Goal: Task Accomplishment & Management: Manage account settings

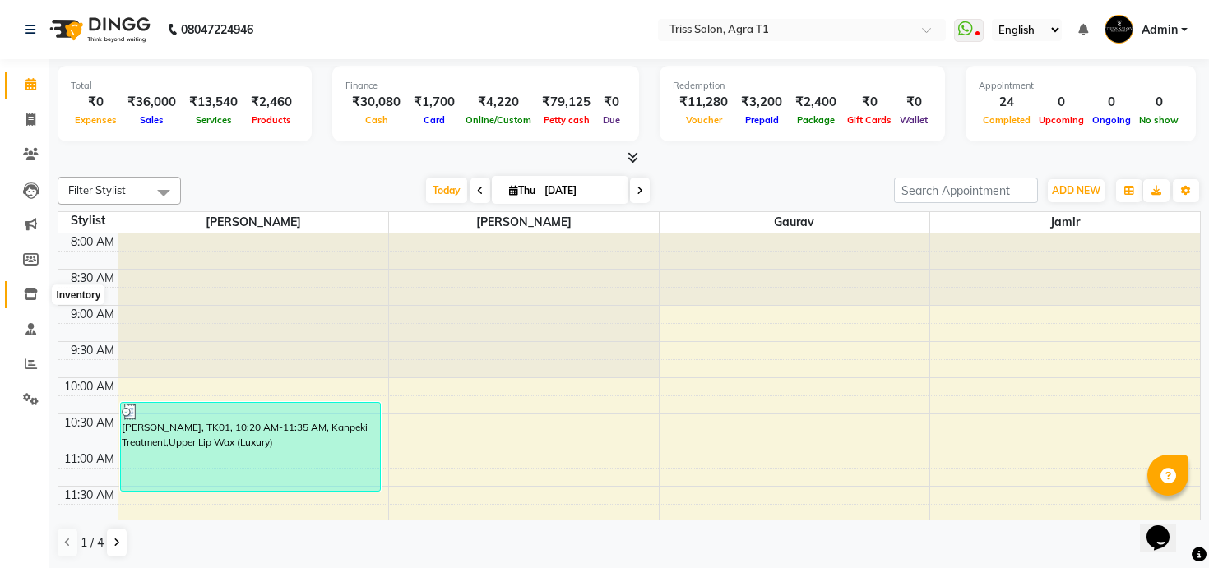
click at [35, 285] on span at bounding box center [30, 294] width 29 height 19
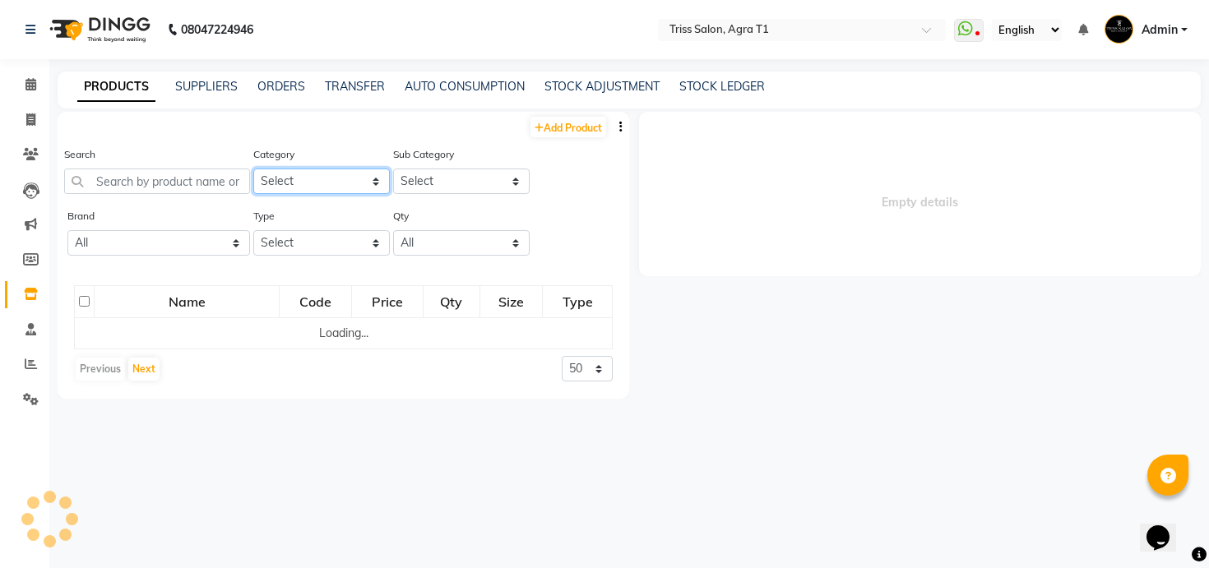
click at [356, 176] on select "Select PH [PERSON_NAME] Moroccan Oil 3TenX K18 Schwarzkopf Mintree Kanpeki Thal…" at bounding box center [321, 182] width 137 height 26
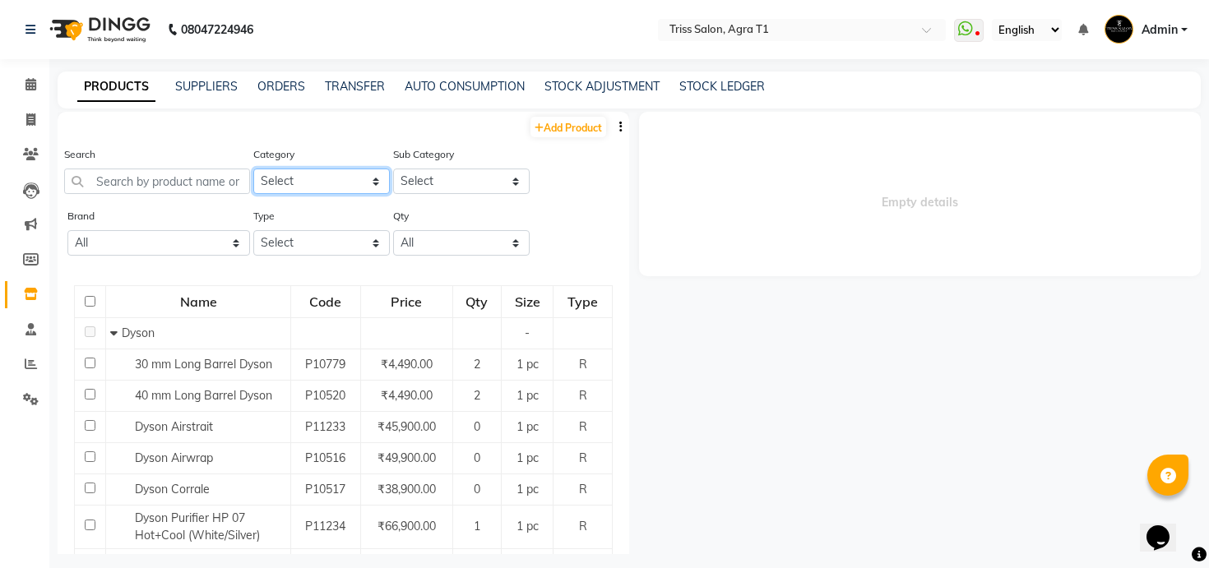
select select "367302450"
click at [253, 169] on select "Select PH [PERSON_NAME] Moroccan Oil 3TenX K18 Schwarzkopf Mintree Kanpeki Thal…" at bounding box center [321, 182] width 137 height 26
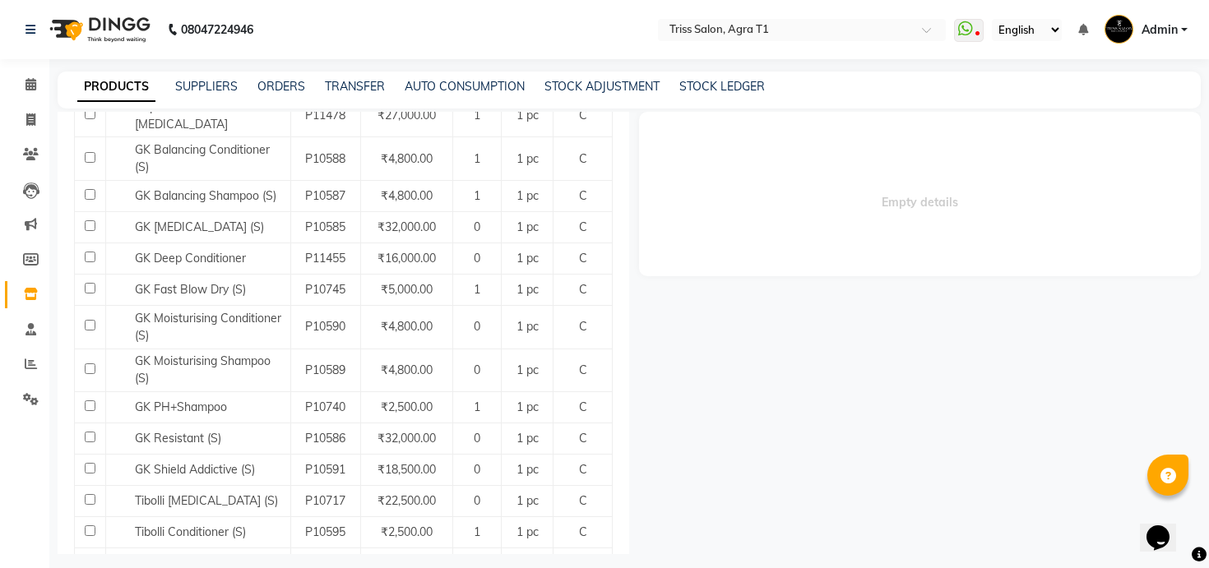
scroll to position [485, 0]
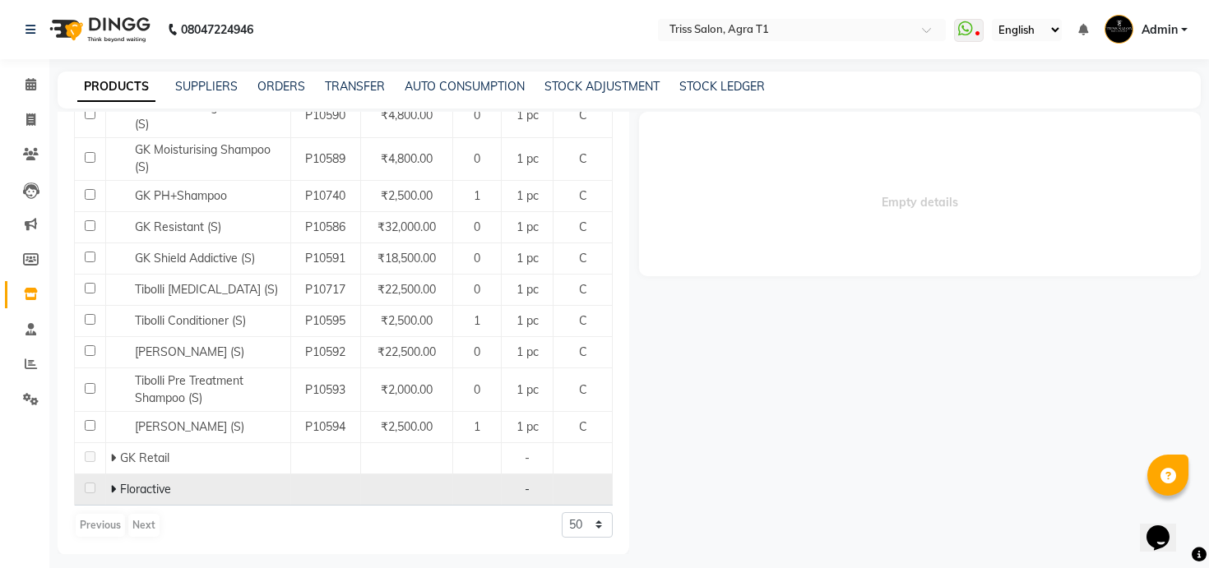
click at [114, 487] on icon at bounding box center [113, 490] width 6 height 12
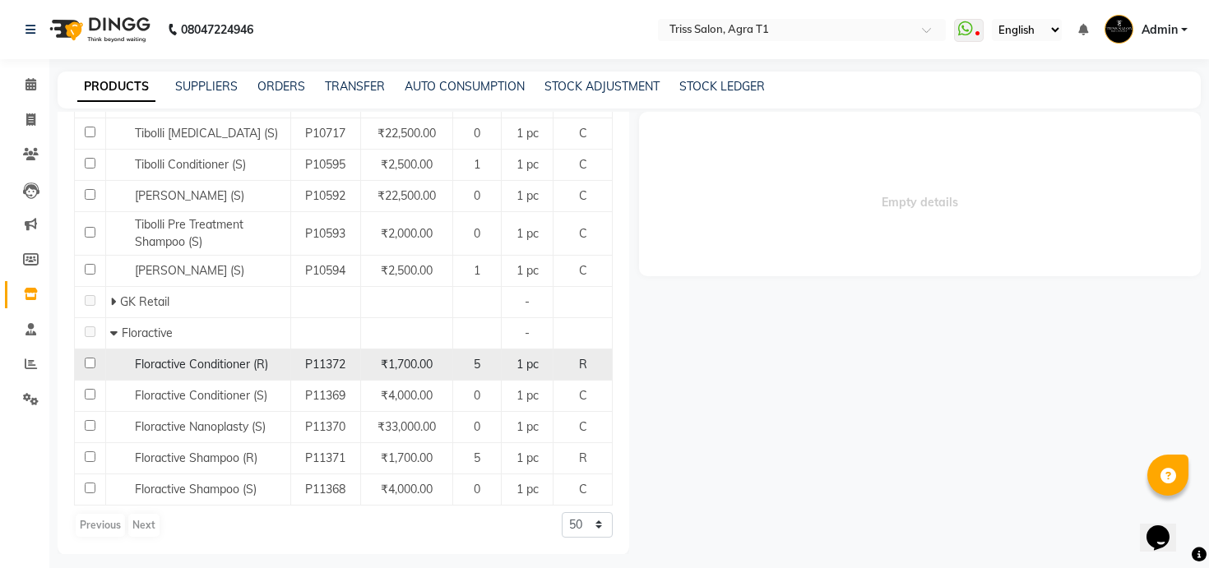
click at [88, 367] on input "checkbox" at bounding box center [90, 363] width 11 height 11
checkbox input "true"
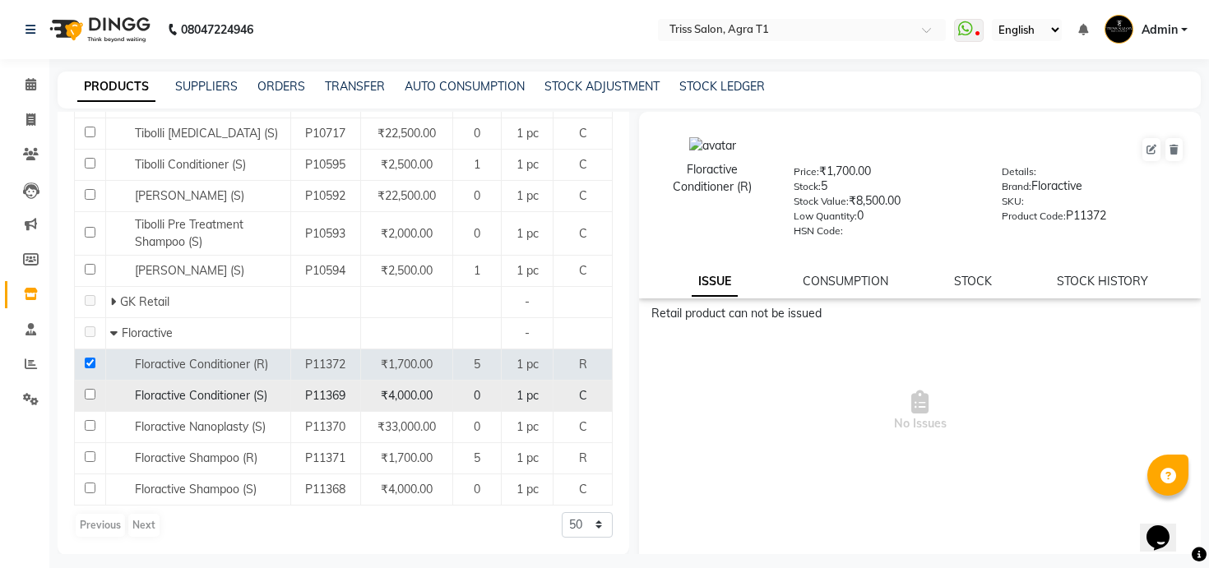
click at [89, 387] on td at bounding box center [90, 395] width 31 height 31
click at [89, 392] on input "checkbox" at bounding box center [90, 394] width 11 height 11
checkbox input "true"
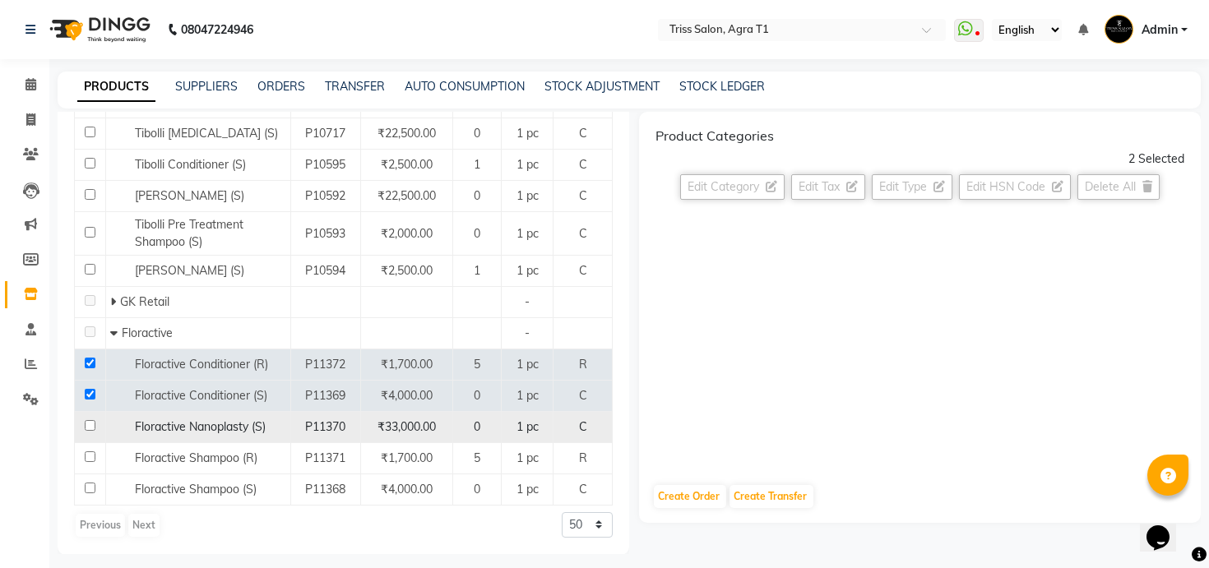
click at [91, 421] on input "checkbox" at bounding box center [90, 425] width 11 height 11
checkbox input "true"
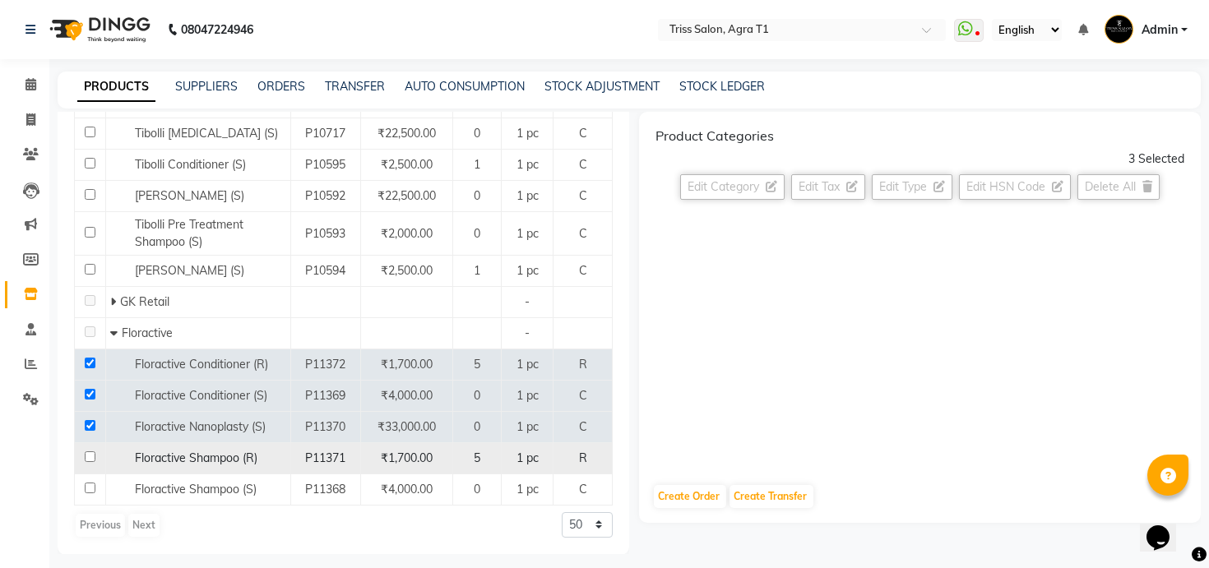
click at [90, 455] on input "checkbox" at bounding box center [90, 457] width 11 height 11
checkbox input "true"
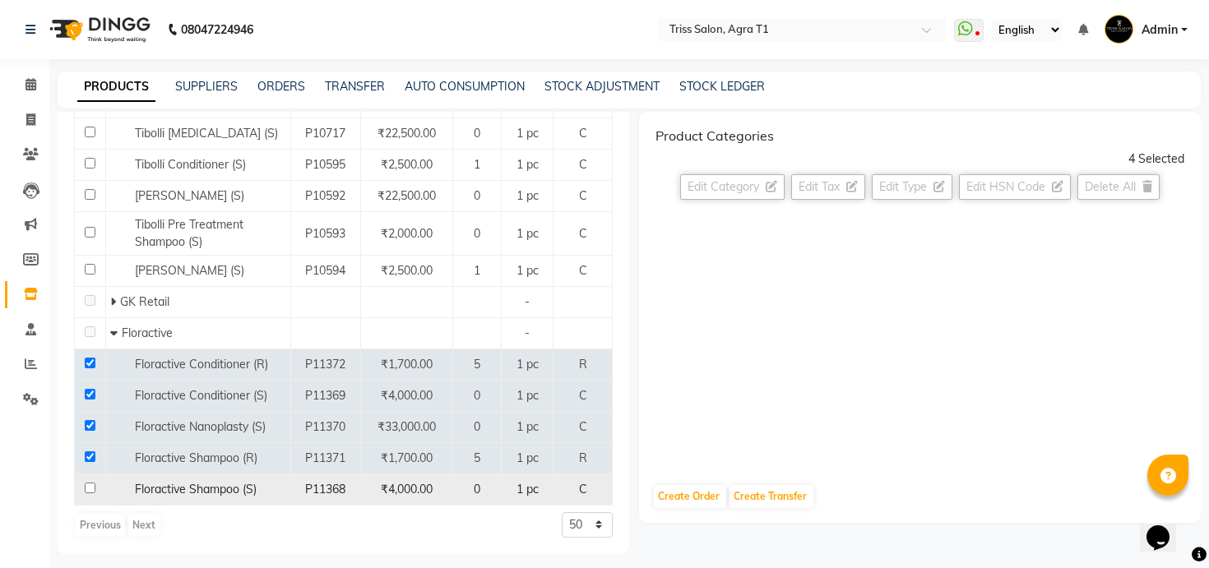
click at [93, 485] on input "checkbox" at bounding box center [90, 488] width 11 height 11
checkbox input "true"
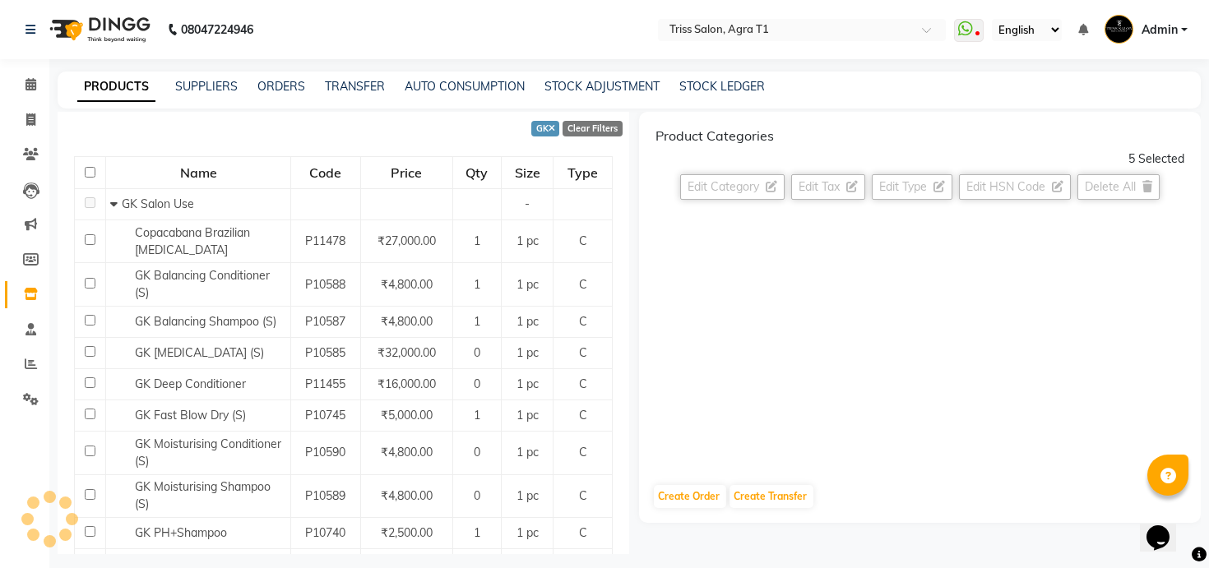
scroll to position [0, 0]
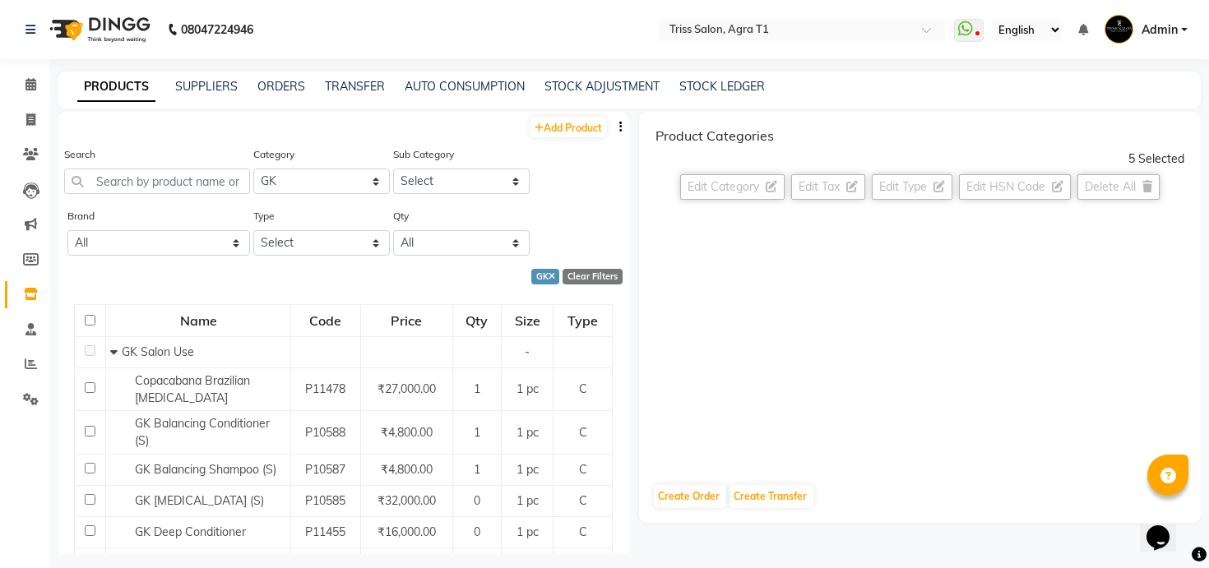
click at [619, 125] on button "button" at bounding box center [621, 126] width 16 height 17
click at [587, 138] on div "EXPORT" at bounding box center [568, 138] width 53 height 21
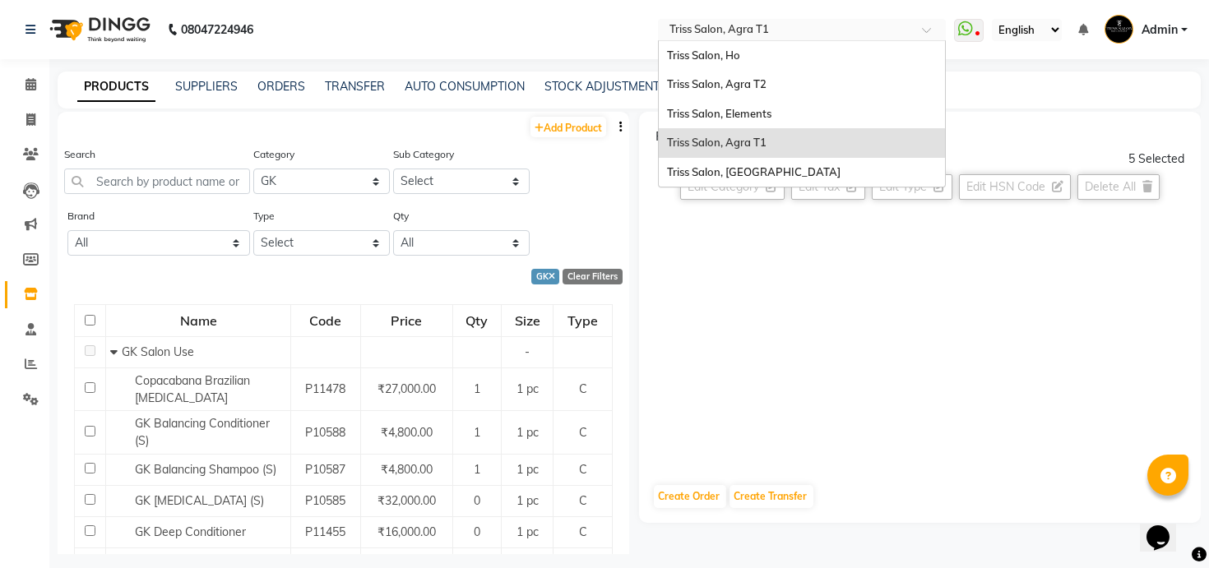
click at [821, 30] on input "text" at bounding box center [785, 31] width 239 height 16
click at [780, 175] on div "Triss Salon, [GEOGRAPHIC_DATA]" at bounding box center [802, 173] width 286 height 30
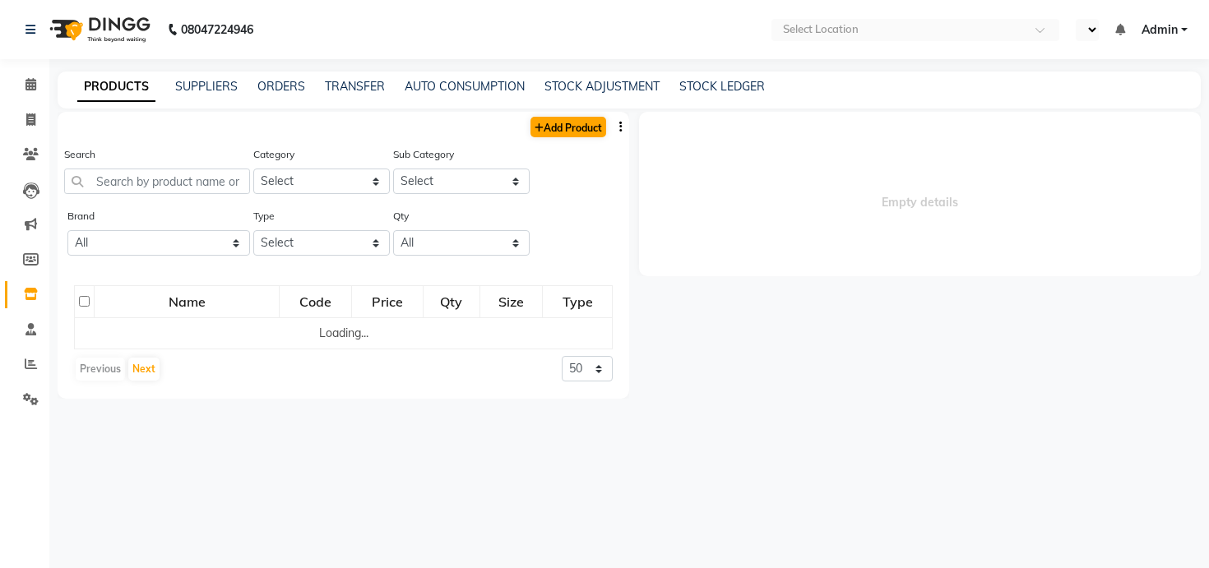
select select "en"
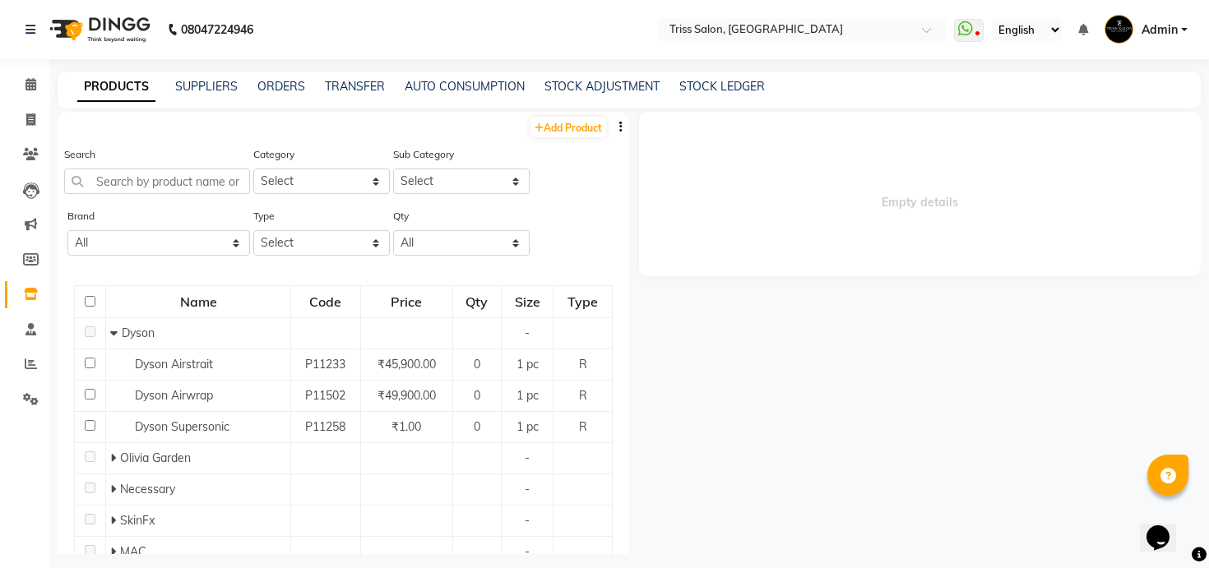
click at [620, 131] on icon "button" at bounding box center [620, 127] width 3 height 12
click at [587, 115] on div "IMPORT" at bounding box center [568, 117] width 53 height 21
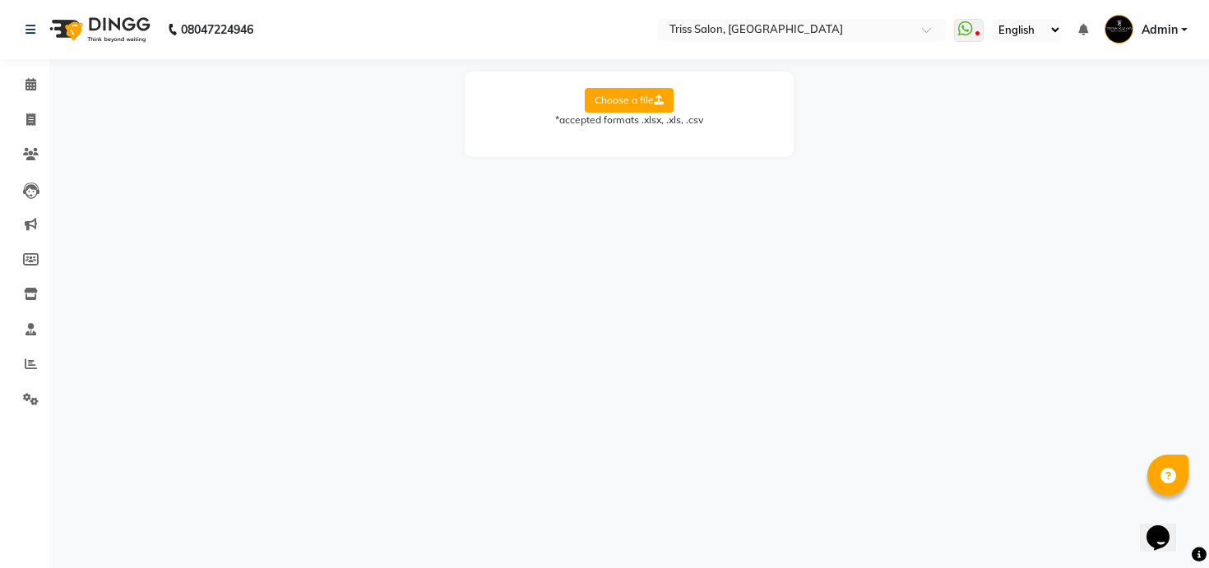
click at [632, 94] on label "Choose a file" at bounding box center [629, 100] width 89 height 25
click at [0, 0] on input "Choose a file" at bounding box center [0, 0] width 0 height 0
click at [693, 154] on select "Select Sheet Sheet1" at bounding box center [703, 154] width 123 height 26
select select "Sheet1"
click at [642, 141] on select "Select Sheet Sheet1" at bounding box center [703, 154] width 123 height 26
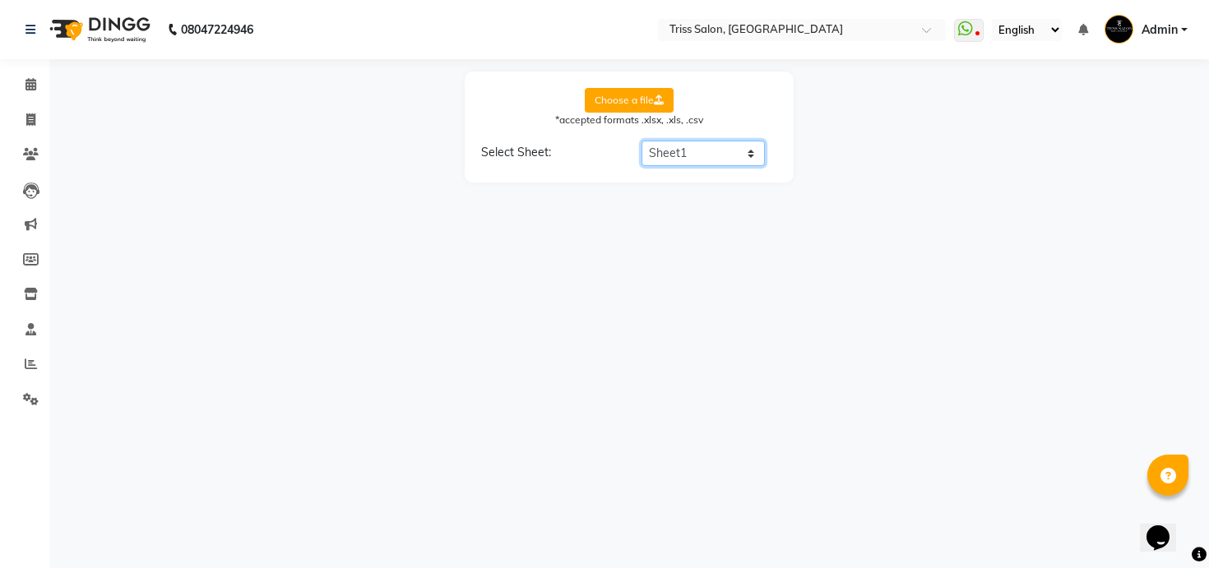
select select "product name"
select select "product code"
select select "product category"
select select "product sub-category"
select select "quantity"
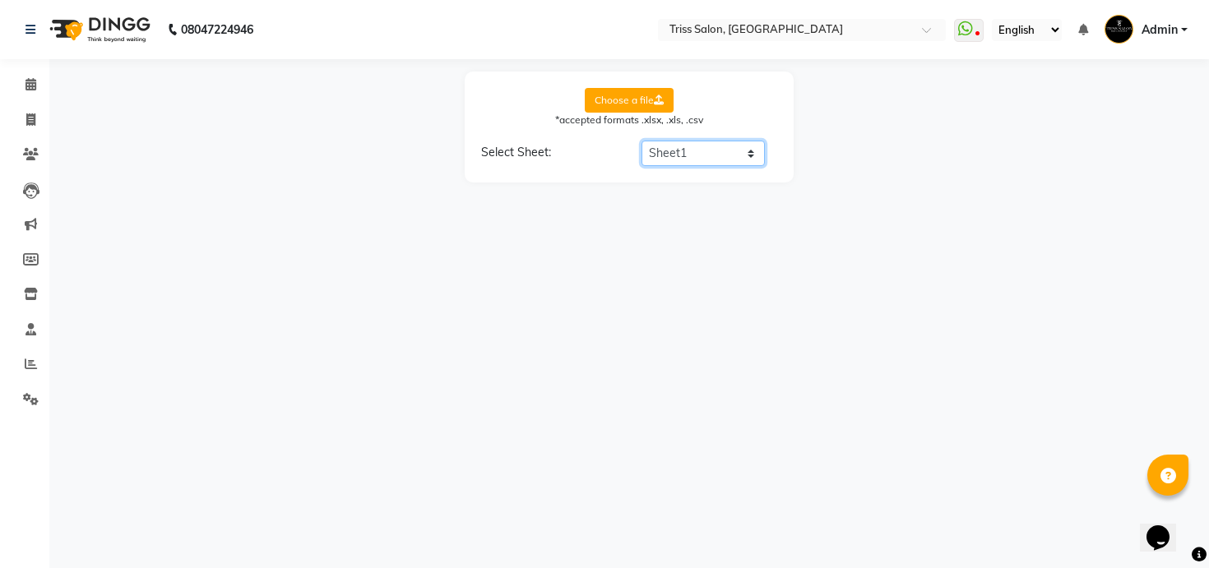
select select "price"
select select "cost"
select select "tax group"
select select "tax inclusive"
select select "size"
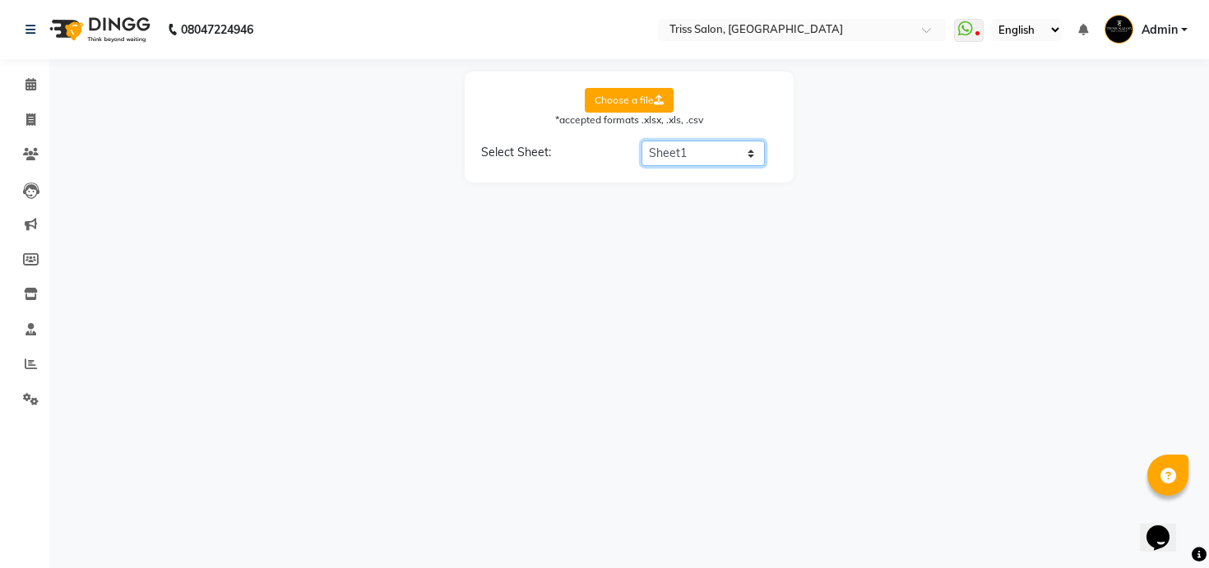
select select "unit"
select select "sku"
select select "brand"
select select "sac code"
select select "description"
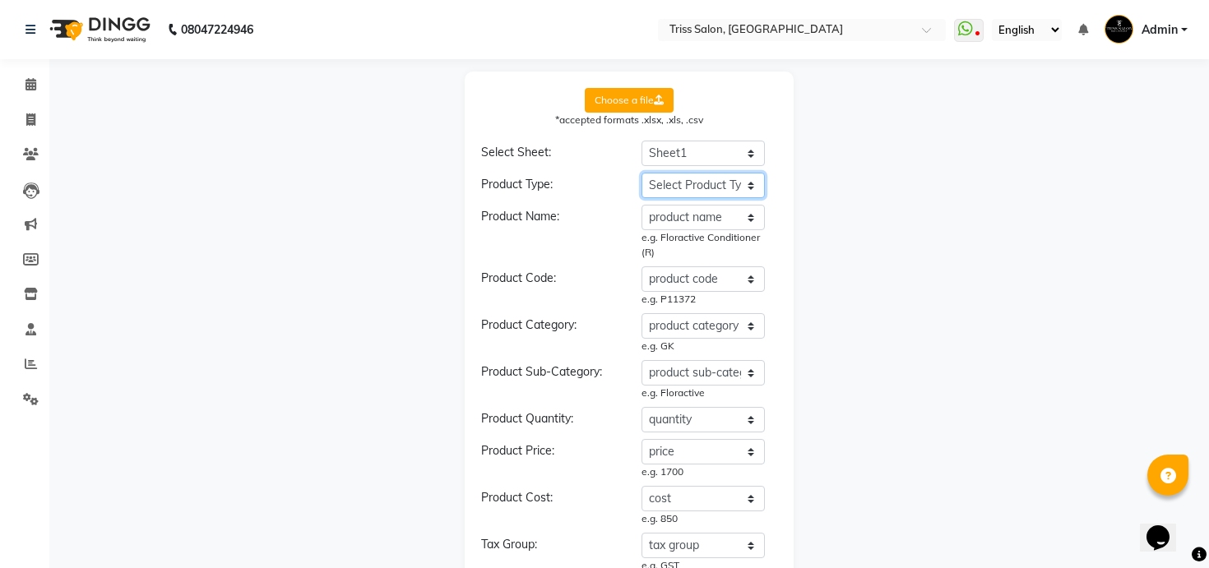
click at [702, 190] on select "Select Product Type product name product code product category product sub-cate…" at bounding box center [703, 186] width 123 height 26
select select "type"
click at [642, 173] on select "Select Product Type product name product code product category product sub-cate…" at bounding box center [703, 186] width 123 height 26
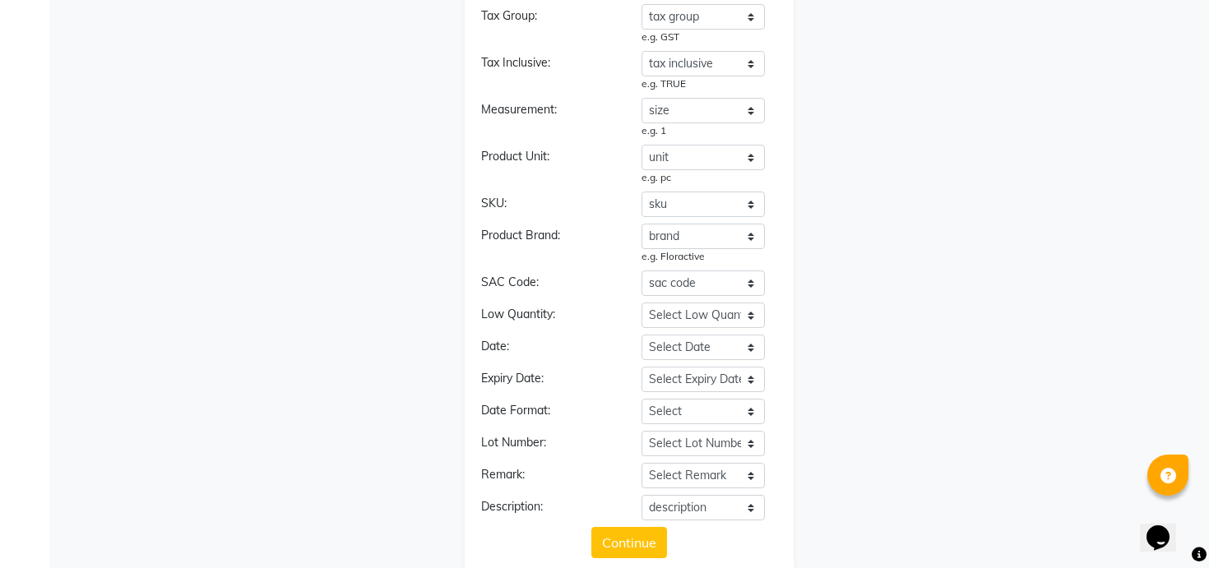
scroll to position [575, 0]
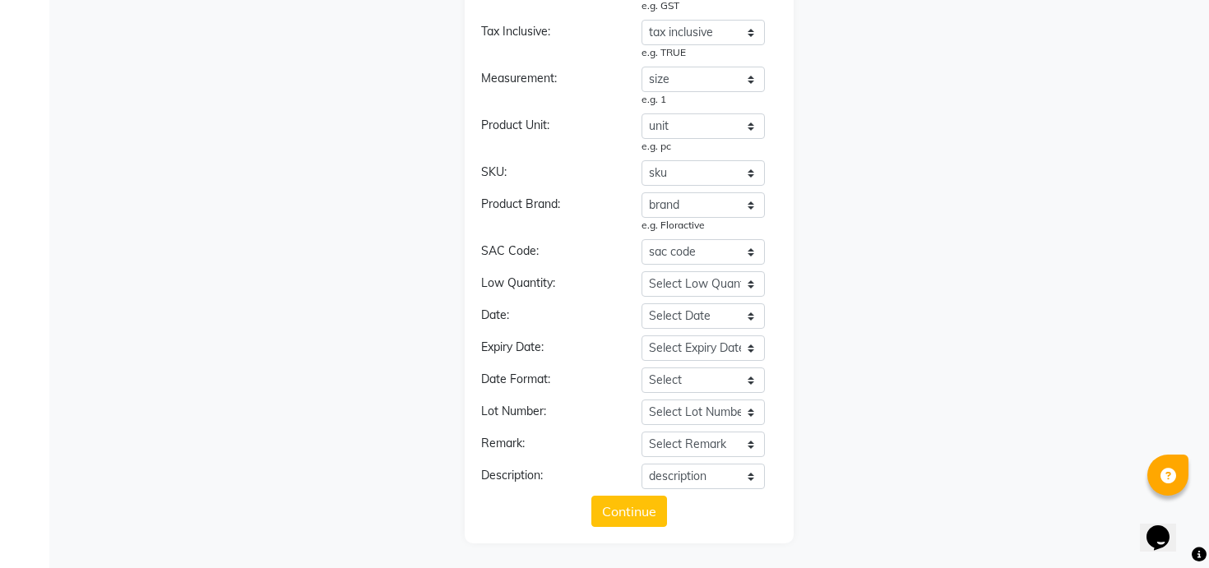
click at [629, 534] on div "Choose a file *accepted formats .xlsx, .xls, .csv Select Sheet: Select Sheet Sh…" at bounding box center [629, 20] width 329 height 1047
click at [629, 521] on button "Continue" at bounding box center [629, 511] width 76 height 31
click at [652, 517] on button "Continue" at bounding box center [629, 511] width 76 height 31
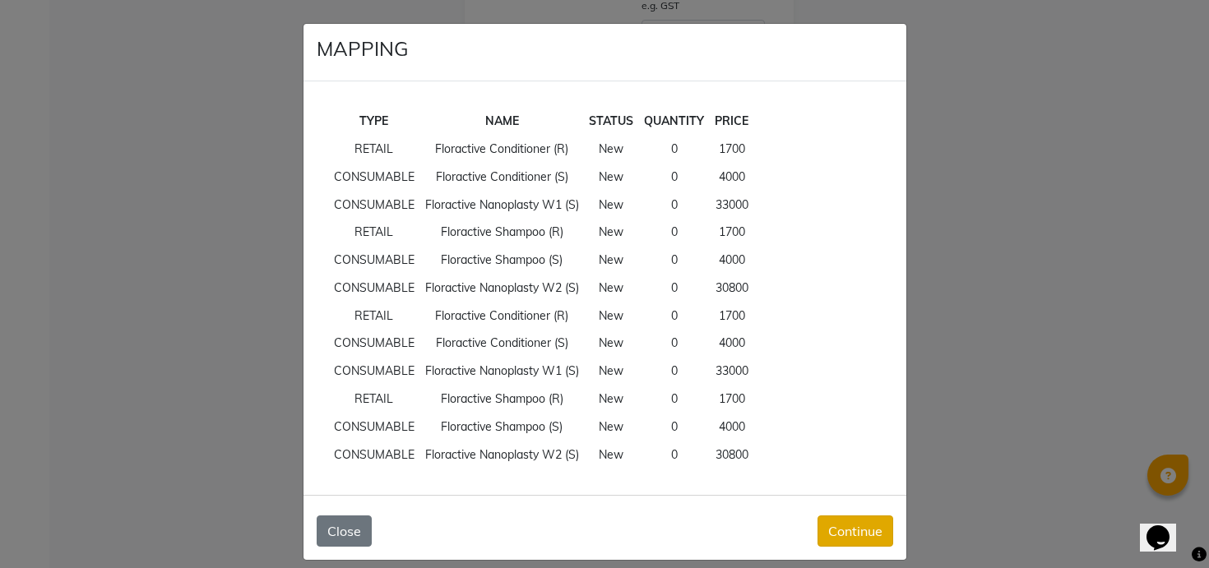
click at [840, 526] on button "Continue" at bounding box center [856, 531] width 76 height 31
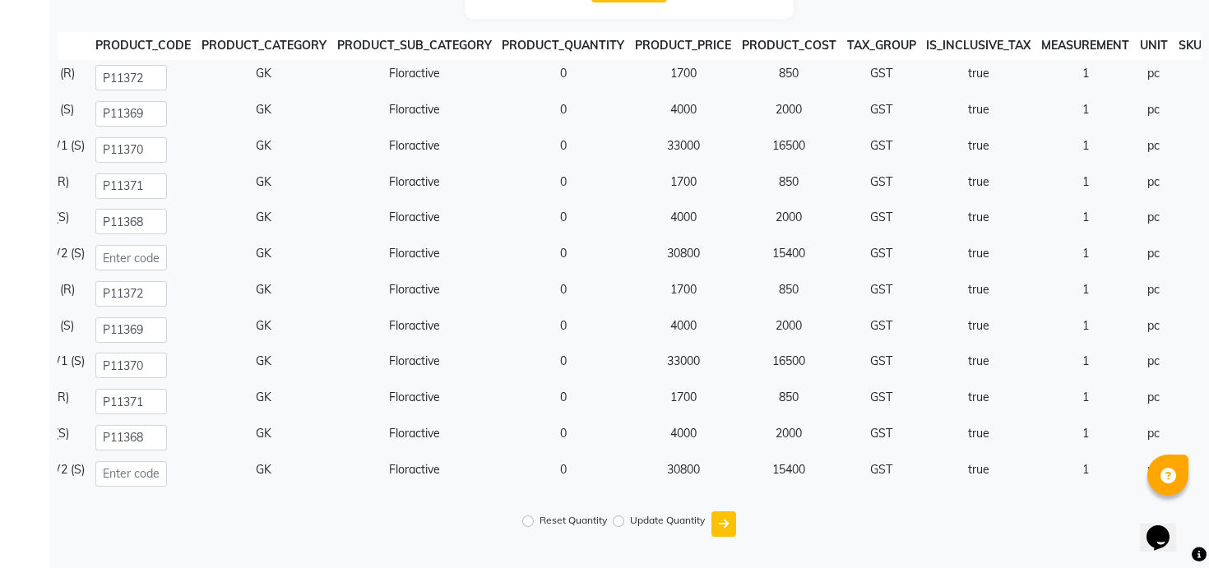
scroll to position [0, 247]
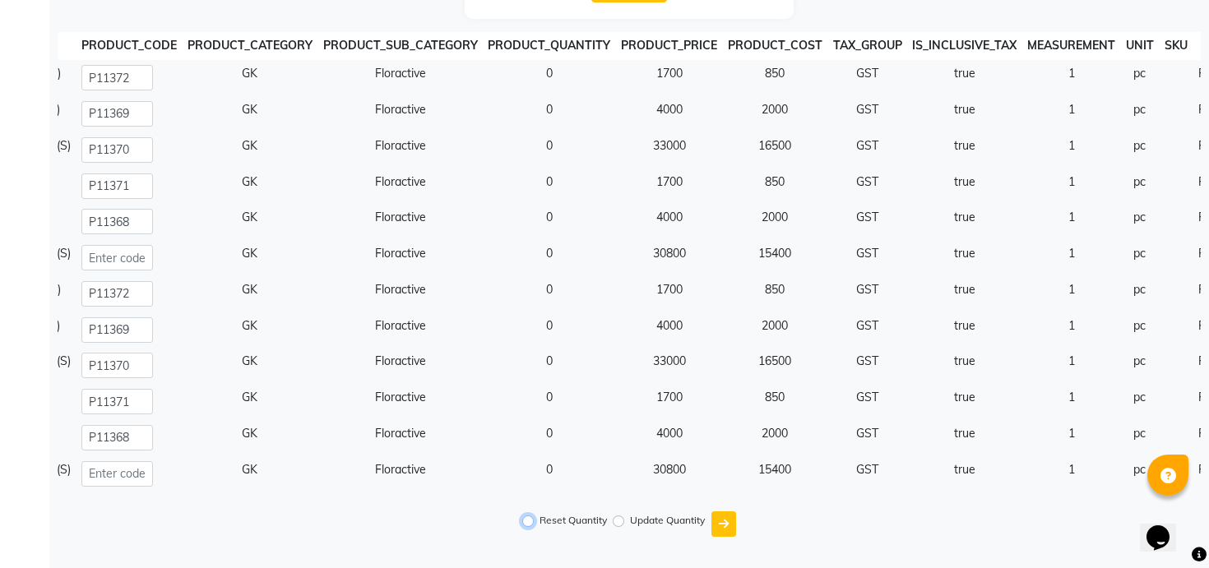
click at [528, 519] on input "Reset Quantity" at bounding box center [528, 522] width 12 height 12
radio input "true"
click at [616, 520] on input "Update Quantity" at bounding box center [619, 522] width 12 height 12
radio input "true"
radio input "false"
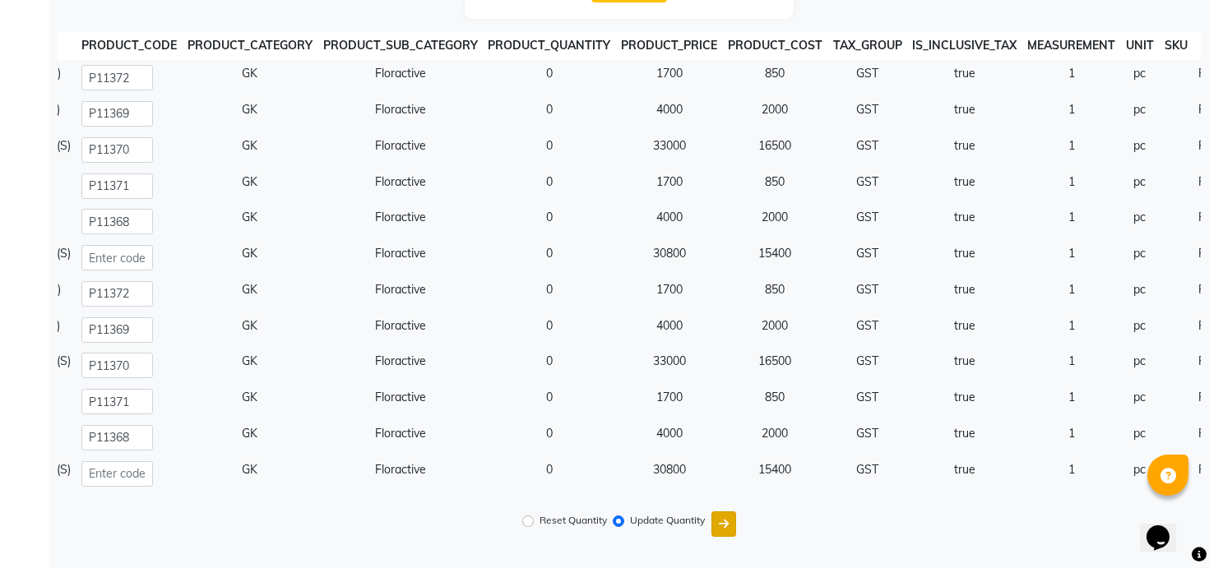
click at [727, 525] on icon "submit" at bounding box center [724, 524] width 10 height 12
click at [643, 551] on button "Upload" at bounding box center [630, 559] width 80 height 31
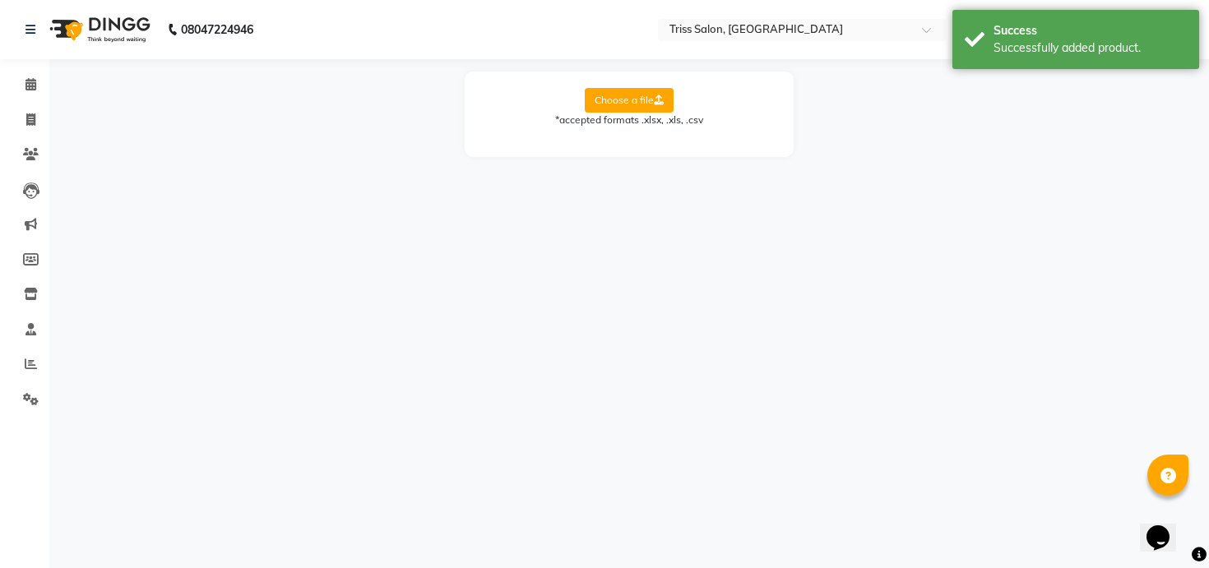
scroll to position [0, 0]
click at [27, 299] on icon at bounding box center [31, 294] width 14 height 12
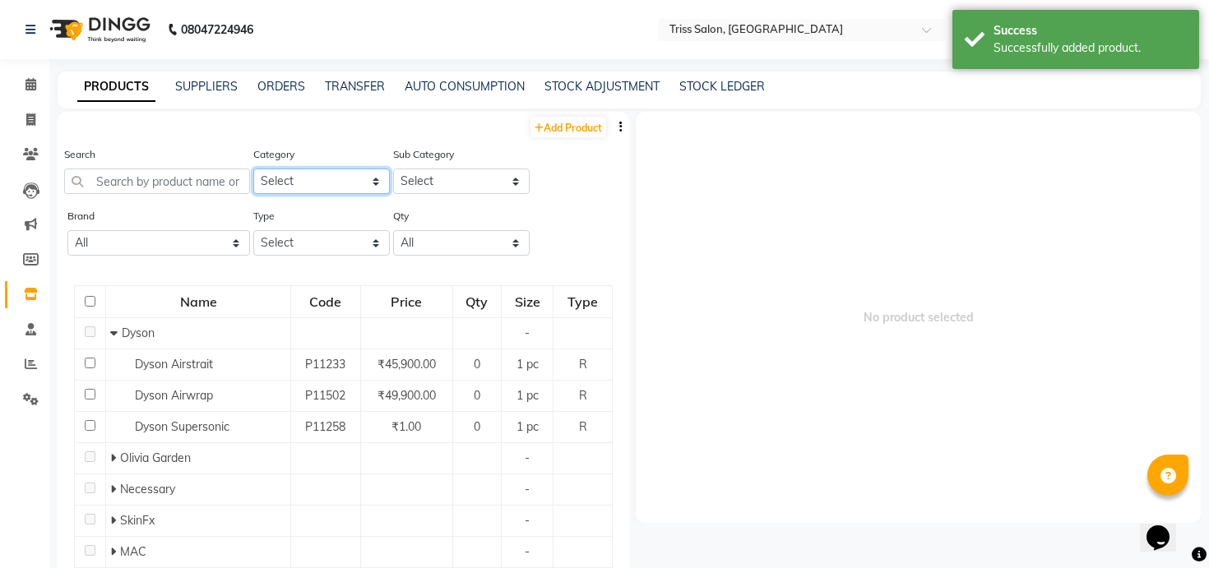
click at [329, 172] on select "Select PH [PERSON_NAME] Moroccan Oil 3TenX K18 Schwarzkopf Mintree Kanpeki Thal…" at bounding box center [321, 182] width 137 height 26
select select "367302450"
click at [253, 169] on select "Select PH [PERSON_NAME] Moroccan Oil 3TenX K18 Schwarzkopf Mintree Kanpeki Thal…" at bounding box center [321, 182] width 137 height 26
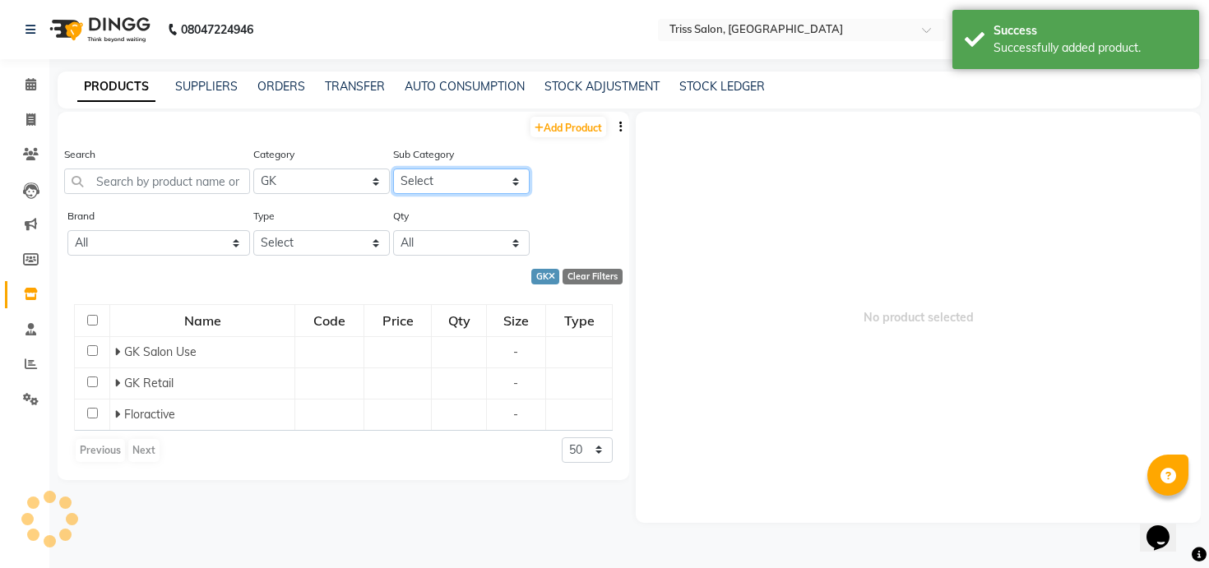
click at [420, 188] on select "Select" at bounding box center [461, 182] width 137 height 26
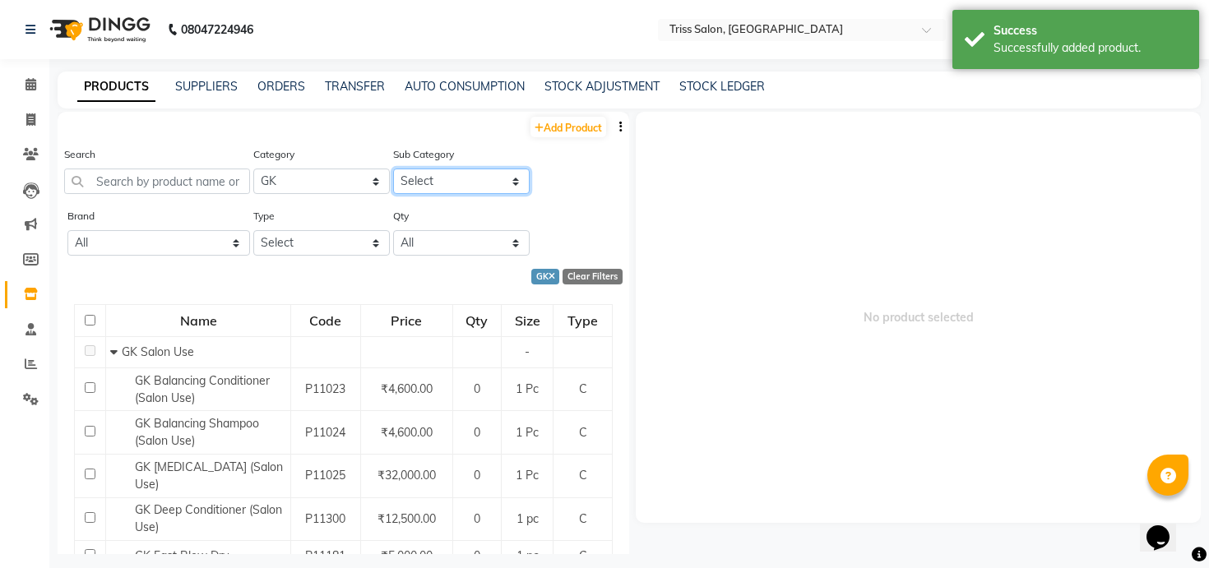
select select "3673024504"
click at [393, 169] on select "Select GK Salon Use GK Retail Floractive" at bounding box center [461, 182] width 137 height 26
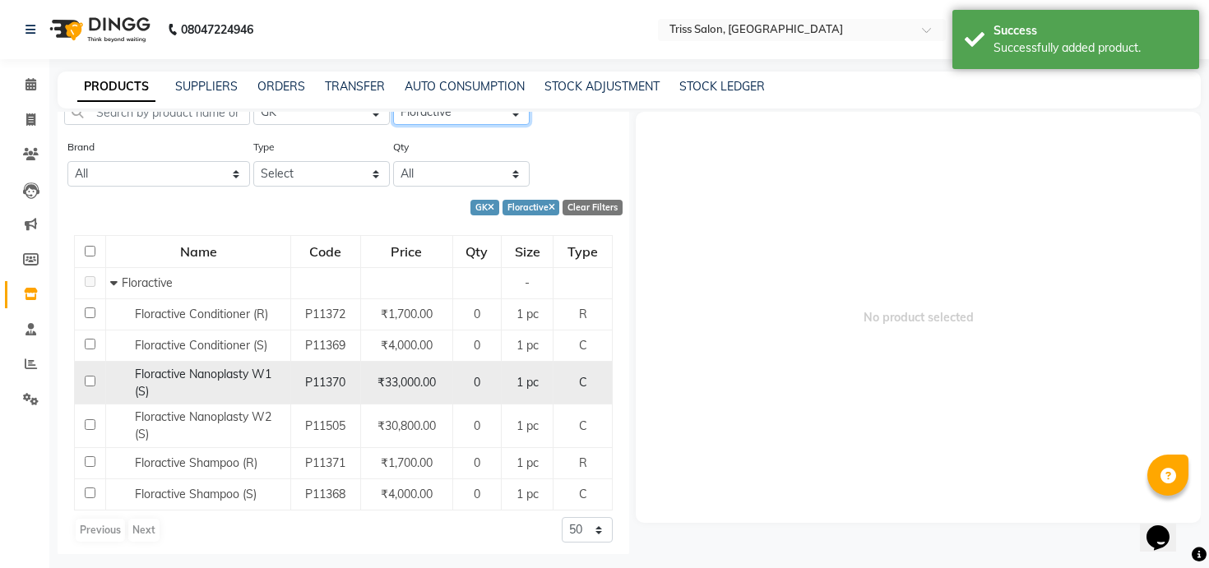
scroll to position [74, 0]
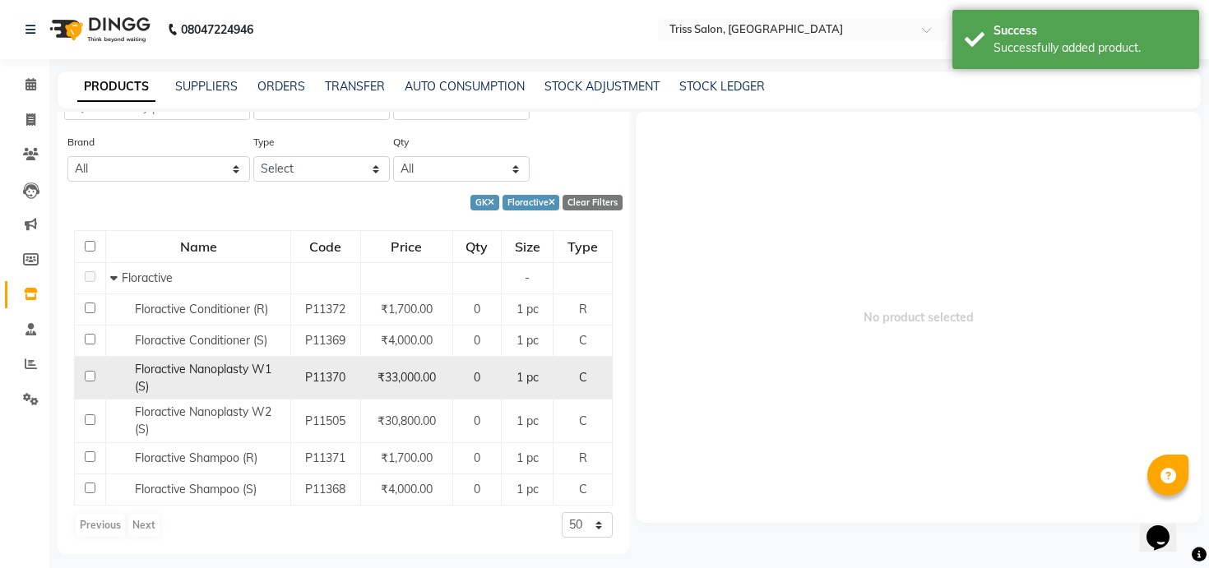
click at [247, 373] on span "Floractive Nanoplasty W1 (S)" at bounding box center [203, 378] width 137 height 32
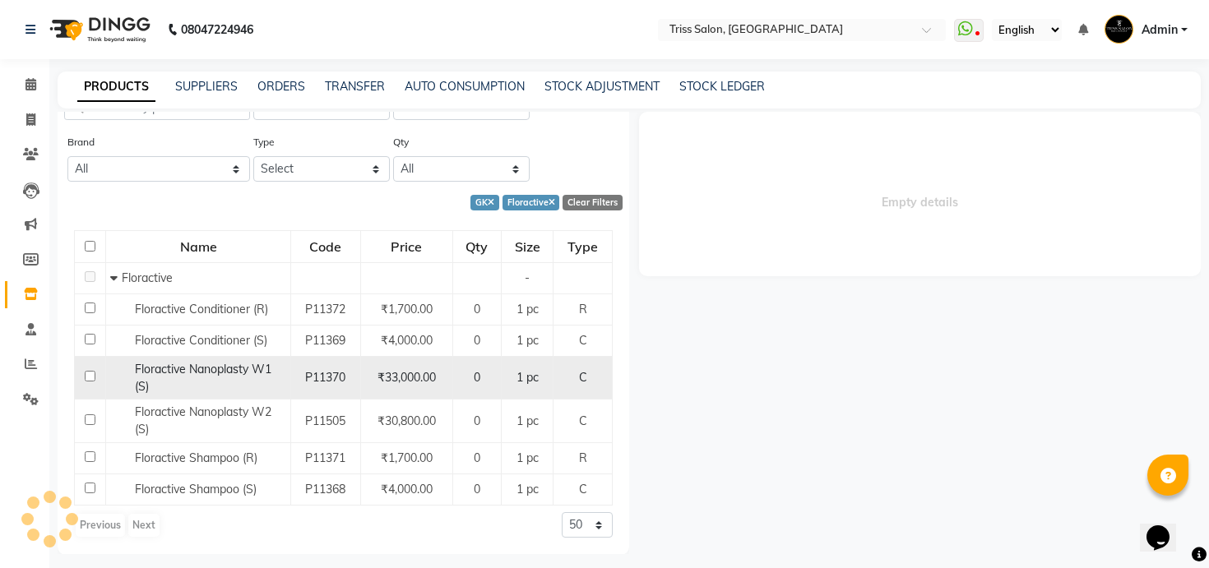
select select
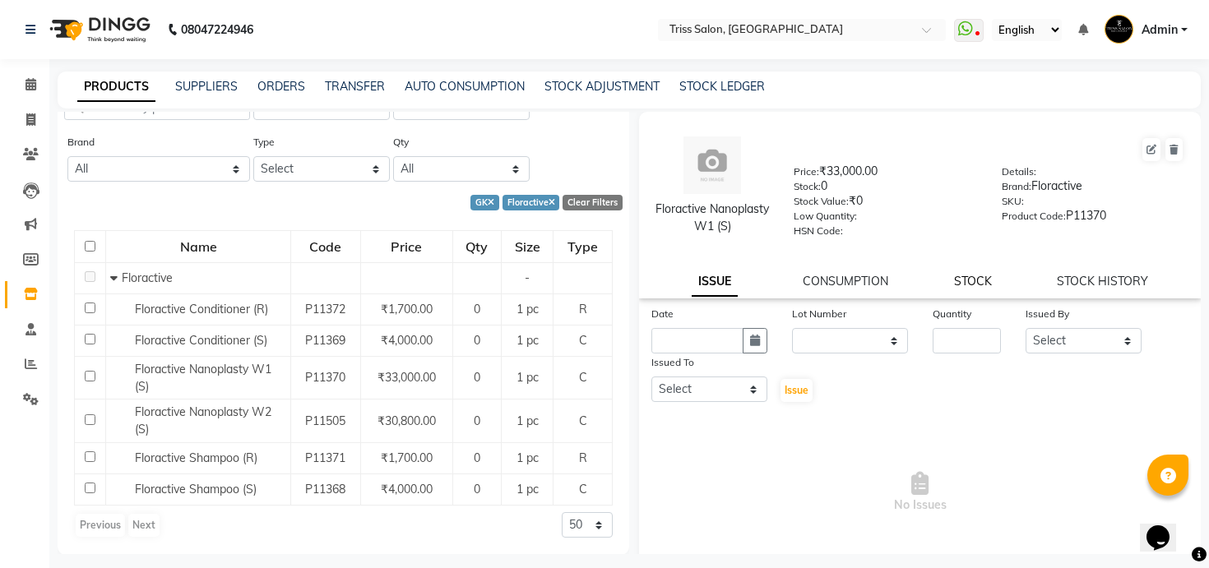
click at [980, 276] on link "STOCK" at bounding box center [973, 281] width 38 height 15
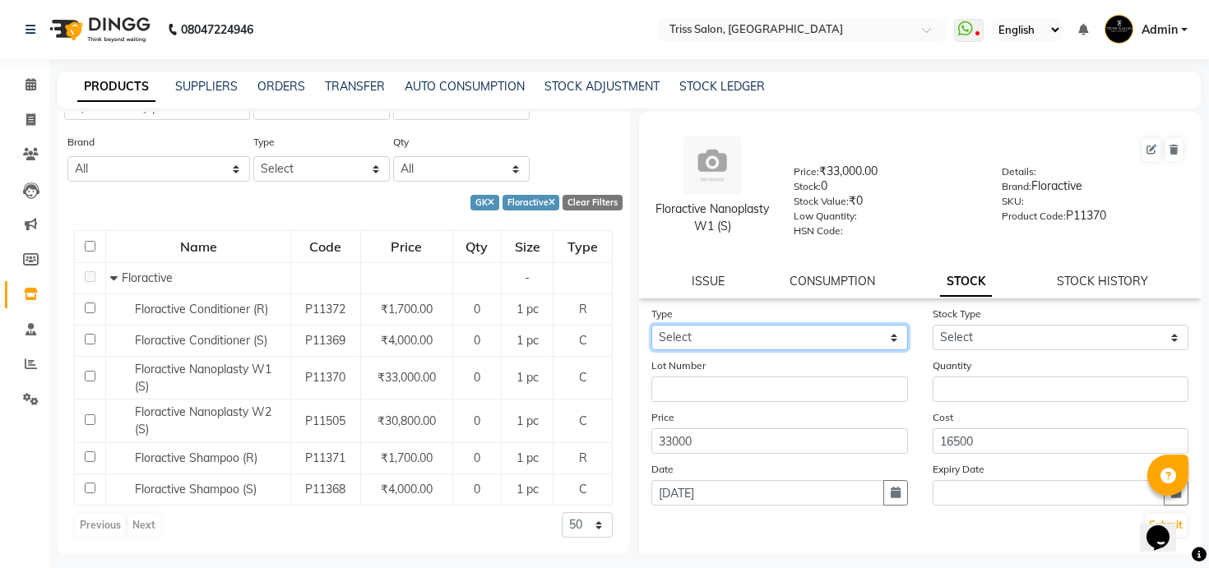
click at [829, 341] on select "Select In Out" at bounding box center [779, 338] width 257 height 26
select select "in"
click at [651, 325] on select "Select In Out" at bounding box center [779, 338] width 257 height 26
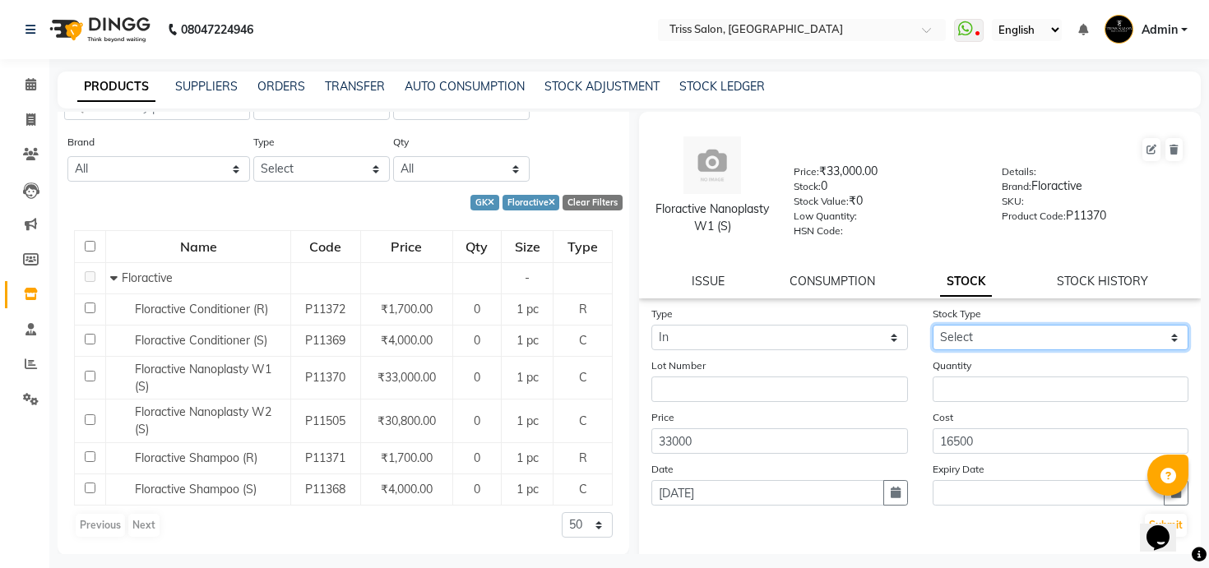
select select "new stock"
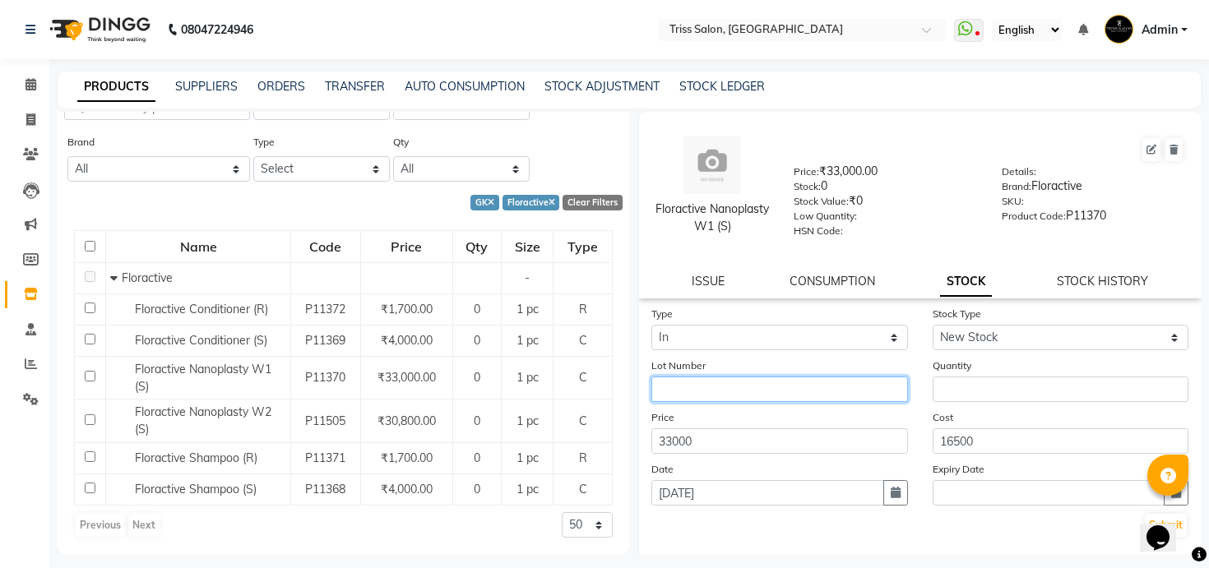
type input "1"
type input "Jaswik JT/2025-26/178"
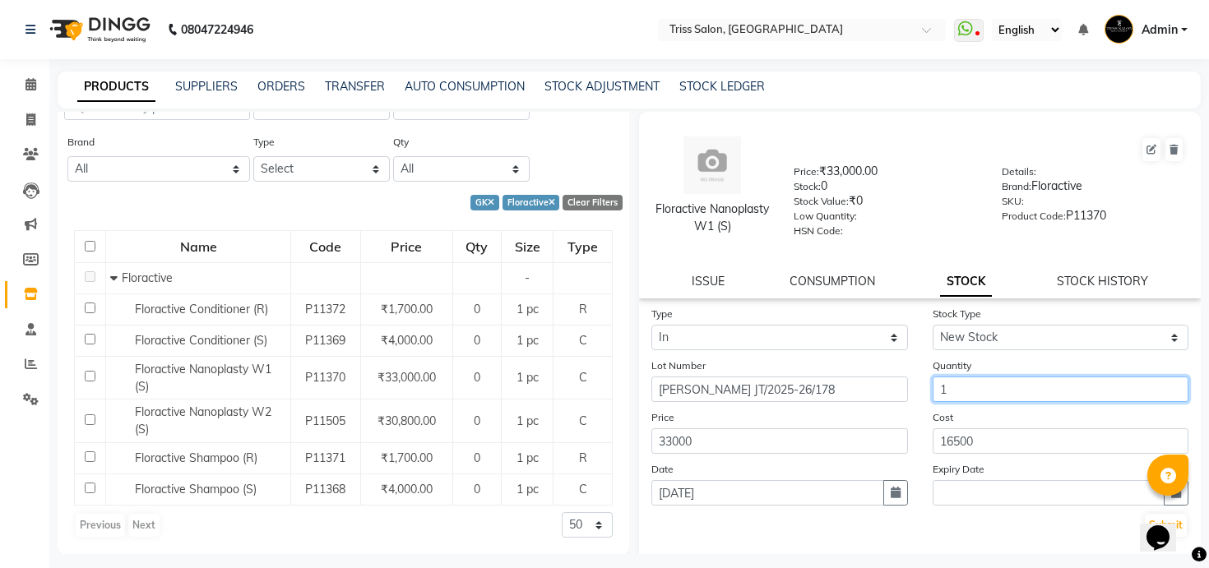
type input "1"
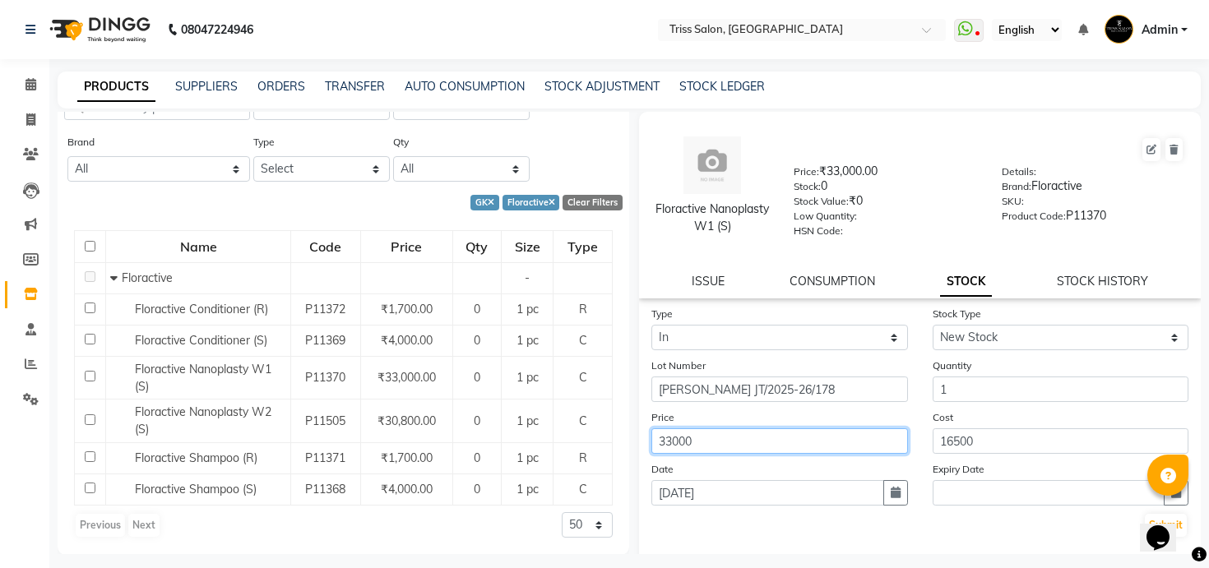
click at [1145, 514] on button "Submit" at bounding box center [1166, 525] width 42 height 23
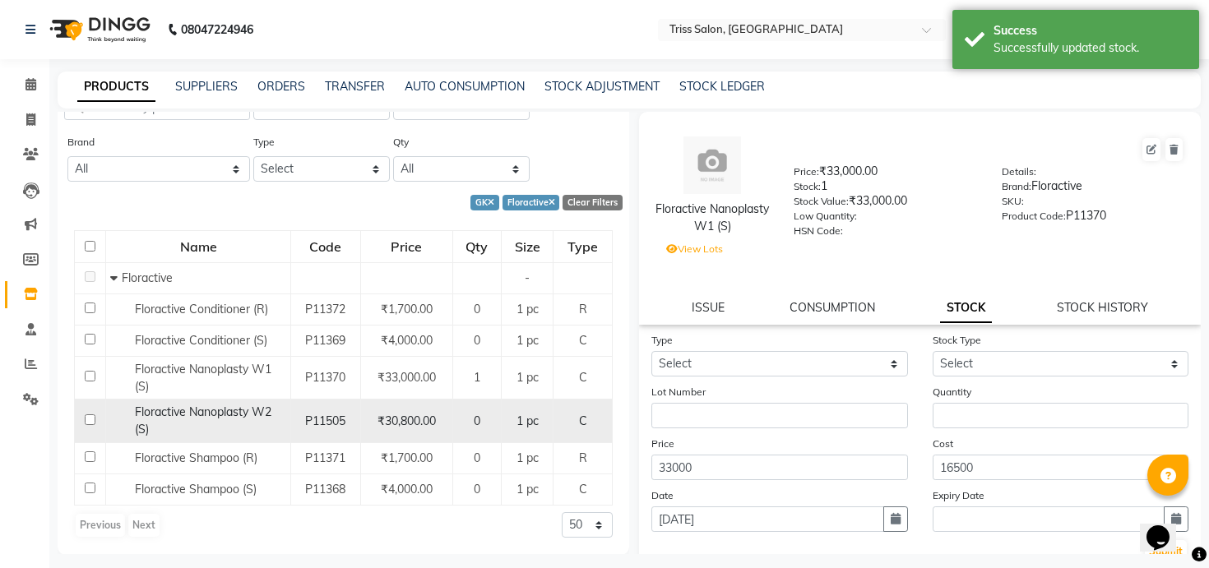
click at [257, 421] on div "Floractive Nanoplasty W2 (S)" at bounding box center [198, 421] width 176 height 35
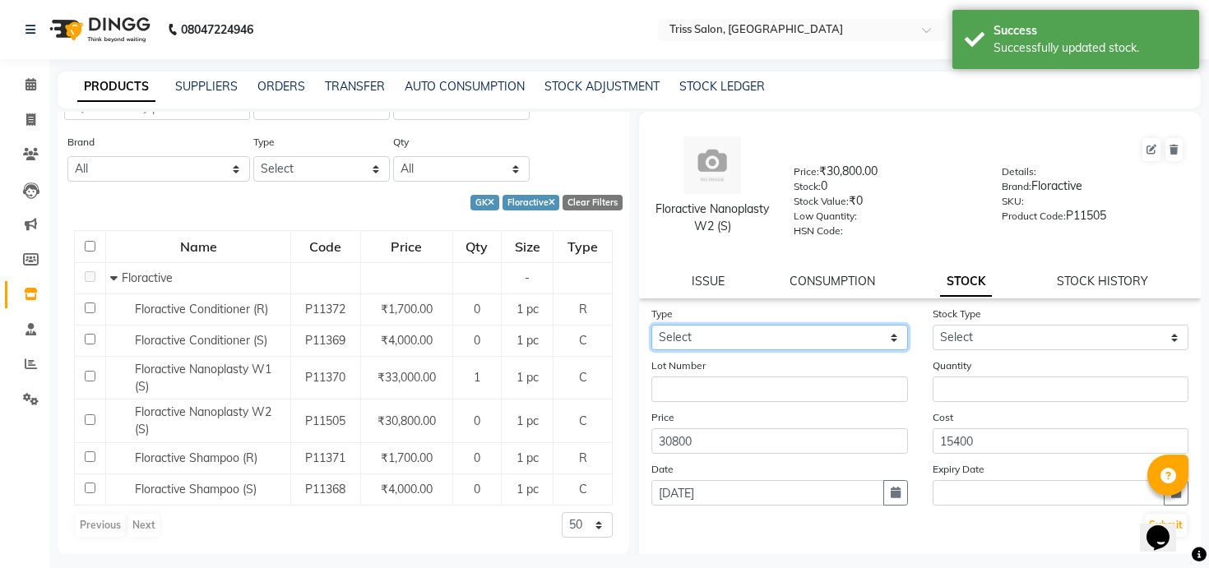
click at [818, 338] on select "Select In Out" at bounding box center [779, 338] width 257 height 26
select select "in"
click at [651, 325] on select "Select In Out" at bounding box center [779, 338] width 257 height 26
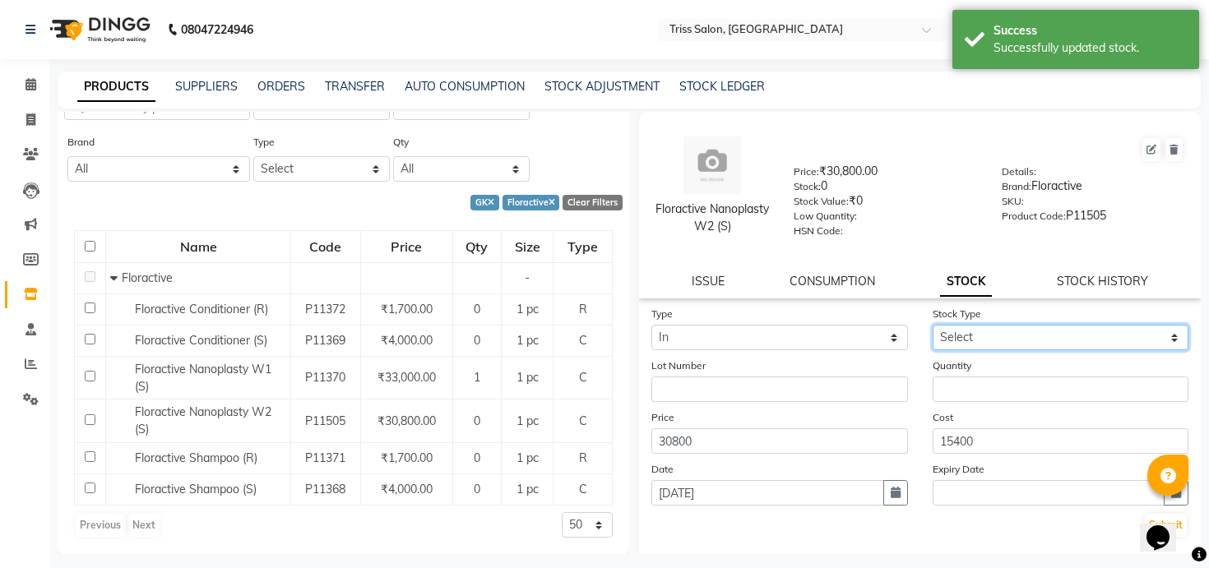
select select "new stock"
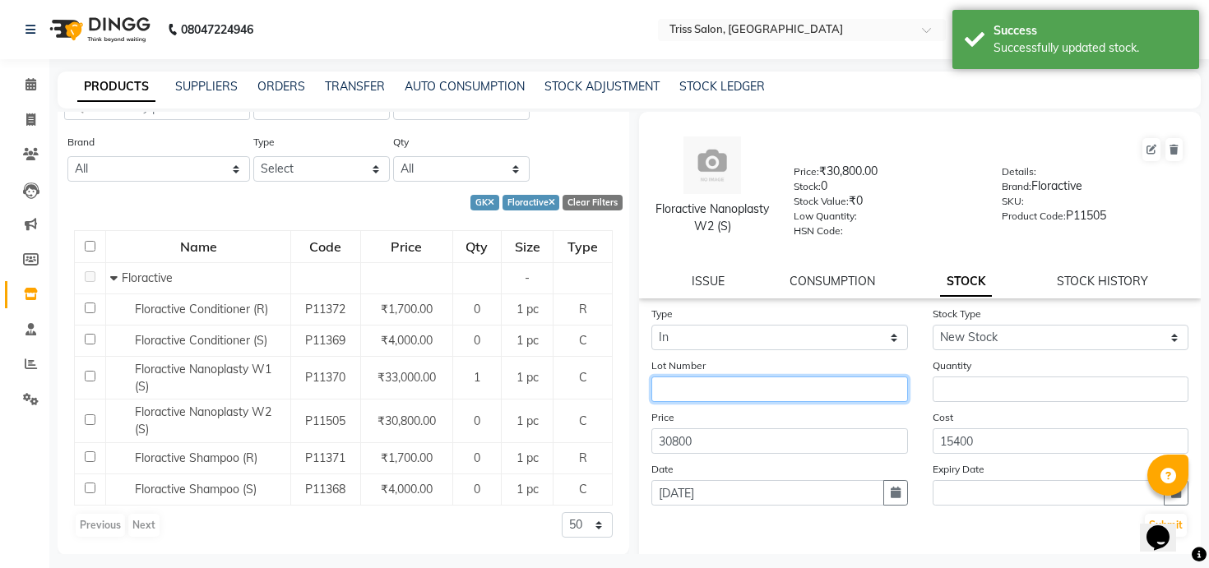
paste input "Jaswik JT/2025-26/178"
type input "Jaswik JT/2025-26/178"
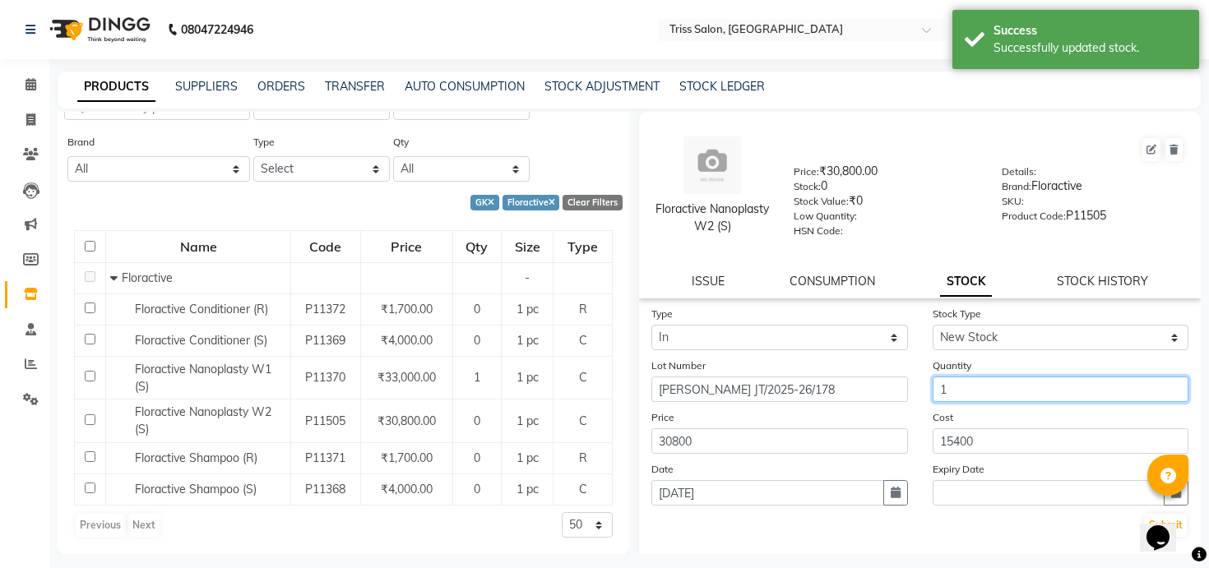
type input "1"
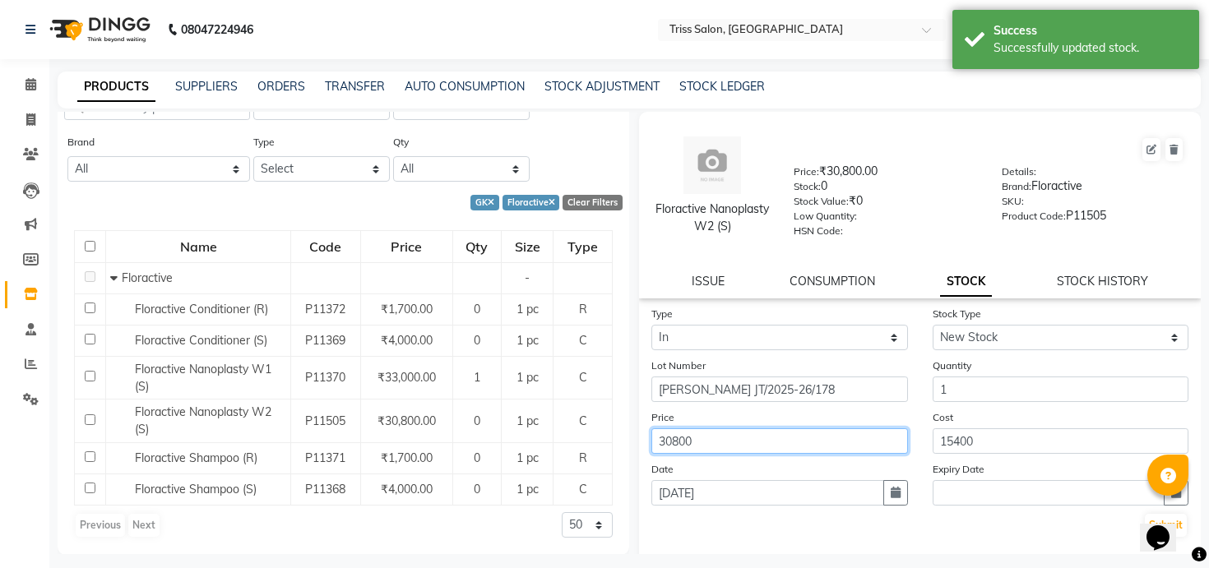
click at [1145, 514] on button "Submit" at bounding box center [1166, 525] width 42 height 23
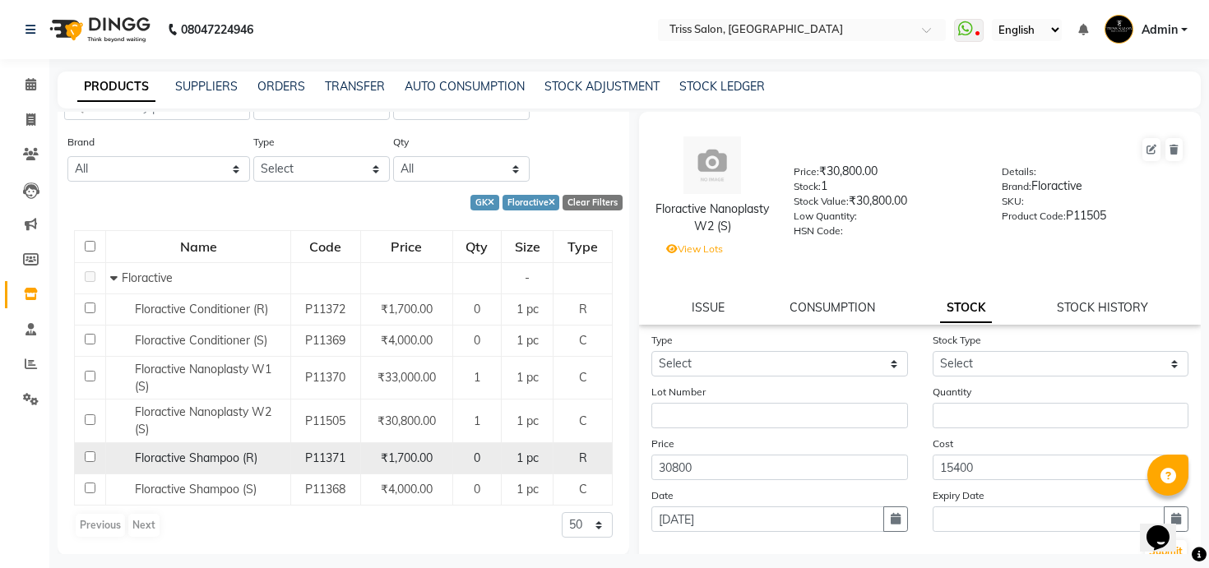
click at [242, 461] on span "Floractive Shampoo (R)" at bounding box center [196, 458] width 123 height 15
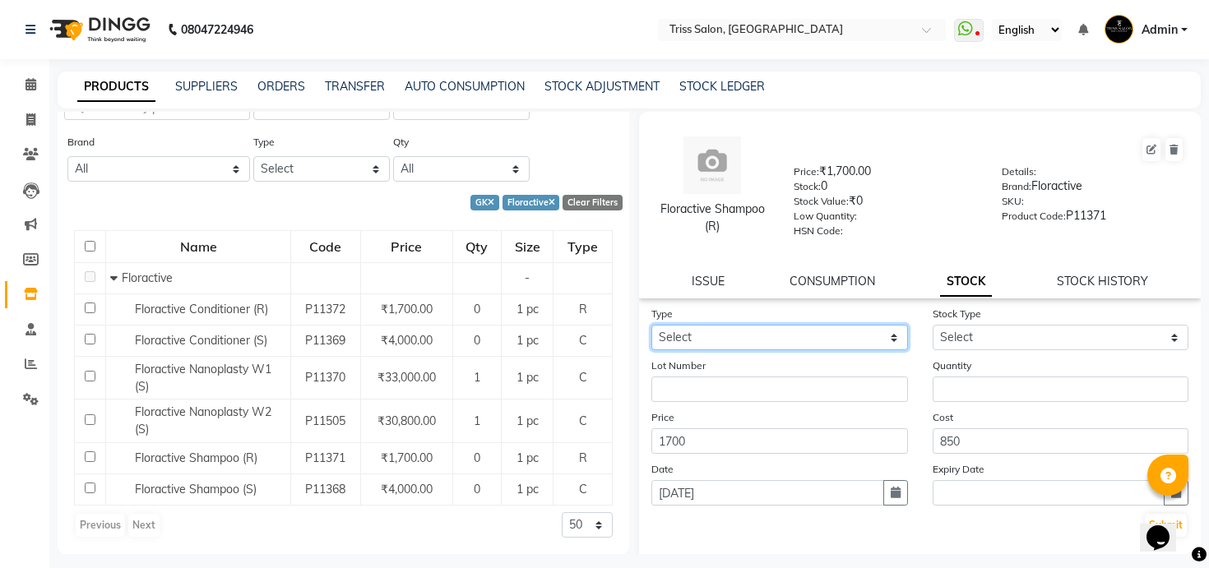
click at [739, 334] on select "Select In Out" at bounding box center [779, 338] width 257 height 26
select select "in"
click at [651, 325] on select "Select In Out" at bounding box center [779, 338] width 257 height 26
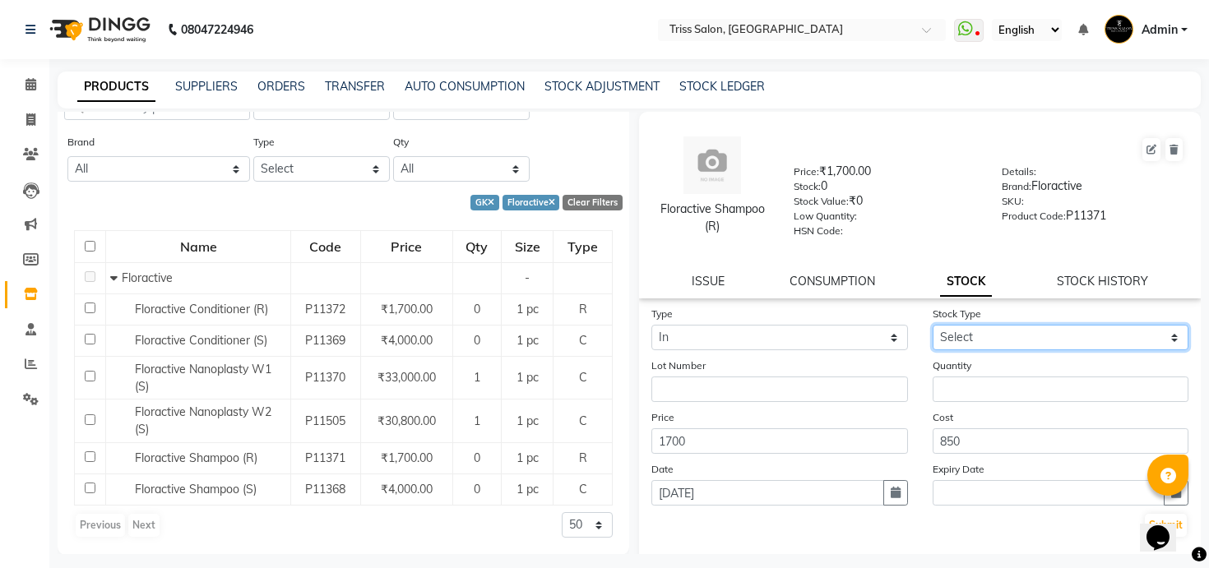
select select "new stock"
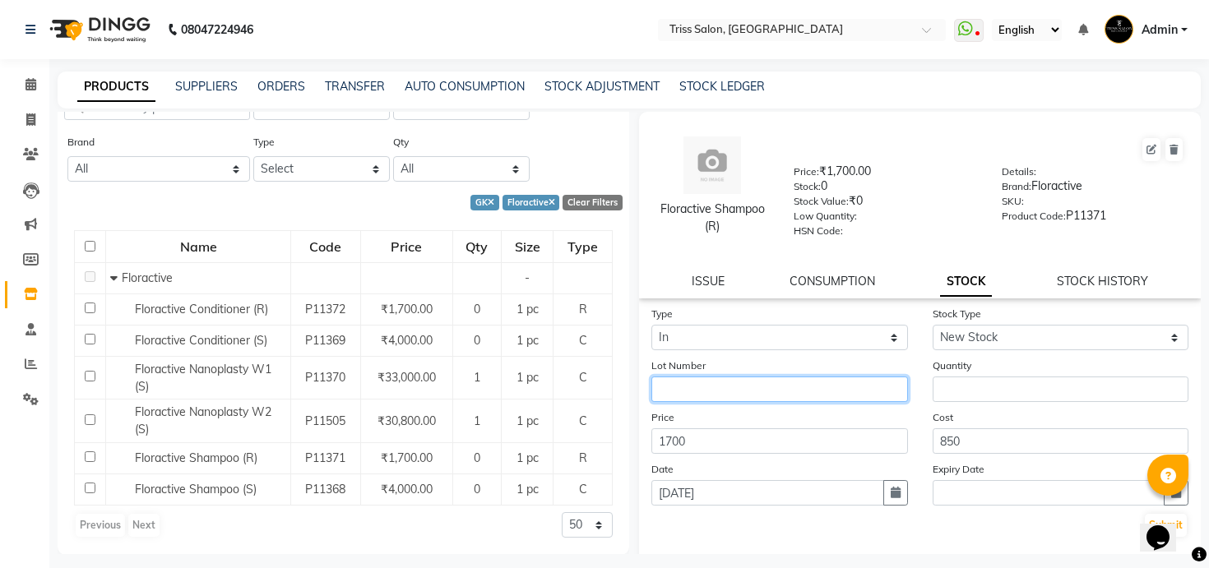
paste input "Jaswik JT/2025-26/178"
type input "Jaswik JT/2025-26/178"
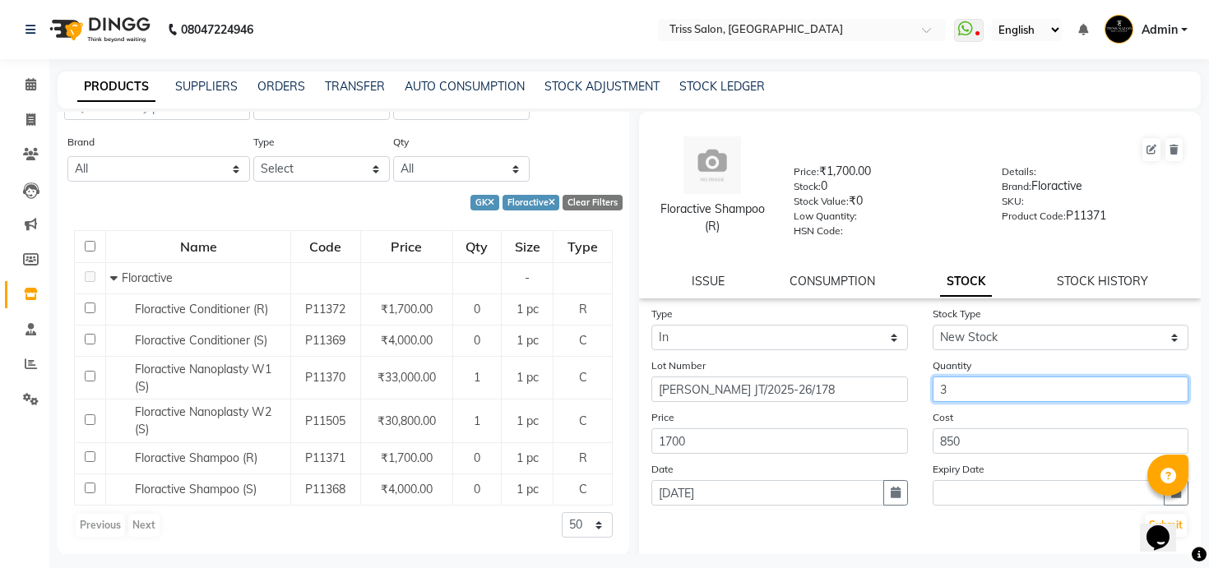
type input "3"
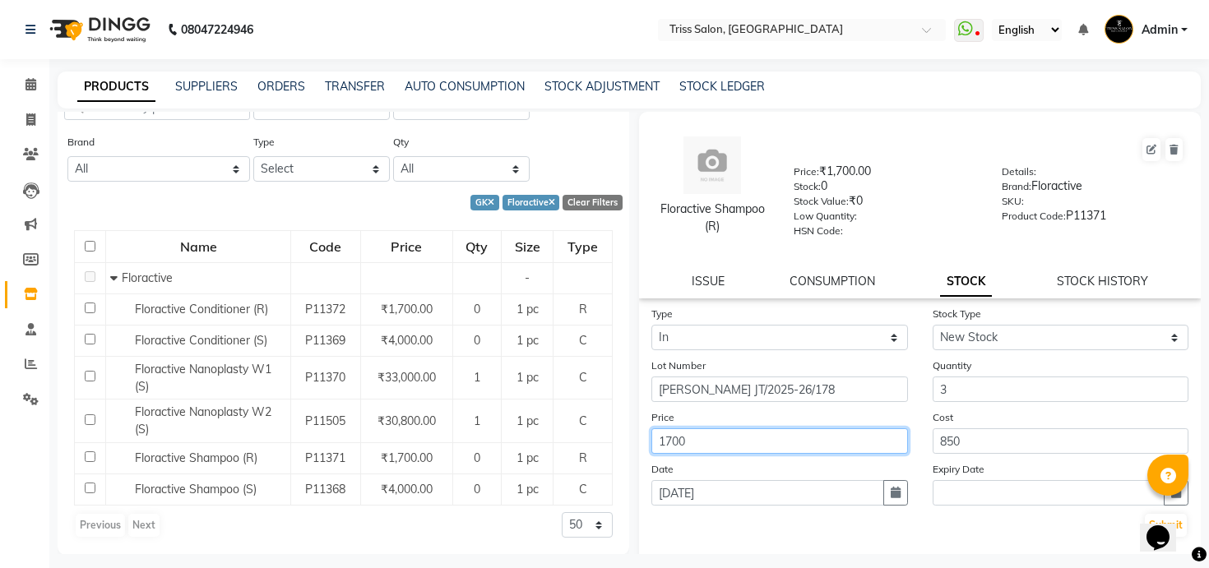
click at [1145, 514] on button "Submit" at bounding box center [1166, 525] width 42 height 23
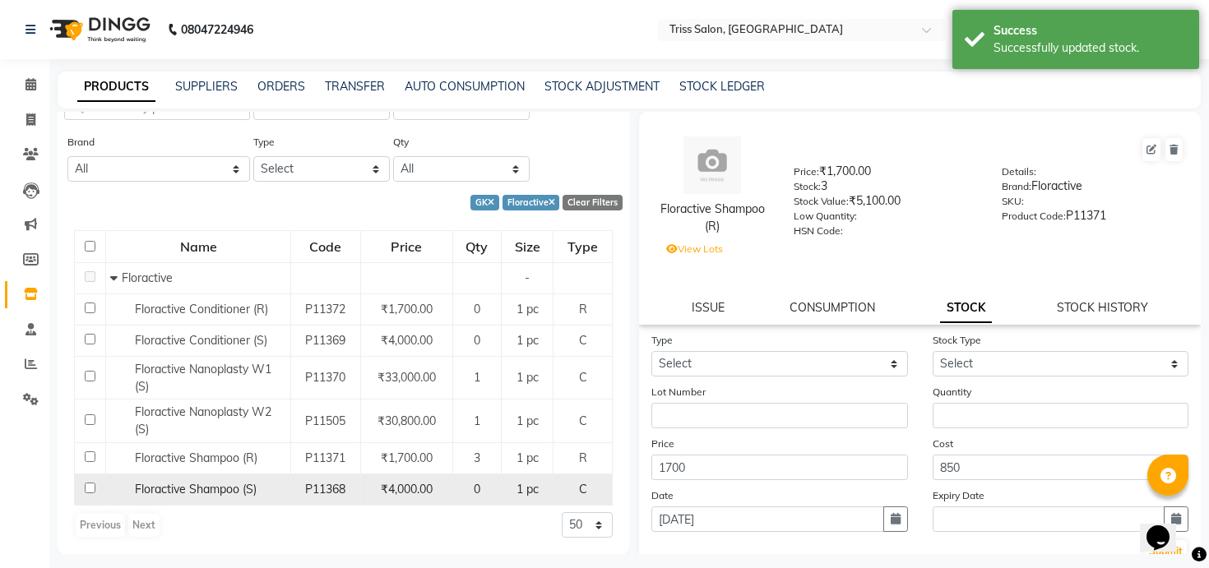
click at [308, 496] on div "P11368" at bounding box center [325, 489] width 55 height 17
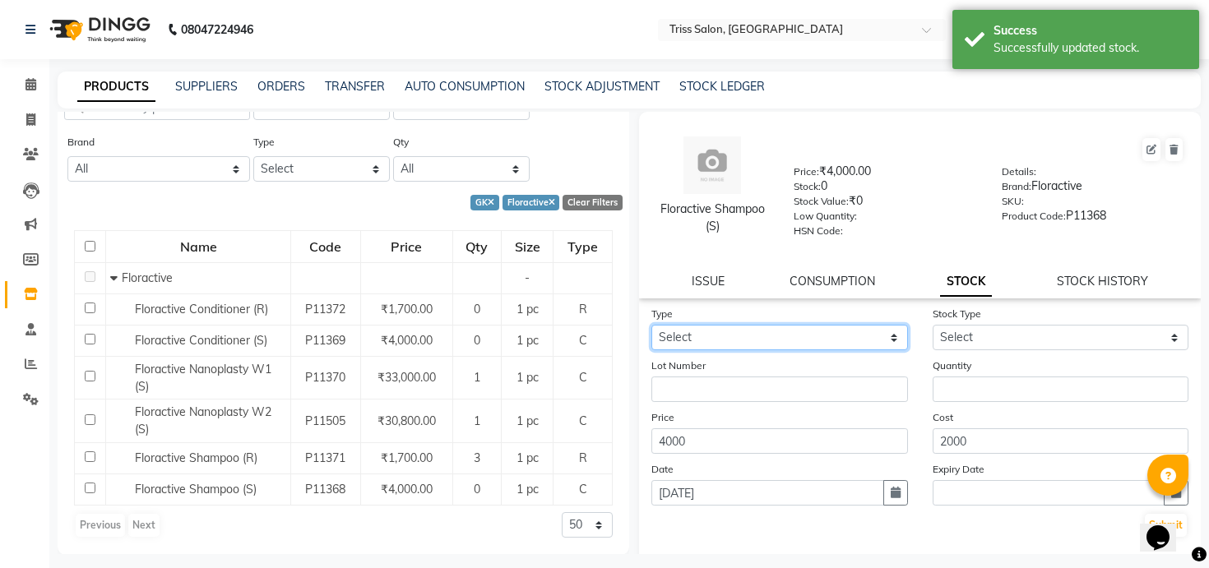
click at [783, 336] on select "Select In Out" at bounding box center [779, 338] width 257 height 26
select select "in"
click at [651, 325] on select "Select In Out" at bounding box center [779, 338] width 257 height 26
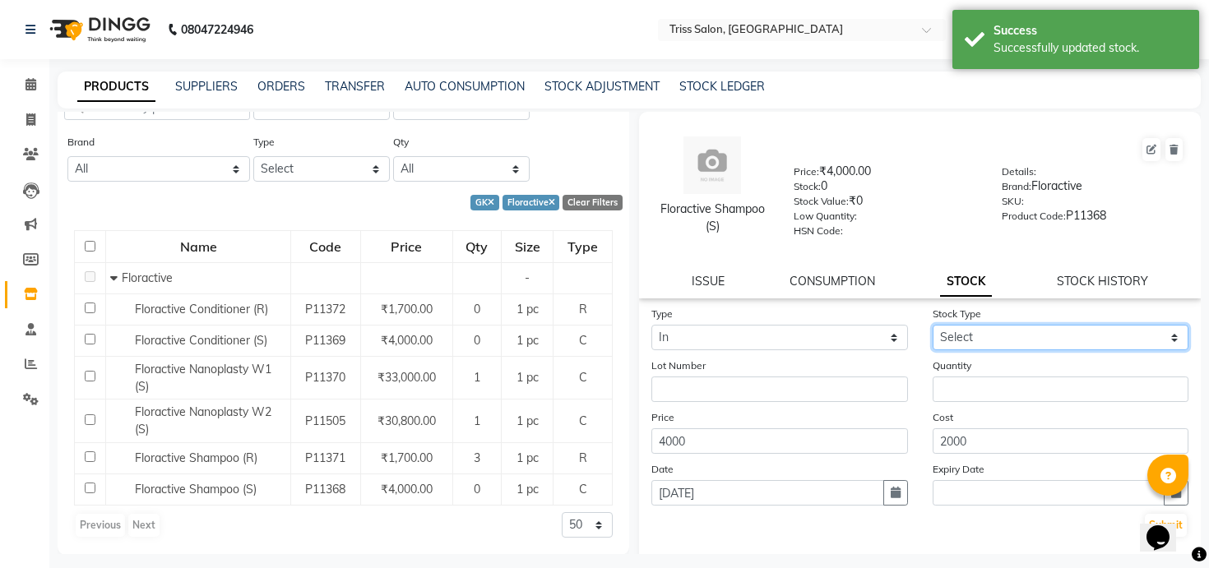
select select "new stock"
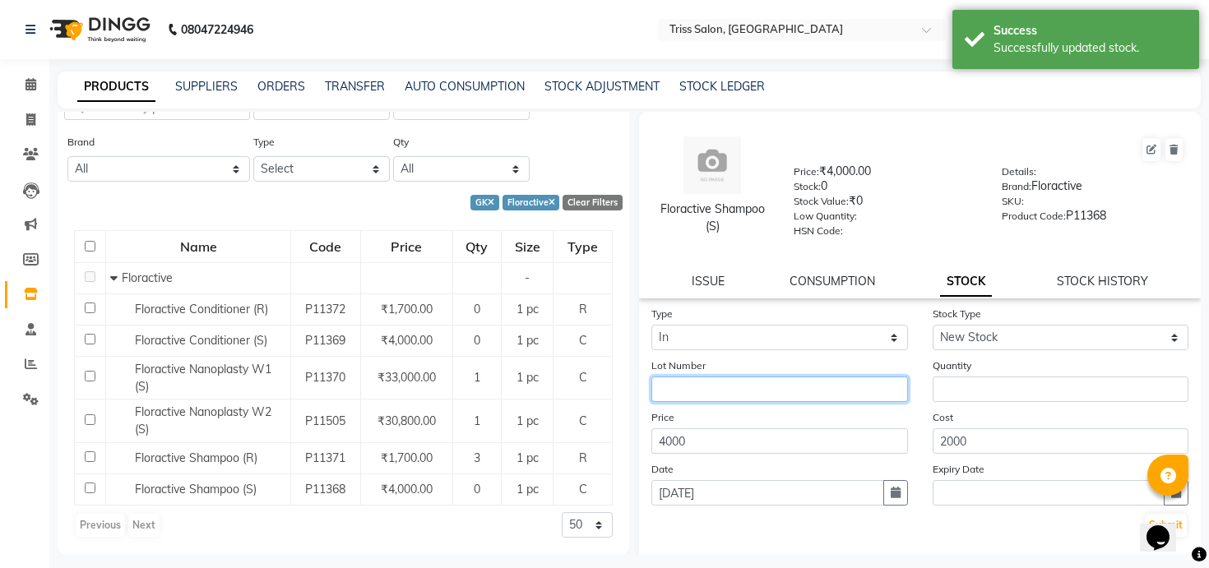
paste input "Jaswik JT/2025-26/178"
type input "Jaswik JT/2025-26/178"
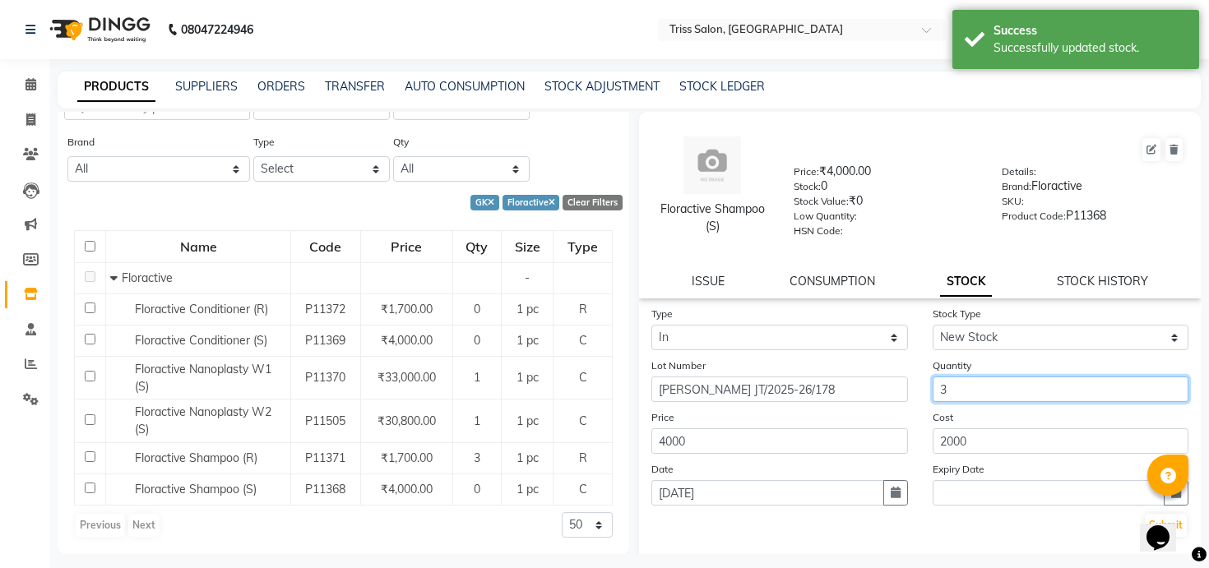
type input "3"
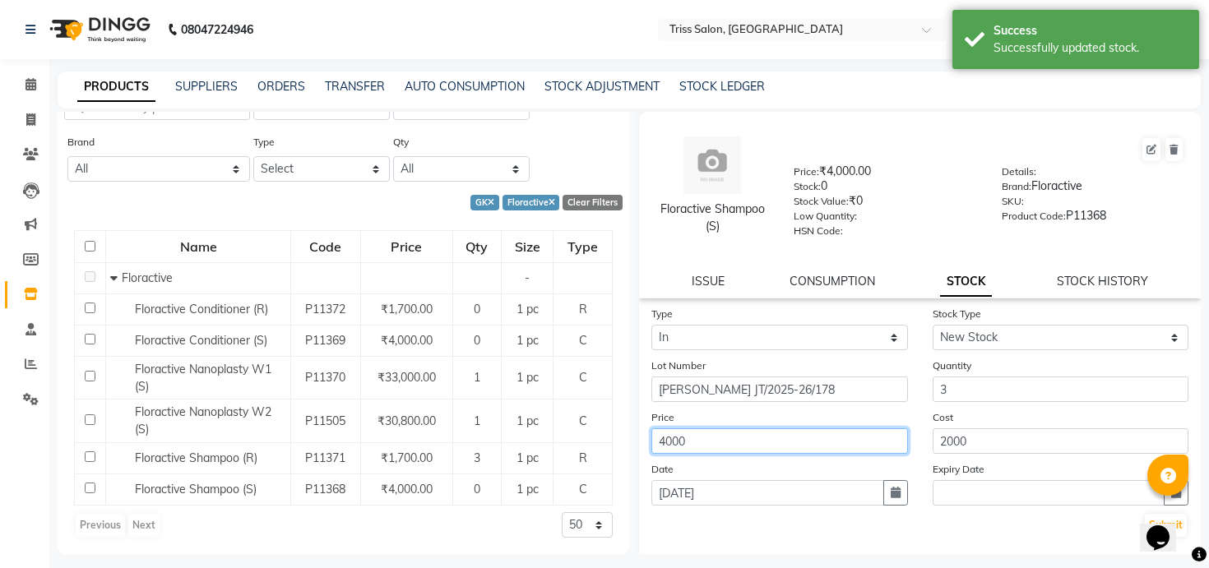
click at [1145, 514] on button "Submit" at bounding box center [1166, 525] width 42 height 23
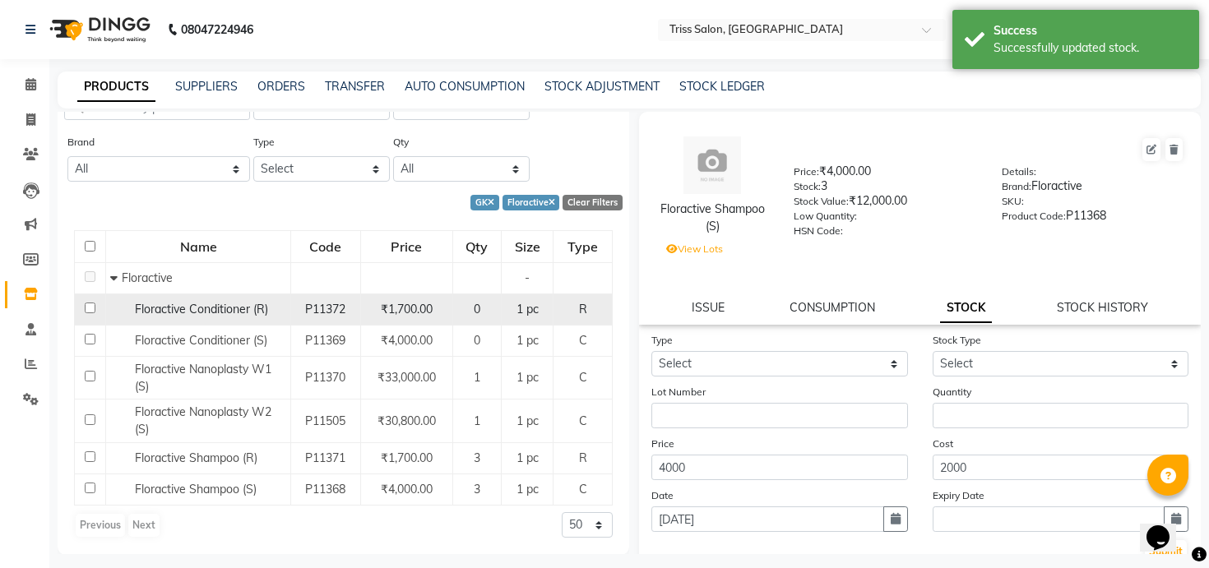
click at [271, 313] on div "Floractive Conditioner (R)" at bounding box center [198, 309] width 176 height 17
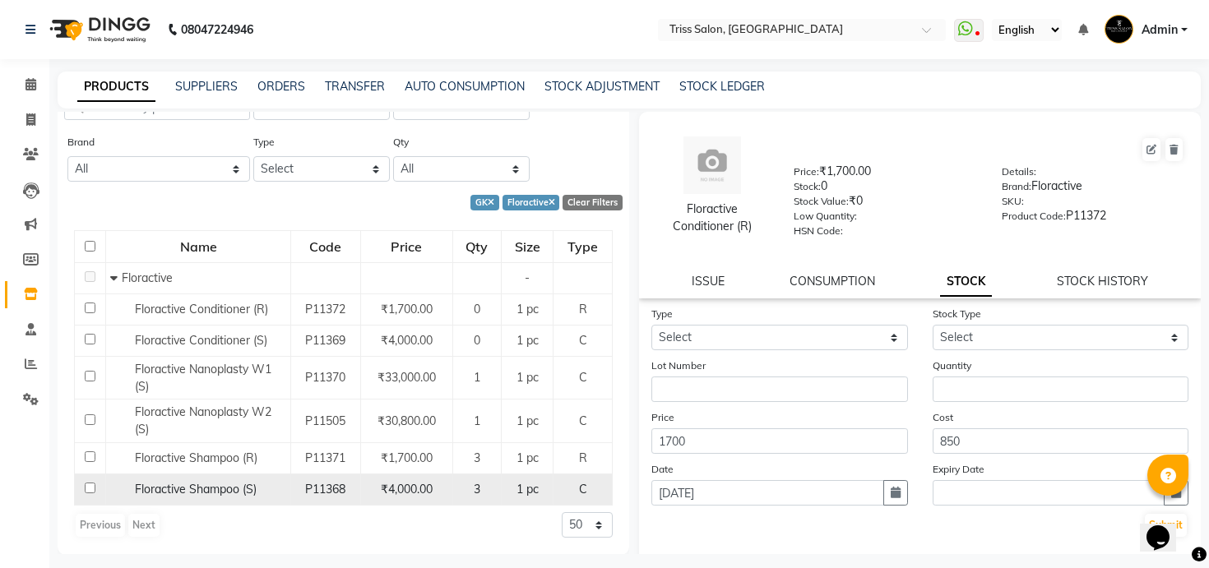
click at [248, 485] on span "Floractive Shampoo (S)" at bounding box center [196, 489] width 122 height 15
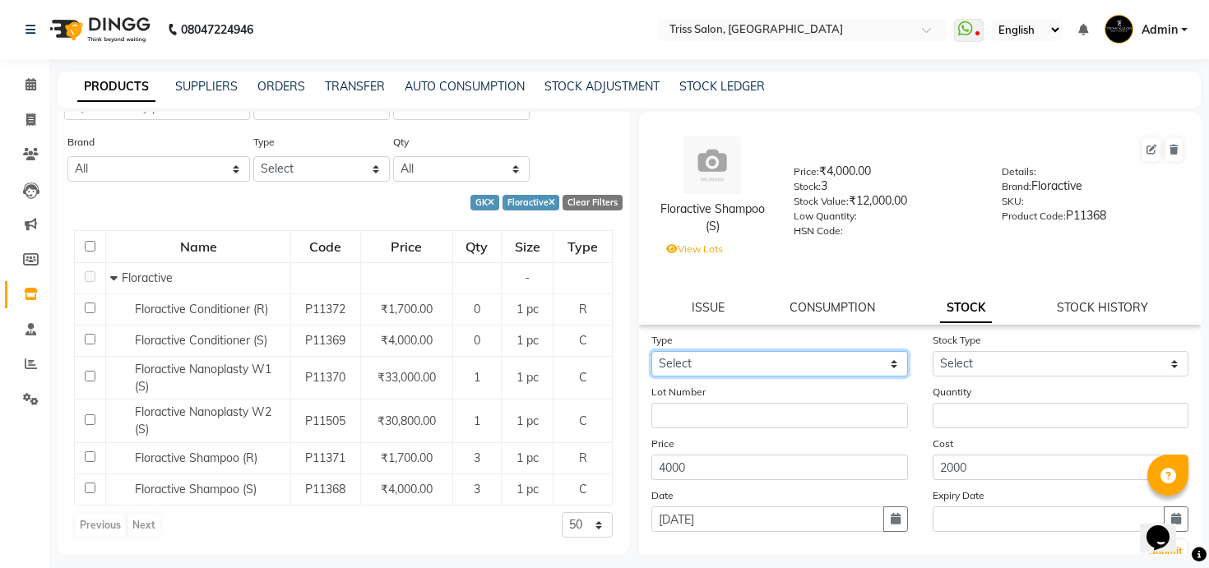
click at [878, 368] on select "Select In Out" at bounding box center [779, 364] width 257 height 26
select select "out"
click at [651, 351] on select "Select In Out" at bounding box center [779, 364] width 257 height 26
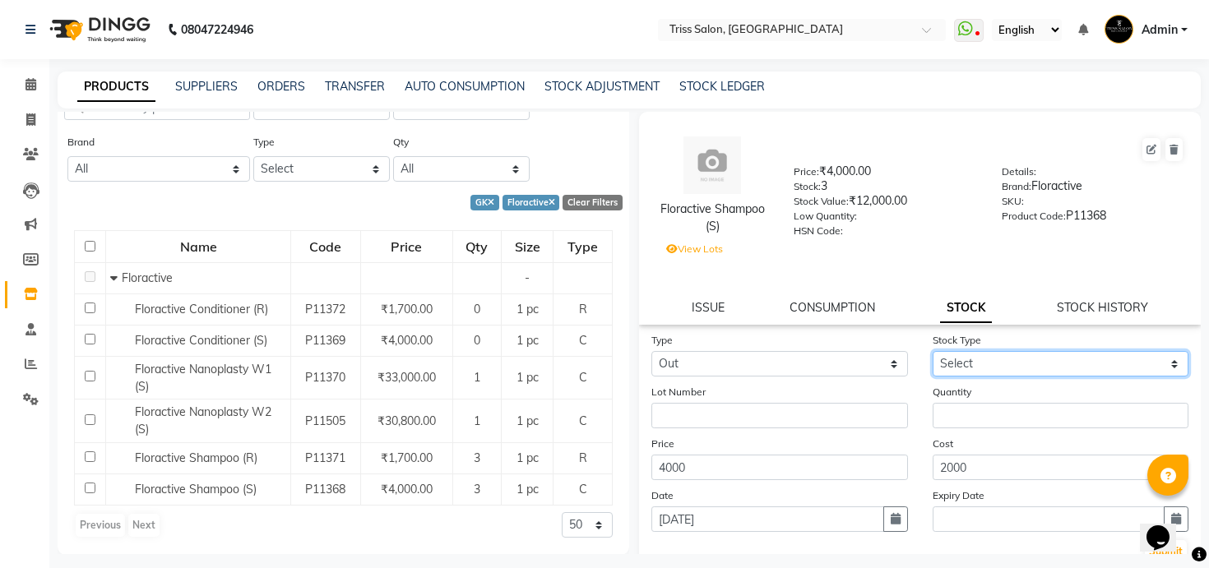
select select
select select "adjustment"
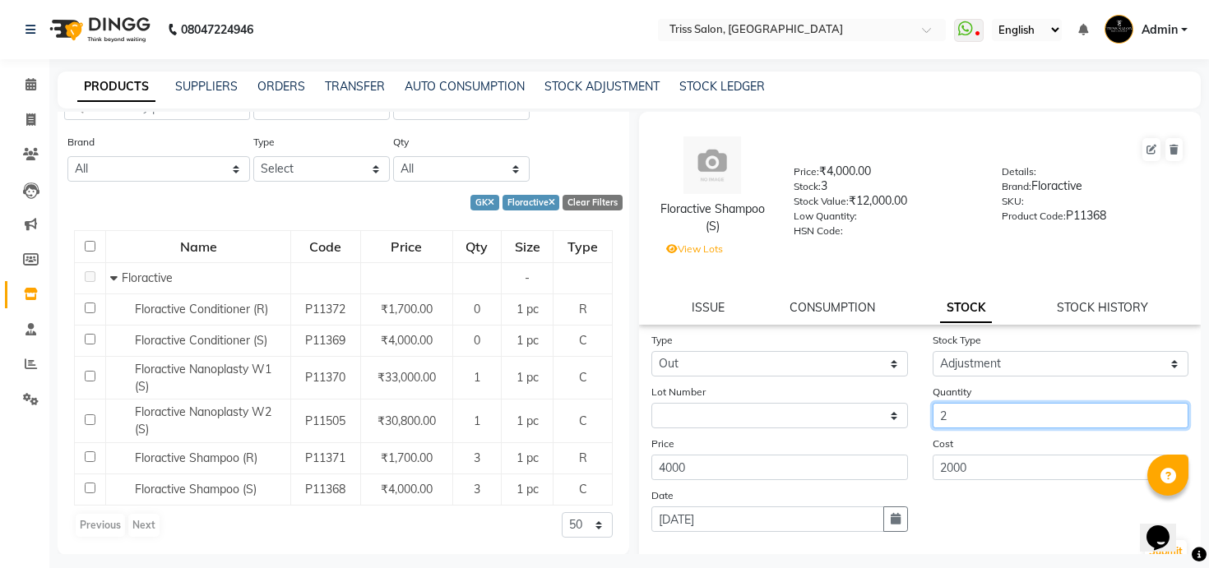
type input "2"
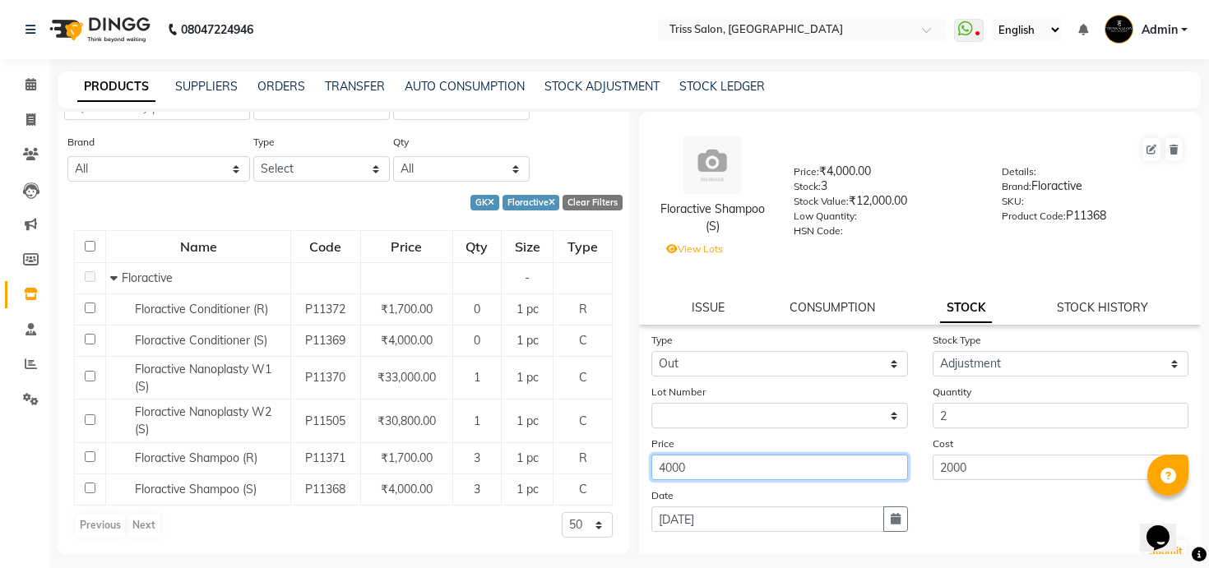
click at [1145, 540] on button "Submit" at bounding box center [1166, 551] width 42 height 23
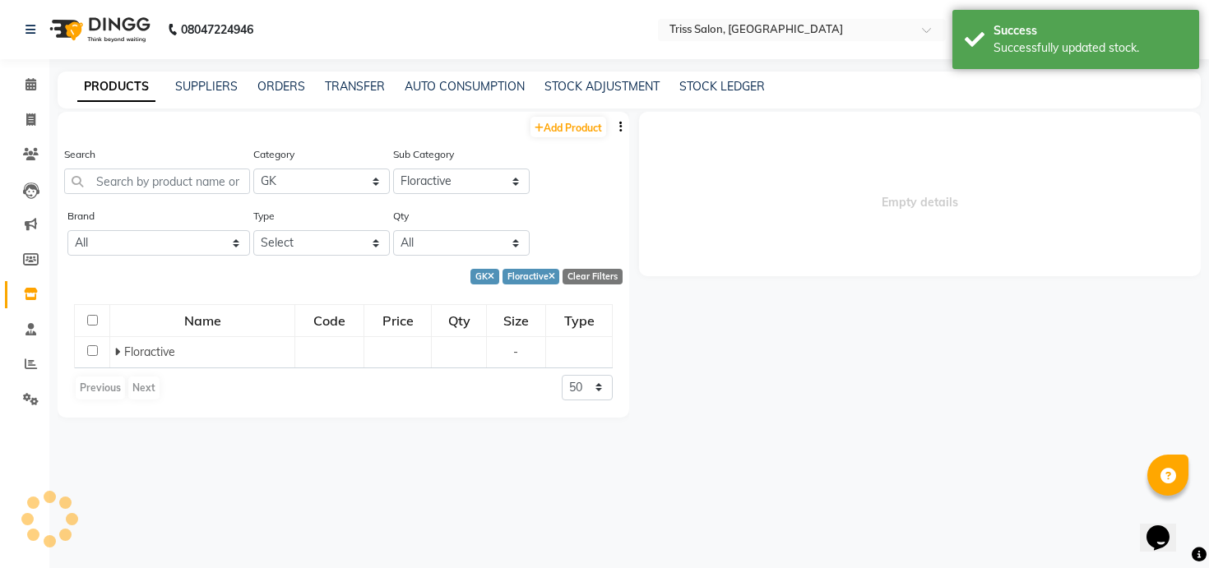
scroll to position [0, 0]
select select
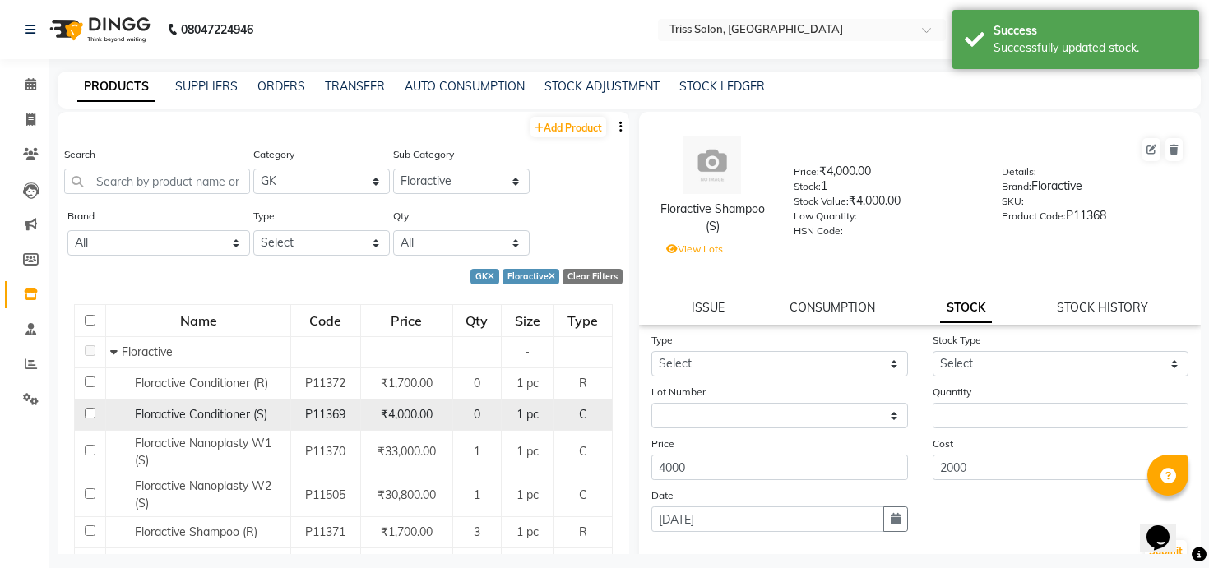
scroll to position [74, 0]
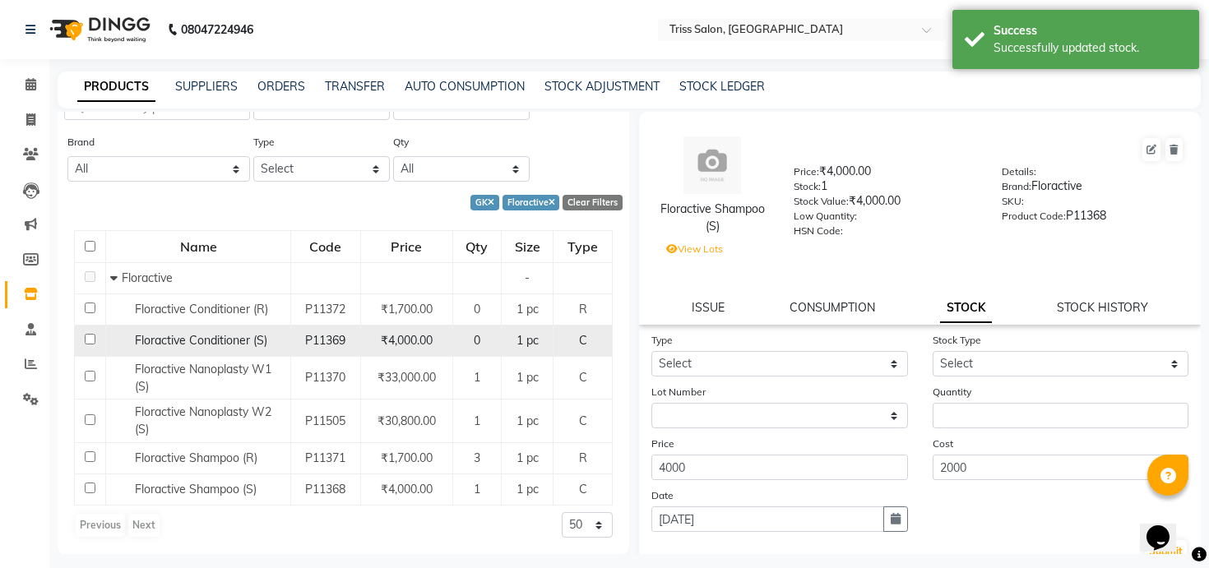
click at [255, 336] on span "Floractive Conditioner (S)" at bounding box center [201, 340] width 132 height 15
select select
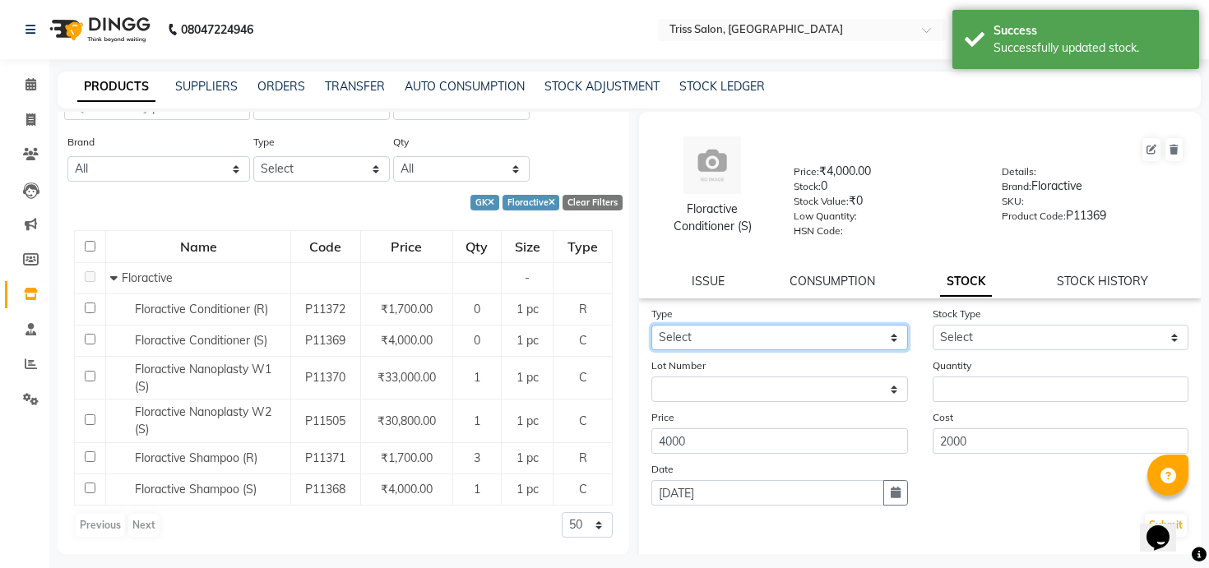
click at [720, 335] on select "Select In Out" at bounding box center [779, 338] width 257 height 26
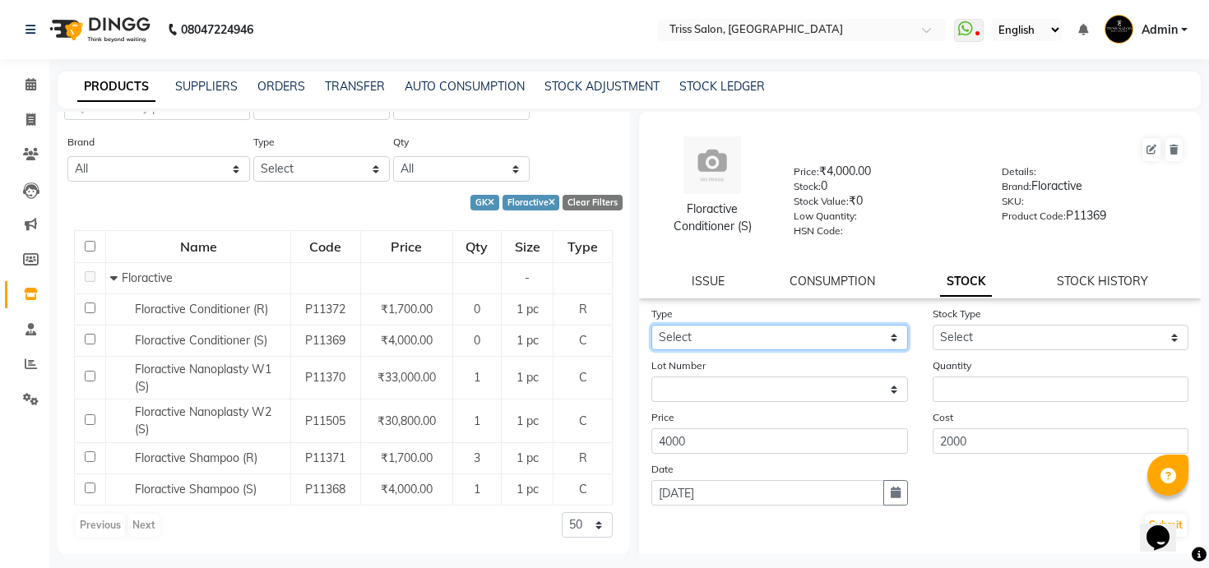
select select "in"
click at [651, 325] on select "Select In Out" at bounding box center [779, 338] width 257 height 26
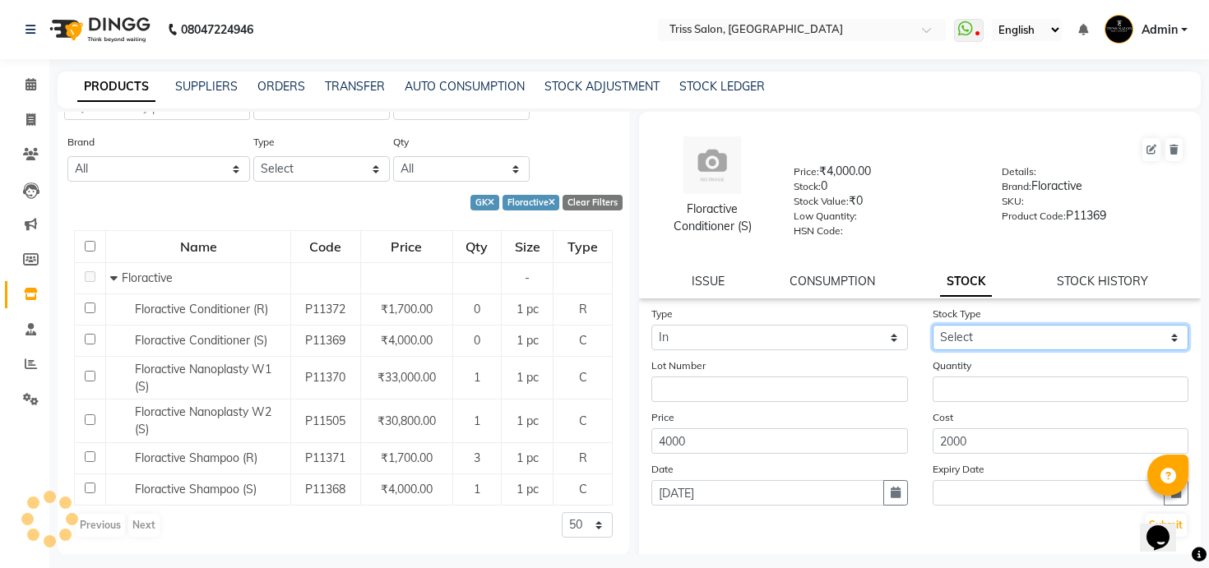
select select "new stock"
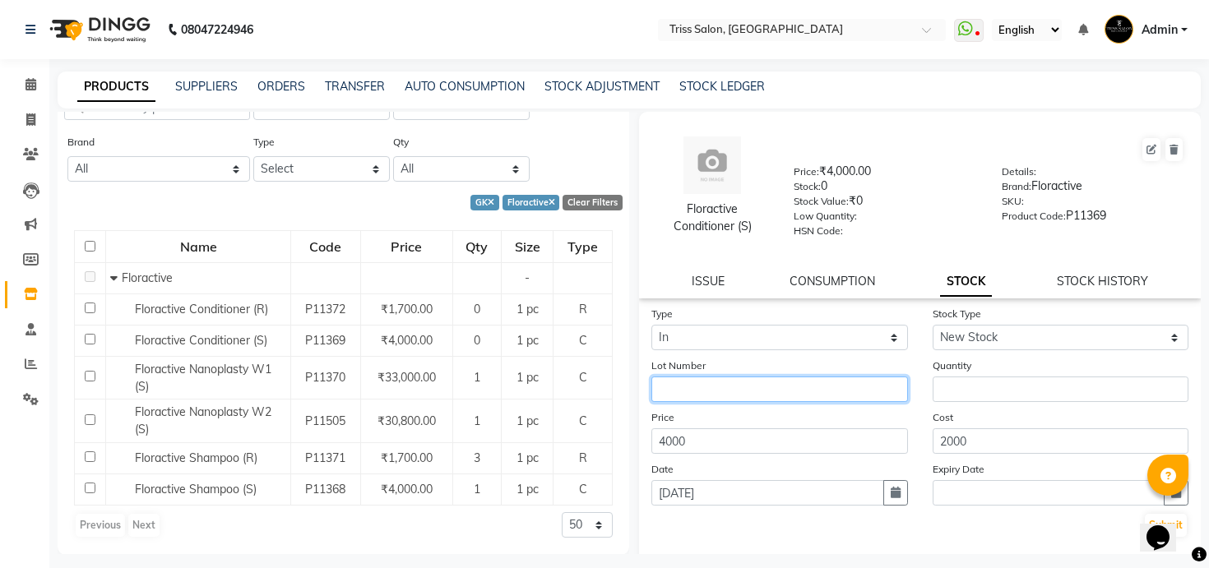
paste input "Jaswik JT/2025-26/178"
type input "Jaswik JT/2025-26/178"
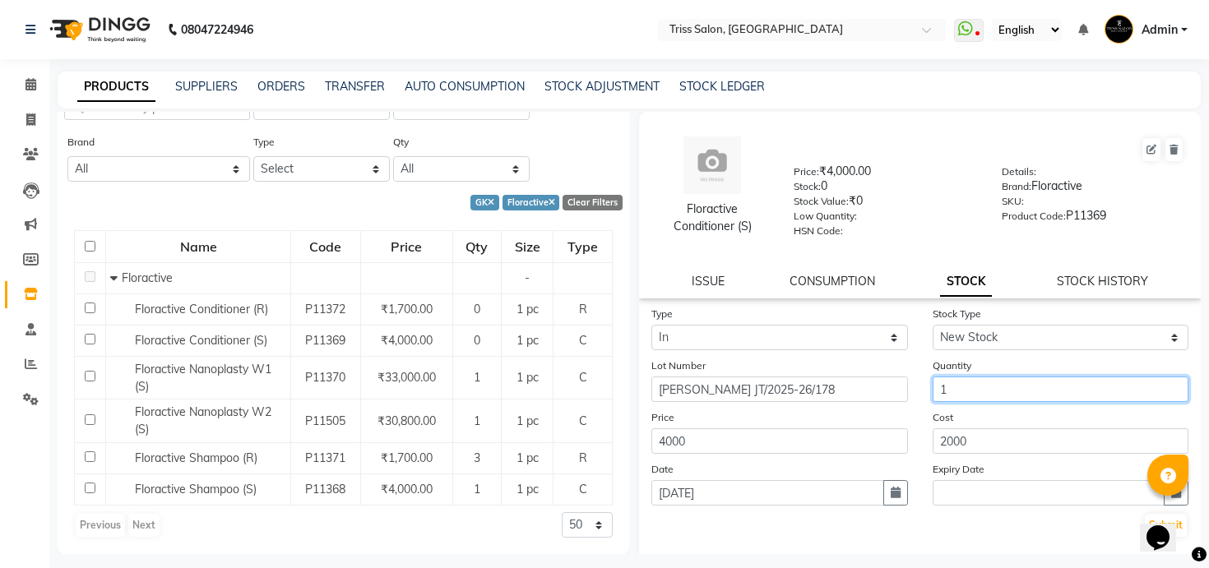
type input "1"
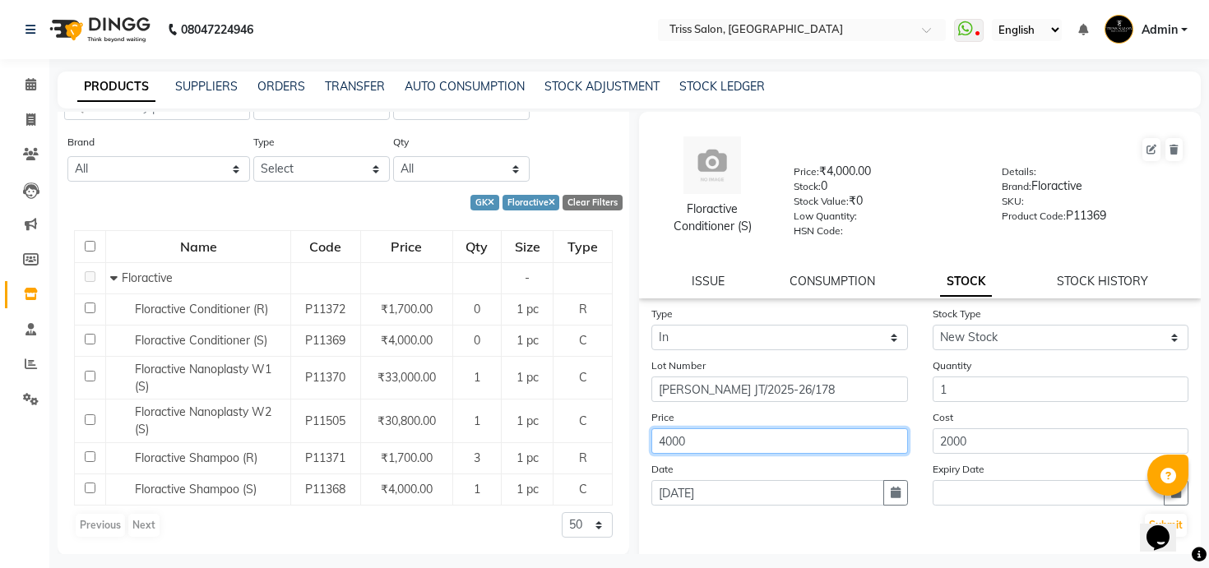
click at [1145, 514] on button "Submit" at bounding box center [1166, 525] width 42 height 23
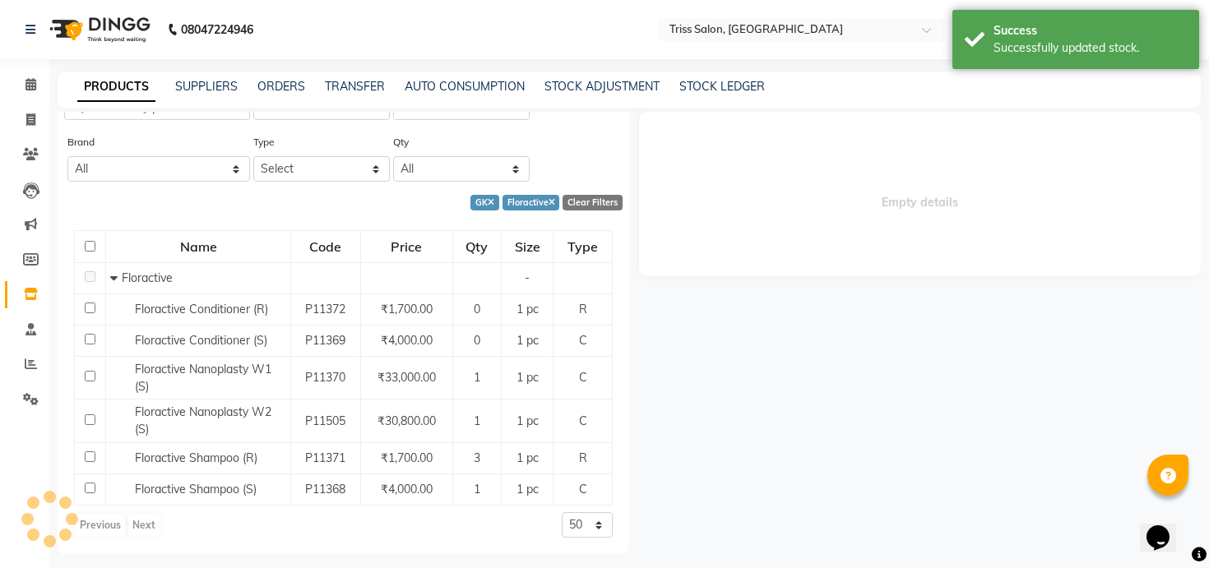
scroll to position [0, 0]
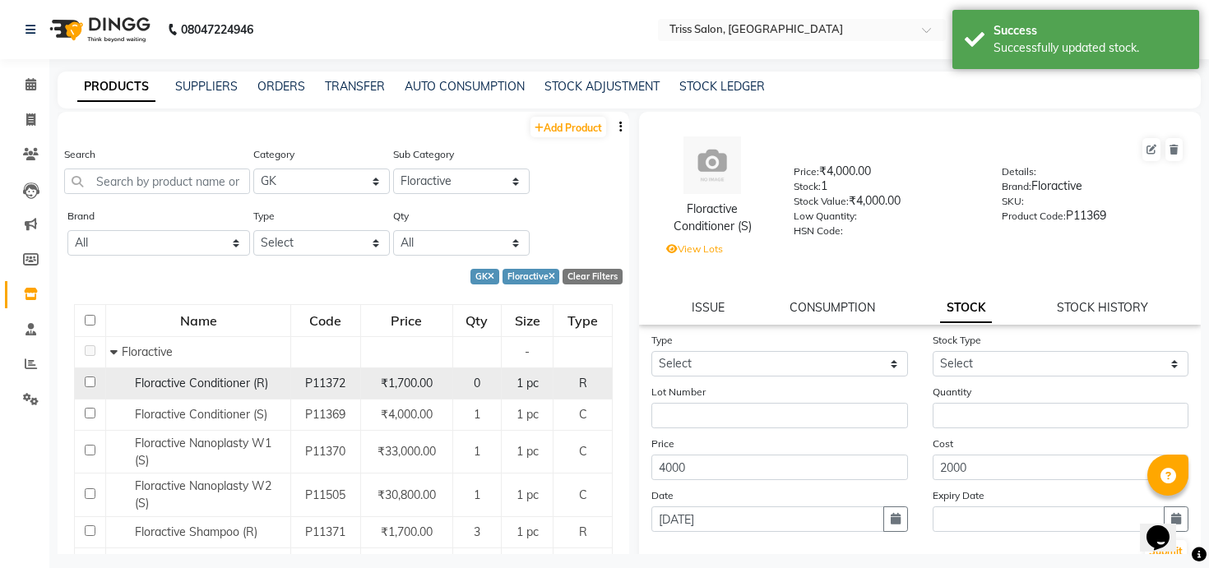
click at [216, 386] on span "Floractive Conditioner (R)" at bounding box center [201, 383] width 133 height 15
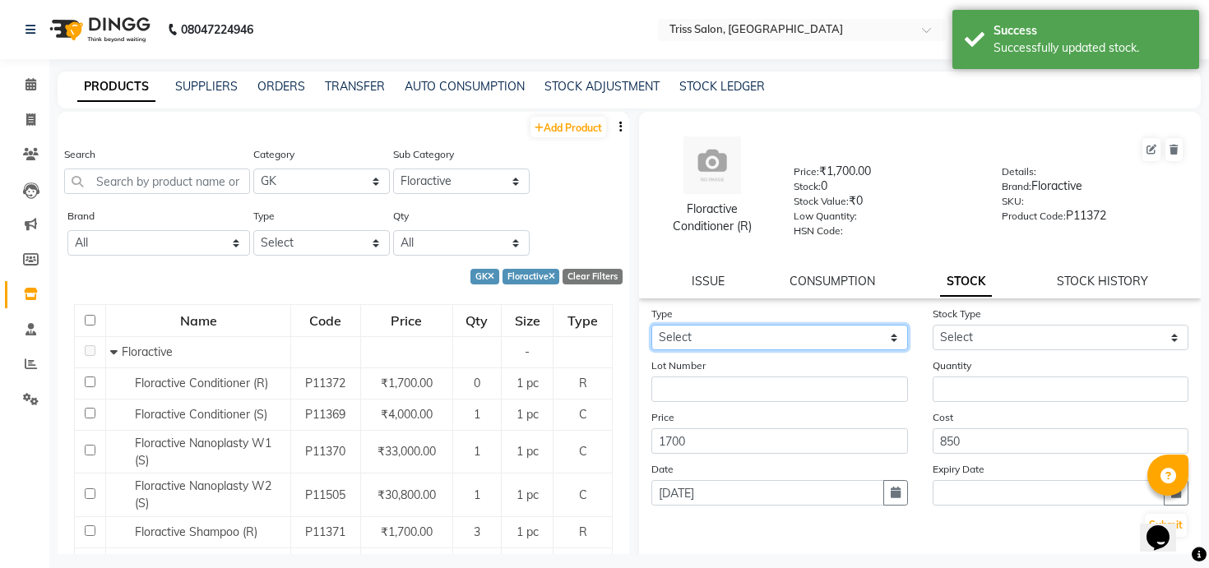
click at [763, 330] on select "Select In Out" at bounding box center [779, 338] width 257 height 26
select select "in"
click at [651, 325] on select "Select In Out" at bounding box center [779, 338] width 257 height 26
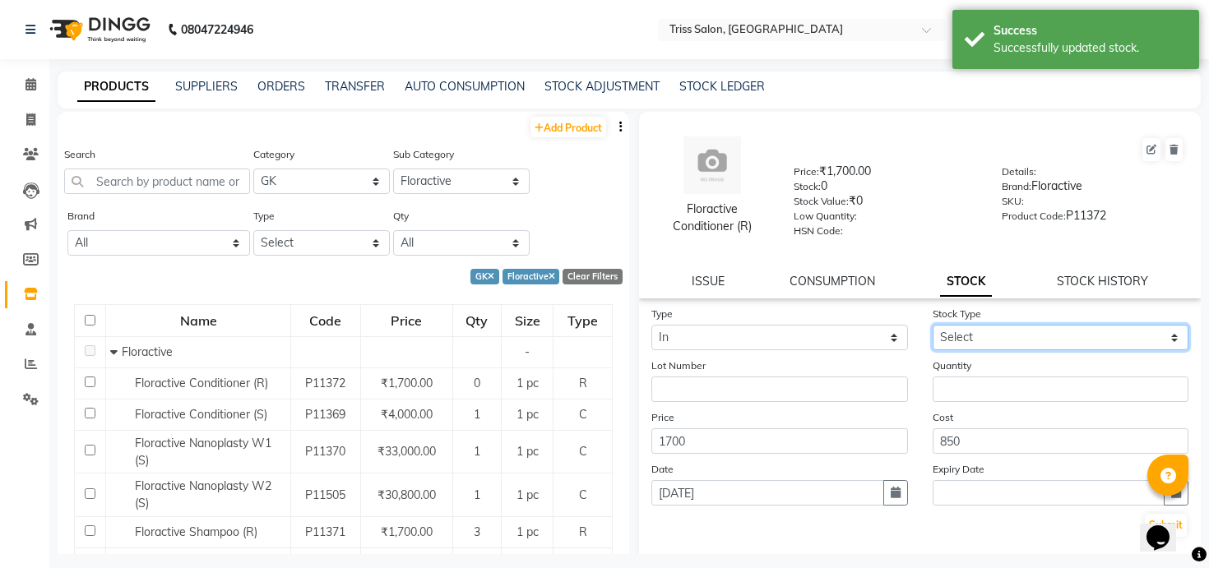
select select "new stock"
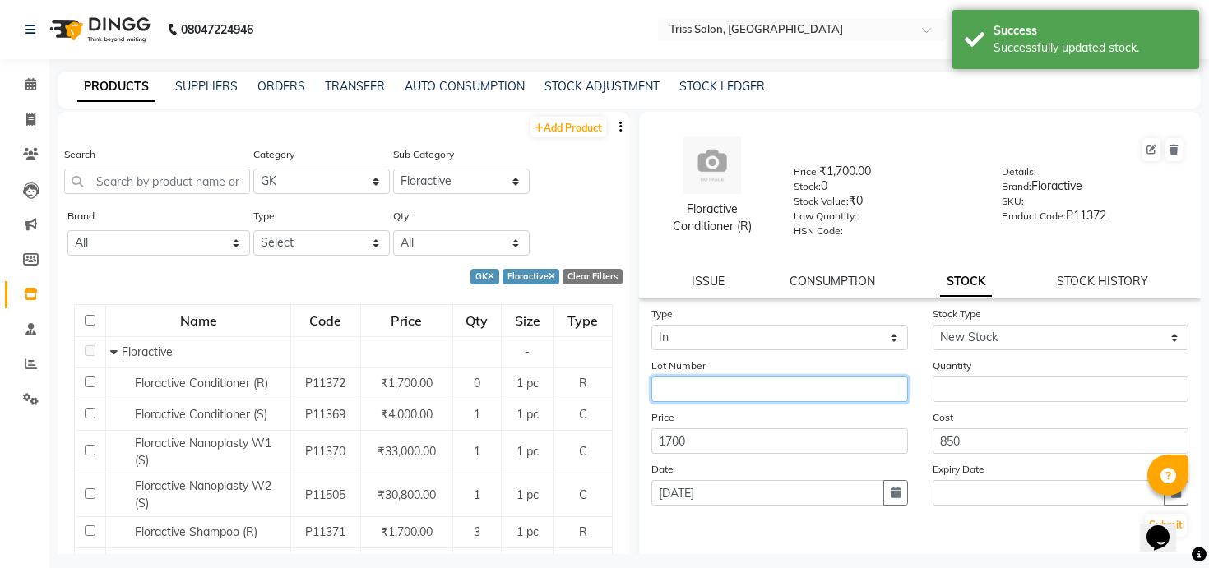
paste input "Jaswik JT/2025-26/178"
type input "Jaswik JT/2025-26/178"
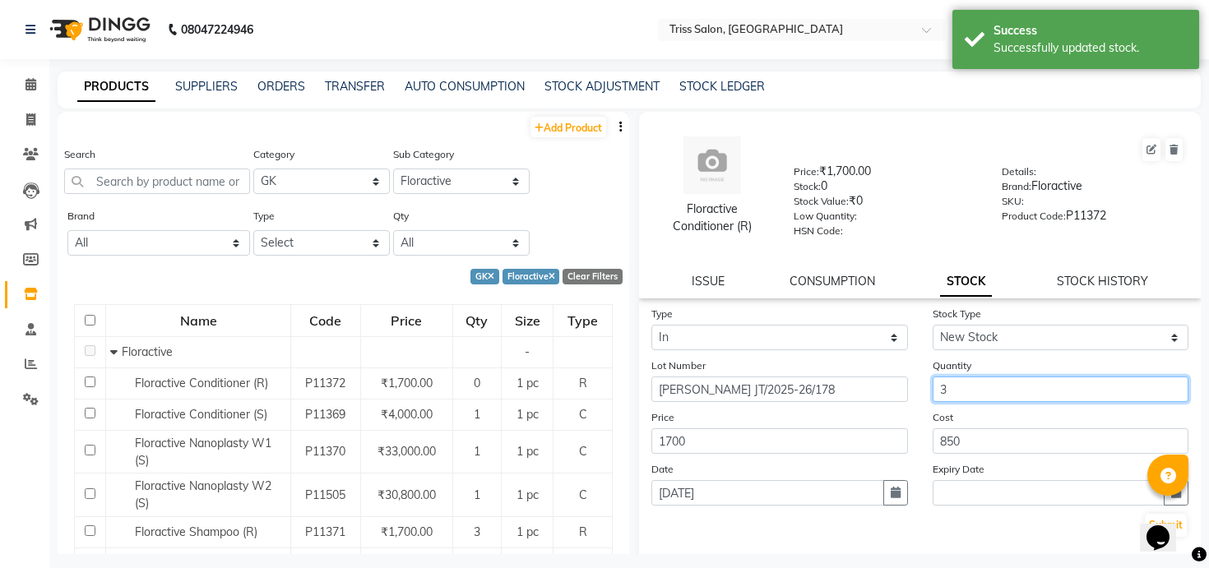
type input "3"
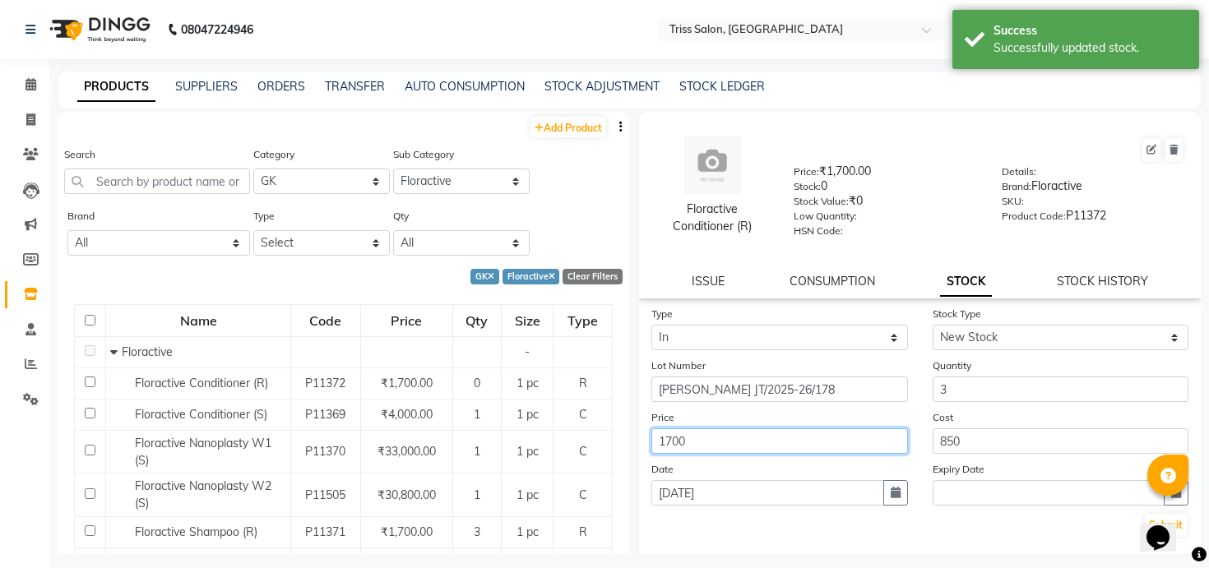
click at [1145, 514] on button "Submit" at bounding box center [1166, 525] width 42 height 23
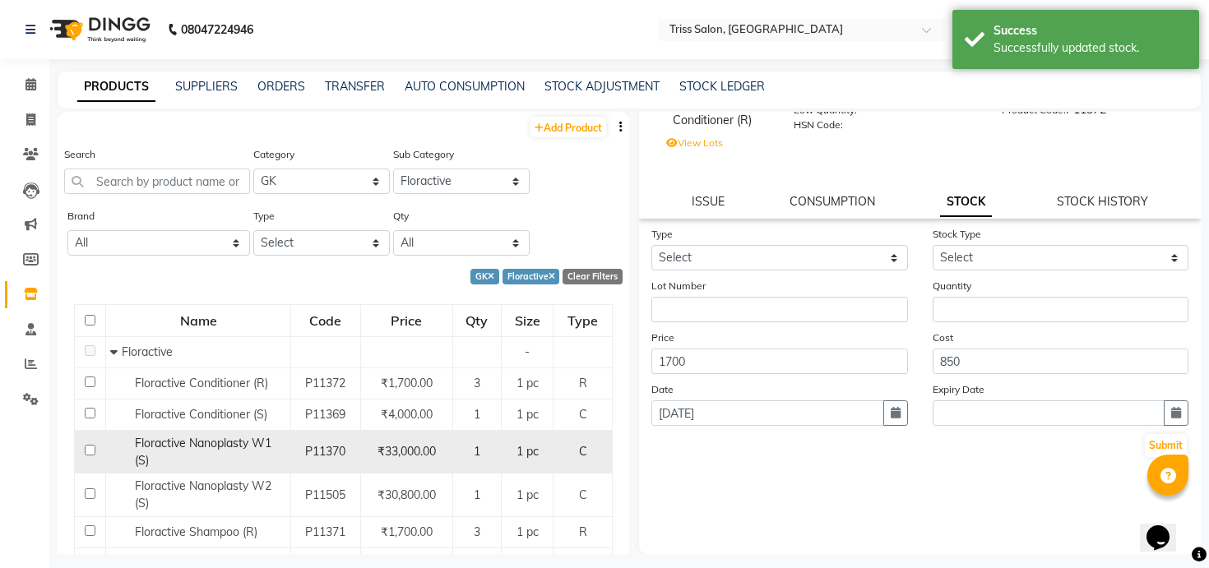
scroll to position [74, 0]
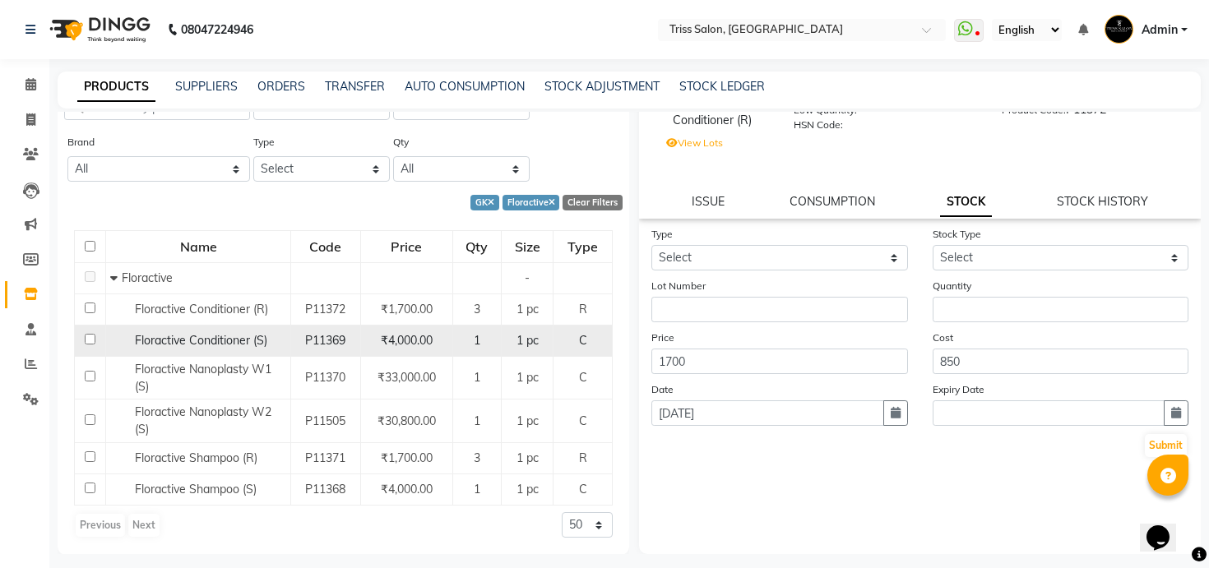
click at [254, 339] on span "Floractive Conditioner (S)" at bounding box center [201, 340] width 132 height 15
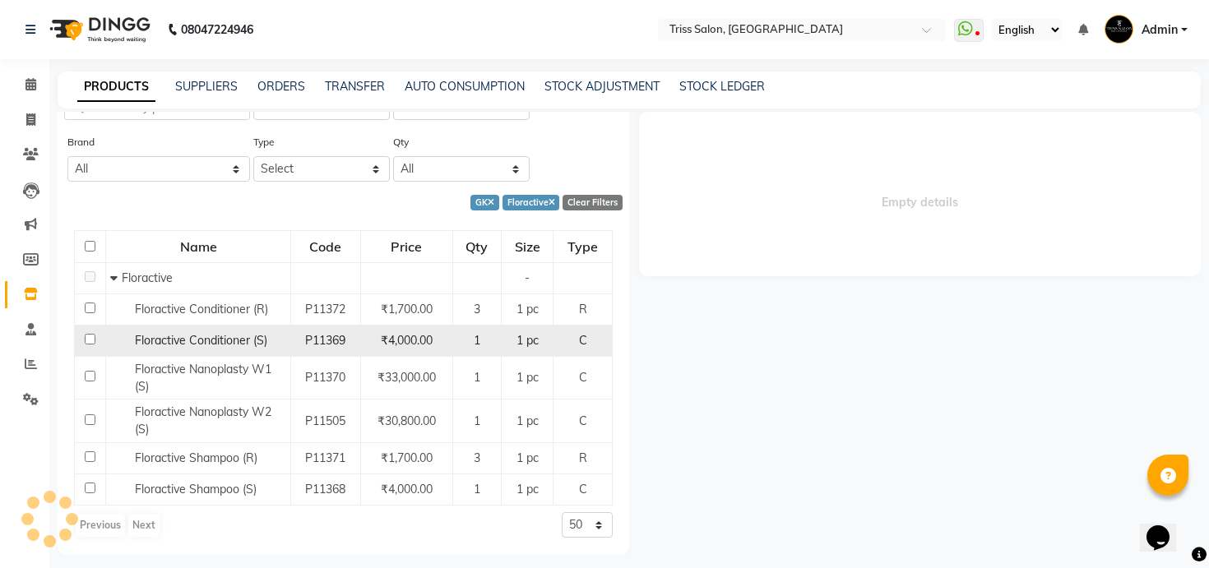
scroll to position [0, 0]
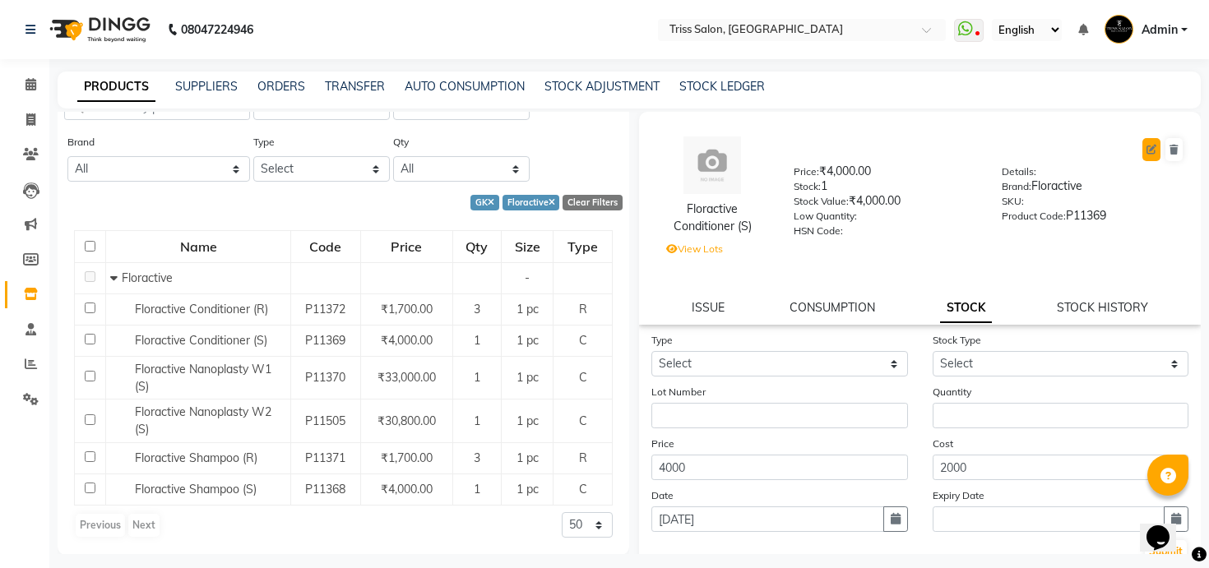
click at [1148, 151] on icon at bounding box center [1152, 150] width 10 height 10
select select "true"
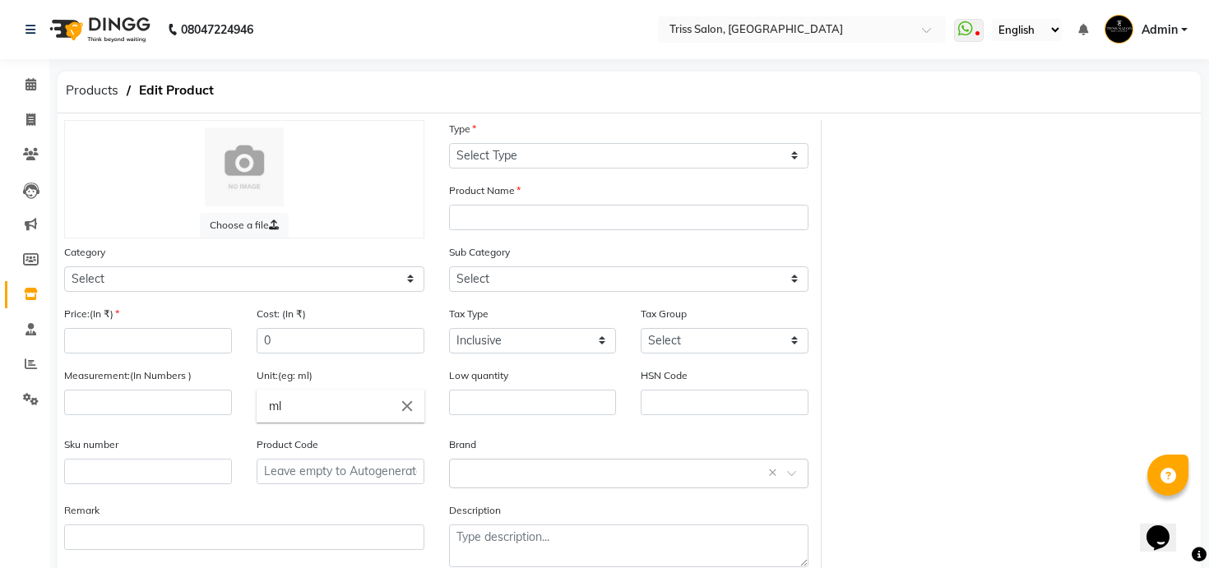
select select "C"
type input "Floractive Conditioner (S)"
select select
type input "4000"
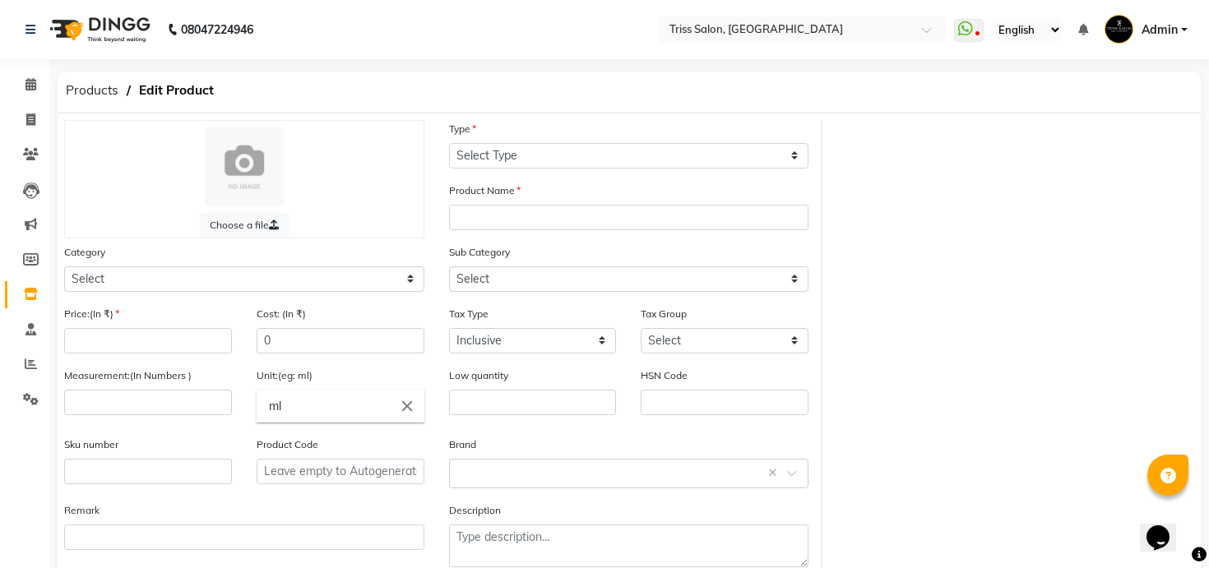
type input "2000"
type input "1"
type input "pc"
type input "P11369"
select select "3673024504"
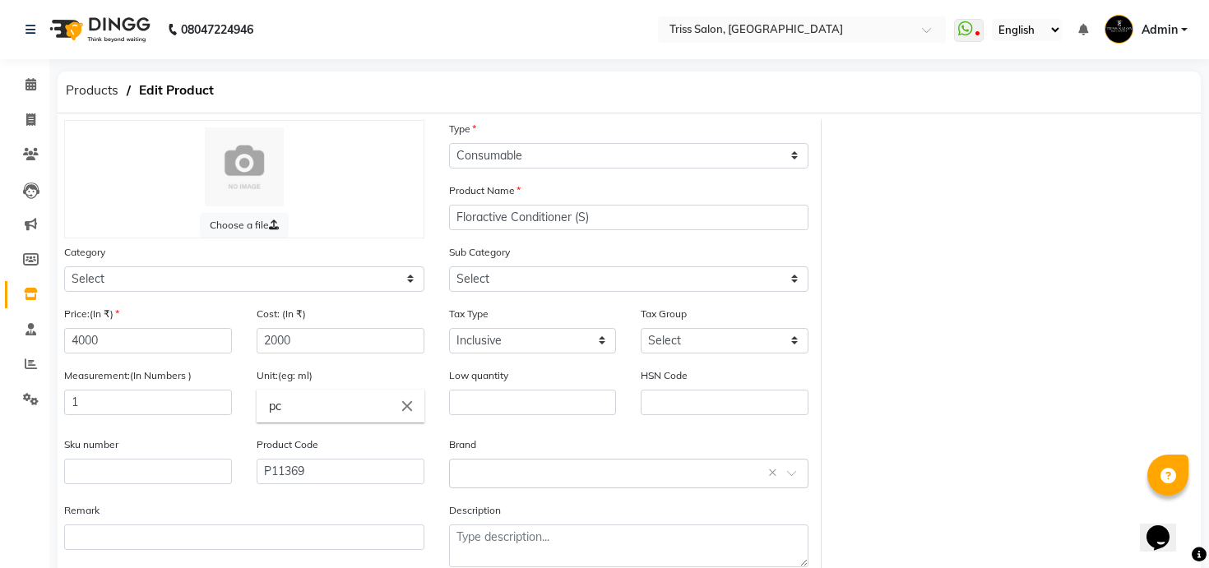
select select "1366"
select select "367302450"
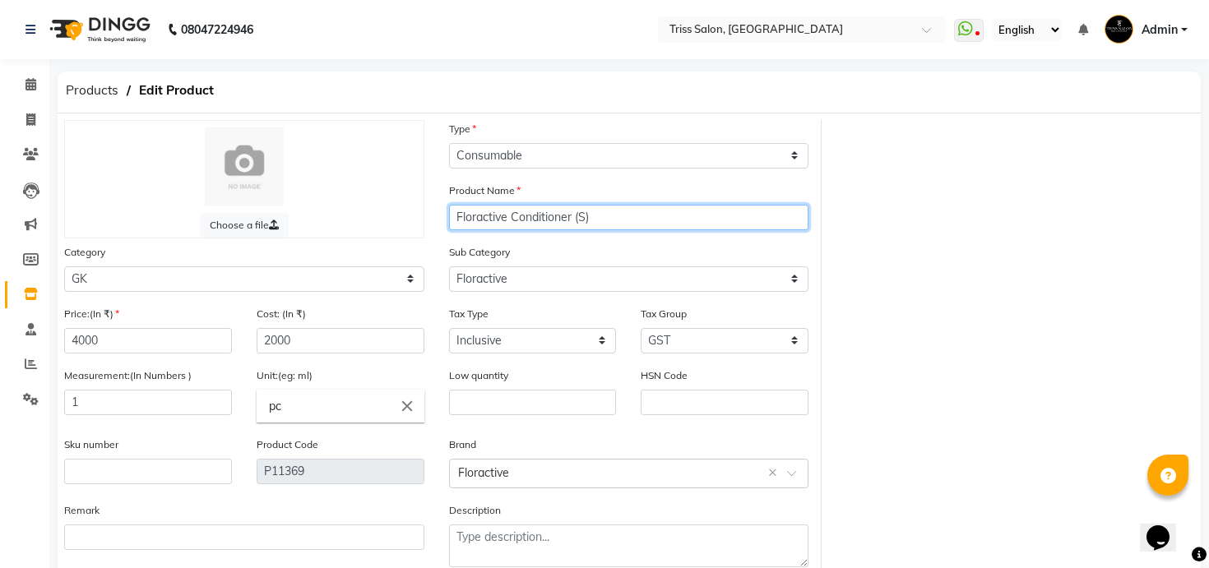
click at [586, 223] on input "Floractive Conditioner (S)" at bounding box center [629, 218] width 360 height 26
type input "Floractive Conditioner (Salon Use)"
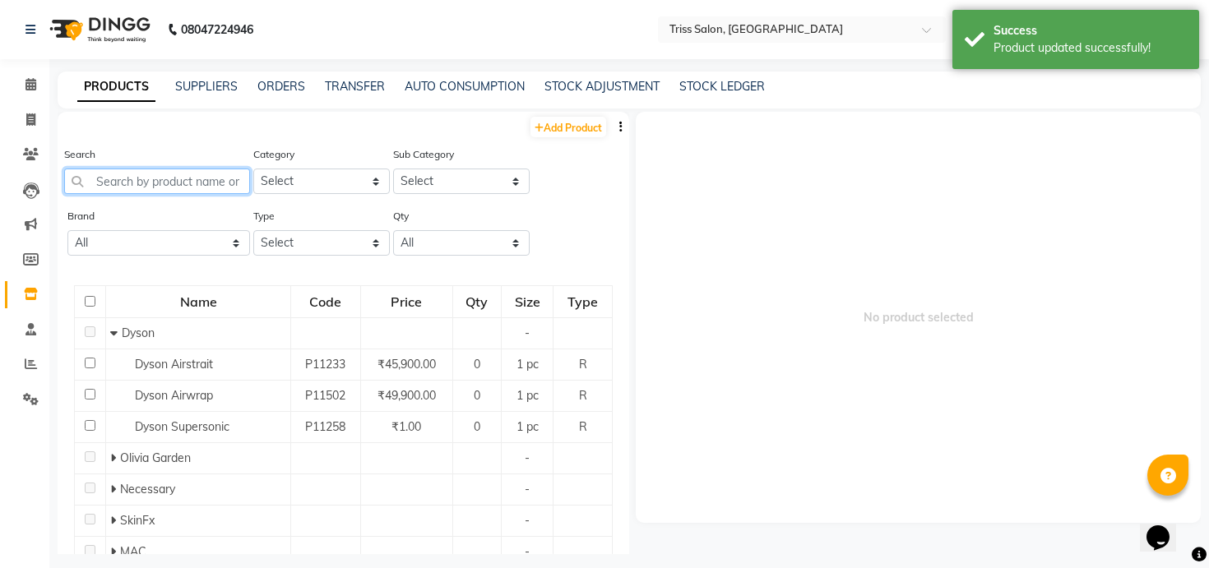
click at [219, 179] on input "text" at bounding box center [157, 182] width 186 height 26
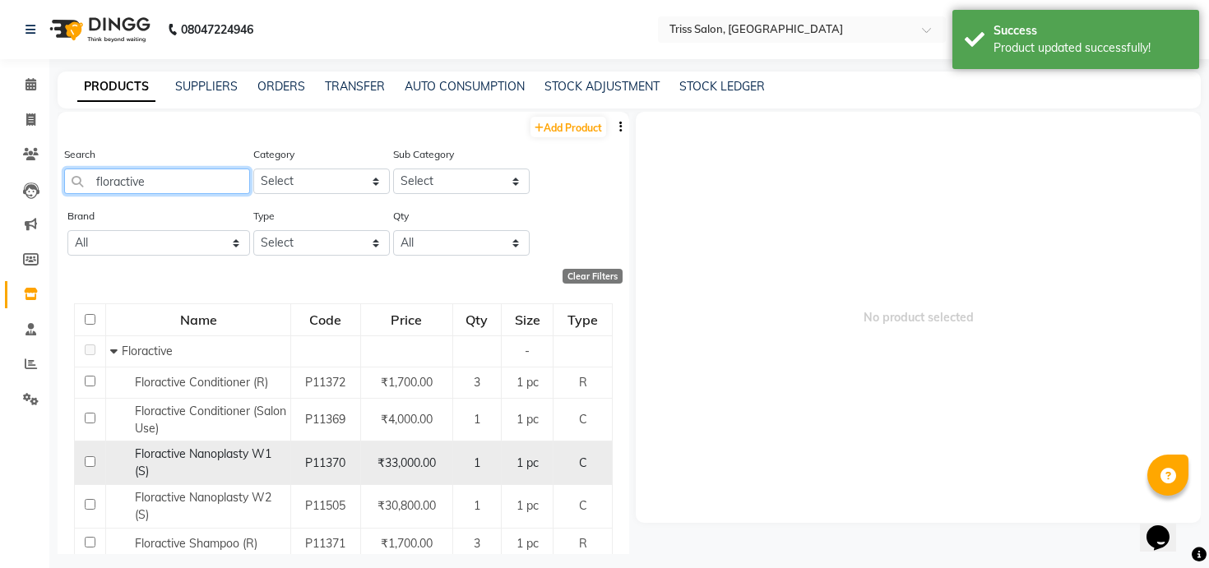
scroll to position [86, 0]
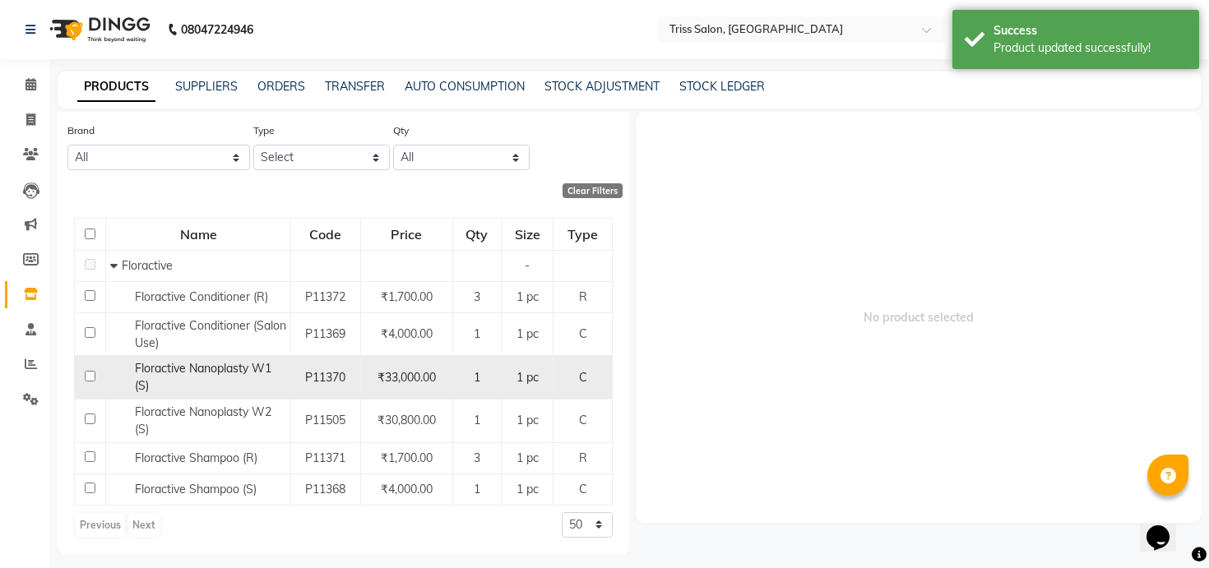
type input "floractive"
click at [219, 375] on span "Floractive Nanoplasty W1 (S)" at bounding box center [203, 377] width 137 height 32
select select
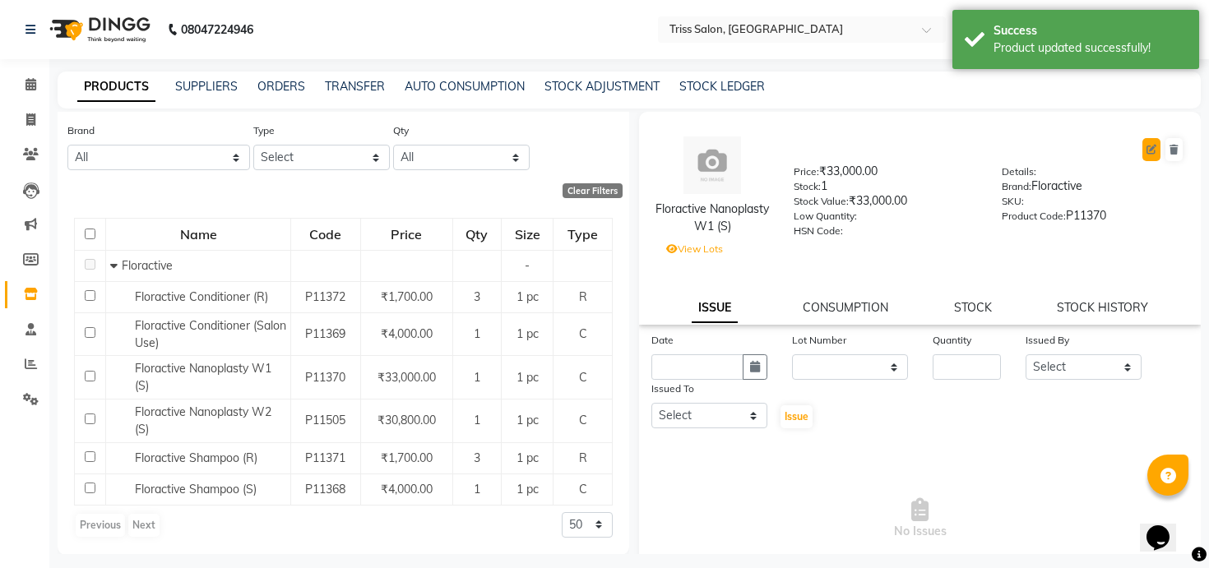
click at [1150, 154] on icon at bounding box center [1152, 150] width 10 height 10
select select "C"
select select "true"
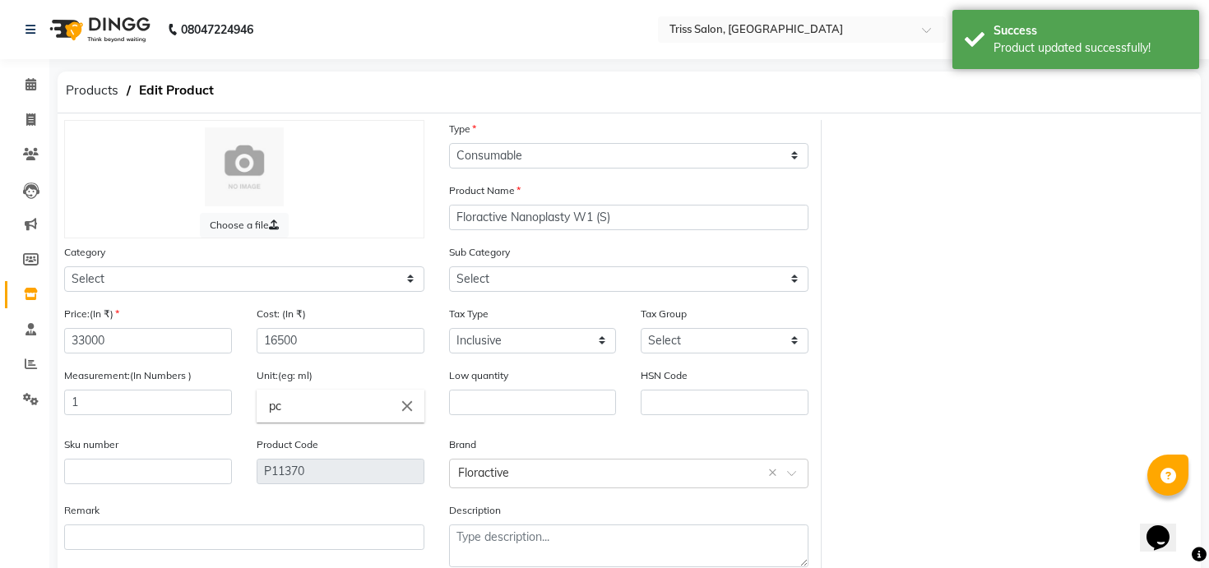
select select "367302450"
select select "3673024504"
select select "1366"
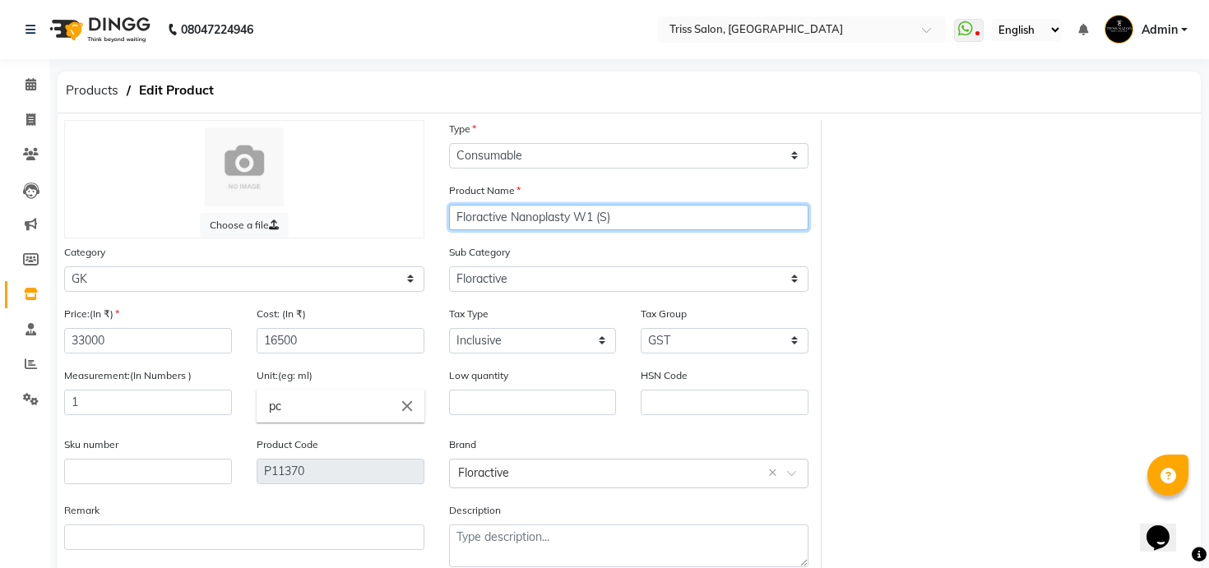
click at [595, 215] on input "Floractive Nanoplasty W1 (S)" at bounding box center [629, 218] width 360 height 26
paste input "alon Use"
type input "Floractive Nanoplasty W1 (Salon Use)"
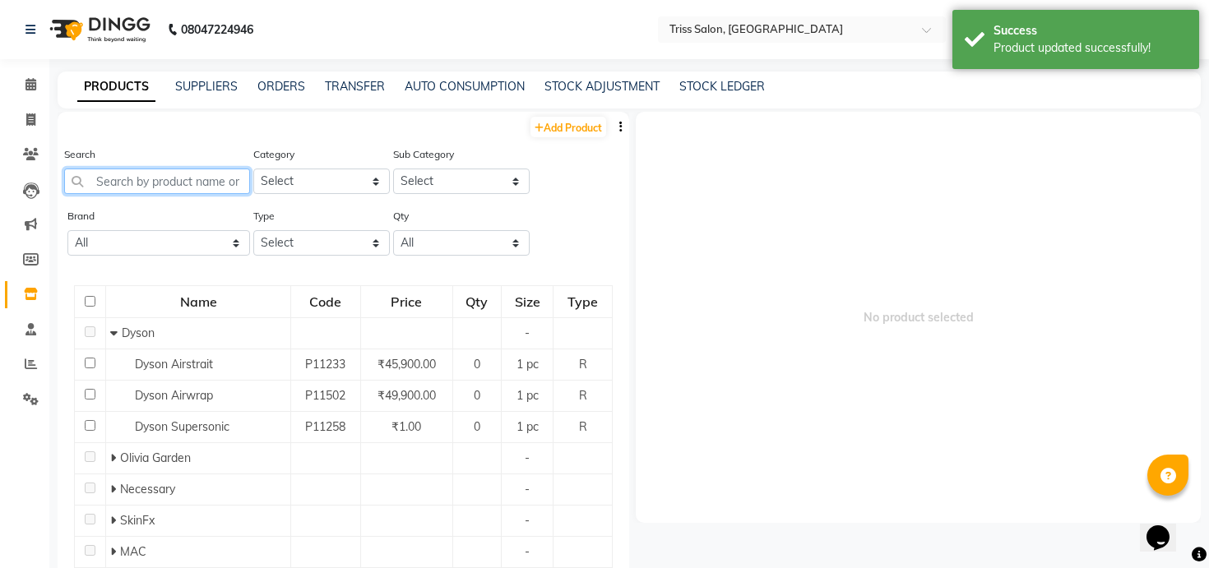
click at [230, 176] on input "text" at bounding box center [157, 182] width 186 height 26
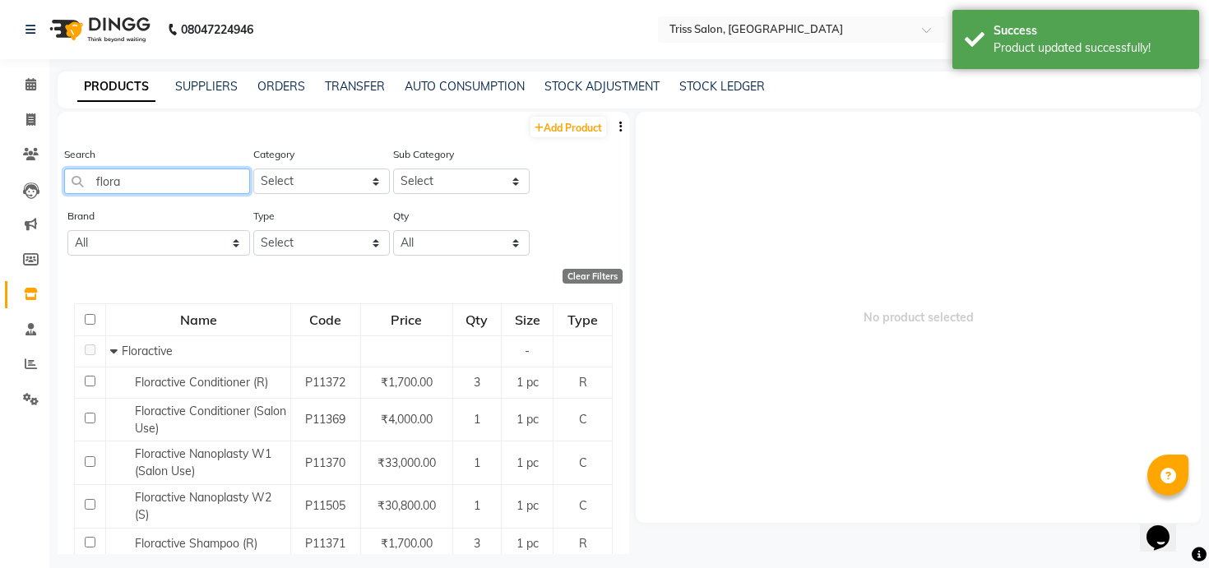
scroll to position [86, 0]
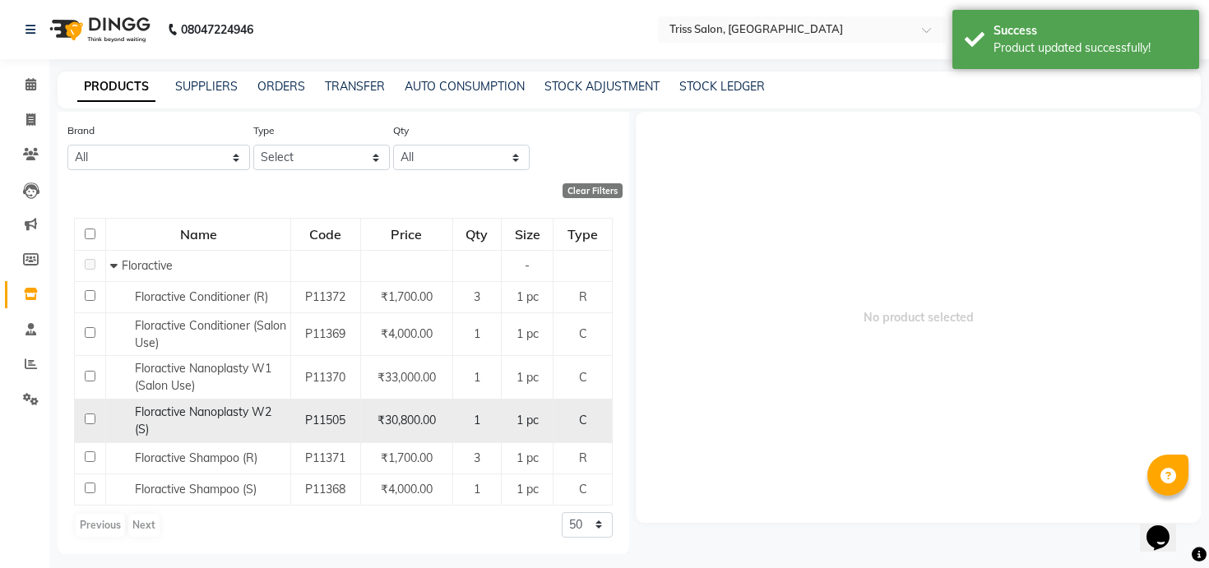
type input "flora"
click at [215, 424] on div "Floractive Nanoplasty W2 (S)" at bounding box center [198, 421] width 176 height 35
select select
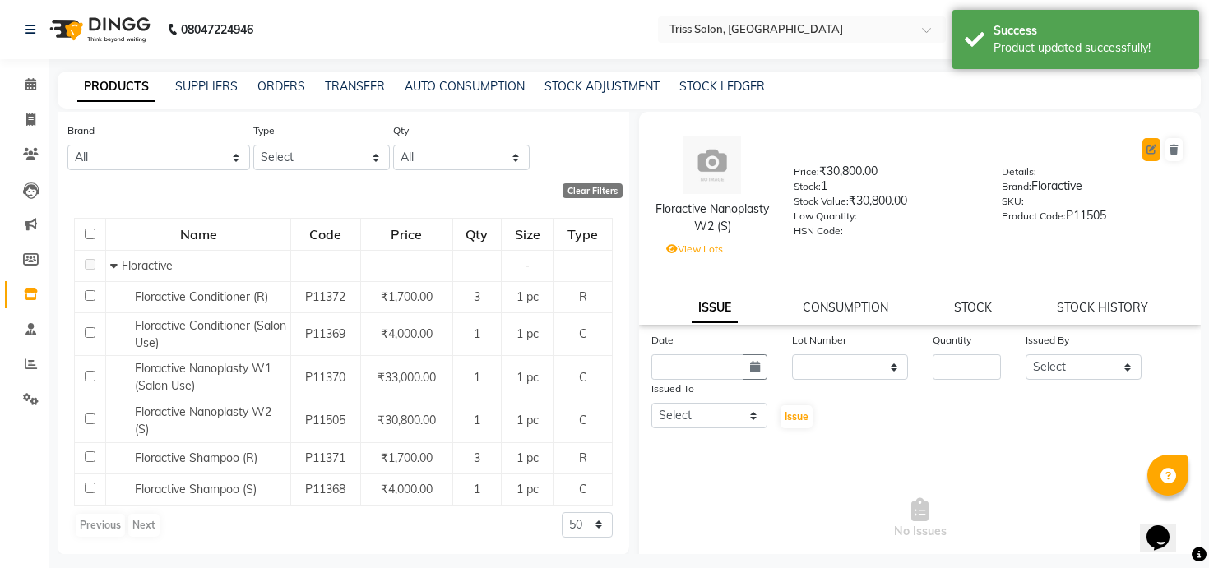
click at [1148, 153] on icon at bounding box center [1152, 150] width 10 height 10
select select "true"
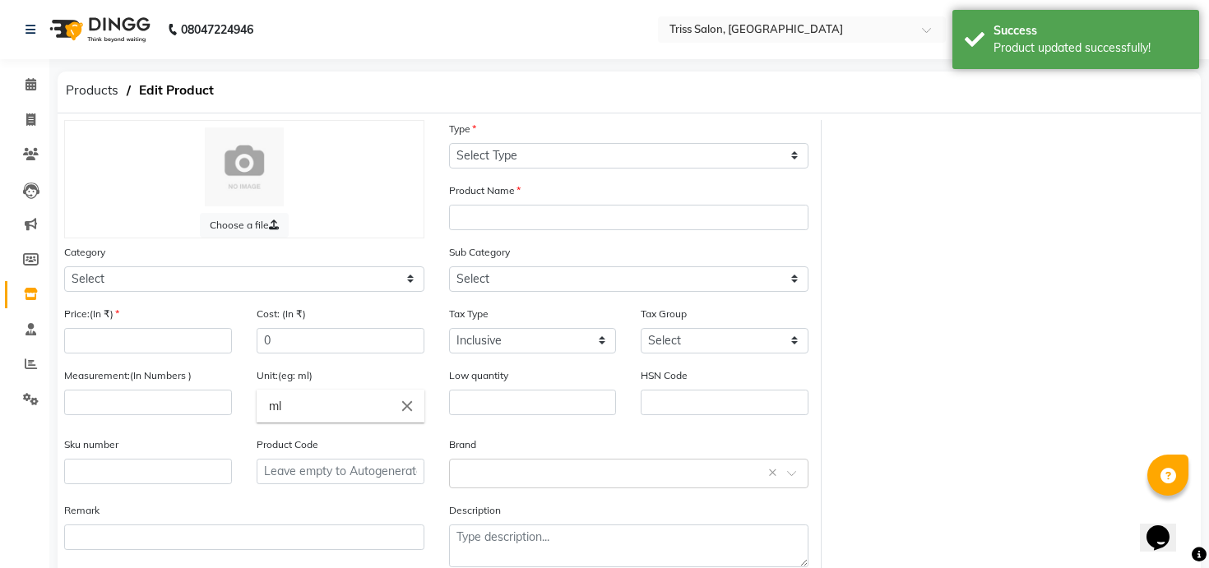
select select "C"
type input "Floractive Nanoplasty W2 (S)"
select select
type input "30800"
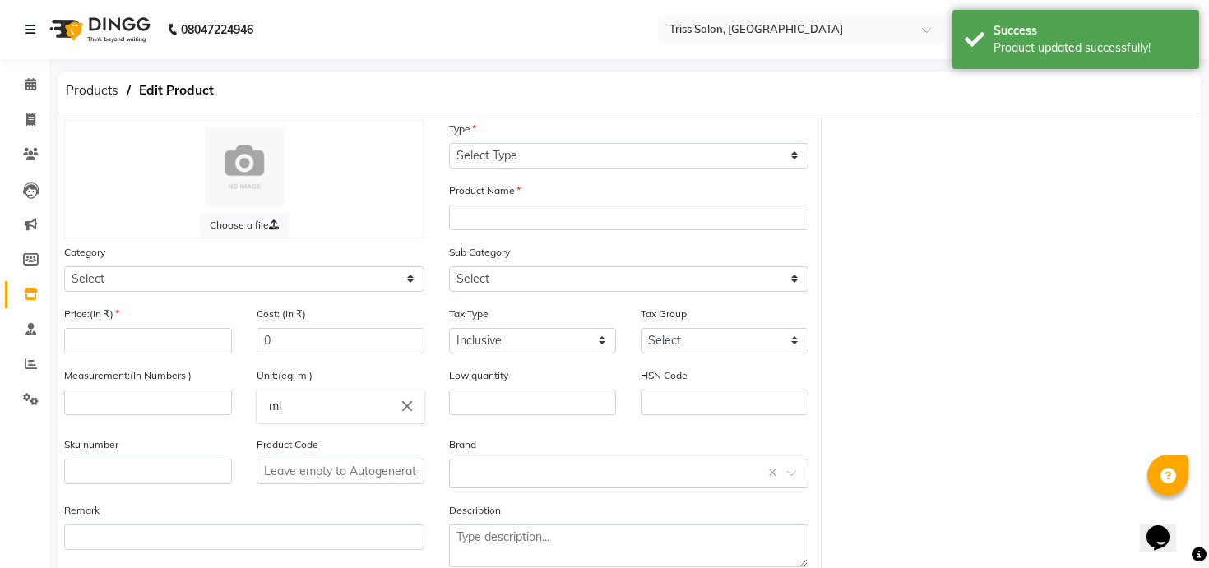
type input "15400"
select select
type input "1"
type input "pc"
type input "P11505"
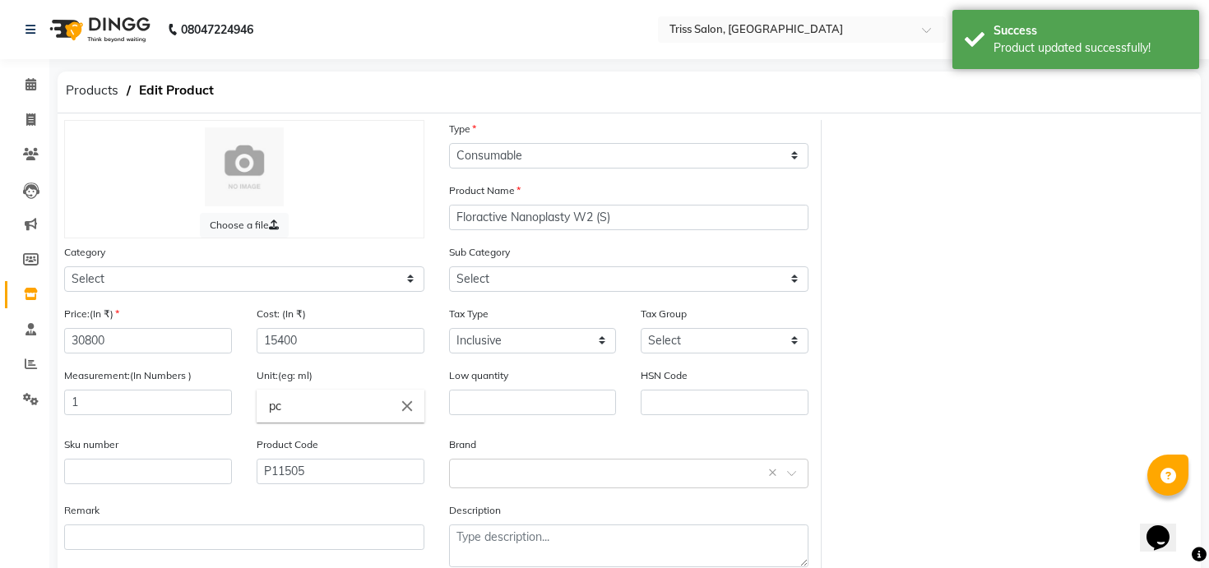
select select "367302450"
select select "3673024504"
select select "1366"
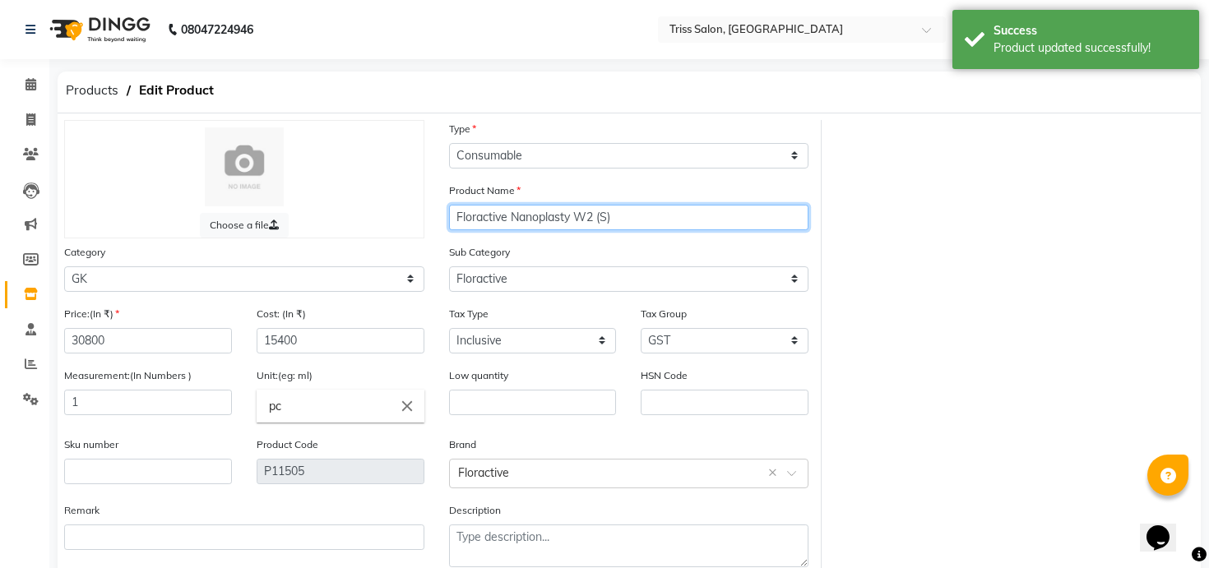
click at [598, 221] on input "Floractive Nanoplasty W2 (S)" at bounding box center [629, 218] width 360 height 26
paste input "(Salon Use"
type input "Floractive Nanoplasty W2 (Salon Use)"
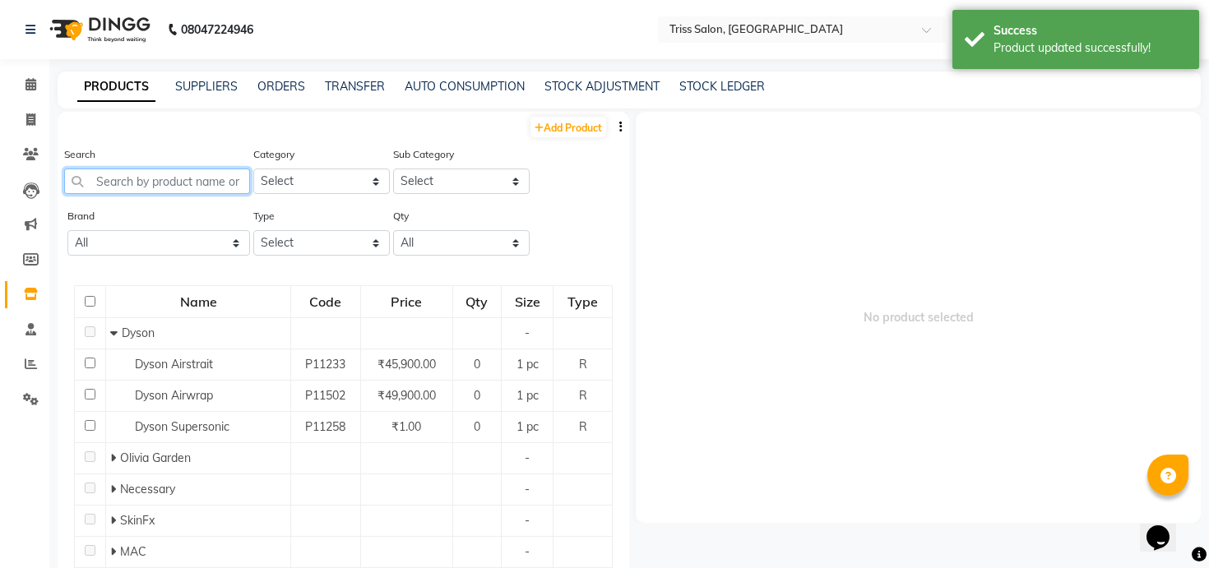
click at [217, 180] on input "text" at bounding box center [157, 182] width 186 height 26
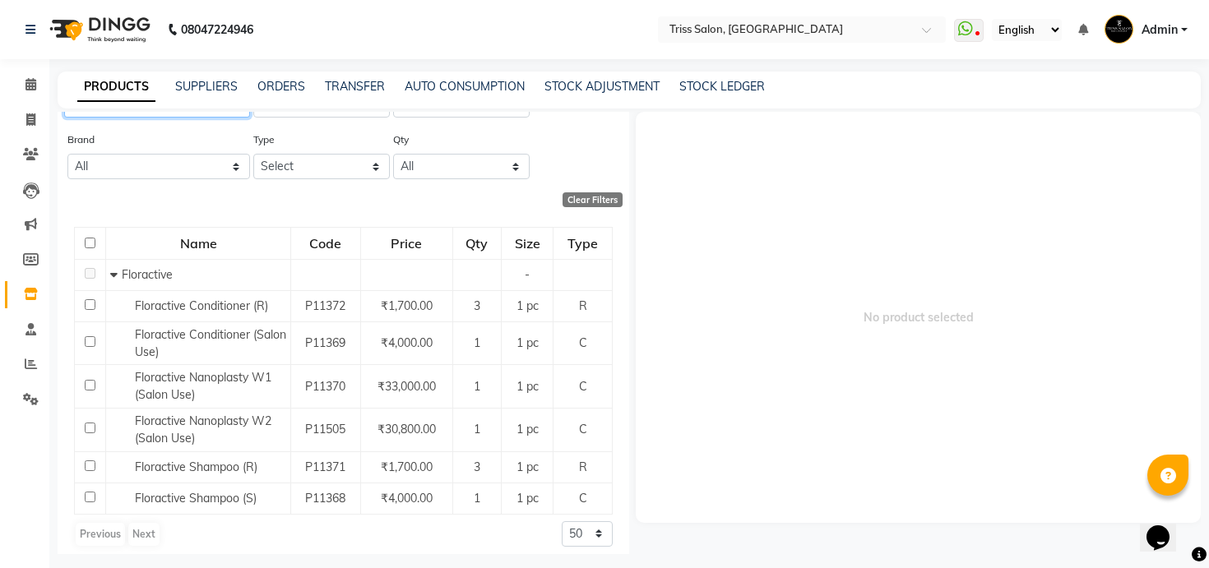
scroll to position [86, 0]
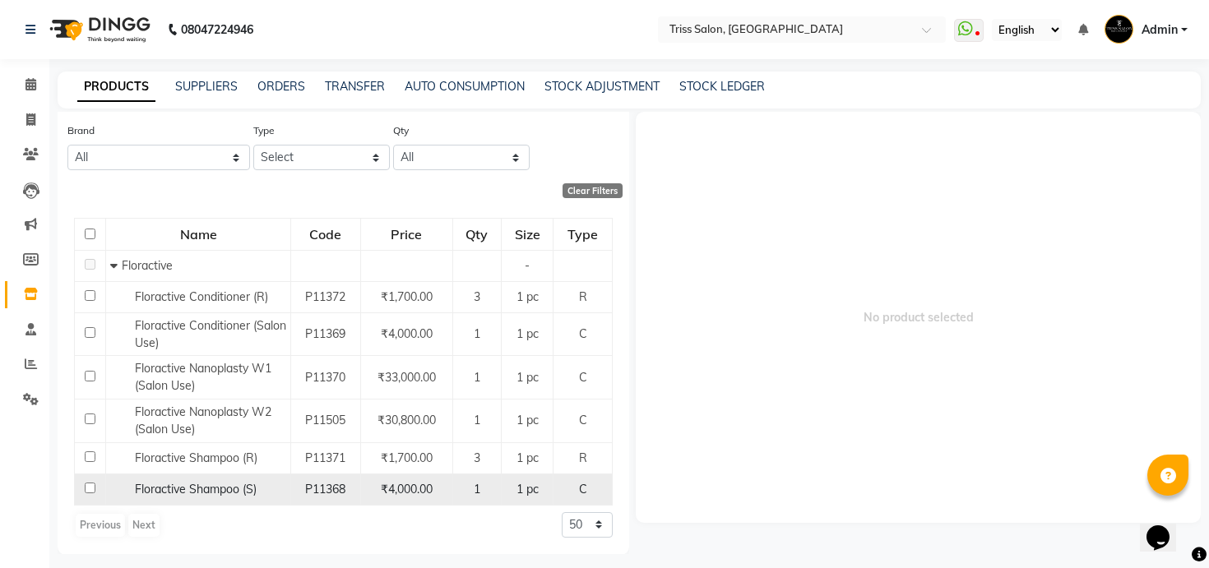
type input "flora"
click at [203, 491] on span "Floractive Shampoo (S)" at bounding box center [196, 489] width 122 height 15
select select
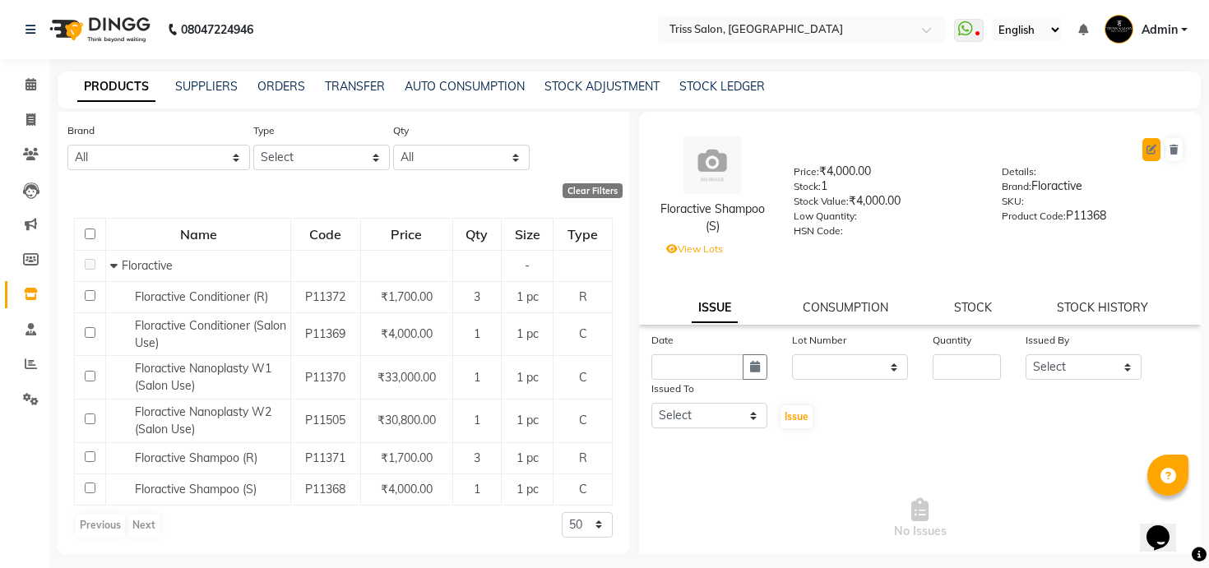
click at [1153, 145] on icon at bounding box center [1152, 150] width 10 height 10
select select "C"
select select "367302450"
select select "3673024504"
select select "true"
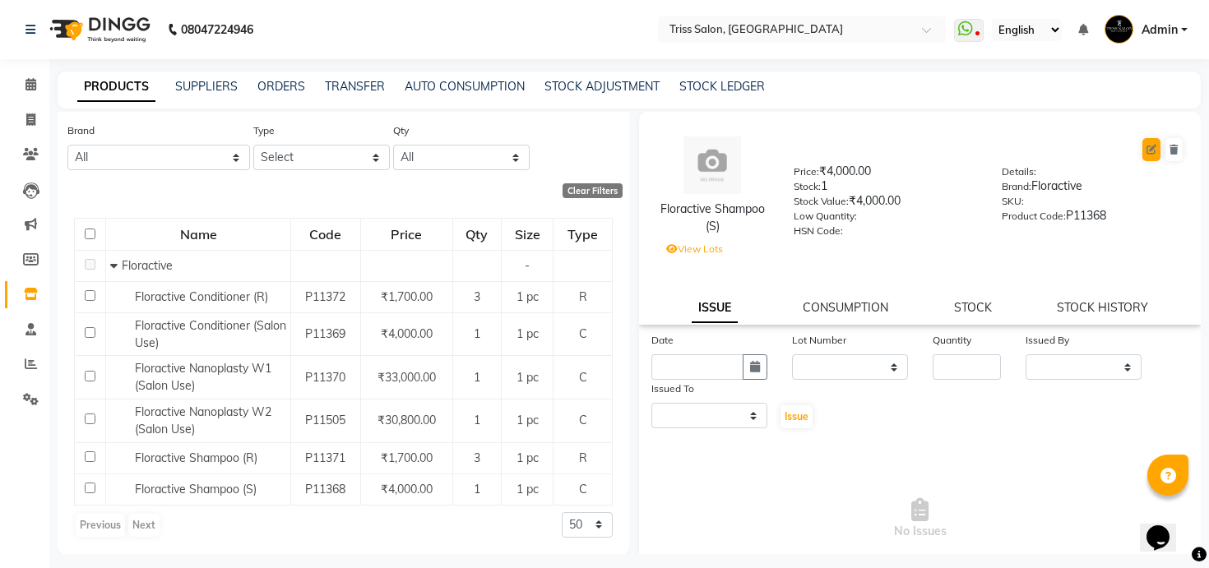
select select "1366"
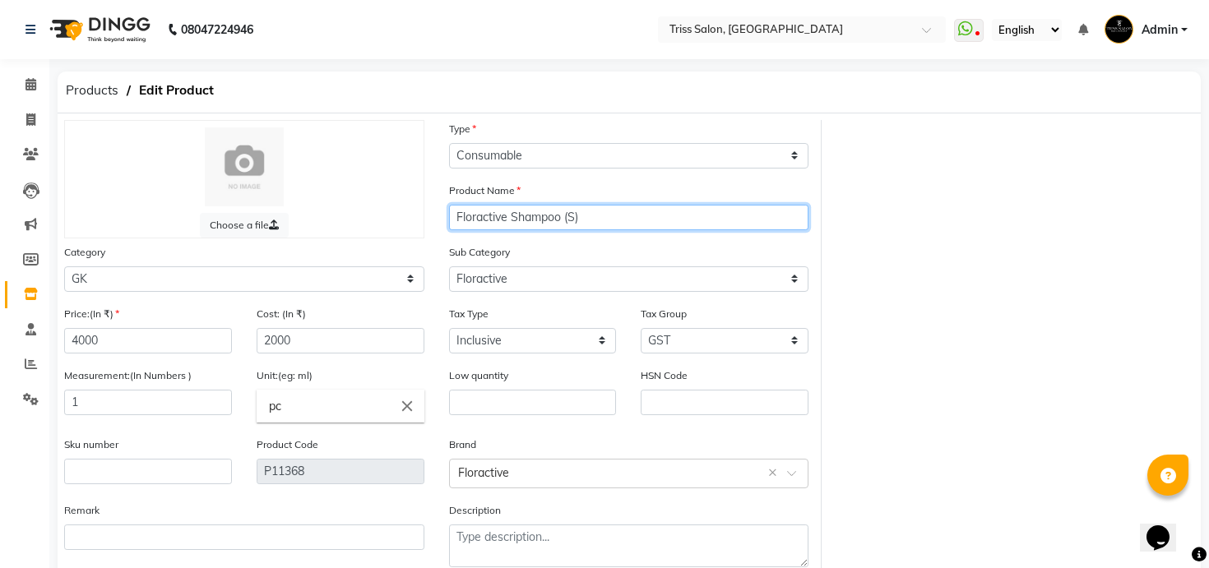
click at [568, 220] on input "Floractive Shampoo (S)" at bounding box center [629, 218] width 360 height 26
paste input "(Salon Use"
type input "Floractive Shampoo (Salon Use)"
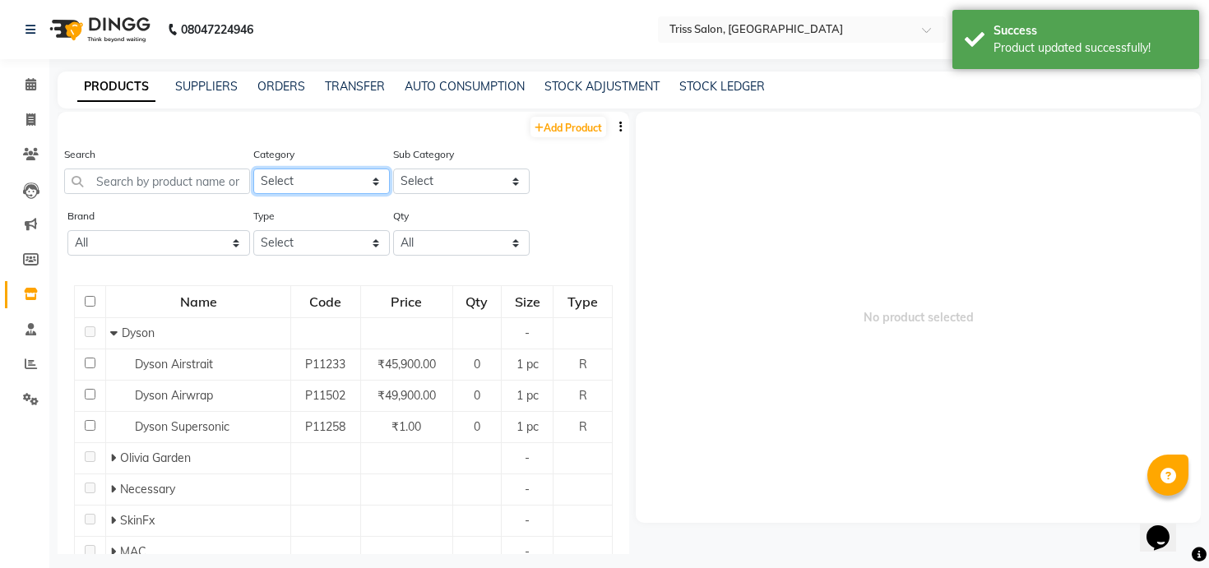
click at [341, 173] on select "Select PH [PERSON_NAME] Moroccan Oil 3TenX K18 Schwarzkopf Mintree Kanpeki Thal…" at bounding box center [321, 182] width 137 height 26
click at [352, 171] on select "Select PH [PERSON_NAME] Moroccan Oil 3TenX K18 Schwarzkopf Mintree Kanpeki Thal…" at bounding box center [321, 182] width 137 height 26
select select "367303450"
click at [253, 169] on select "Select PH [PERSON_NAME] Moroccan Oil 3TenX K18 Schwarzkopf Mintree Kanpeki Thal…" at bounding box center [321, 182] width 137 height 26
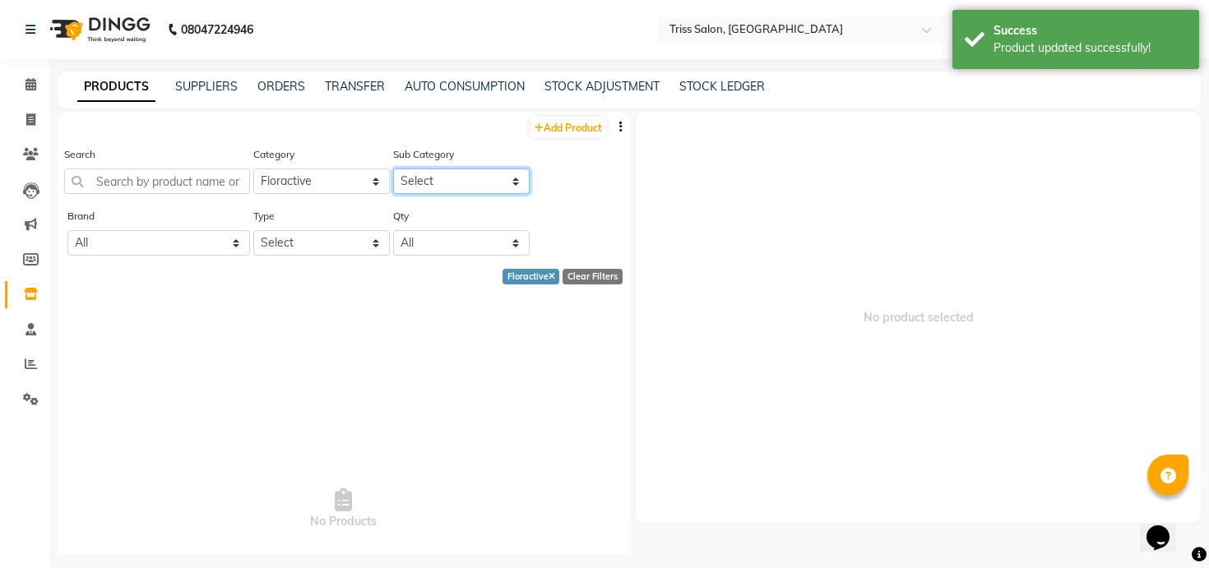
click at [452, 185] on select "Select" at bounding box center [461, 182] width 137 height 26
click at [21, 408] on link "Settings" at bounding box center [24, 400] width 39 height 27
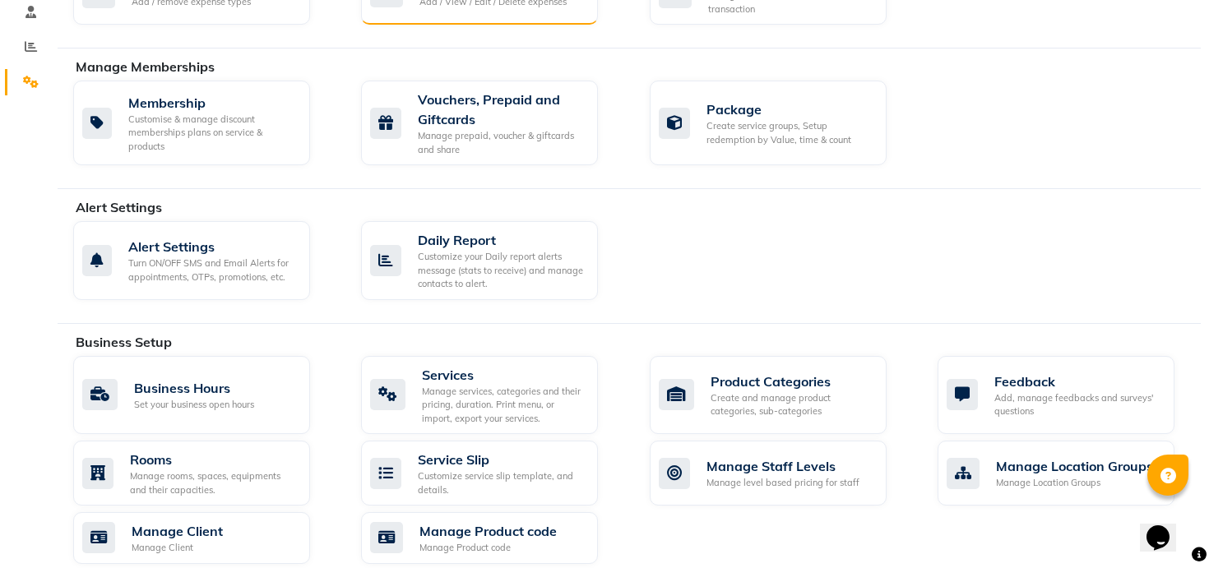
scroll to position [290, 0]
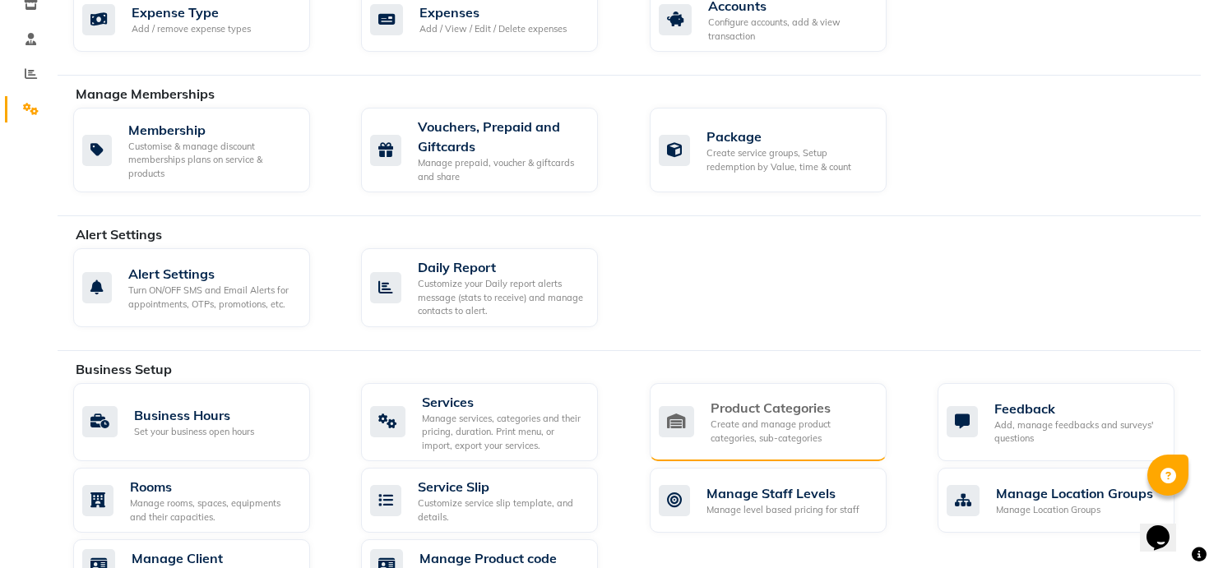
click at [758, 406] on div "Product Categories" at bounding box center [792, 408] width 163 height 20
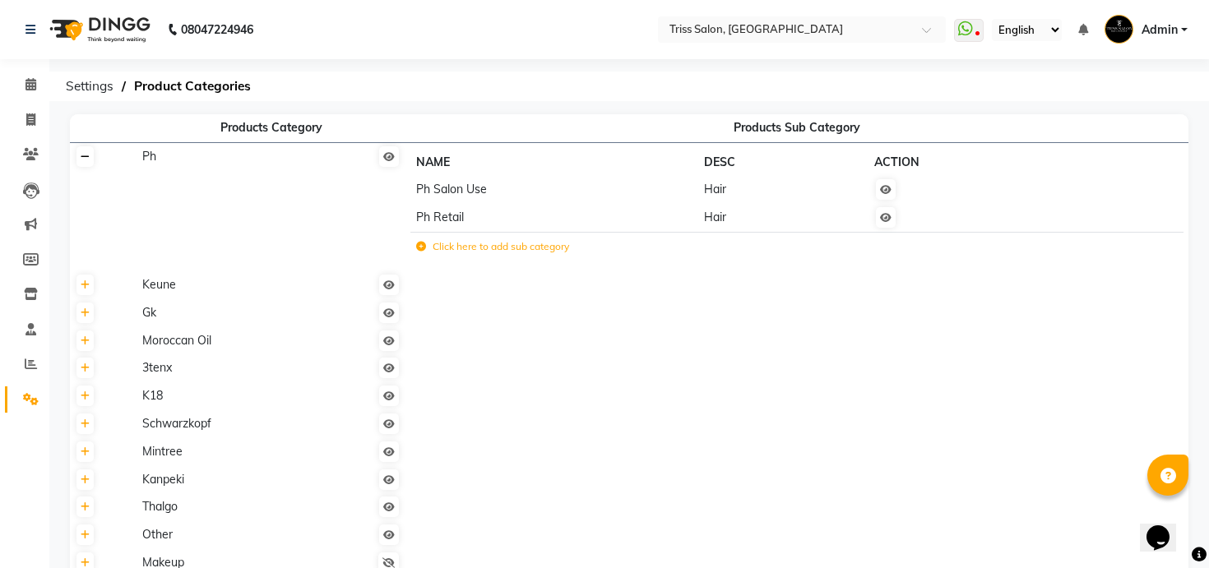
click at [90, 162] on link at bounding box center [85, 156] width 17 height 21
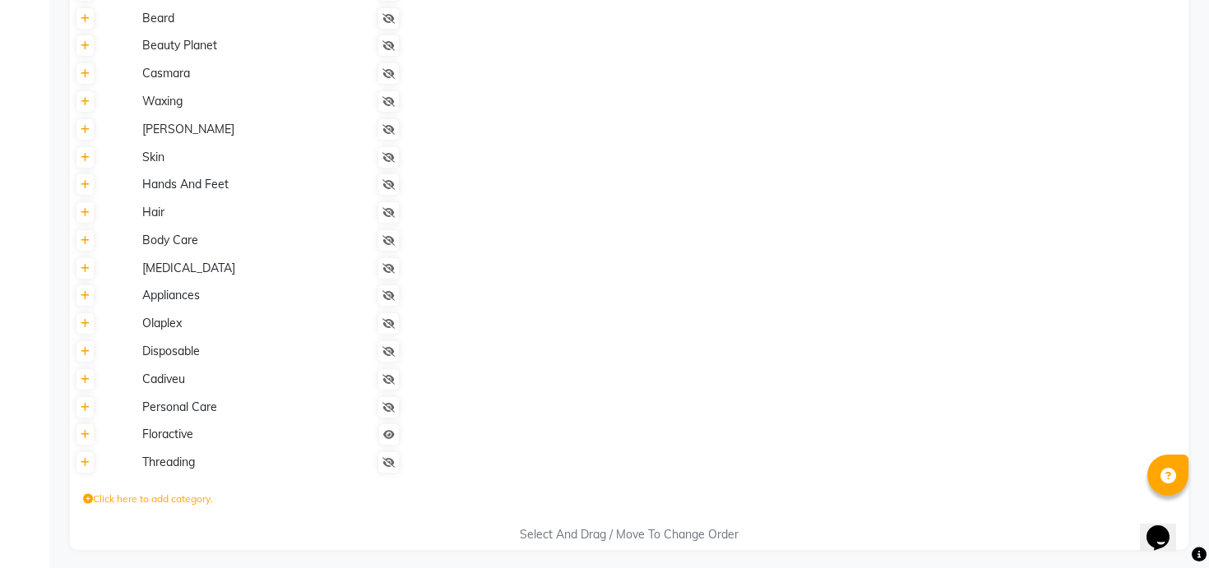
scroll to position [590, 0]
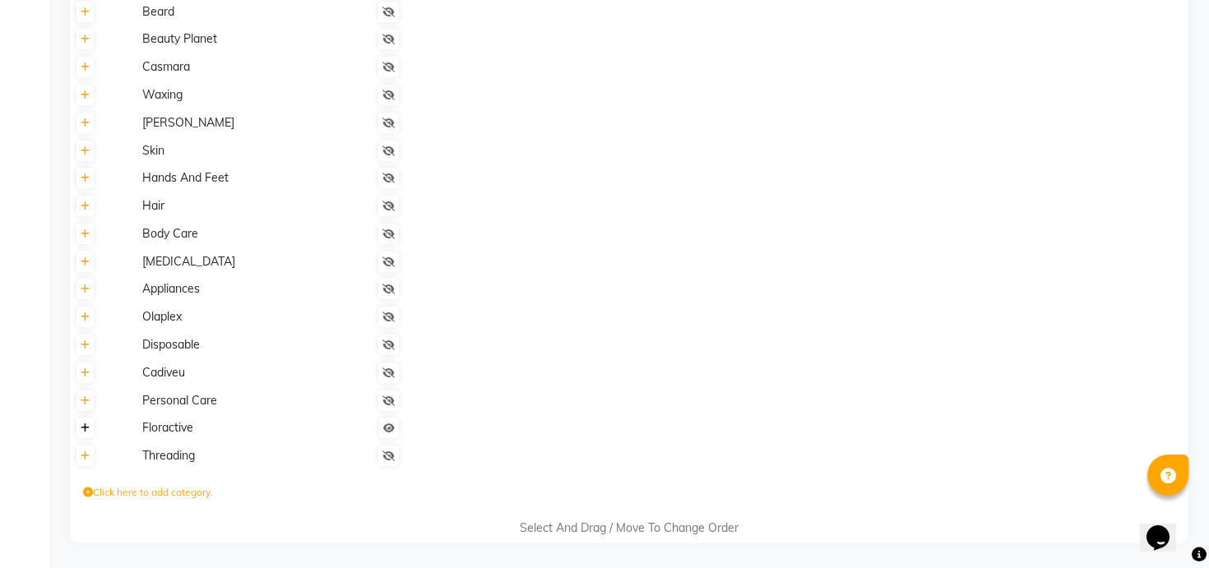
click at [90, 430] on link at bounding box center [85, 428] width 17 height 21
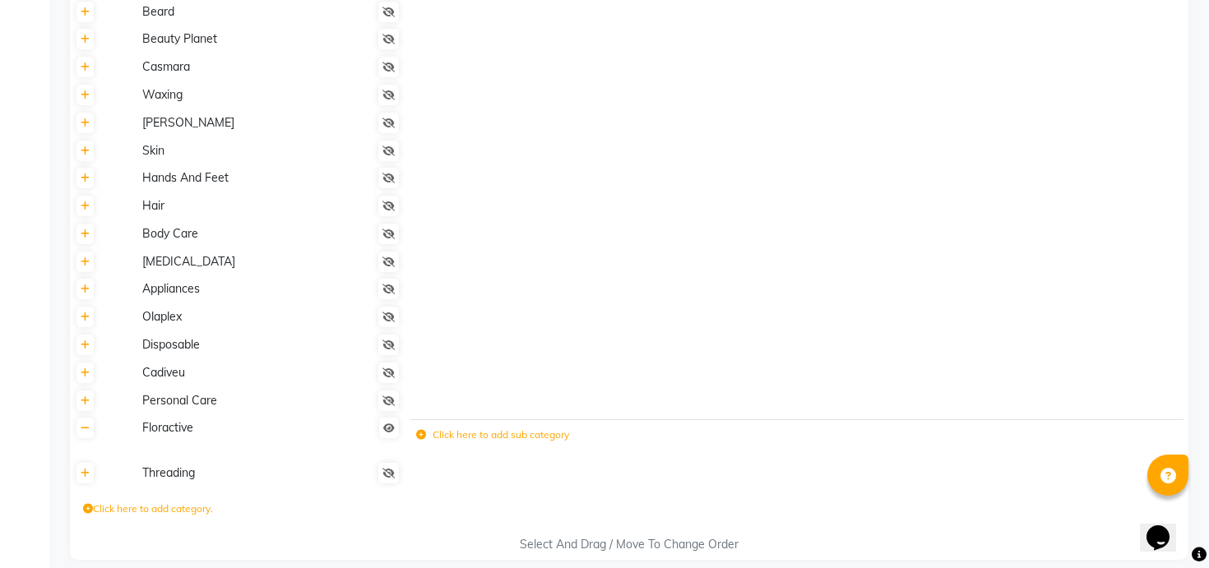
click at [493, 435] on label "Click here to add sub category" at bounding box center [492, 435] width 153 height 15
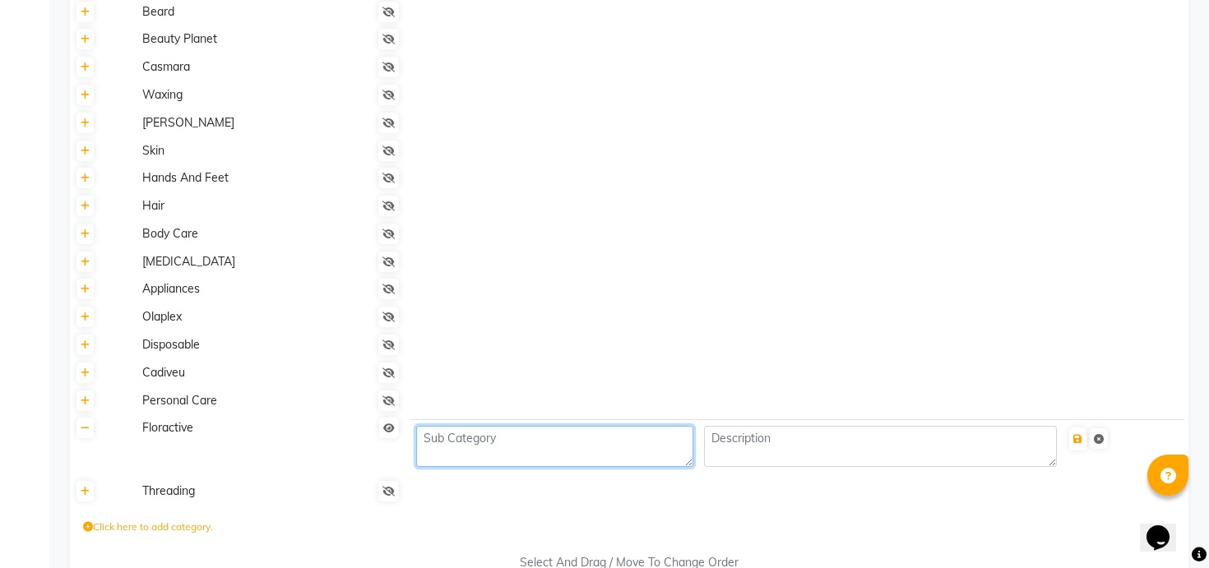
click at [489, 450] on textarea at bounding box center [554, 446] width 277 height 41
type textarea "Retail - Floractive"
click at [1082, 440] on icon "submit" at bounding box center [1077, 439] width 9 height 10
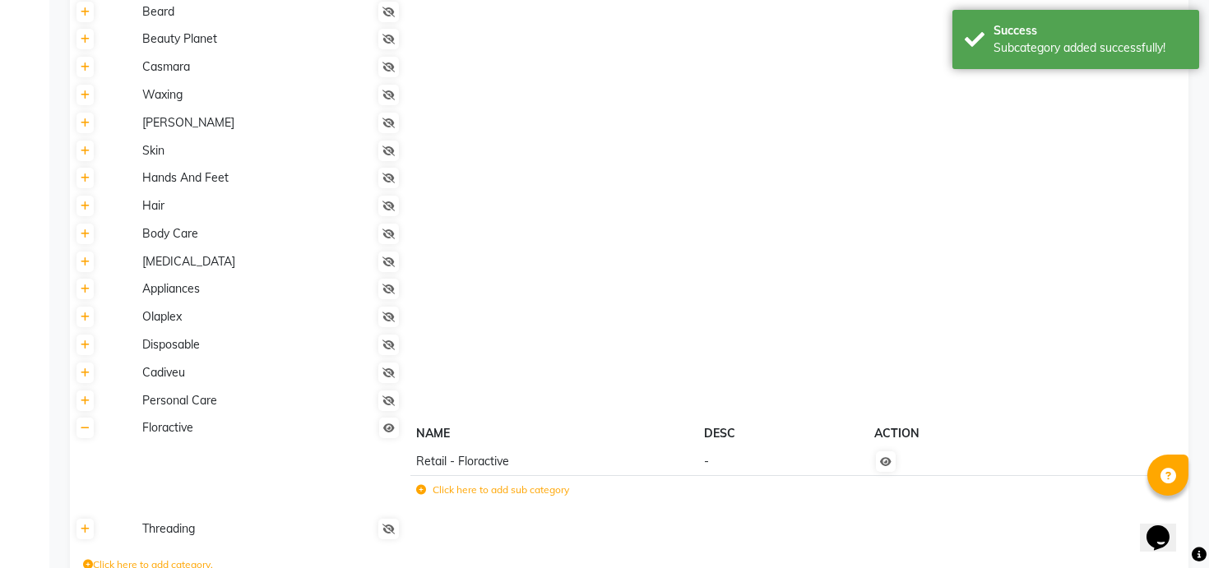
click at [503, 492] on label "Click here to add sub category" at bounding box center [492, 490] width 153 height 15
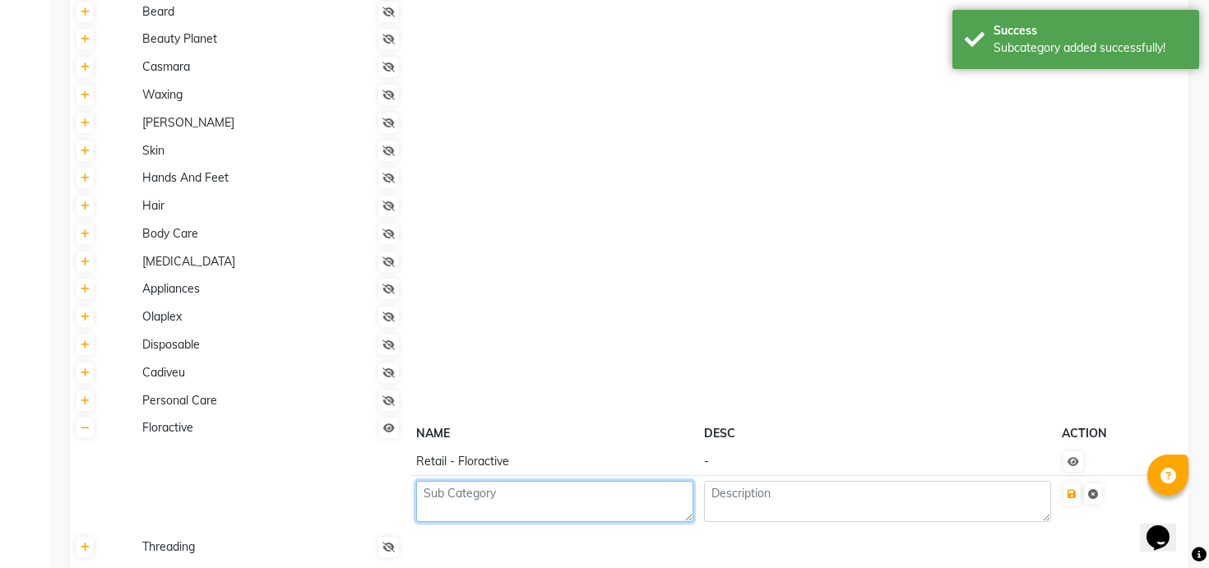
click at [500, 489] on textarea at bounding box center [554, 501] width 277 height 41
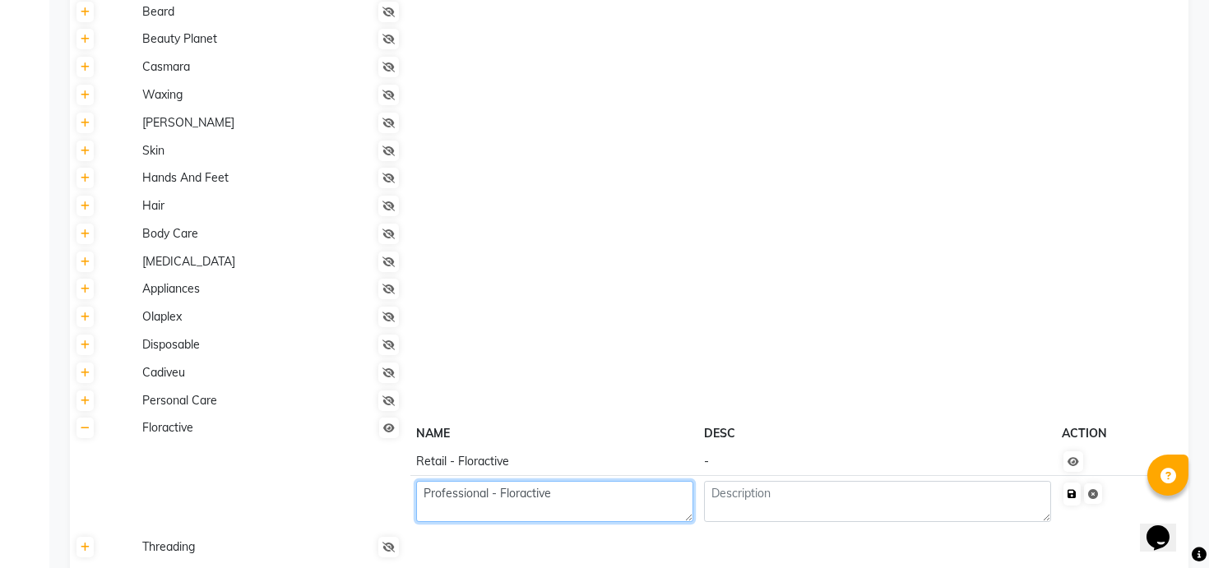
type textarea "Professional - Floractive"
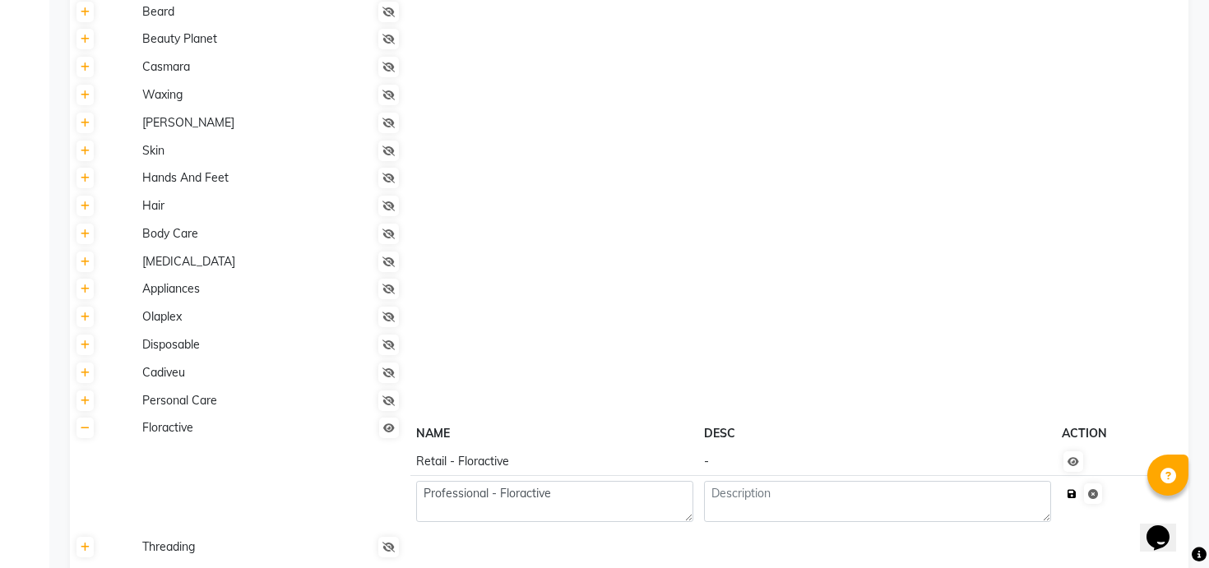
click at [1076, 495] on icon "submit" at bounding box center [1072, 494] width 9 height 10
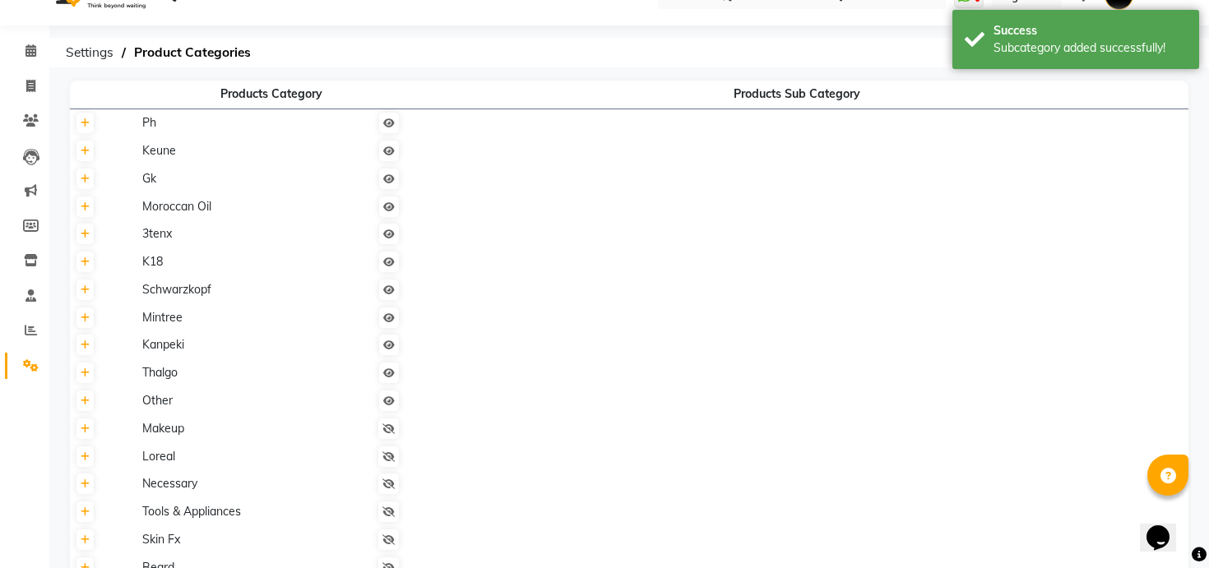
scroll to position [0, 0]
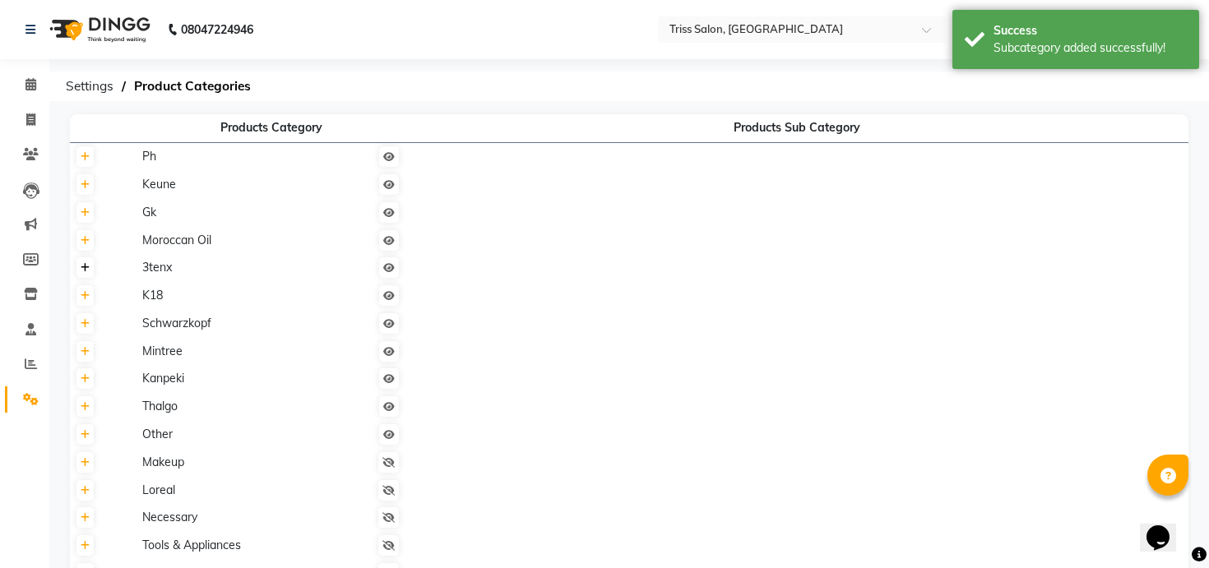
click at [91, 269] on link at bounding box center [85, 267] width 17 height 21
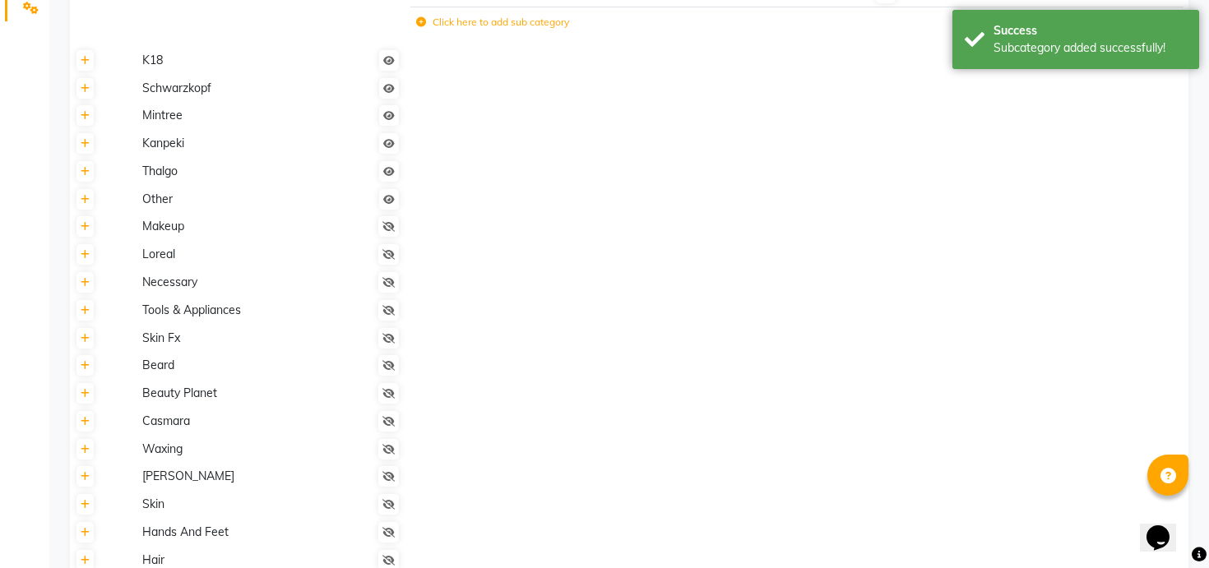
scroll to position [846, 0]
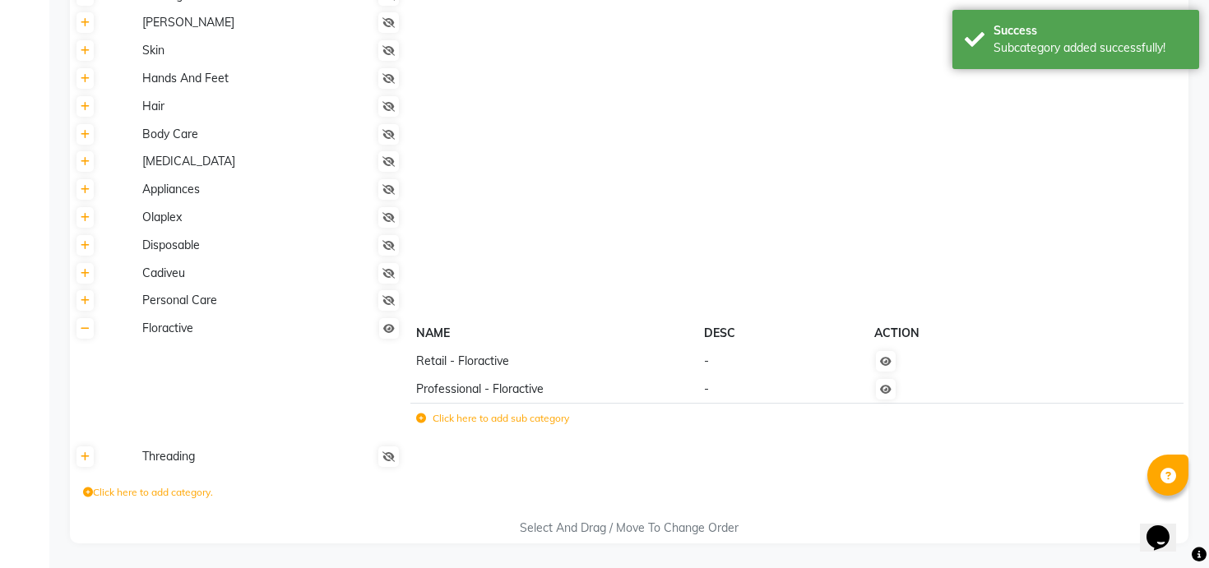
click at [450, 390] on span "Professional - Floractive" at bounding box center [480, 389] width 128 height 15
click at [880, 392] on icon at bounding box center [886, 390] width 12 height 10
click at [514, 417] on label "Click here to add sub category" at bounding box center [492, 418] width 153 height 15
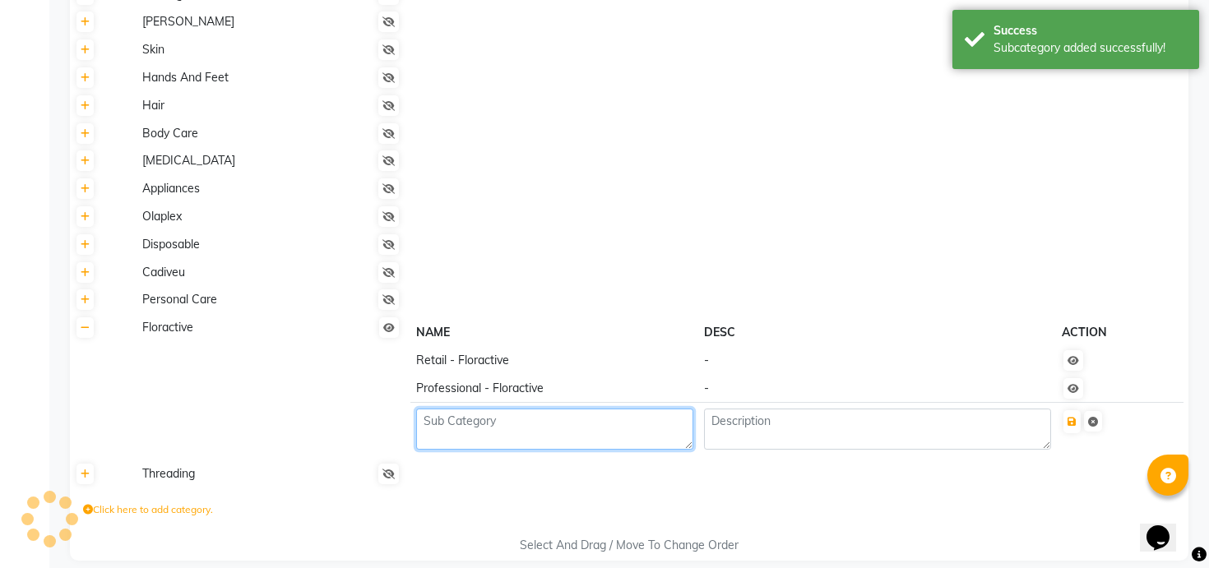
click at [512, 426] on textarea at bounding box center [554, 429] width 277 height 41
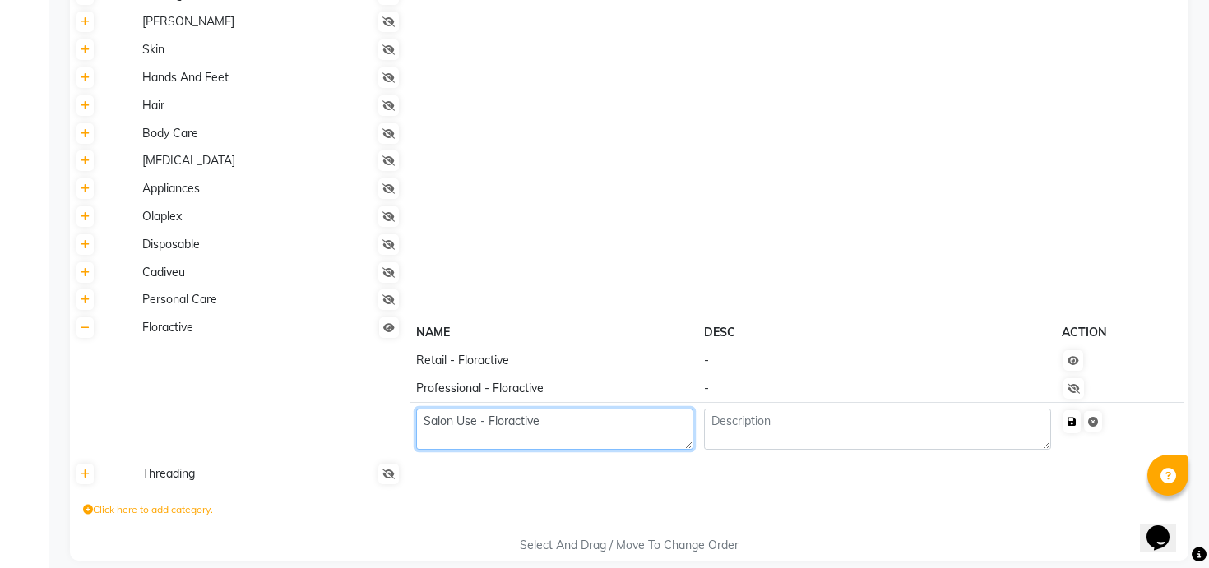
type textarea "Salon Use - Floractive"
click at [1073, 422] on icon "submit" at bounding box center [1072, 422] width 9 height 10
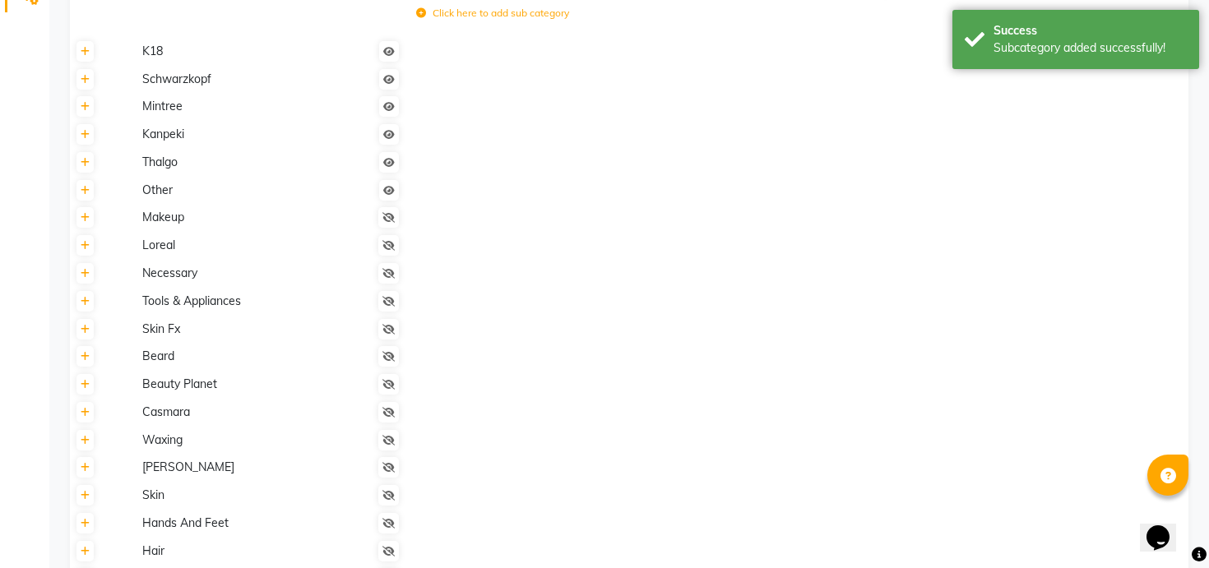
scroll to position [0, 0]
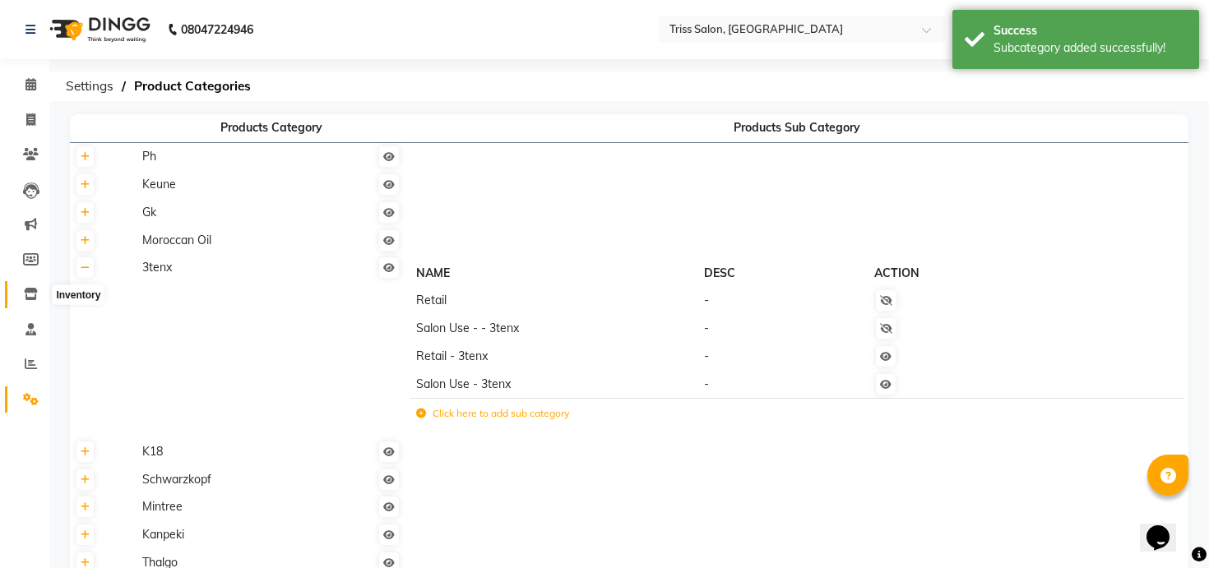
click at [36, 294] on icon at bounding box center [31, 294] width 14 height 12
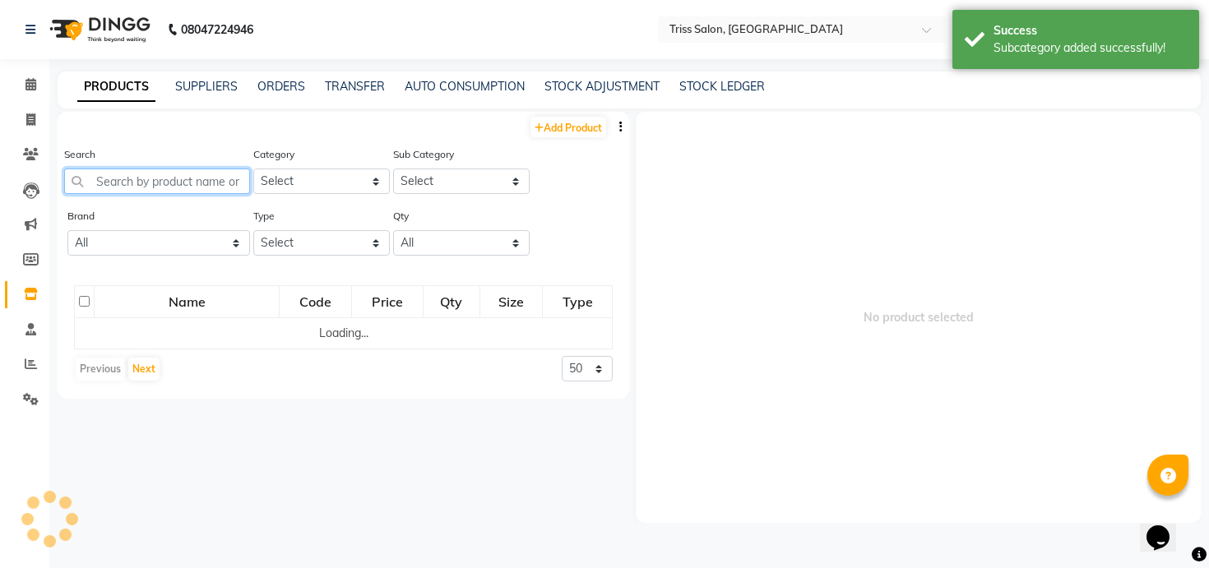
click at [214, 174] on input "text" at bounding box center [157, 182] width 186 height 26
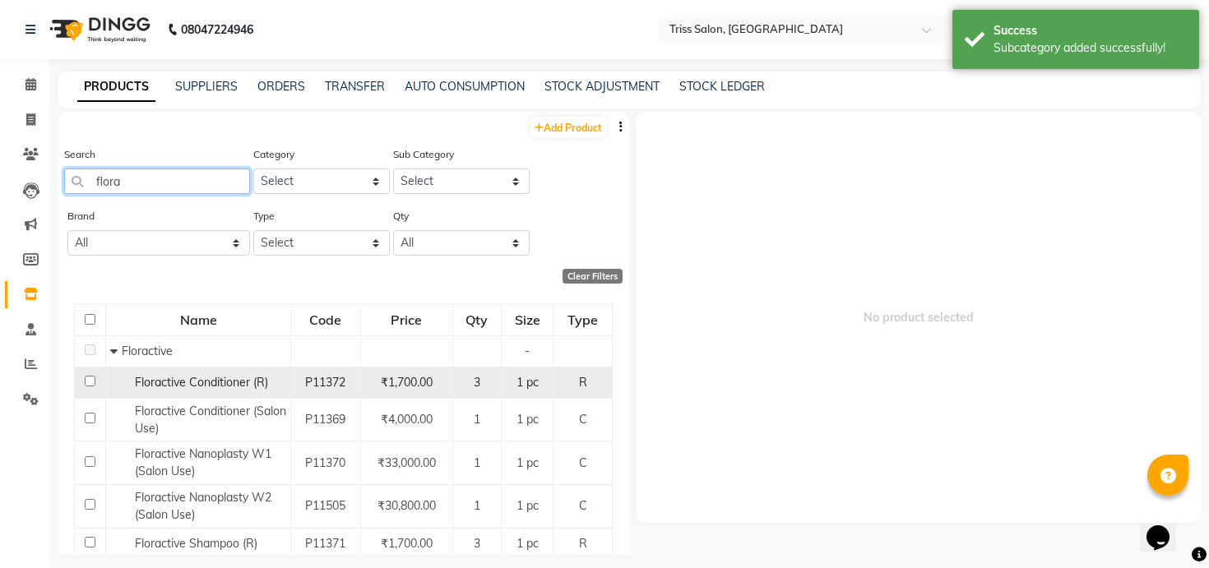
type input "flora"
click at [247, 383] on span "Floractive Conditioner (R)" at bounding box center [201, 382] width 133 height 15
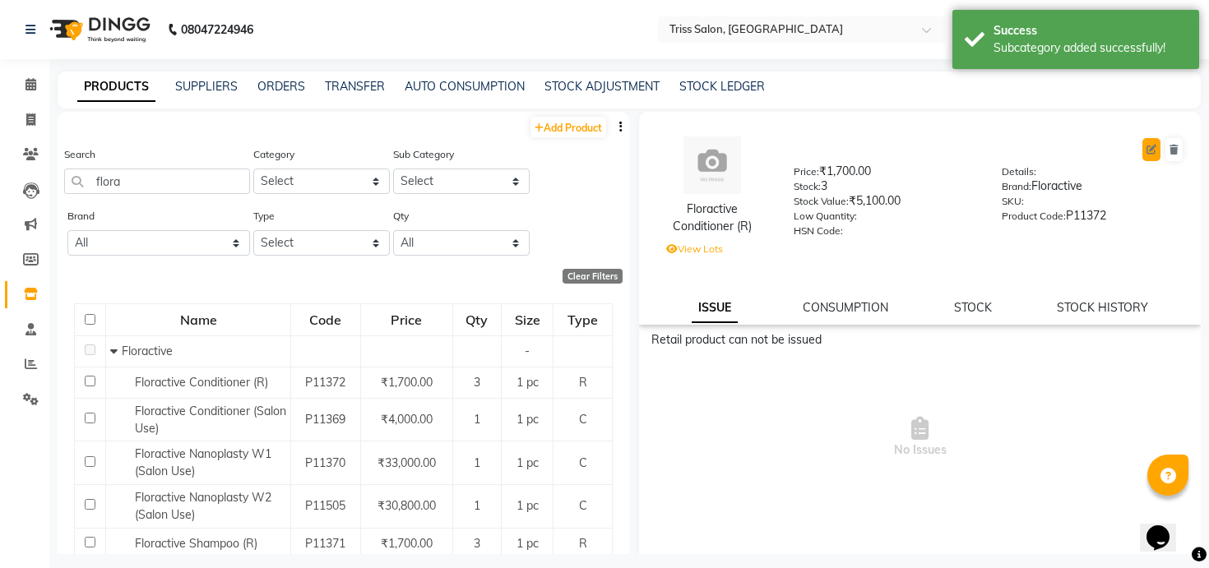
click at [1144, 151] on button at bounding box center [1152, 149] width 18 height 23
select select "R"
select select "367302450"
select select "3673024504"
select select "true"
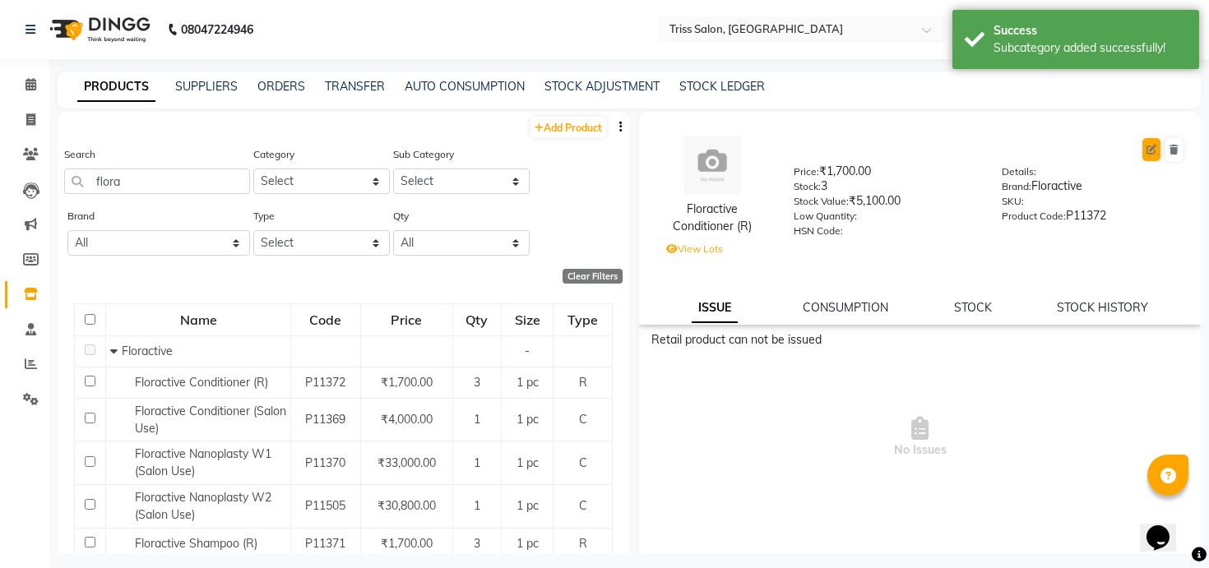
select select "1366"
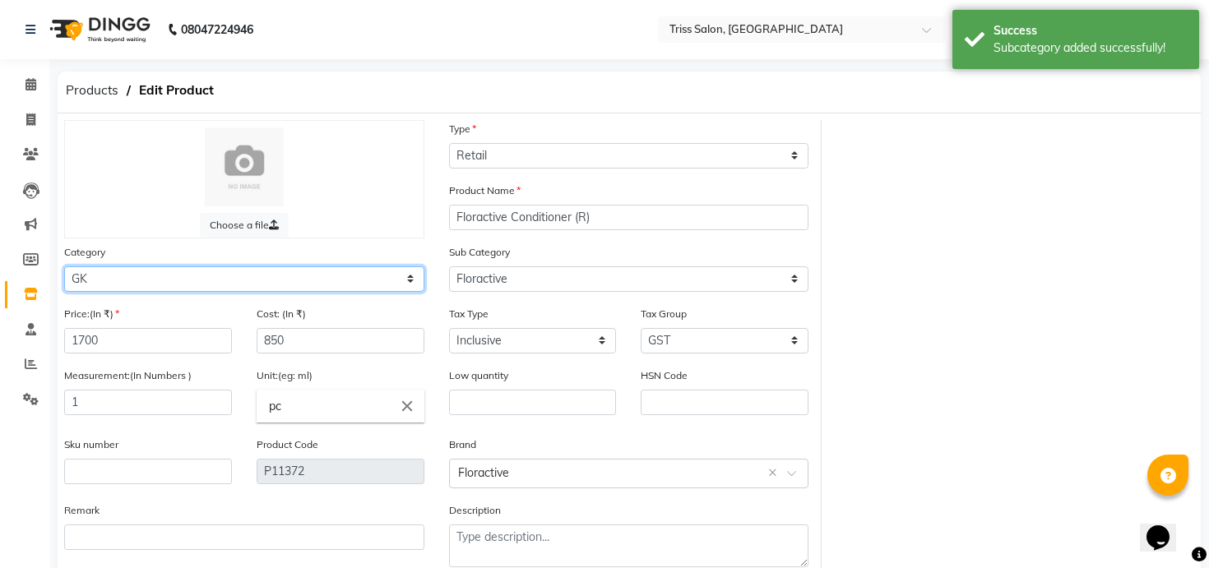
click at [315, 267] on select "Select PH [PERSON_NAME] Moroccan Oil 3TenX K18 Schwarzkopf Mintree Kanpeki Thal…" at bounding box center [244, 280] width 360 height 26
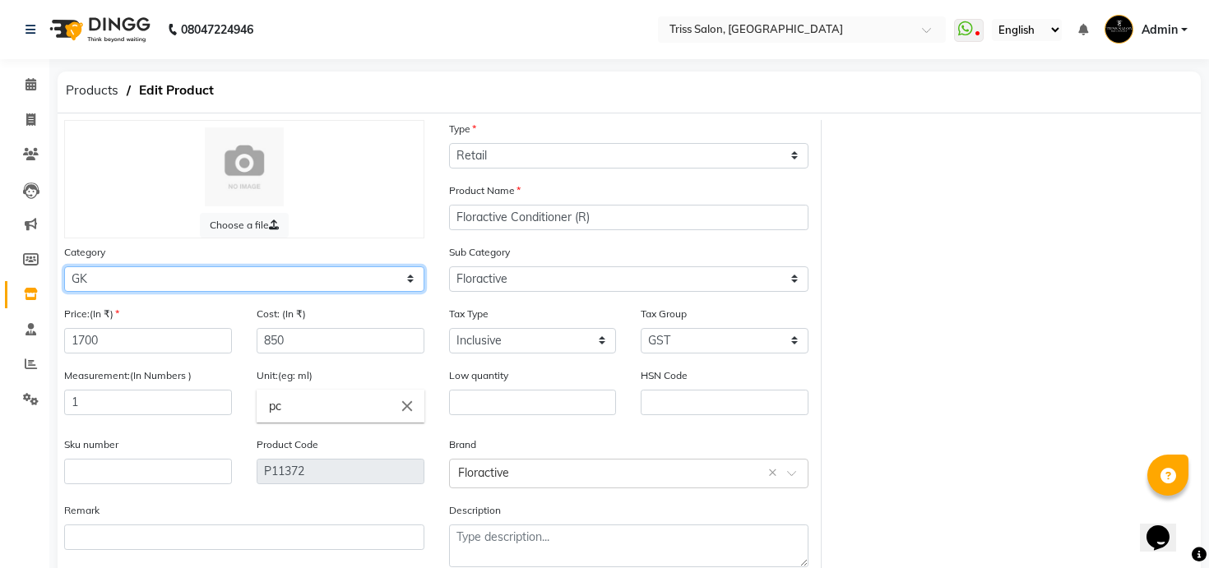
select select "367303450"
click at [64, 267] on select "Select PH [PERSON_NAME] Moroccan Oil 3TenX K18 Schwarzkopf Mintree Kanpeki Thal…" at bounding box center [244, 280] width 360 height 26
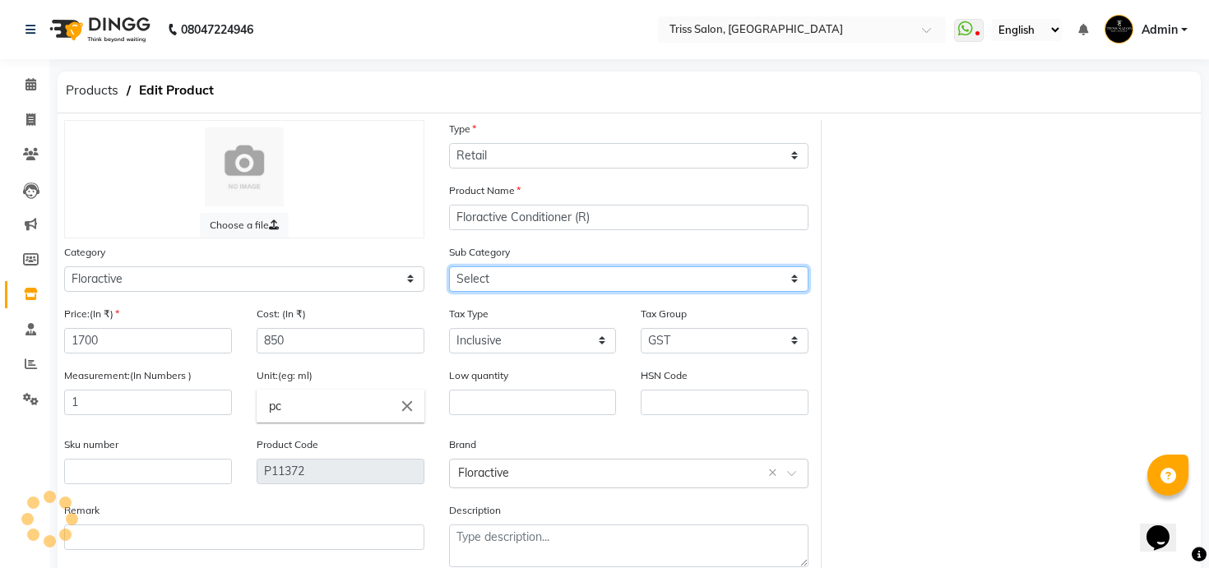
click at [546, 284] on select "Select Retail - Floractive Salon Use - Floractive" at bounding box center [629, 280] width 360 height 26
select select "3673034501"
click at [449, 267] on select "Select Retail - Floractive Salon Use - Floractive" at bounding box center [629, 280] width 360 height 26
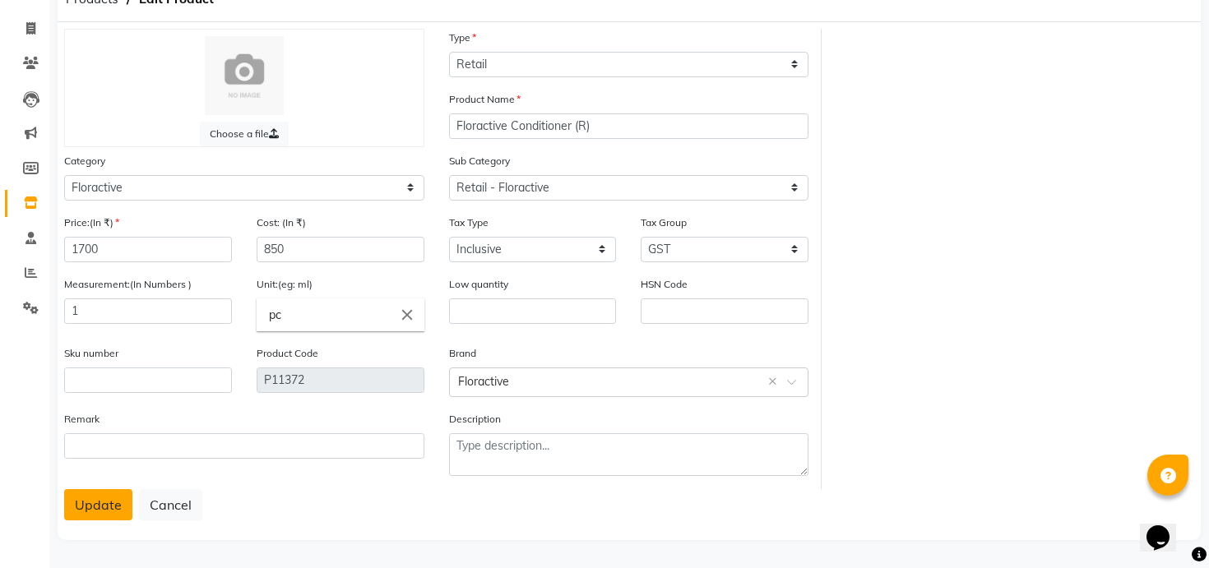
click at [86, 504] on button "Update" at bounding box center [98, 504] width 68 height 31
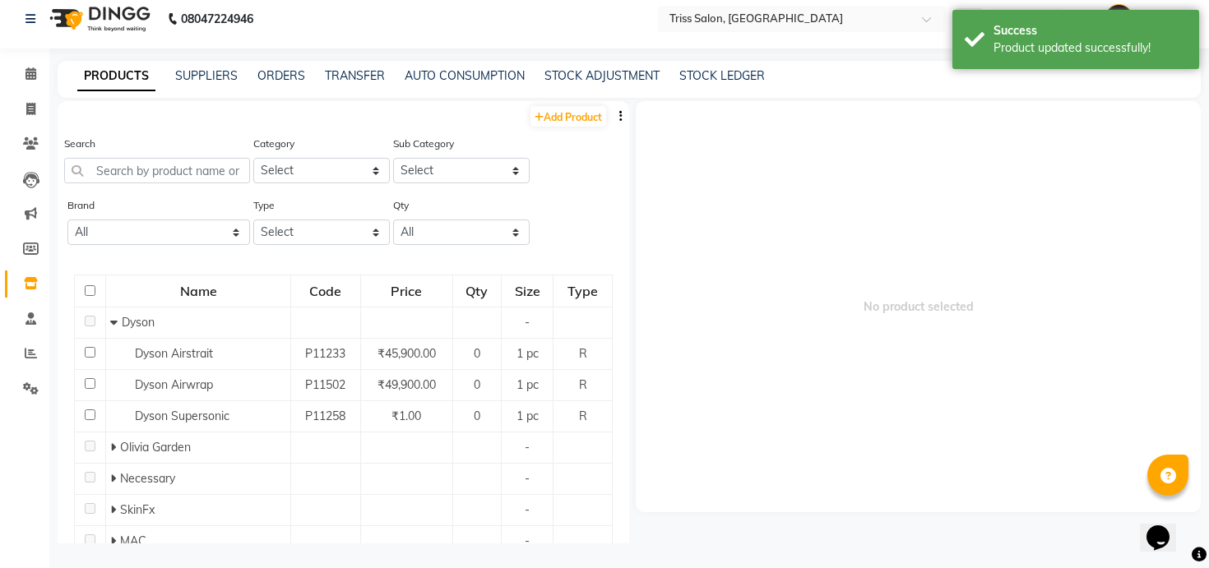
scroll to position [11, 0]
click at [215, 170] on input "text" at bounding box center [157, 171] width 186 height 26
paste input "flora"
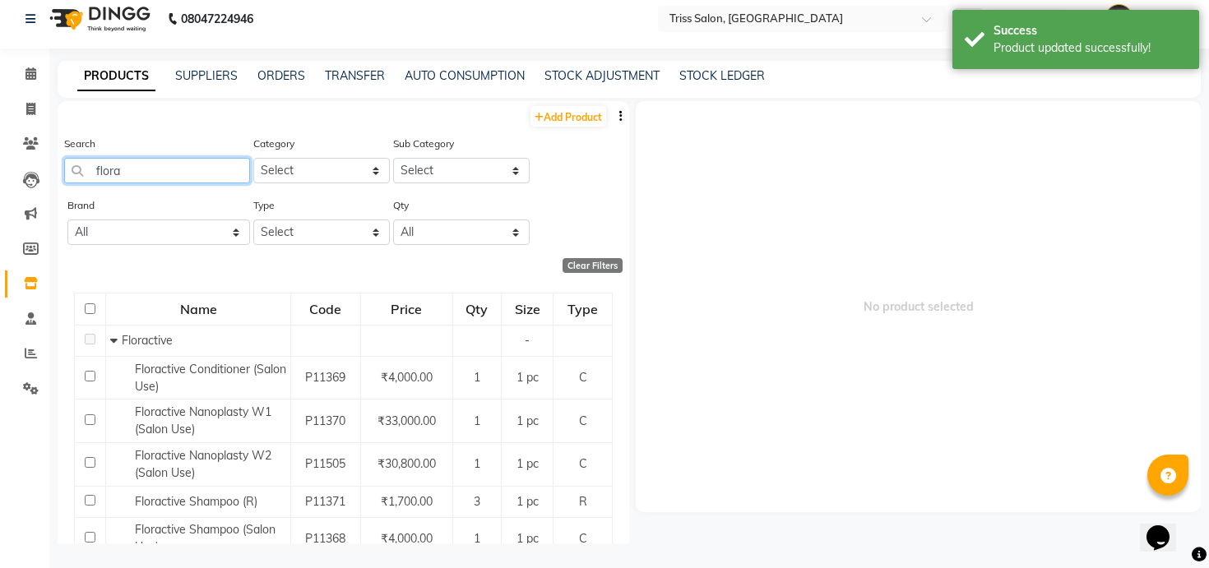
scroll to position [98, 0]
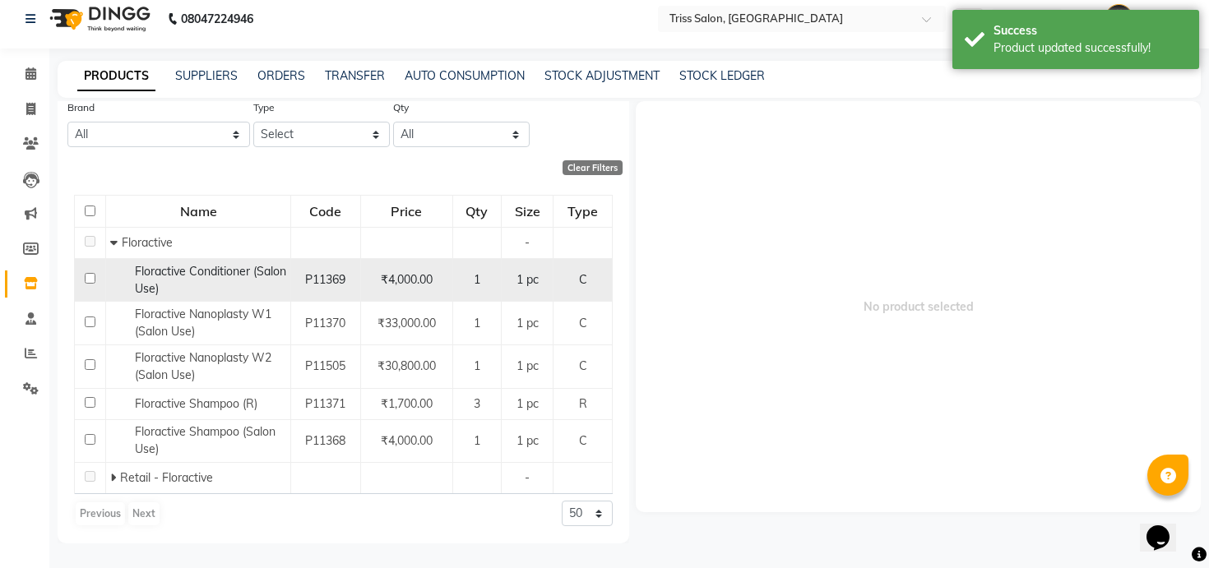
type input "flora"
click at [172, 282] on span "Floractive Conditioner (Salon Use)" at bounding box center [210, 280] width 151 height 32
select select
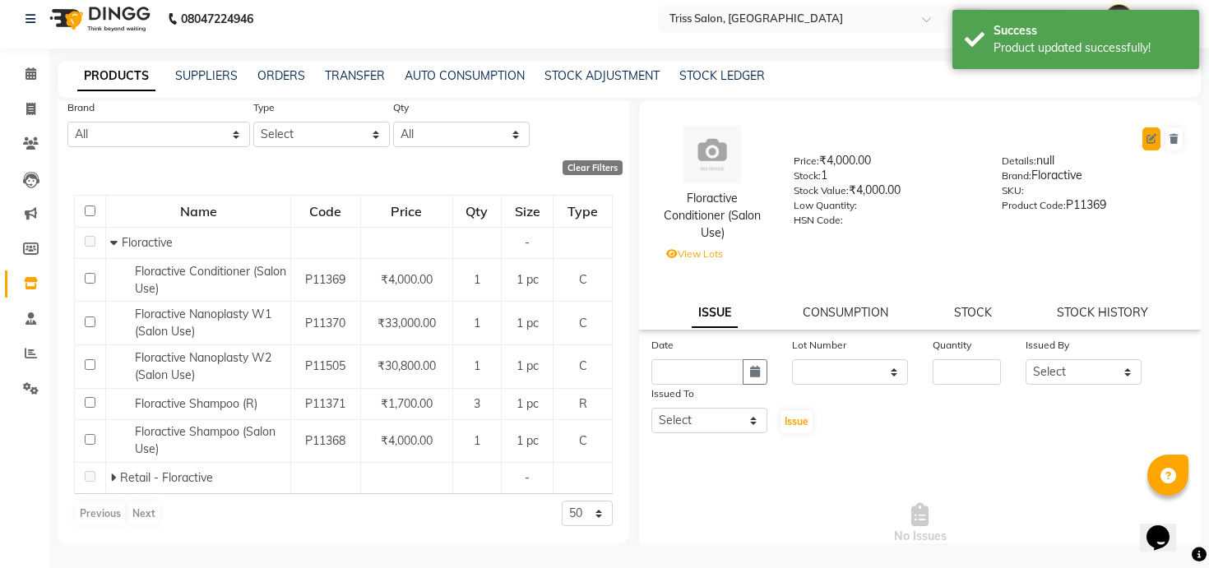
click at [1150, 136] on icon at bounding box center [1152, 139] width 10 height 10
select select "true"
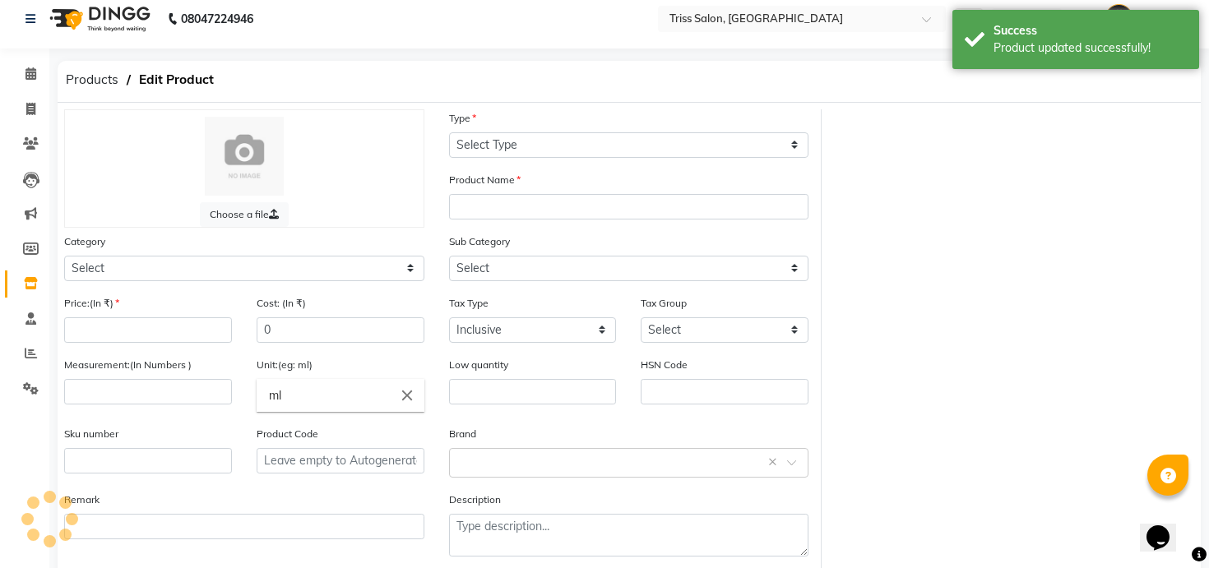
select select "C"
type input "Floractive Conditioner (Salon Use)"
select select
type input "4000"
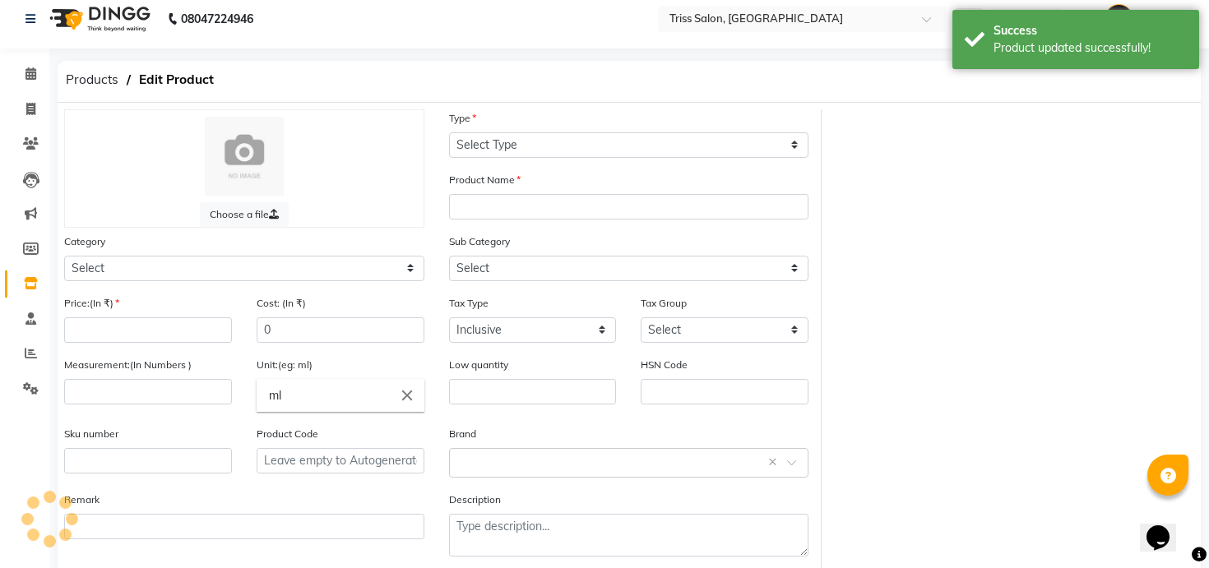
type input "2000"
select select
type input "1"
type input "pc"
type input "P11369"
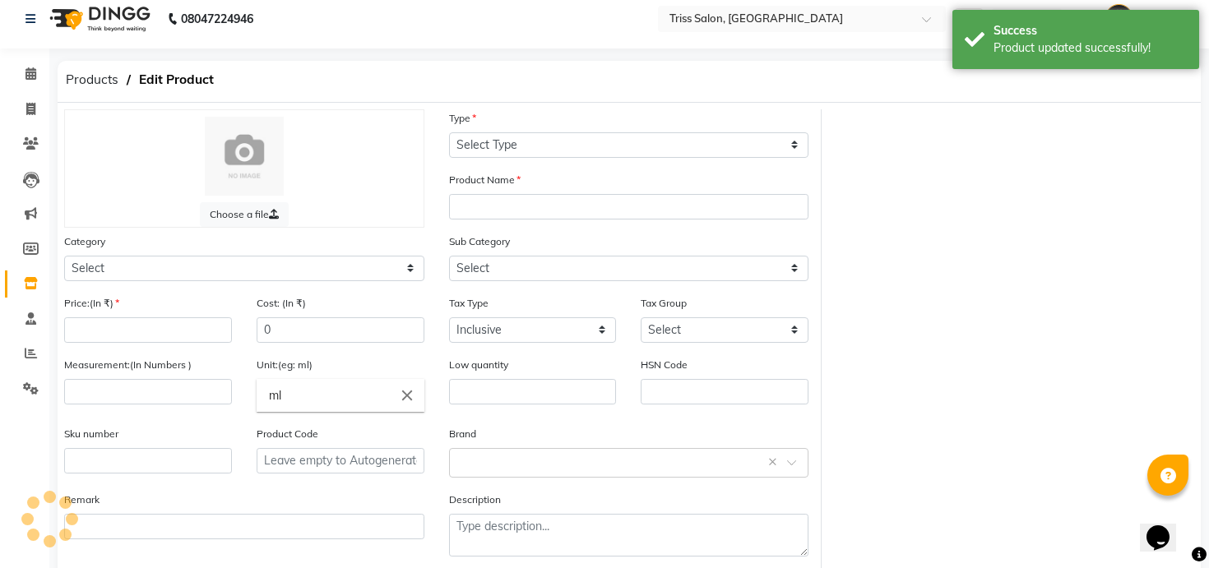
type textarea "null"
select select "367302450"
select select "3673024504"
select select "1366"
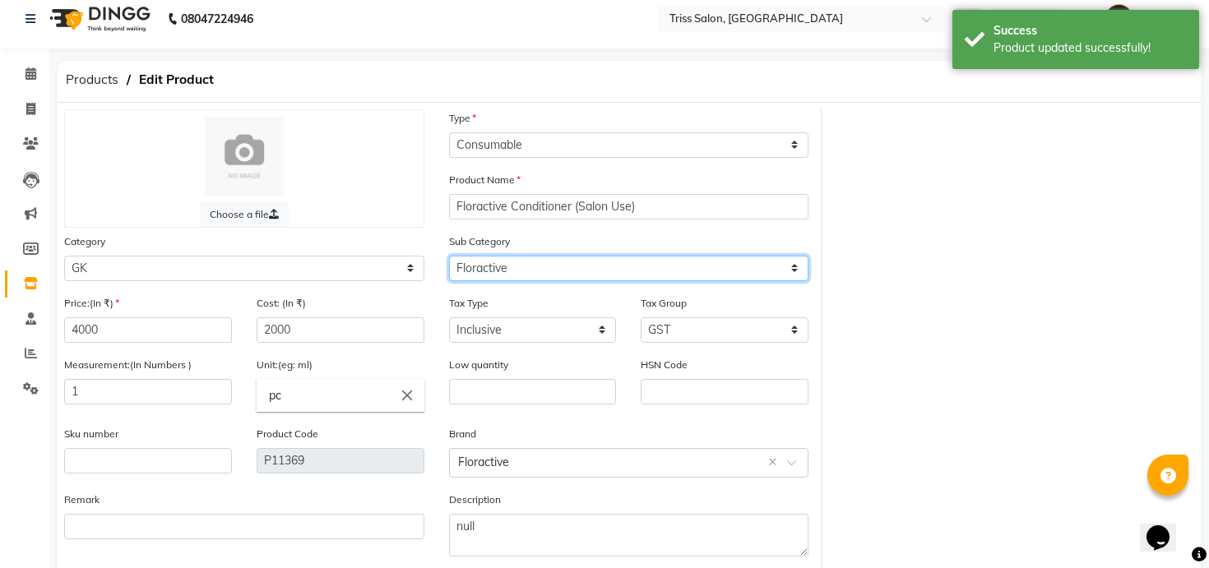
click at [494, 271] on select "Select GK Salon Use GK Retail Floractive" at bounding box center [629, 269] width 360 height 26
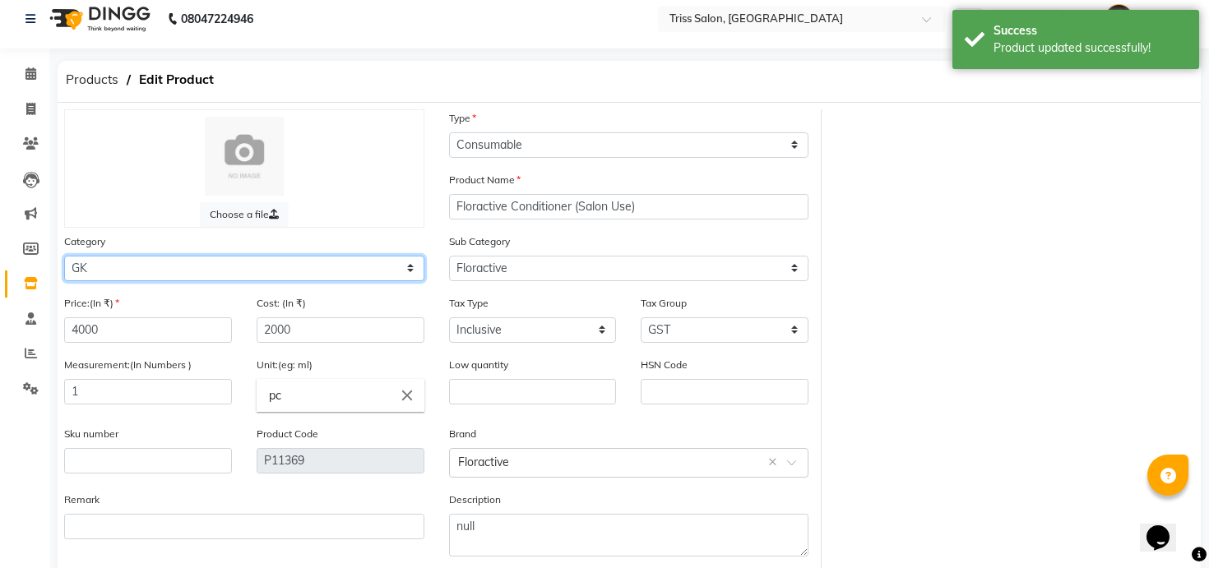
click at [384, 266] on select "Select PH [PERSON_NAME] Moroccan Oil 3TenX K18 Schwarzkopf Mintree Kanpeki Thal…" at bounding box center [244, 269] width 360 height 26
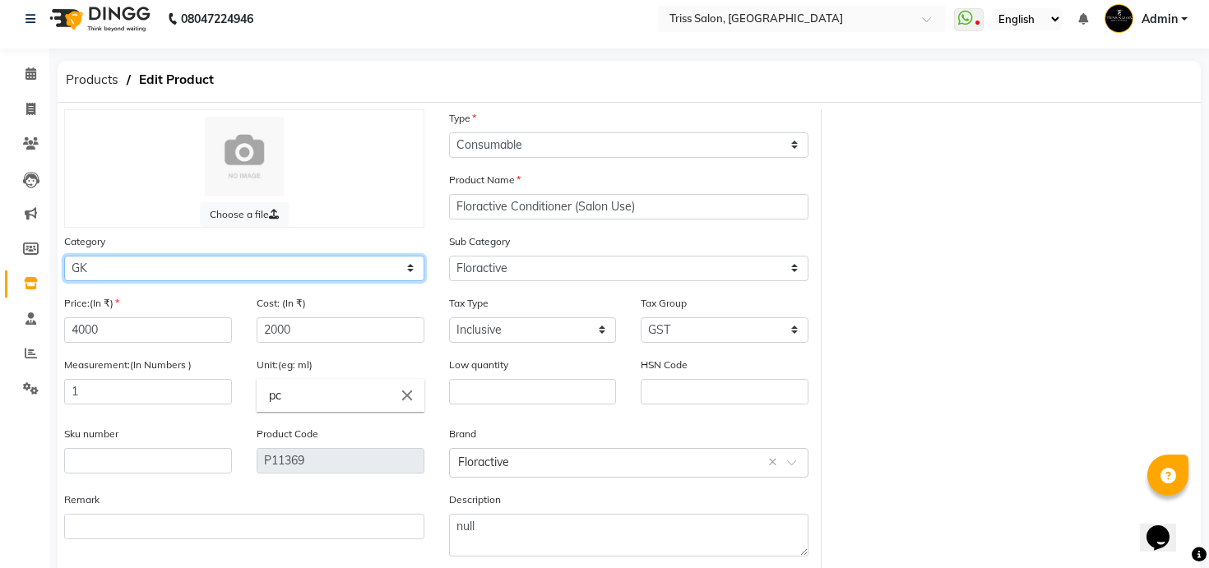
select select "367303450"
click at [64, 256] on select "Select PH [PERSON_NAME] Moroccan Oil 3TenX K18 Schwarzkopf Mintree Kanpeki Thal…" at bounding box center [244, 269] width 360 height 26
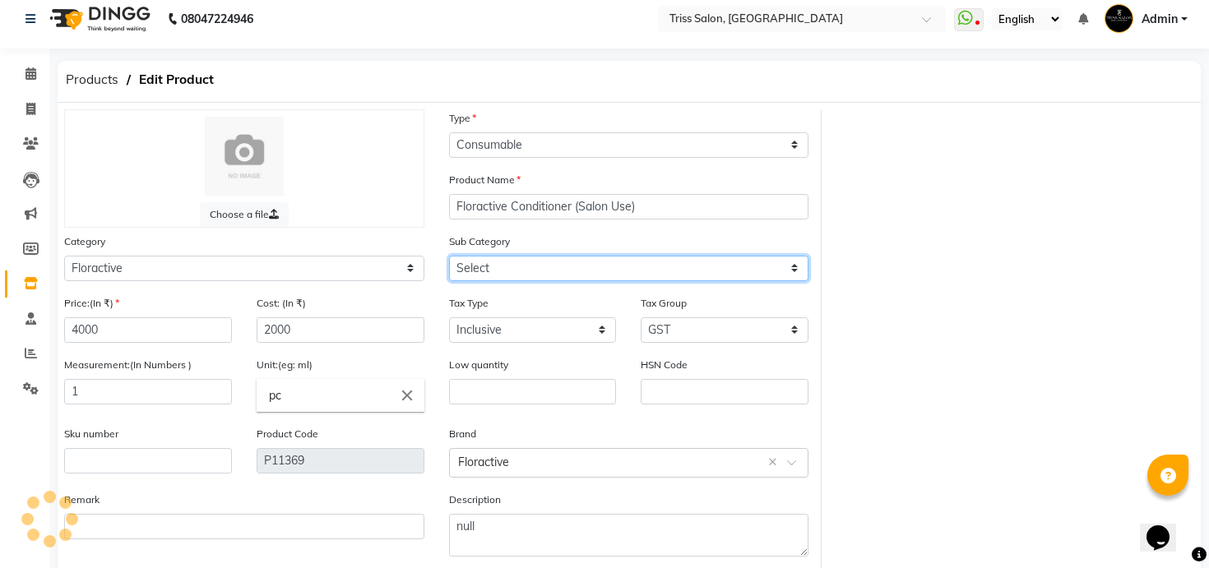
click at [540, 265] on select "Select GK Salon Use GK Retail Floractive" at bounding box center [629, 269] width 360 height 26
select select "3673034503"
click at [449, 256] on select "Select Retail - Floractive Salon Use - Floractive" at bounding box center [629, 269] width 360 height 26
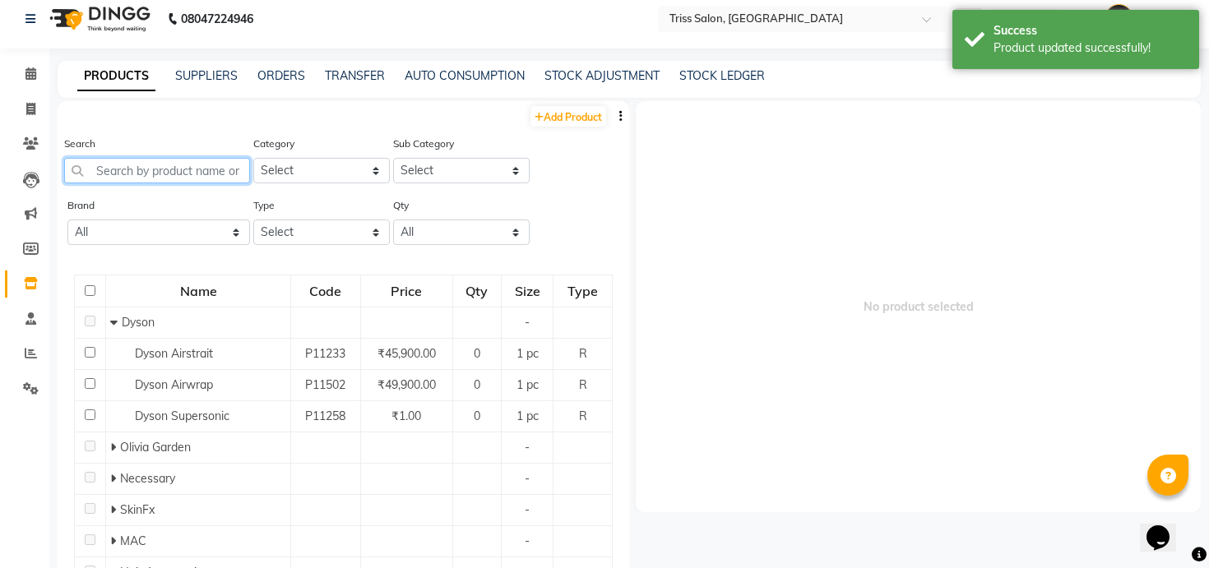
click at [206, 169] on input "text" at bounding box center [157, 171] width 186 height 26
paste input "flora"
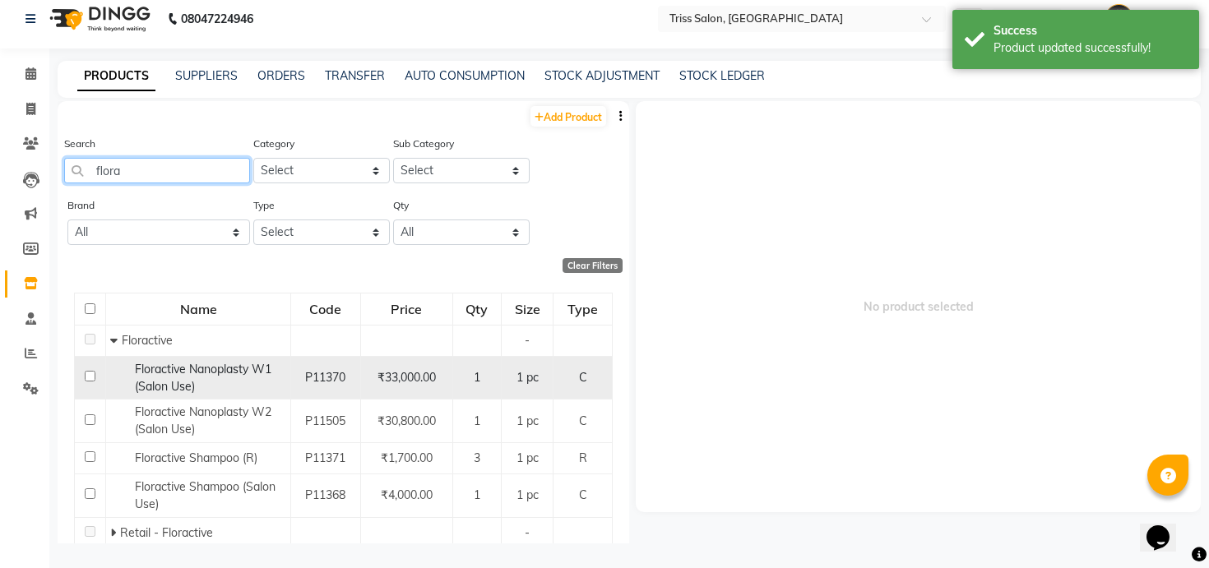
type input "flora"
click at [222, 357] on td "Floractive Nanoplasty W1 (Salon Use)" at bounding box center [198, 378] width 185 height 44
click at [218, 375] on span "Floractive Nanoplasty W1 (Salon Use)" at bounding box center [203, 378] width 137 height 32
select select
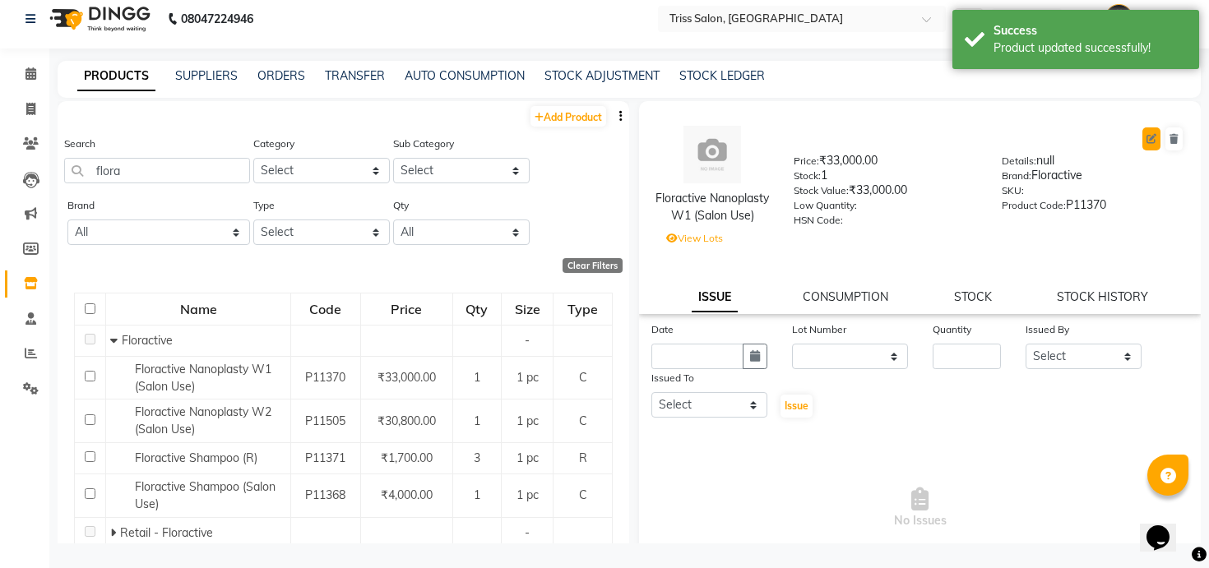
click at [1147, 128] on button at bounding box center [1152, 139] width 18 height 23
select select "C"
select select "367302450"
select select "true"
select select "1366"
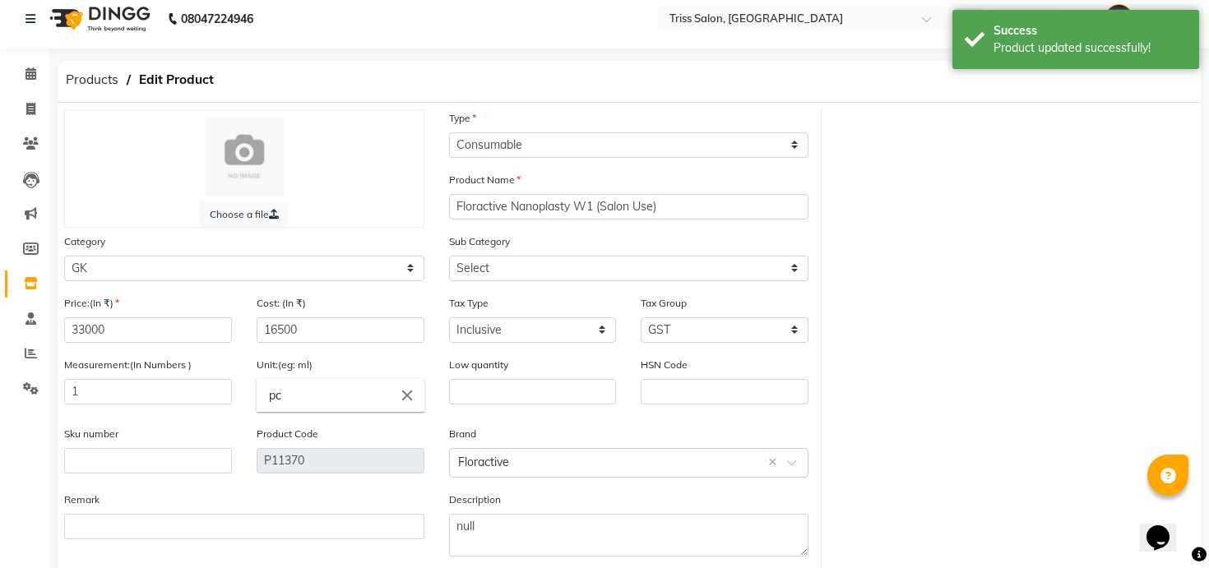
select select "3673024504"
click at [352, 268] on select "Select PH [PERSON_NAME] Moroccan Oil 3TenX K18 Schwarzkopf Mintree Kanpeki Thal…" at bounding box center [244, 269] width 360 height 26
select select "367303450"
click at [64, 256] on select "Select PH [PERSON_NAME] Moroccan Oil 3TenX K18 Schwarzkopf Mintree Kanpeki Thal…" at bounding box center [244, 269] width 360 height 26
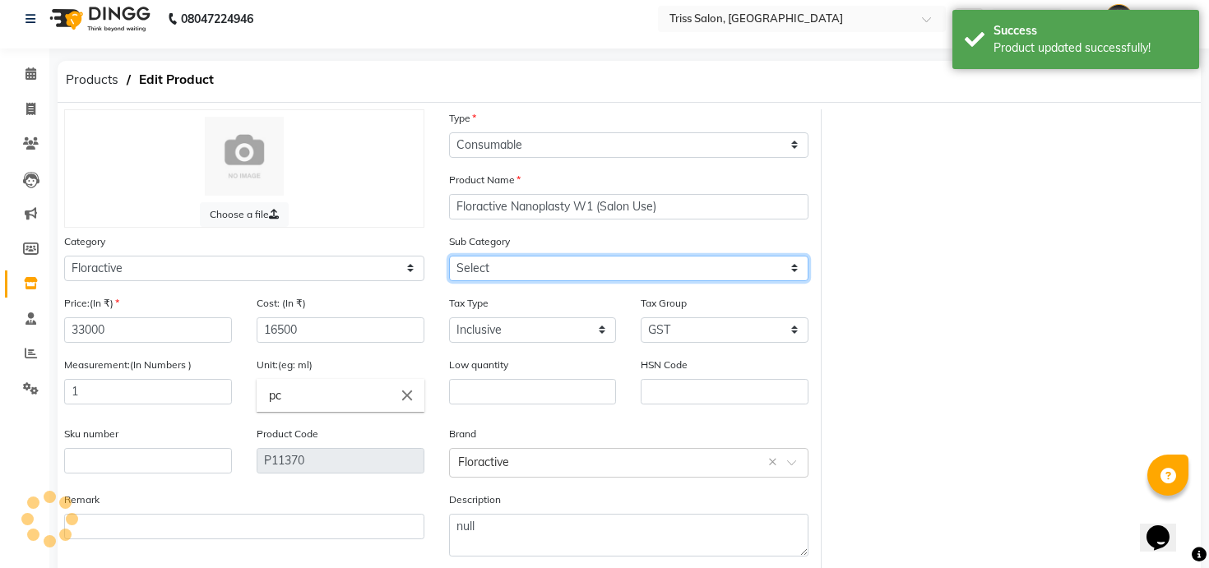
click at [502, 265] on select "Select GK Salon Use GK Retail Floractive" at bounding box center [629, 269] width 360 height 26
select select "3673034503"
click at [449, 256] on select "Select Retail - Floractive Salon Use - Floractive" at bounding box center [629, 269] width 360 height 26
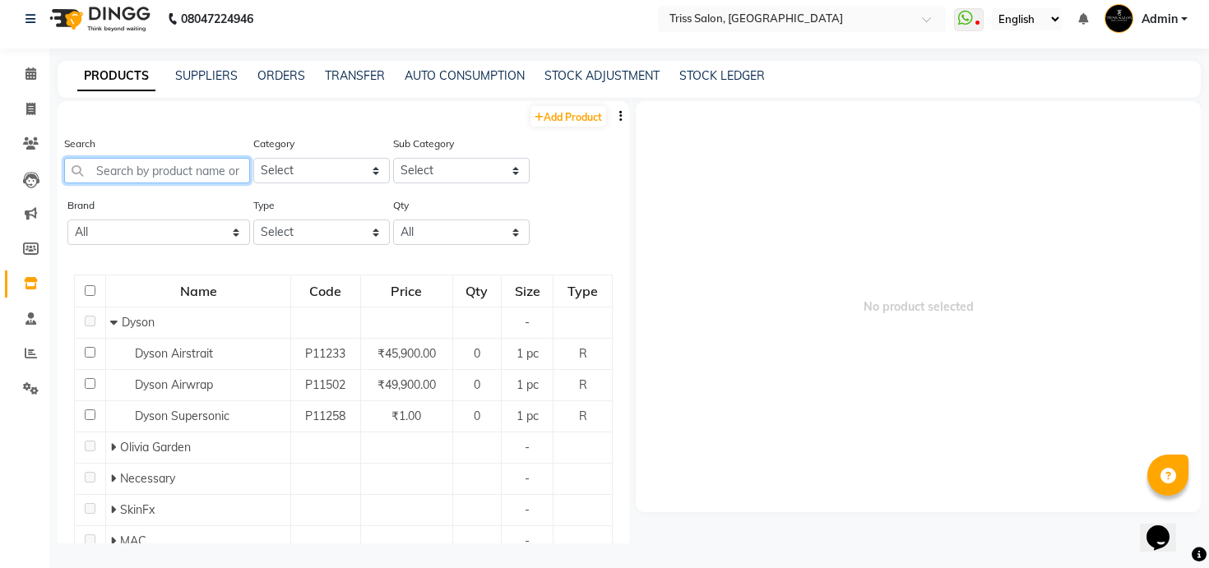
click at [229, 167] on input "text" at bounding box center [157, 171] width 186 height 26
paste input "flora"
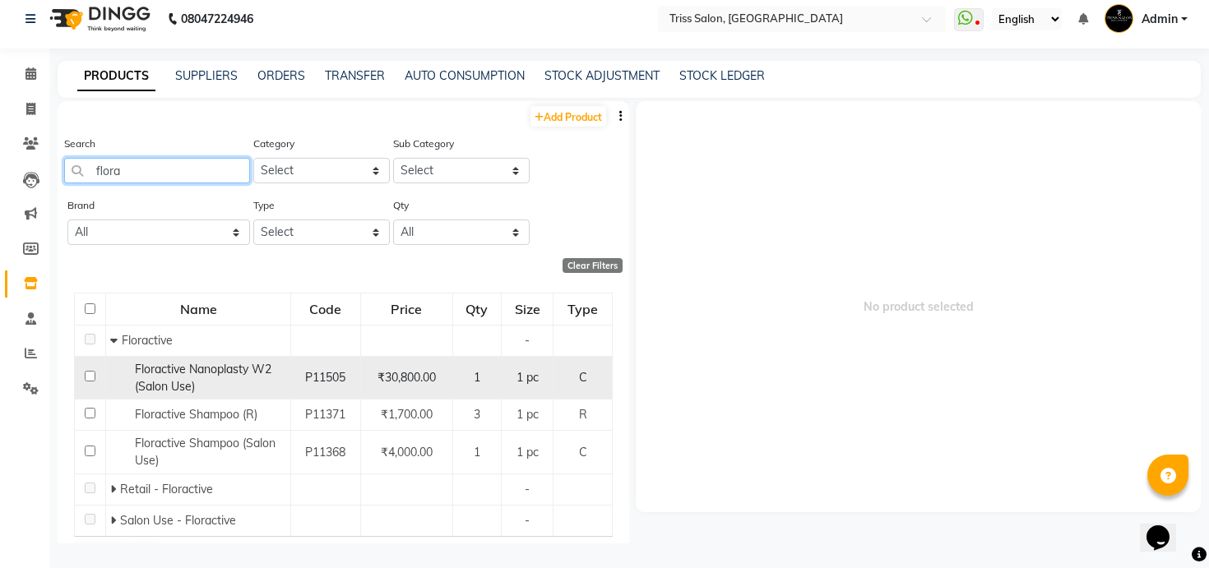
type input "flora"
click at [226, 369] on span "Floractive Nanoplasty W2 (Salon Use)" at bounding box center [203, 378] width 137 height 32
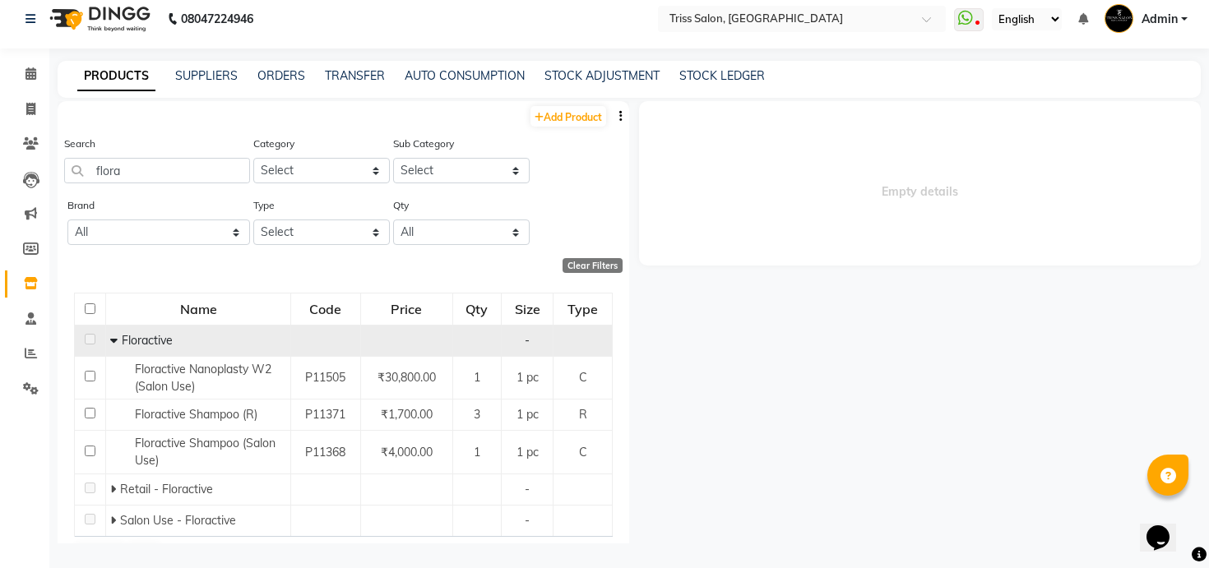
select select
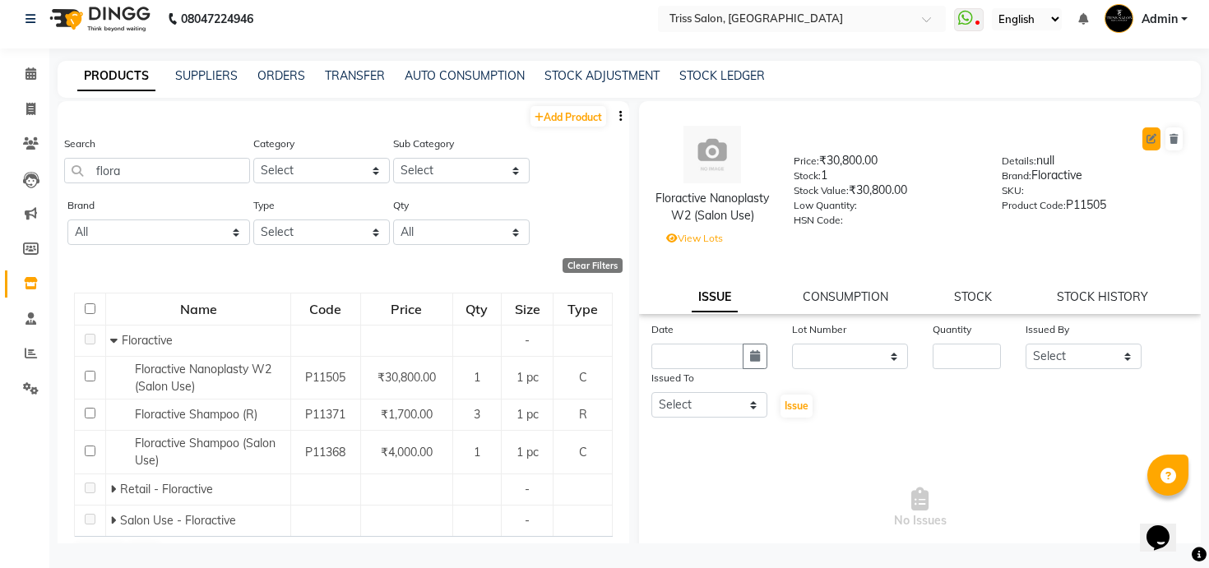
click at [1149, 138] on icon at bounding box center [1152, 139] width 10 height 10
select select "true"
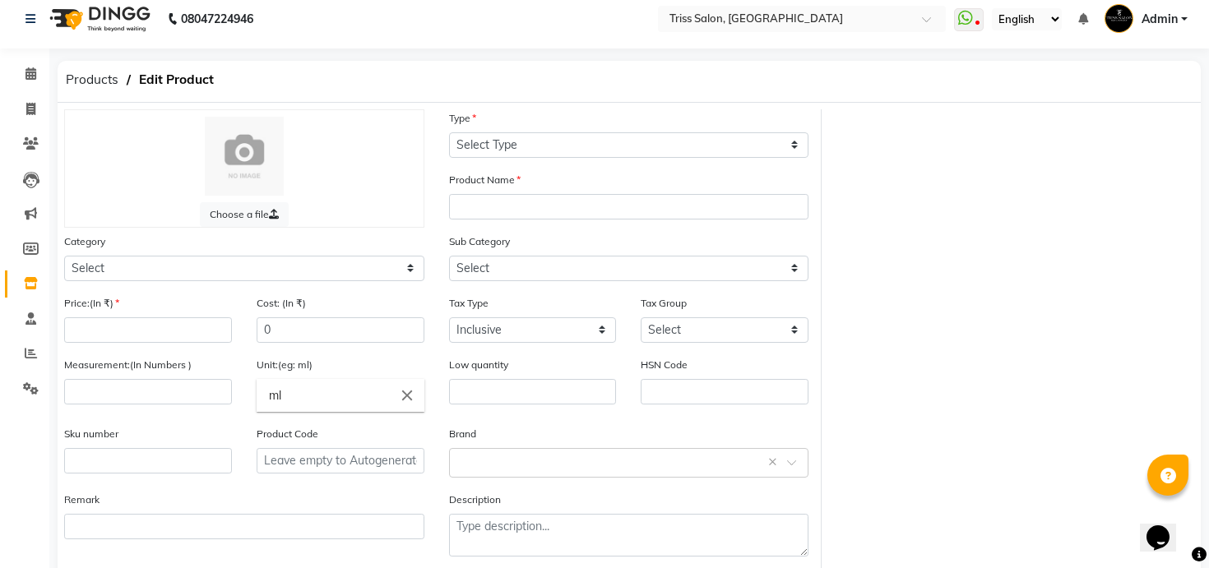
select select "C"
type input "Floractive Nanoplasty W2 (Salon Use)"
select select
type input "30800"
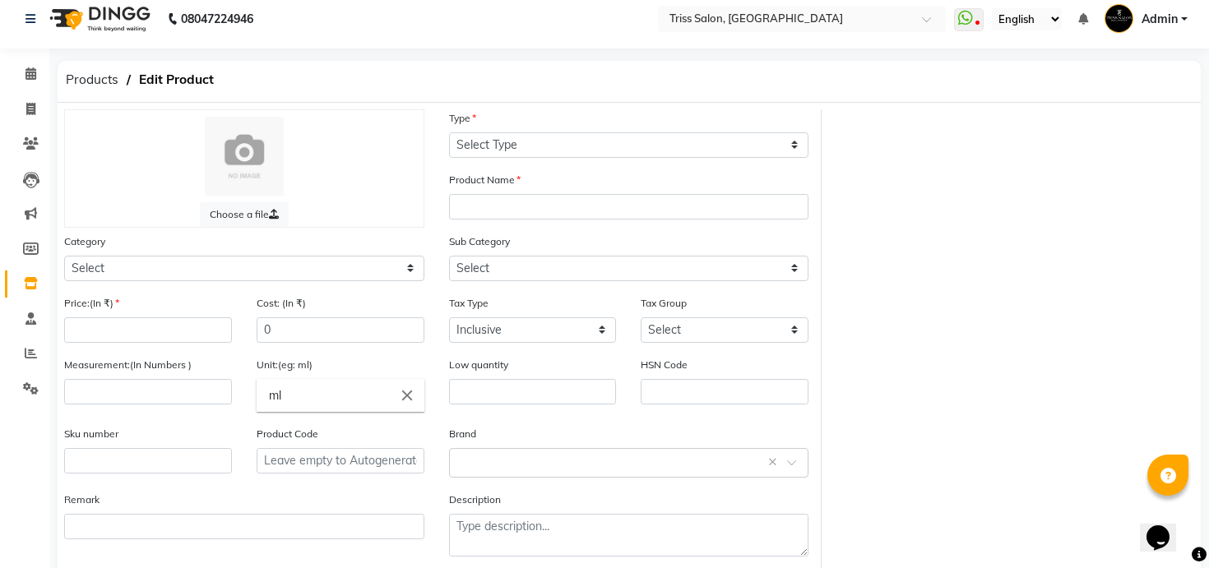
type input "15400"
select select
type input "1"
type input "pc"
type input "P11505"
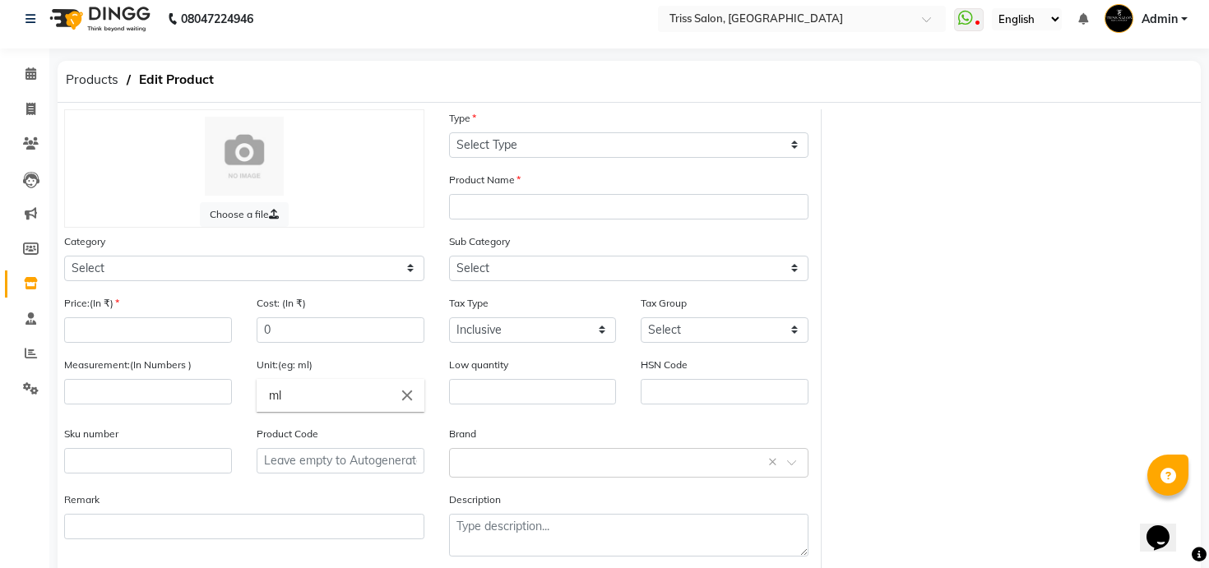
type textarea "null"
select select "367302450"
select select "3673024504"
select select "1366"
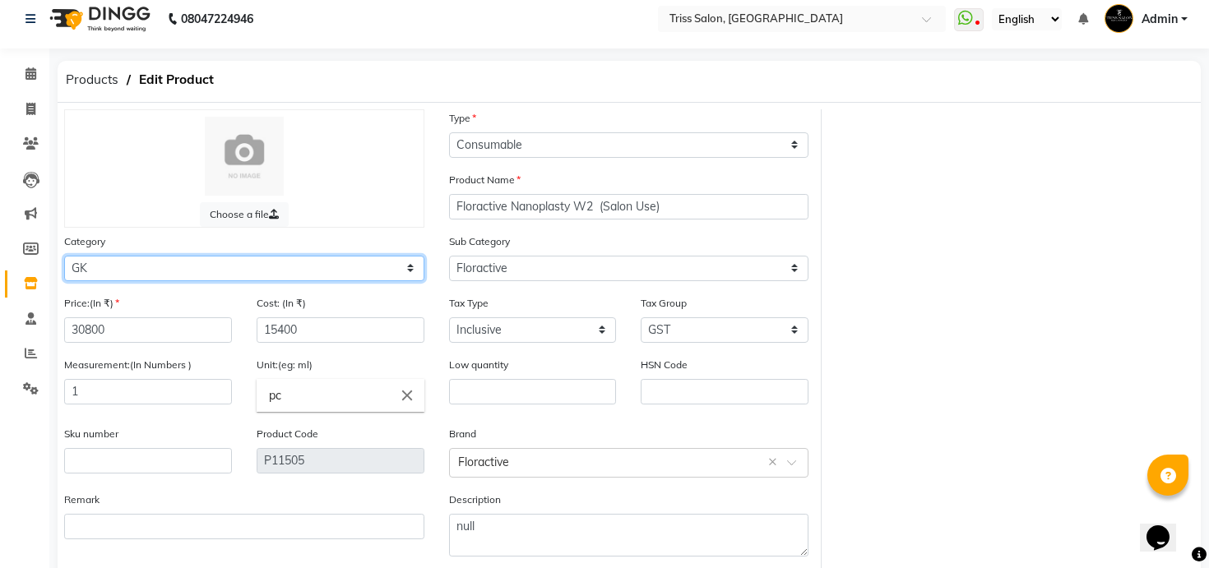
click at [385, 272] on select "Select PH [PERSON_NAME] Moroccan Oil 3TenX K18 Schwarzkopf Mintree Kanpeki Thal…" at bounding box center [244, 269] width 360 height 26
select select "367303450"
click at [64, 256] on select "Select PH [PERSON_NAME] Moroccan Oil 3TenX K18 Schwarzkopf Mintree Kanpeki Thal…" at bounding box center [244, 269] width 360 height 26
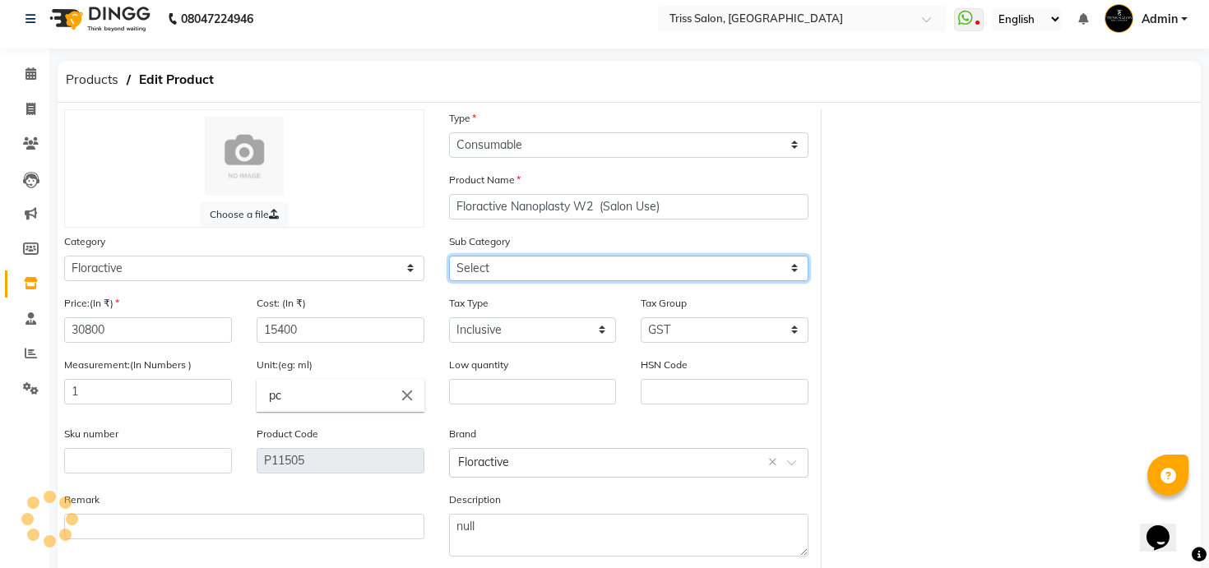
click at [589, 269] on select "Select Retail - Floractive Salon Use - Floractive" at bounding box center [629, 269] width 360 height 26
select select "3673034503"
click at [449, 256] on select "Select Retail - Floractive Salon Use - Floractive" at bounding box center [629, 269] width 360 height 26
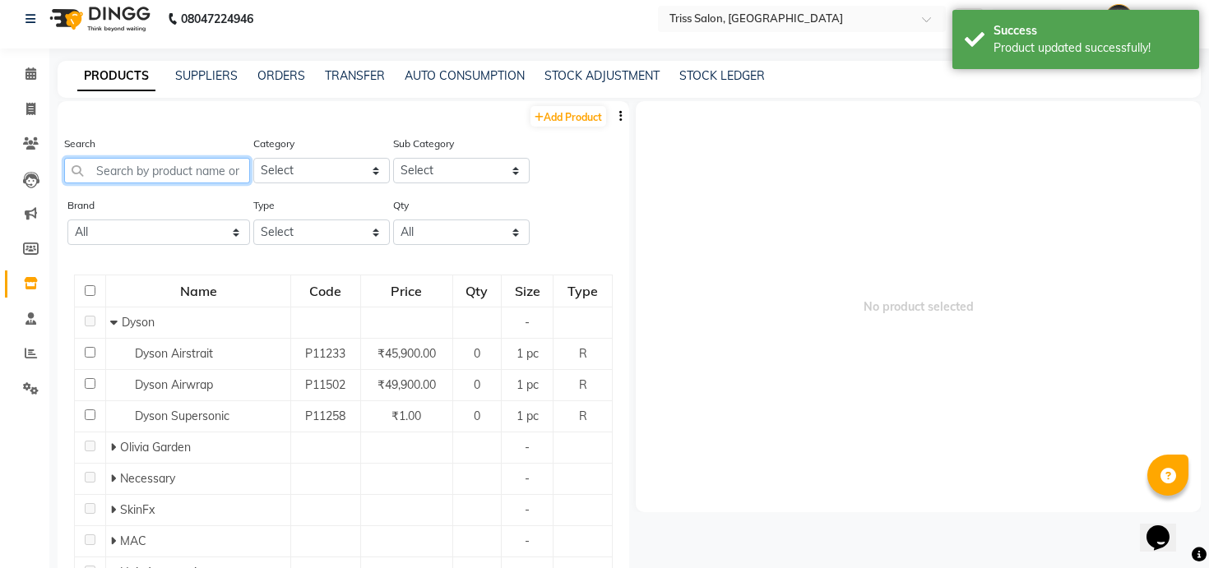
click at [221, 175] on input "text" at bounding box center [157, 171] width 186 height 26
paste input "flora"
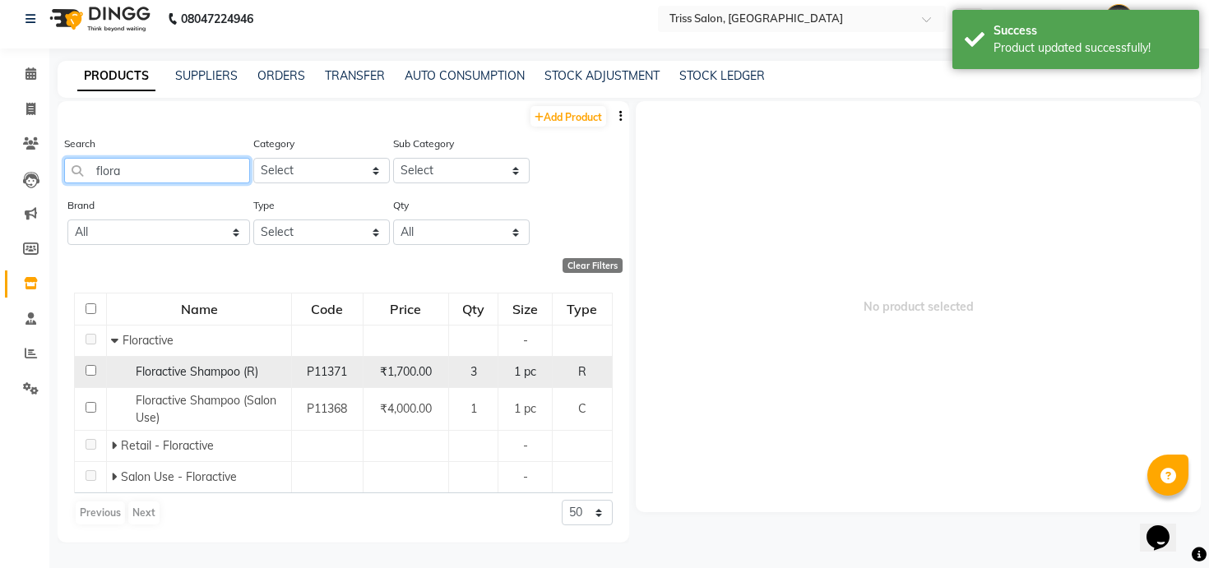
type input "flora"
click at [219, 376] on span "Floractive Shampoo (R)" at bounding box center [197, 371] width 123 height 15
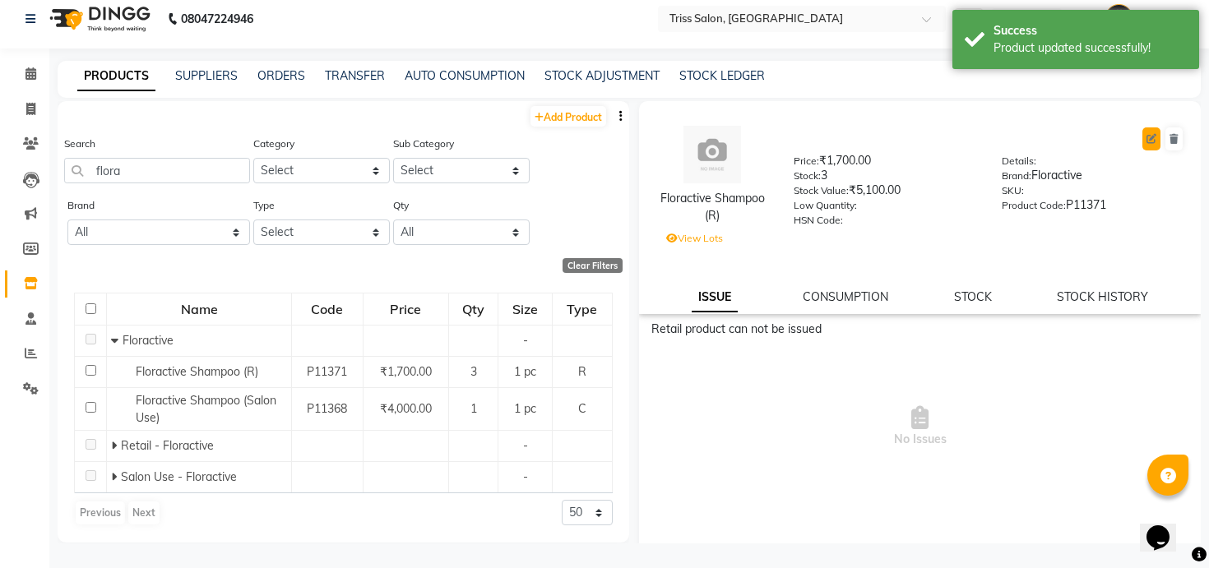
click at [1149, 137] on icon at bounding box center [1152, 139] width 10 height 10
select select "true"
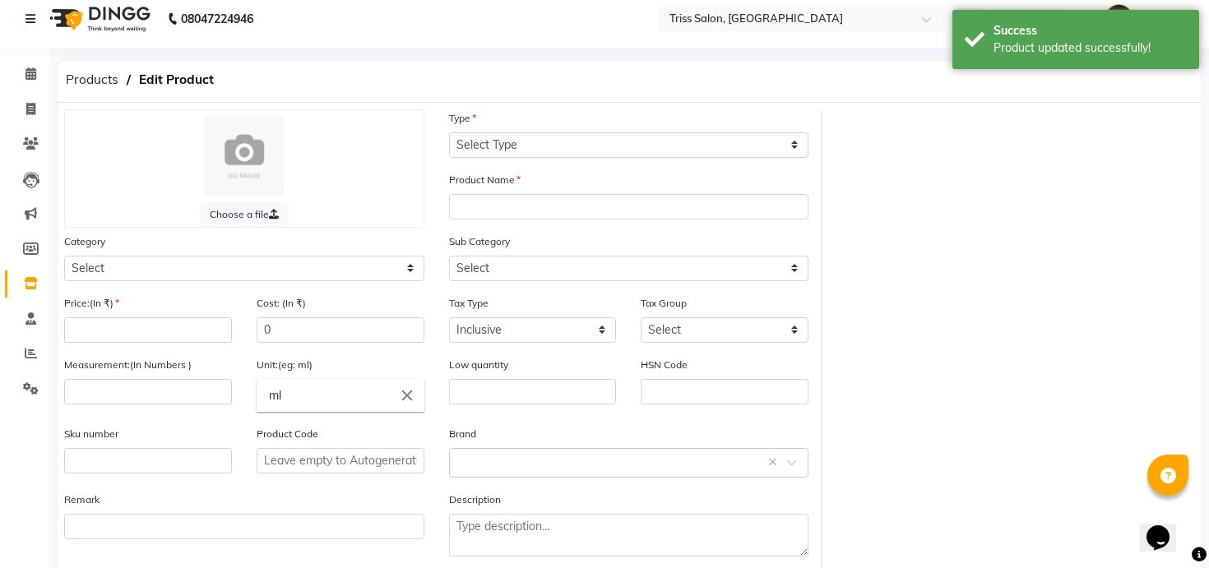
select select "R"
type input "Floractive Shampoo (R)"
select select
type input "1700"
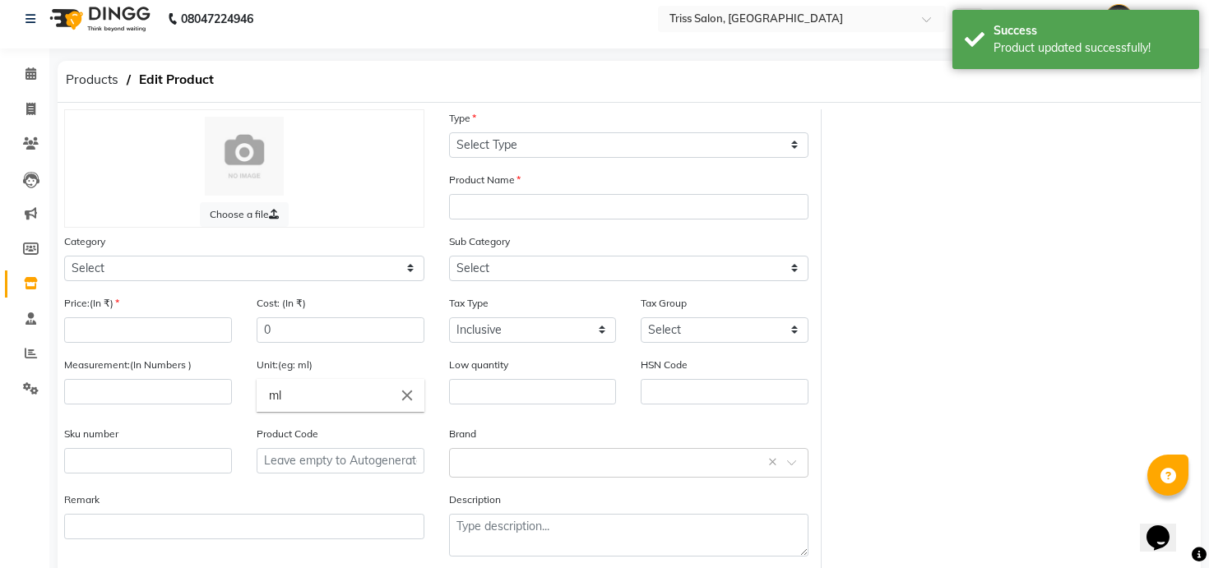
type input "850"
select select
type input "1"
type input "pc"
type input "P11371"
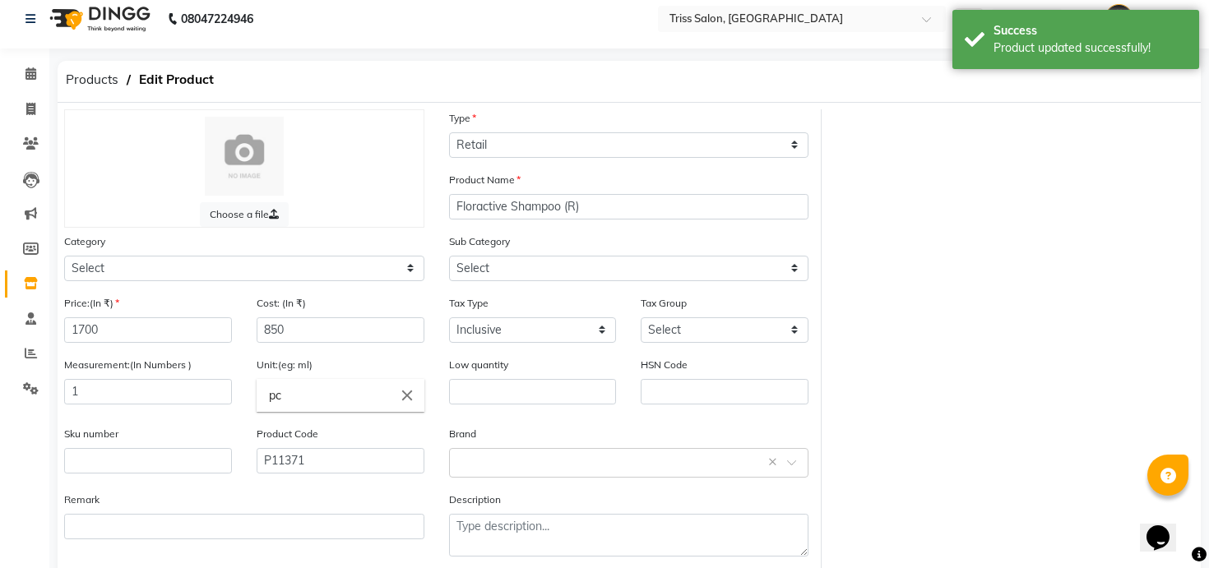
select select "367302450"
select select "3673024504"
select select "1366"
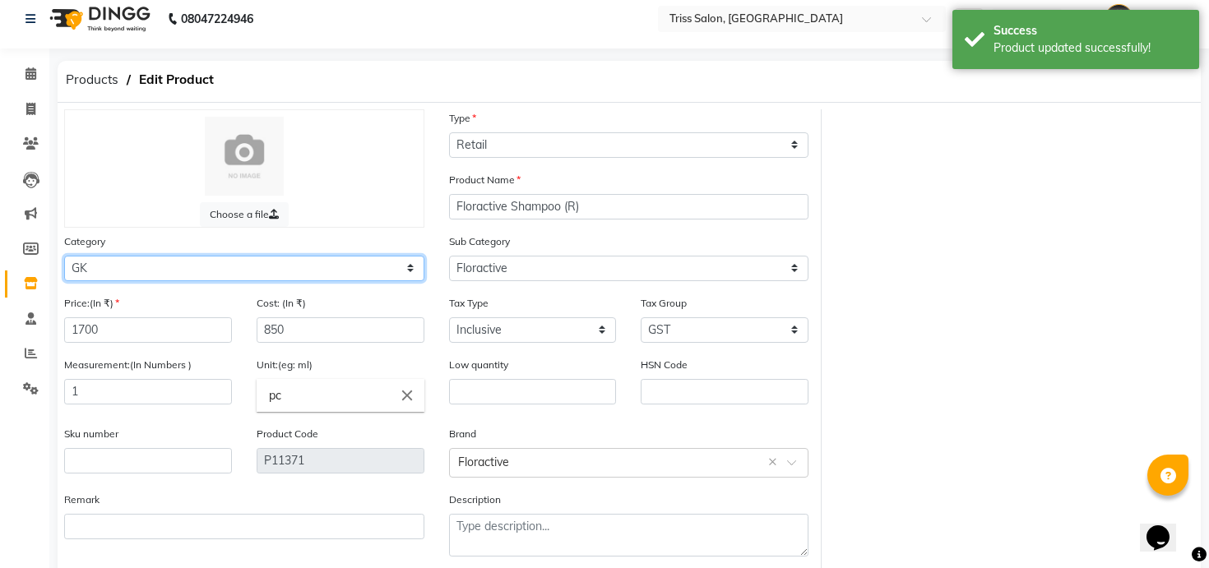
click at [383, 262] on select "Select PH [PERSON_NAME] Moroccan Oil 3TenX K18 Schwarzkopf Mintree Kanpeki Thal…" at bounding box center [244, 269] width 360 height 26
select select "367303450"
click at [64, 256] on select "Select PH [PERSON_NAME] Moroccan Oil 3TenX K18 Schwarzkopf Mintree Kanpeki Thal…" at bounding box center [244, 269] width 360 height 26
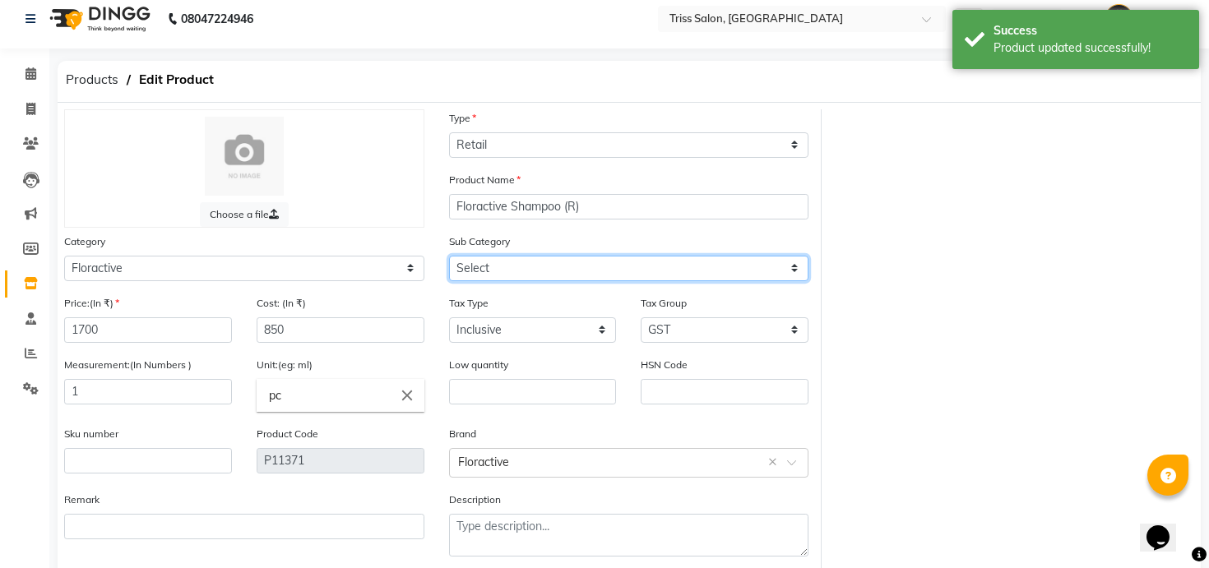
click at [533, 261] on select "Select Retail - Floractive Salon Use - Floractive" at bounding box center [629, 269] width 360 height 26
select select "3673034501"
click at [449, 256] on select "Select Retail - Floractive Salon Use - Floractive" at bounding box center [629, 269] width 360 height 26
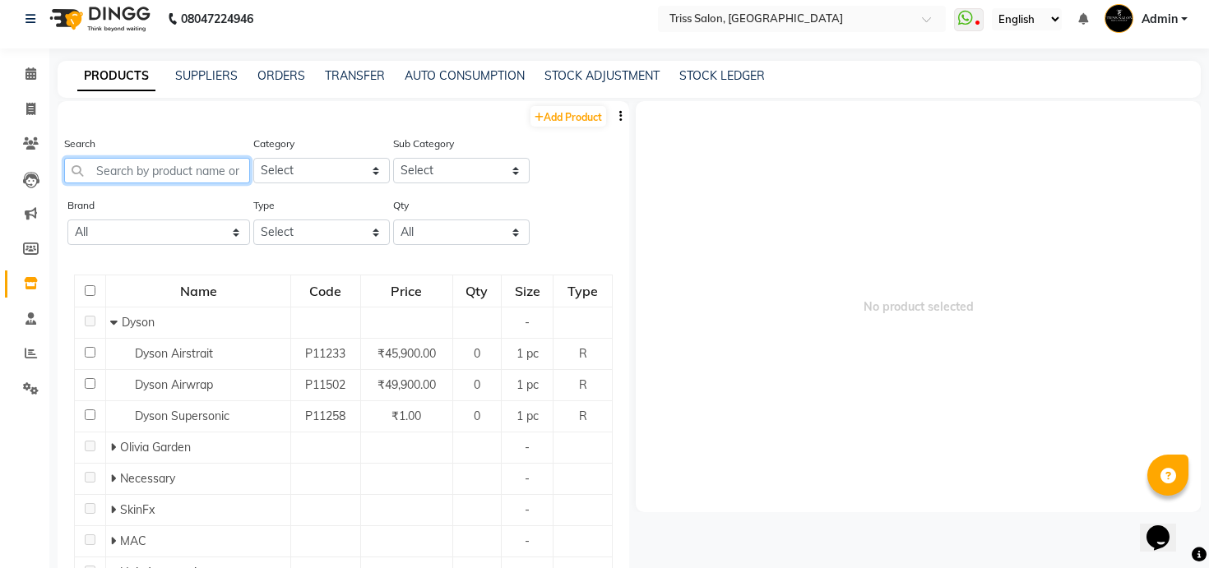
click at [204, 172] on input "text" at bounding box center [157, 171] width 186 height 26
paste input "flora"
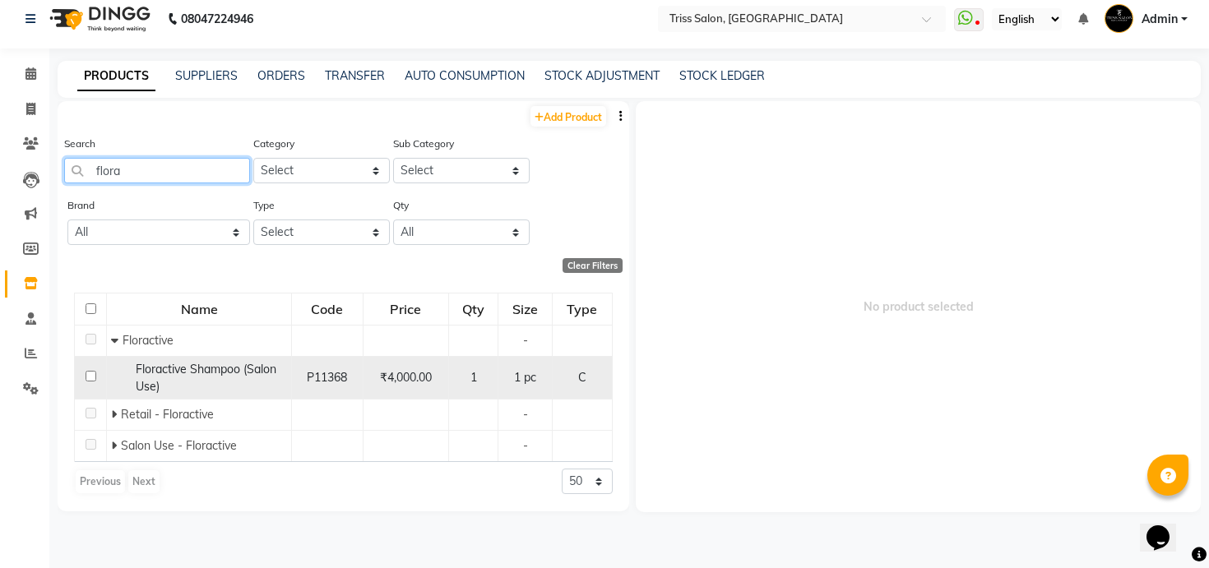
type input "flora"
click at [206, 386] on div "Floractive Shampoo (Salon Use)" at bounding box center [199, 378] width 176 height 35
select select
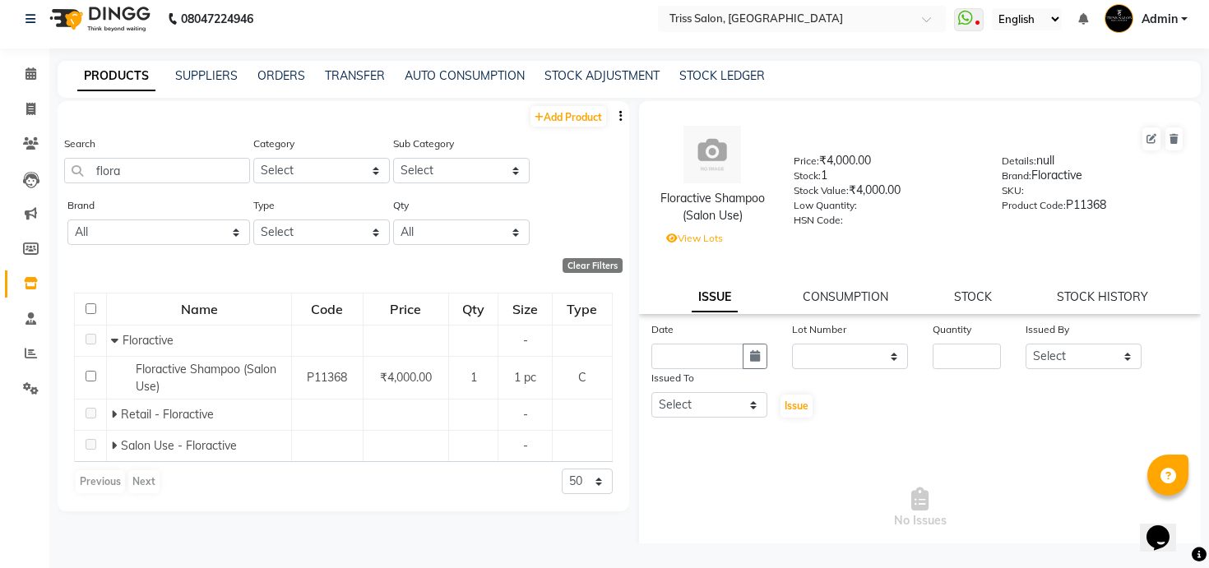
click at [1142, 137] on span at bounding box center [1151, 139] width 21 height 26
click at [1144, 137] on button at bounding box center [1152, 139] width 18 height 23
select select "C"
select select "367302450"
select select "true"
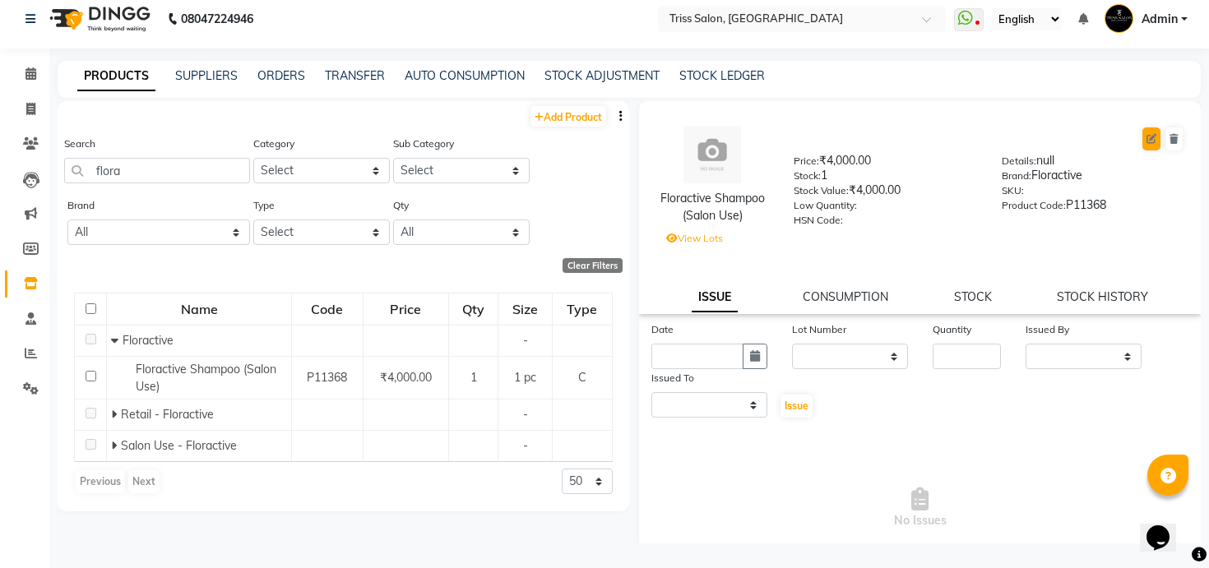
select select "1366"
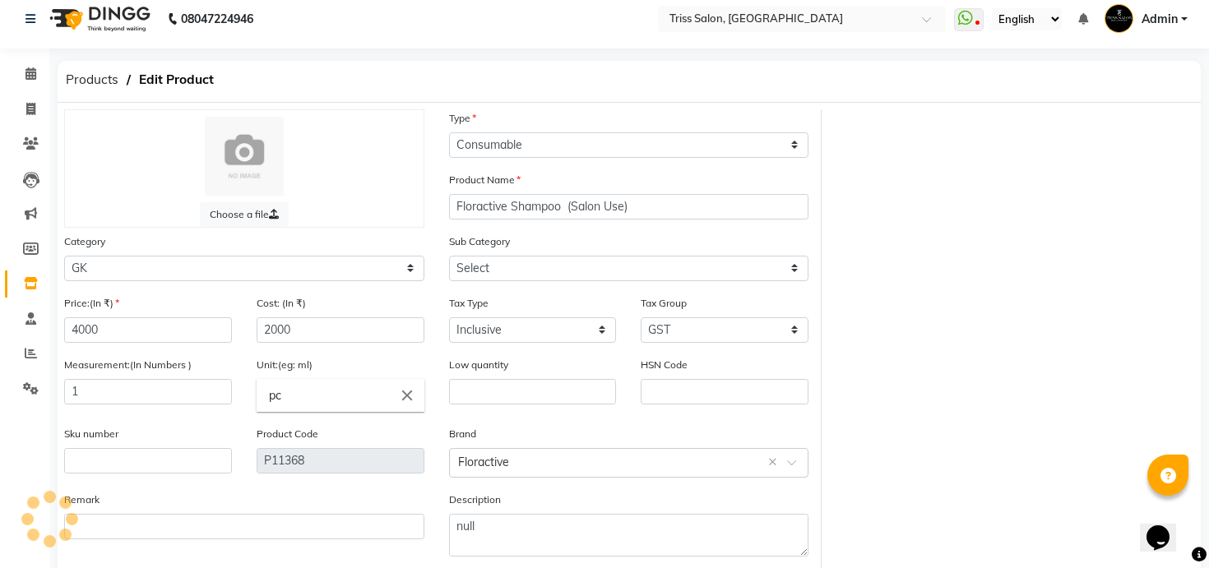
select select "3673024504"
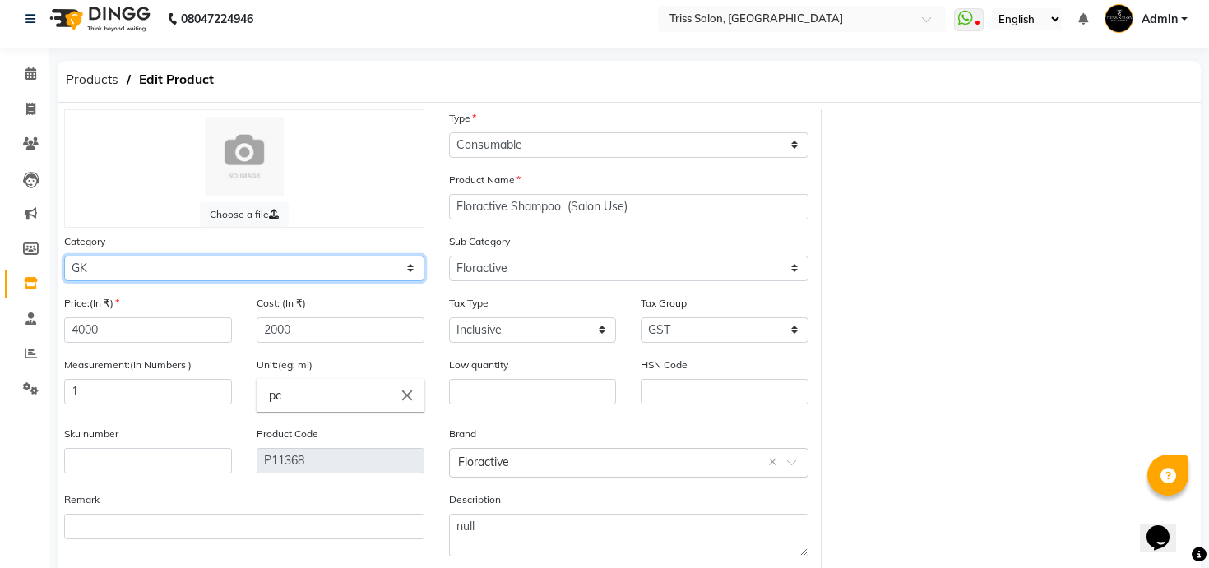
click at [414, 267] on select "Select PH [PERSON_NAME] Moroccan Oil 3TenX K18 Schwarzkopf Mintree Kanpeki Thal…" at bounding box center [244, 269] width 360 height 26
select select "367303450"
click at [64, 256] on select "Select PH [PERSON_NAME] Moroccan Oil 3TenX K18 Schwarzkopf Mintree Kanpeki Thal…" at bounding box center [244, 269] width 360 height 26
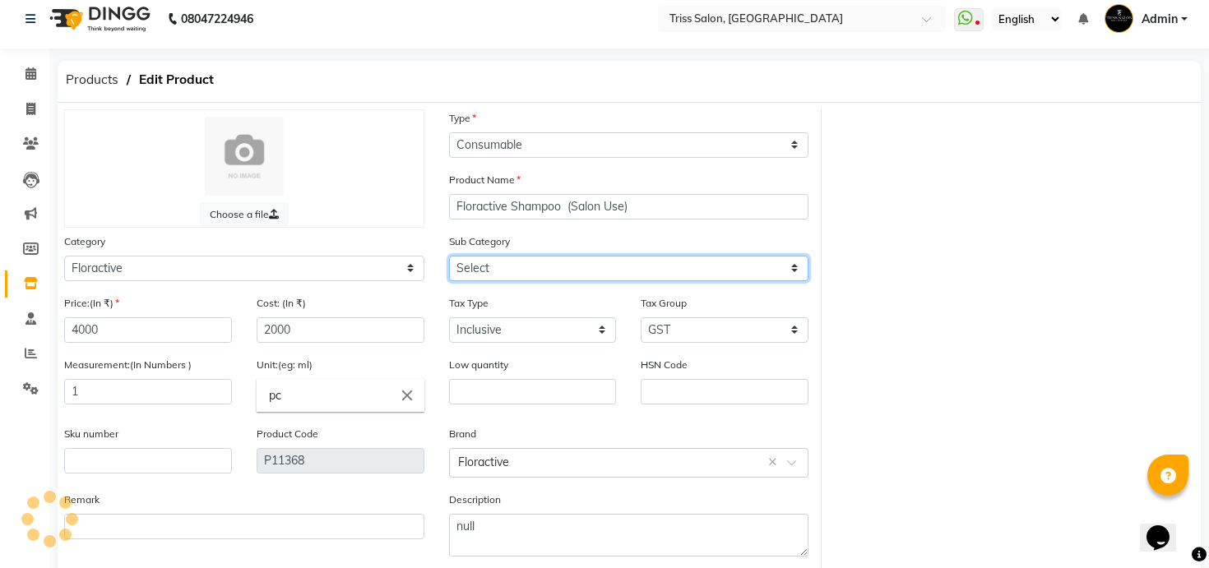
click at [525, 277] on select "Select GK Salon Use GK Retail Floractive" at bounding box center [629, 269] width 360 height 26
select select "3673034503"
click at [449, 256] on select "Select Retail - Floractive Salon Use - Floractive" at bounding box center [629, 269] width 360 height 26
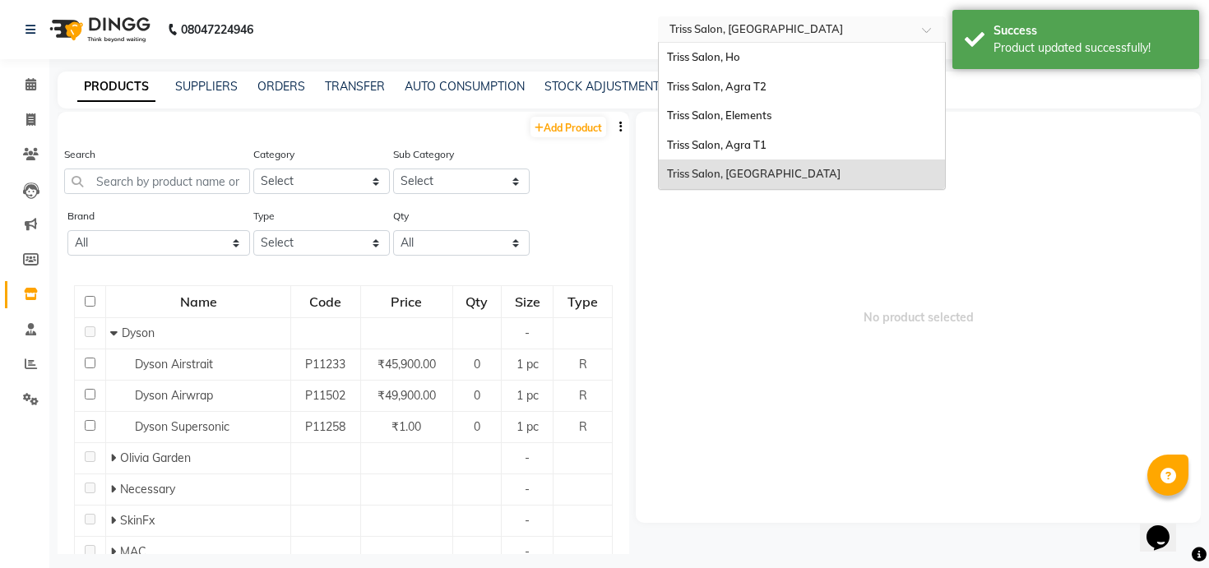
click at [766, 26] on input "text" at bounding box center [785, 29] width 239 height 16
click at [751, 101] on div "Triss Salon, Elements" at bounding box center [802, 116] width 286 height 30
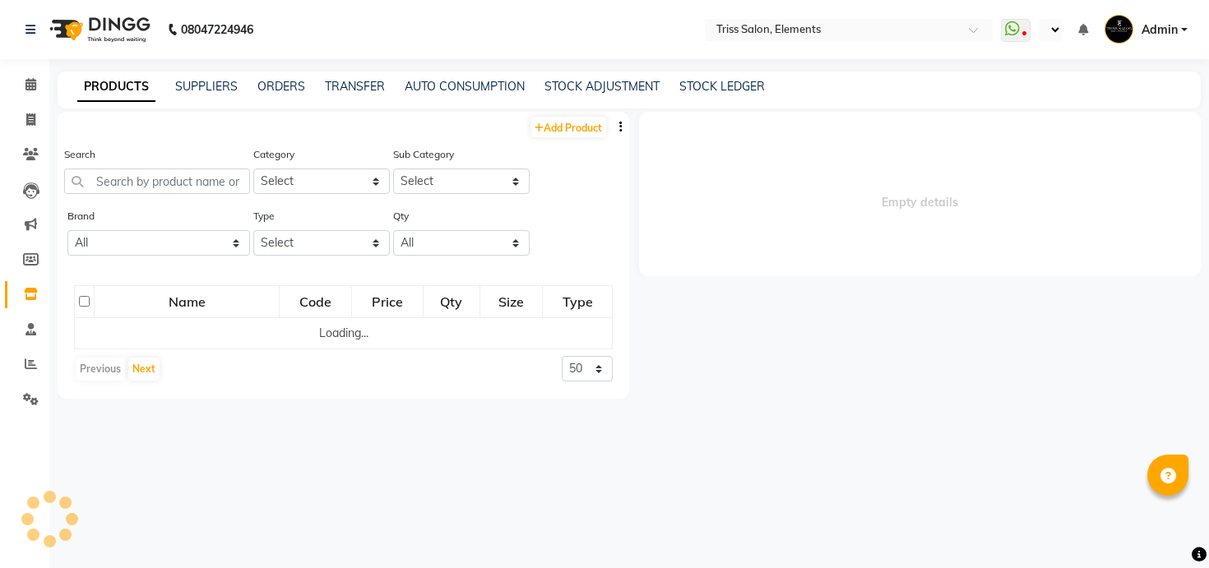
select select "en"
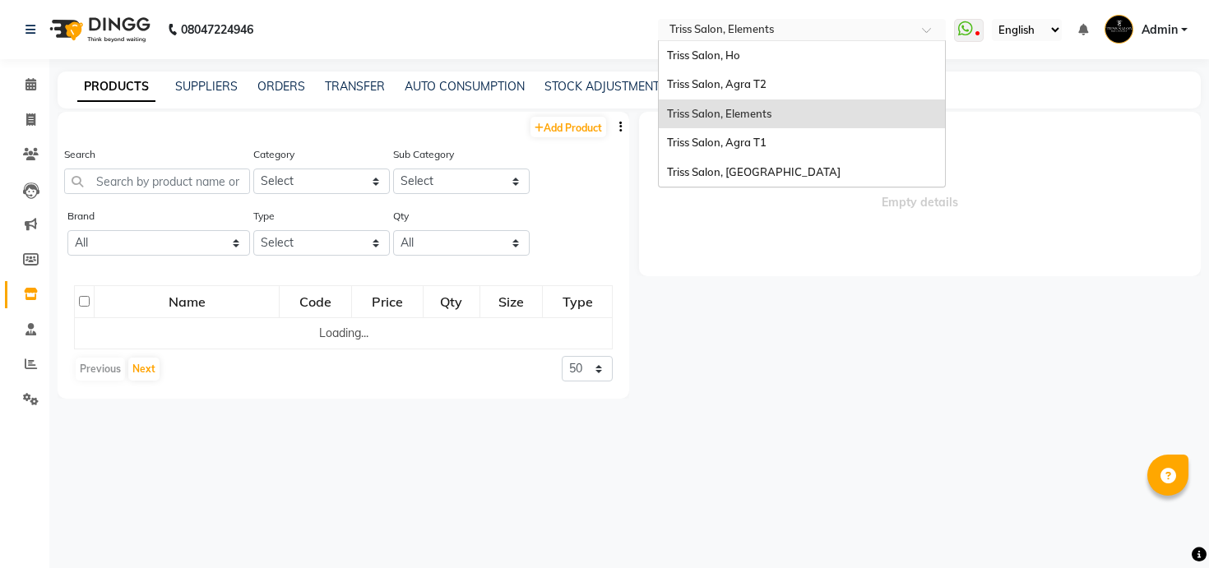
click at [767, 31] on input "text" at bounding box center [785, 31] width 239 height 16
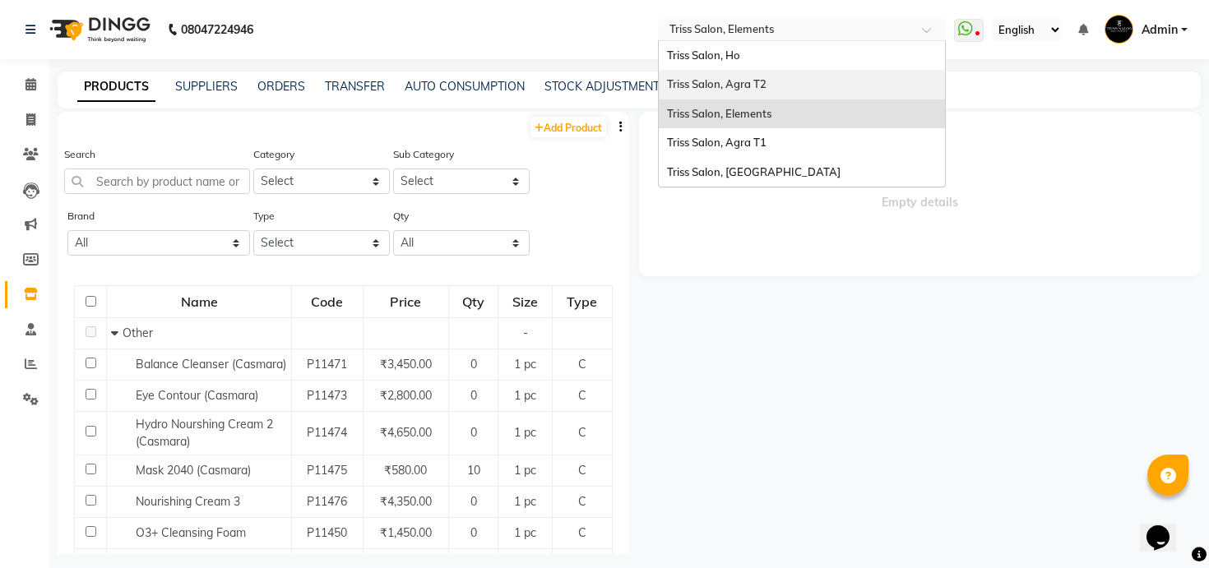
click at [764, 82] on span "Triss Salon, Agra T2" at bounding box center [717, 83] width 100 height 13
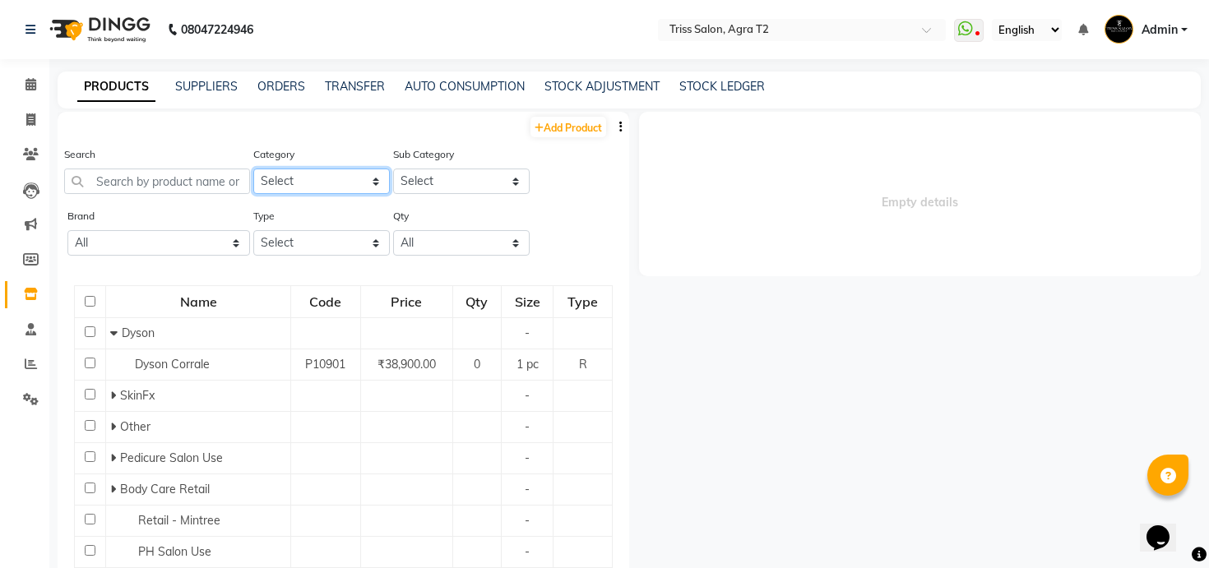
click at [338, 178] on select "Select PH [PERSON_NAME] Moroccan Oil 3TenX K18 Schwarzkopf Mintree Kanpeki Thal…" at bounding box center [321, 182] width 137 height 26
click at [196, 185] on input "text" at bounding box center [157, 182] width 186 height 26
paste input "flora"
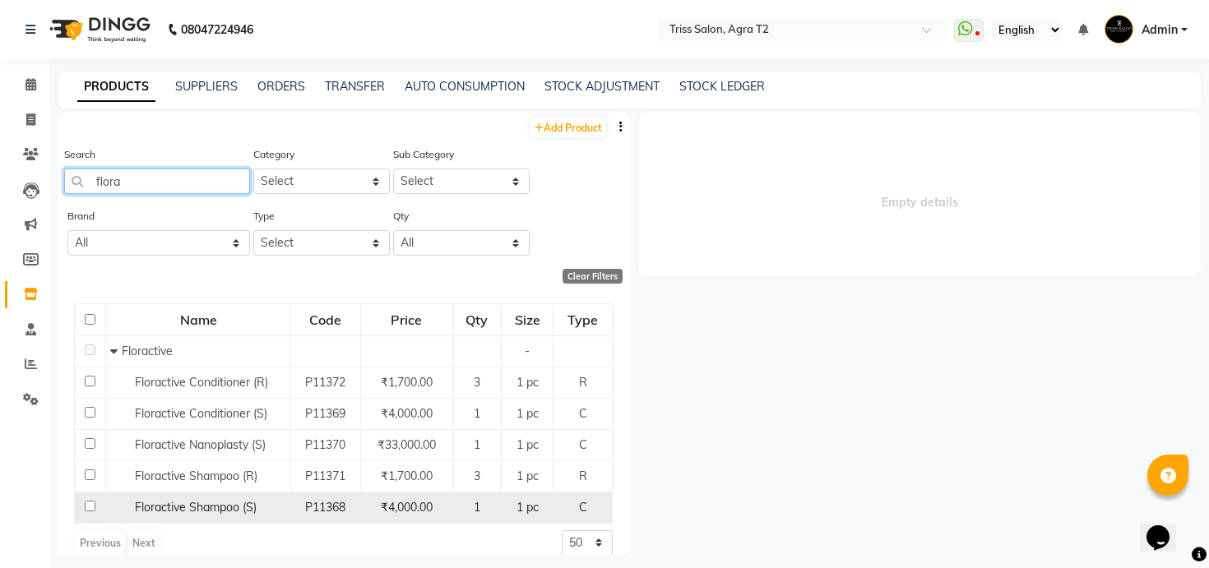
scroll to position [19, 0]
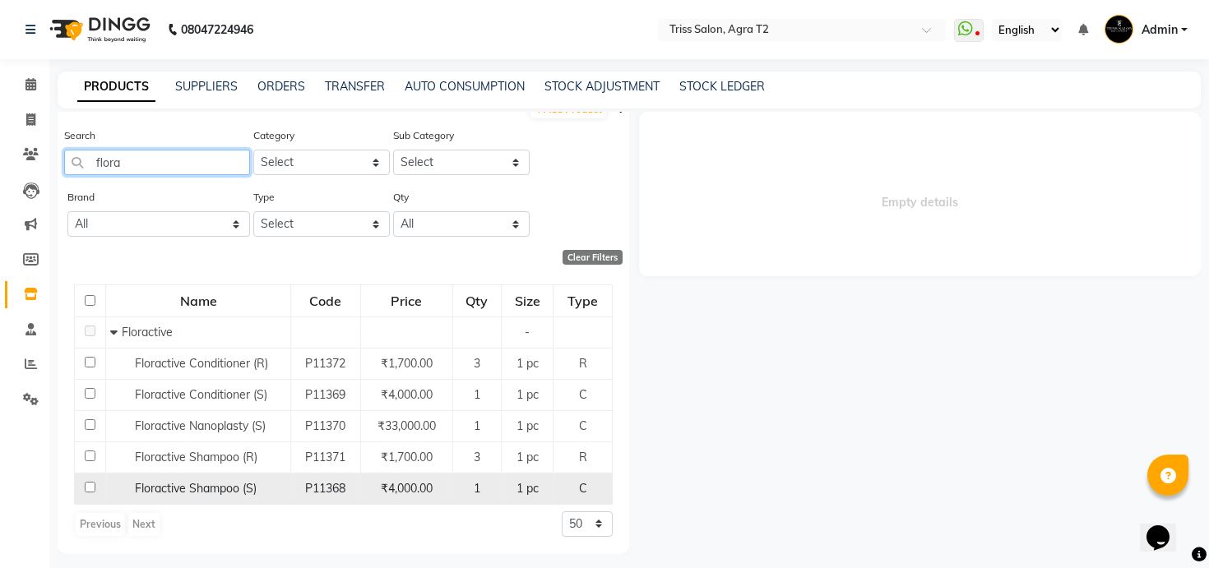
type input "flora"
click at [223, 488] on span "Floractive Shampoo (S)" at bounding box center [196, 488] width 122 height 15
select select
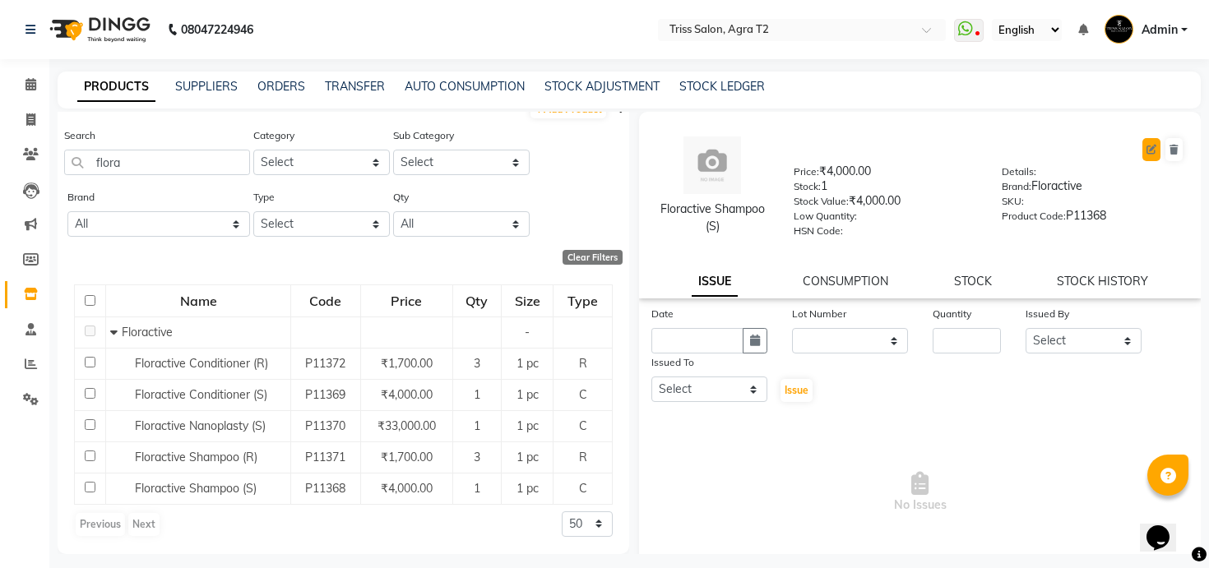
click at [1151, 151] on icon at bounding box center [1152, 150] width 10 height 10
select select "true"
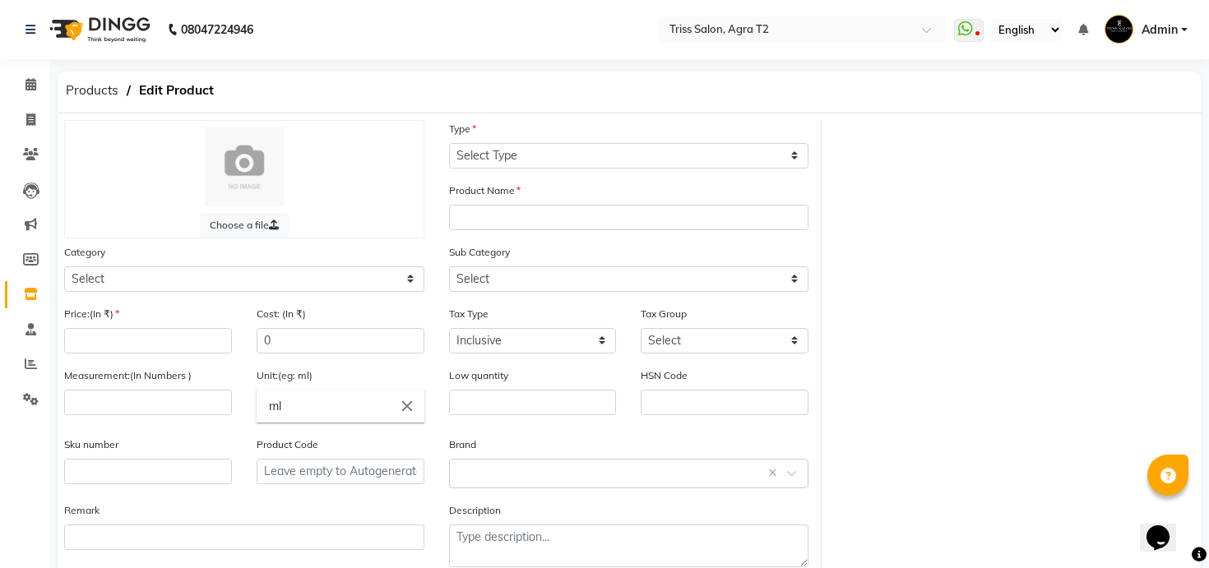
select select "C"
type input "Floractive Shampoo (S)"
select select
type input "4000"
type input "1"
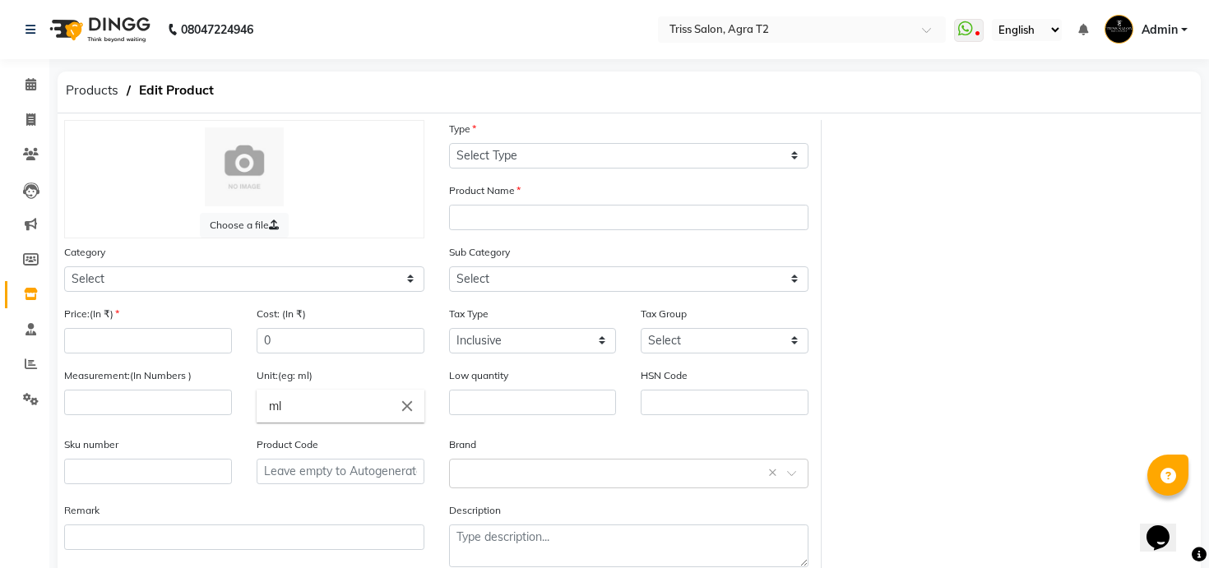
type input "pc"
type input "P11368"
select select "367302450"
select select "1365"
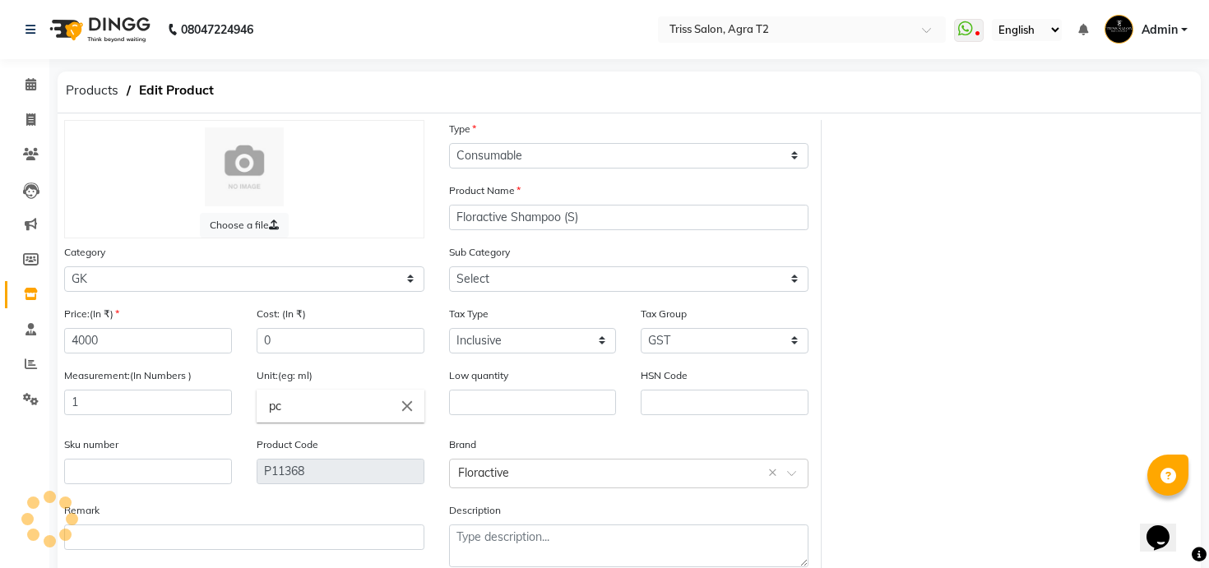
select select "3673024504"
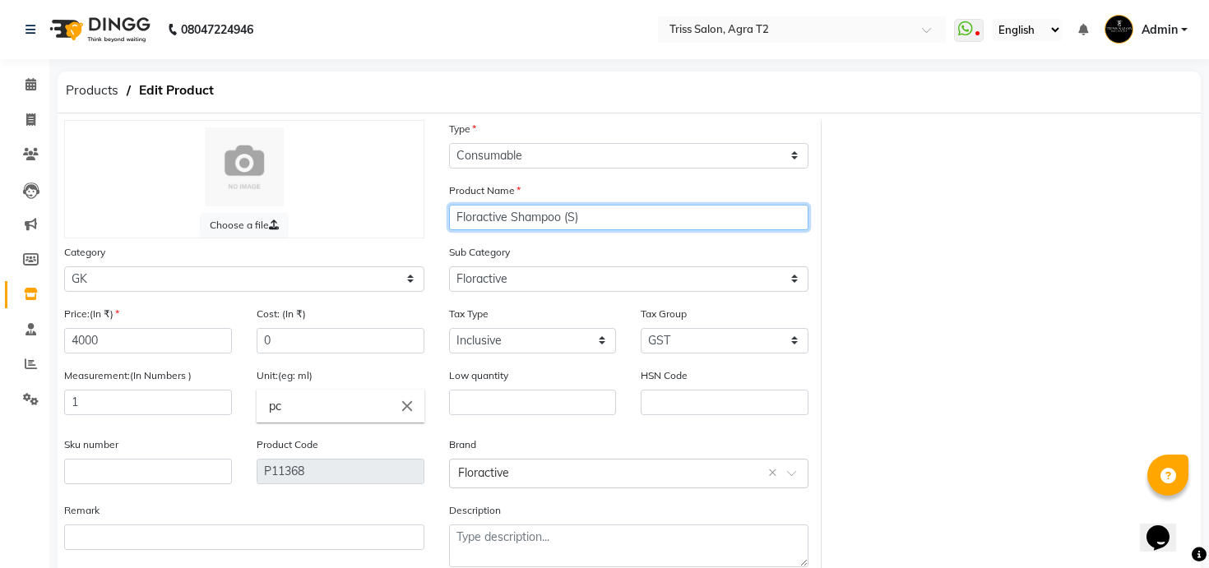
click at [574, 218] on input "Floractive Shampoo (S)" at bounding box center [629, 218] width 360 height 26
type input "Floractive Shampoo (Salon Use)"
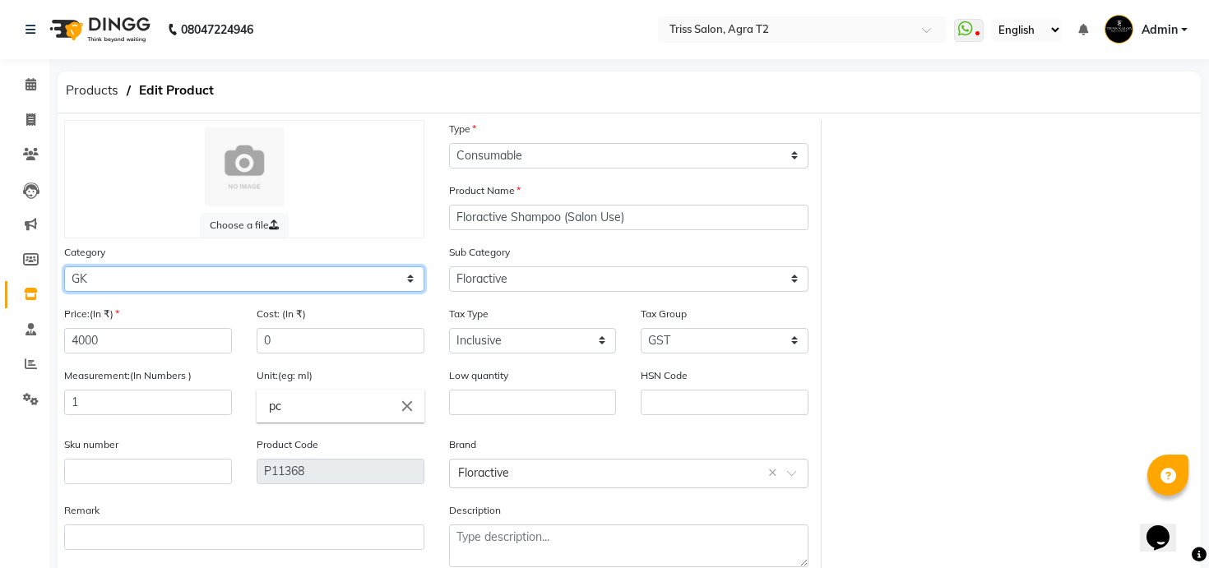
click at [347, 289] on select "Select PH [PERSON_NAME] Moroccan Oil 3TenX K18 Schwarzkopf Mintree Kanpeki Thal…" at bounding box center [244, 280] width 360 height 26
select select "367303450"
click at [64, 267] on select "Select PH [PERSON_NAME] Moroccan Oil 3TenX K18 Schwarzkopf Mintree Kanpeki Thal…" at bounding box center [244, 280] width 360 height 26
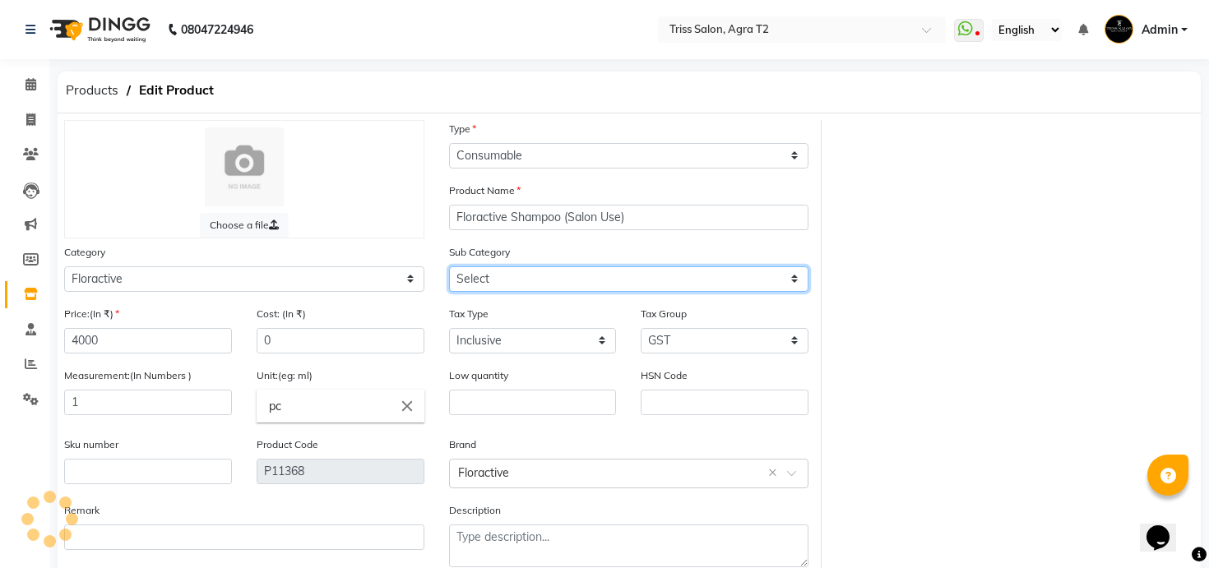
click at [477, 281] on select "Select GK Salon Use GK Retail Floractive" at bounding box center [629, 280] width 360 height 26
select select "3673034503"
click at [449, 267] on select "Select Retail - Floractive Salon Use - Floractive" at bounding box center [629, 280] width 360 height 26
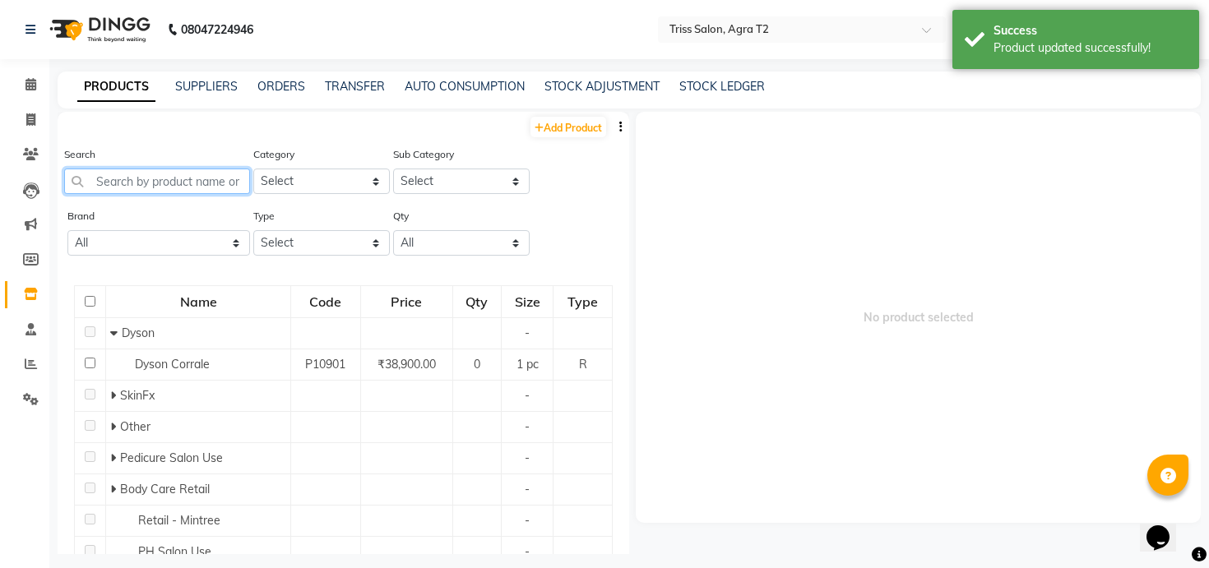
click at [231, 189] on input "text" at bounding box center [157, 182] width 186 height 26
paste input "flora"
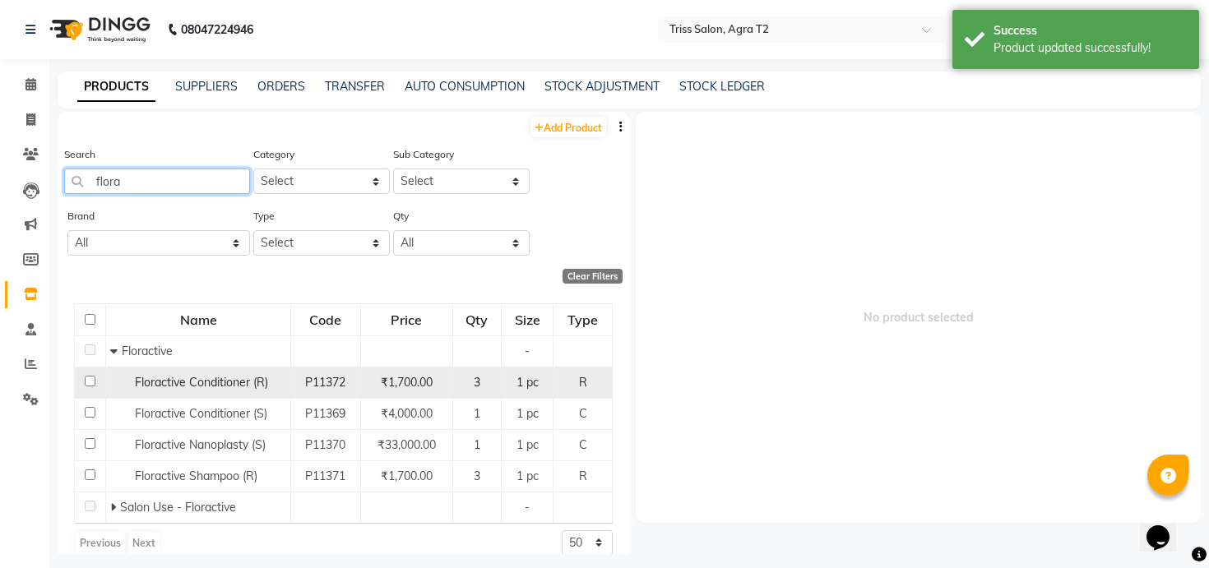
type input "flora"
click at [193, 376] on span "Floractive Conditioner (R)" at bounding box center [201, 382] width 133 height 15
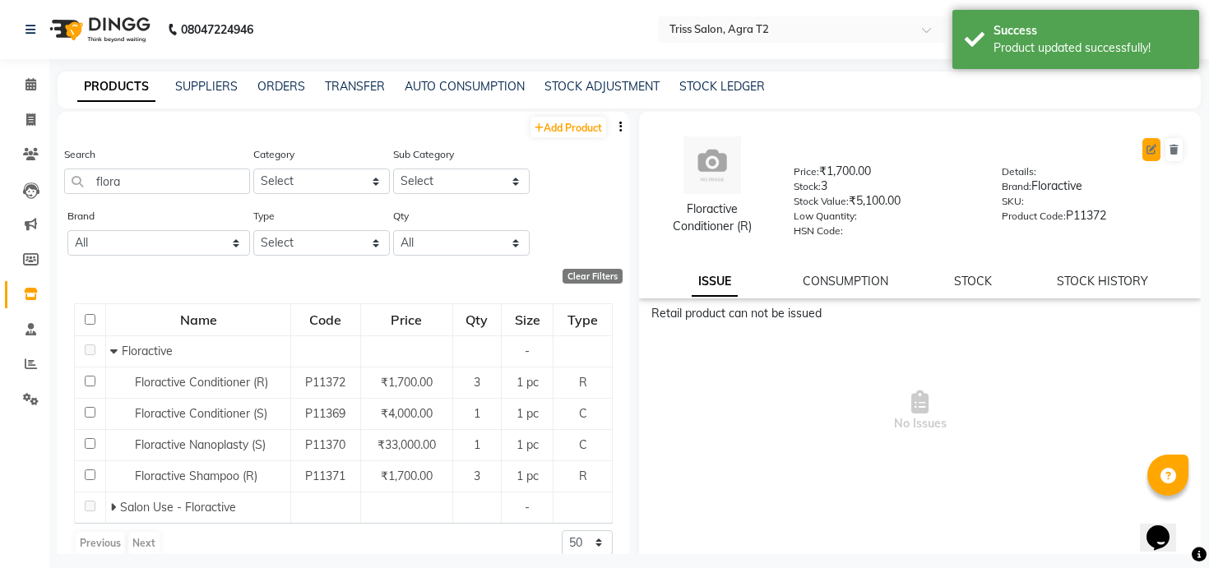
click at [1148, 140] on button at bounding box center [1152, 149] width 18 height 23
select select "true"
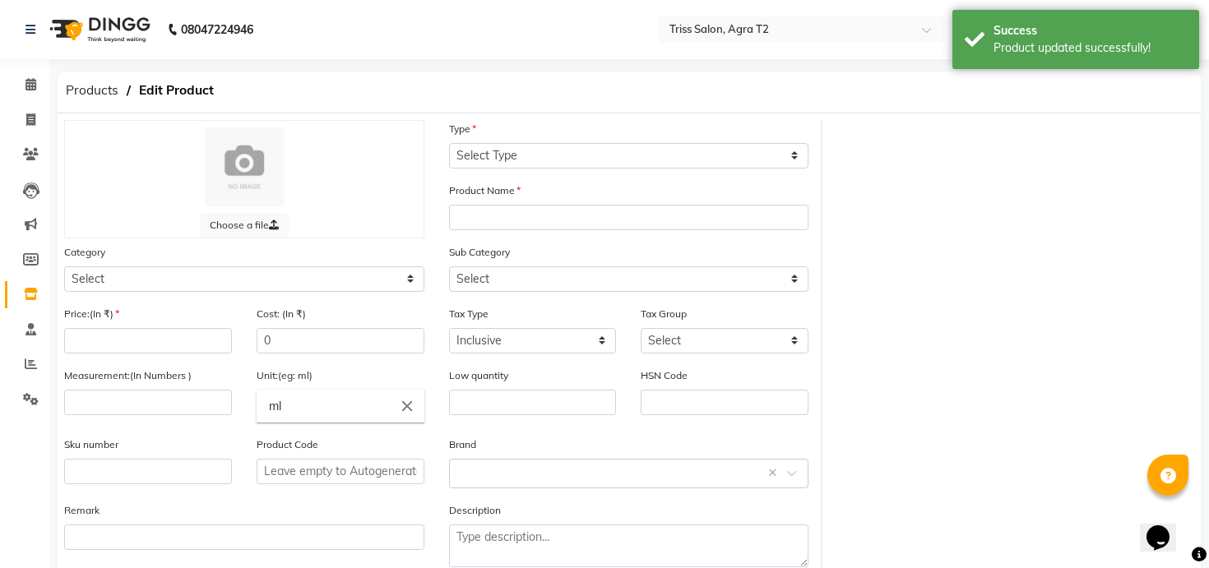
select select "R"
type input "Floractive Conditioner (R)"
select select
type input "1700"
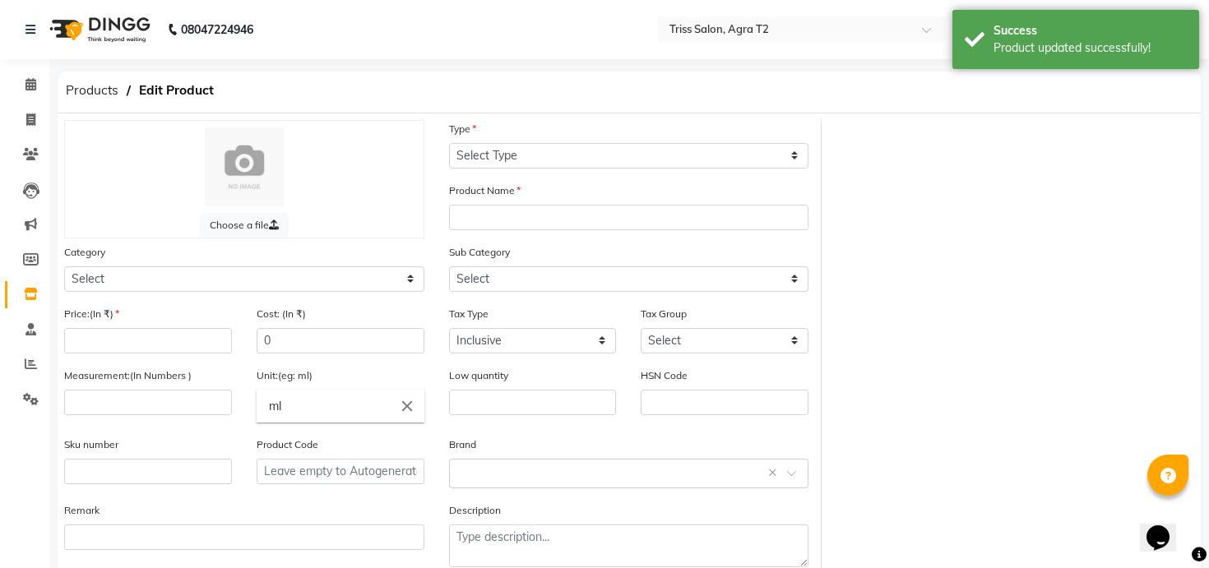
select select
type input "1"
type input "pc"
type input "P11372"
select select "367302450"
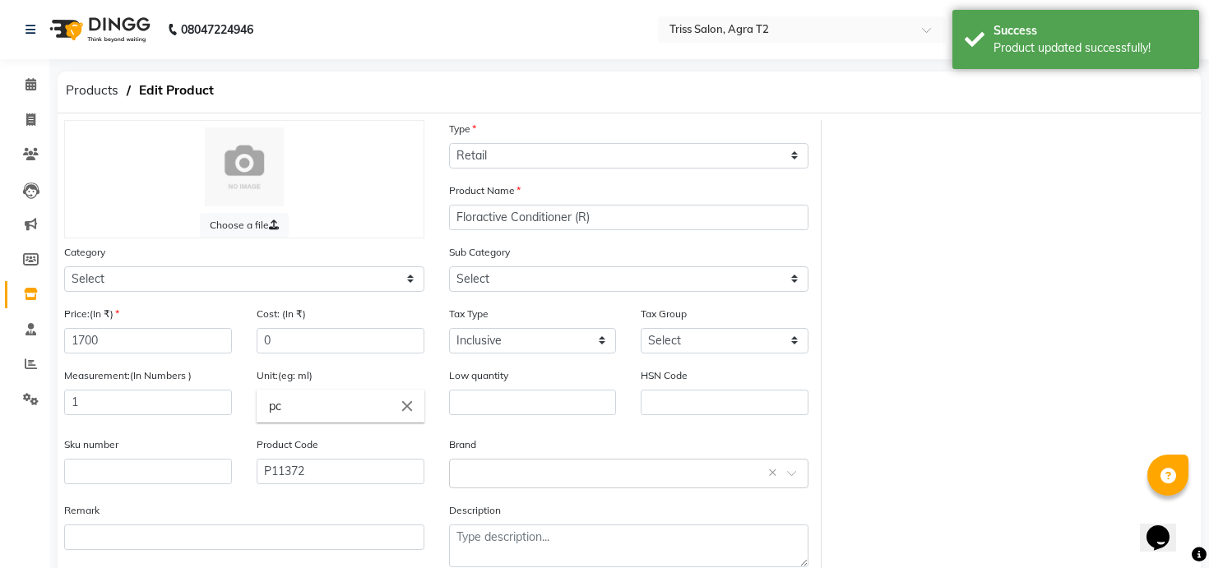
select select "3673024504"
select select "1365"
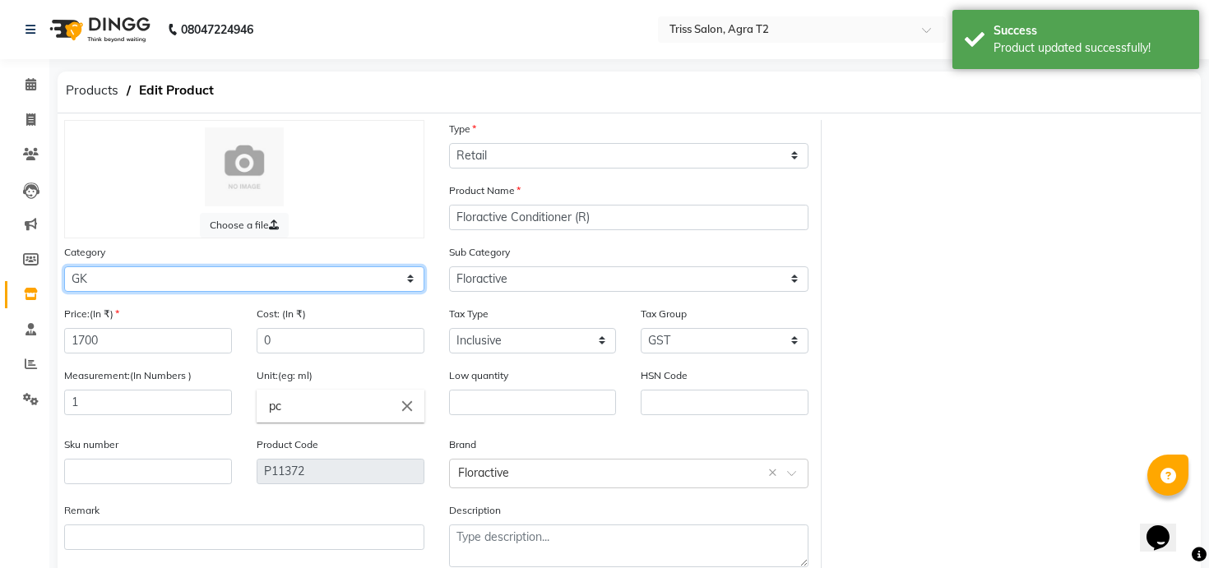
click at [397, 271] on select "Select PH [PERSON_NAME] Moroccan Oil 3TenX K18 Schwarzkopf Mintree Kanpeki Thal…" at bounding box center [244, 280] width 360 height 26
select select "367303450"
click at [64, 267] on select "Select PH [PERSON_NAME] Moroccan Oil 3TenX K18 Schwarzkopf Mintree Kanpeki Thal…" at bounding box center [244, 280] width 360 height 26
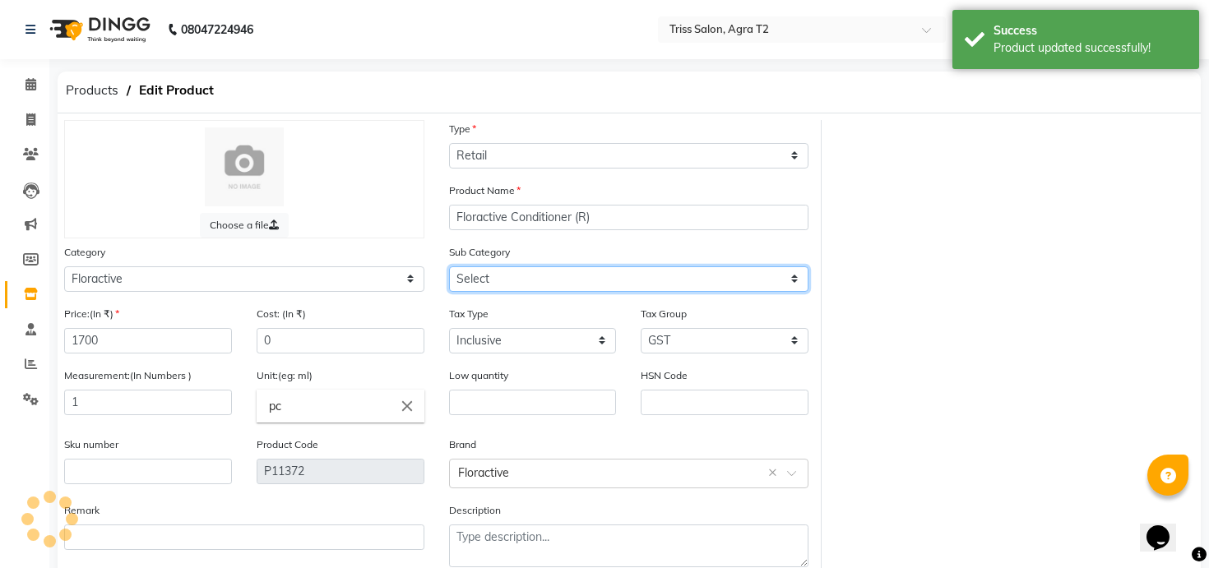
click at [482, 271] on select "Select GK Salon Use GK Retail Floractive" at bounding box center [629, 280] width 360 height 26
select select "3673034501"
click at [449, 267] on select "Select Retail - Floractive Salon Use - Floractive" at bounding box center [629, 280] width 360 height 26
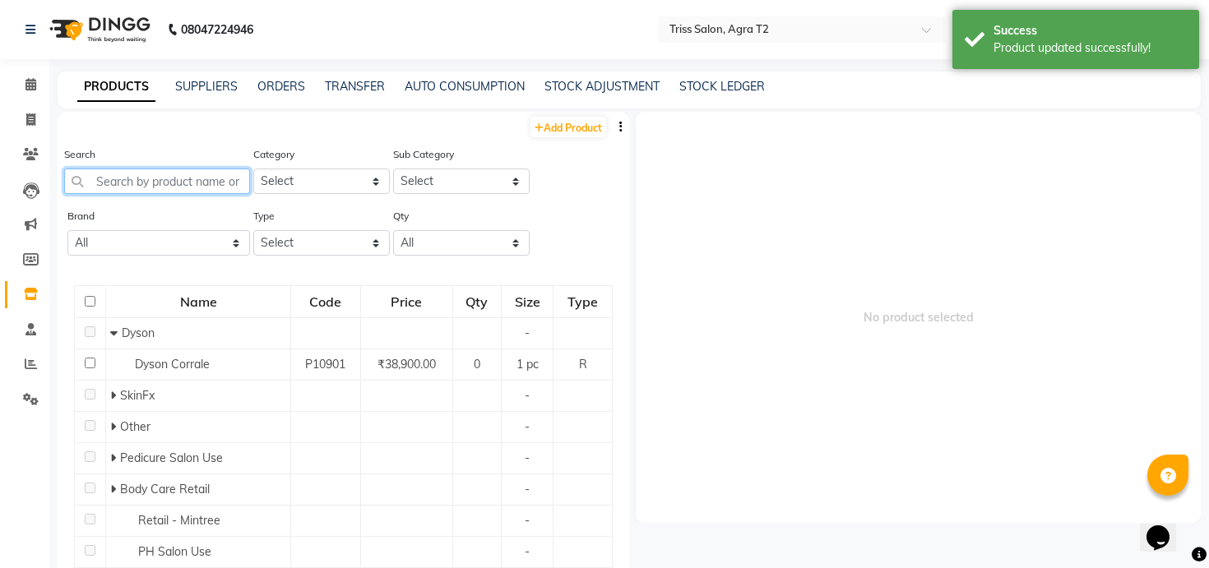
click at [237, 174] on input "text" at bounding box center [157, 182] width 186 height 26
paste input "flora"
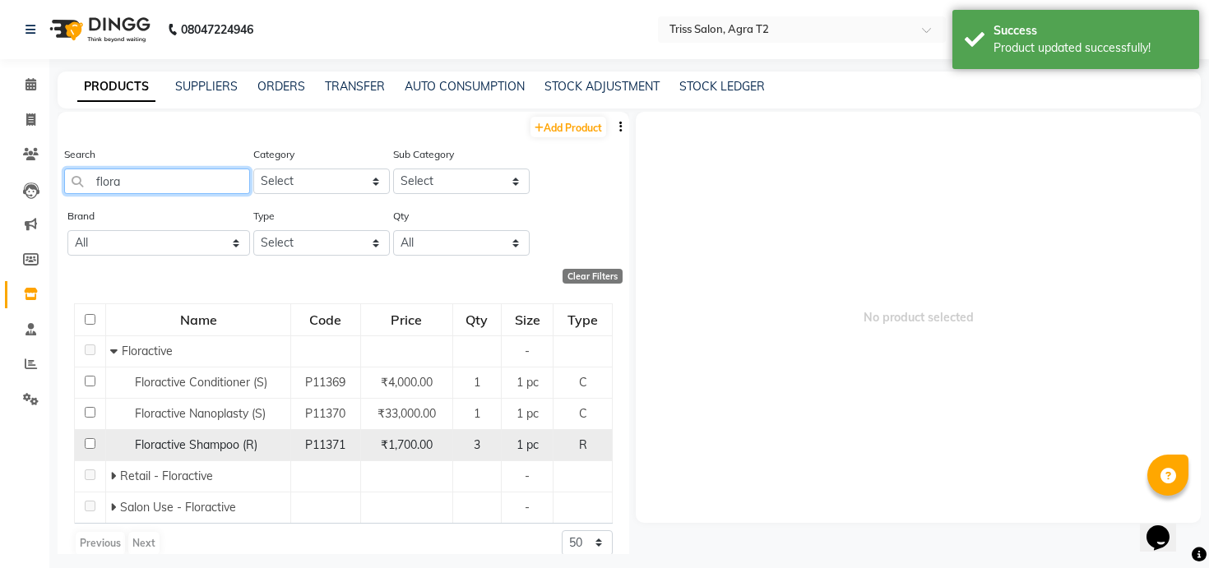
type input "flora"
click at [202, 446] on span "Floractive Shampoo (R)" at bounding box center [196, 445] width 123 height 15
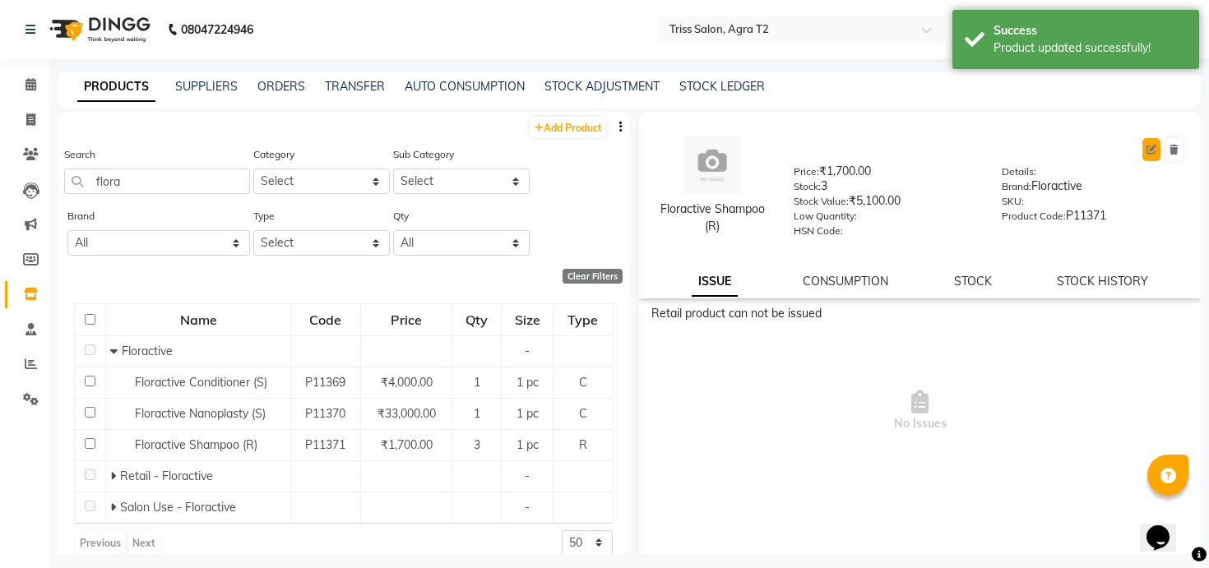
click at [1148, 149] on icon at bounding box center [1152, 150] width 10 height 10
select select "true"
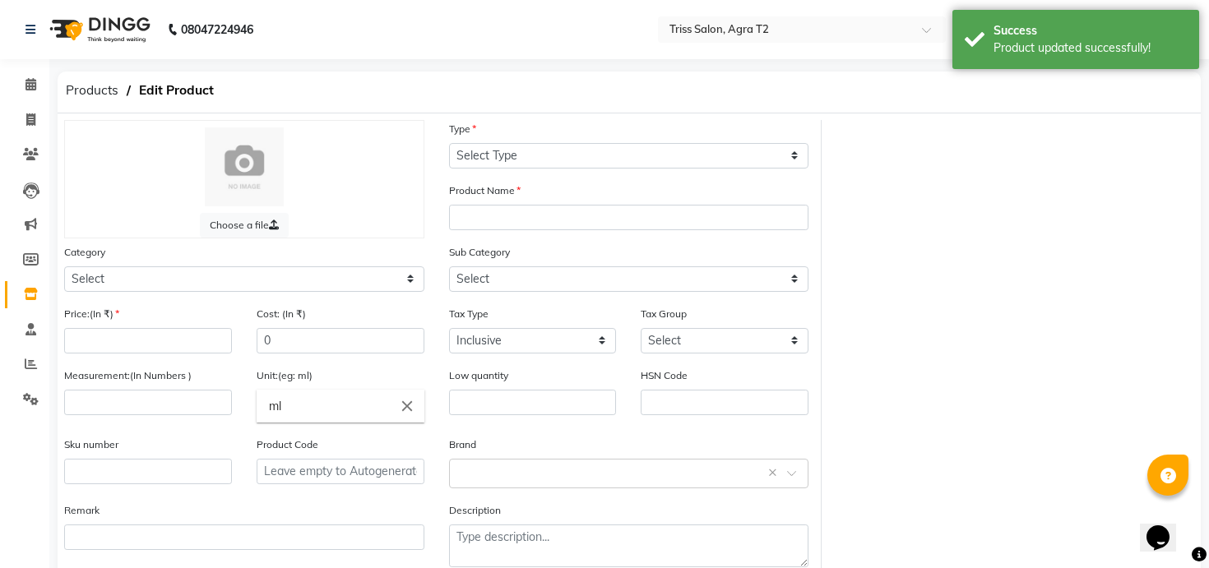
select select "R"
type input "Floractive Shampoo (R)"
select select "367302450"
select select
type input "1700"
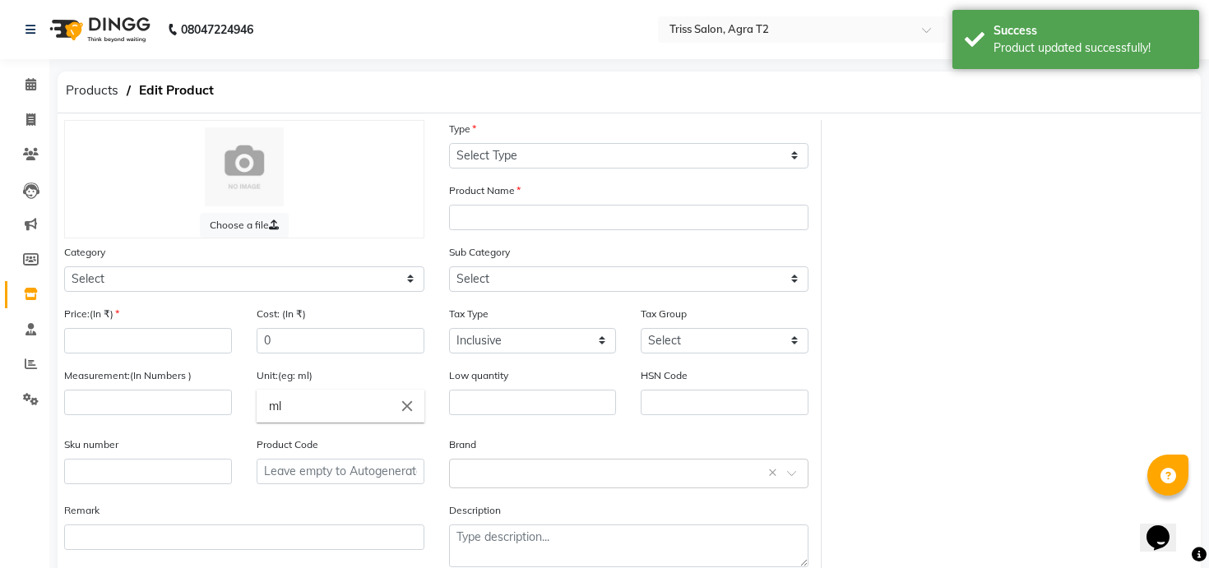
select select "1365"
type input "1"
type input "pc"
type input "P11371"
select select "3673024504"
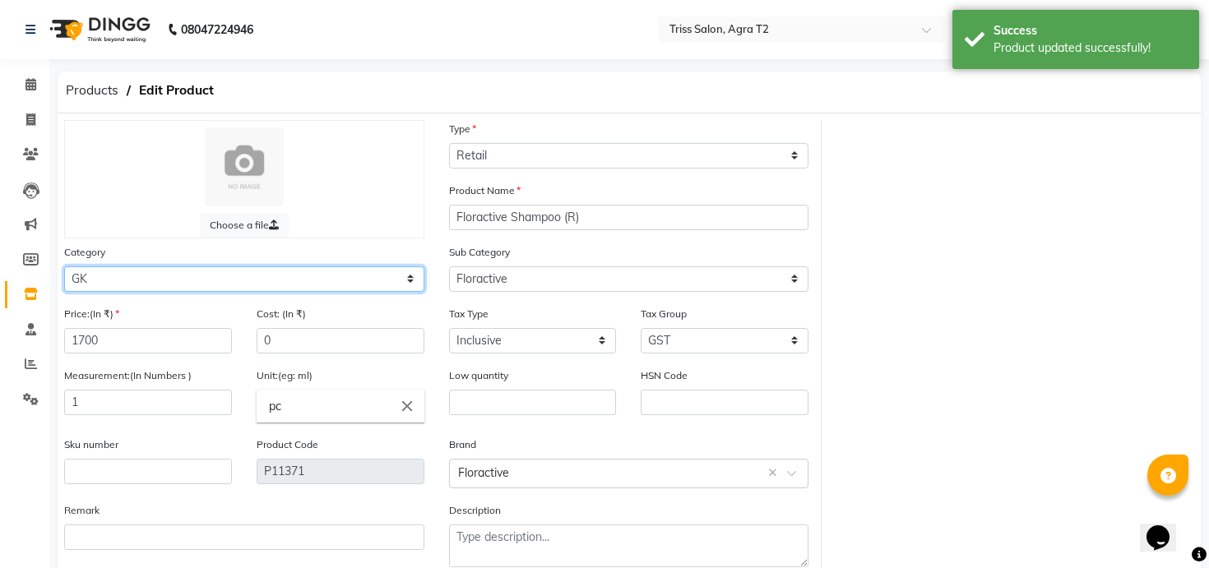
click at [384, 274] on select "Select PH [PERSON_NAME] Moroccan Oil 3TenX K18 Schwarzkopf Mintree Kanpeki Thal…" at bounding box center [244, 280] width 360 height 26
select select "367303450"
click at [64, 267] on select "Select PH [PERSON_NAME] Moroccan Oil 3TenX K18 Schwarzkopf Mintree Kanpeki Thal…" at bounding box center [244, 280] width 360 height 26
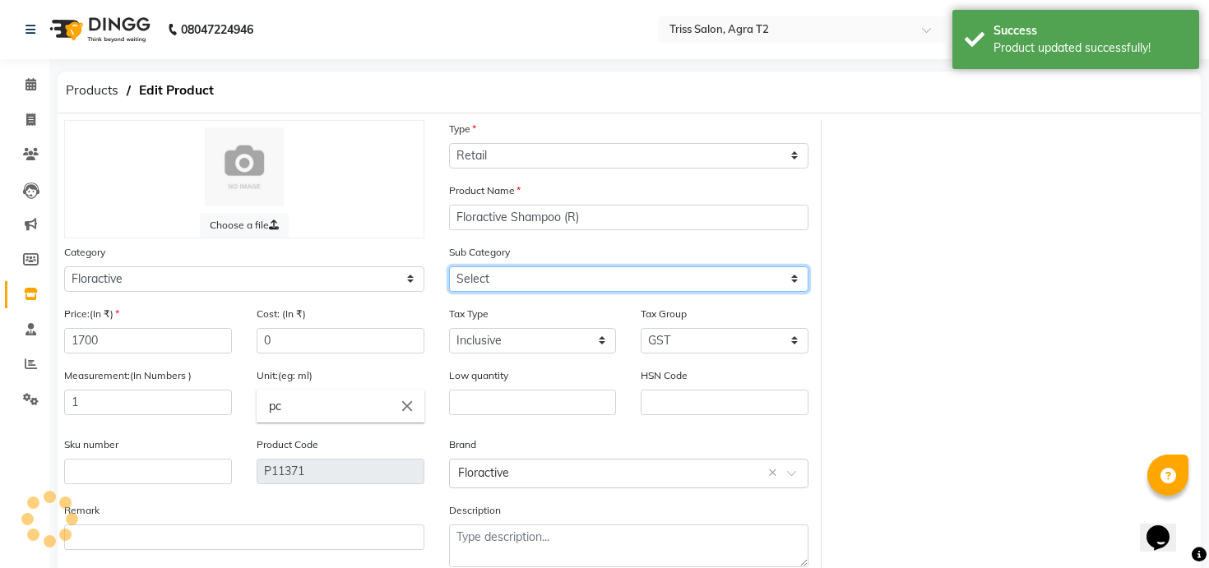
click at [483, 280] on select "Select Retail - Floractive Salon Use - Floractive" at bounding box center [629, 280] width 360 height 26
select select "3673034501"
click at [449, 267] on select "Select Retail - Floractive Salon Use - Floractive" at bounding box center [629, 280] width 360 height 26
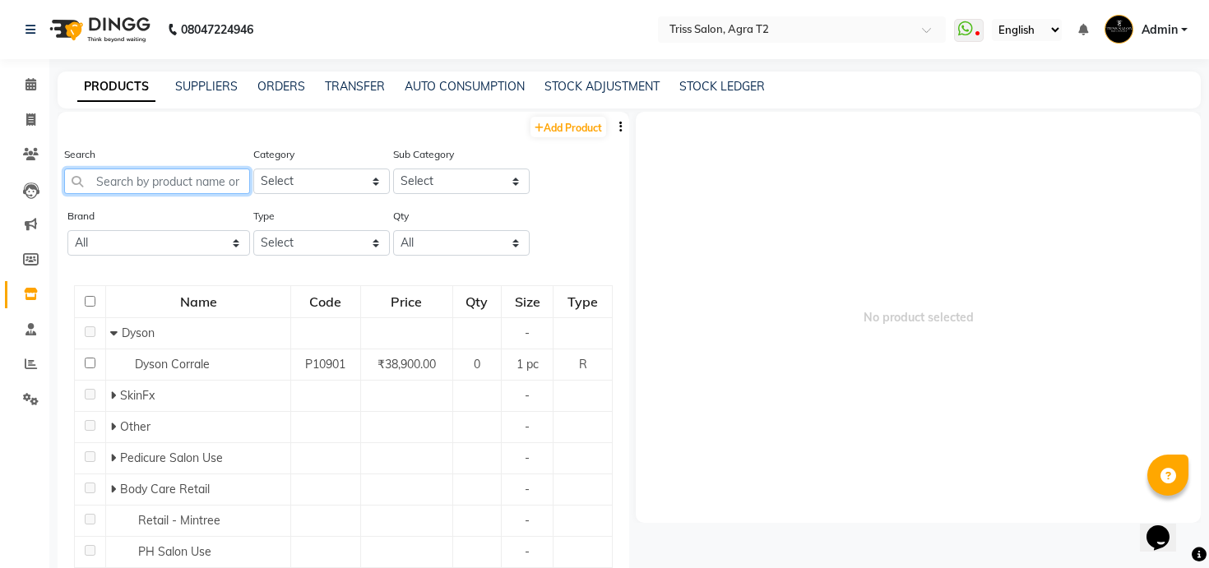
click at [232, 183] on input "text" at bounding box center [157, 182] width 186 height 26
paste input "flora"
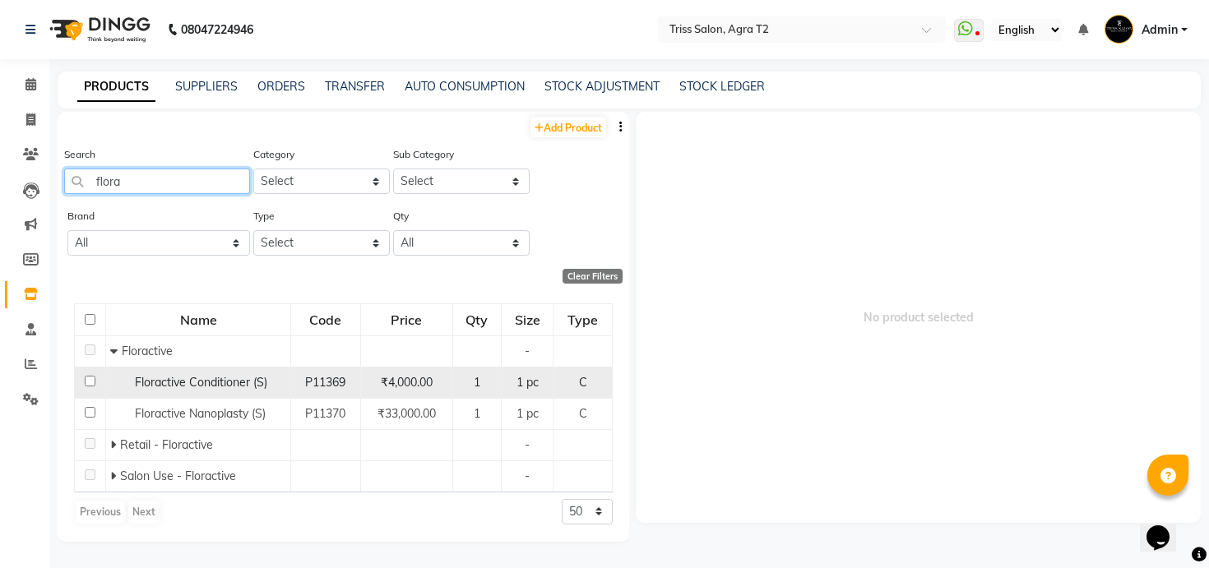
type input "flora"
click at [208, 389] on span "Floractive Conditioner (S)" at bounding box center [201, 382] width 132 height 15
select select
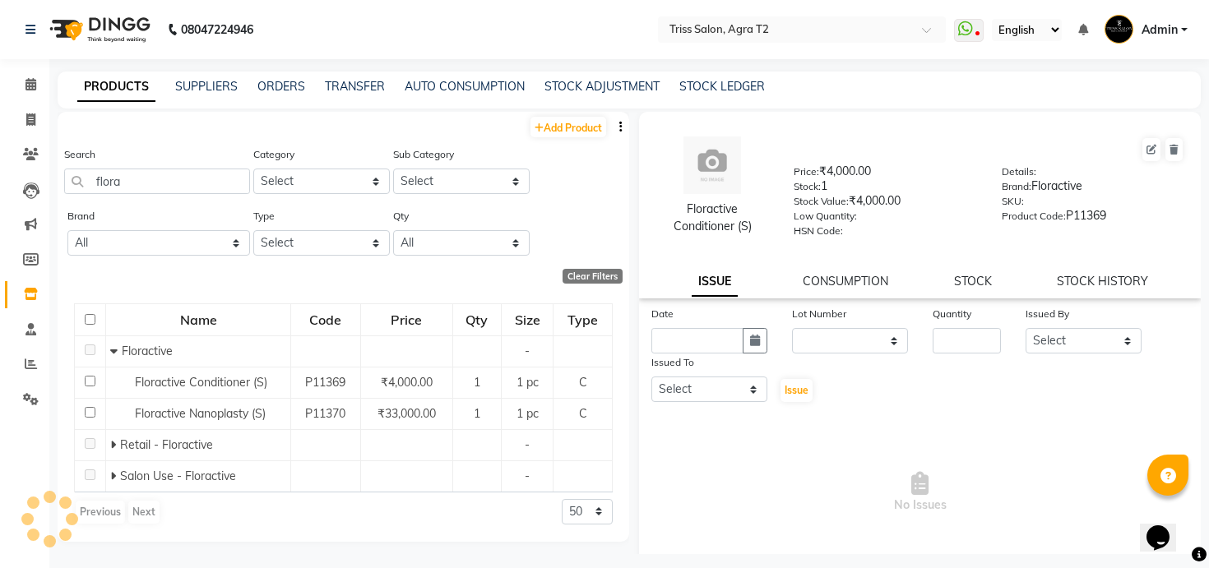
click at [1137, 148] on div at bounding box center [989, 150] width 391 height 26
click at [1138, 148] on div at bounding box center [989, 150] width 391 height 26
click at [1140, 148] on div at bounding box center [989, 150] width 391 height 26
click at [1148, 148] on icon at bounding box center [1152, 150] width 10 height 10
select select "true"
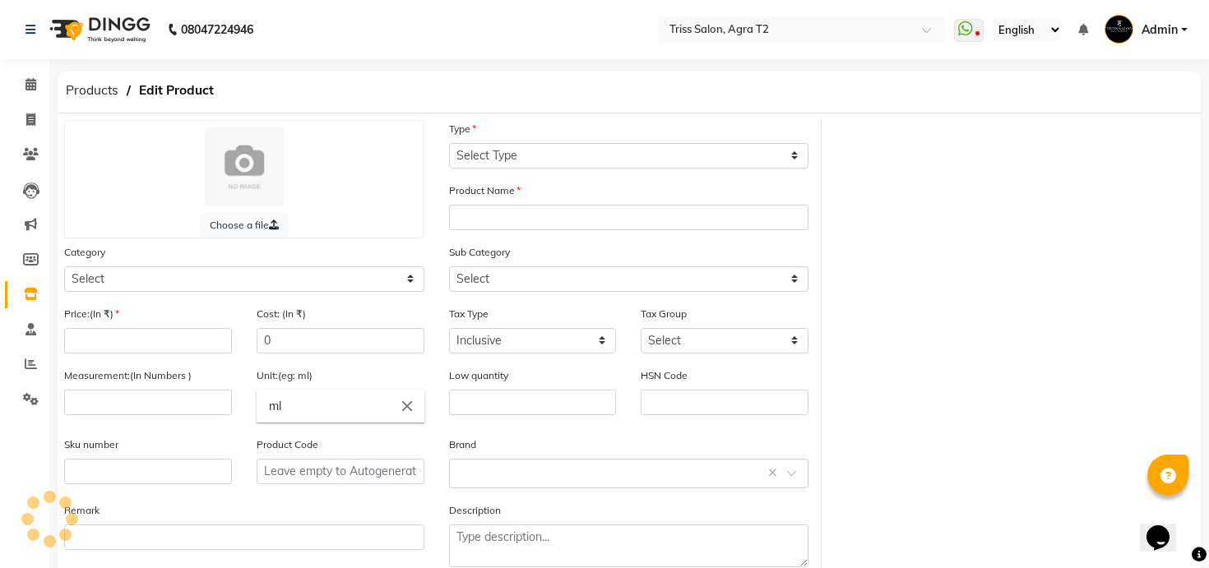
select select "C"
type input "Floractive Conditioner (S)"
select select
type input "4000"
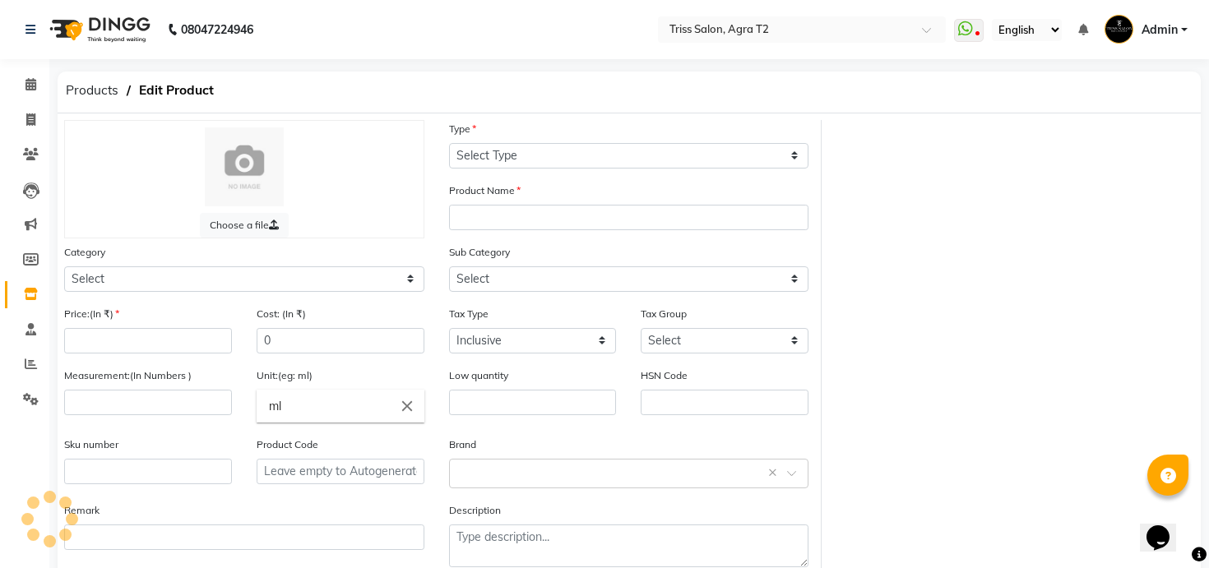
select select
type input "1"
type input "pc"
type input "P11369"
select select "367302450"
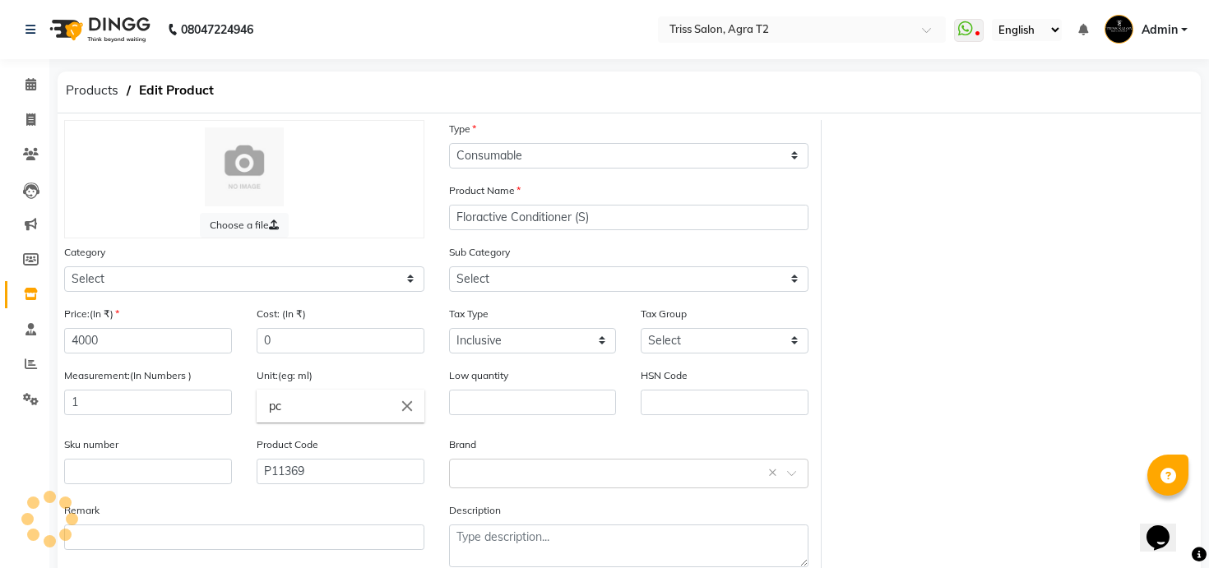
select select "3673024504"
select select "1365"
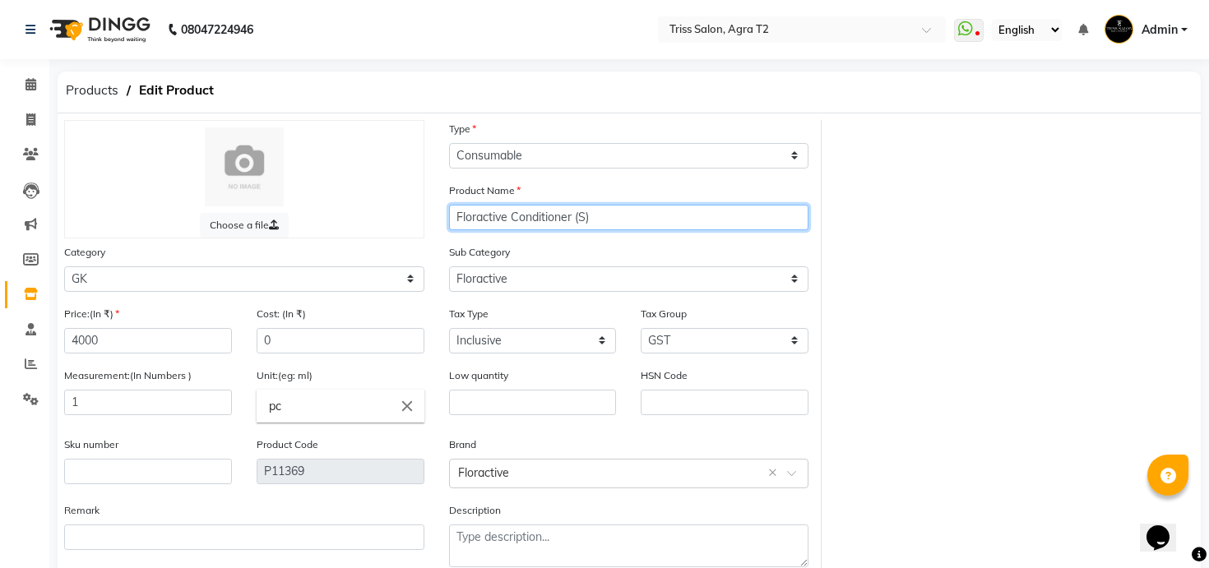
click at [585, 220] on input "Floractive Conditioner (S)" at bounding box center [629, 218] width 360 height 26
type input "Floractive Conditioner (Salon Use)"
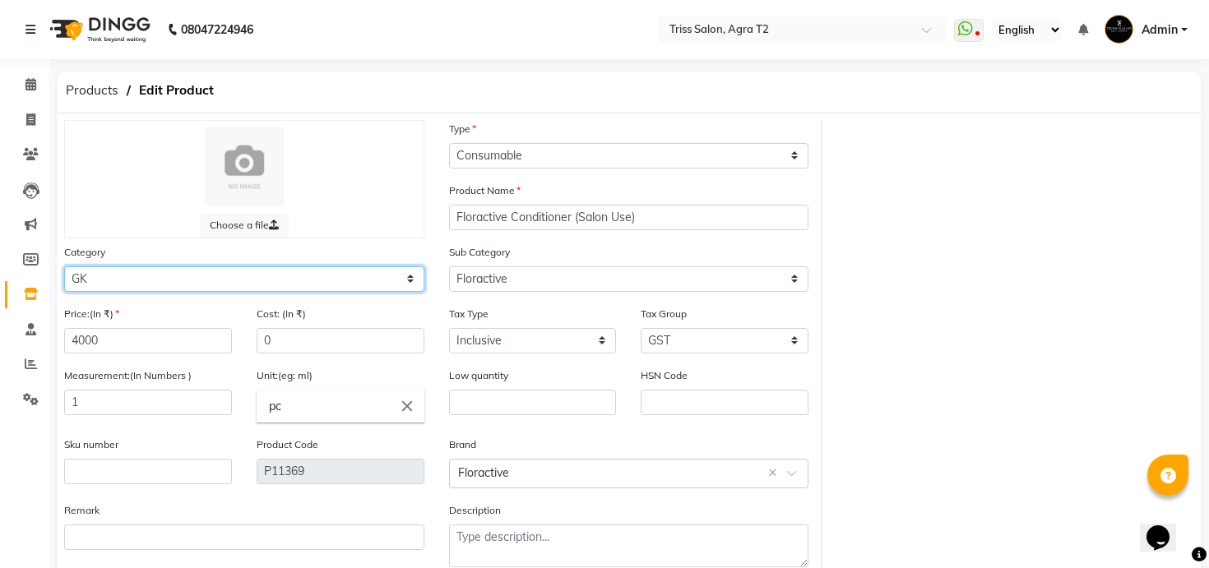
click at [313, 289] on select "Select PH [PERSON_NAME] Moroccan Oil 3TenX K18 Schwarzkopf Mintree Kanpeki Thal…" at bounding box center [244, 280] width 360 height 26
select select "367303450"
click at [64, 267] on select "Select PH [PERSON_NAME] Moroccan Oil 3TenX K18 Schwarzkopf Mintree Kanpeki Thal…" at bounding box center [244, 280] width 360 height 26
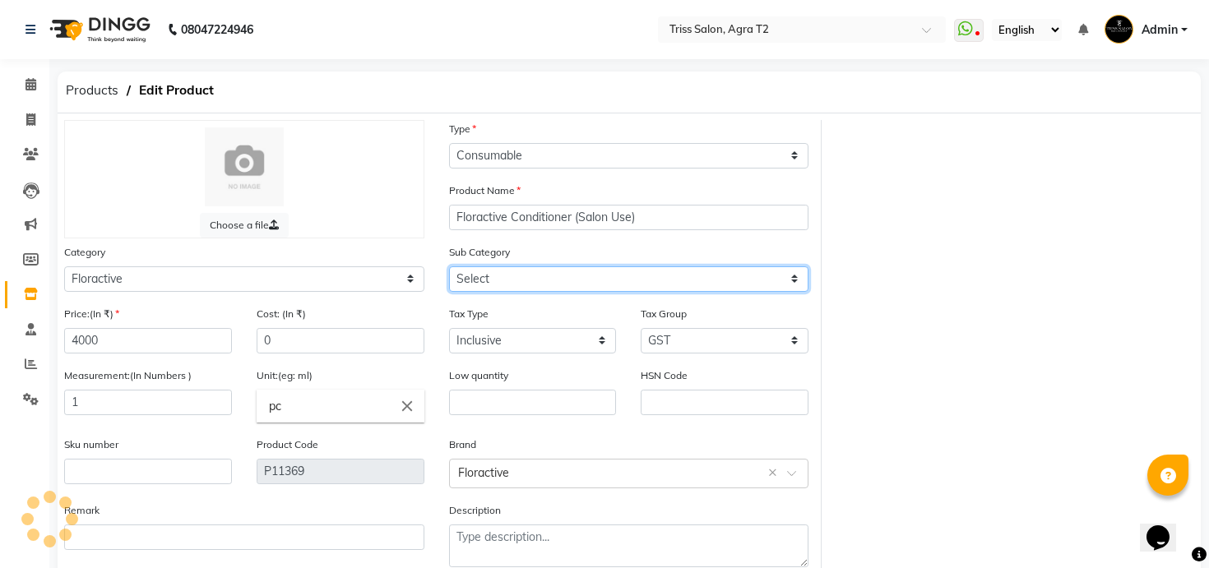
click at [536, 286] on select "Select GK Salon Use GK Retail Floractive" at bounding box center [629, 280] width 360 height 26
select select "3673034503"
click at [449, 267] on select "Select Retail - Floractive Salon Use - Floractive" at bounding box center [629, 280] width 360 height 26
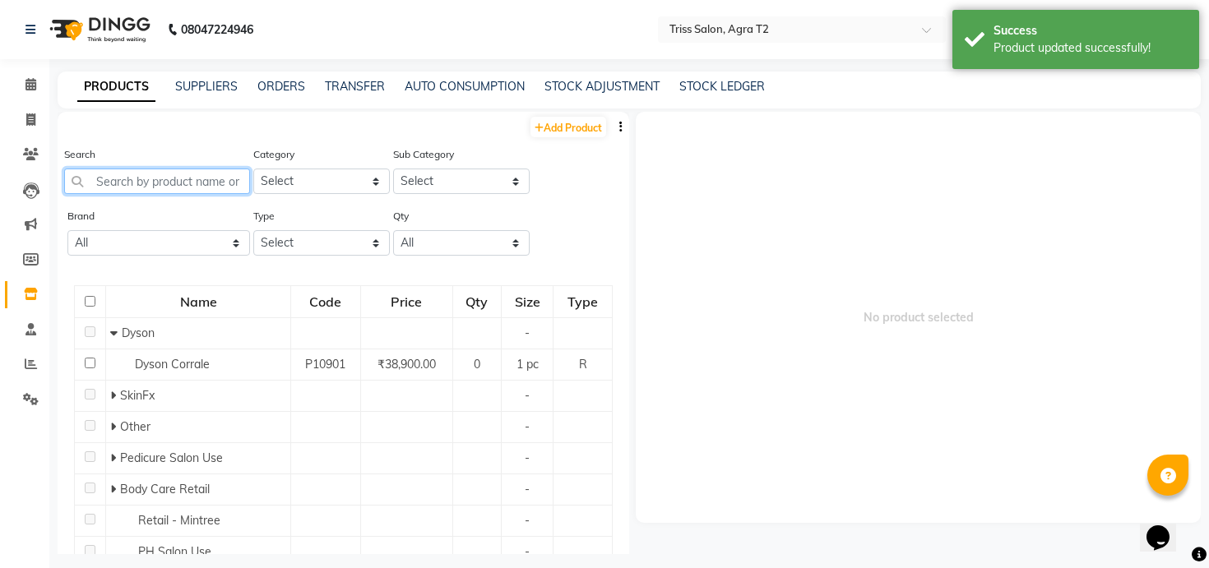
click at [174, 185] on input "text" at bounding box center [157, 182] width 186 height 26
paste input "flora"
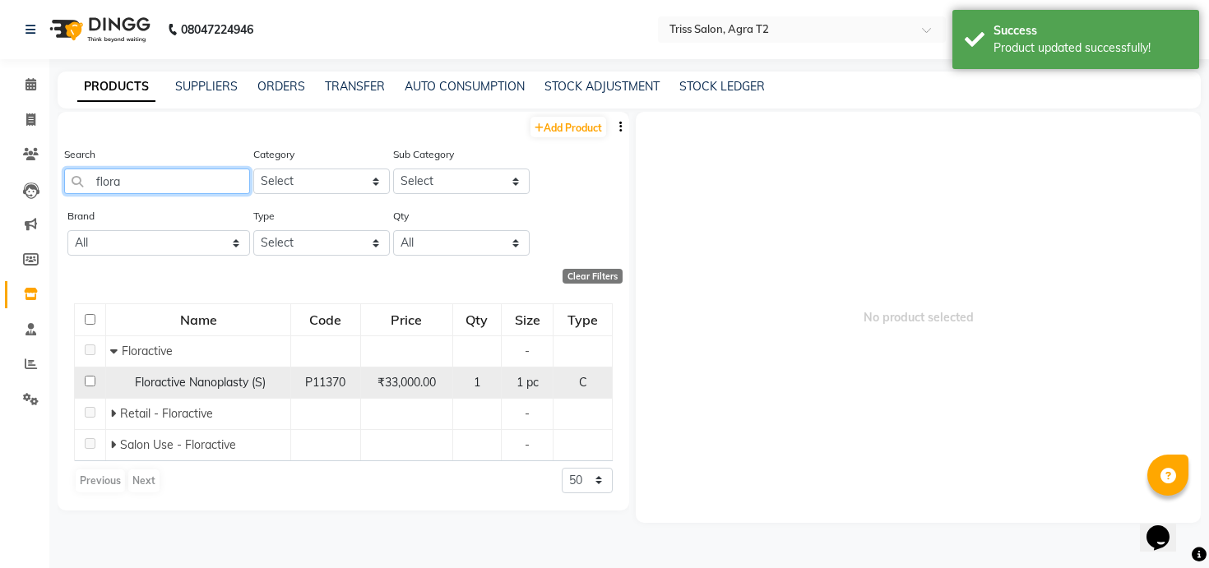
type input "flora"
click at [196, 379] on span "Floractive Nanoplasty (S)" at bounding box center [200, 382] width 131 height 15
select select
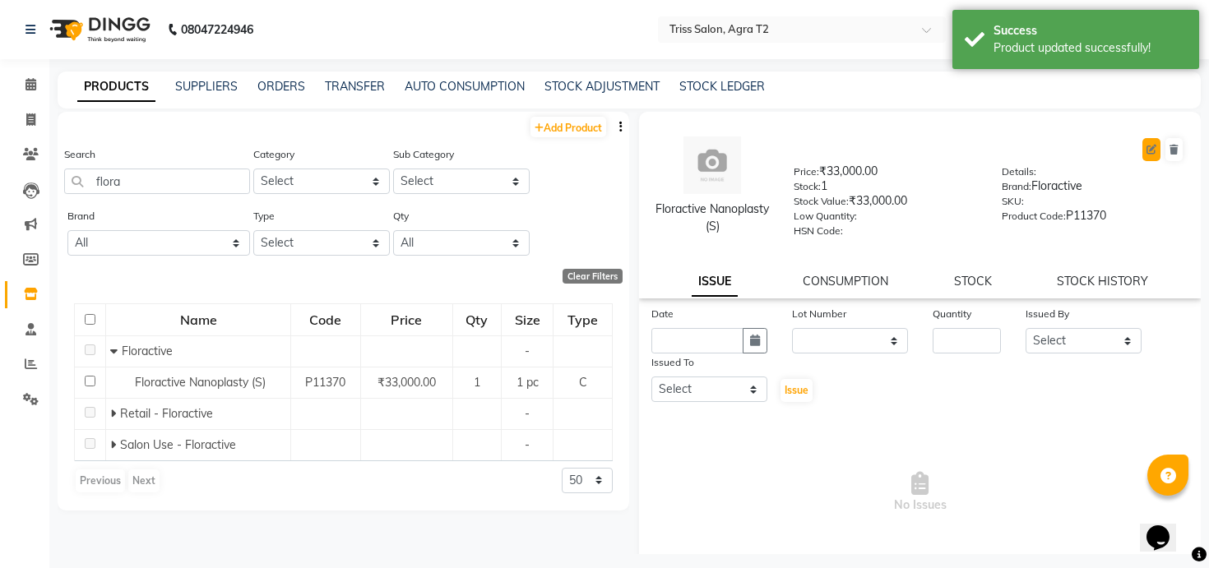
click at [1152, 151] on icon at bounding box center [1152, 150] width 10 height 10
select select "true"
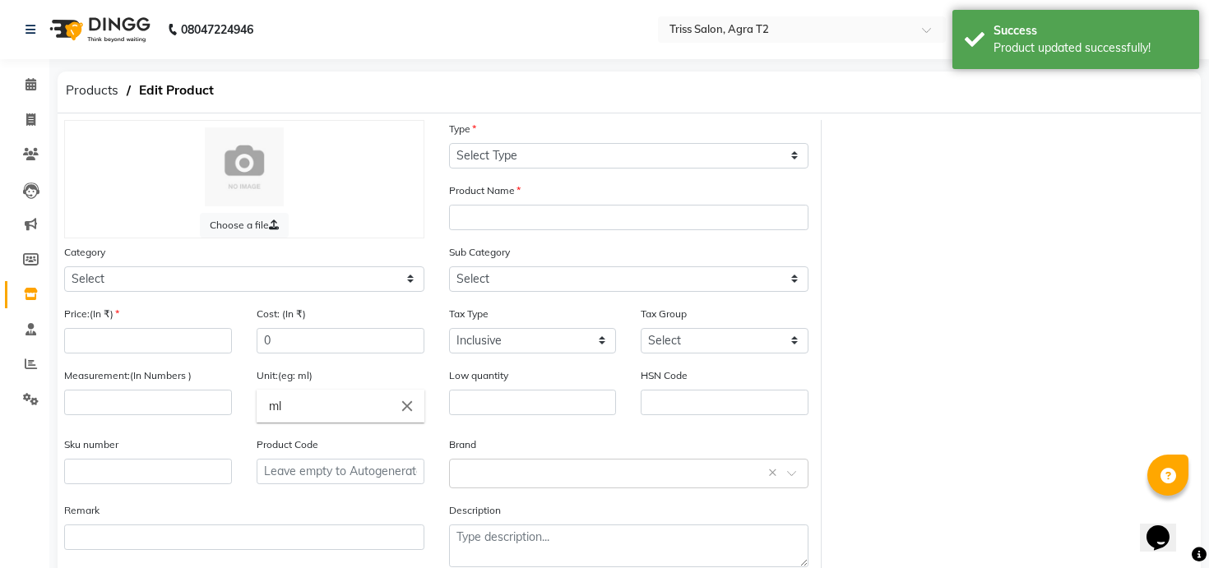
select select "C"
type input "Floractive Nanoplasty (S)"
select select
type input "33000"
type input "1"
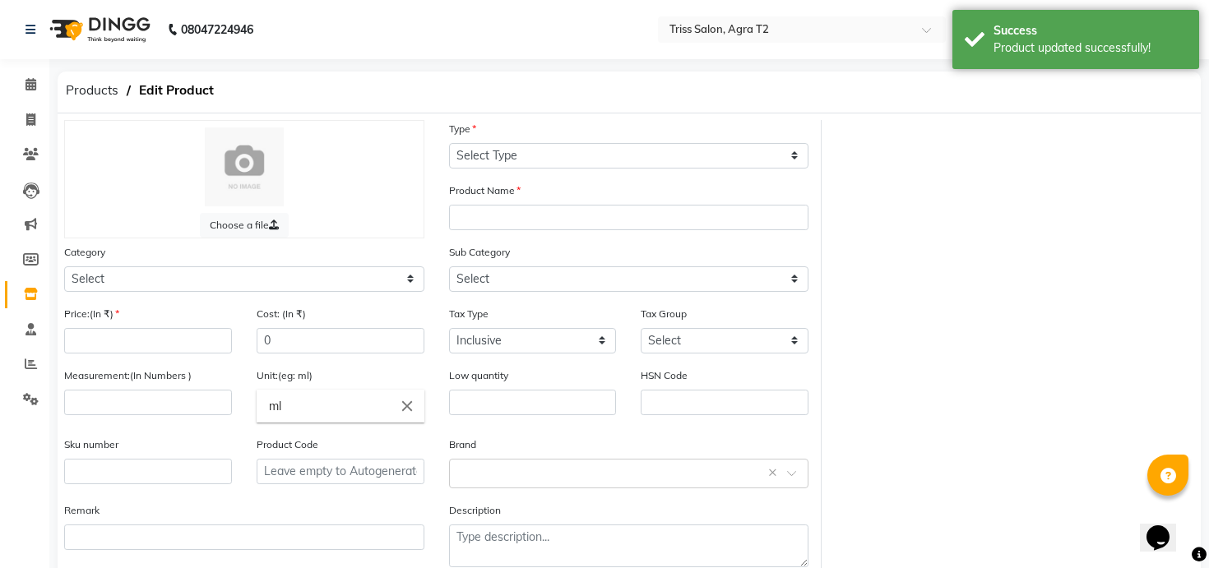
type input "pc"
type input "P11370"
select select "367302450"
select select "3673024504"
select select "1365"
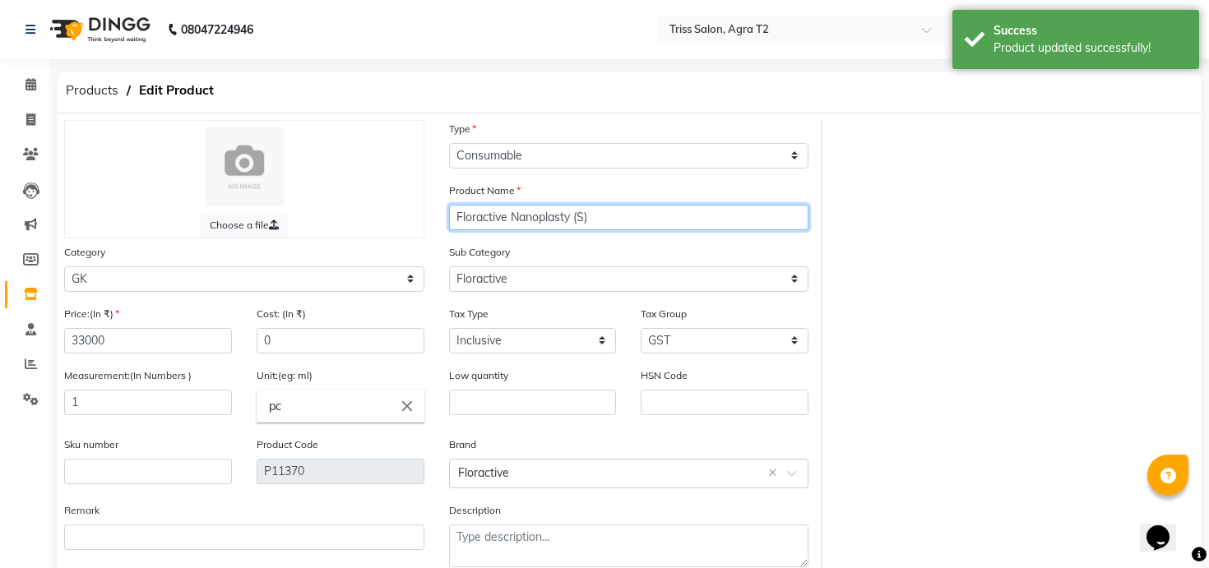
click at [584, 220] on input "Floractive Nanoplasty (S)" at bounding box center [629, 218] width 360 height 26
type input "Floractive Nanoplasty (Salon Use)"
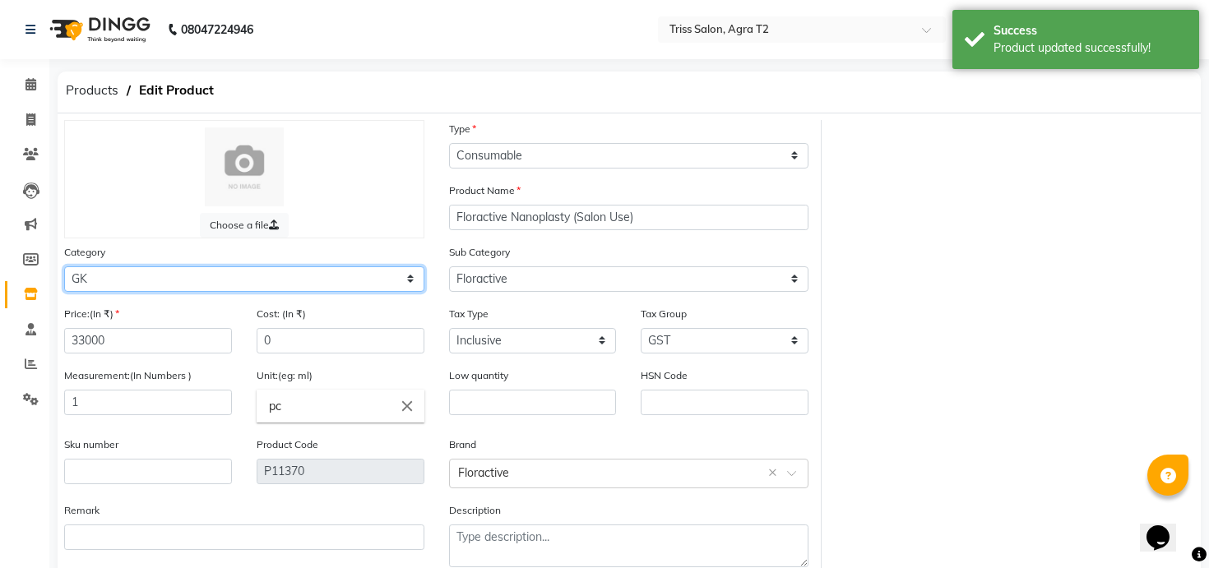
click at [290, 271] on select "Select PH [PERSON_NAME] Moroccan Oil 3TenX K18 Schwarzkopf Mintree Kanpeki Thal…" at bounding box center [244, 280] width 360 height 26
select select "367303450"
click at [64, 267] on select "Select PH [PERSON_NAME] Moroccan Oil 3TenX K18 Schwarzkopf Mintree Kanpeki Thal…" at bounding box center [244, 280] width 360 height 26
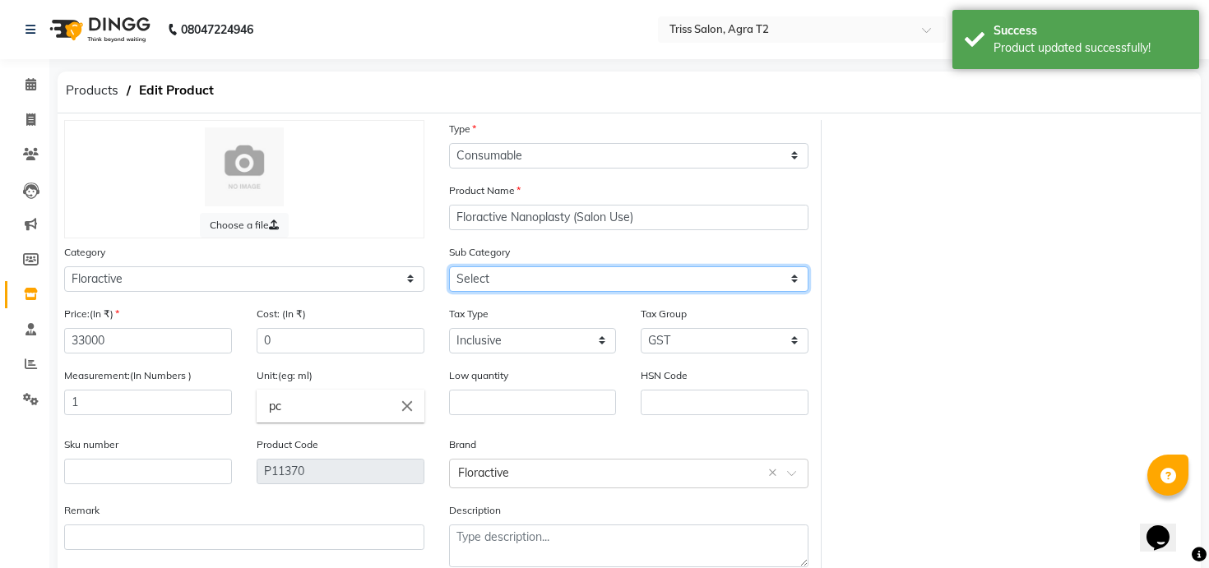
click at [467, 285] on select "Select Retail - Floractive Salon Use - Floractive" at bounding box center [629, 280] width 360 height 26
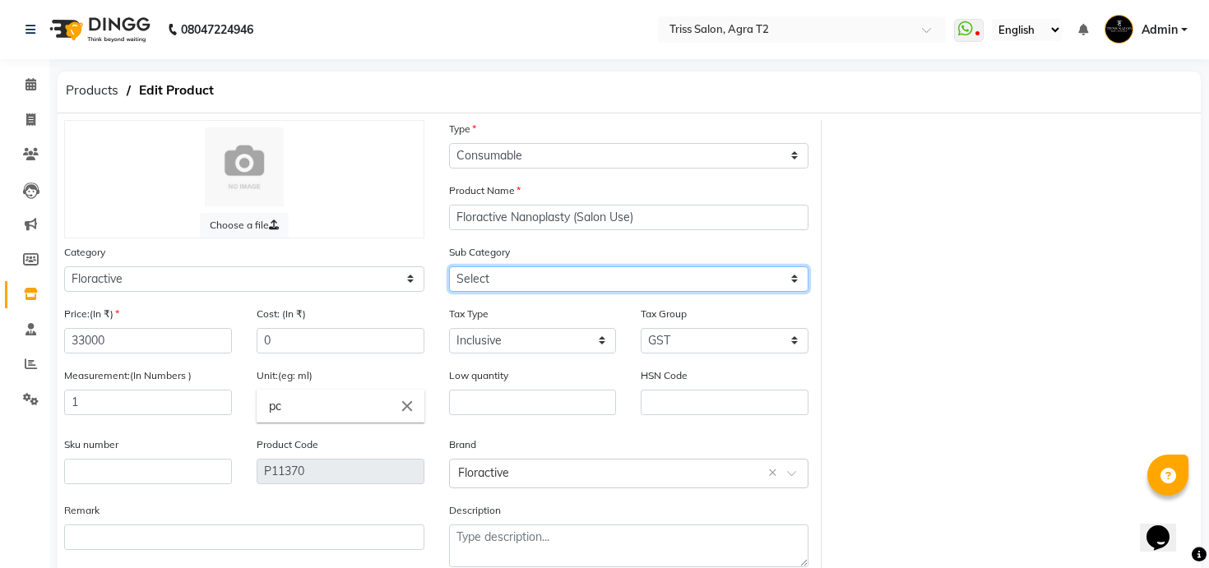
select select "3673034503"
click at [449, 267] on select "Select Retail - Floractive Salon Use - Floractive" at bounding box center [629, 280] width 360 height 26
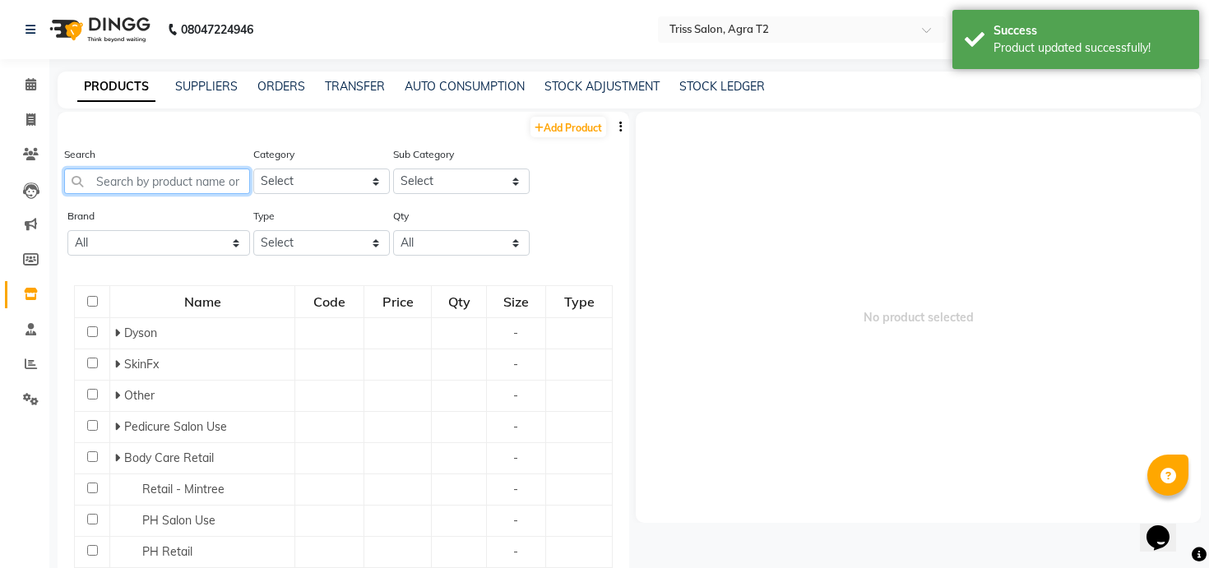
click at [213, 172] on input "text" at bounding box center [157, 182] width 186 height 26
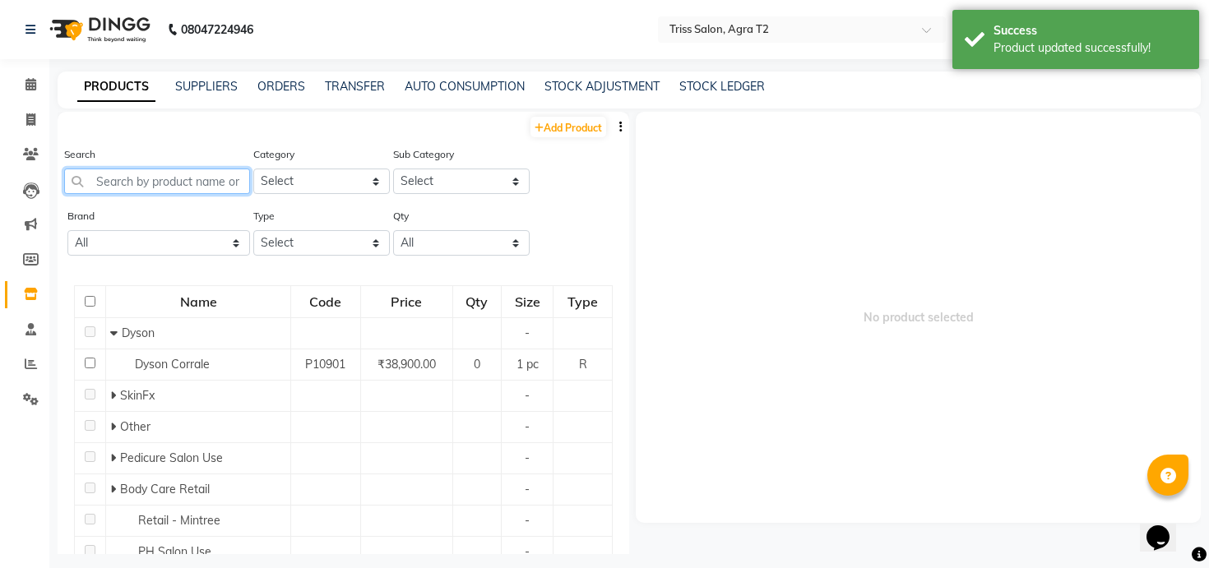
paste input "flora"
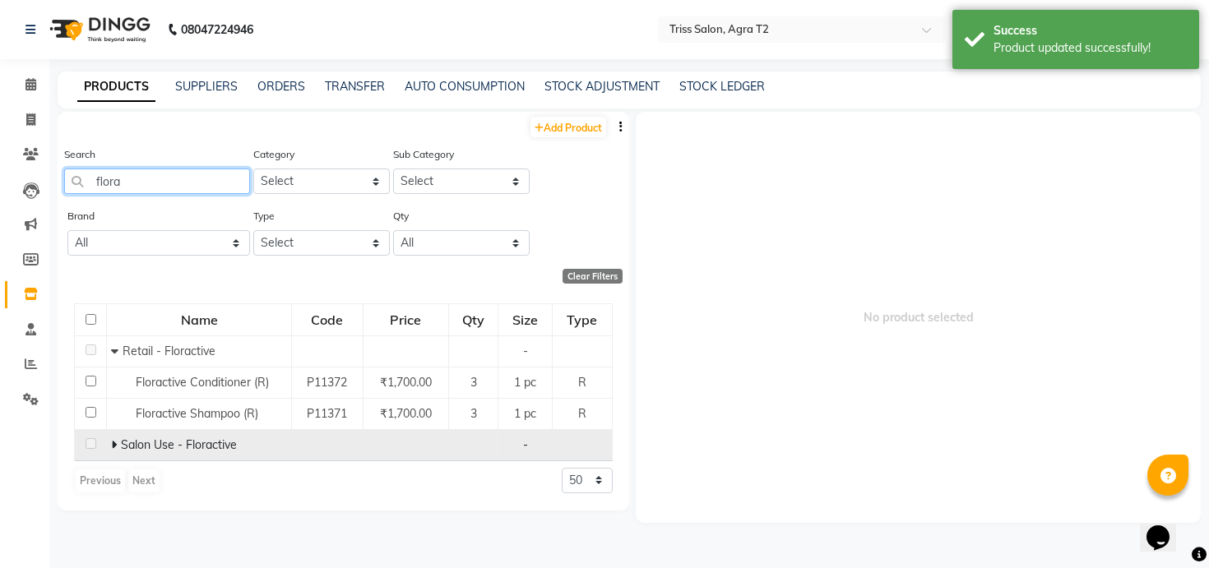
type input "flora"
click at [112, 443] on icon at bounding box center [114, 445] width 6 height 12
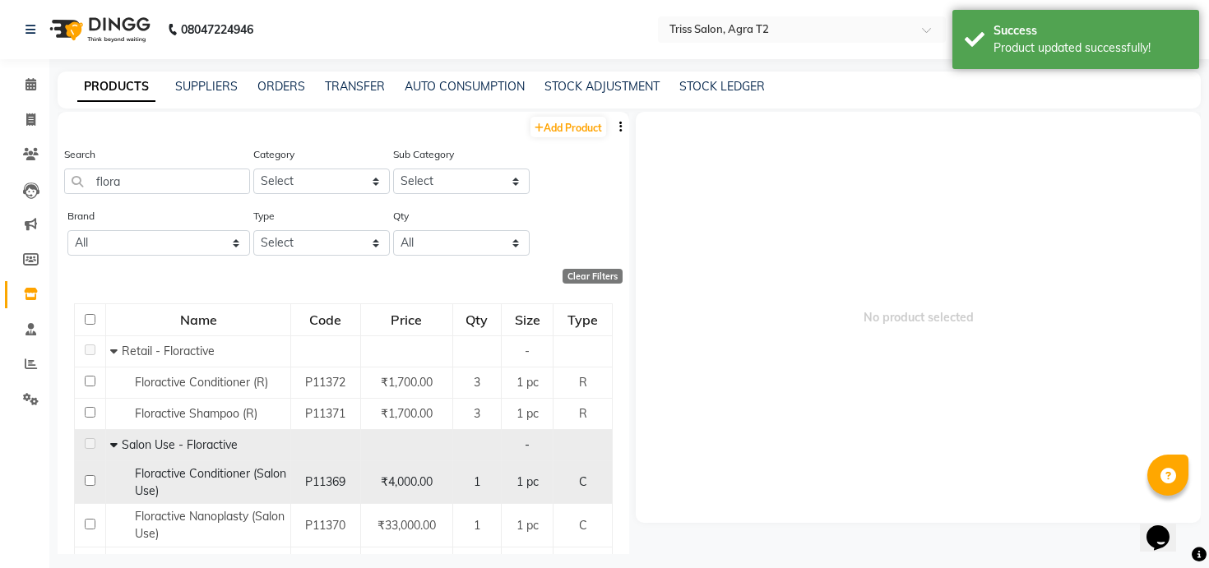
scroll to position [86, 0]
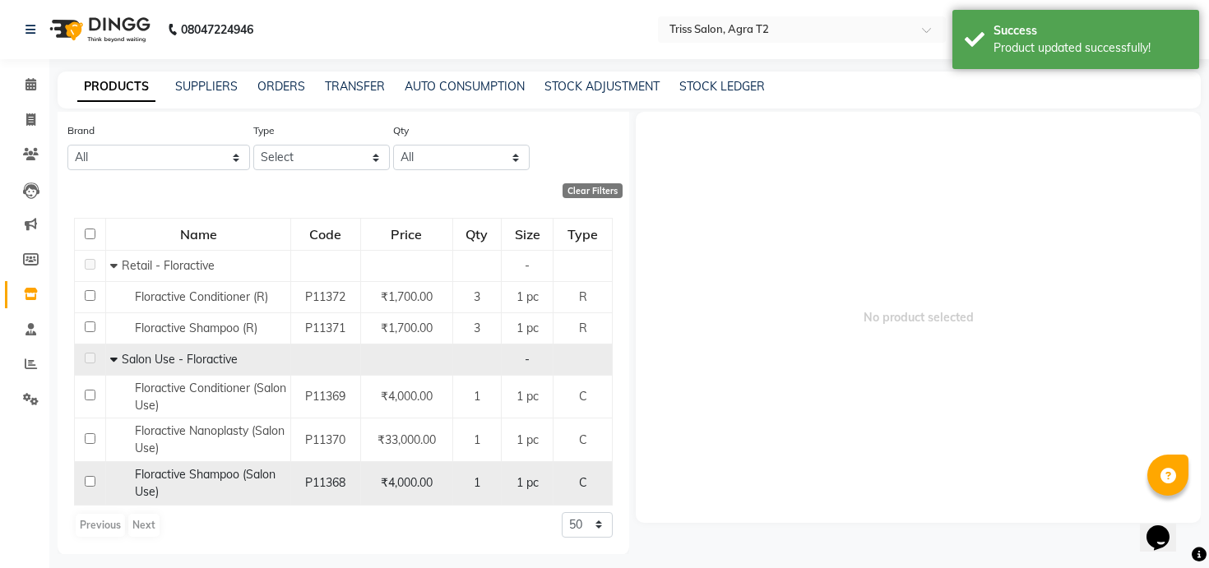
click at [174, 480] on span "Floractive Shampoo (Salon Use)" at bounding box center [205, 483] width 141 height 32
select select
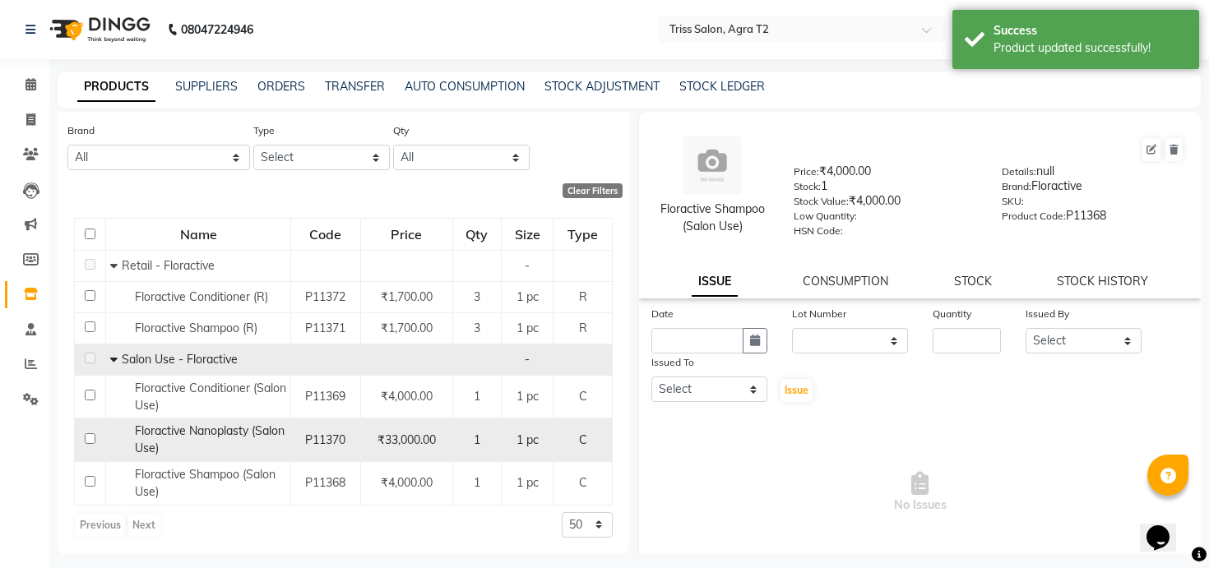
click at [216, 431] on span "Floractive Nanoplasty (Salon Use)" at bounding box center [210, 440] width 150 height 32
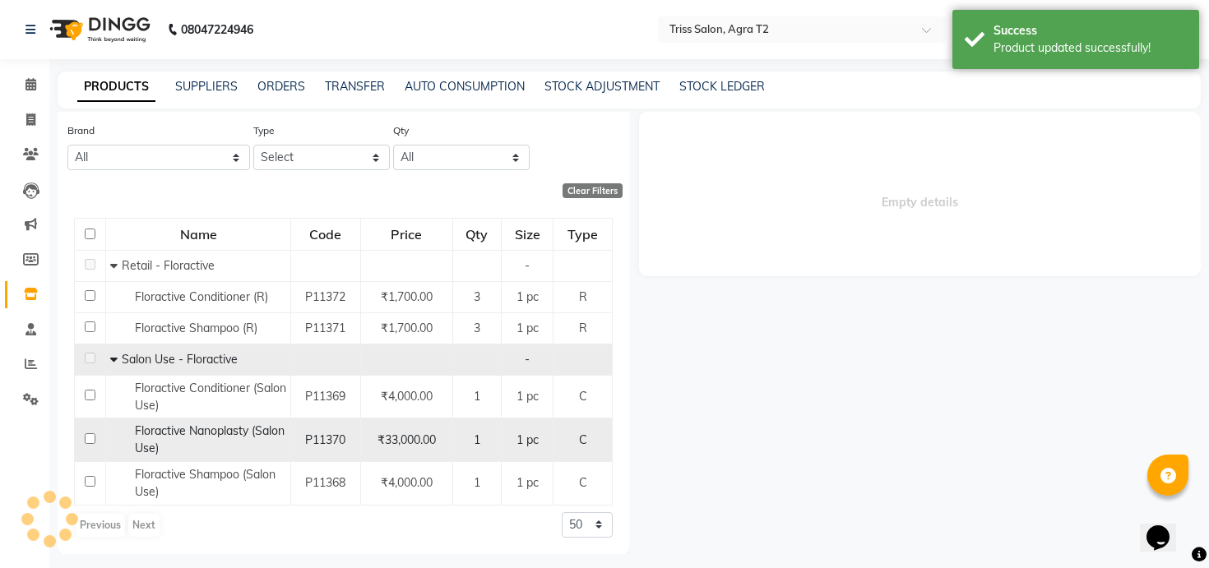
select select
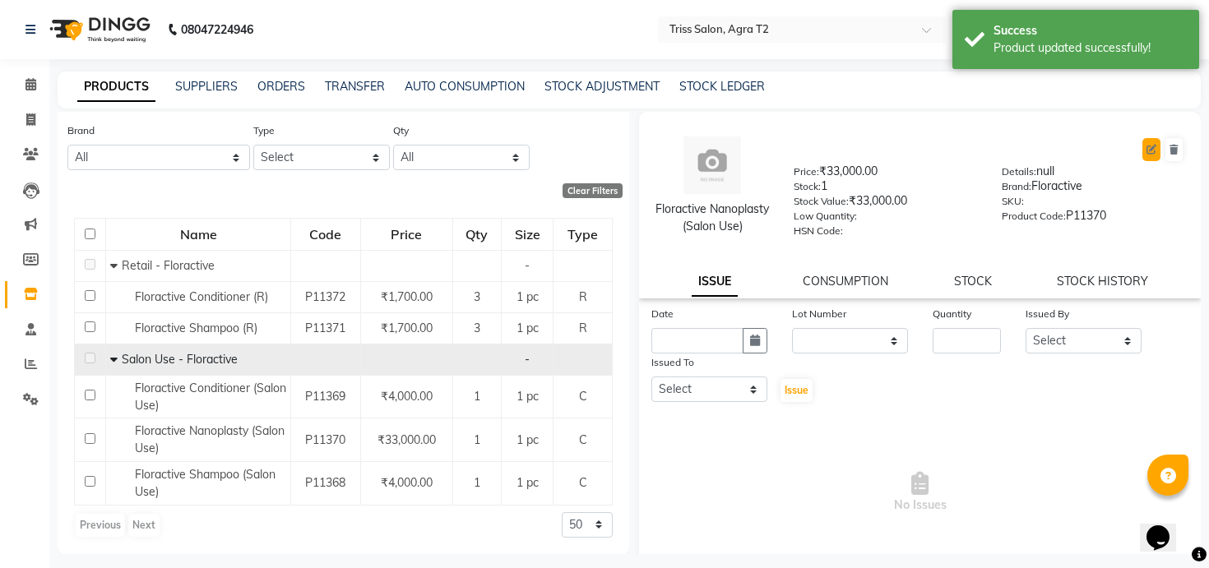
click at [1158, 150] on button at bounding box center [1152, 149] width 18 height 23
select select "true"
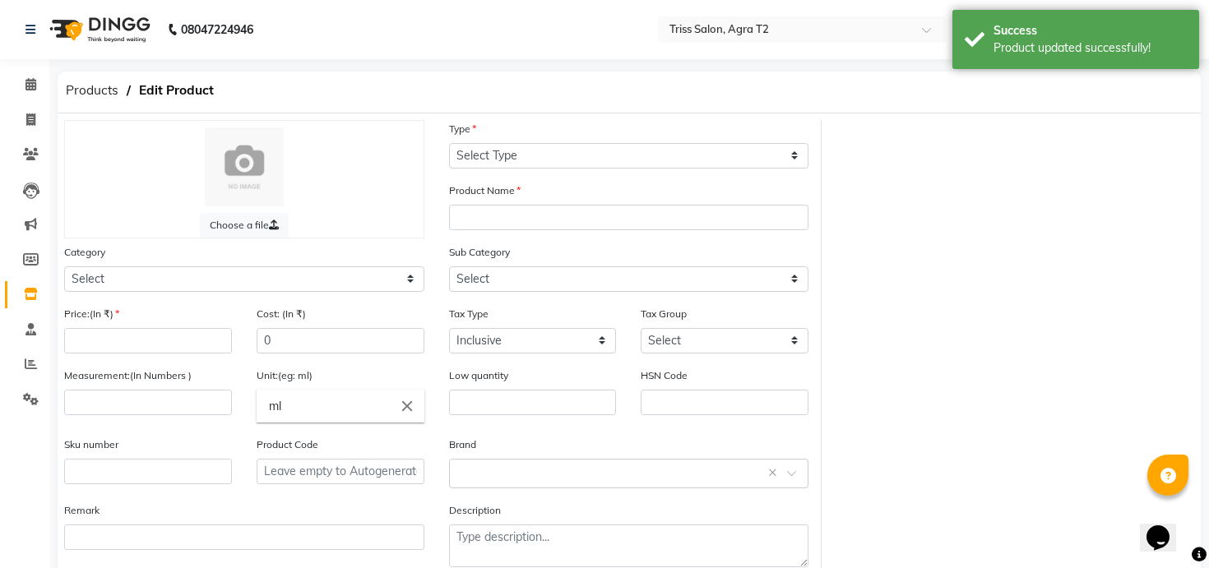
select select "C"
type input "Floractive Nanoplasty (Salon Use)"
select select
type input "33000"
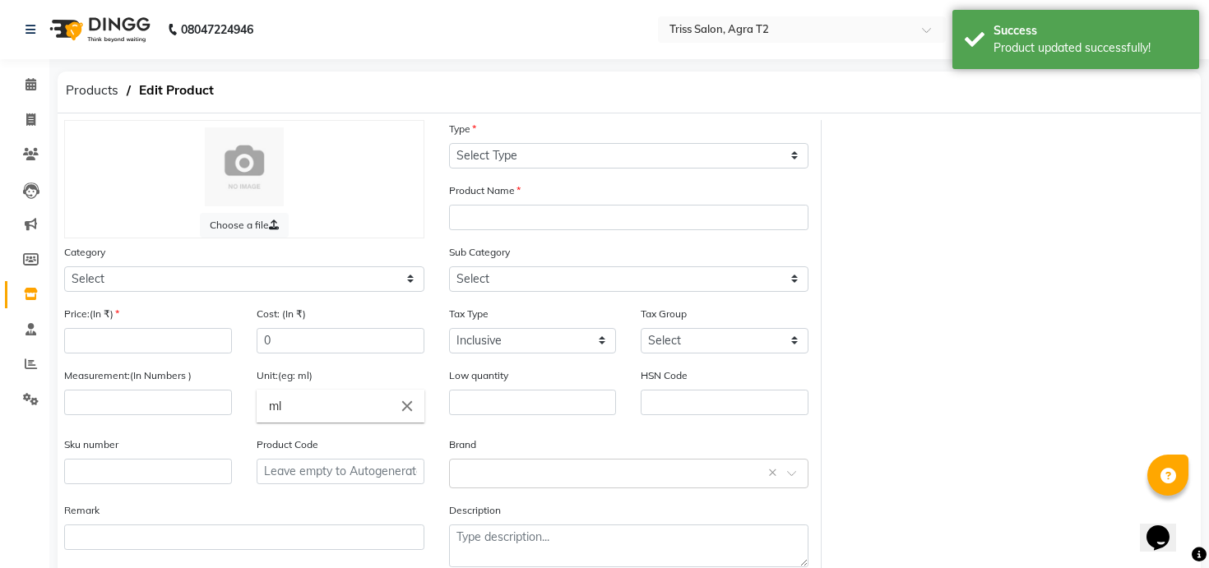
type input "1"
type input "pc"
type input "P11370"
type textarea "null"
select select "367303450"
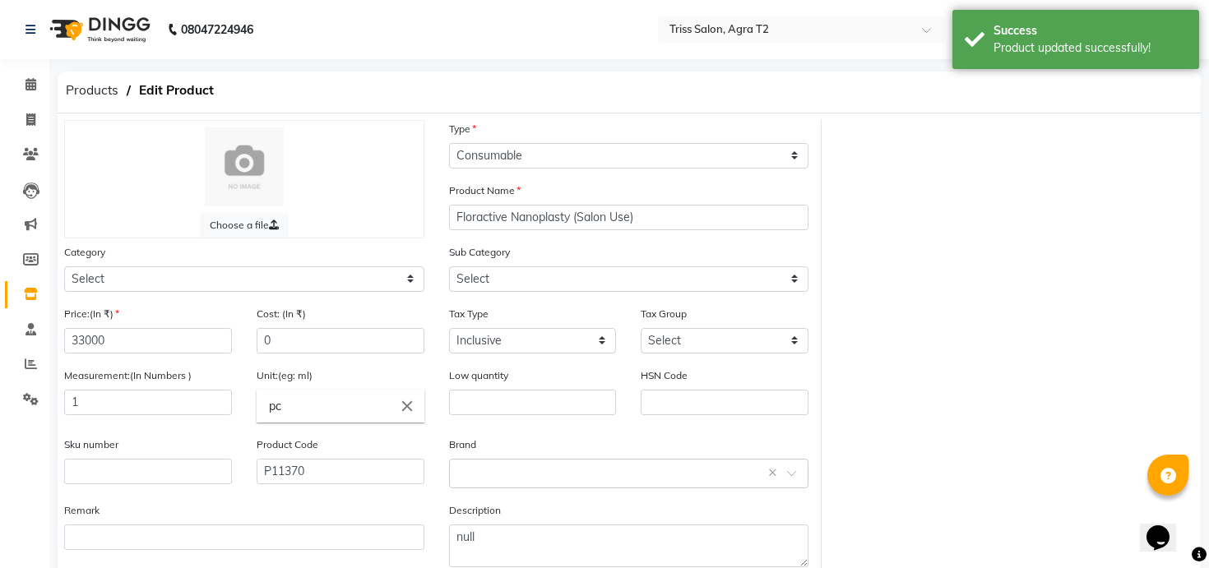
select select "3673034503"
select select "1365"
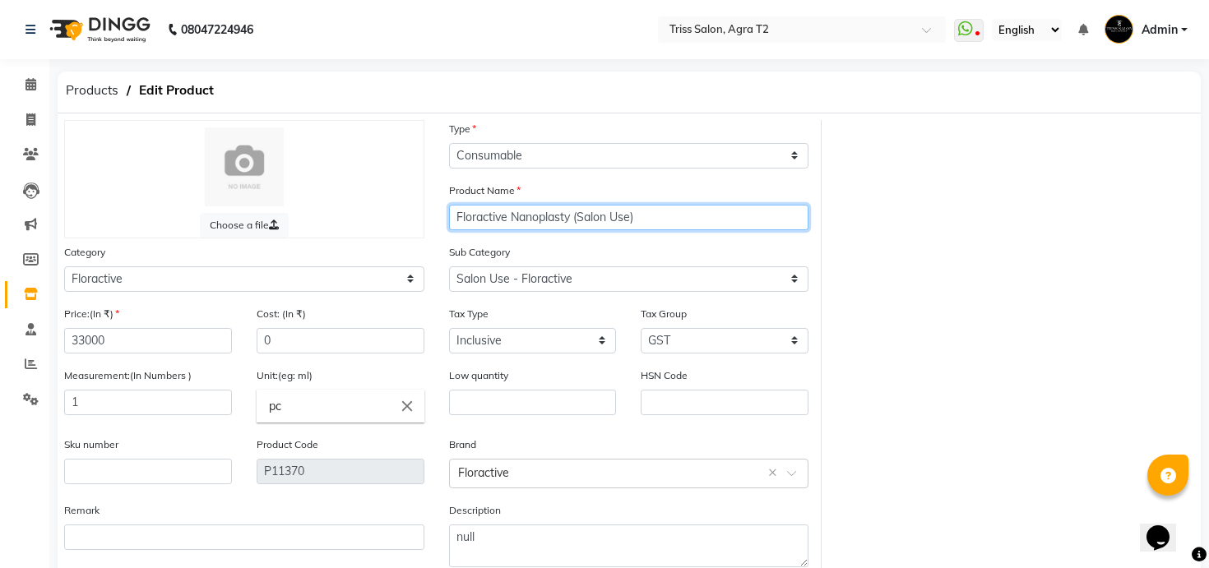
click at [573, 214] on input "Floractive Nanoplasty (Salon Use)" at bounding box center [629, 218] width 360 height 26
type input "Floractive Nanoplasty W1 (Salon Use)"
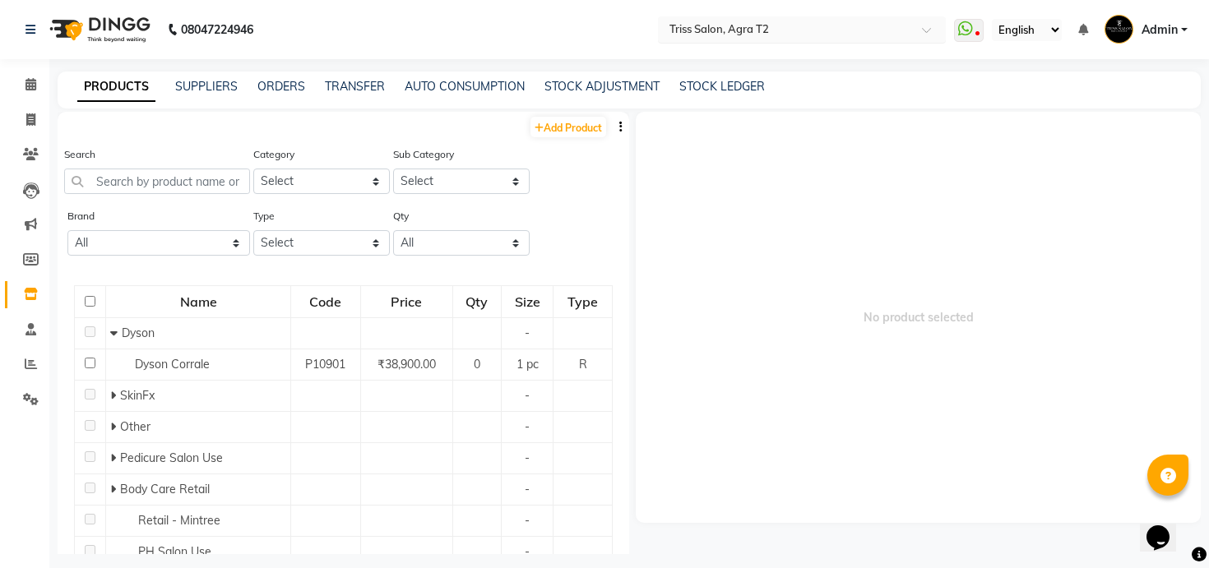
click at [763, 24] on input "text" at bounding box center [785, 29] width 239 height 16
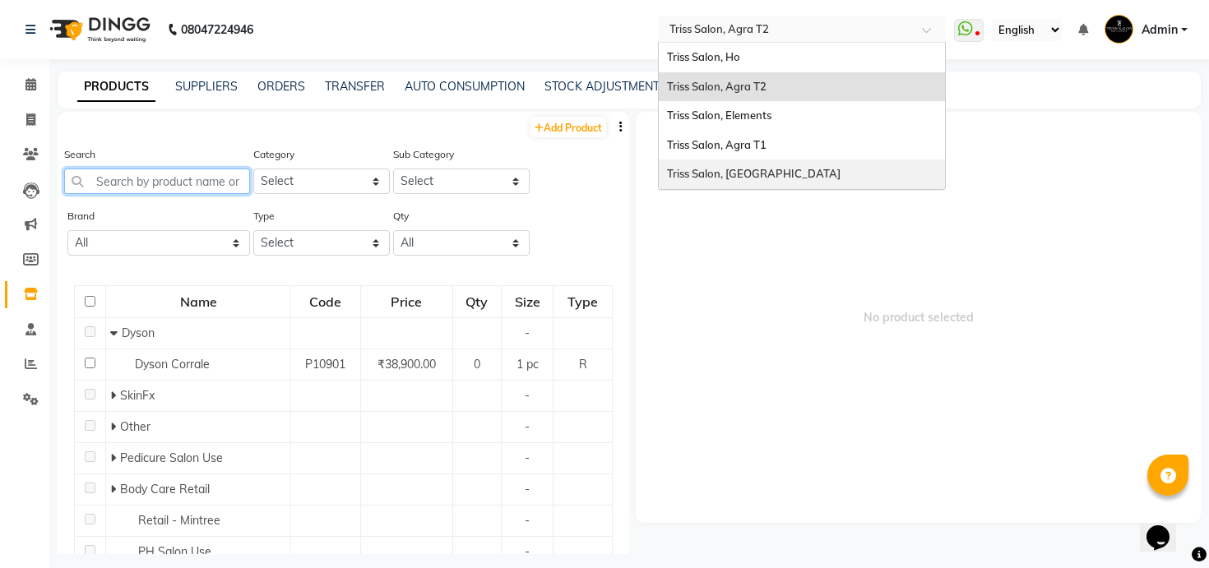
click at [239, 175] on input "text" at bounding box center [157, 182] width 186 height 26
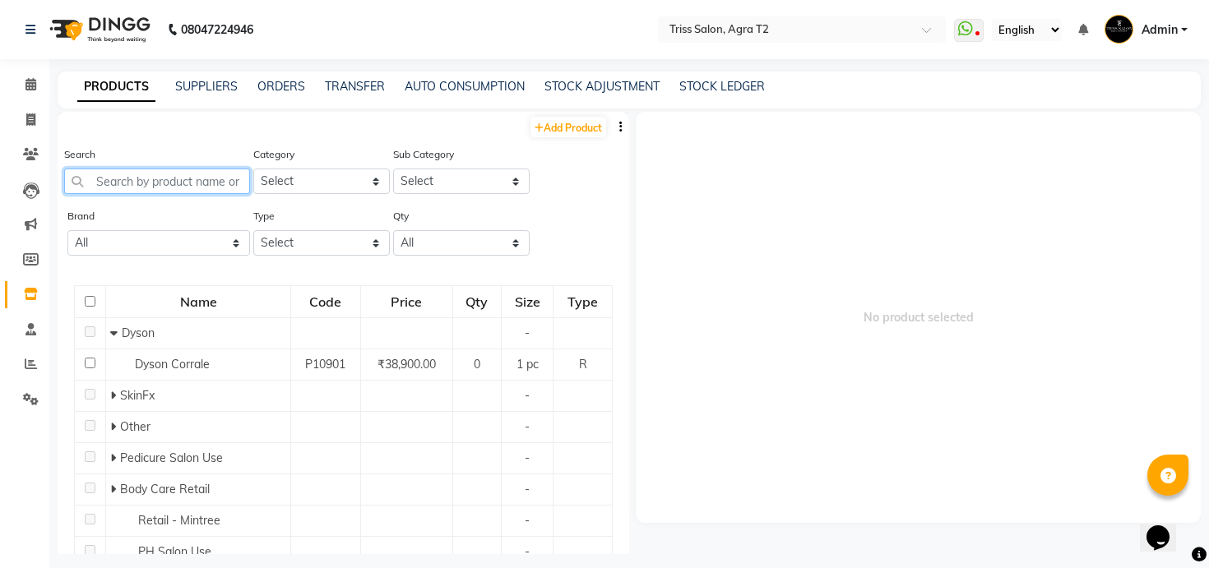
paste input "flora"
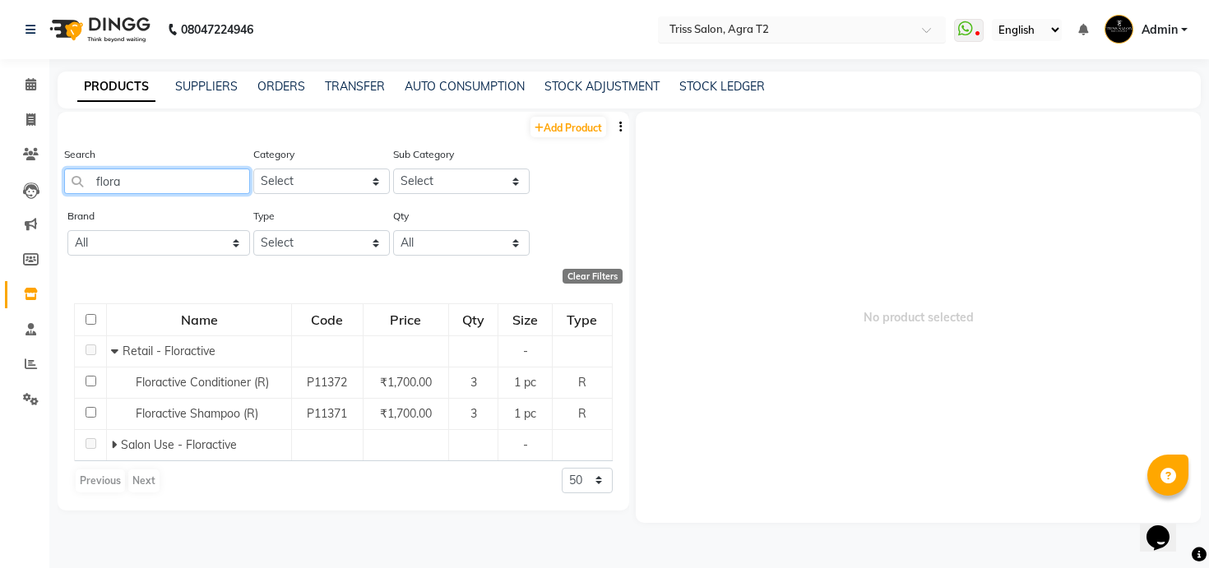
type input "flora"
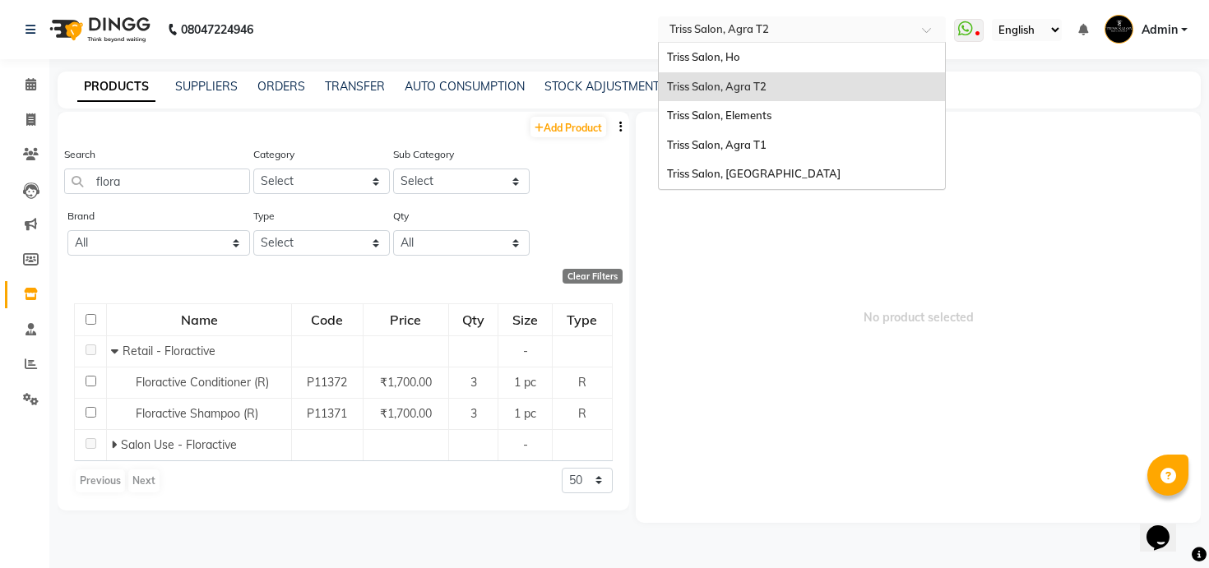
click at [695, 29] on input "text" at bounding box center [785, 29] width 239 height 16
click at [719, 177] on span "Triss Salon, [GEOGRAPHIC_DATA]" at bounding box center [754, 173] width 174 height 13
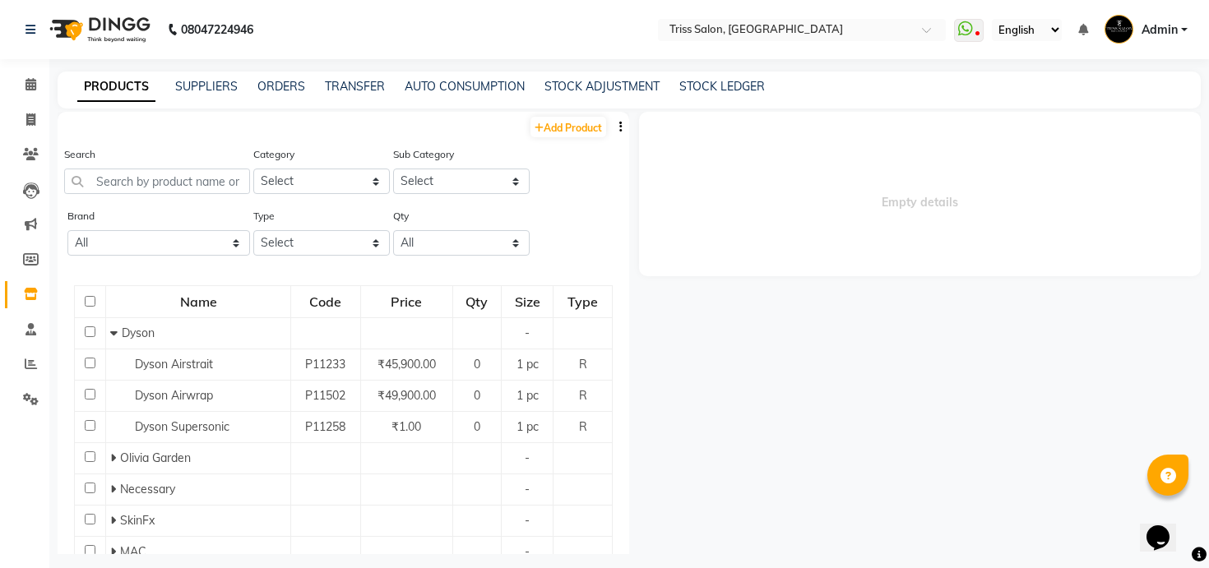
click at [549, 138] on div "Add Product" at bounding box center [344, 125] width 572 height 27
click at [552, 128] on link "Add Product" at bounding box center [569, 127] width 76 height 21
select select "true"
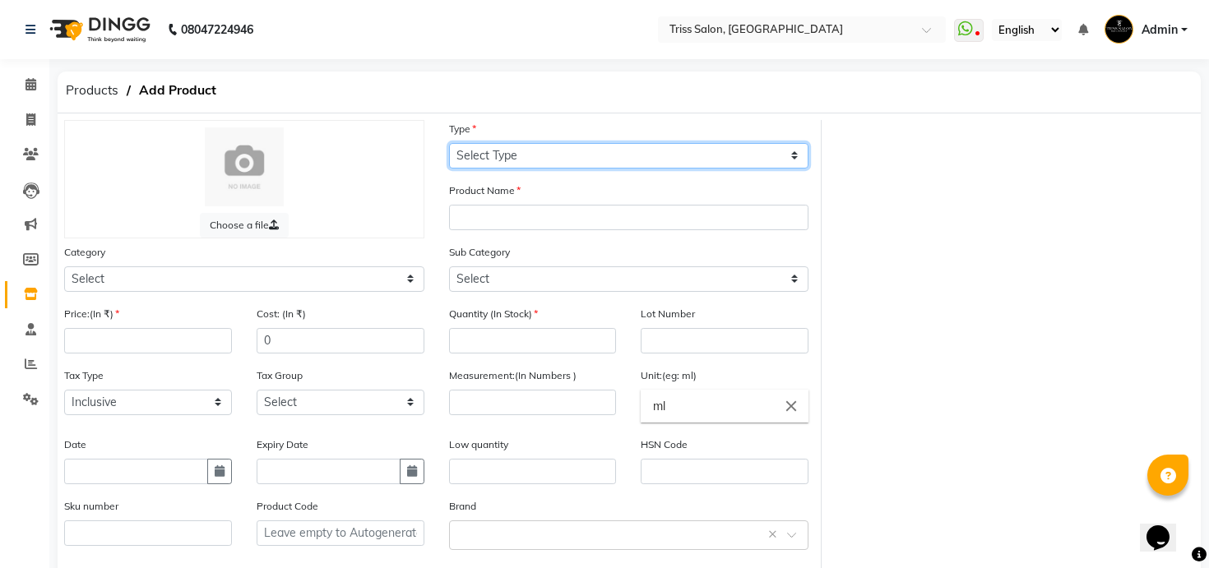
click at [512, 163] on select "Select Type Both Retail Consumable" at bounding box center [629, 156] width 360 height 26
select select "R"
click at [449, 143] on select "Select Type Both Retail Consumable" at bounding box center [629, 156] width 360 height 26
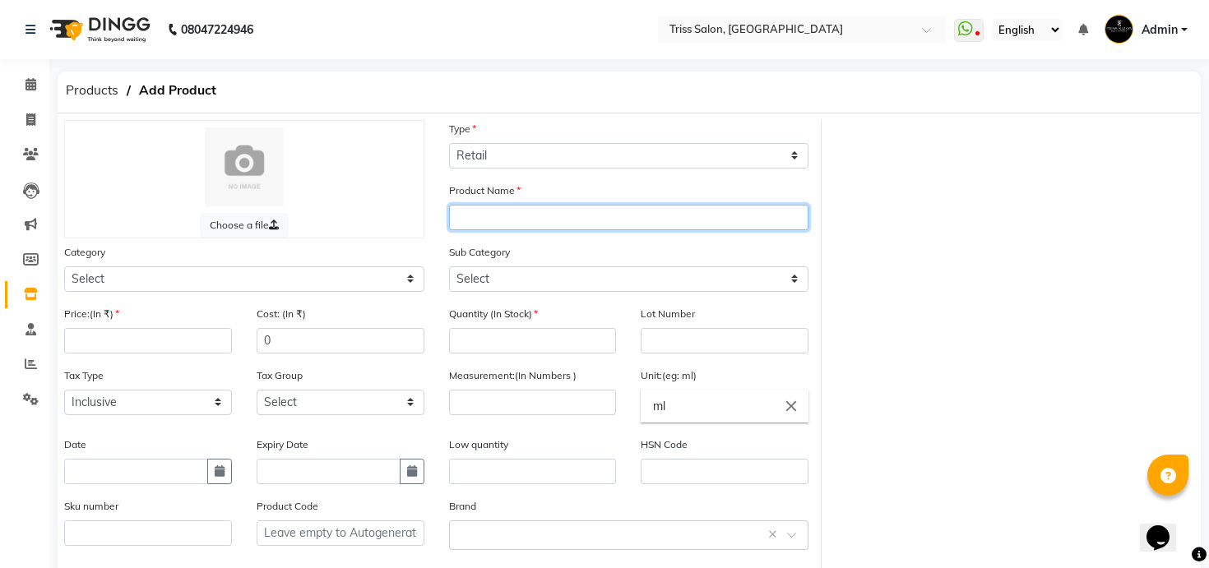
click at [504, 212] on input "text" at bounding box center [629, 218] width 360 height 26
type input "Floractive Blonder Shampoo (R)"
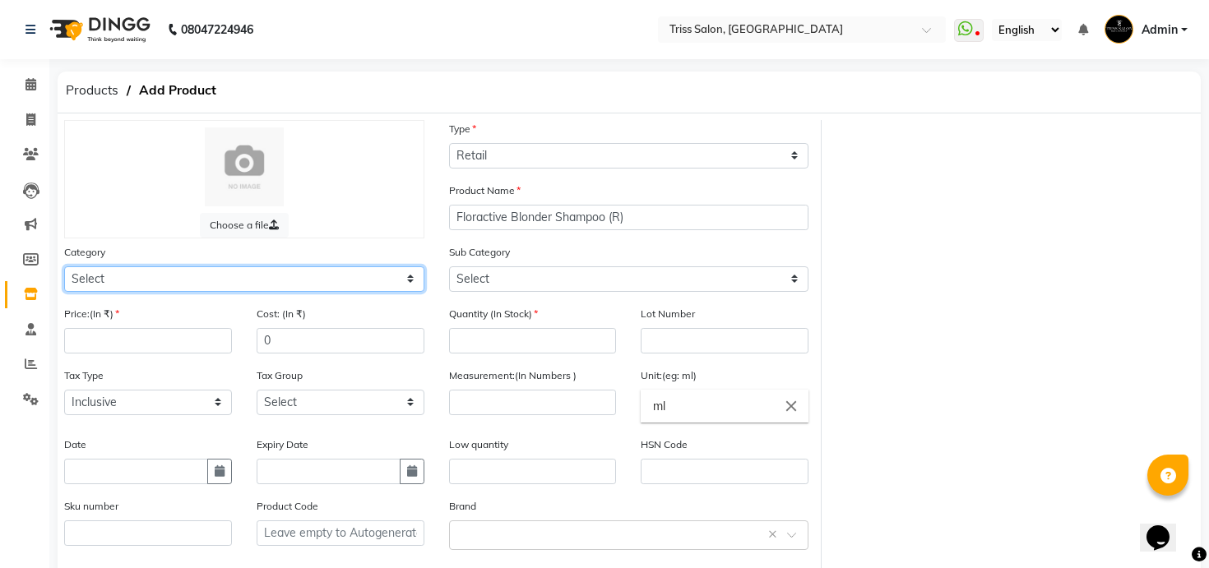
select select "367303450"
click at [64, 267] on select "Select PH [PERSON_NAME] Moroccan Oil 3TenX K18 Schwarzkopf Mintree Kanpeki Thal…" at bounding box center [244, 280] width 360 height 26
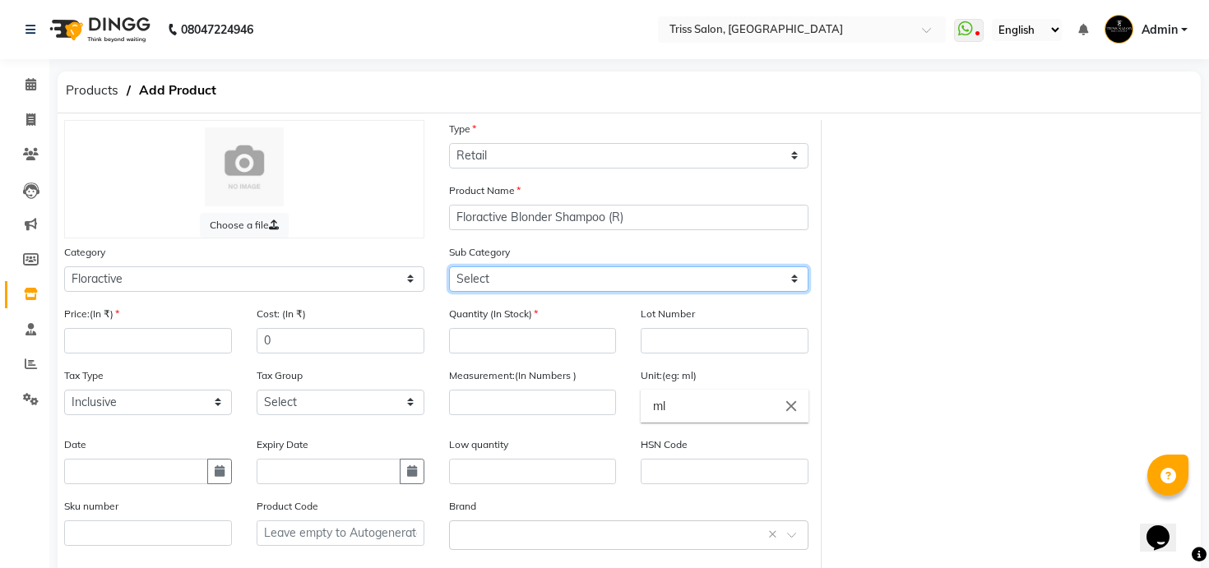
select select "3673034501"
click at [449, 267] on select "Select Retail - Floractive Salon Use - Floractive" at bounding box center [629, 280] width 360 height 26
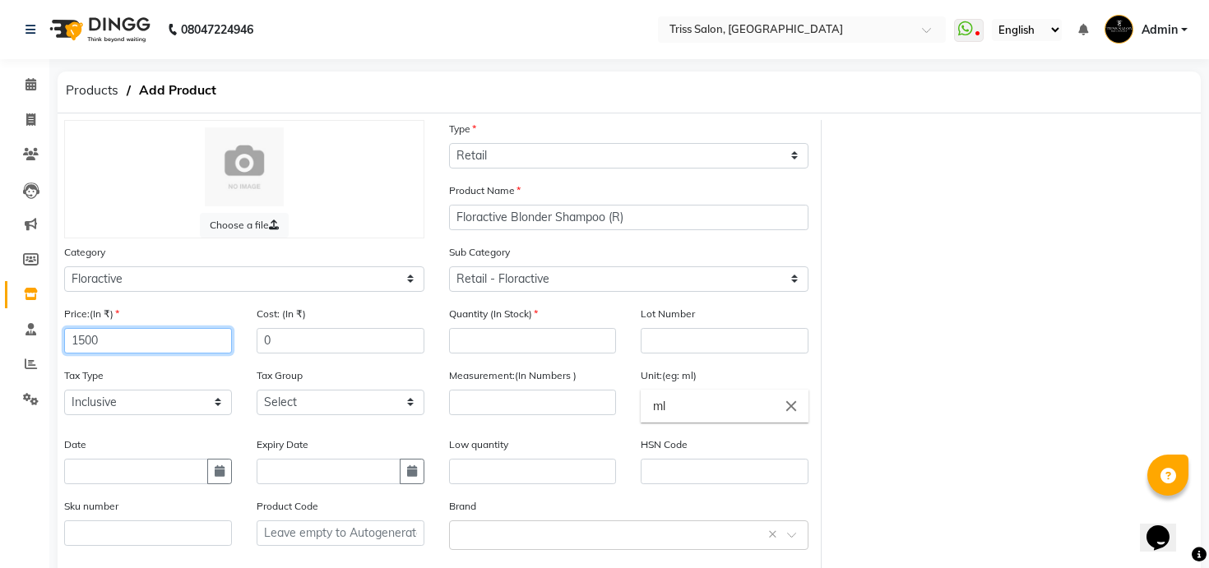
type input "1500"
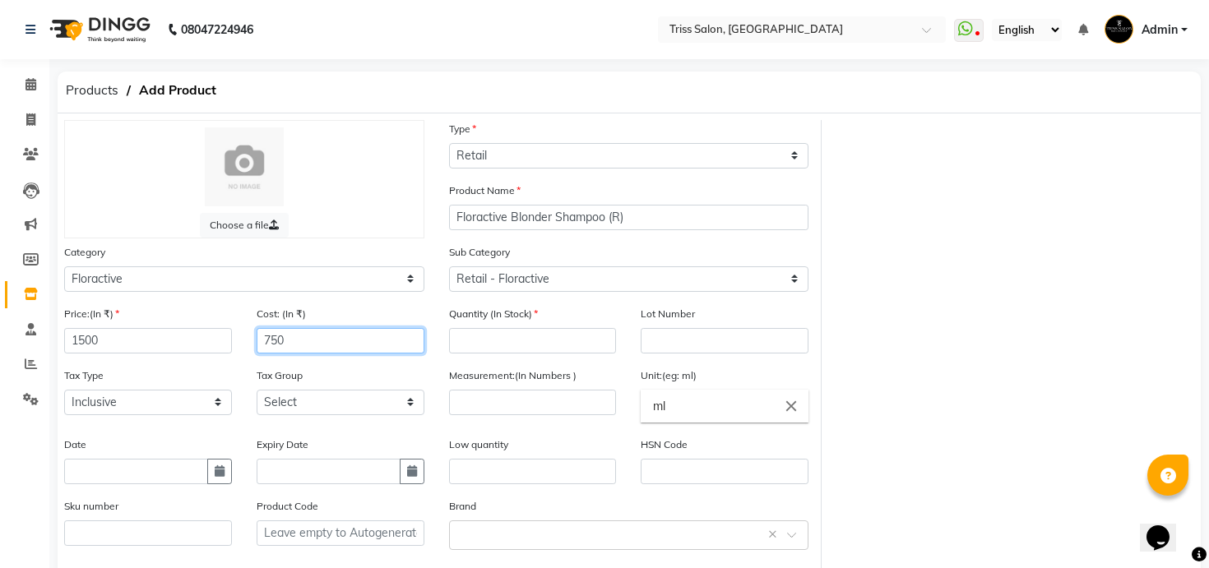
type input "750"
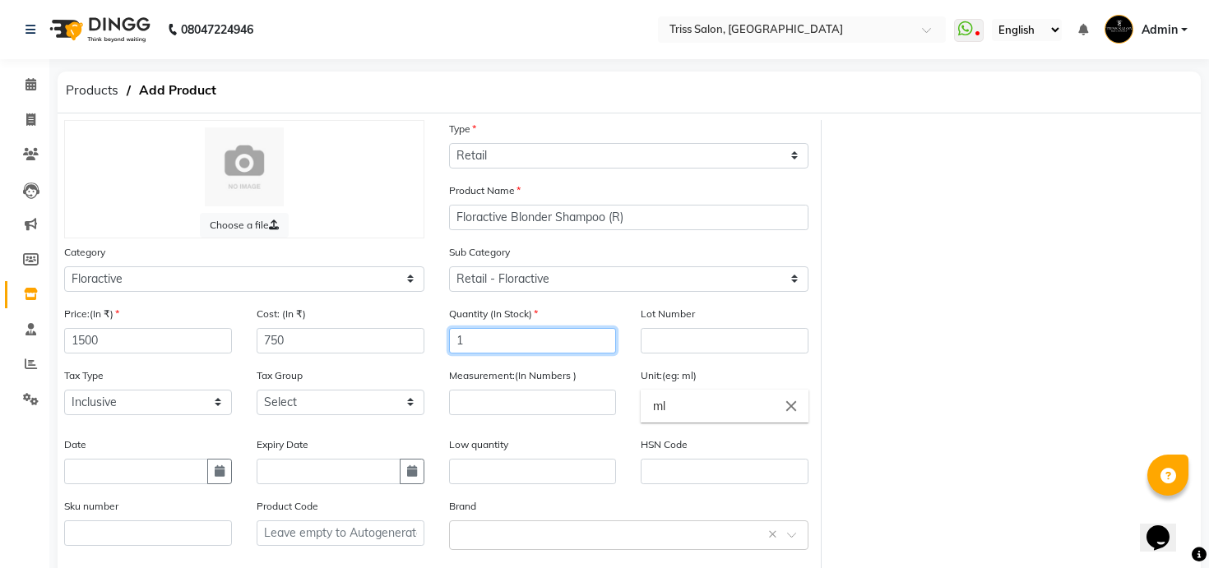
type input "1"
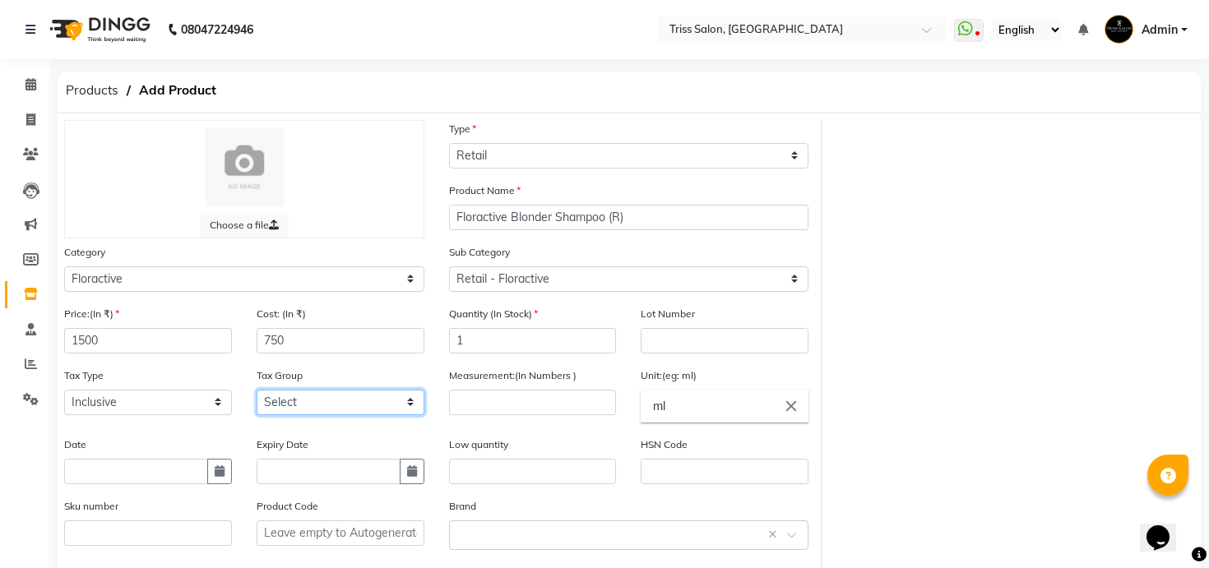
click at [400, 406] on select "Select GST WRONG WRONG" at bounding box center [341, 403] width 168 height 26
select select "1366"
click at [257, 390] on select "Select GST WRONG WRONG" at bounding box center [341, 403] width 168 height 26
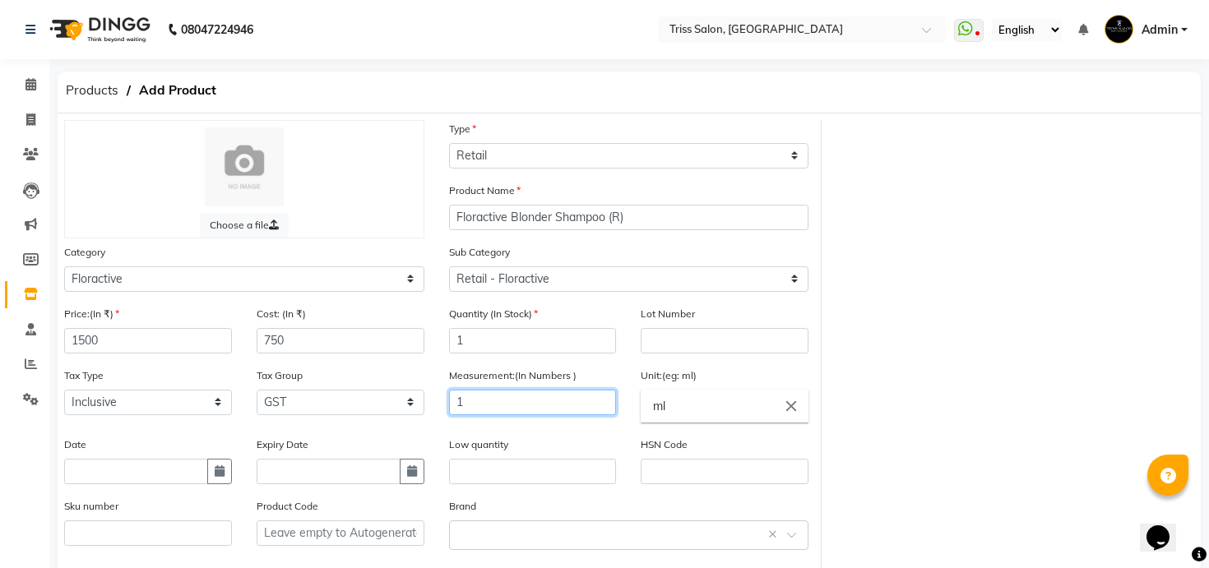
type input "1"
type input "pc"
click at [480, 534] on input "text" at bounding box center [612, 534] width 309 height 17
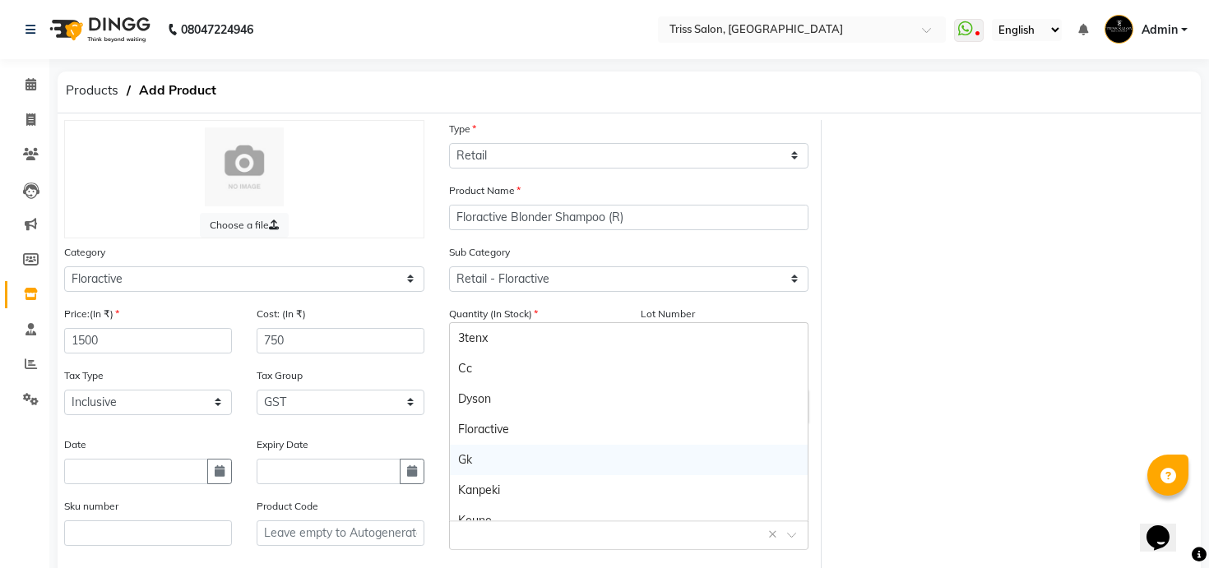
scroll to position [59, 0]
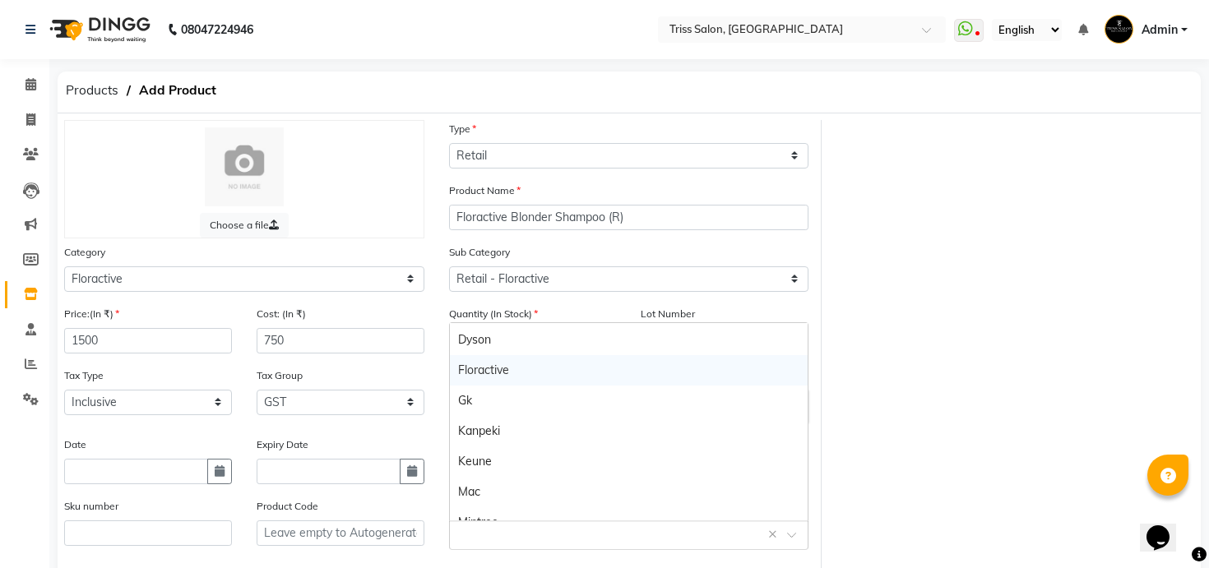
click at [503, 378] on div "Floractive" at bounding box center [629, 370] width 359 height 30
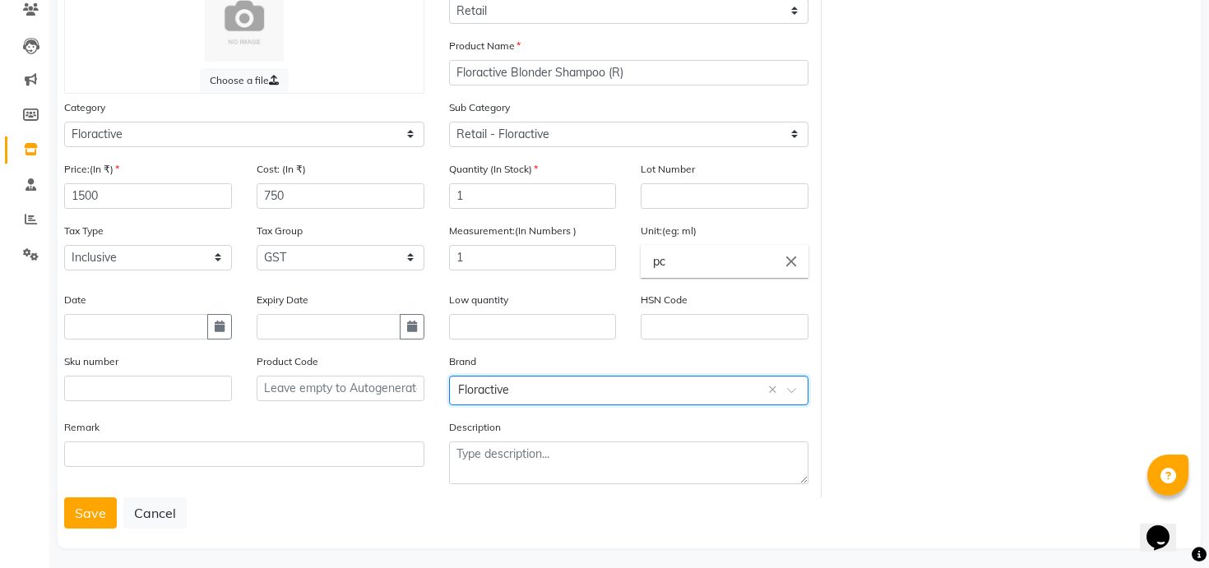
scroll to position [153, 0]
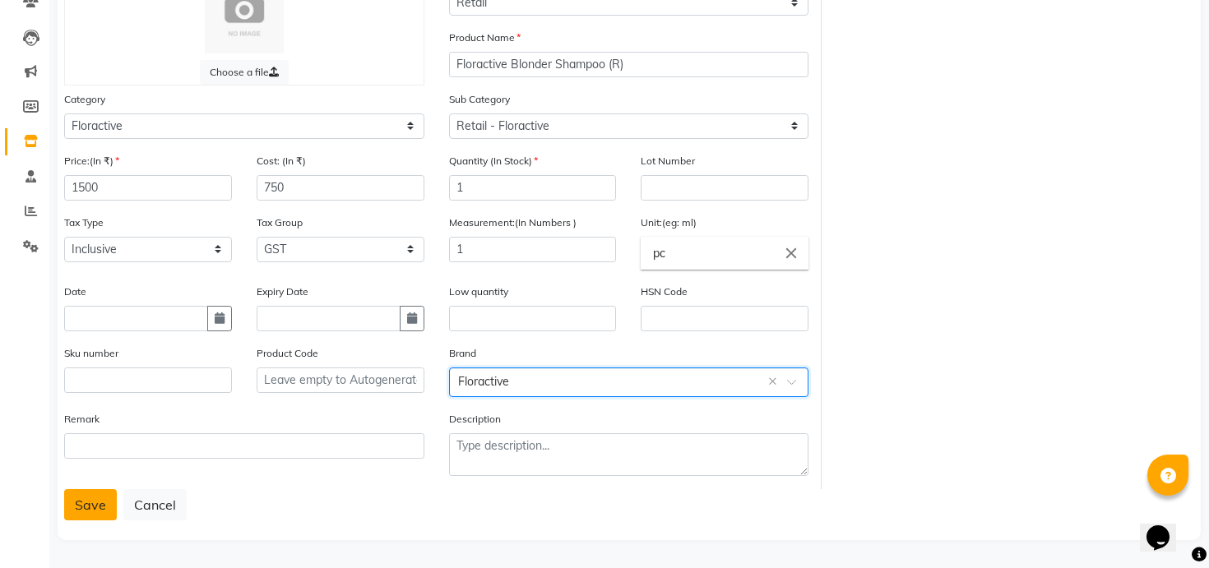
click at [85, 505] on button "Save" at bounding box center [90, 504] width 53 height 31
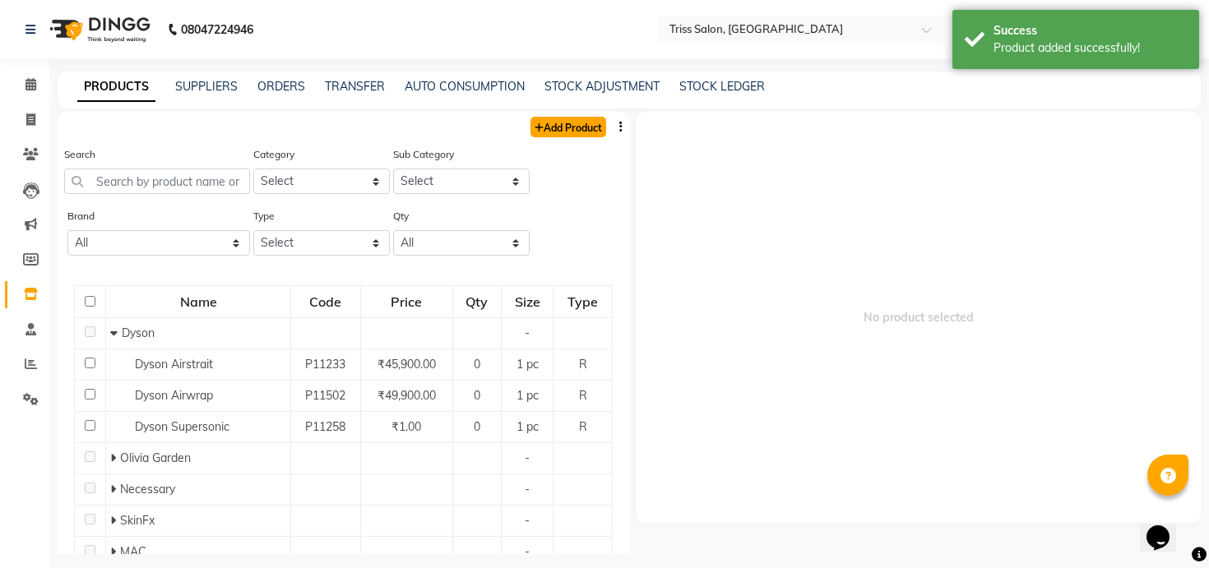
click at [574, 121] on link "Add Product" at bounding box center [569, 127] width 76 height 21
select select "true"
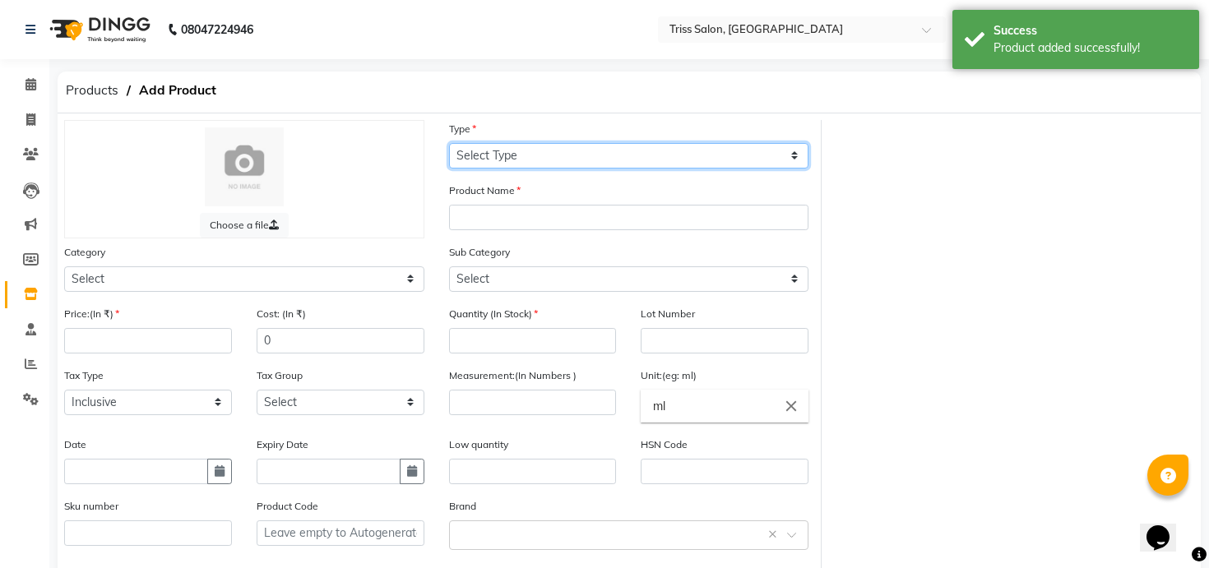
click at [529, 158] on select "Select Type Both Retail Consumable" at bounding box center [629, 156] width 360 height 26
select select "R"
click at [449, 143] on select "Select Type Both Retail Consumable" at bounding box center [629, 156] width 360 height 26
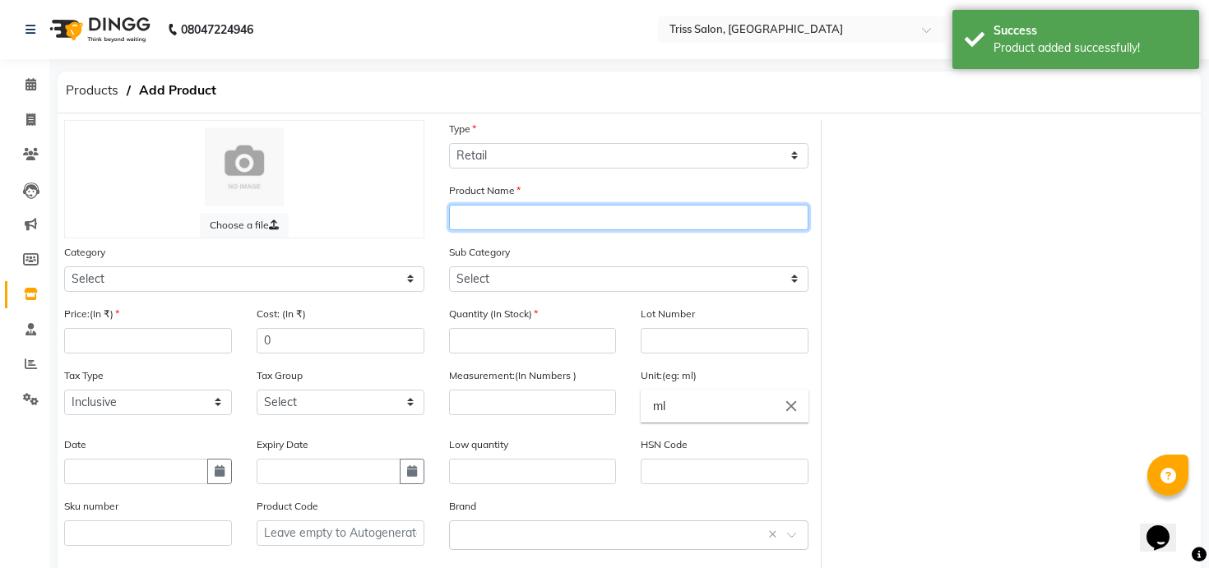
click at [490, 216] on input "text" at bounding box center [629, 218] width 360 height 26
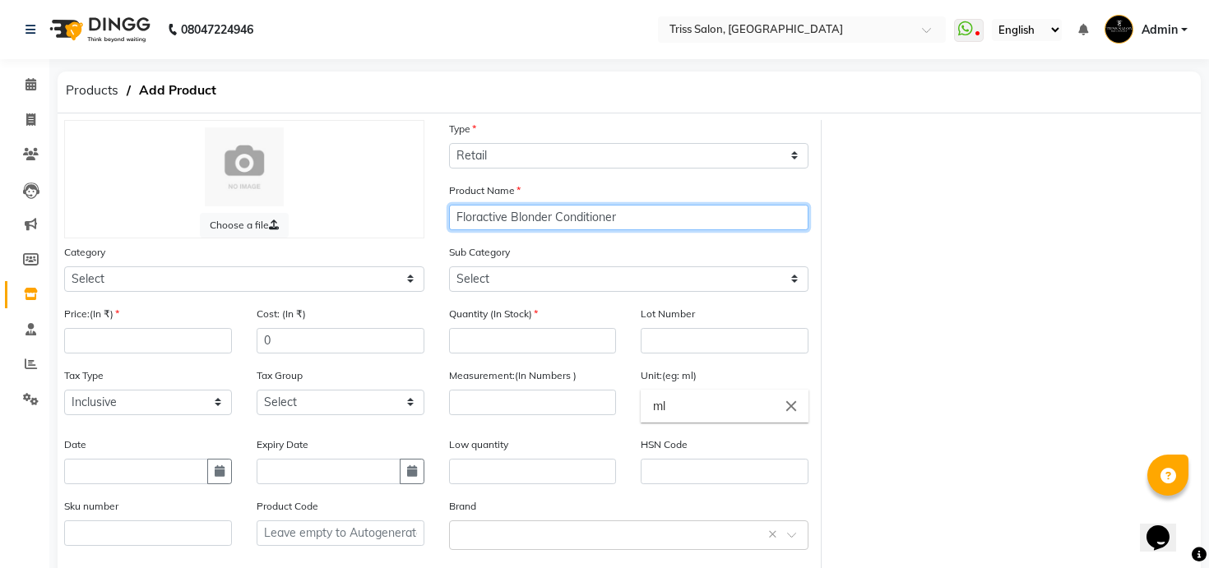
type input "Floractive Blonder Conditioner"
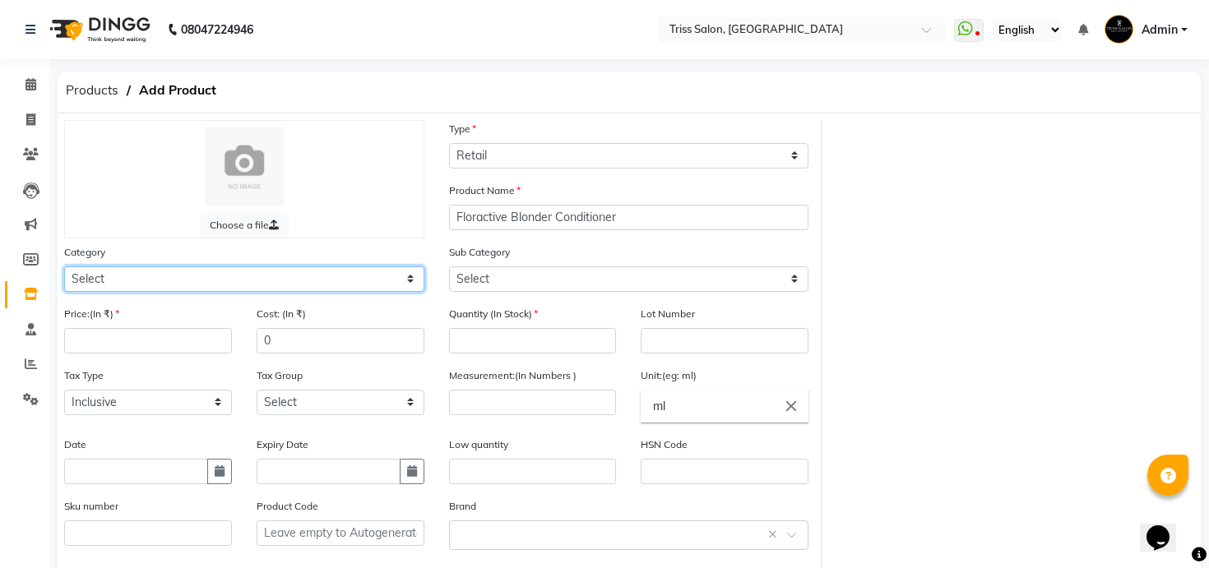
select select "367303450"
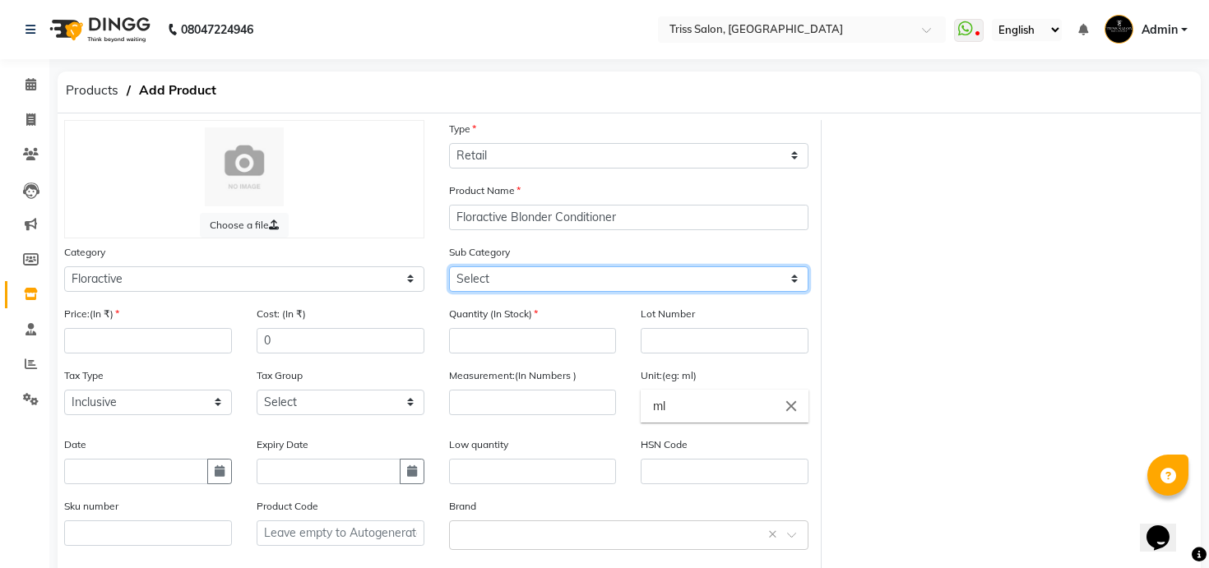
select select "3673034501"
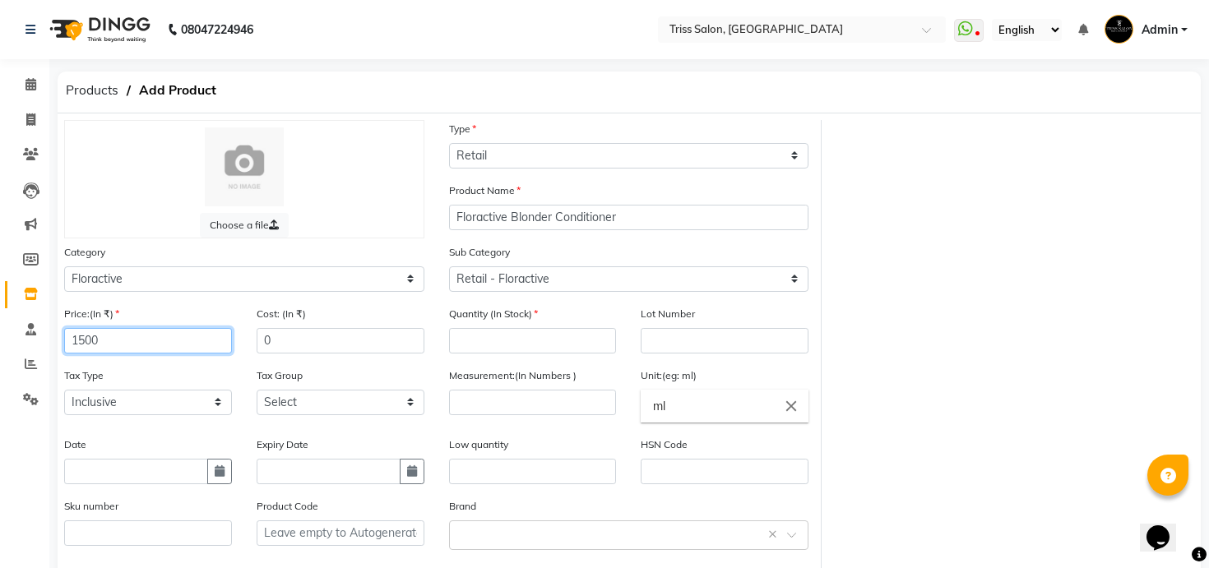
type input "1500"
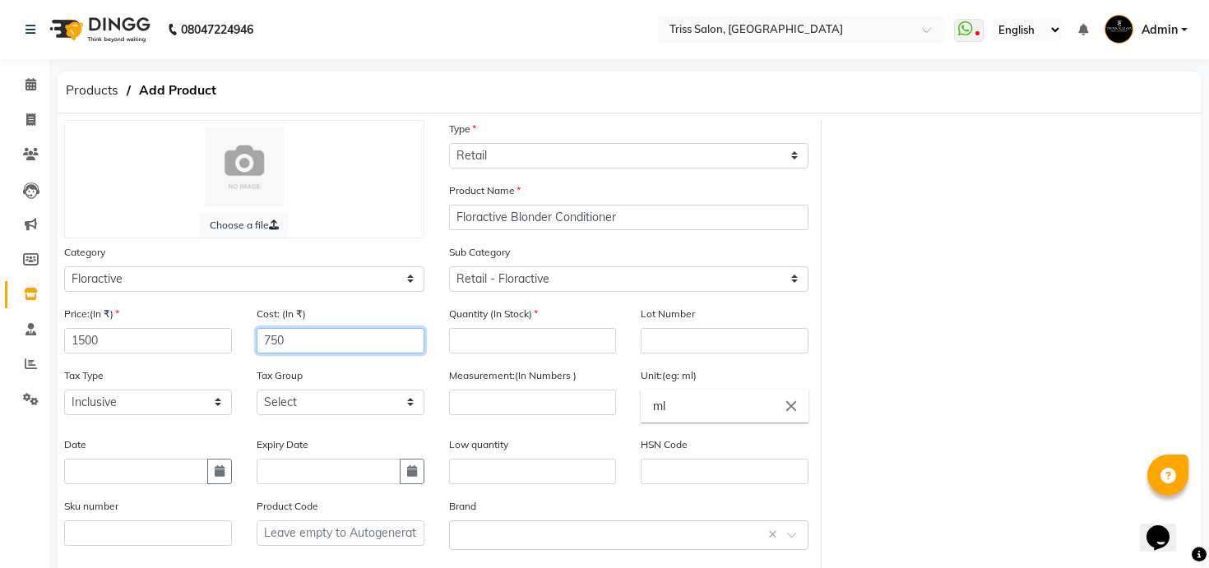
type input "750"
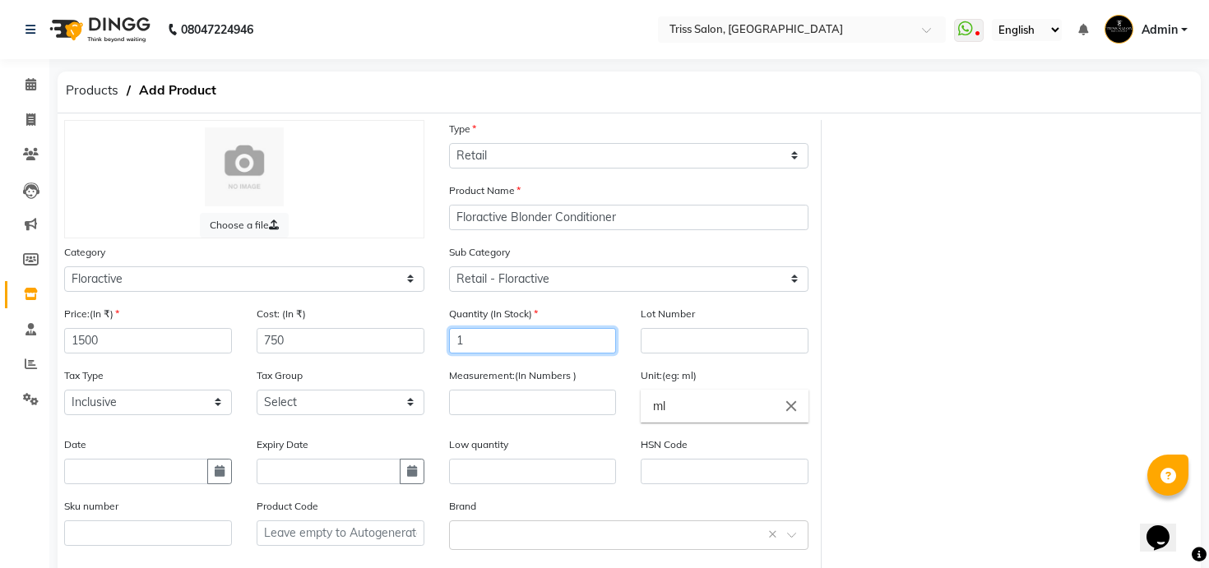
type input "1"
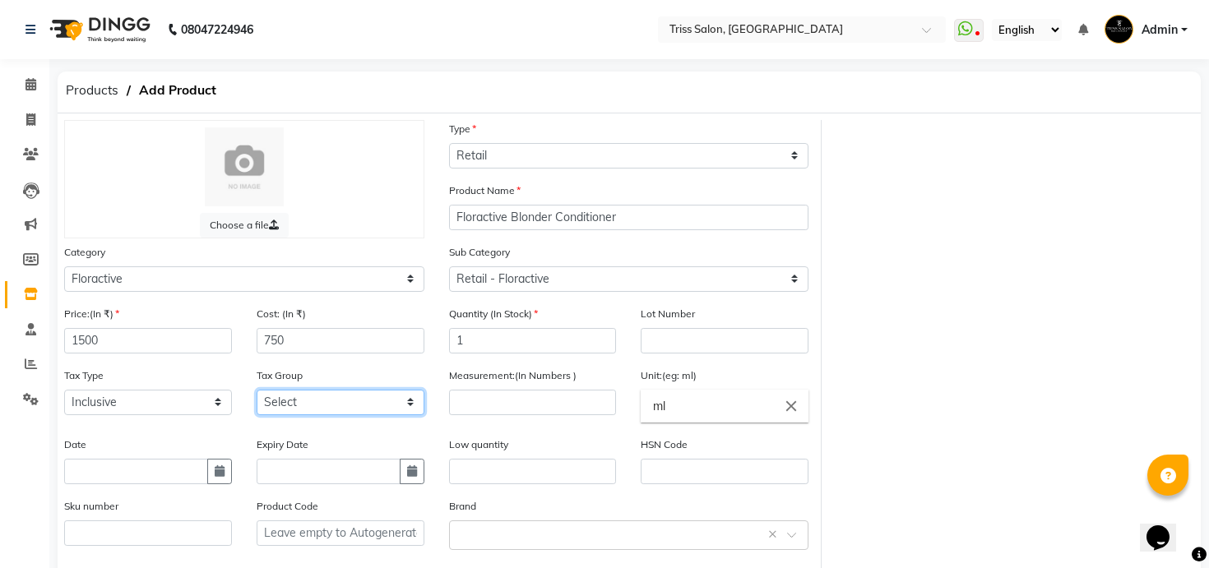
select select "1366"
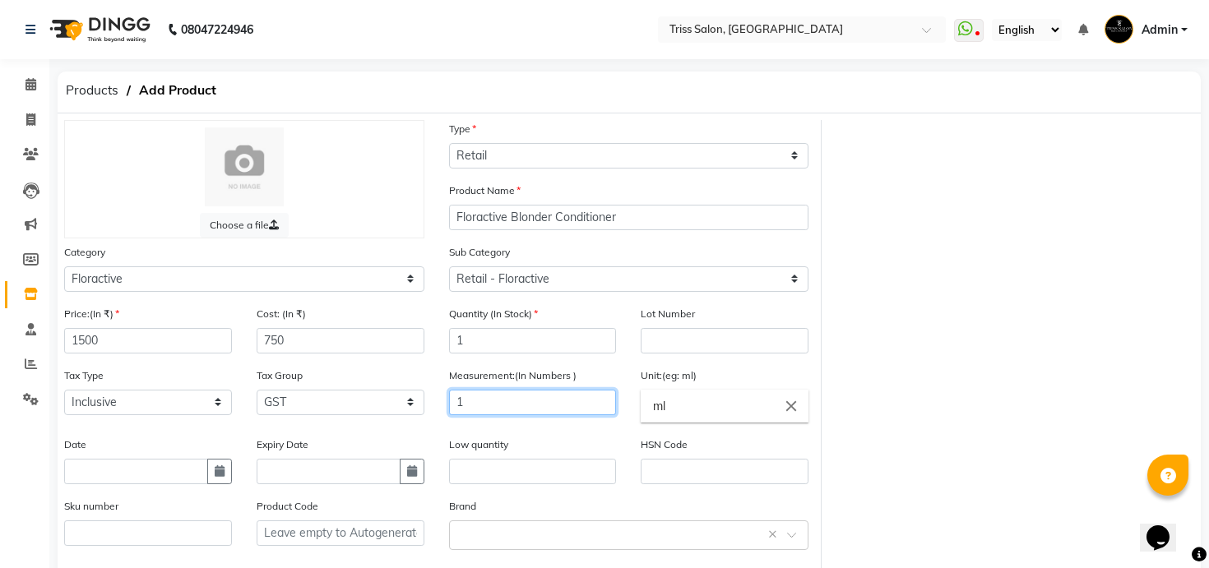
type input "1"
type input "pc"
click at [507, 528] on input "text" at bounding box center [612, 534] width 309 height 17
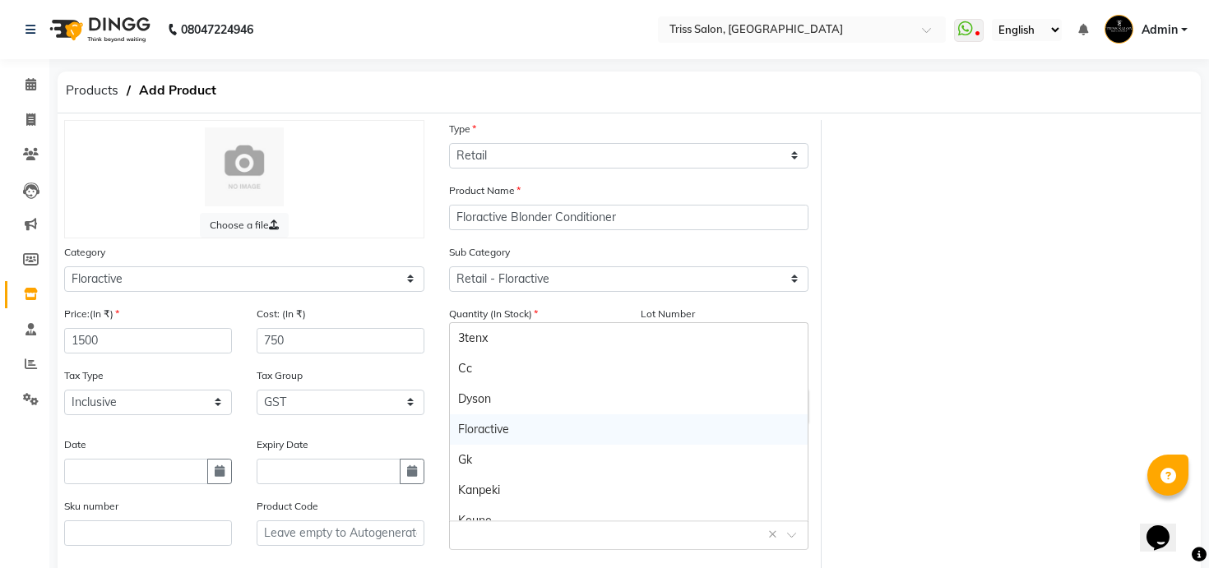
click at [506, 434] on div "Floractive" at bounding box center [629, 430] width 359 height 30
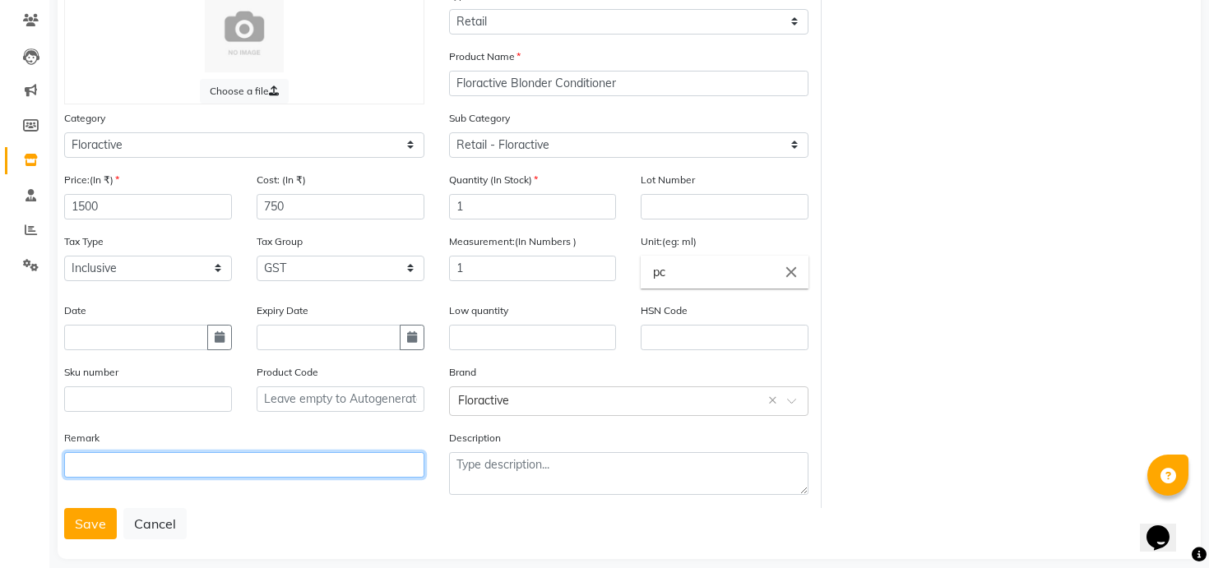
scroll to position [153, 0]
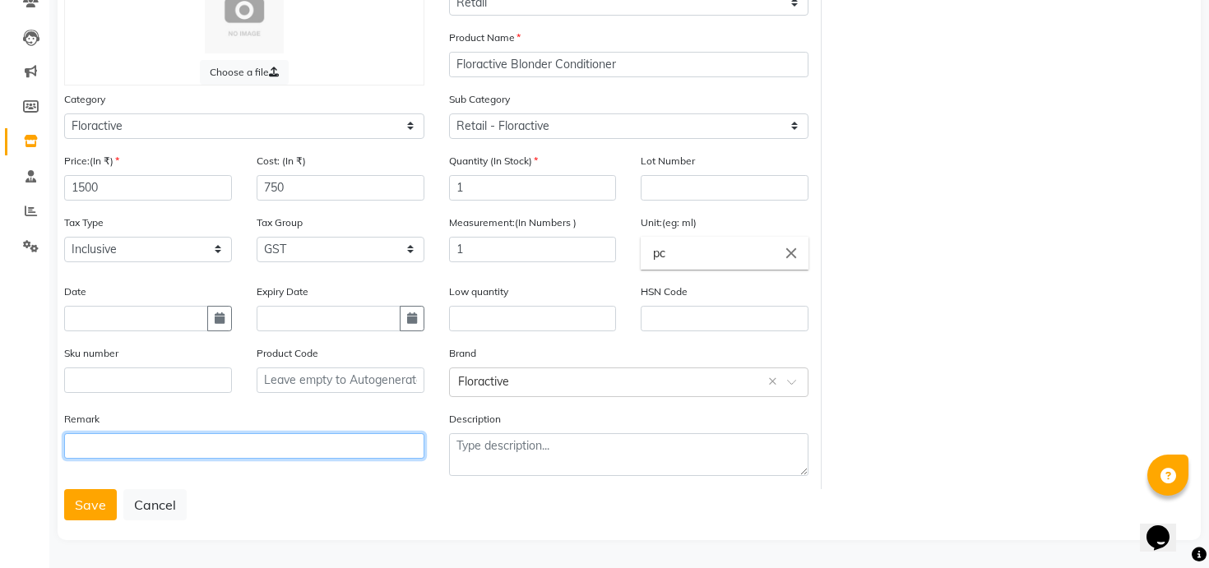
click at [64, 489] on button "Save" at bounding box center [90, 504] width 53 height 31
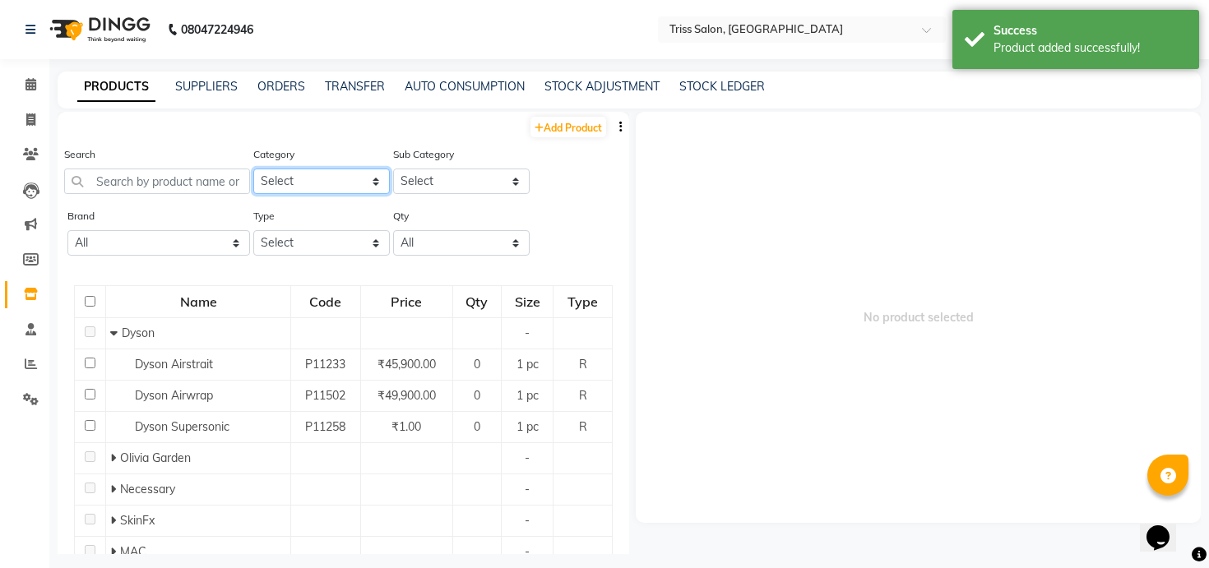
click at [350, 189] on select "Select PH [PERSON_NAME] Moroccan Oil 3TenX K18 Schwarzkopf Mintree Kanpeki Thal…" at bounding box center [321, 182] width 137 height 26
select select "367303450"
click at [253, 169] on select "Select PH [PERSON_NAME] Moroccan Oil 3TenX K18 Schwarzkopf Mintree Kanpeki Thal…" at bounding box center [321, 182] width 137 height 26
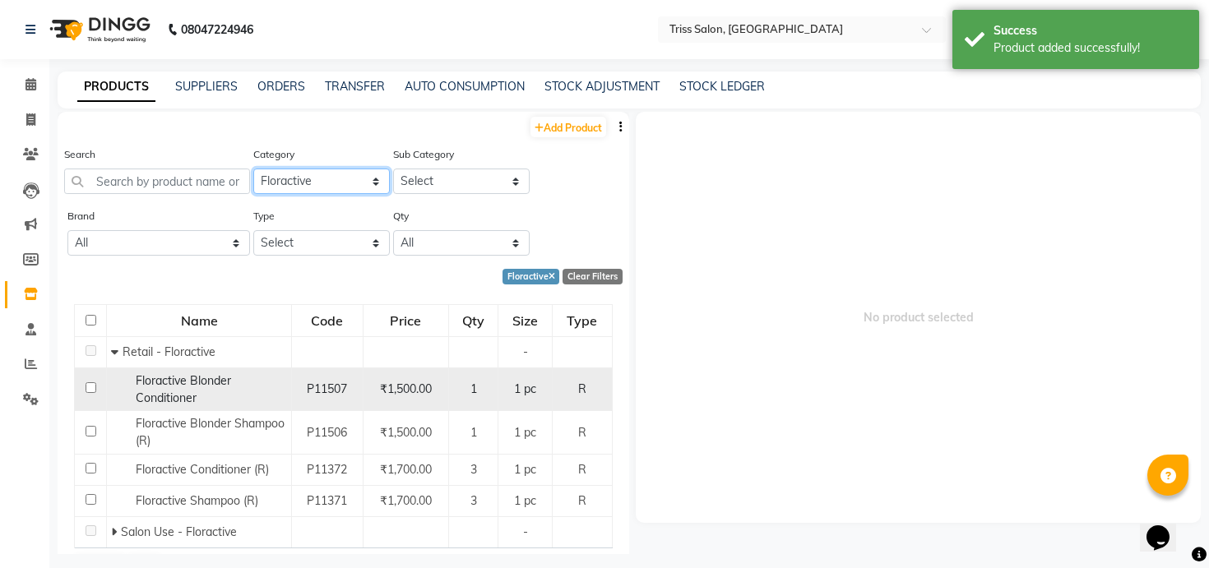
scroll to position [43, 0]
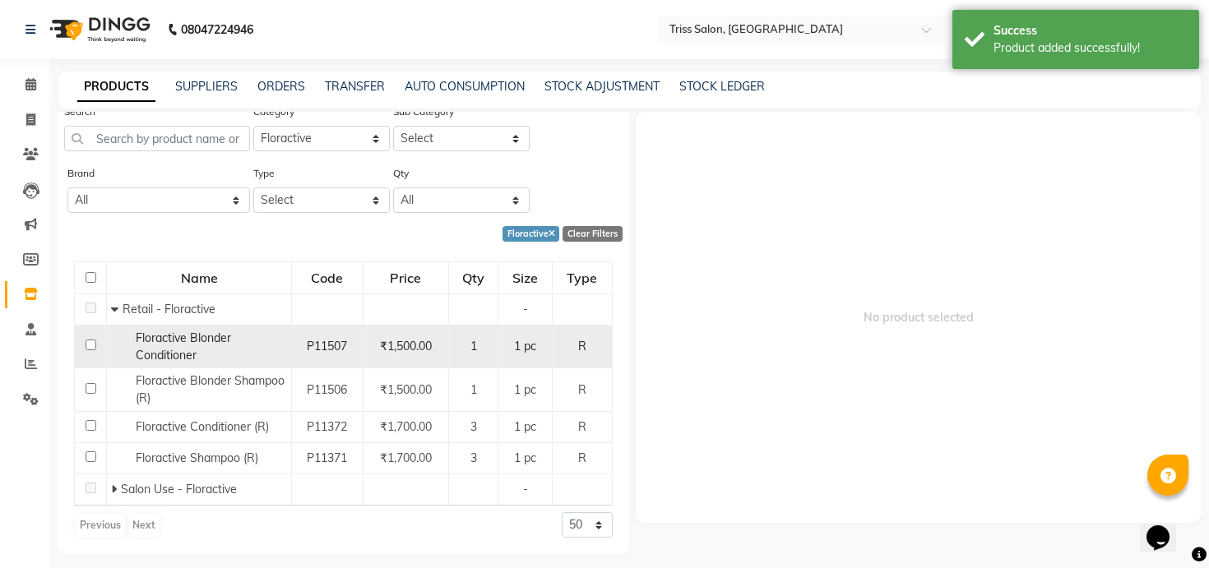
click at [203, 344] on div "Floractive Blonder Conditioner" at bounding box center [199, 347] width 176 height 35
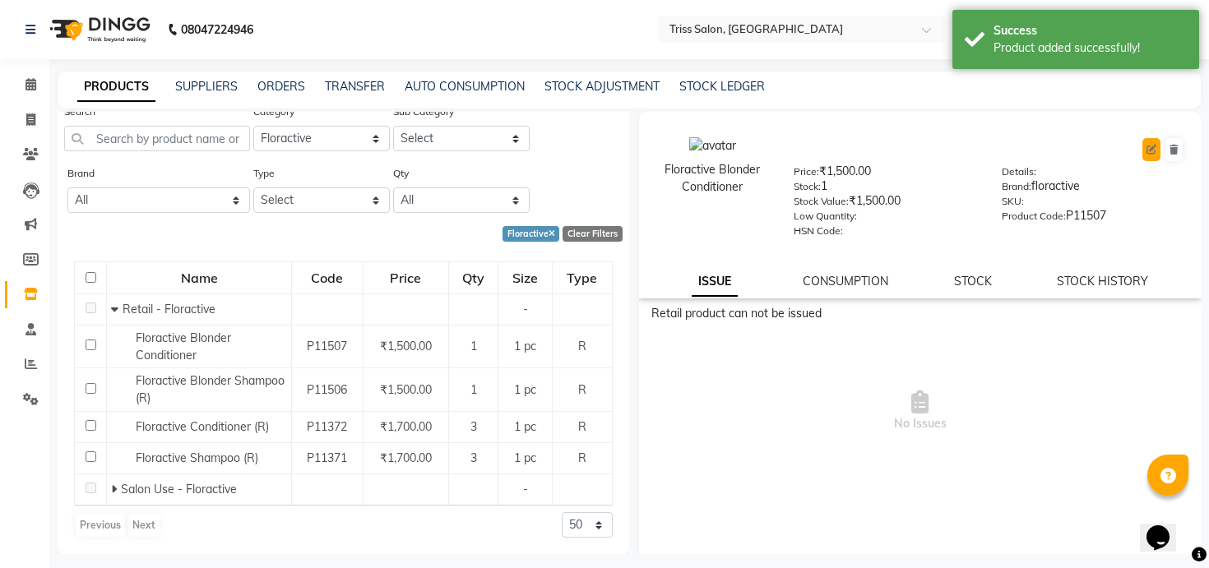
click at [1151, 139] on button at bounding box center [1152, 149] width 18 height 23
select select "true"
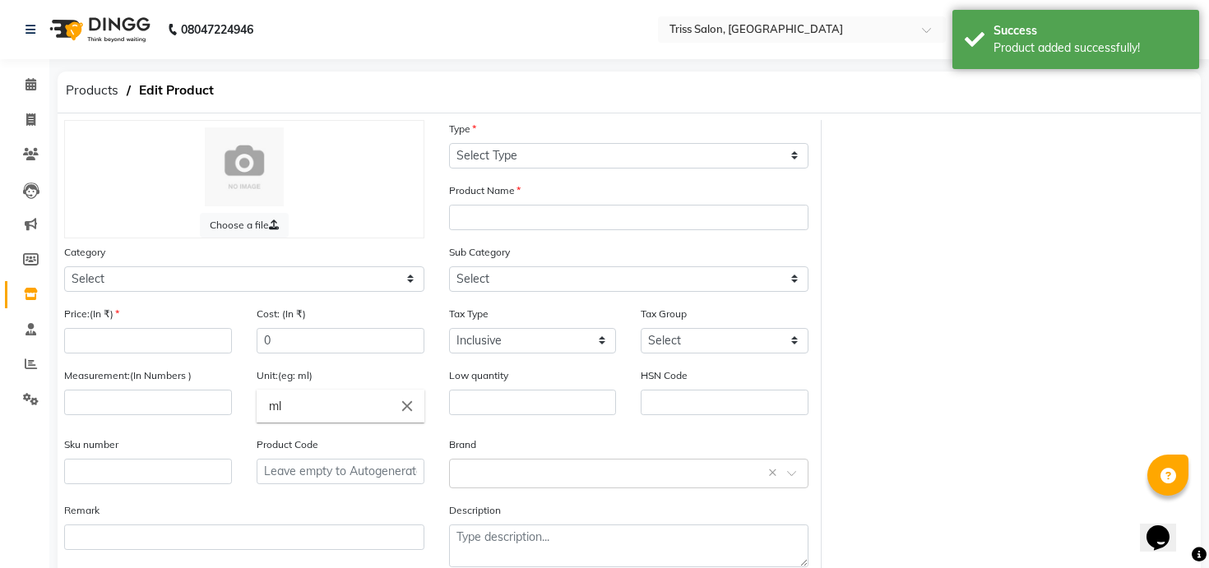
select select "R"
type input "Floractive Blonder Conditioner"
select select
type input "1500"
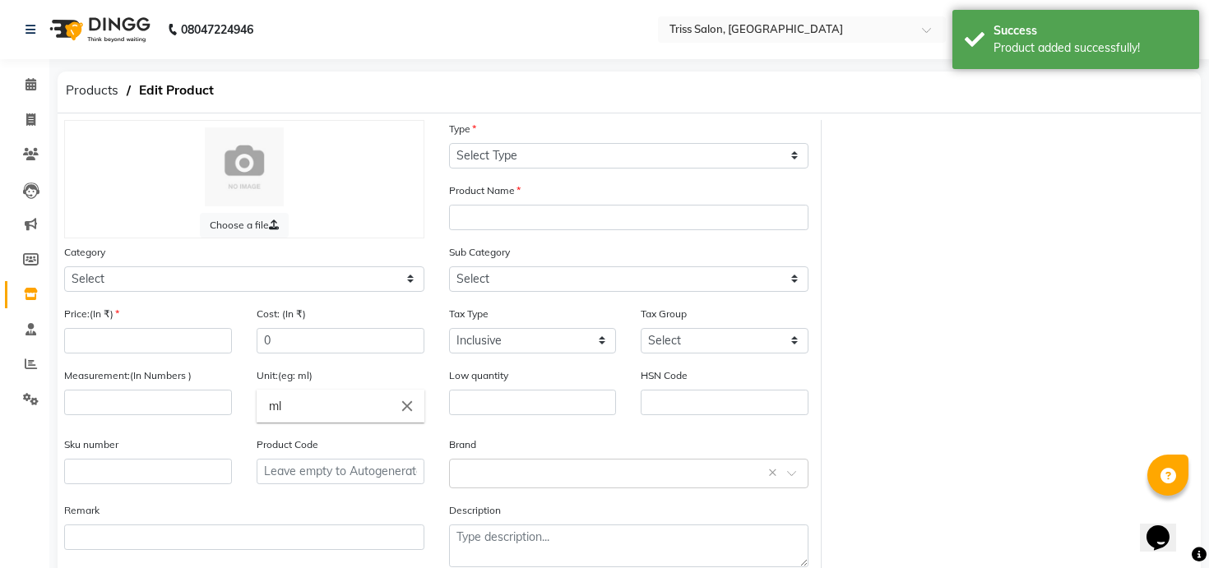
type input "750"
select select
type input "1"
type input "pc"
type input "P11507"
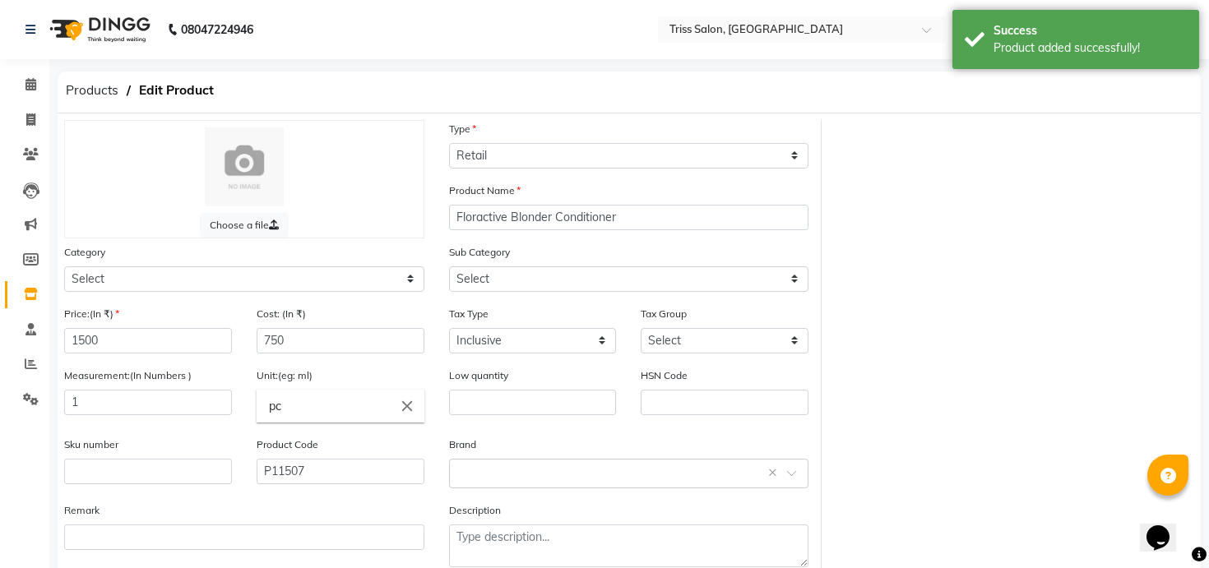
select select "367303450"
select select "3673034501"
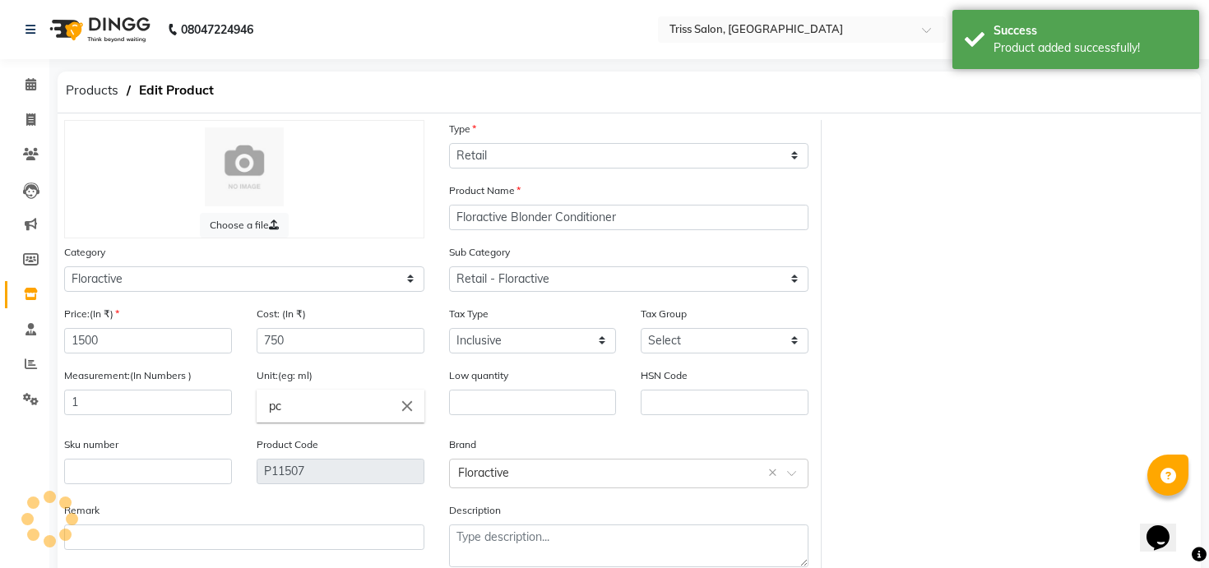
select select "1366"
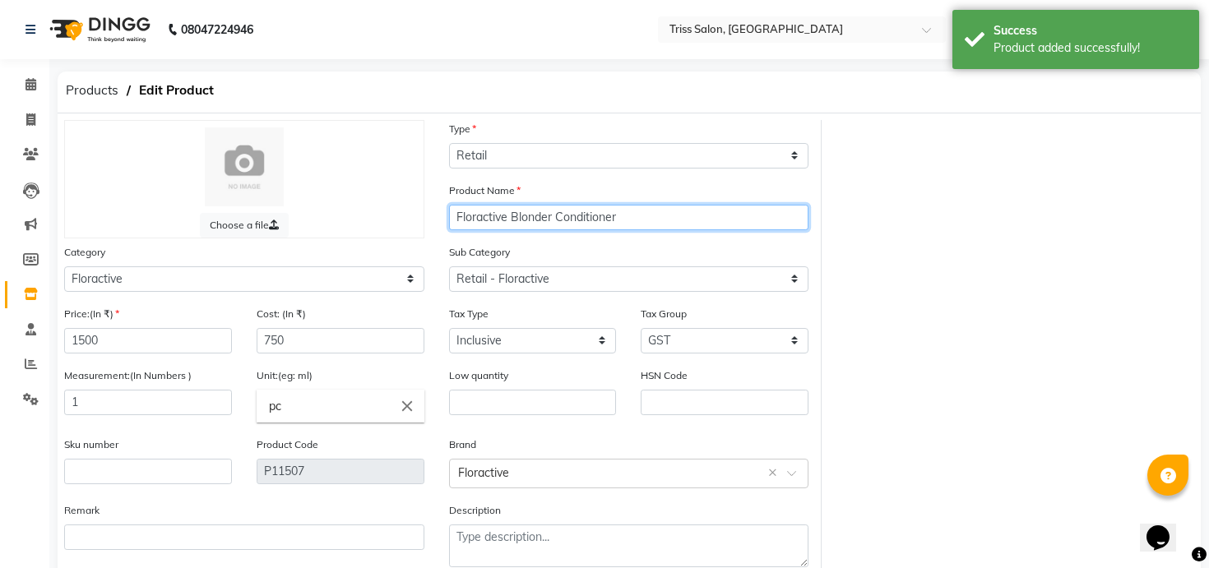
click at [658, 216] on input "Floractive Blonder Conditioner" at bounding box center [629, 218] width 360 height 26
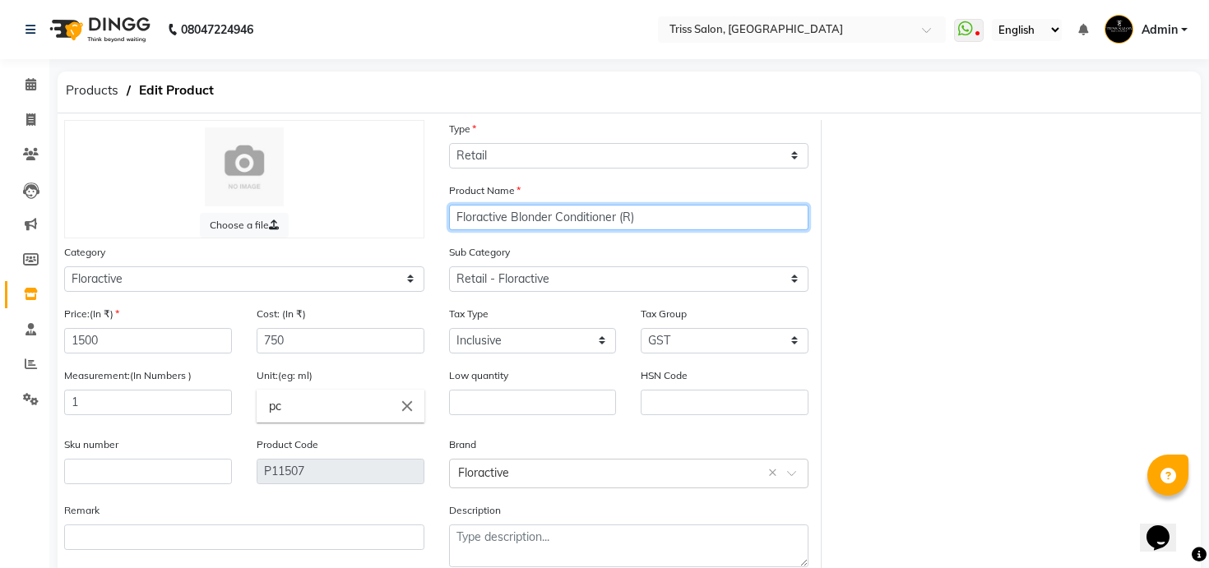
type input "Floractive Blonder Conditioner (R)"
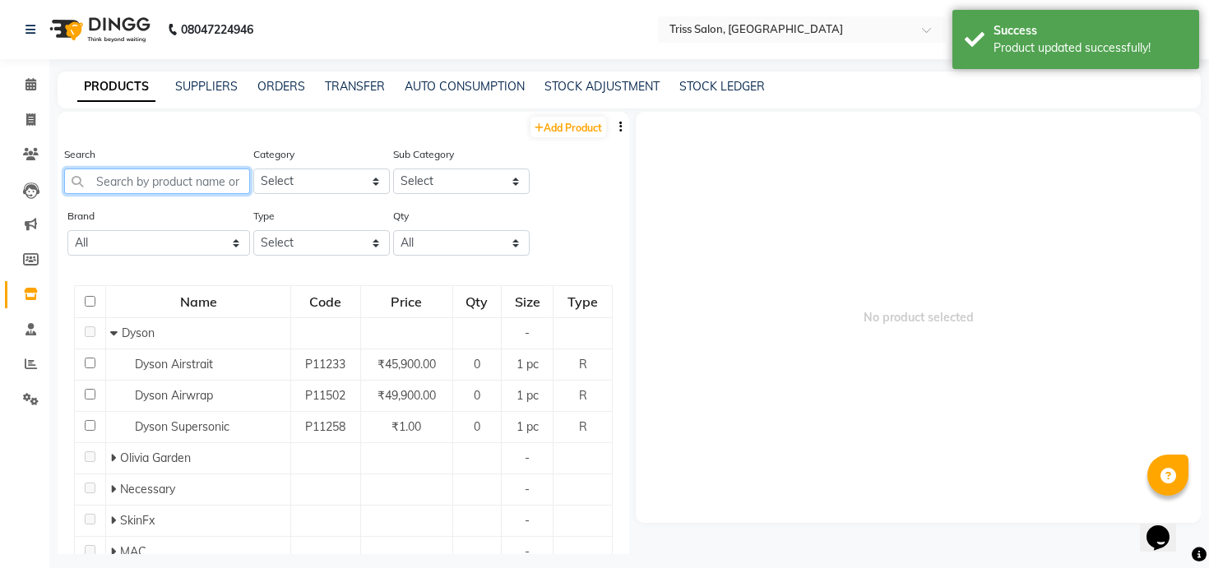
click at [205, 178] on input "text" at bounding box center [157, 182] width 186 height 26
paste input "flora"
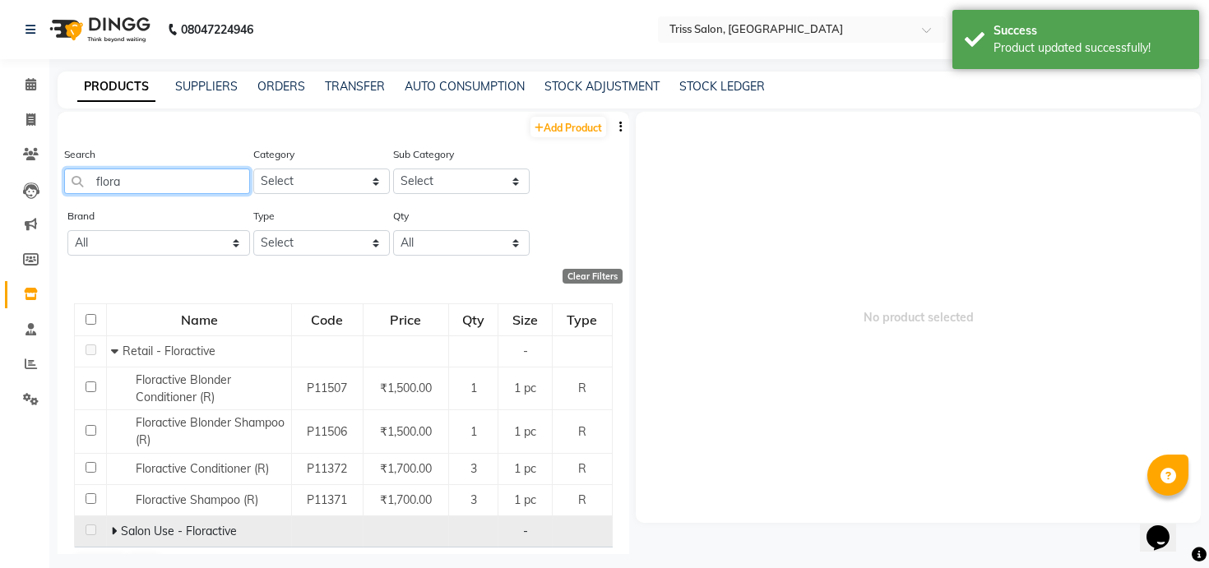
type input "flora"
click at [118, 529] on span at bounding box center [116, 531] width 10 height 15
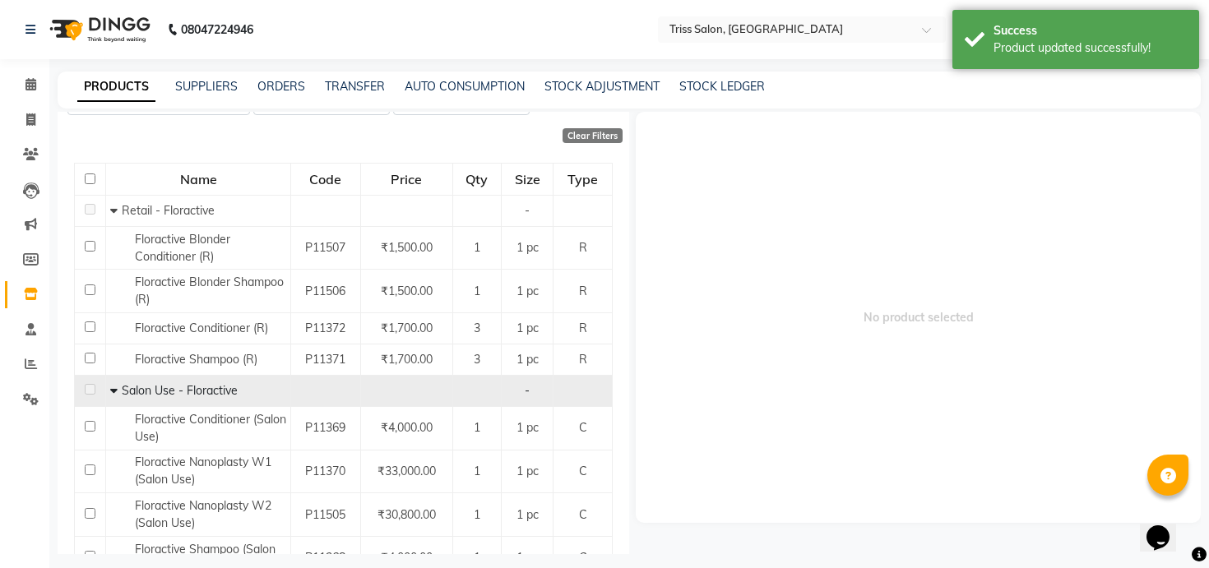
scroll to position [216, 0]
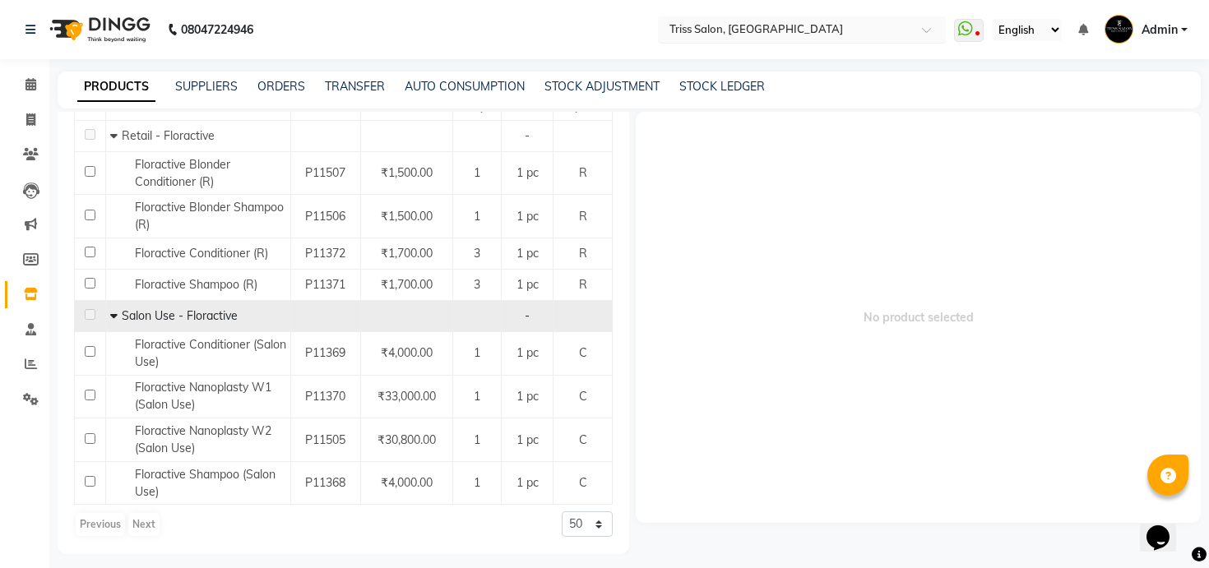
click at [749, 19] on div "Select Location × Triss Salon, Mathura" at bounding box center [802, 29] width 288 height 26
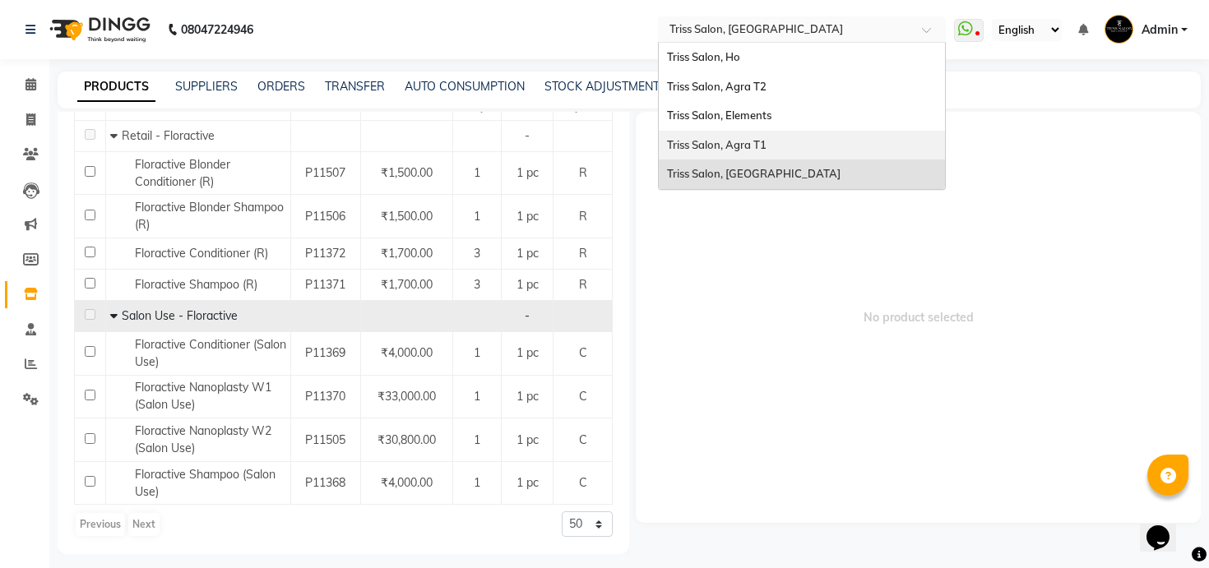
click at [758, 150] on span "Triss Salon, Agra T1" at bounding box center [717, 144] width 100 height 13
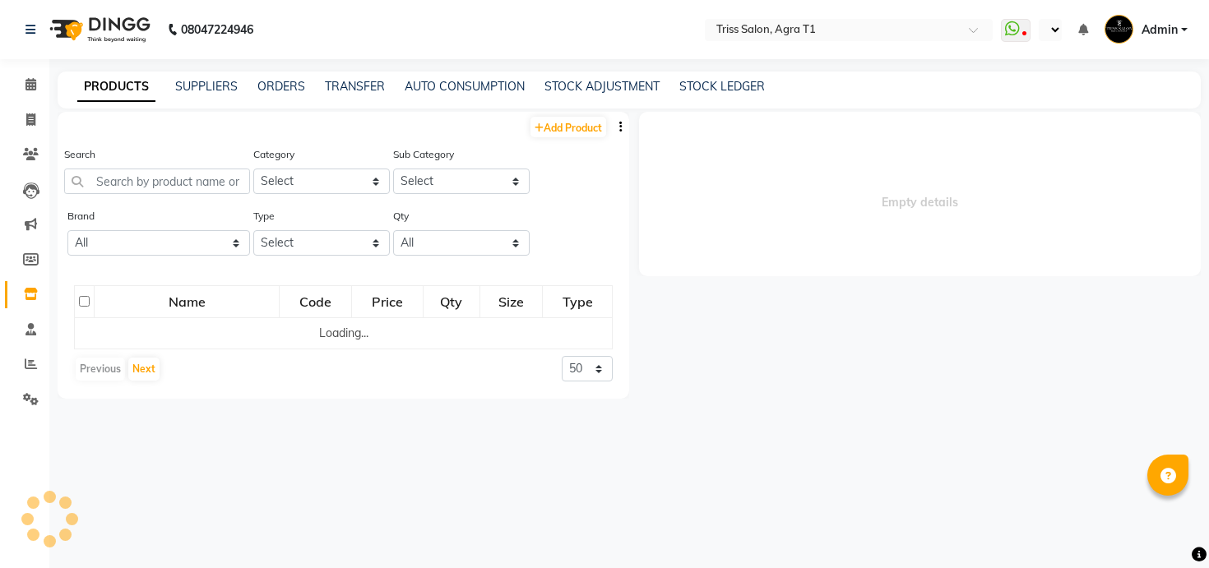
select select "en"
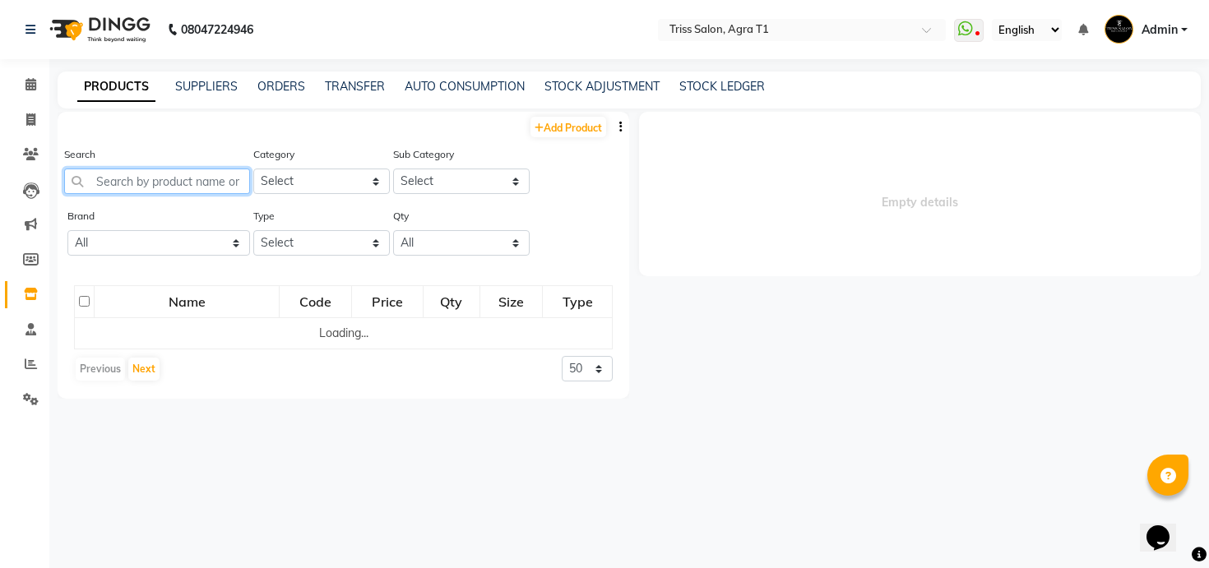
click at [196, 176] on input "text" at bounding box center [157, 182] width 186 height 26
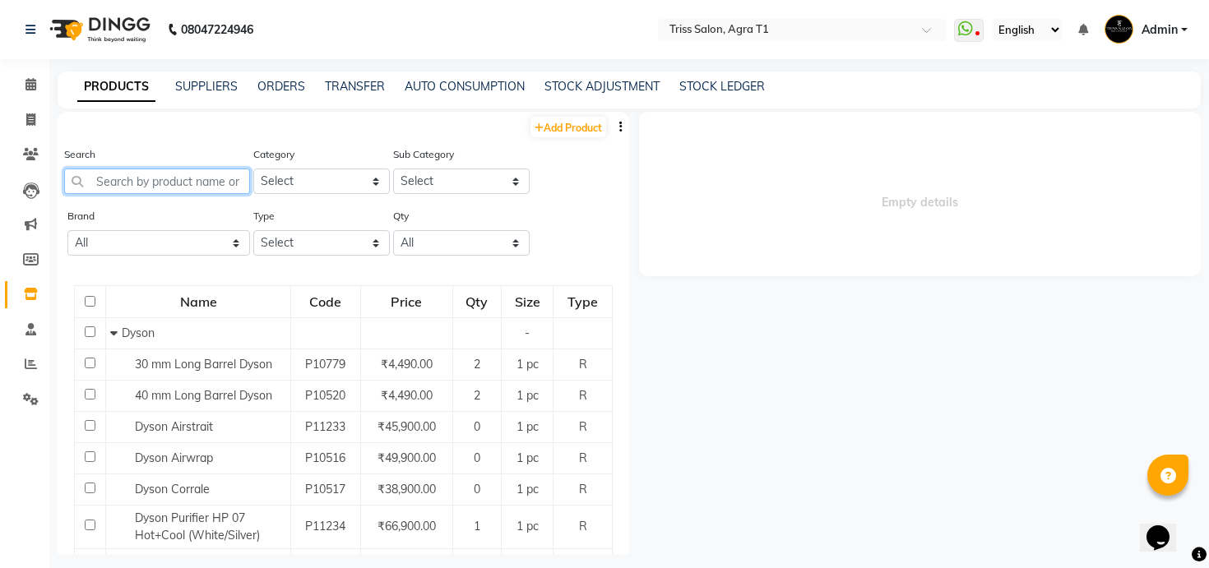
paste input "flora"
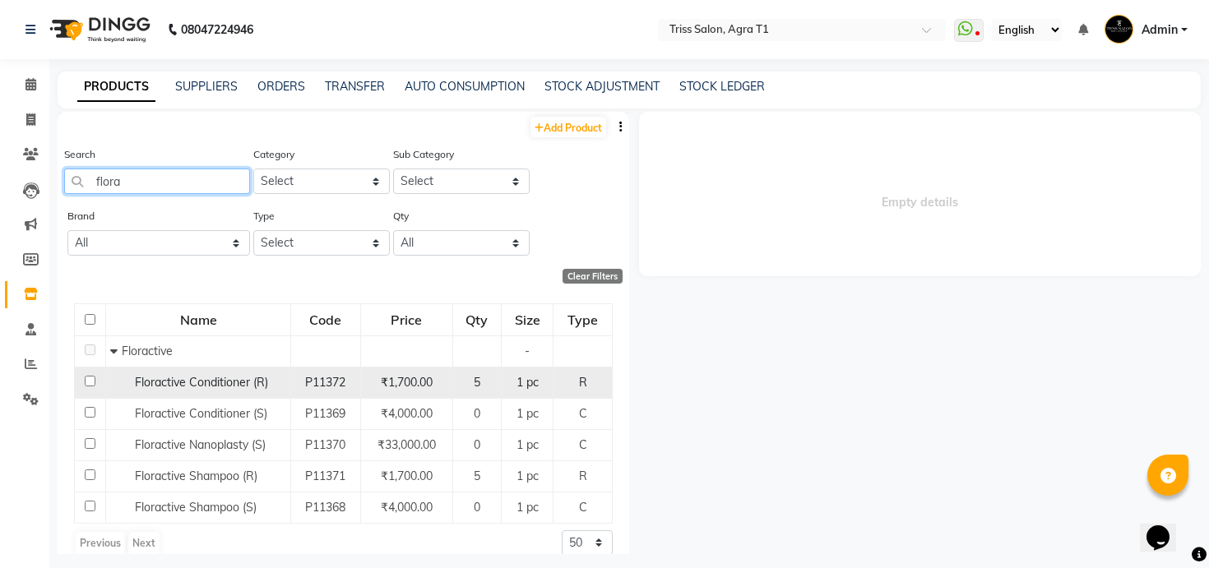
type input "flora"
click at [219, 383] on span "Floractive Conditioner (R)" at bounding box center [201, 382] width 133 height 15
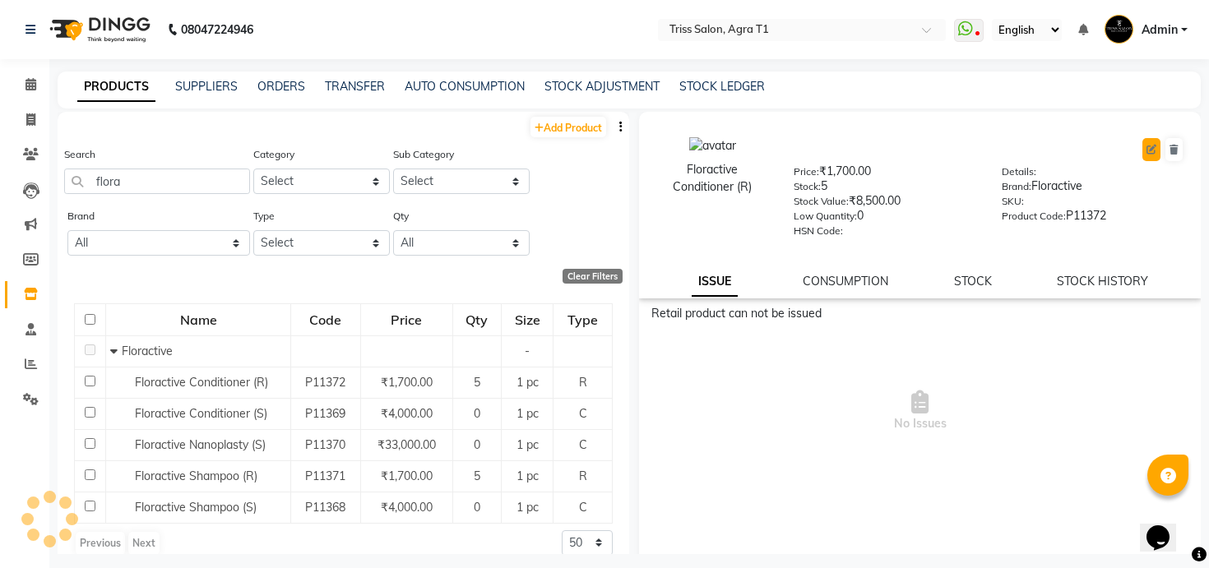
click at [1152, 151] on icon at bounding box center [1152, 150] width 10 height 10
select select "R"
select select "true"
select select "1277"
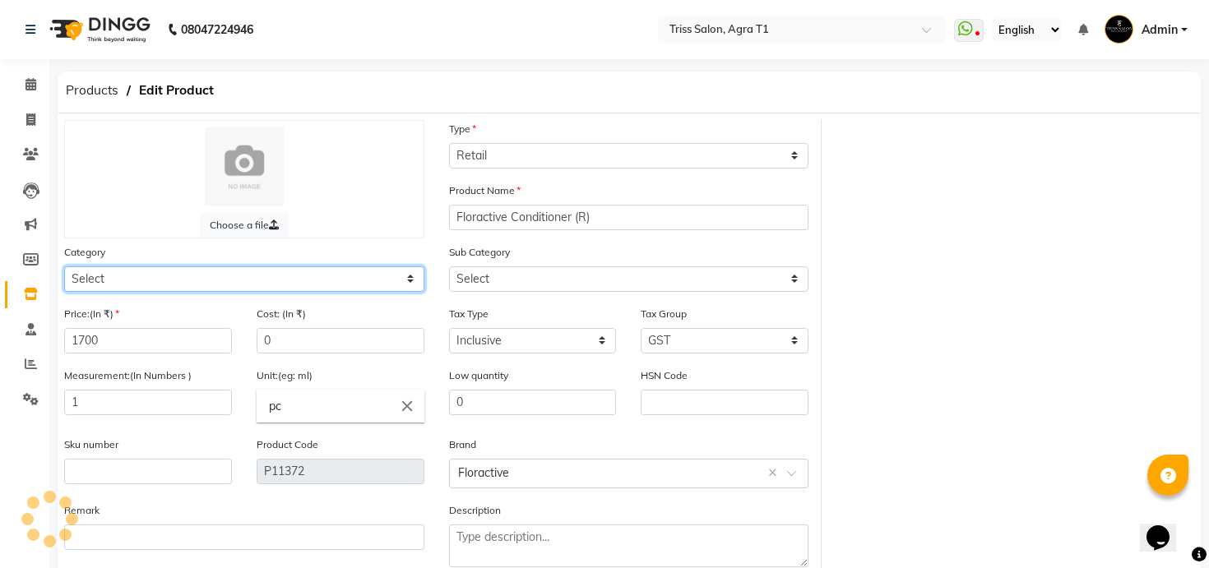
click at [364, 279] on select "Select" at bounding box center [244, 280] width 360 height 26
select select "367302450"
select select "3673024504"
select select "367303450"
click at [64, 267] on select "Select PH [PERSON_NAME] Moroccan Oil 3TenX K18 Schwarzkopf Mintree Kanpeki Thal…" at bounding box center [244, 280] width 360 height 26
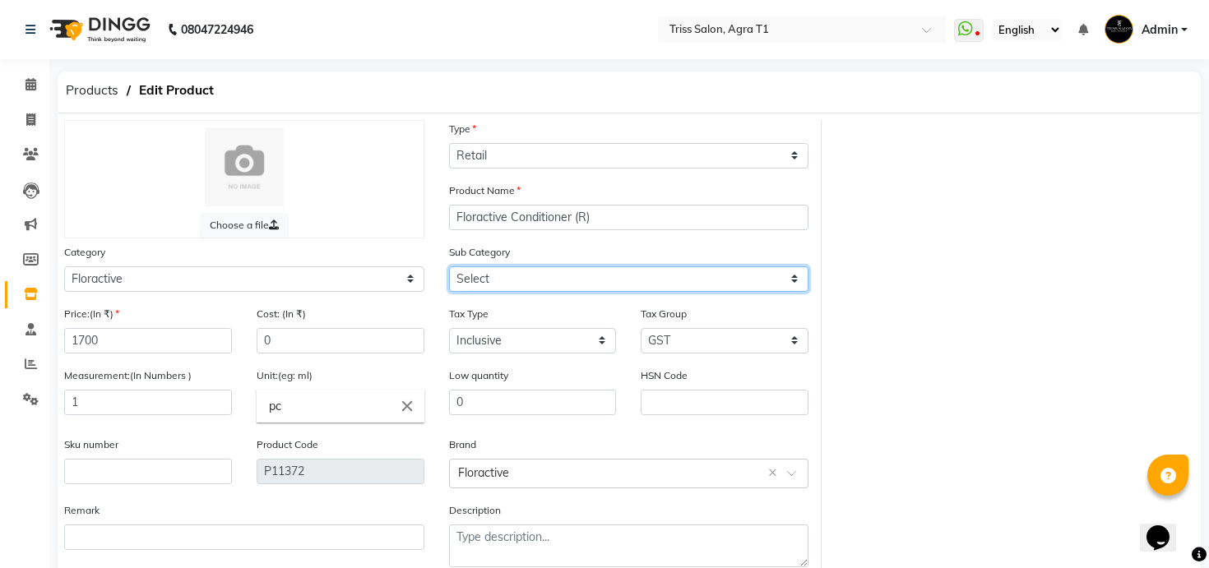
click at [528, 287] on select "Select GK Salon Use GK Retail Floractive" at bounding box center [629, 280] width 360 height 26
select select "3673034501"
click at [449, 267] on select "Select Retail - Floractive Salon Use - Floractive" at bounding box center [629, 280] width 360 height 26
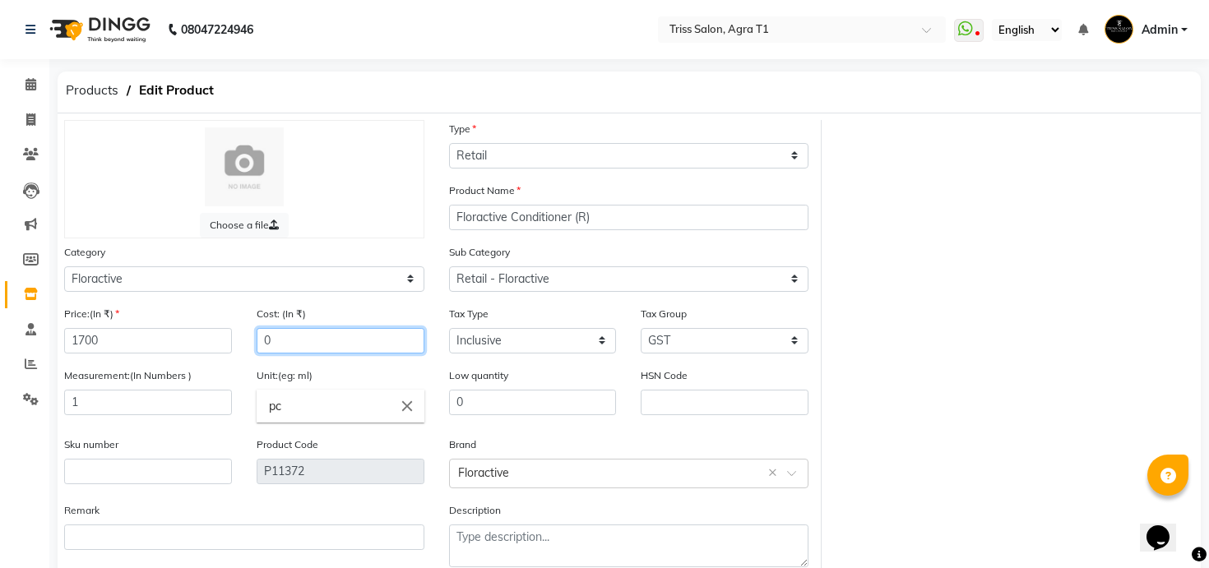
click at [343, 336] on input "0" at bounding box center [341, 341] width 168 height 26
type input "850"
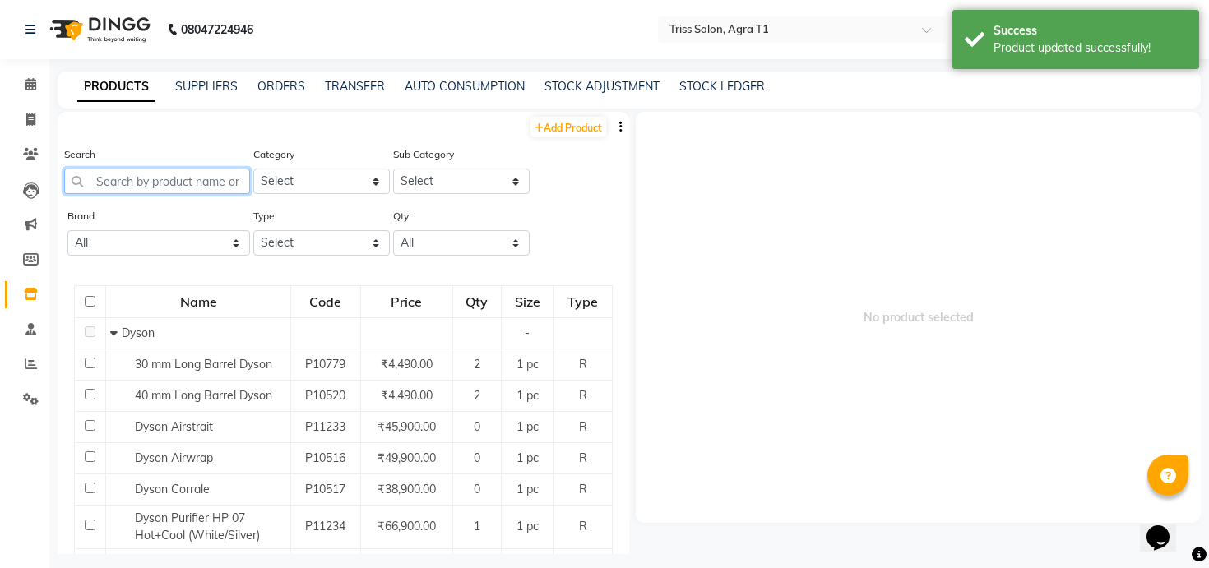
click at [216, 179] on input "text" at bounding box center [157, 182] width 186 height 26
paste input "flora"
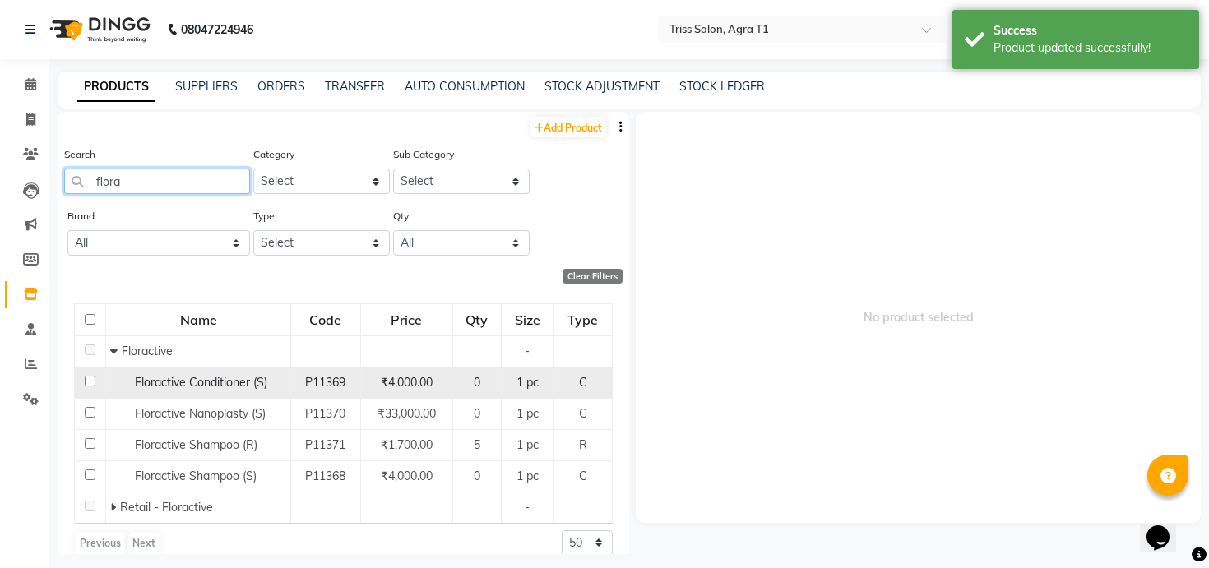
type input "flora"
click at [220, 374] on div "Floractive Conditioner (S)" at bounding box center [198, 382] width 176 height 17
select select
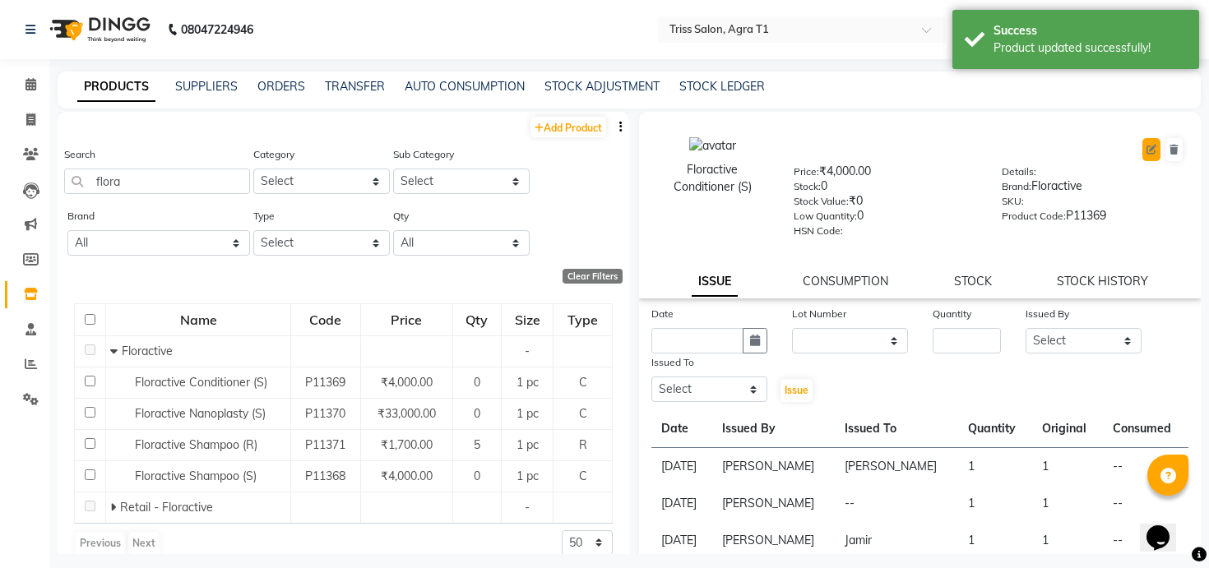
click at [1156, 147] on icon at bounding box center [1152, 150] width 10 height 10
select select "C"
select select "367302450"
select select "true"
select select "1277"
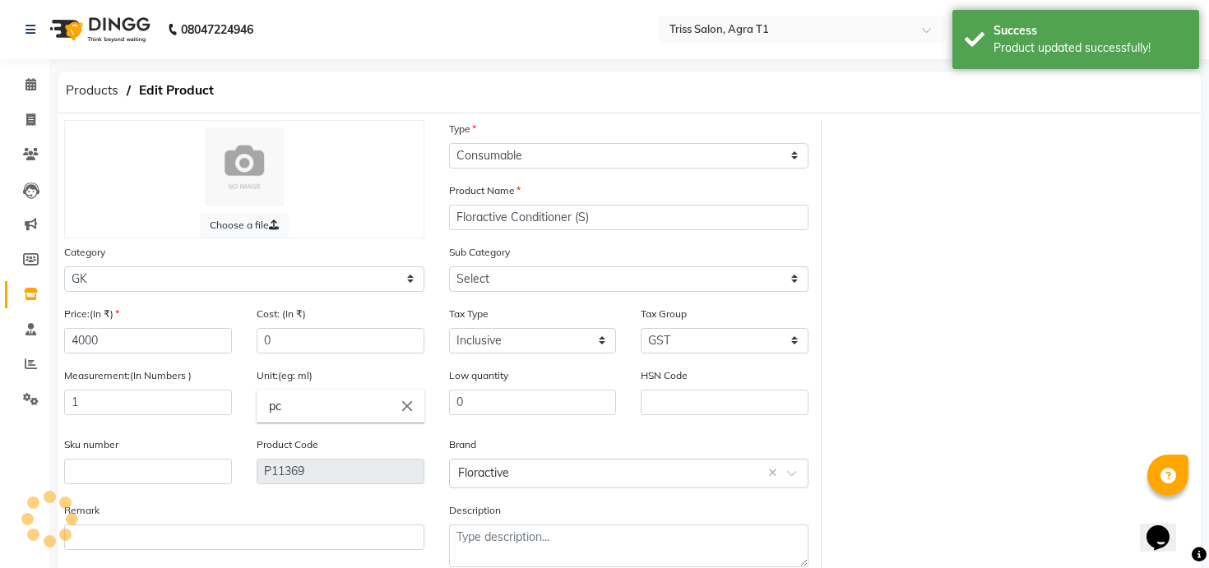
select select "3673024504"
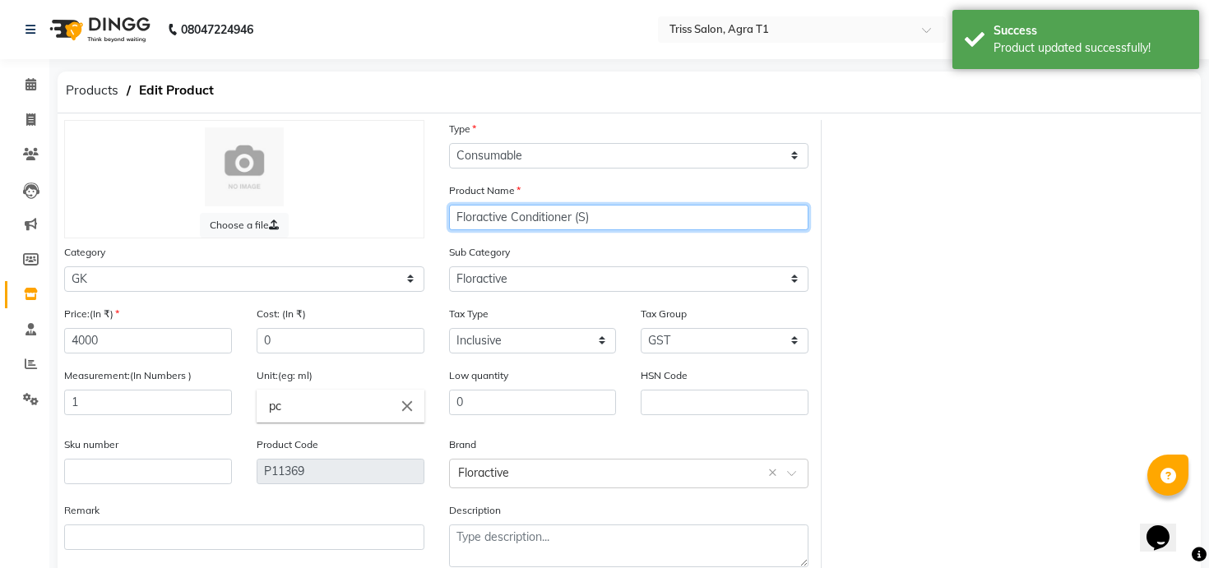
click at [585, 220] on input "Floractive Conditioner (S)" at bounding box center [629, 218] width 360 height 26
type input "Floractive Conditioner (Salon Use)"
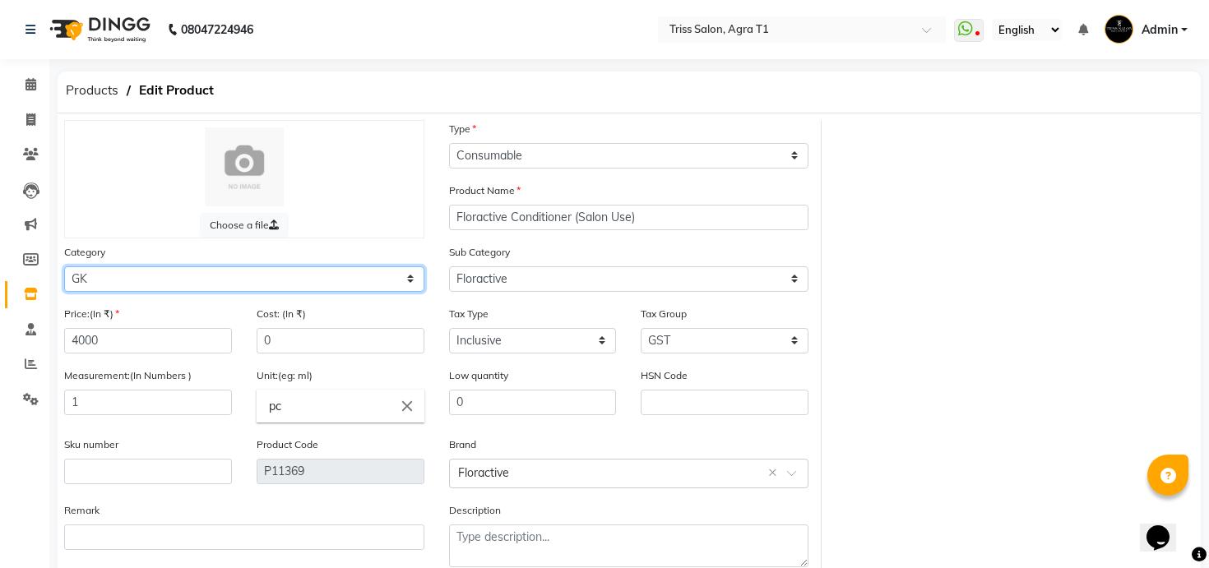
select select "367303450"
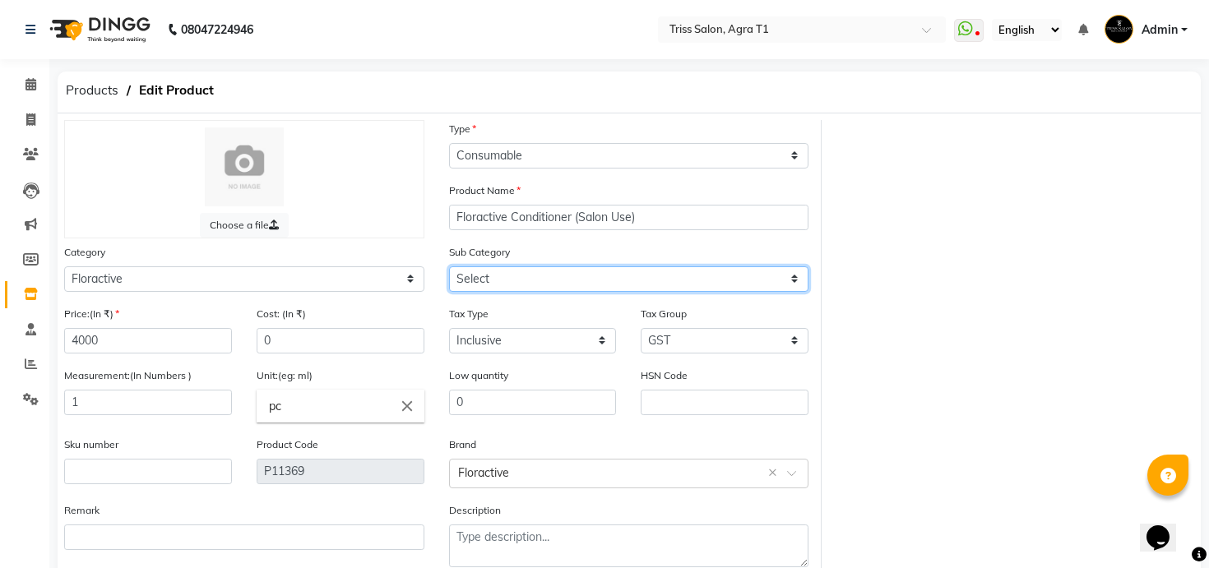
select select "3673034501"
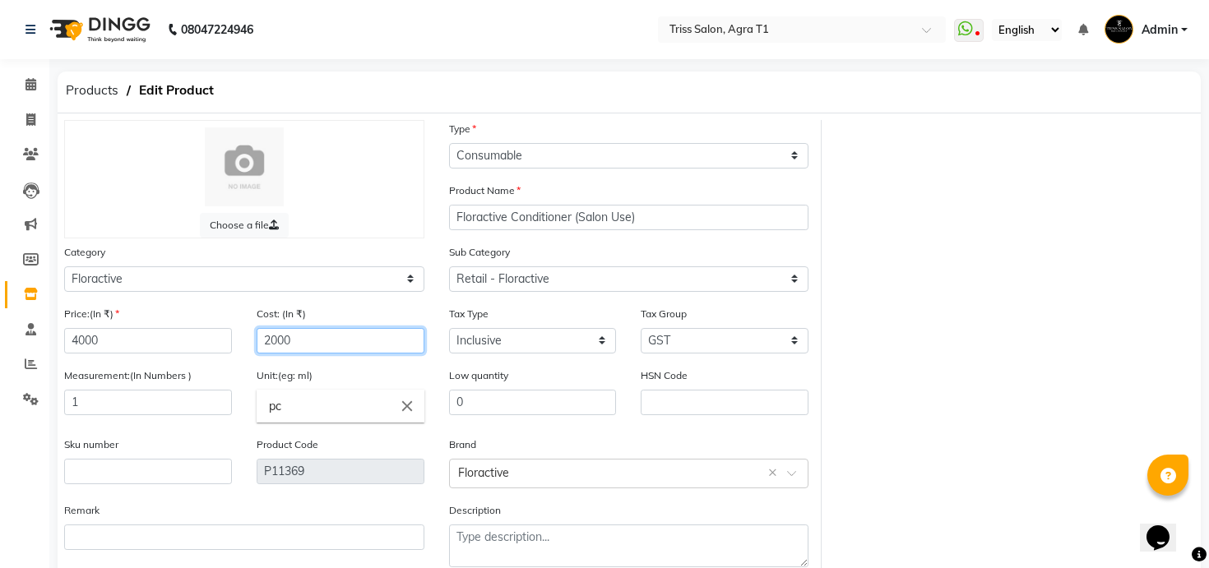
type input "2000"
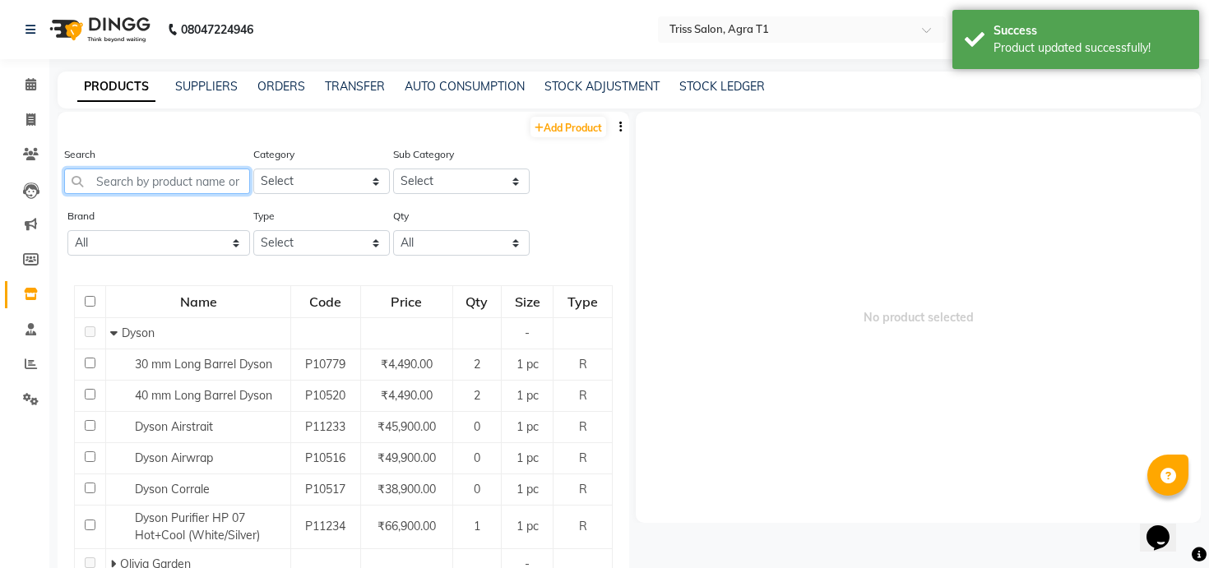
click at [237, 179] on input "text" at bounding box center [157, 182] width 186 height 26
paste input "flora"
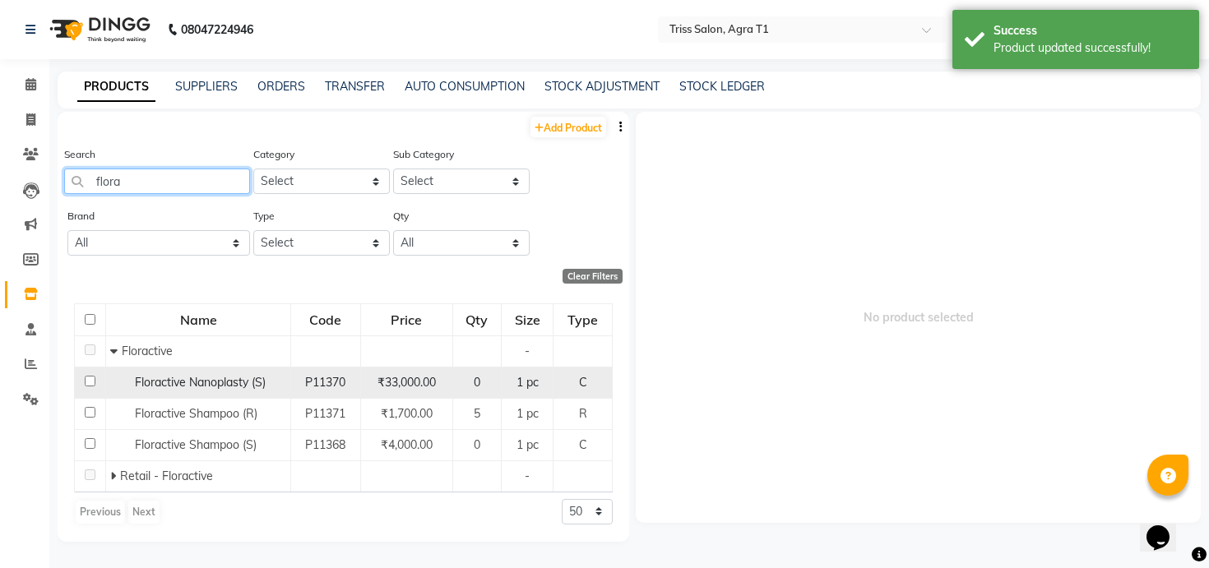
type input "flora"
click at [243, 394] on td "Floractive Nanoplasty (S)" at bounding box center [198, 382] width 185 height 31
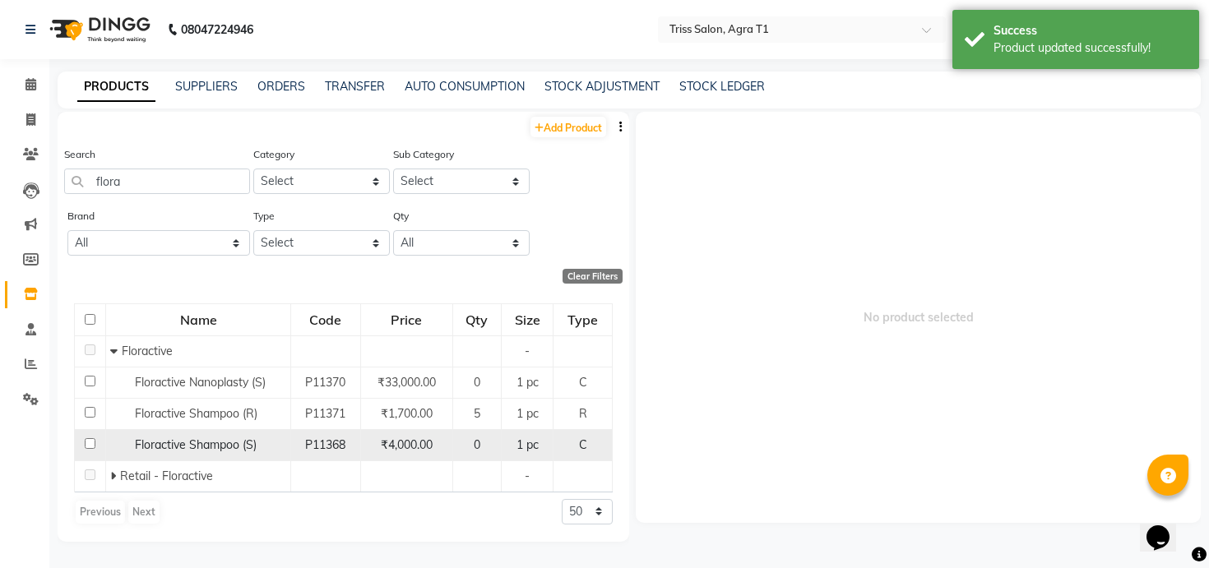
click at [227, 440] on span "Floractive Shampoo (S)" at bounding box center [196, 445] width 122 height 15
select select
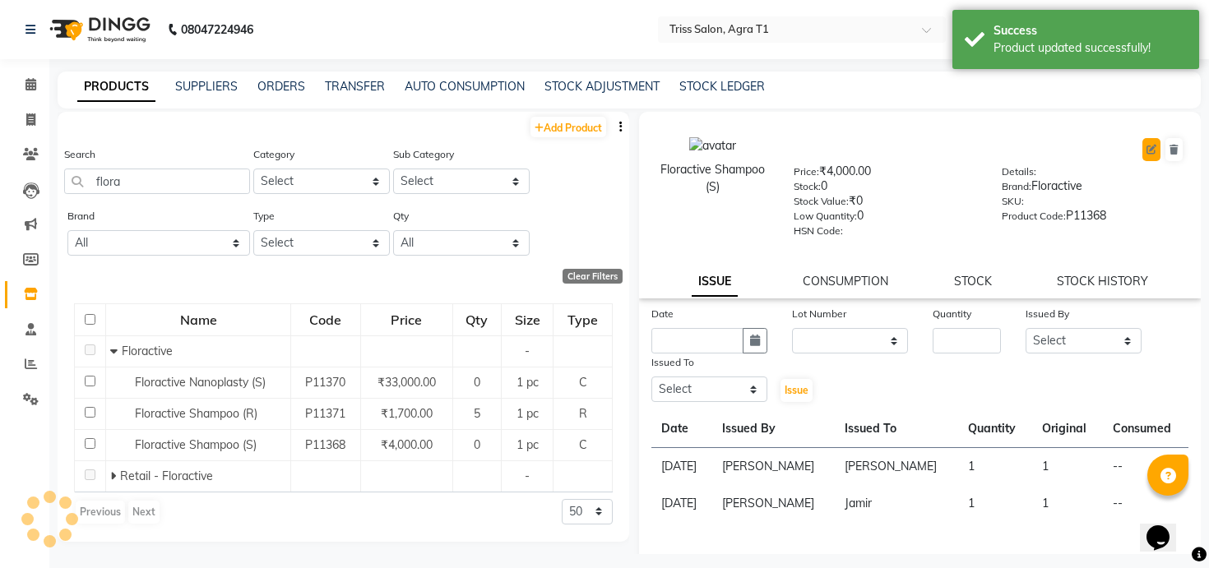
click at [1148, 151] on icon at bounding box center [1152, 150] width 10 height 10
select select "true"
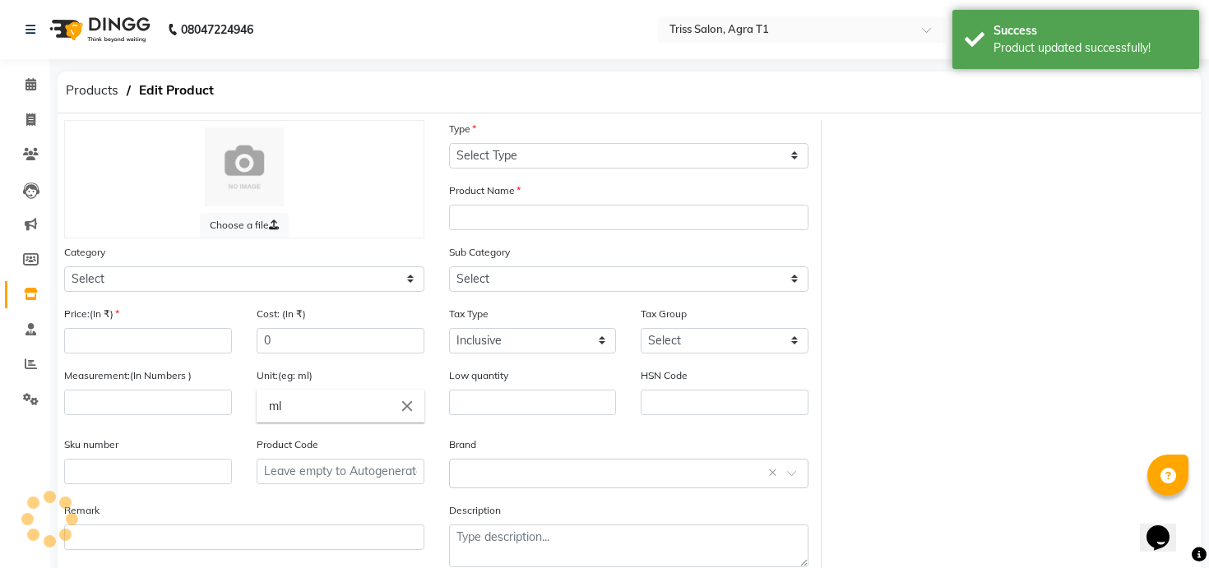
select select "C"
type input "Floractive Shampoo (S)"
select select
type input "4000"
select select "1277"
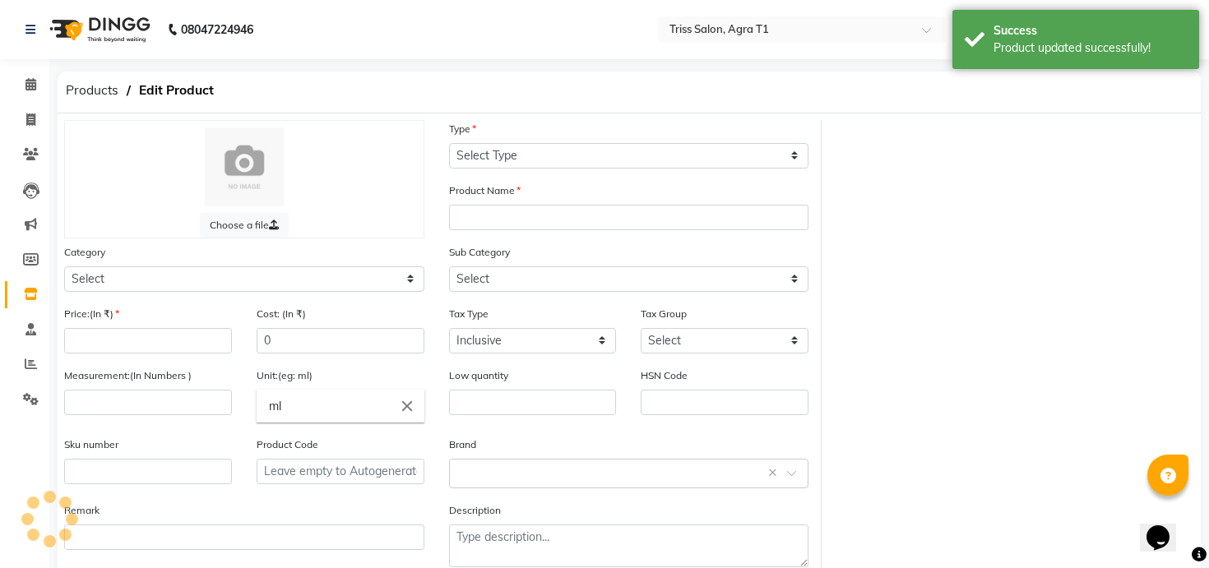
type input "1"
type input "pc"
type input "0"
type input "P11368"
select select "367302450"
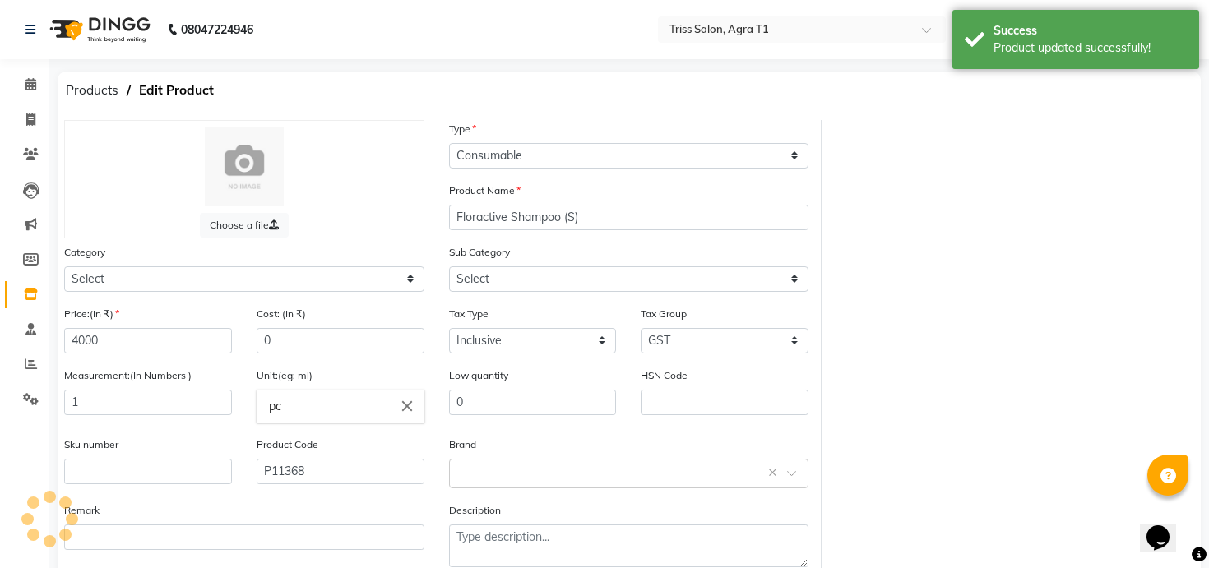
select select "3673024504"
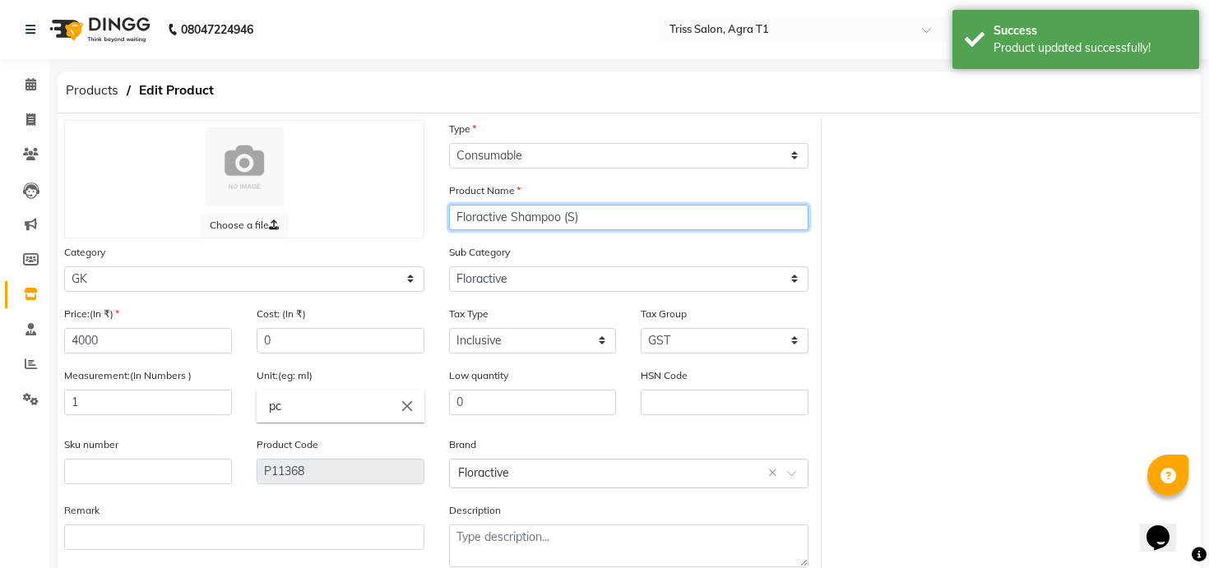
click at [577, 221] on input "Floractive Shampoo (S)" at bounding box center [629, 218] width 360 height 26
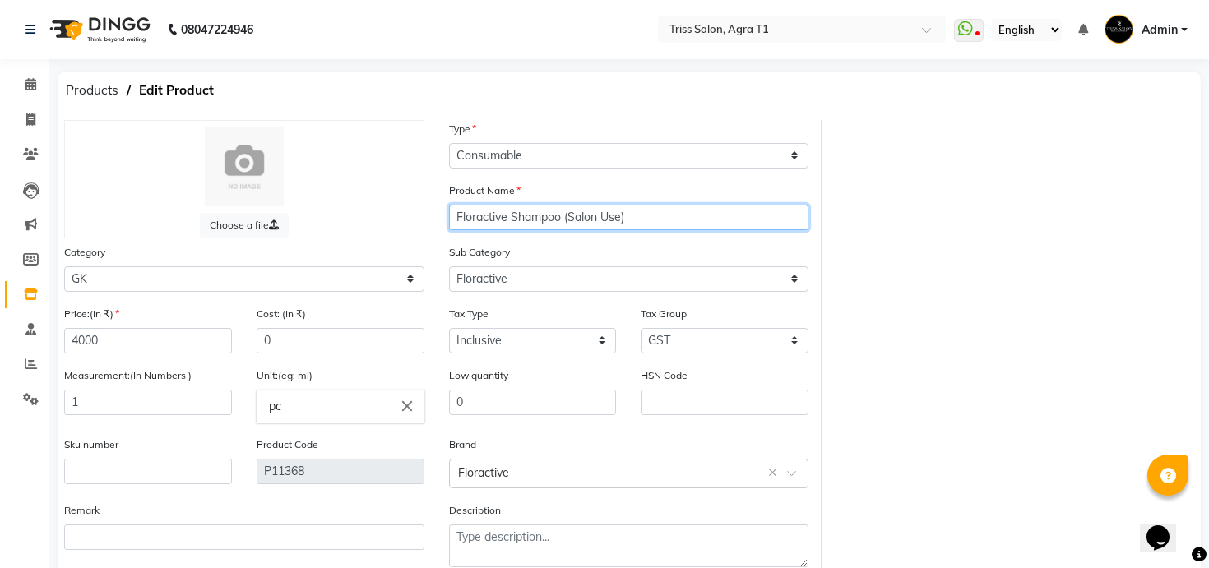
type input "Floractive Shampoo (Salon Use)"
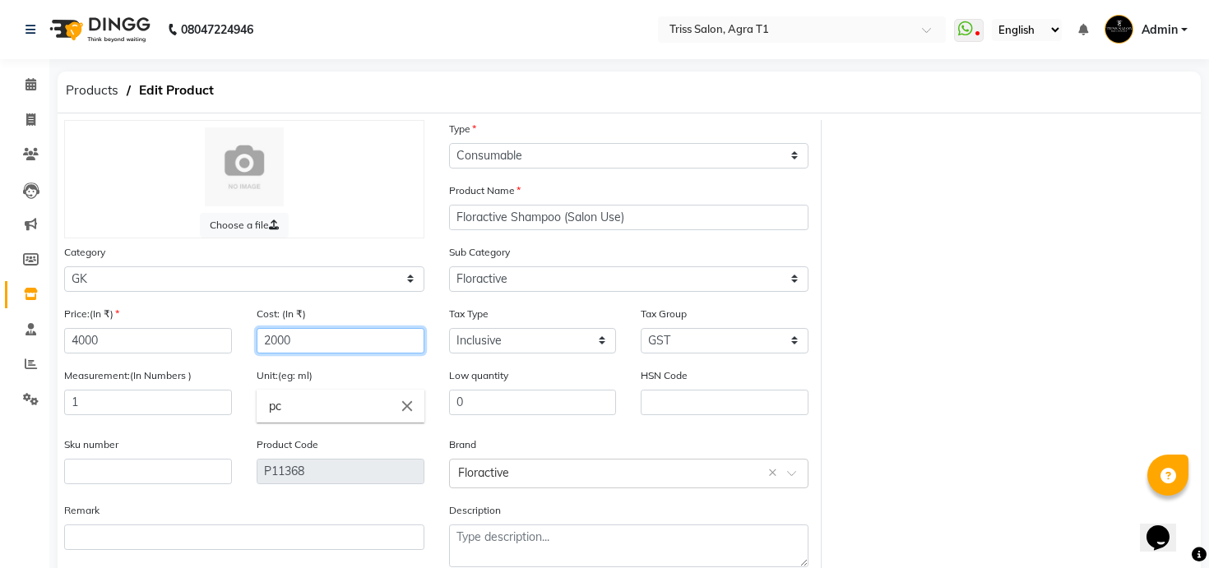
type input "2000"
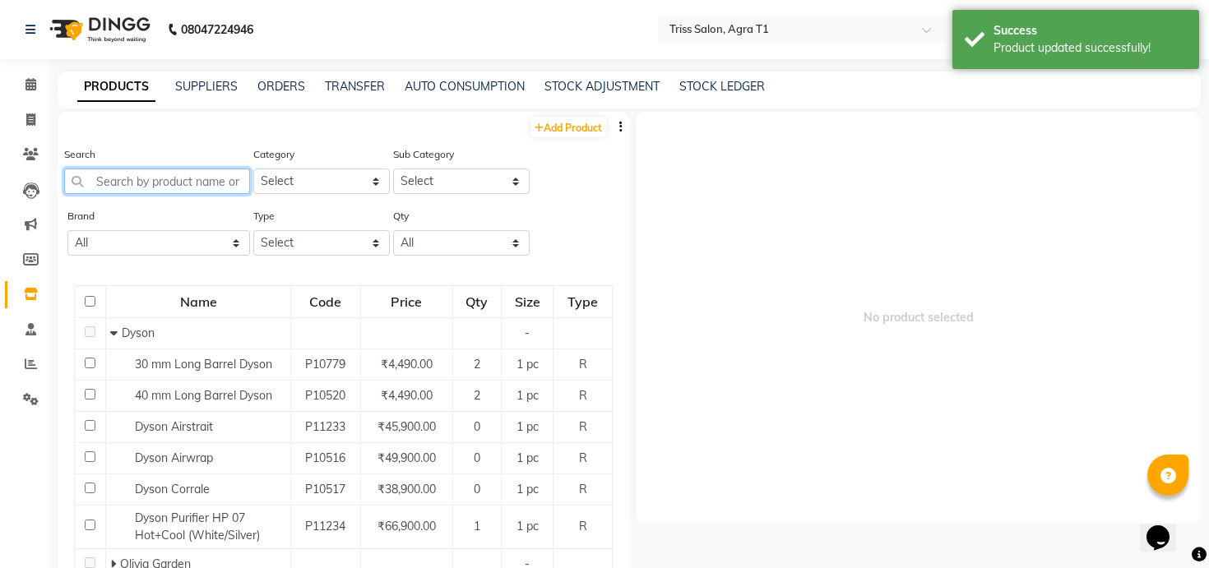
click at [189, 179] on input "text" at bounding box center [157, 182] width 186 height 26
paste input "flora"
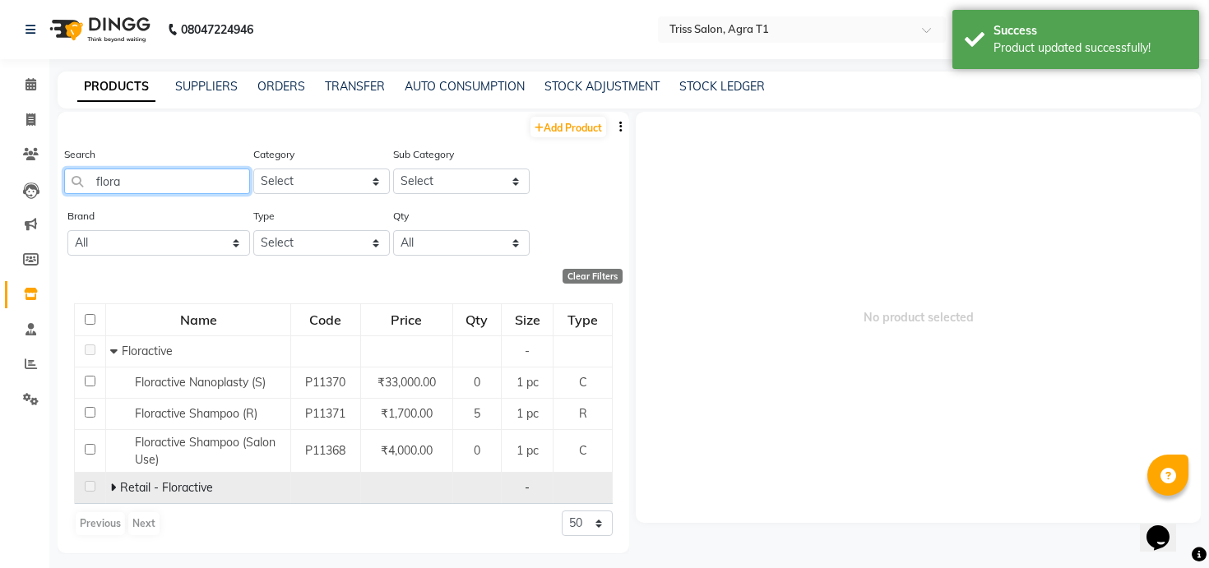
type input "flora"
click at [112, 485] on icon at bounding box center [113, 488] width 6 height 12
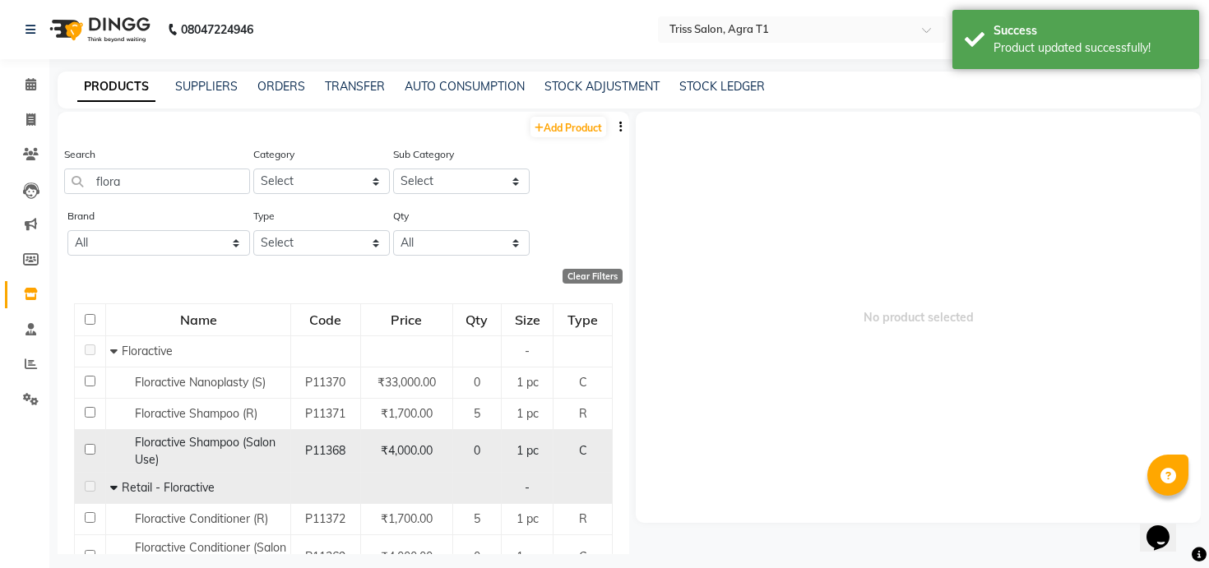
scroll to position [74, 0]
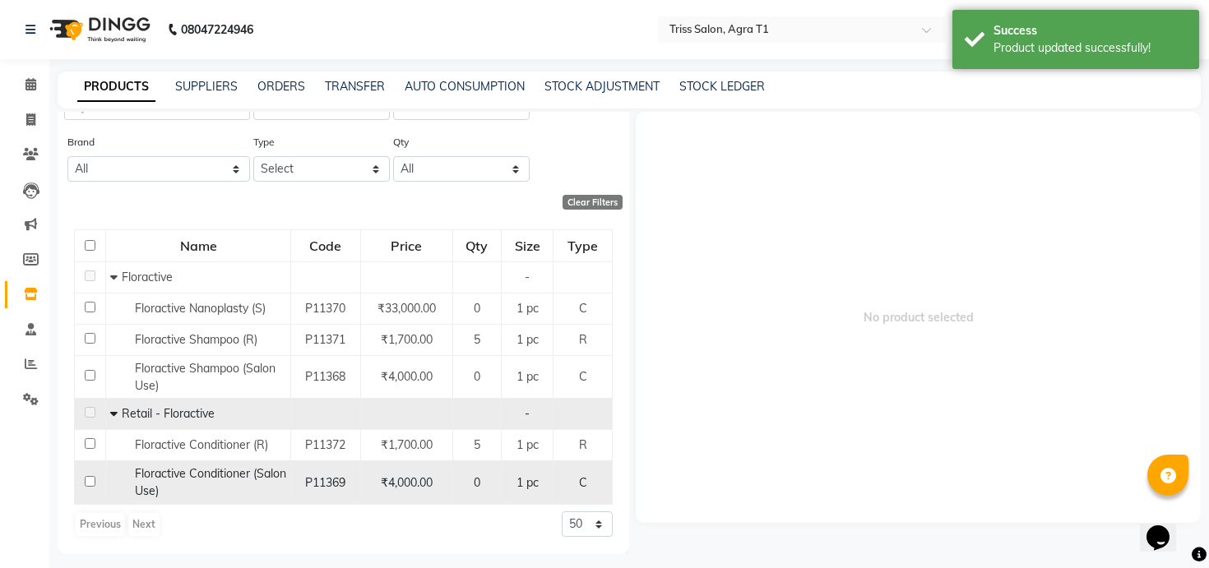
click at [202, 480] on span "Floractive Conditioner (Salon Use)" at bounding box center [210, 482] width 151 height 32
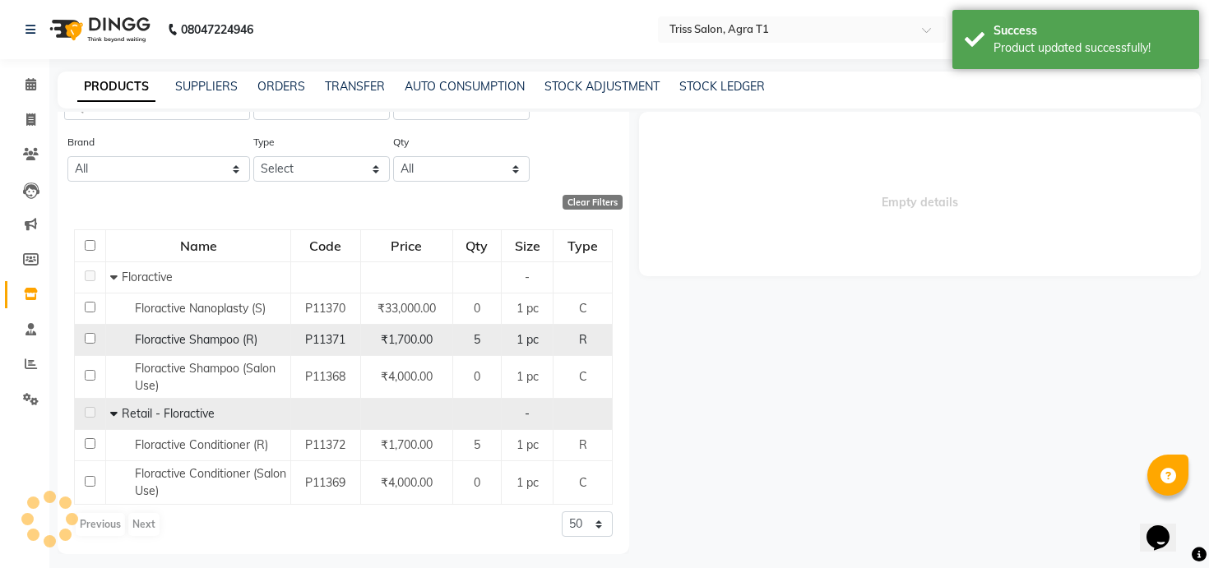
select select
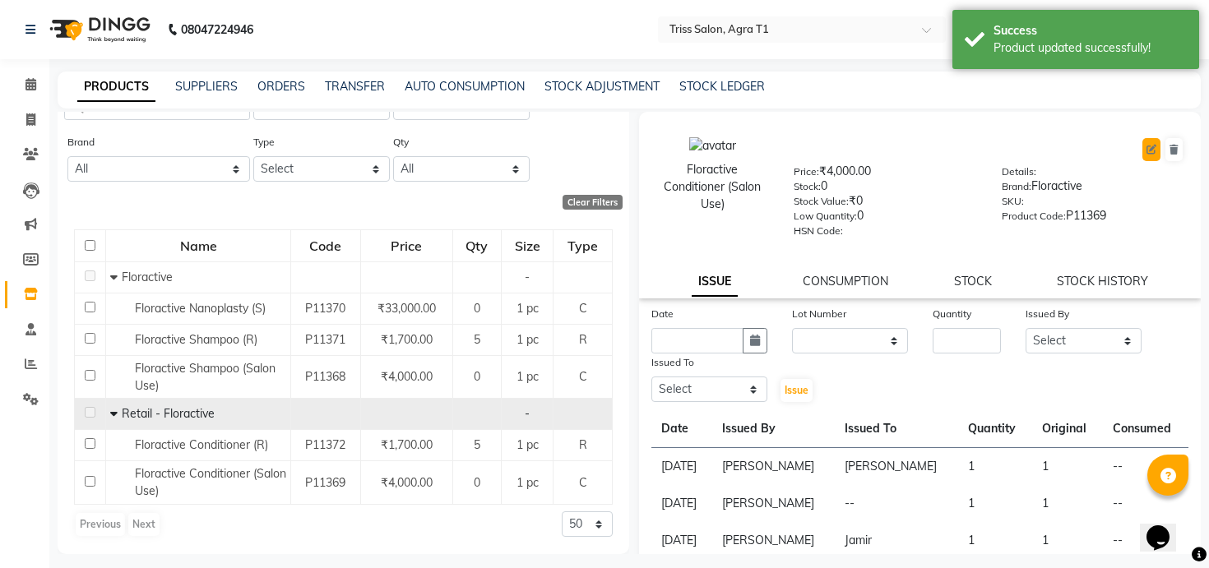
click at [1150, 154] on icon at bounding box center [1152, 150] width 10 height 10
select select "C"
select select "367303450"
select select "3673034501"
select select "true"
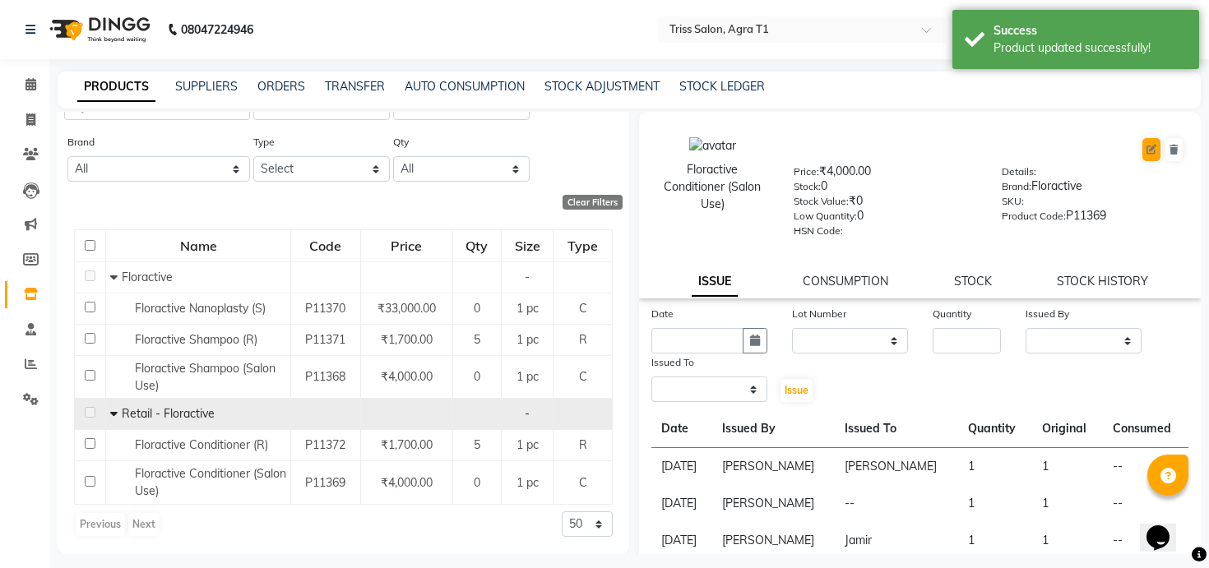
select select "1277"
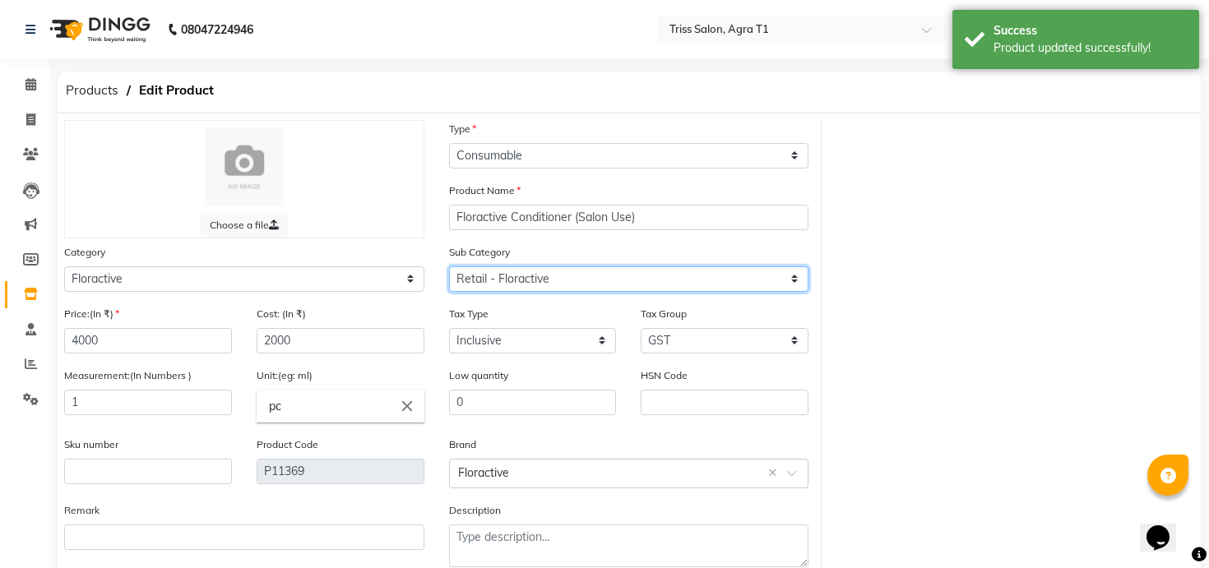
click at [610, 281] on select "Select Retail - Floractive Salon Use - Floractive" at bounding box center [629, 280] width 360 height 26
select select "3673034503"
click at [449, 267] on select "Select Retail - Floractive Salon Use - Floractive" at bounding box center [629, 280] width 360 height 26
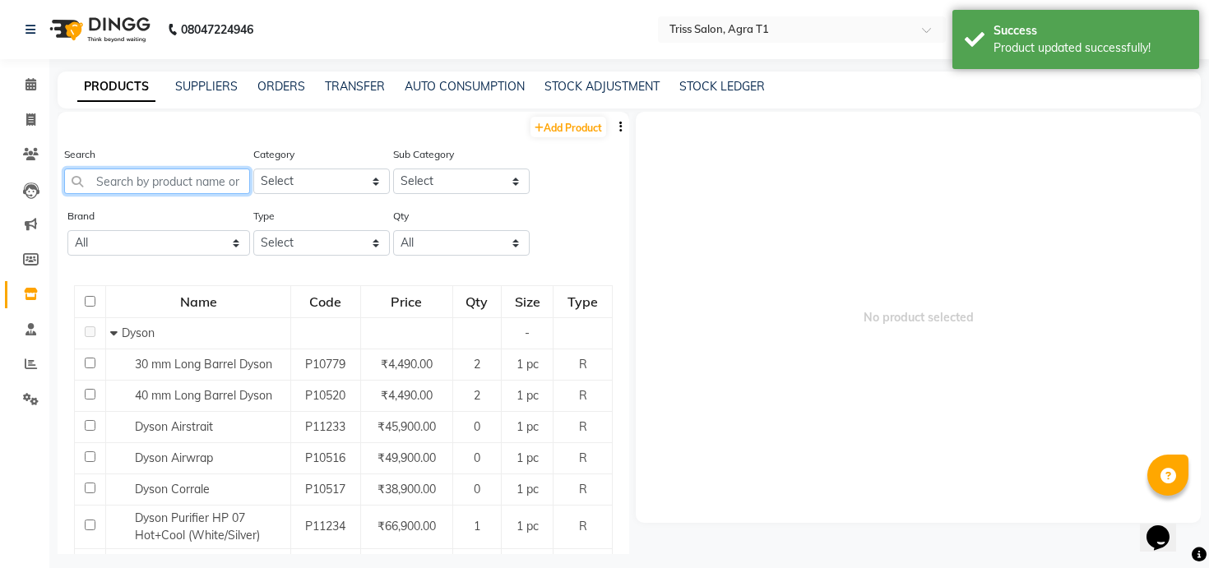
click at [234, 180] on input "text" at bounding box center [157, 182] width 186 height 26
paste input "flora"
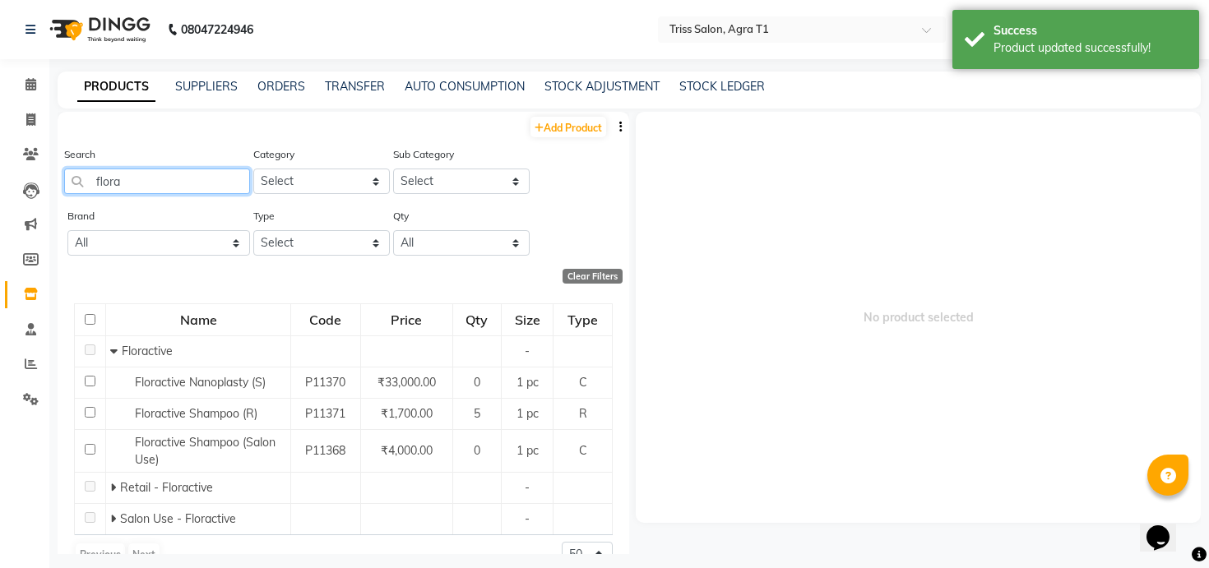
scroll to position [30, 0]
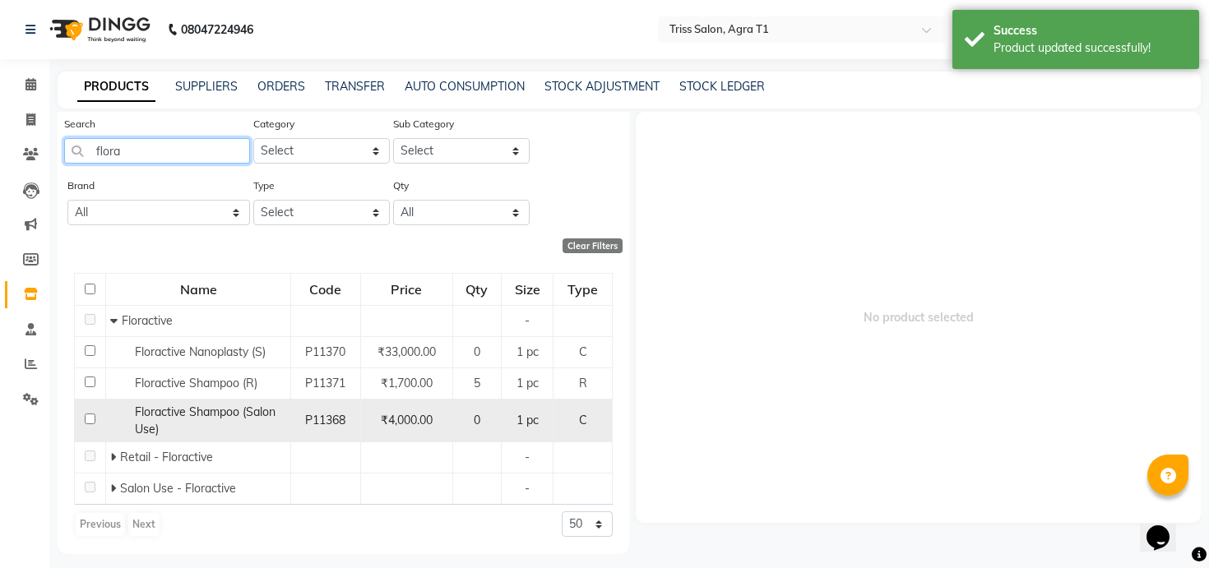
type input "flora"
click at [169, 412] on span "Floractive Shampoo (Salon Use)" at bounding box center [205, 421] width 141 height 32
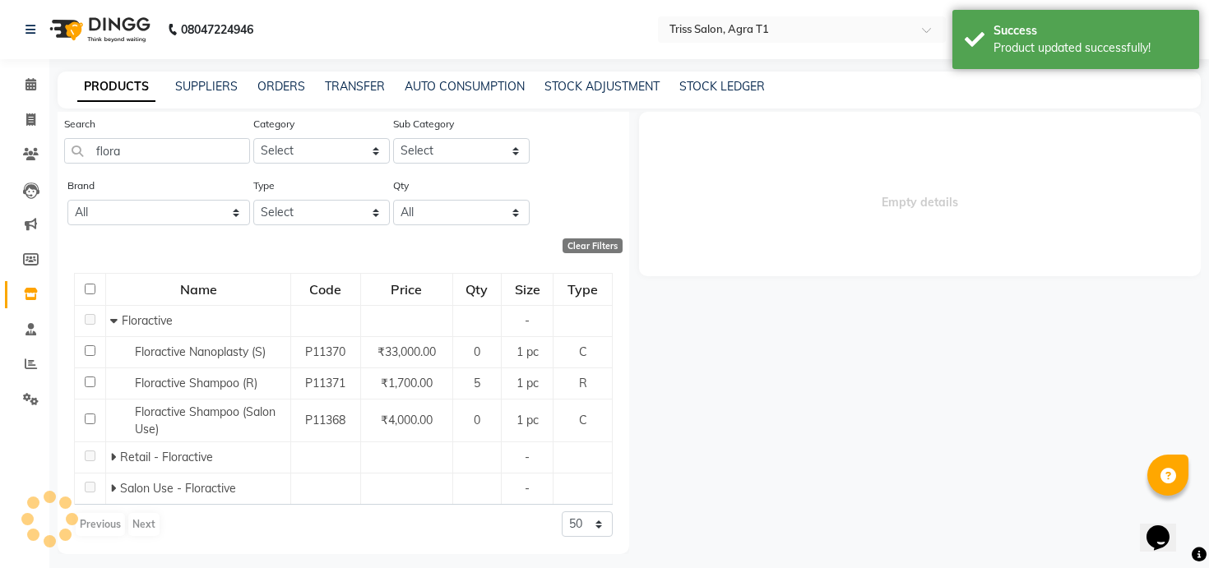
select select
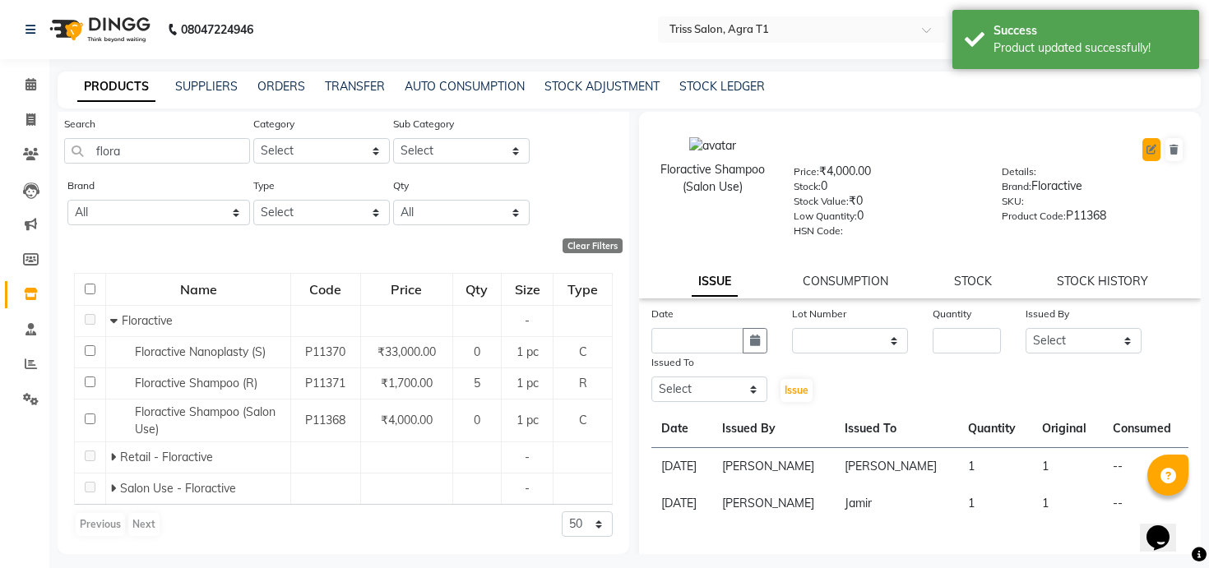
click at [1146, 148] on button at bounding box center [1152, 149] width 18 height 23
select select "C"
select select "true"
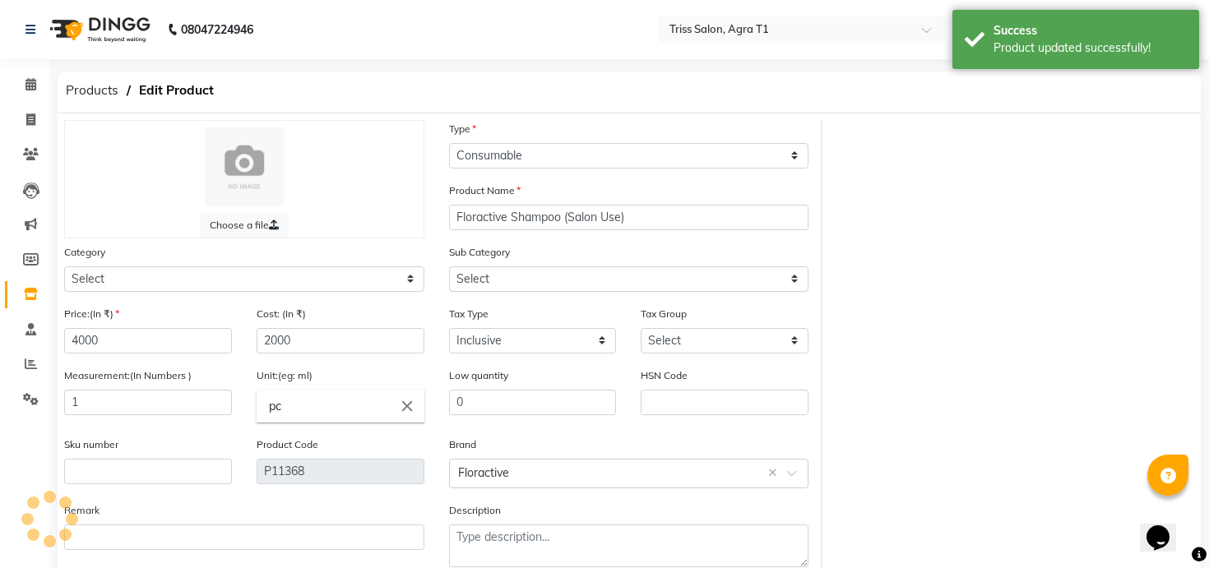
select select "367302450"
select select "3673024504"
select select "1277"
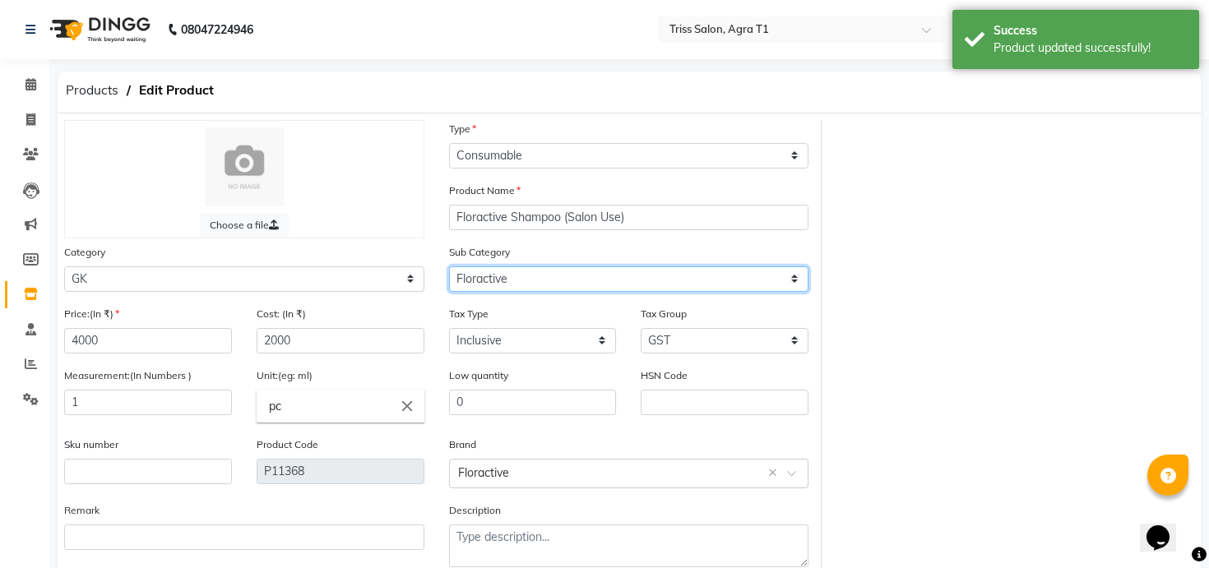
click at [517, 286] on select "Select GK Salon Use GK Retail Floractive" at bounding box center [629, 280] width 360 height 26
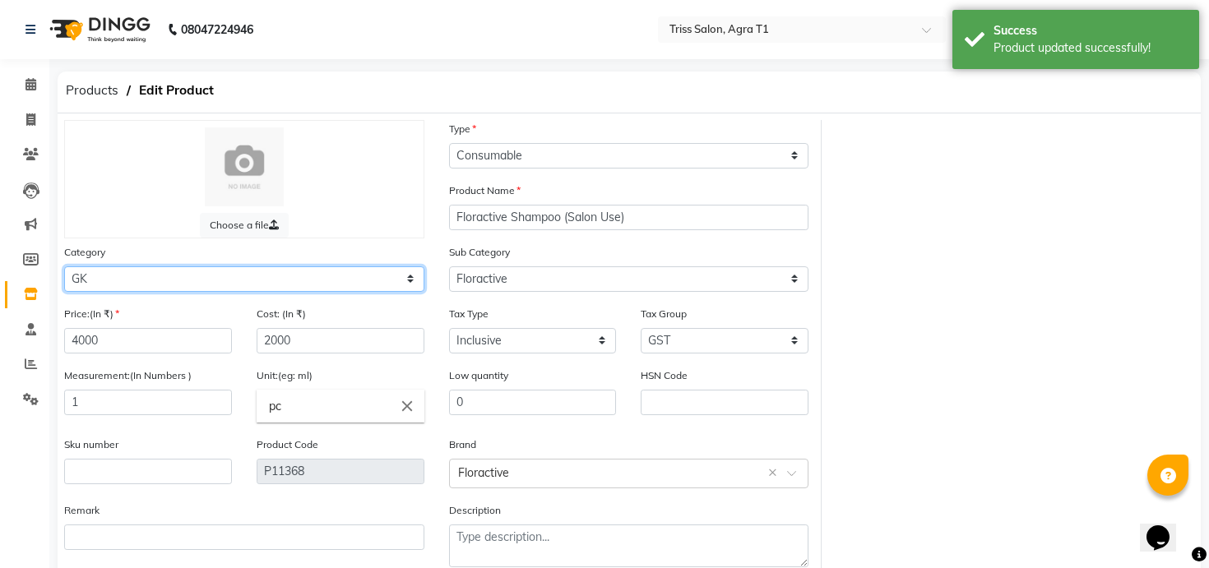
click at [408, 277] on select "Select PH [PERSON_NAME] Moroccan Oil 3TenX K18 Schwarzkopf Mintree Kanpeki Thal…" at bounding box center [244, 280] width 360 height 26
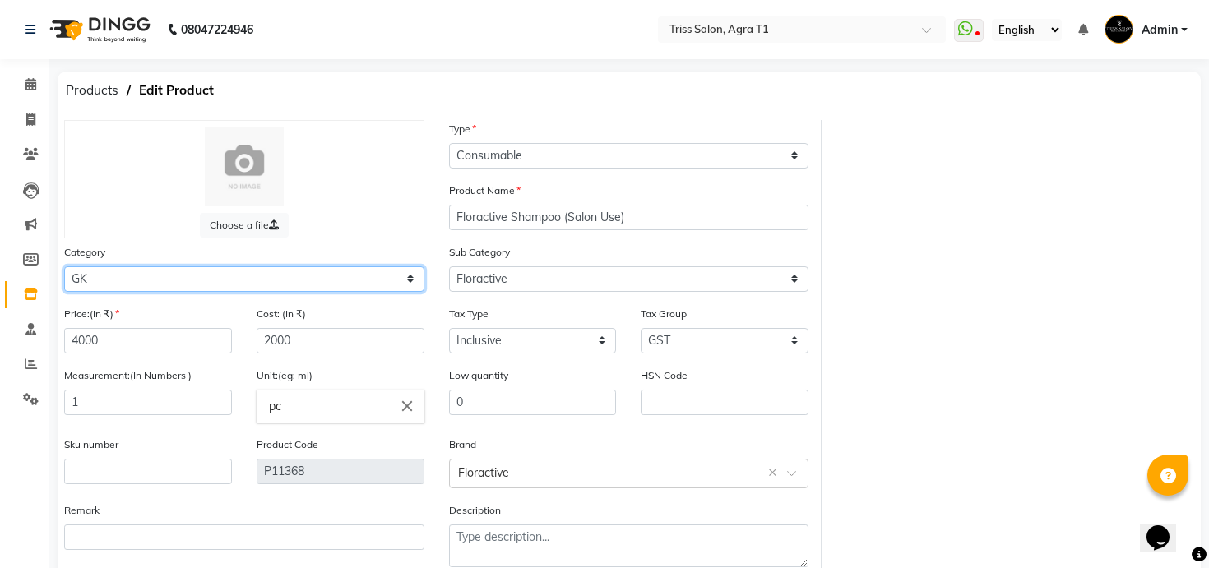
select select "367303450"
click at [64, 267] on select "Select PH [PERSON_NAME] Moroccan Oil 3TenX K18 Schwarzkopf Mintree Kanpeki Thal…" at bounding box center [244, 280] width 360 height 26
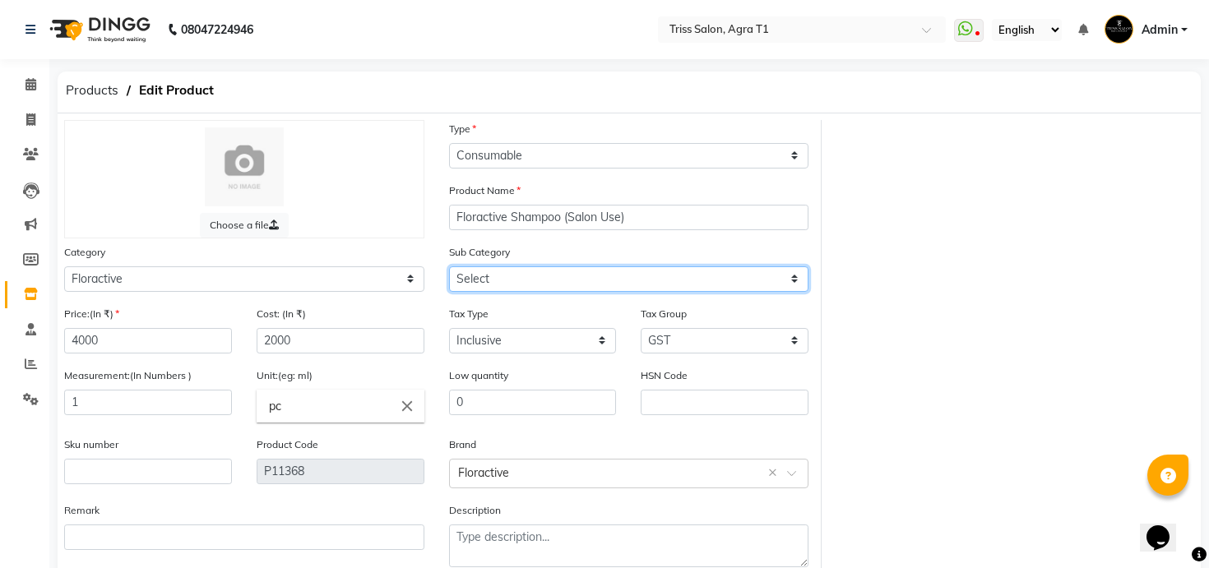
select select "3673034503"
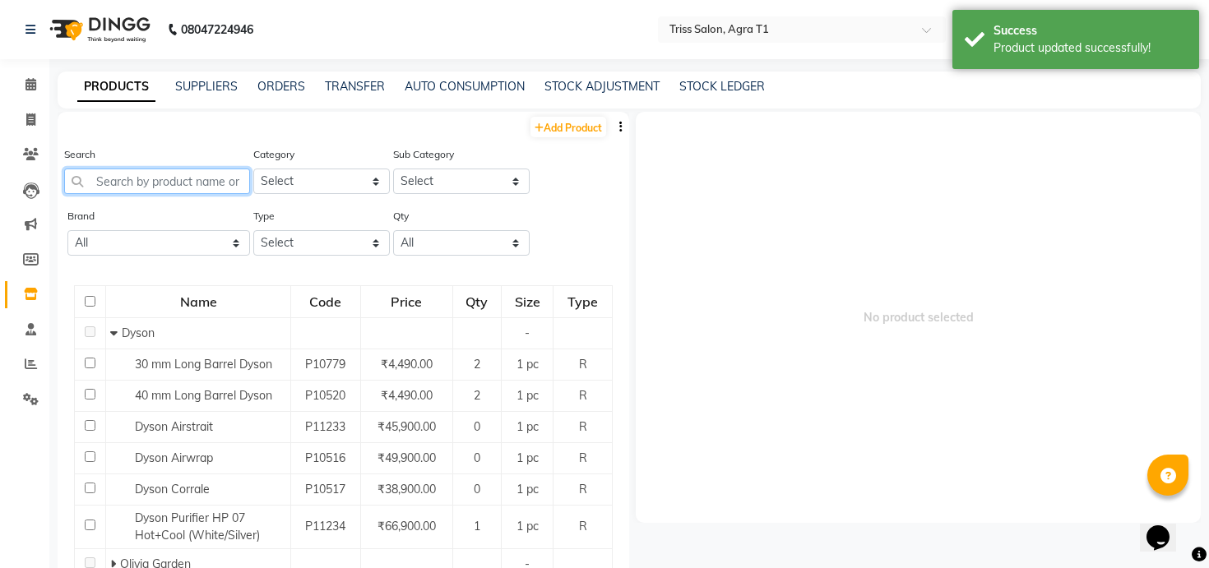
click at [202, 186] on input "text" at bounding box center [157, 182] width 186 height 26
paste input "flora"
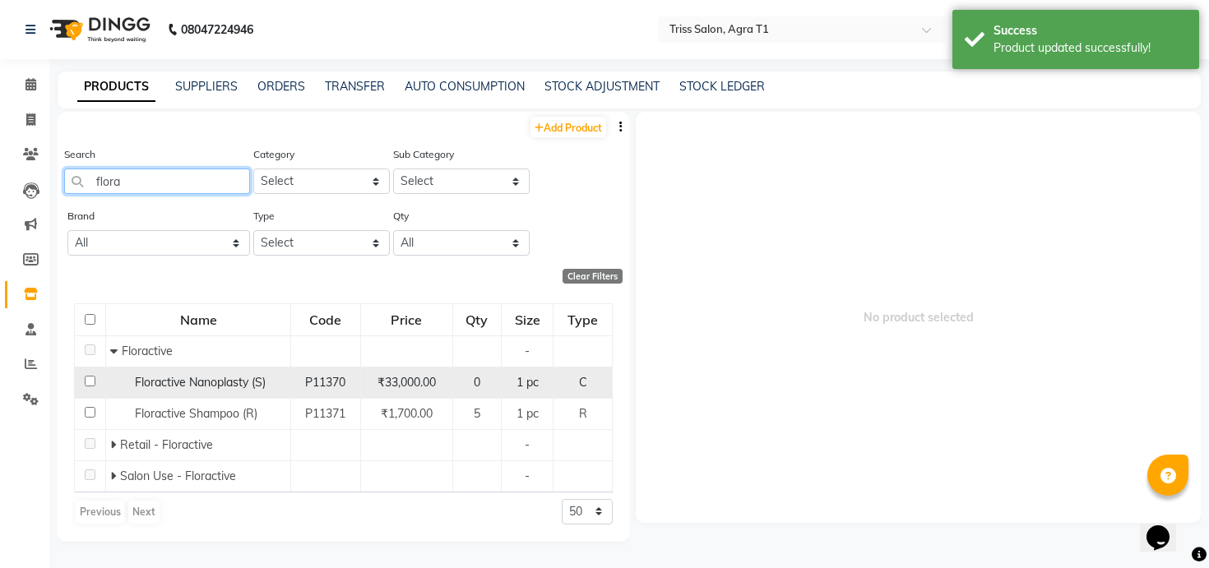
type input "flora"
click at [214, 386] on span "Floractive Nanoplasty (S)" at bounding box center [200, 382] width 131 height 15
select select
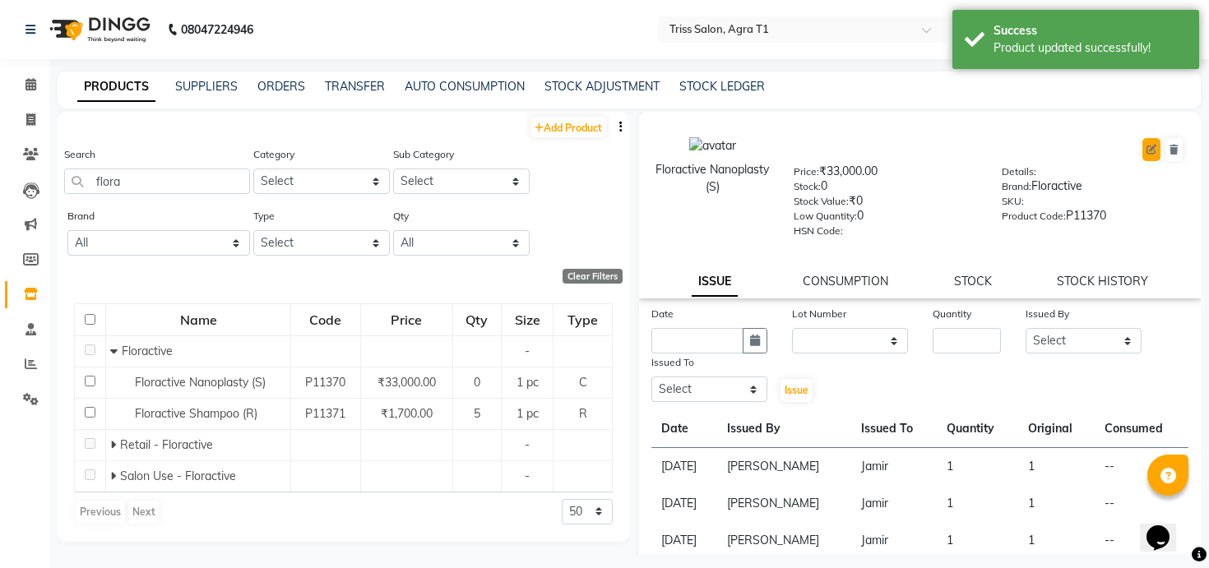
click at [1149, 150] on icon at bounding box center [1152, 150] width 10 height 10
select select "C"
select select "367302450"
select select "true"
select select "1277"
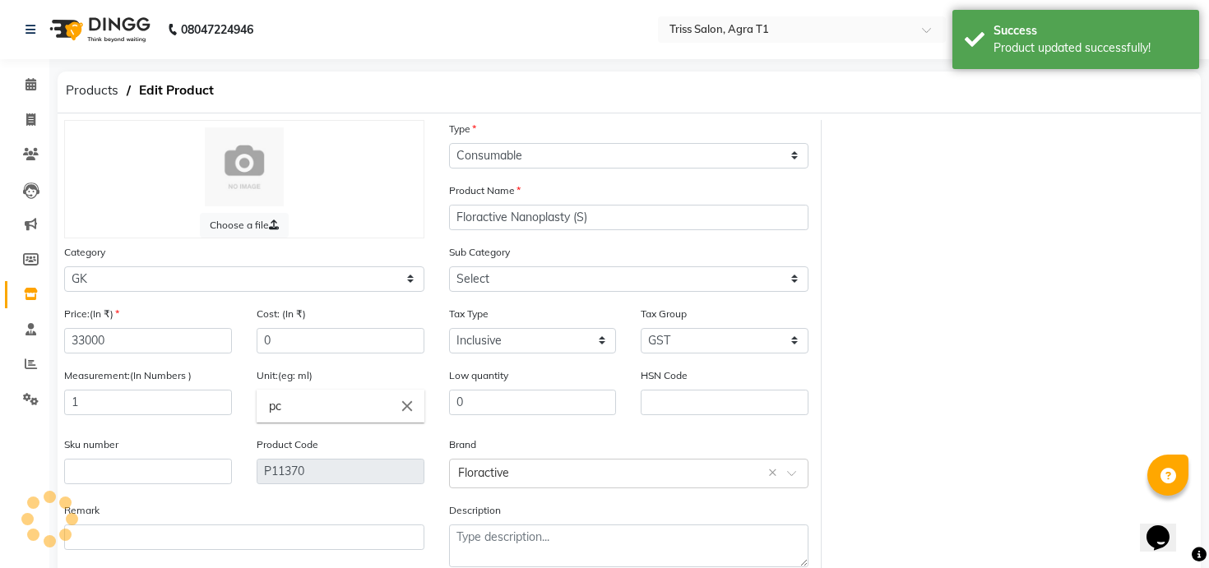
select select "3673024504"
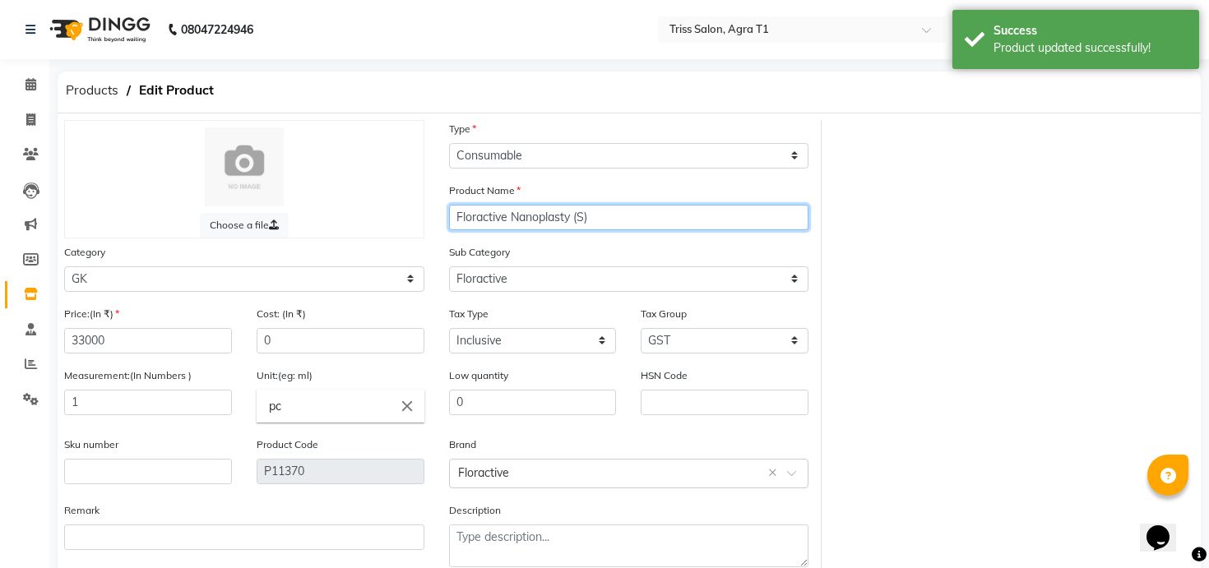
click at [570, 222] on input "Floractive Nanoplasty (S)" at bounding box center [629, 218] width 360 height 26
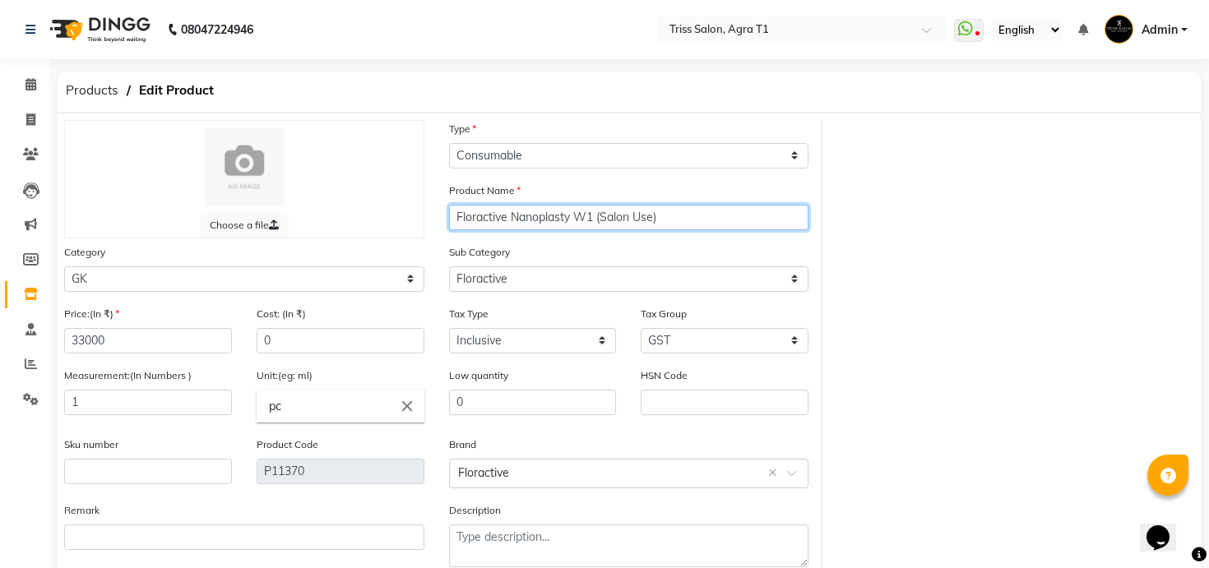
type input "Floractive Nanoplasty W1 (Salon Use)"
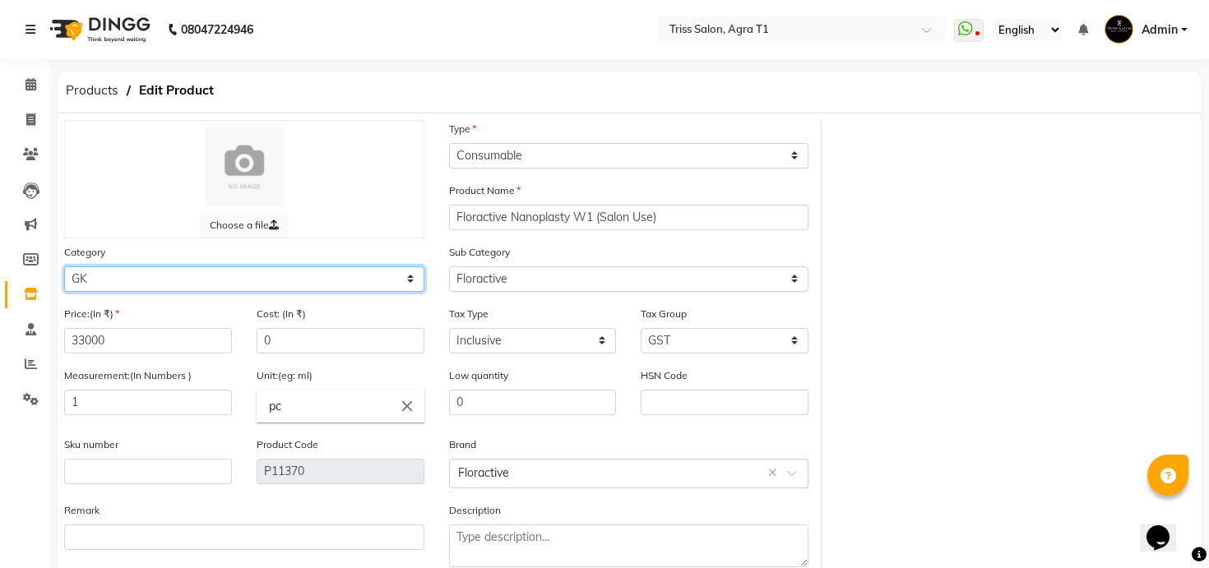
click at [401, 276] on select "Select PH [PERSON_NAME] Moroccan Oil 3TenX K18 Schwarzkopf Mintree Kanpeki Thal…" at bounding box center [244, 280] width 360 height 26
select select "367303450"
click at [64, 267] on select "Select PH [PERSON_NAME] Moroccan Oil 3TenX K18 Schwarzkopf Mintree Kanpeki Thal…" at bounding box center [244, 280] width 360 height 26
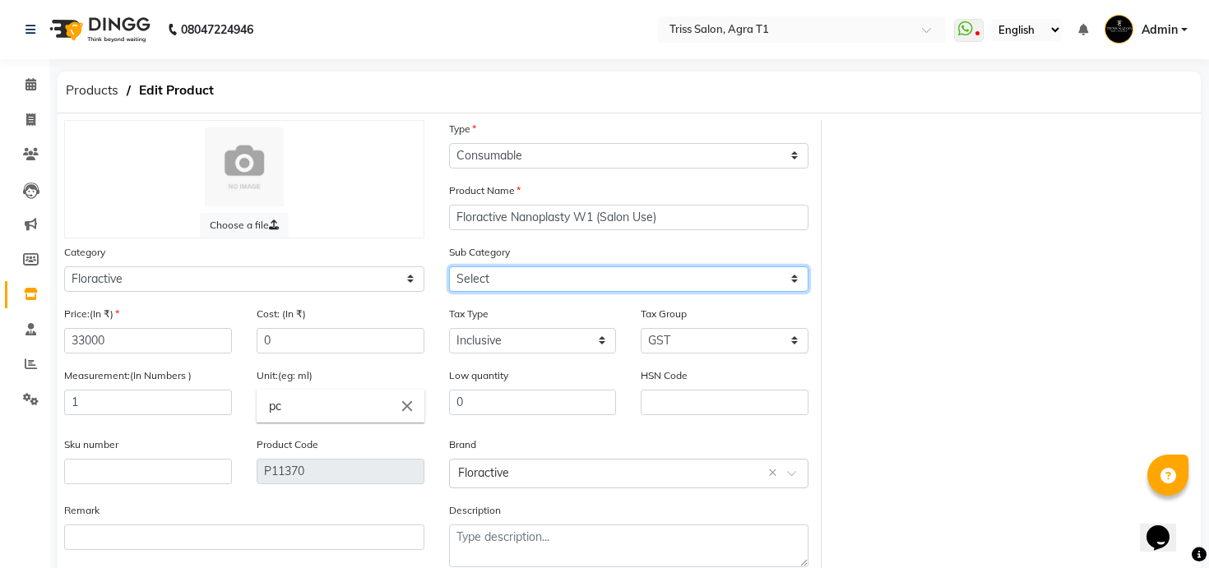
select select "3673034503"
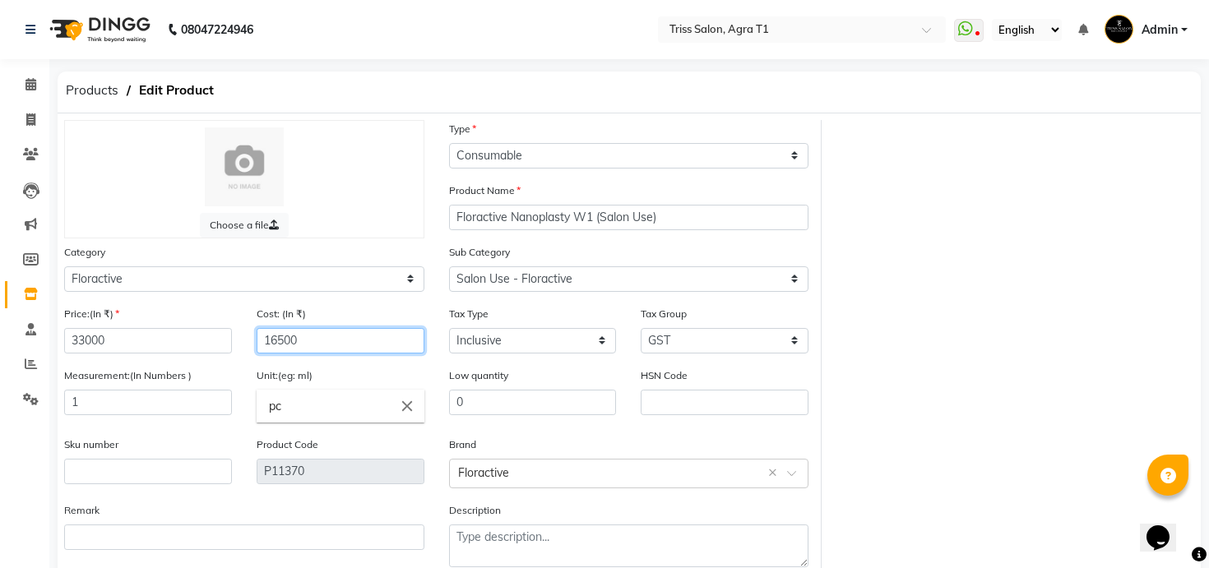
type input "16500"
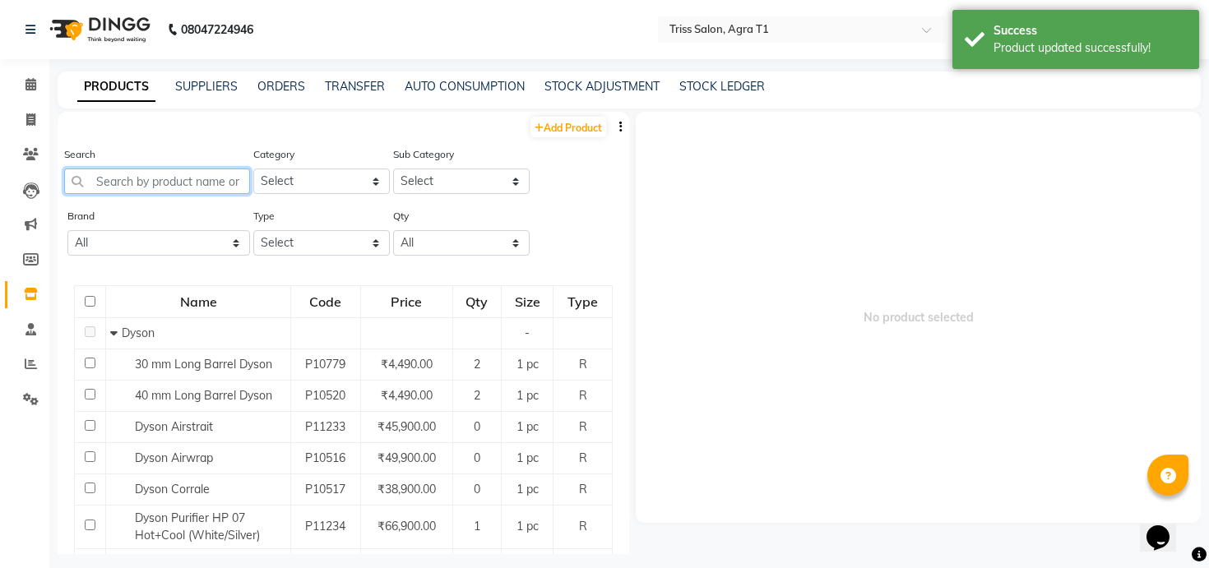
click at [207, 188] on input "text" at bounding box center [157, 182] width 186 height 26
paste input "flora"
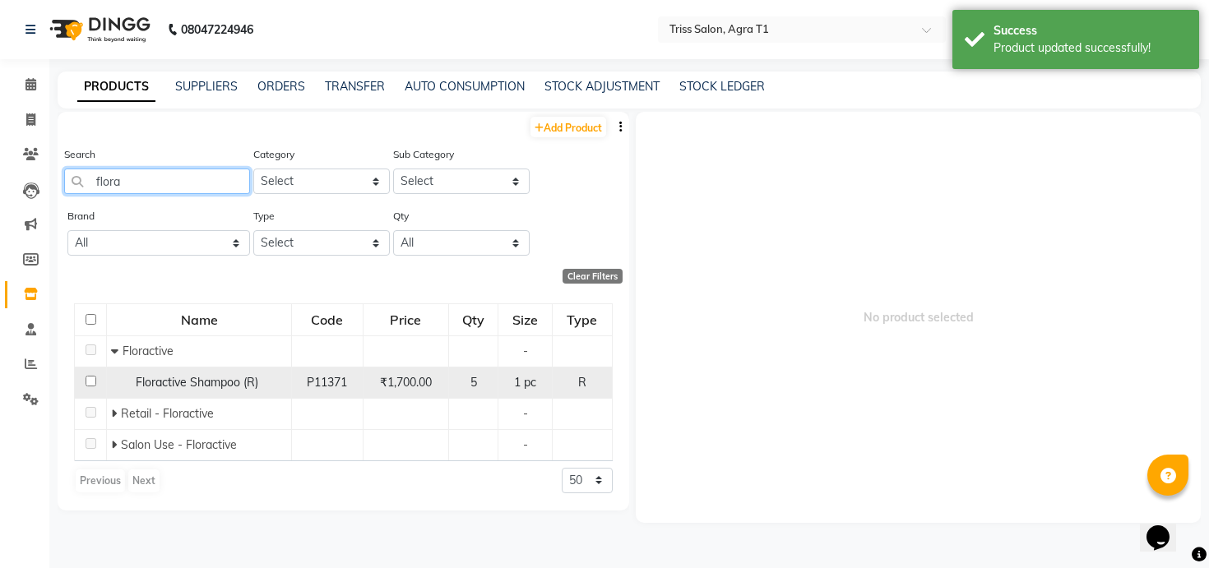
type input "flora"
click at [234, 373] on td "Floractive Shampoo (R)" at bounding box center [199, 382] width 185 height 31
click at [226, 385] on span "Floractive Shampoo (R)" at bounding box center [197, 382] width 123 height 15
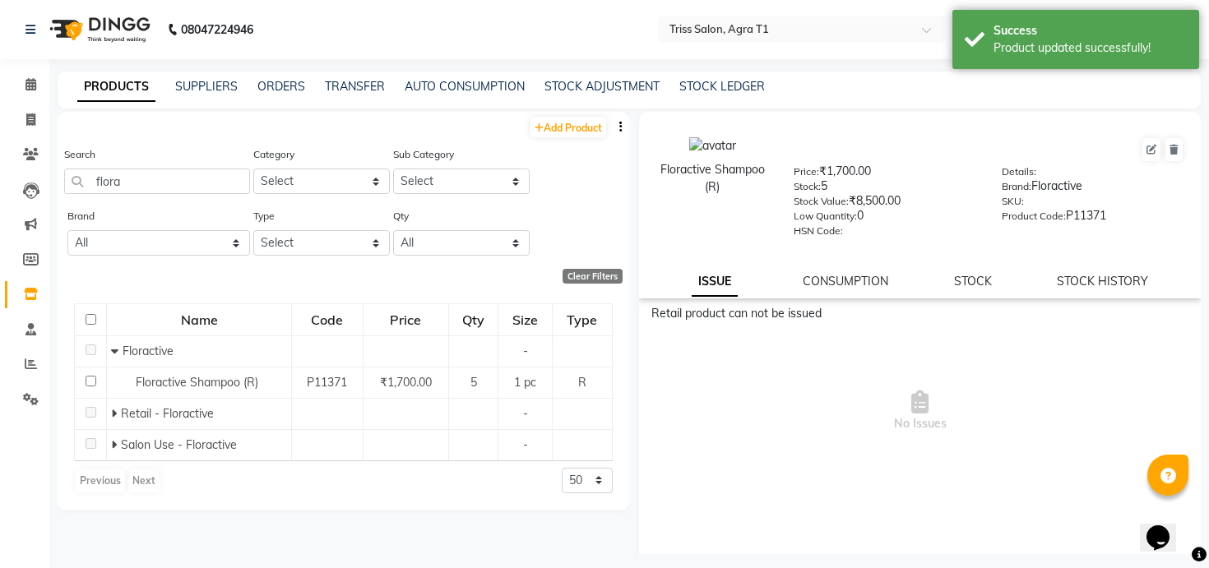
click at [1142, 147] on span at bounding box center [1151, 150] width 21 height 26
click at [1142, 148] on span at bounding box center [1151, 150] width 21 height 26
click at [1146, 149] on button at bounding box center [1152, 149] width 18 height 23
select select "true"
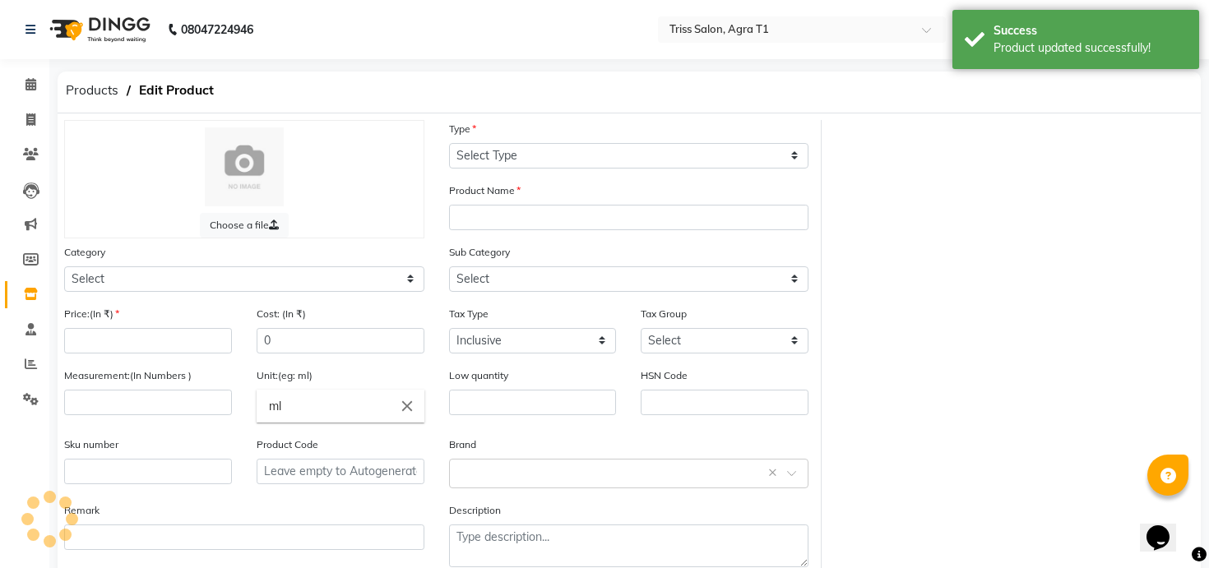
select select "R"
type input "Floractive Shampoo (R)"
select select
type input "1700"
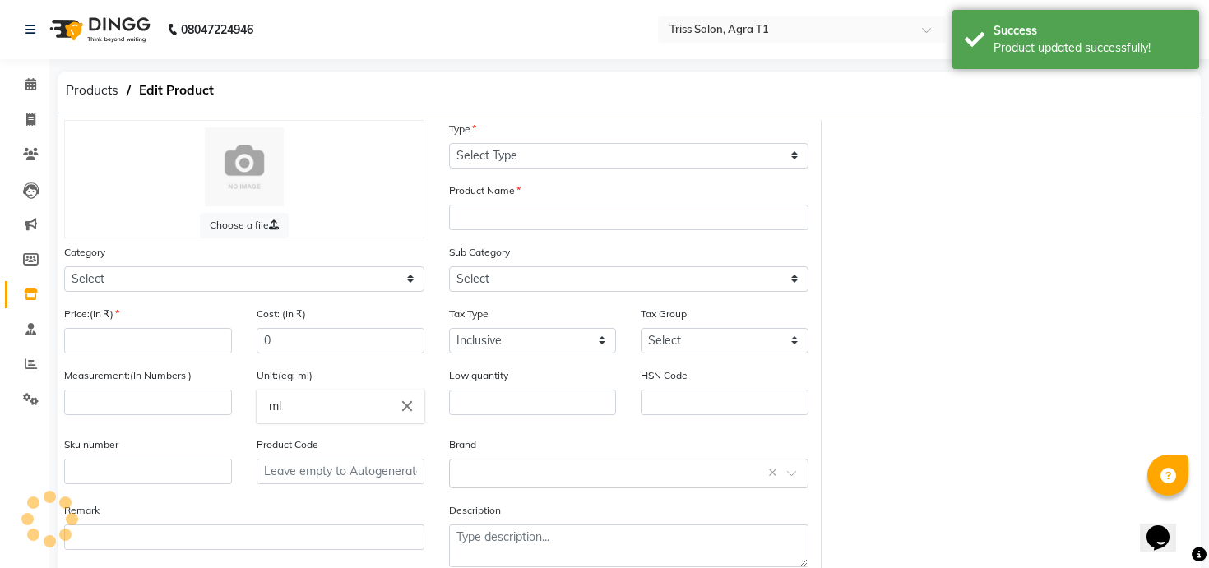
select select
type input "1"
type input "pc"
type input "0"
type input "P11371"
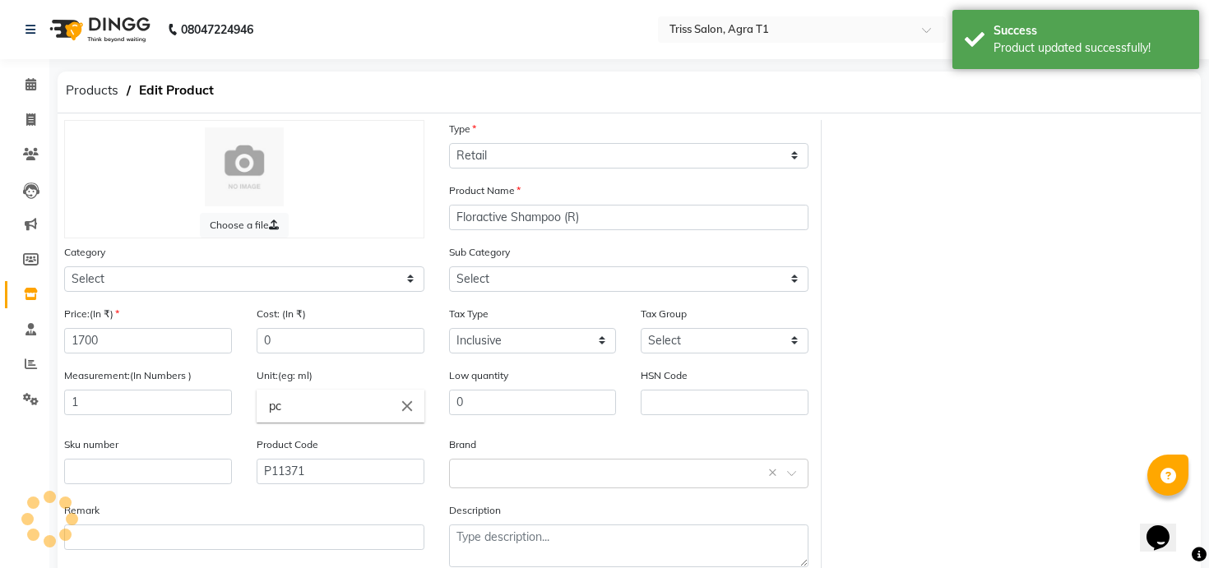
select select "367302450"
select select "3673024504"
select select "1277"
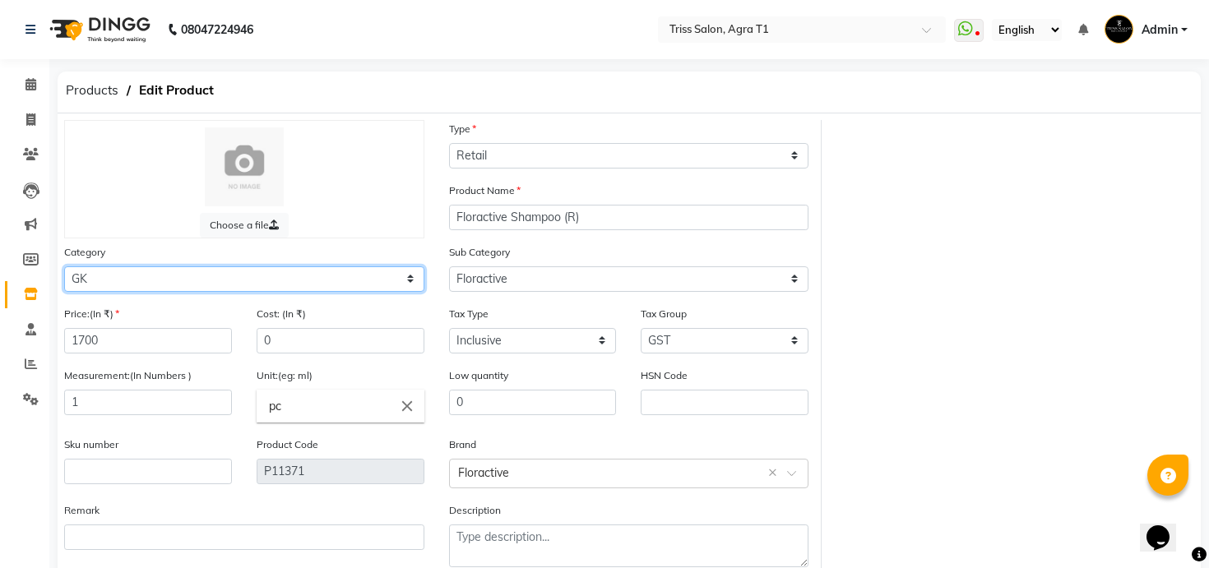
click at [337, 272] on select "Select PH [PERSON_NAME] Moroccan Oil 3TenX K18 Schwarzkopf Mintree Kanpeki Thal…" at bounding box center [244, 280] width 360 height 26
select select "367303450"
click at [64, 267] on select "Select PH [PERSON_NAME] Moroccan Oil 3TenX K18 Schwarzkopf Mintree Kanpeki Thal…" at bounding box center [244, 280] width 360 height 26
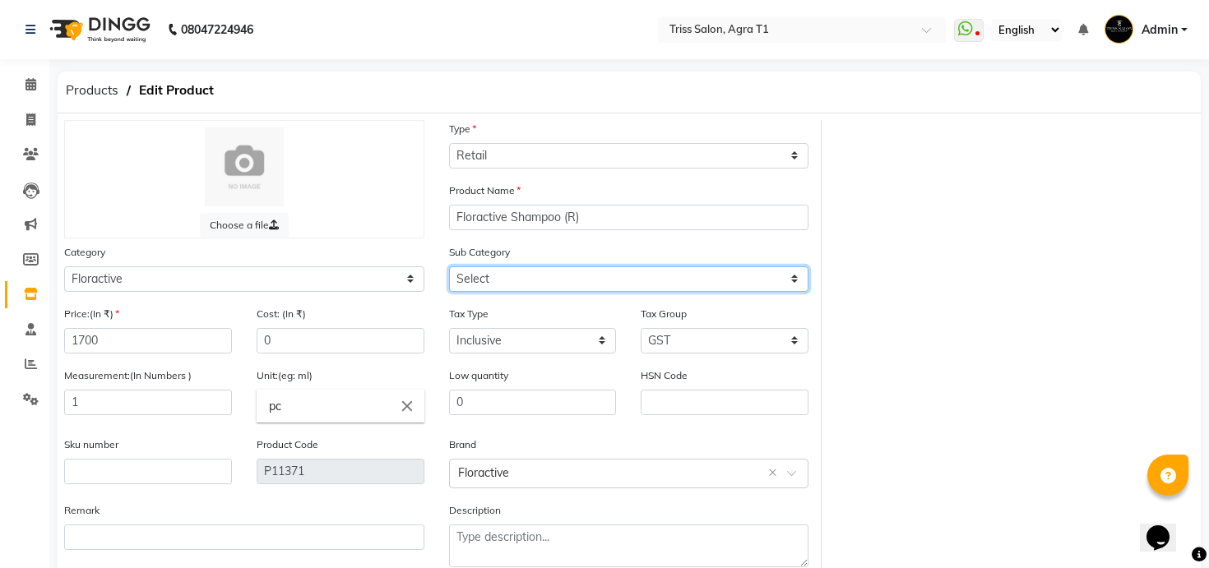
select select "3673034501"
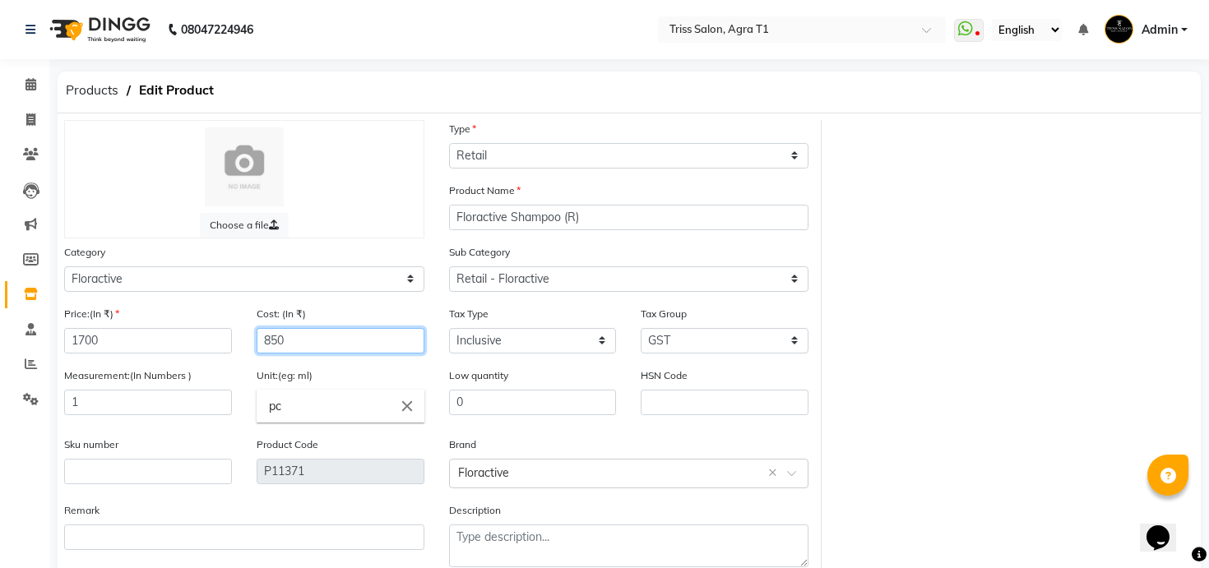
type input "850"
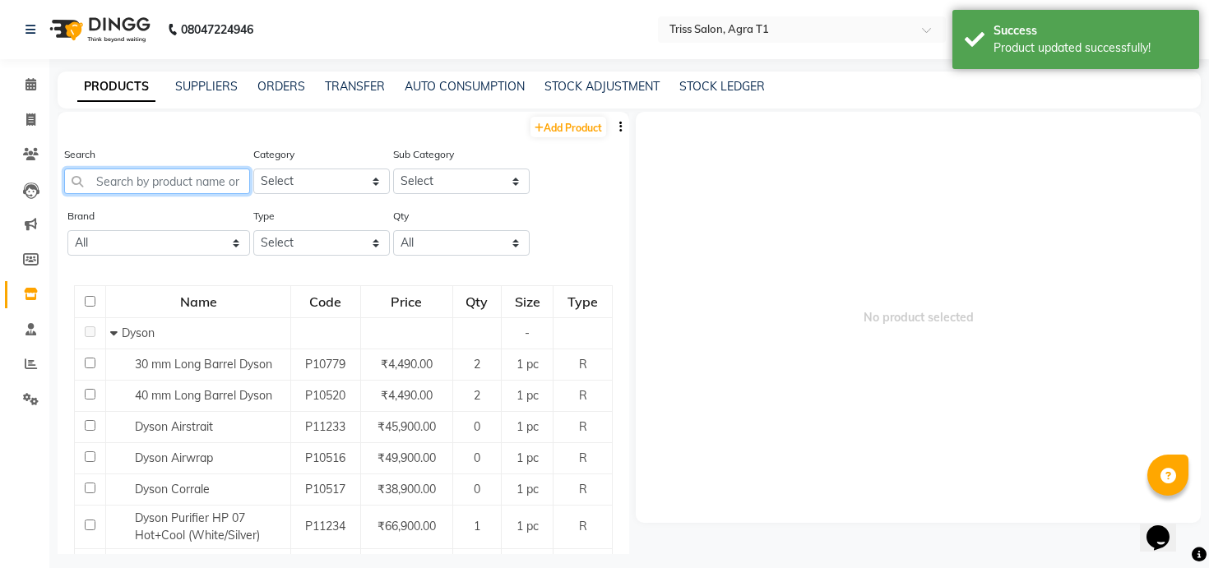
click at [223, 184] on input "text" at bounding box center [157, 182] width 186 height 26
paste input "flora"
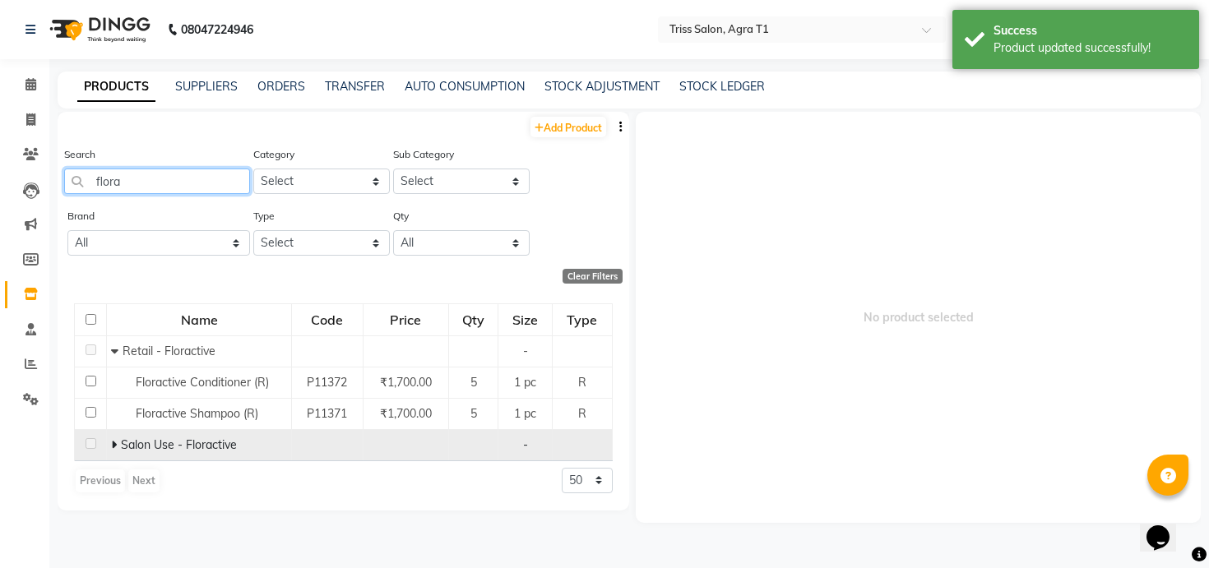
type input "flora"
click at [114, 443] on icon at bounding box center [114, 445] width 6 height 12
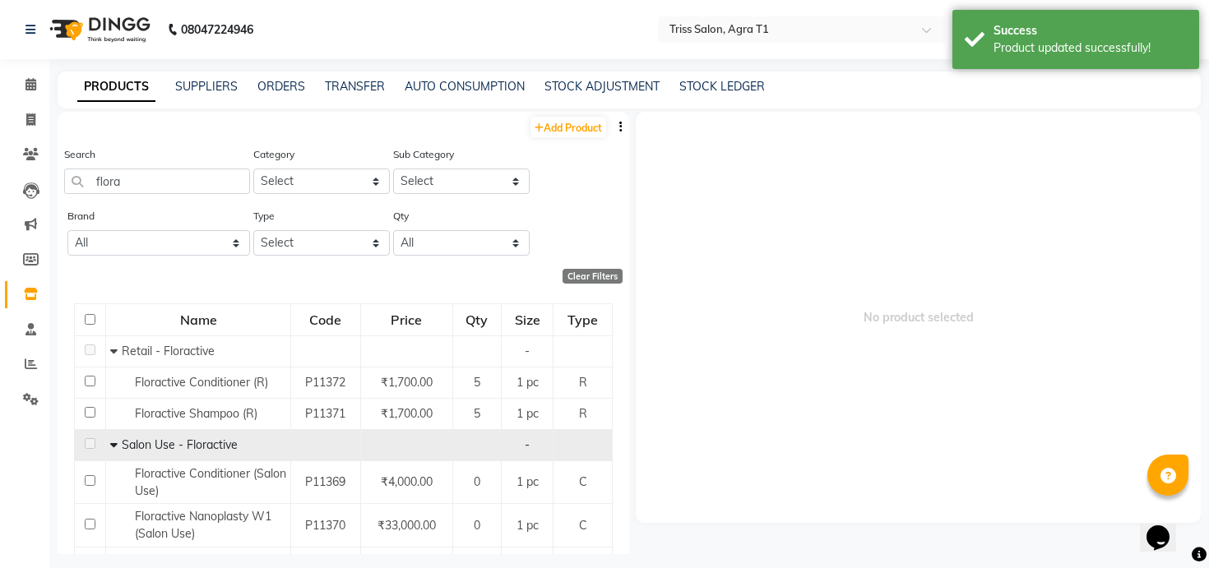
scroll to position [86, 0]
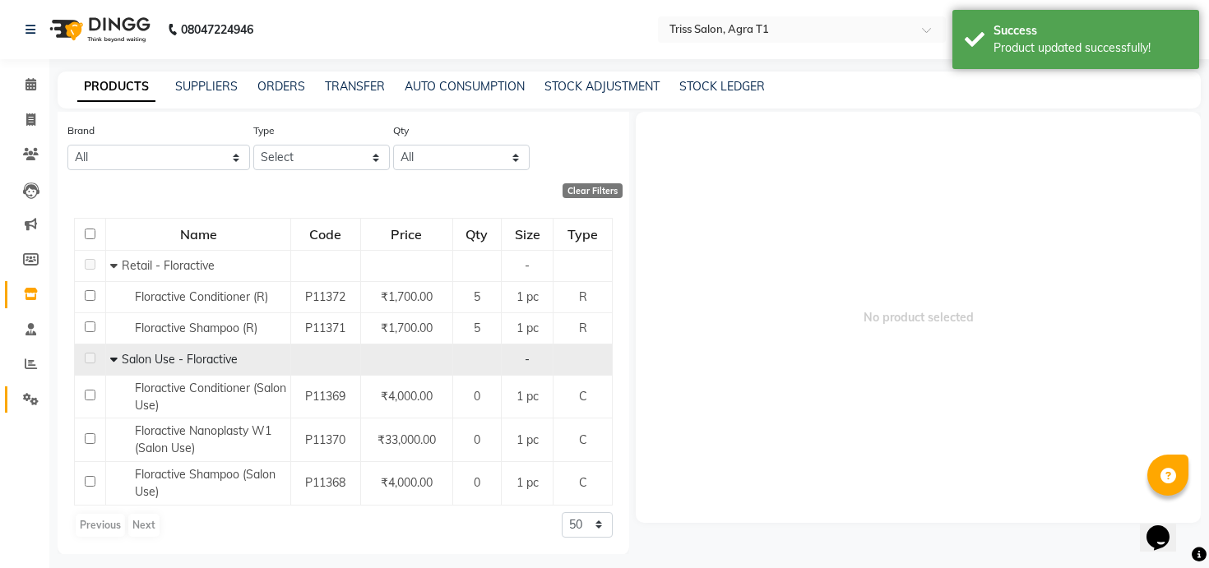
click at [32, 399] on icon at bounding box center [31, 399] width 16 height 12
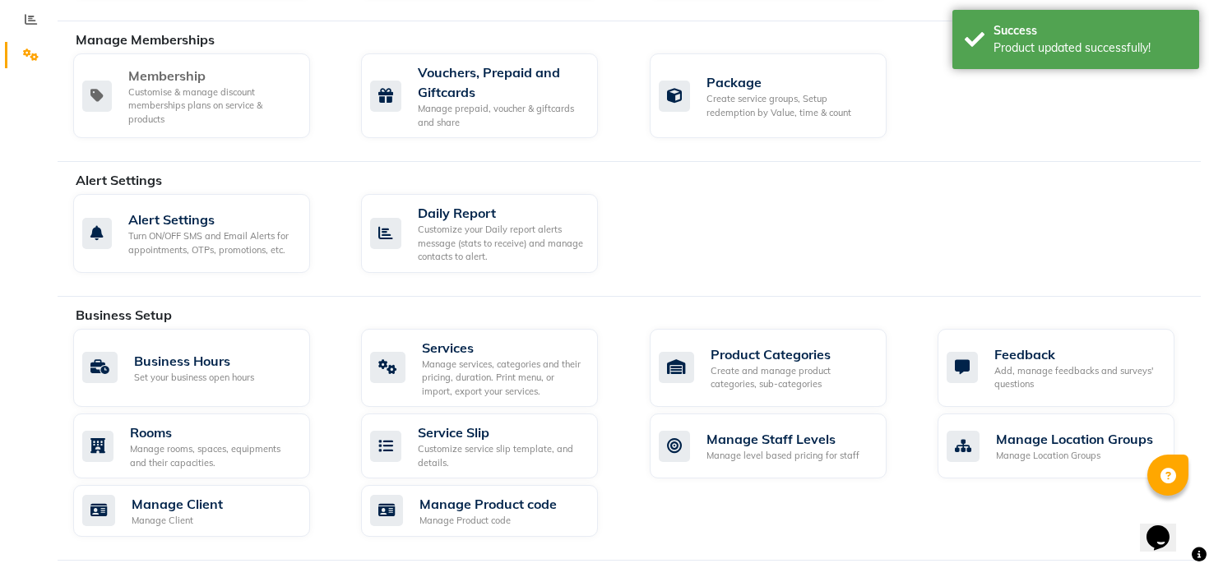
scroll to position [346, 0]
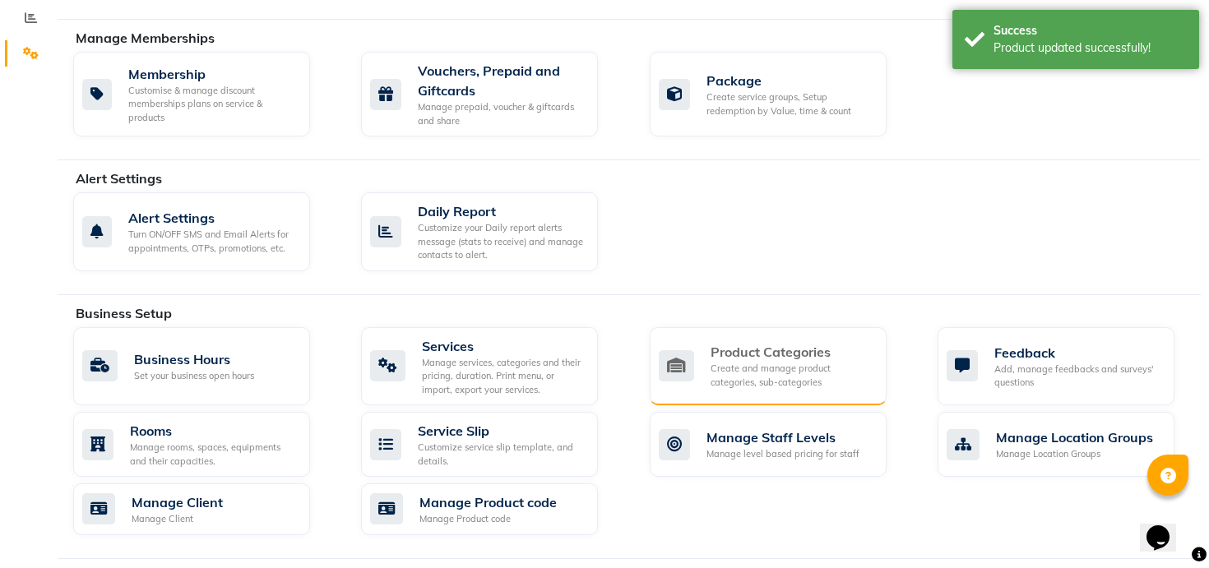
click at [745, 351] on div "Product Categories" at bounding box center [792, 352] width 163 height 20
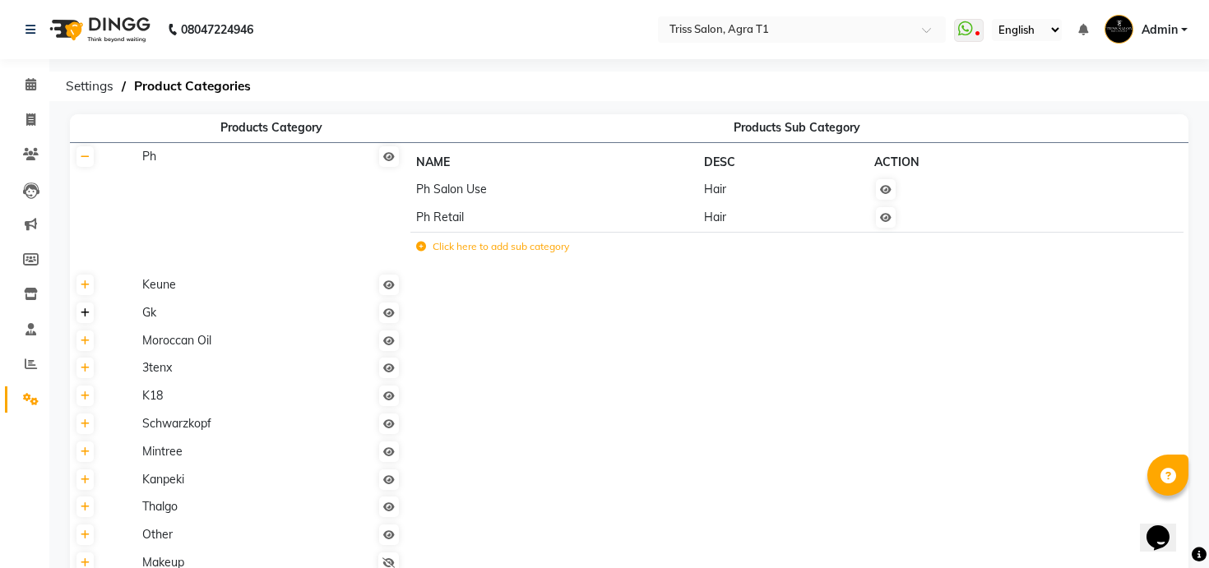
click at [88, 318] on link at bounding box center [85, 313] width 17 height 21
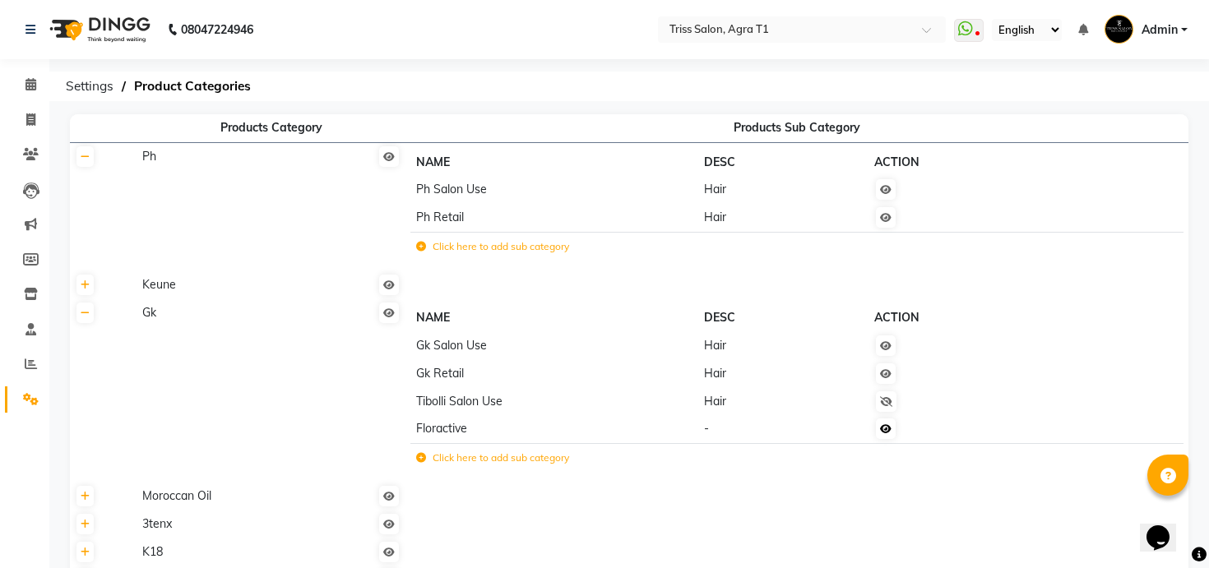
click at [888, 429] on icon at bounding box center [886, 429] width 12 height 10
click at [747, 25] on input "text" at bounding box center [785, 29] width 239 height 16
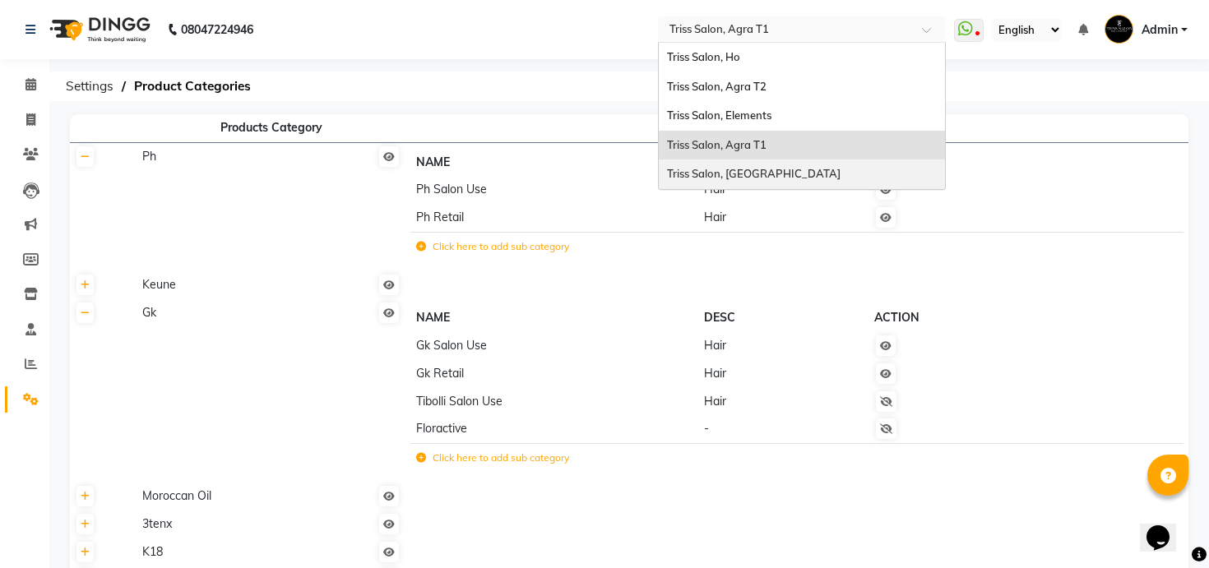
click at [741, 170] on span "Triss Salon, [GEOGRAPHIC_DATA]" at bounding box center [754, 173] width 174 height 13
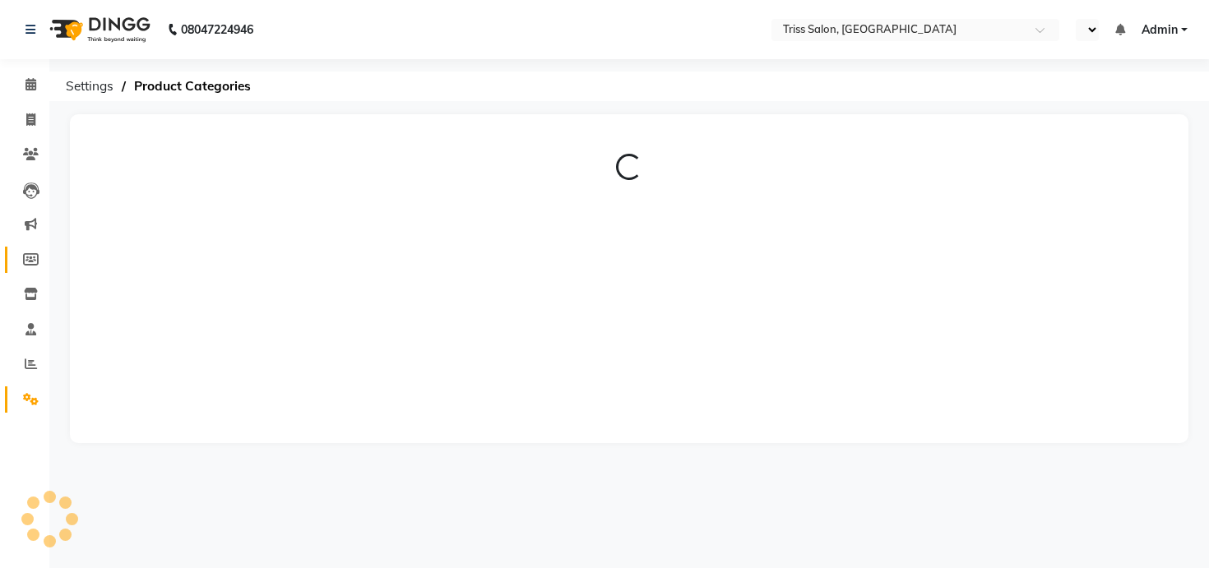
select select "en"
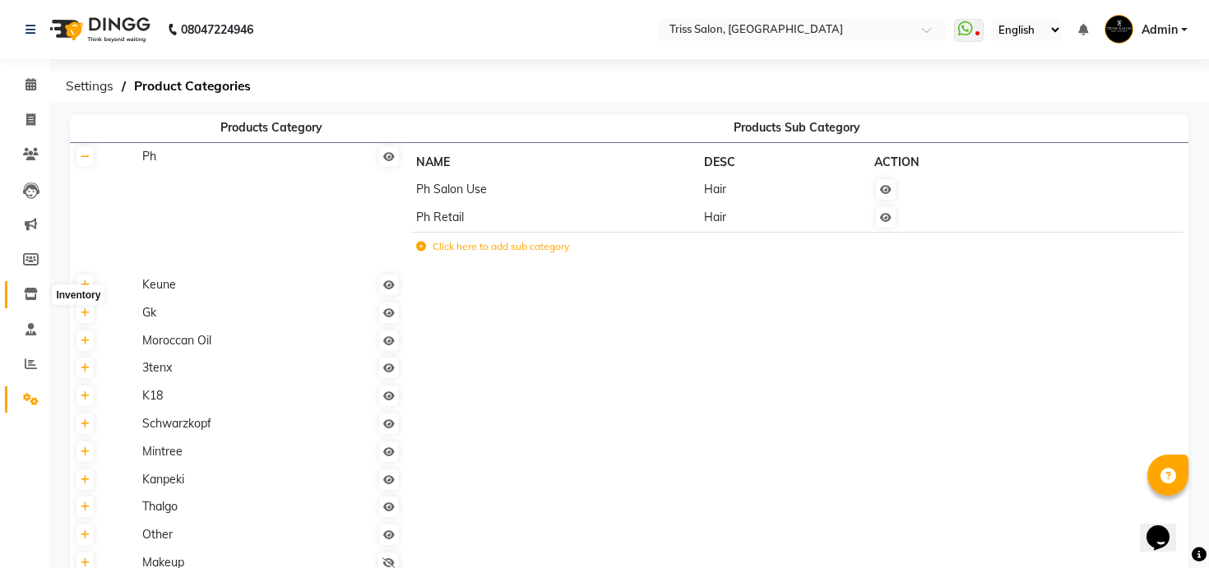
click at [31, 285] on span at bounding box center [30, 294] width 29 height 19
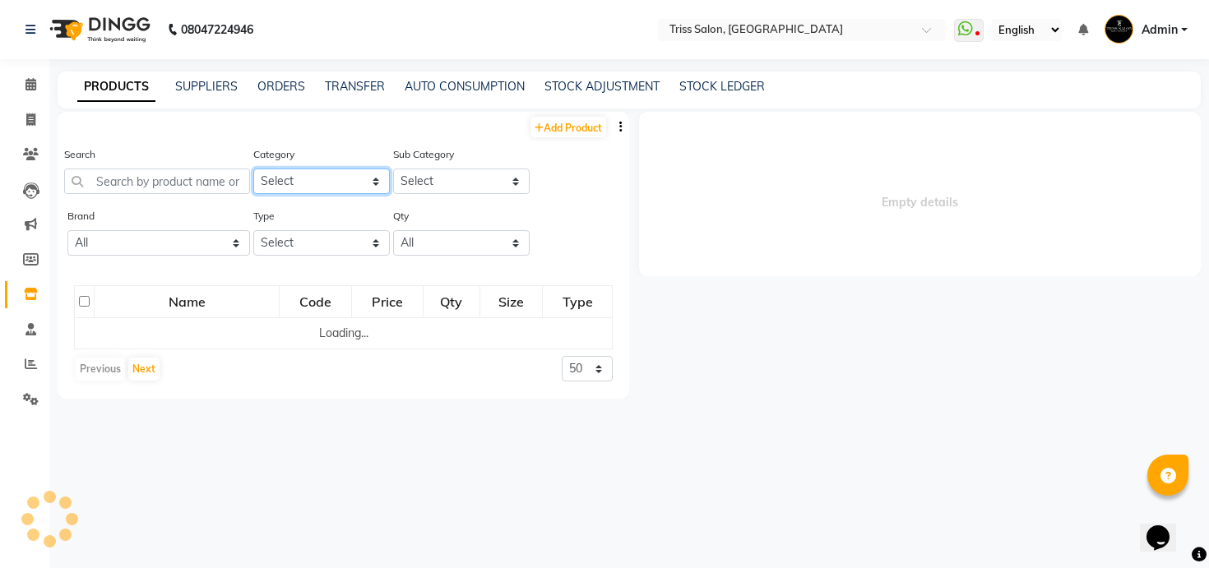
click at [311, 182] on select "Select PH [PERSON_NAME] Moroccan Oil 3TenX K18 Schwarzkopf Mintree Kanpeki Thal…" at bounding box center [321, 182] width 137 height 26
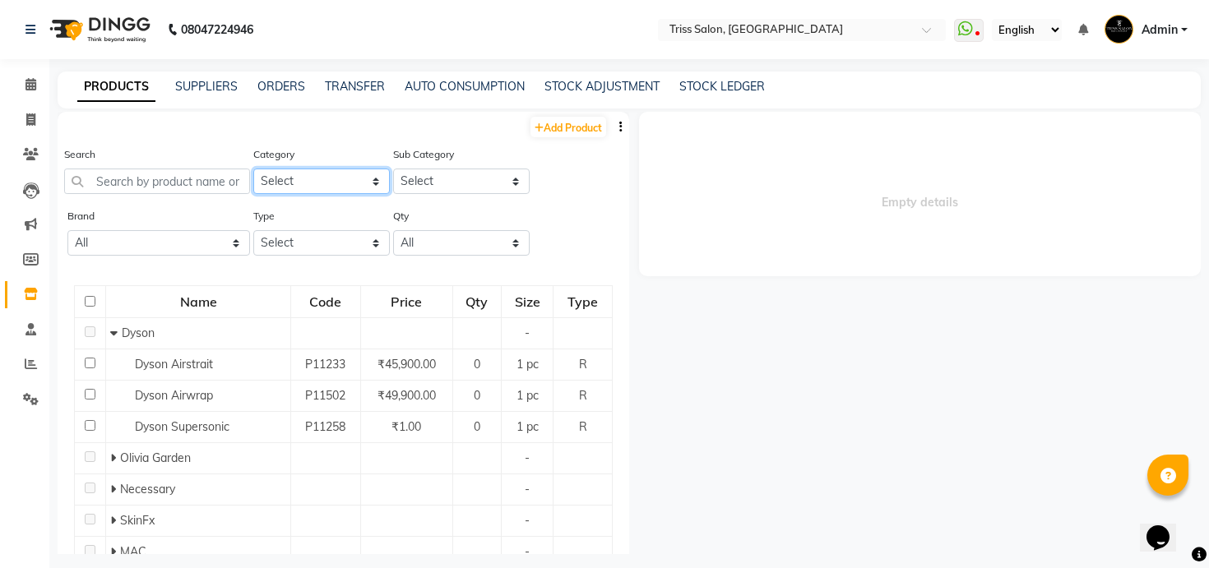
select select "367302750"
click at [253, 169] on select "Select PH [PERSON_NAME] Moroccan Oil 3TenX K18 Schwarzkopf Mintree Kanpeki Thal…" at bounding box center [321, 182] width 137 height 26
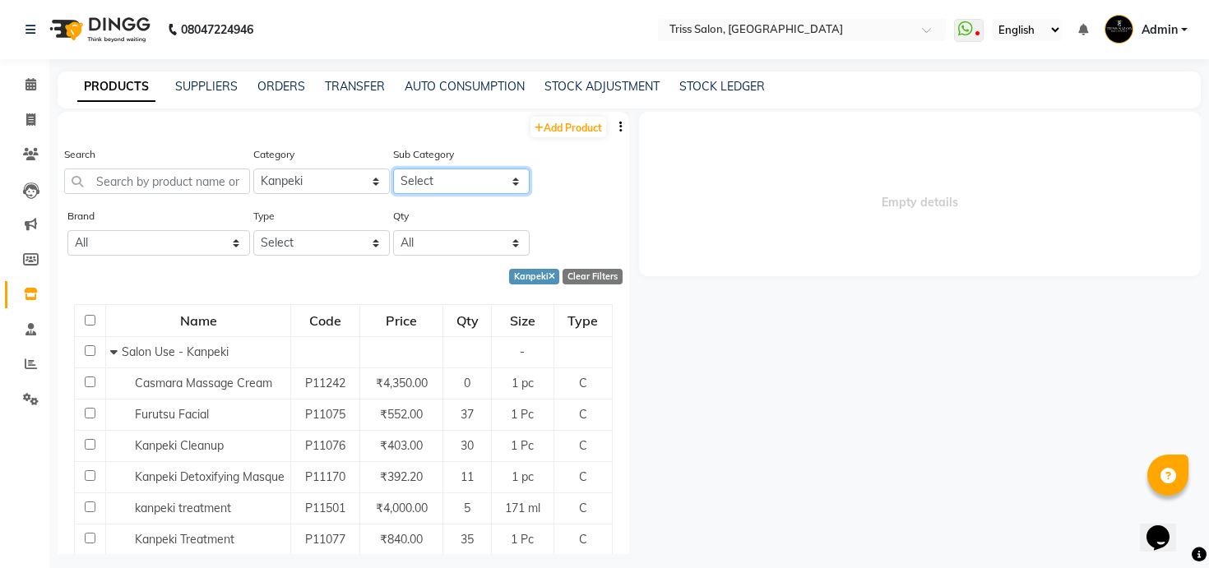
click at [448, 175] on select "Select Salon Use - Kanpeki Retail - [GEOGRAPHIC_DATA]" at bounding box center [461, 182] width 137 height 26
select select "3673027501"
click at [393, 169] on select "Select Salon Use - Kanpeki Retail - [GEOGRAPHIC_DATA]" at bounding box center [461, 182] width 137 height 26
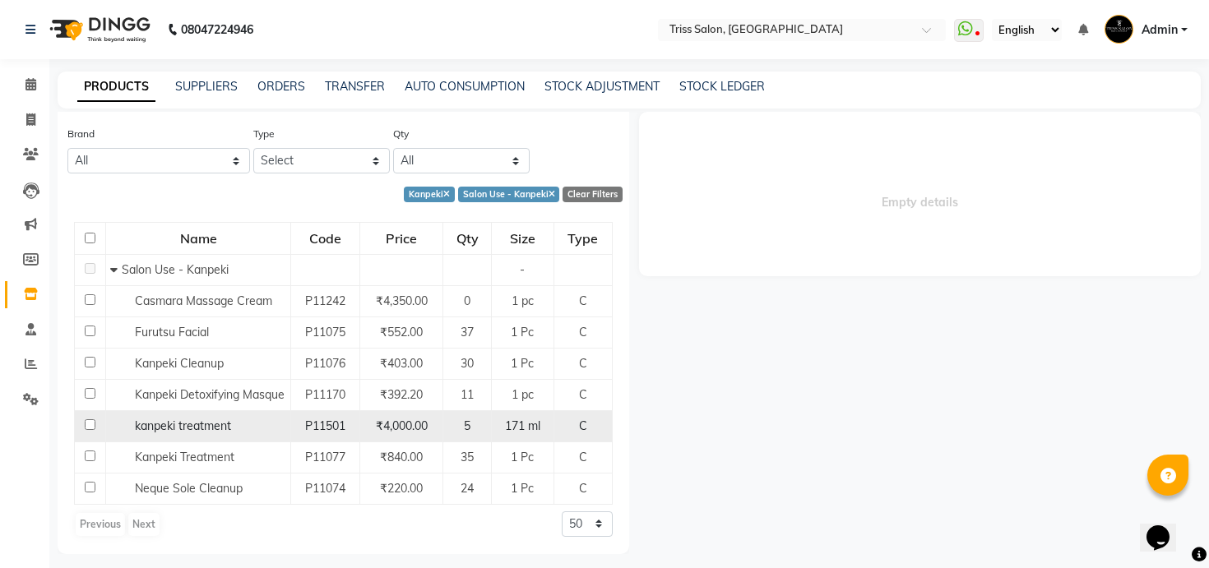
click at [243, 427] on div "kanpeki treatment" at bounding box center [198, 426] width 176 height 17
select select
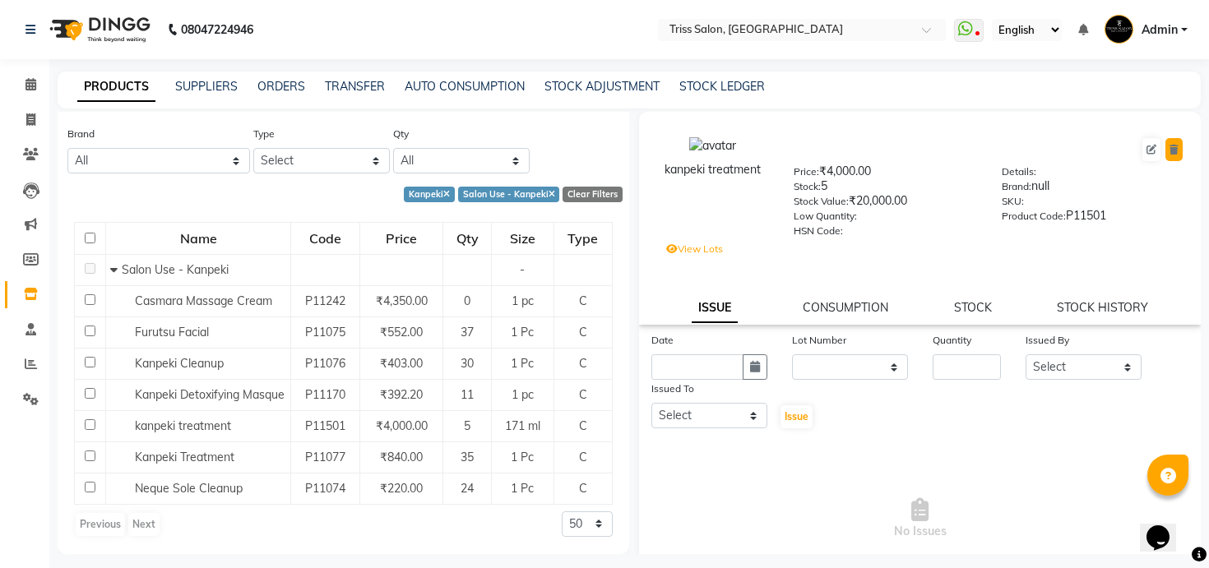
click at [1172, 148] on icon at bounding box center [1174, 150] width 9 height 10
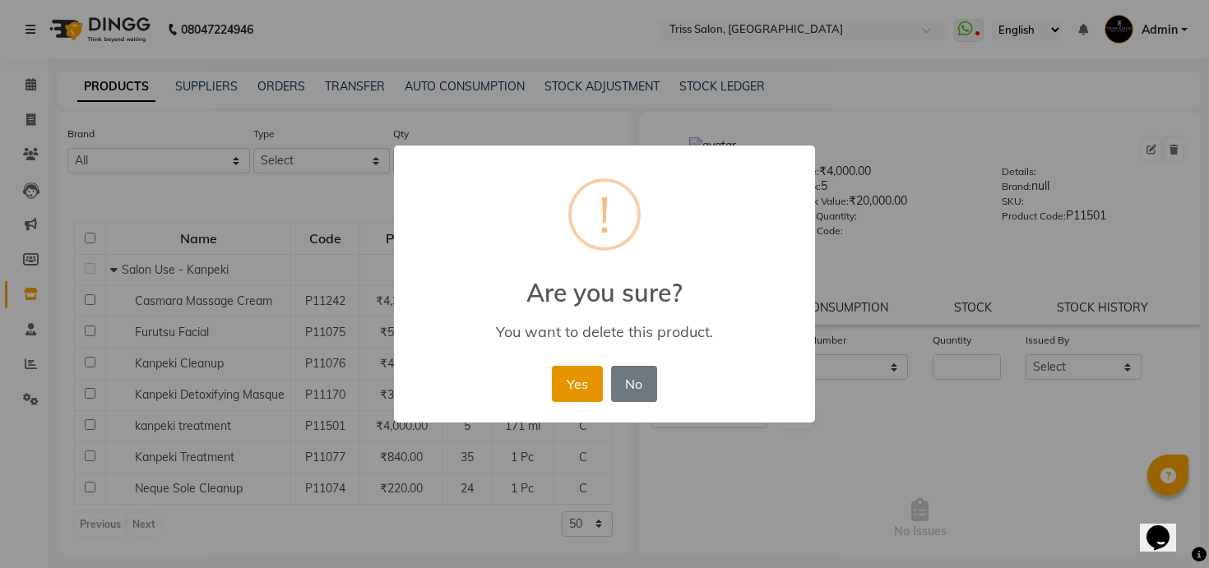
click at [570, 393] on button "Yes" at bounding box center [577, 384] width 50 height 36
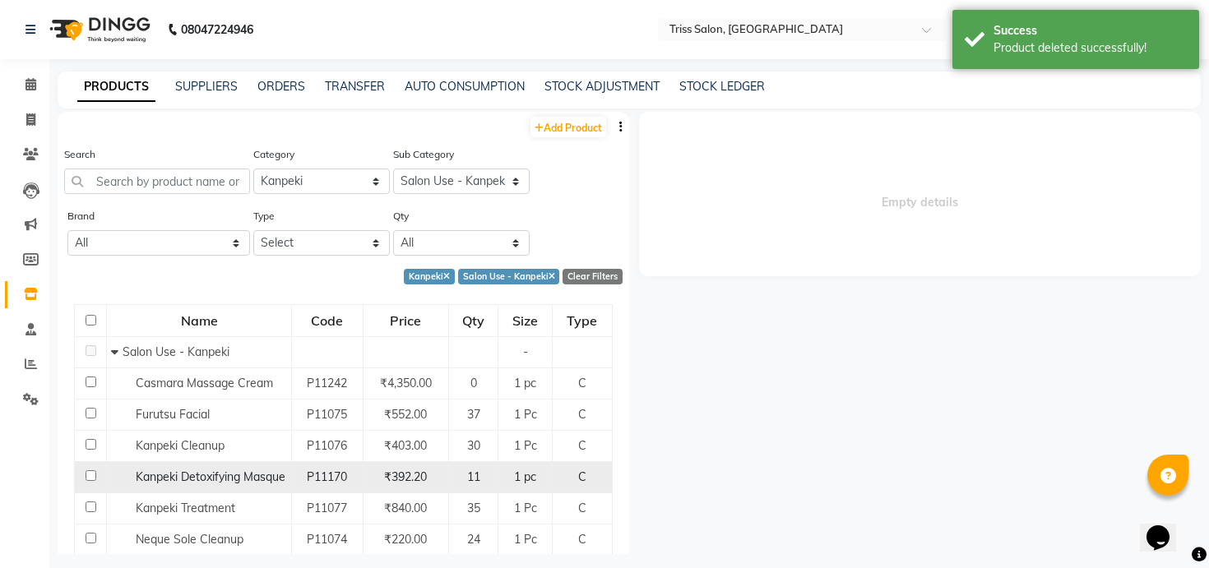
scroll to position [62, 0]
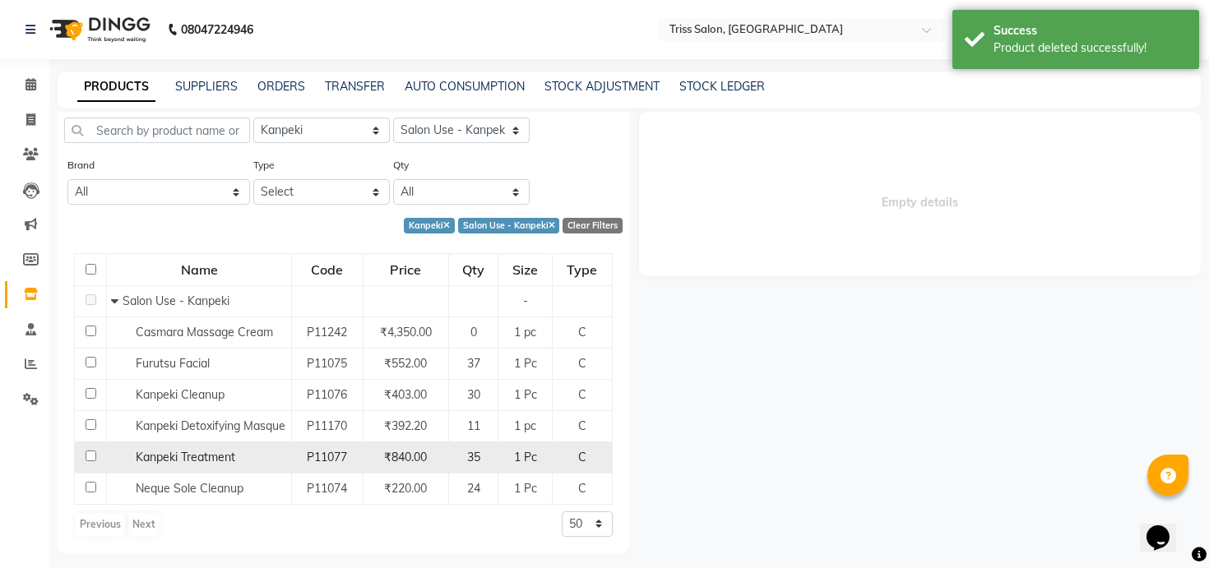
click at [225, 457] on span "Kanpeki Treatment" at bounding box center [186, 457] width 100 height 15
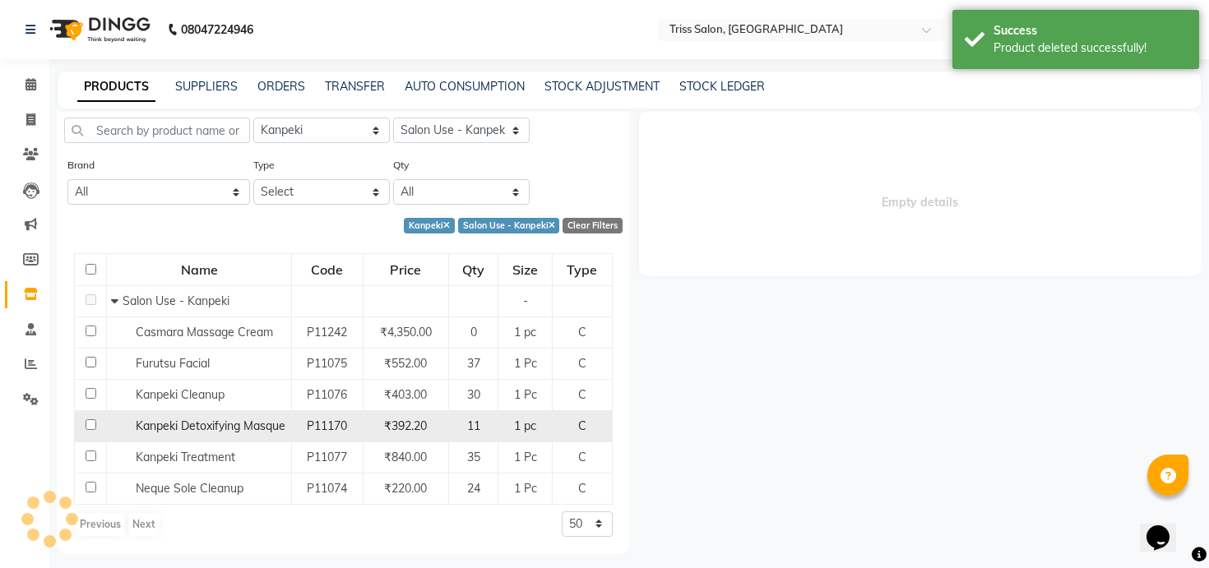
select select
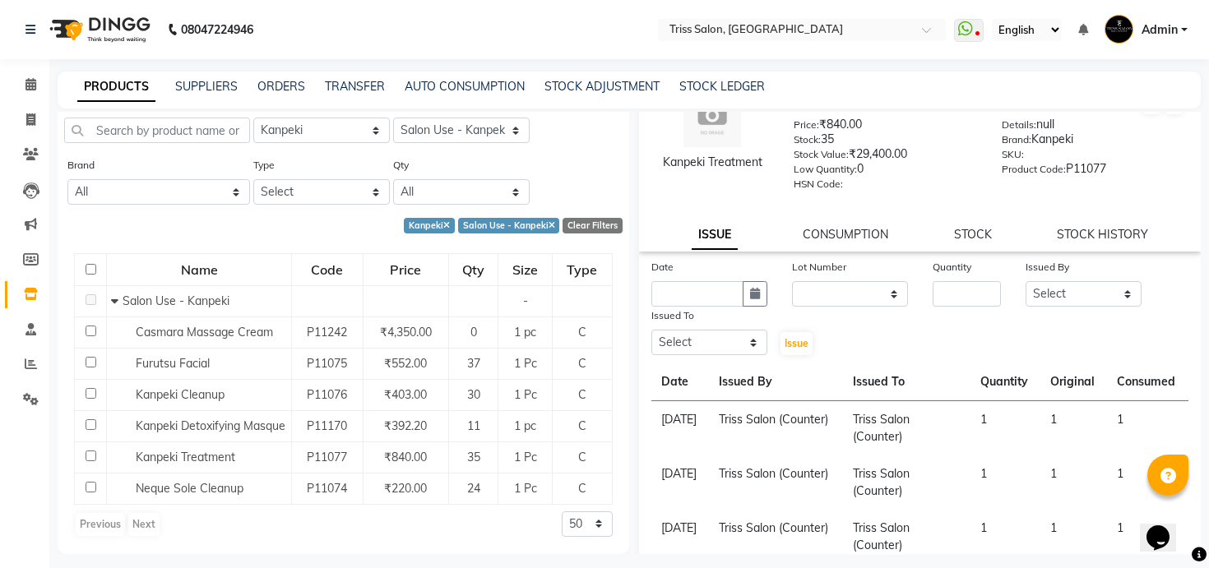
scroll to position [0, 0]
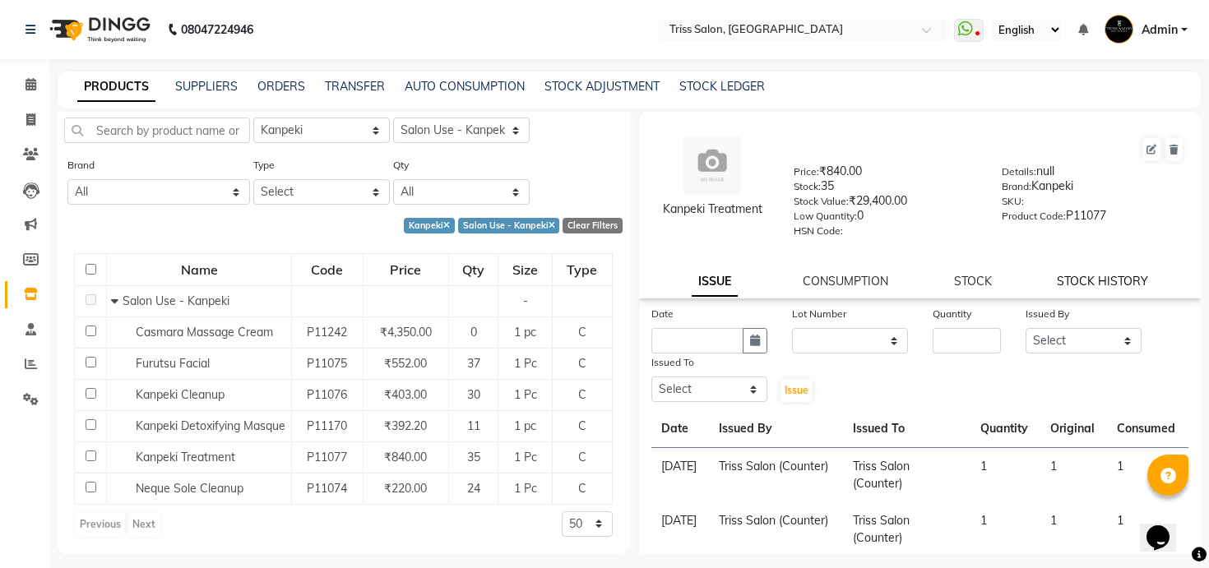
click at [1111, 285] on link "STOCK HISTORY" at bounding box center [1102, 281] width 91 height 15
select select "all"
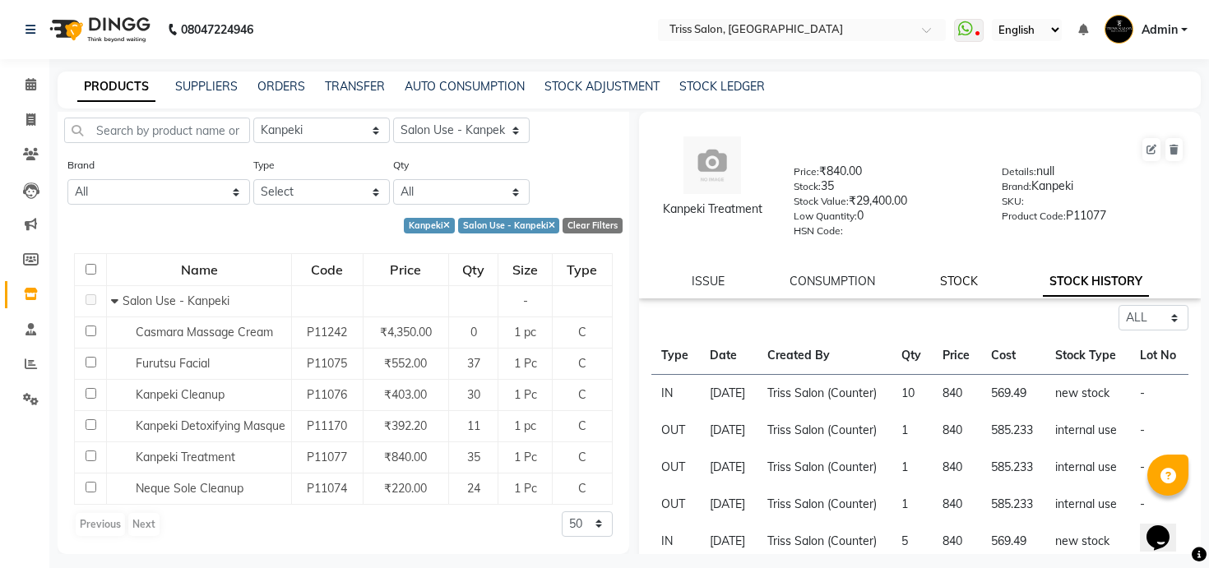
click at [971, 278] on link "STOCK" at bounding box center [959, 281] width 38 height 15
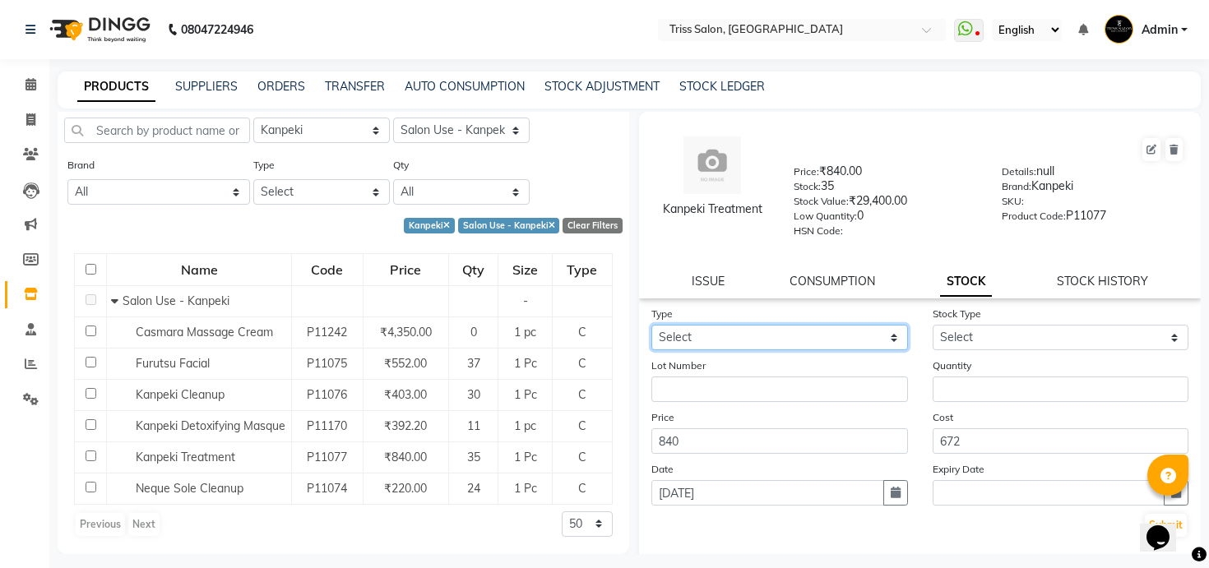
click at [846, 332] on select "Select In Out" at bounding box center [779, 338] width 257 height 26
select select "in"
click at [651, 325] on select "Select In Out" at bounding box center [779, 338] width 257 height 26
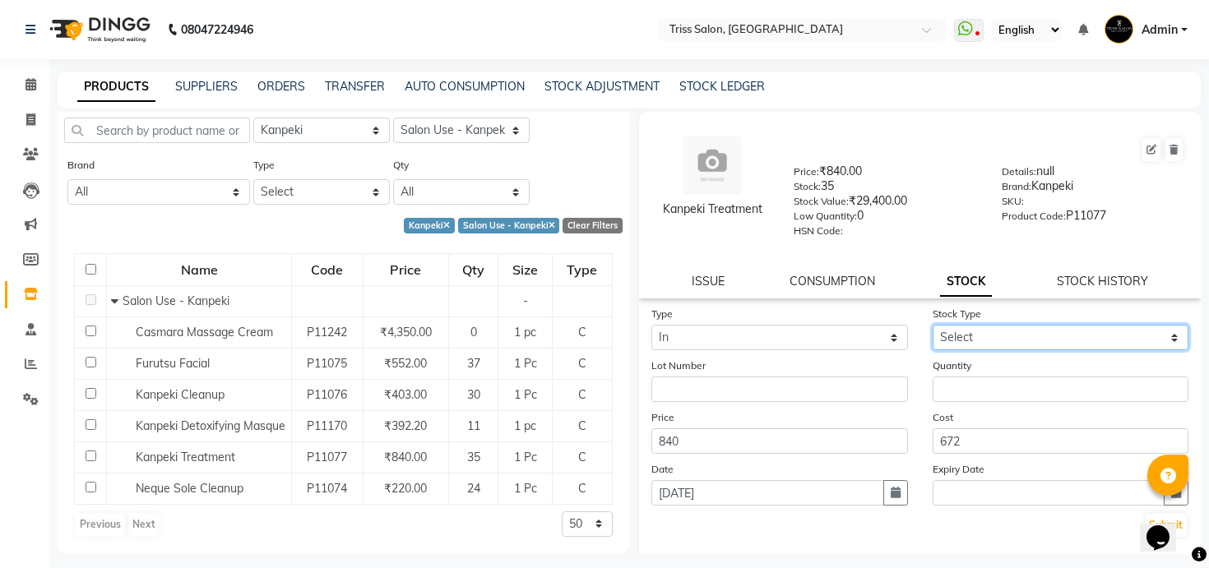
select select "new stock"
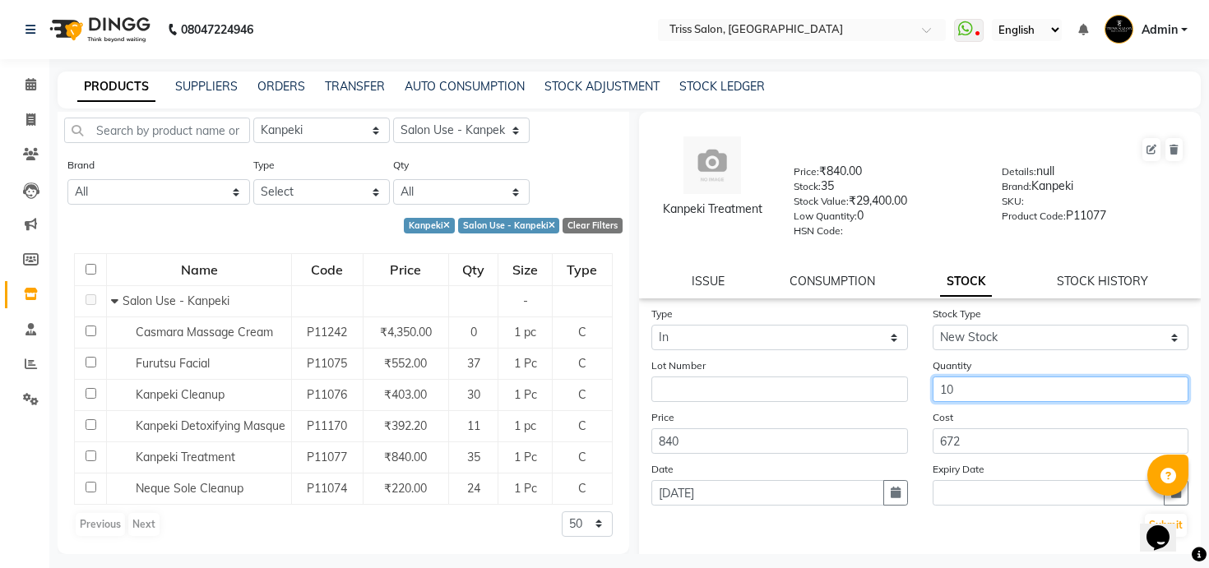
type input "10"
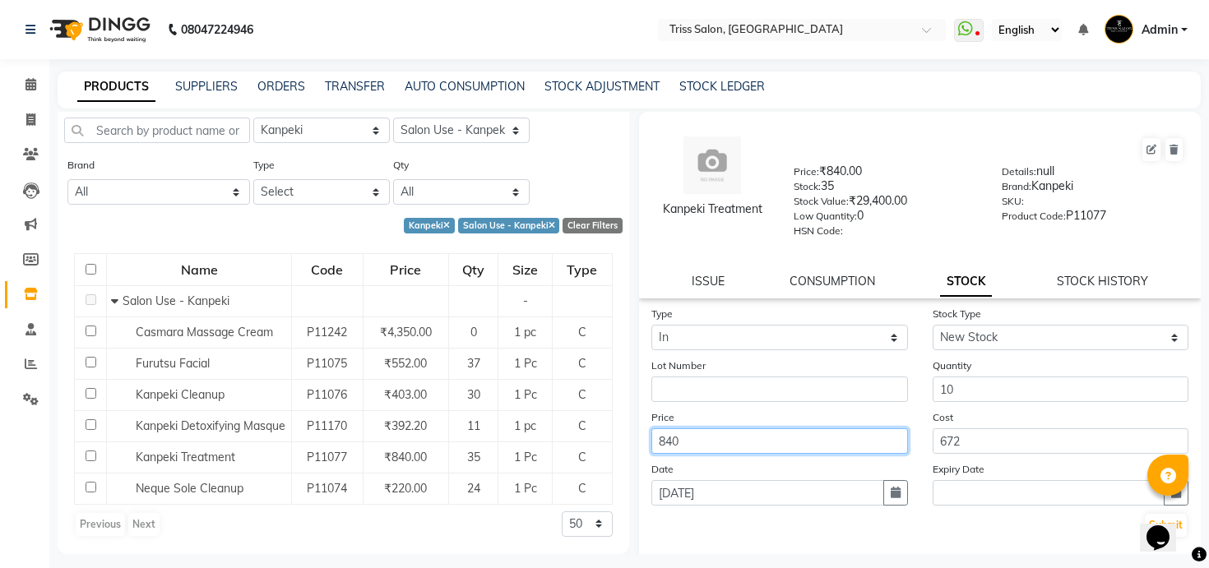
click at [1145, 514] on button "Submit" at bounding box center [1166, 525] width 42 height 23
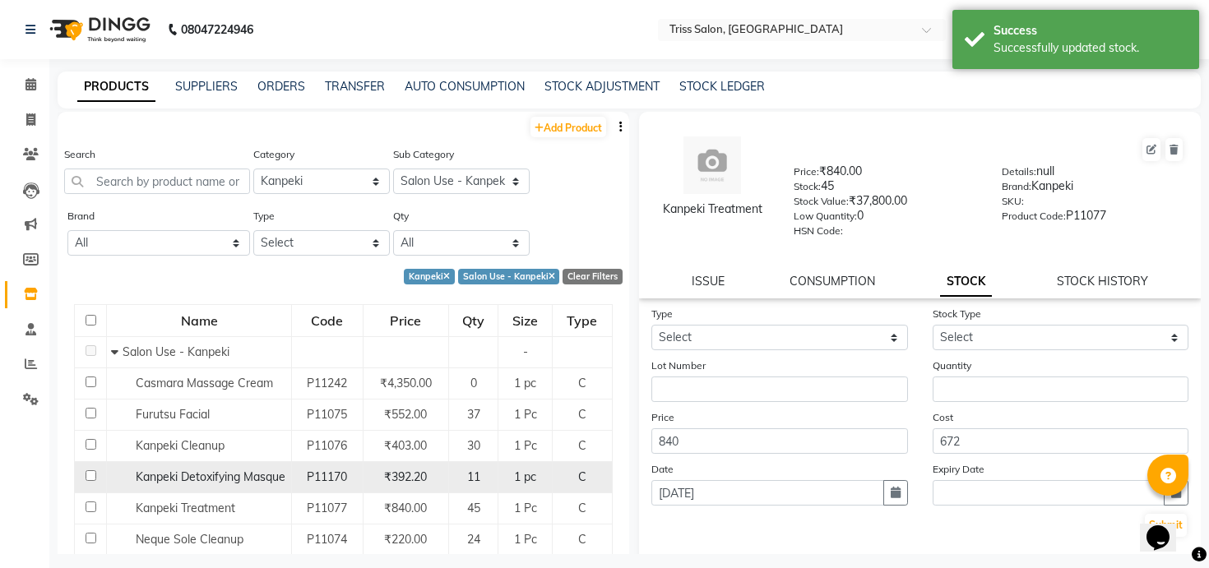
scroll to position [62, 0]
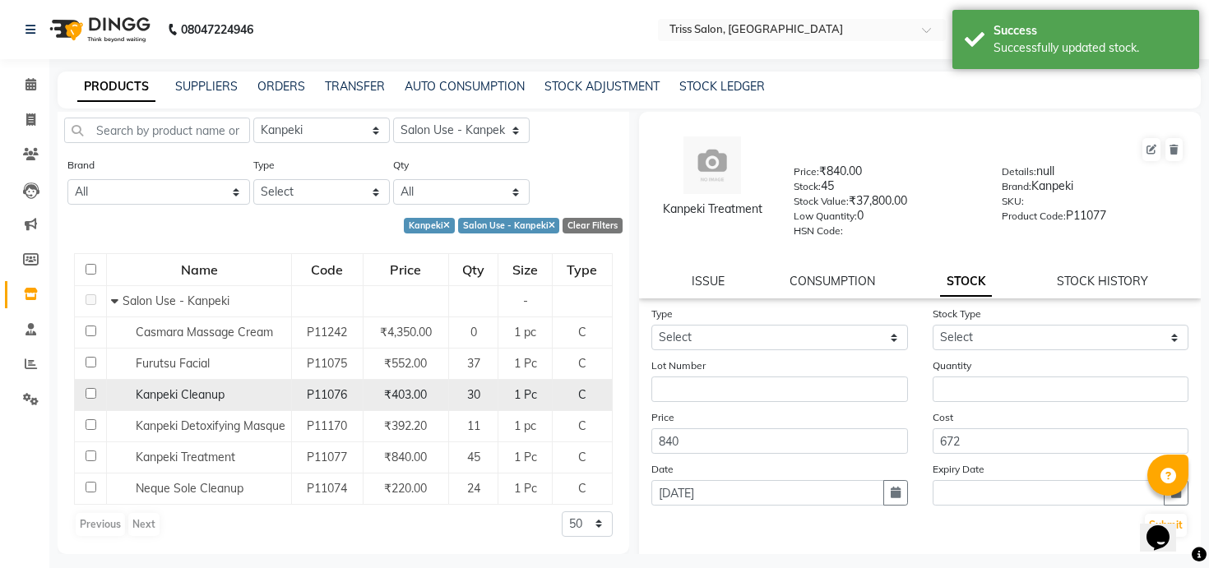
click at [214, 387] on span "Kanpeki Cleanup" at bounding box center [180, 394] width 89 height 15
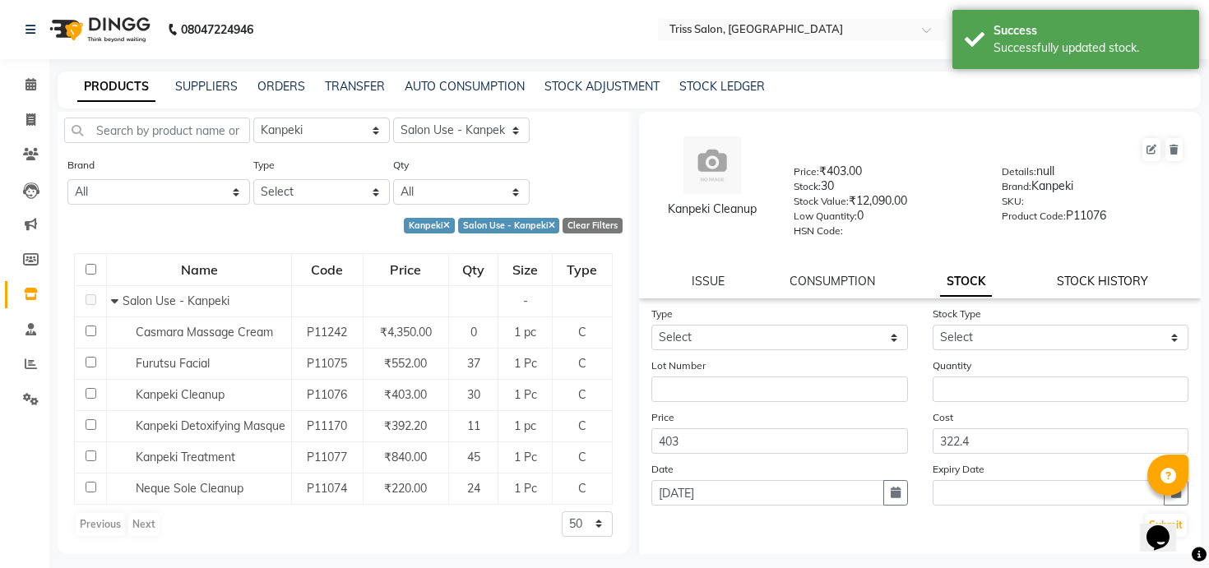
click at [1078, 282] on link "STOCK HISTORY" at bounding box center [1102, 281] width 91 height 15
select select "all"
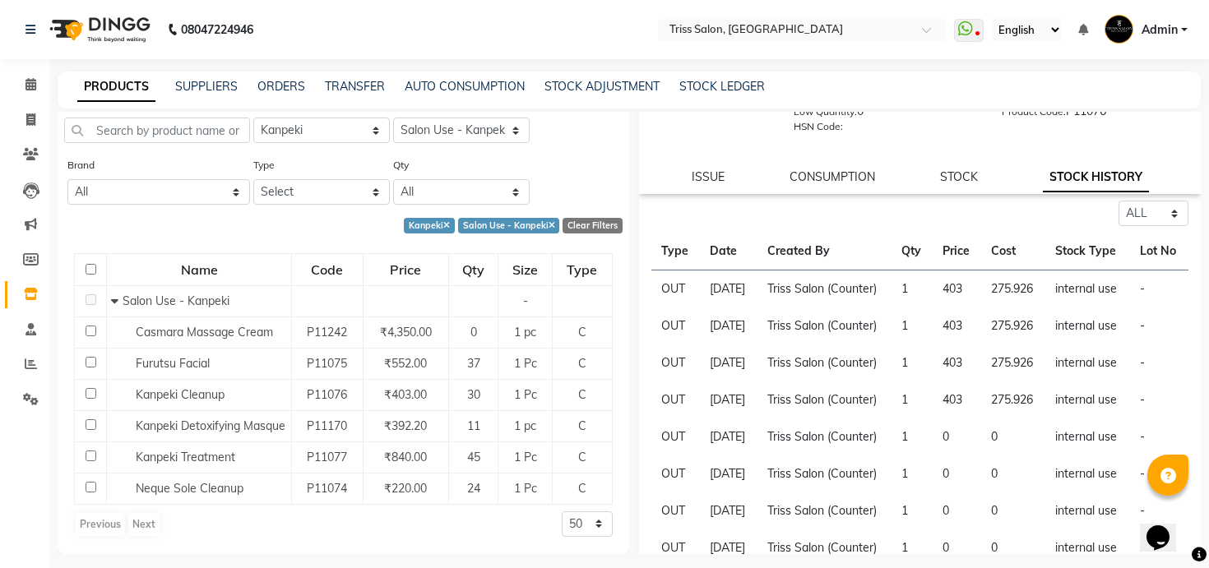
scroll to position [0, 0]
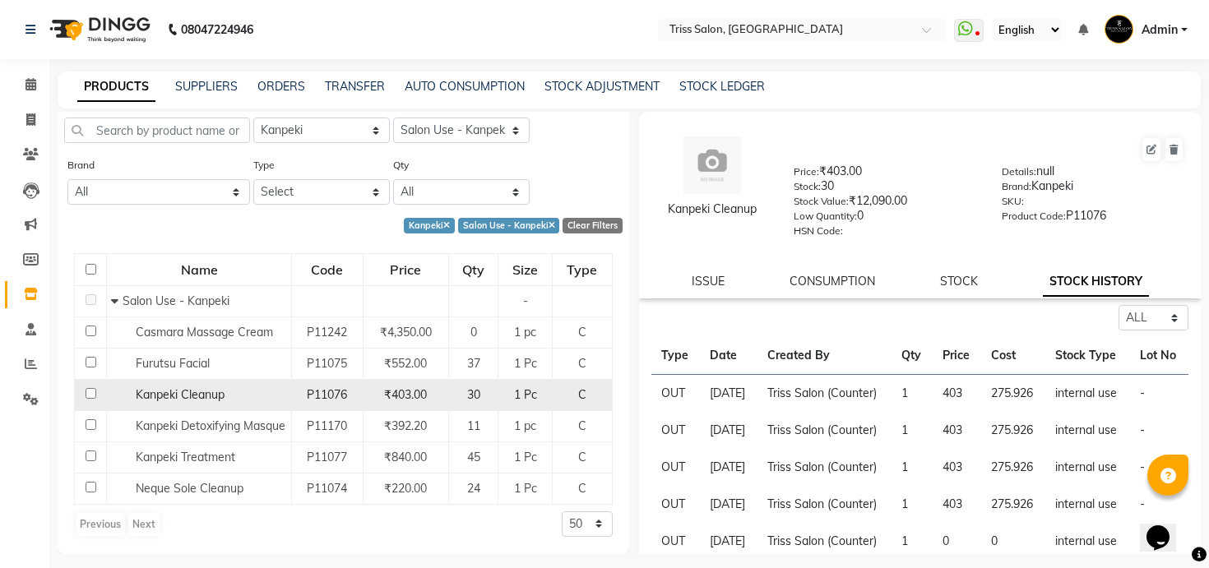
click at [217, 387] on span "Kanpeki Cleanup" at bounding box center [180, 394] width 89 height 15
click at [229, 387] on div "Kanpeki Cleanup" at bounding box center [199, 395] width 176 height 17
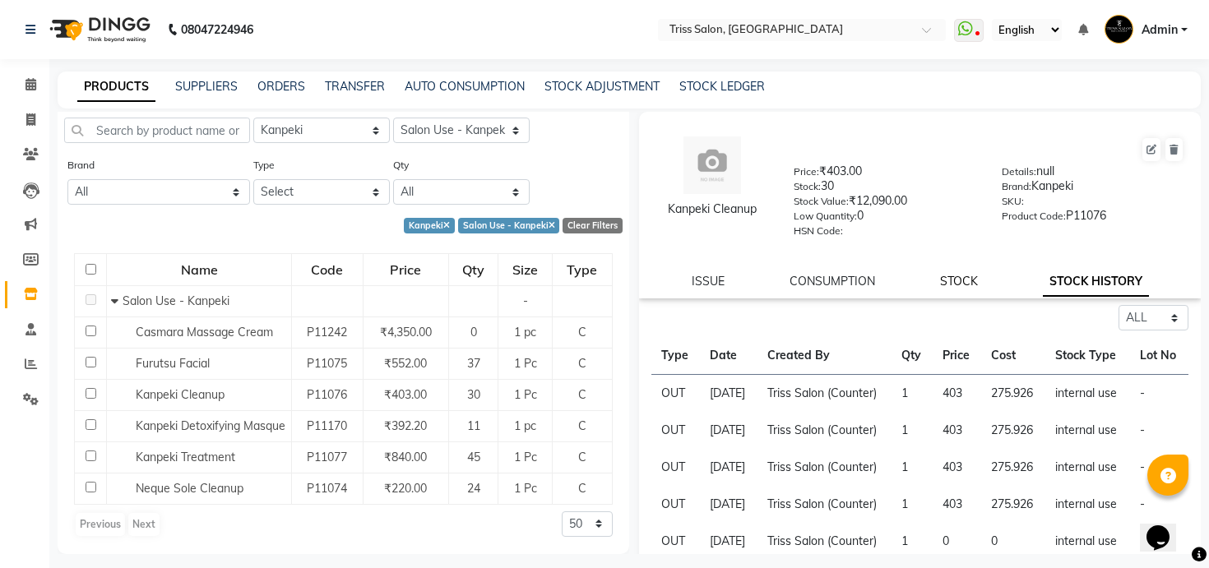
click at [964, 284] on link "STOCK" at bounding box center [959, 281] width 38 height 15
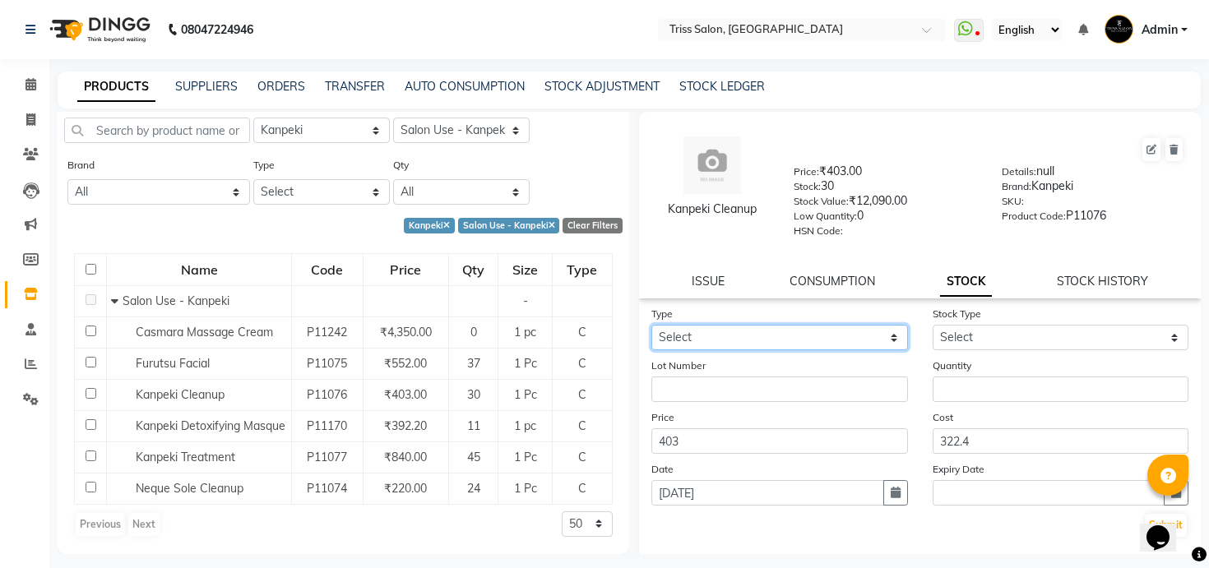
click at [800, 345] on select "Select In Out" at bounding box center [779, 338] width 257 height 26
select select "in"
click at [651, 325] on select "Select In Out" at bounding box center [779, 338] width 257 height 26
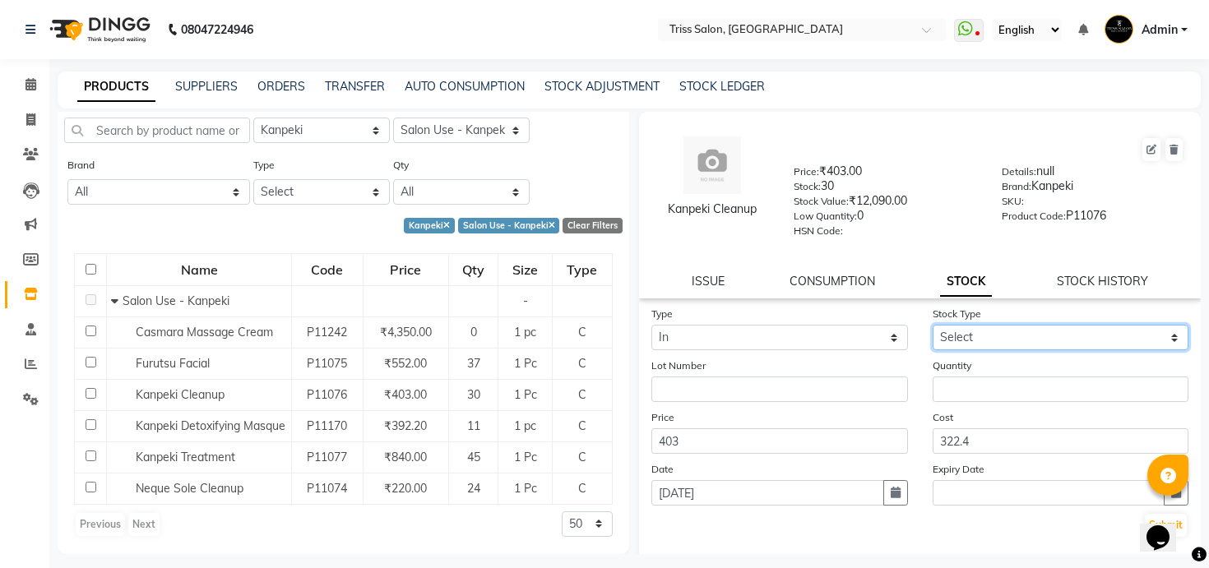
select select "new stock"
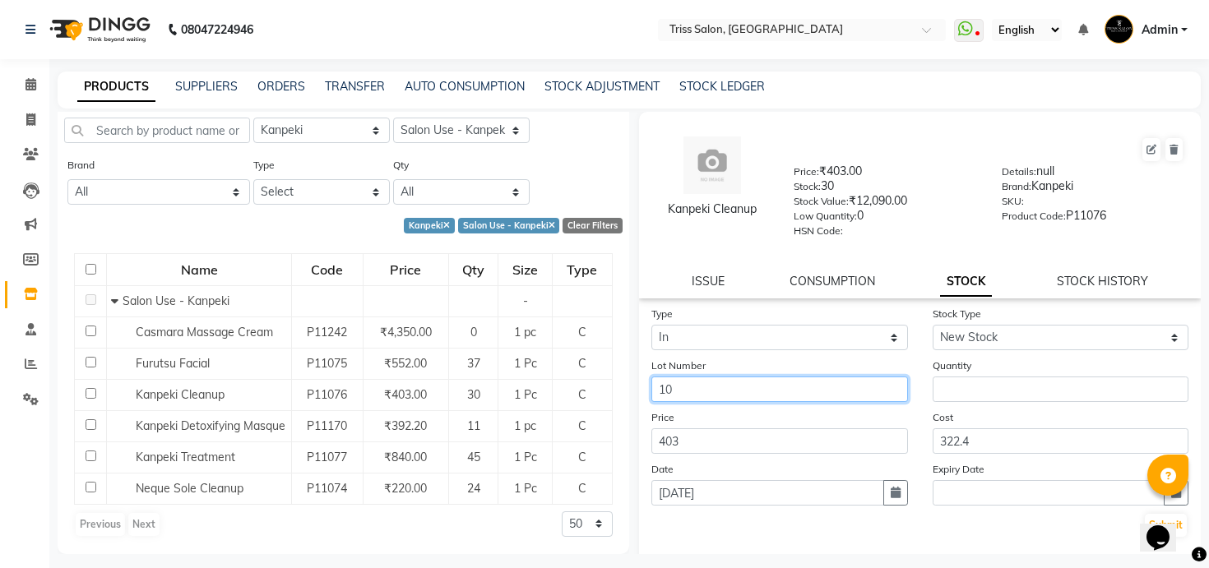
type input "10"
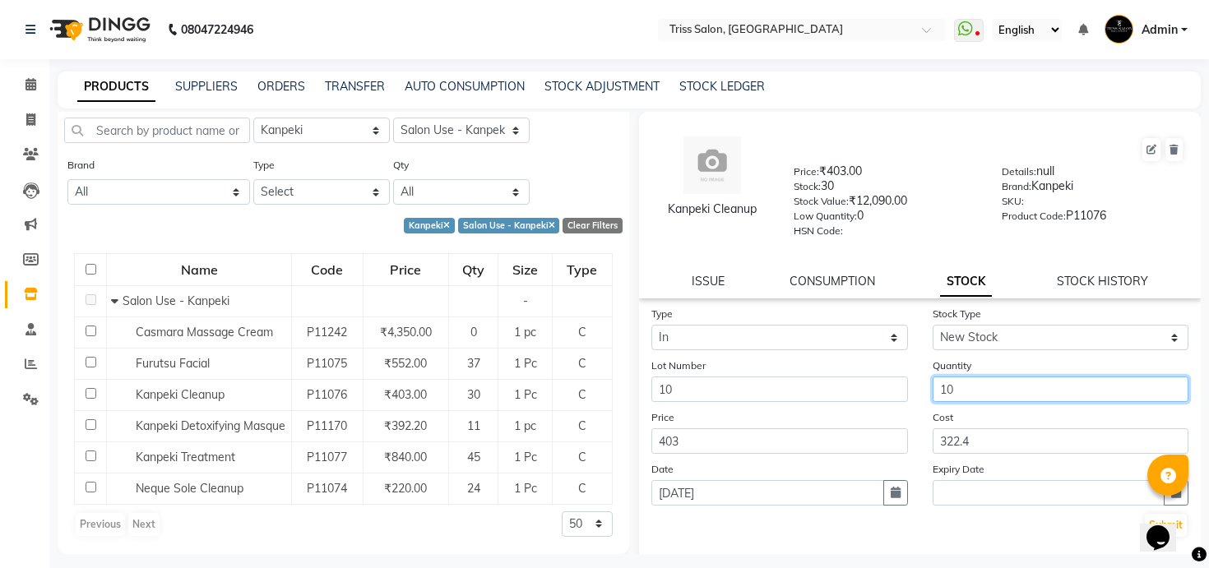
type input "10"
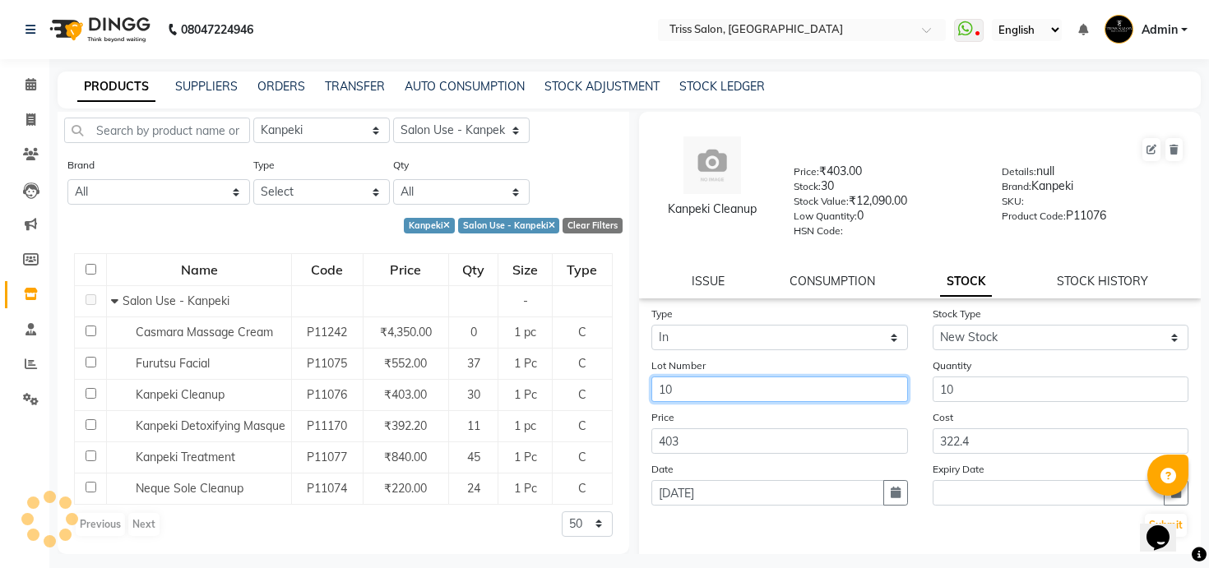
click at [723, 388] on input "10" at bounding box center [779, 390] width 257 height 26
type input "Pooja"
click at [1145, 514] on button "Submit" at bounding box center [1166, 525] width 42 height 23
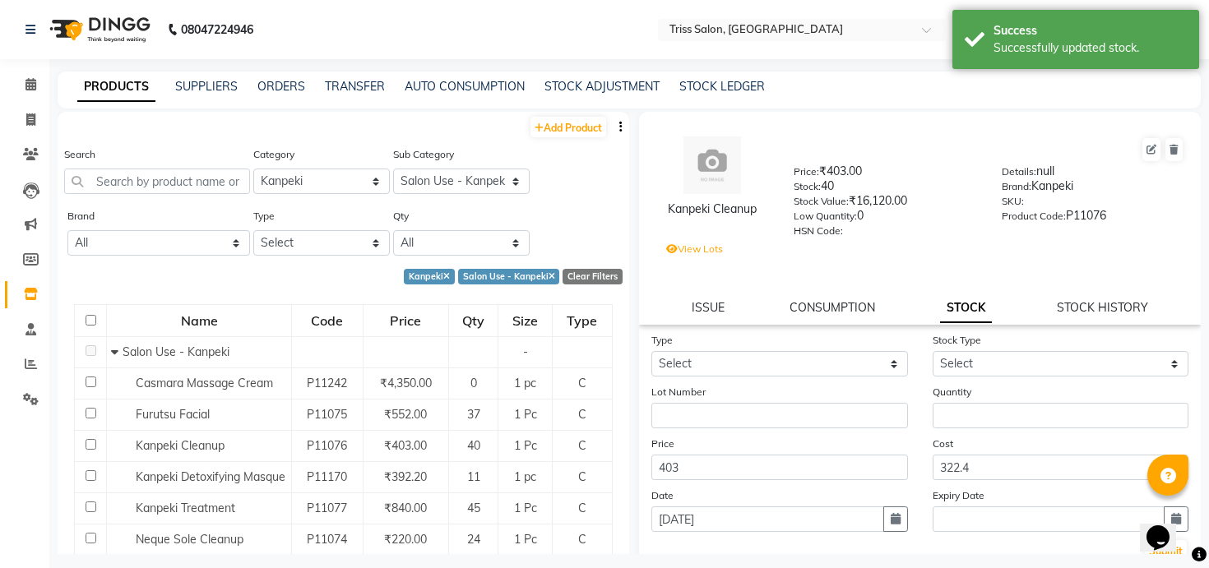
scroll to position [62, 0]
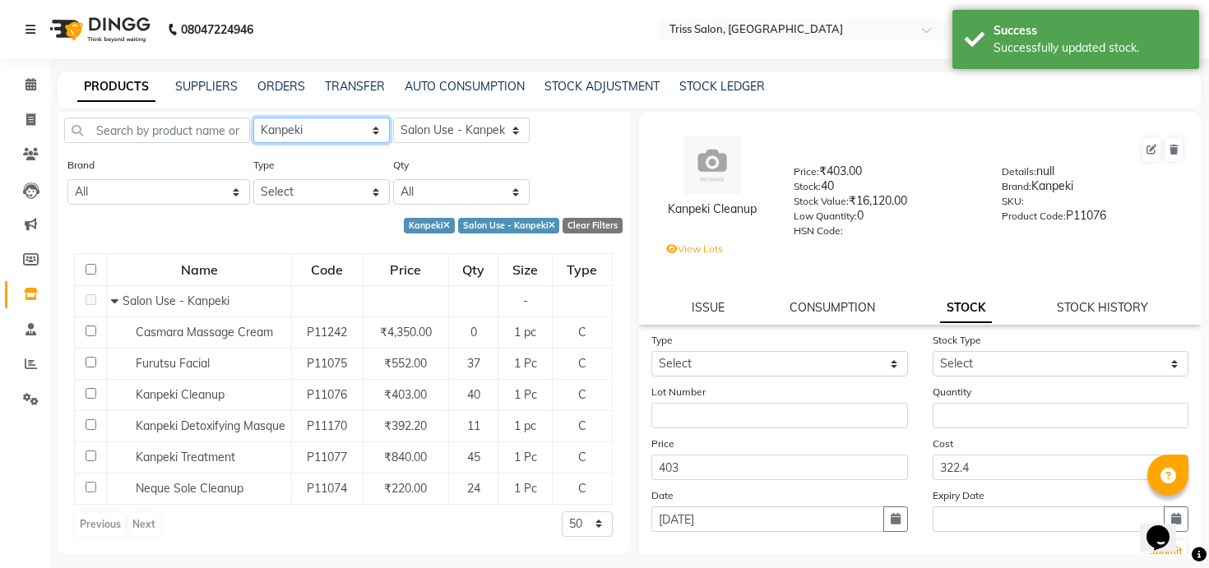
click at [358, 118] on select "Select PH [PERSON_NAME] Moroccan Oil 3TenX K18 Schwarzkopf Mintree Kanpeki Thal…" at bounding box center [321, 131] width 137 height 26
select select "367303450"
click at [253, 118] on select "Select PH [PERSON_NAME] Moroccan Oil 3TenX K18 Schwarzkopf Mintree Kanpeki Thal…" at bounding box center [321, 131] width 137 height 26
select select
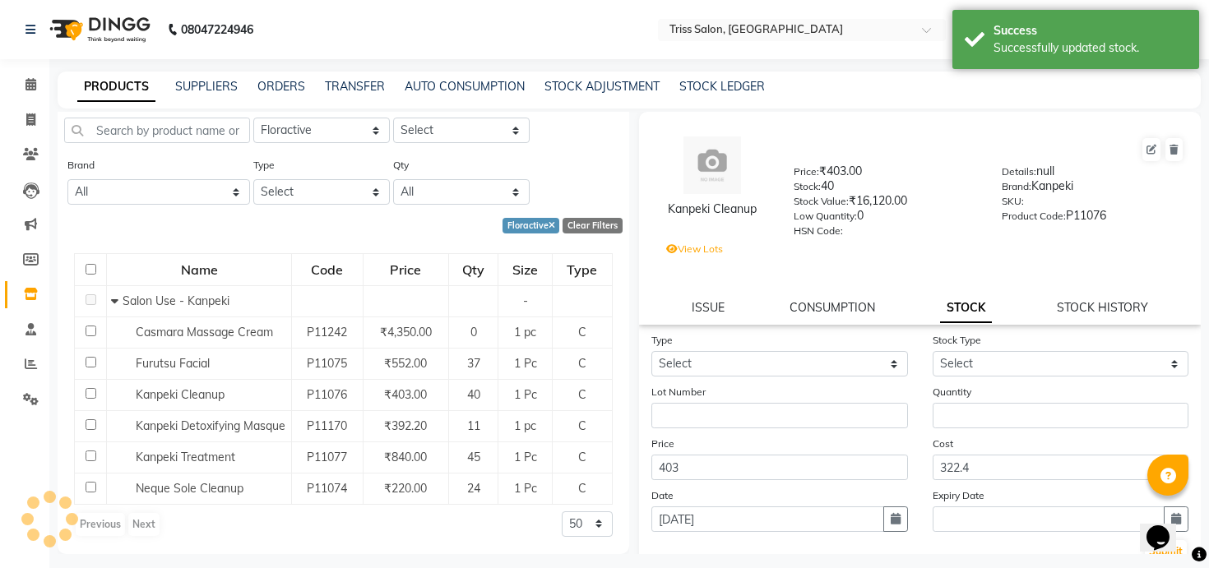
scroll to position [0, 0]
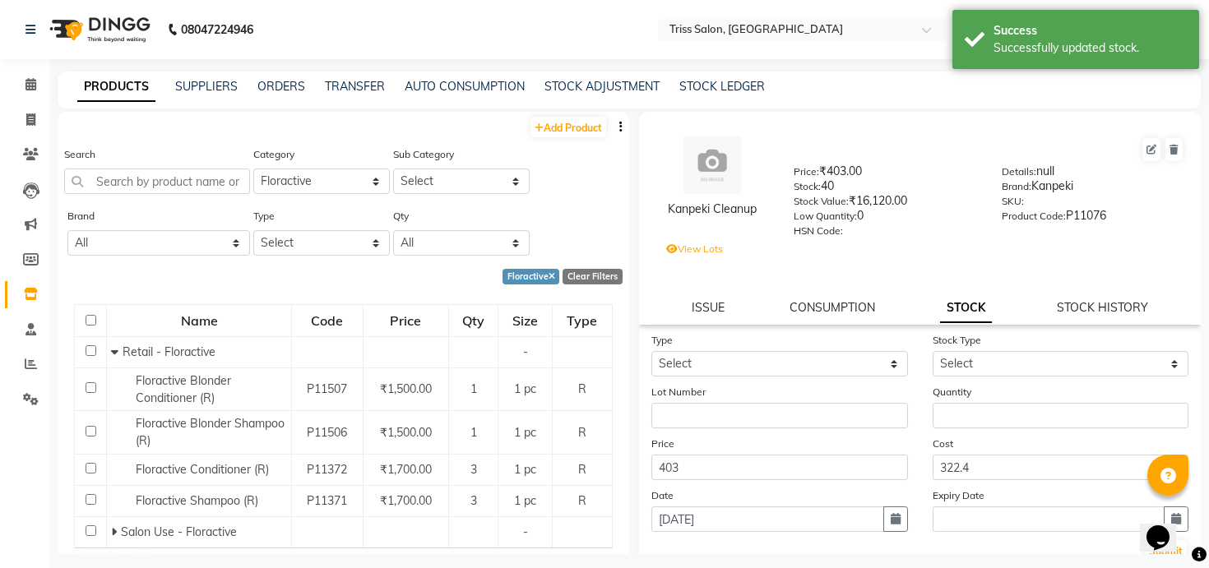
click at [446, 123] on div "Add Product" at bounding box center [344, 125] width 572 height 27
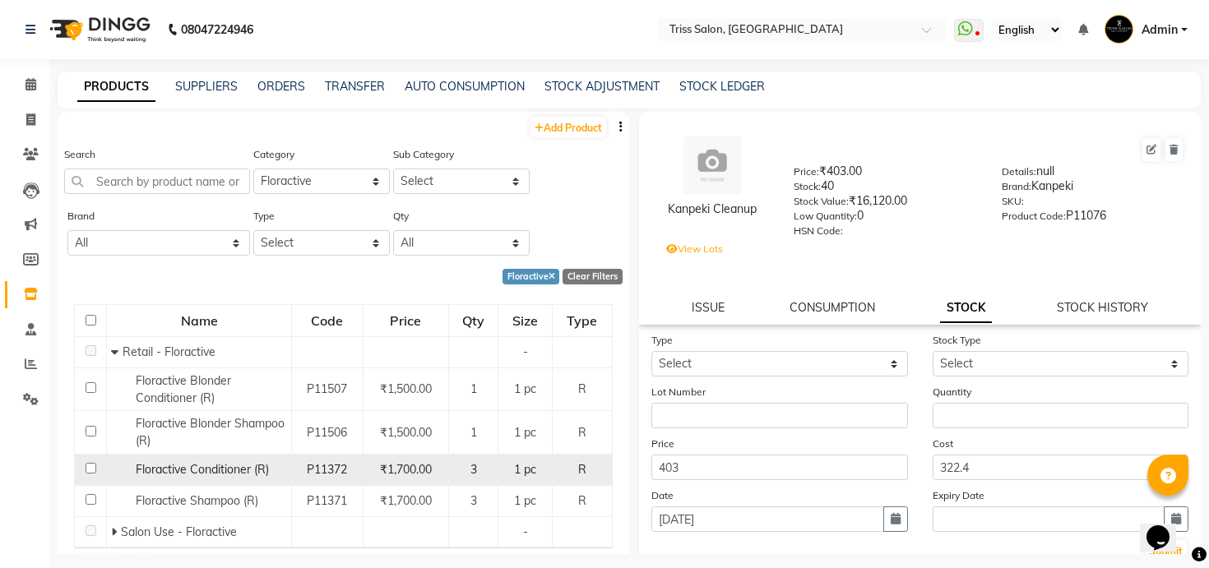
scroll to position [43, 0]
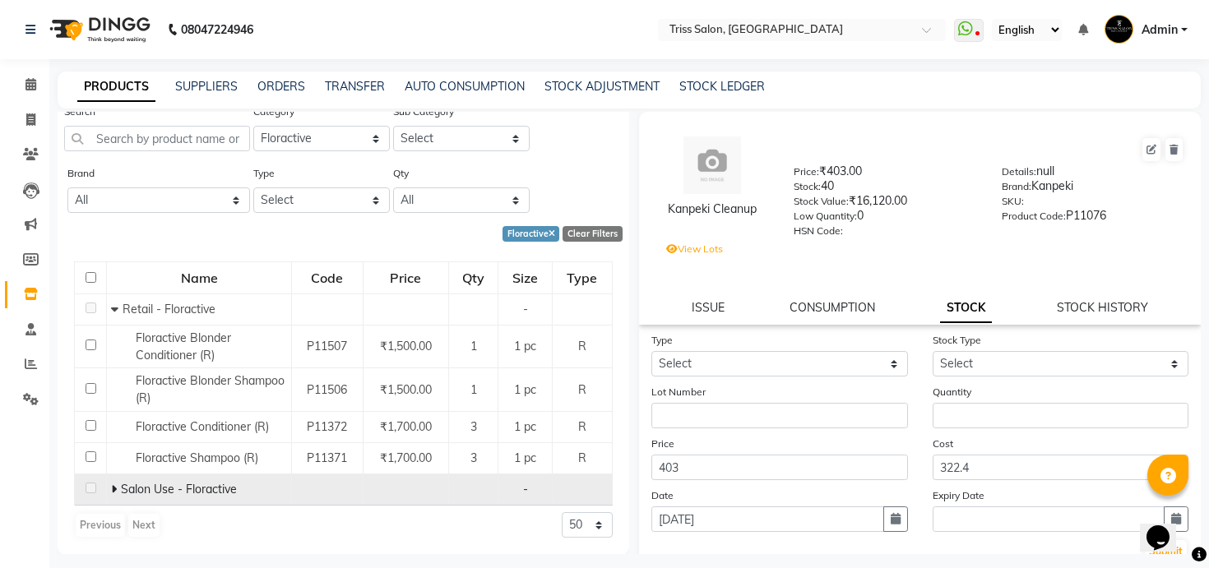
click at [118, 484] on span at bounding box center [116, 489] width 10 height 15
click at [31, 401] on icon at bounding box center [31, 399] width 16 height 12
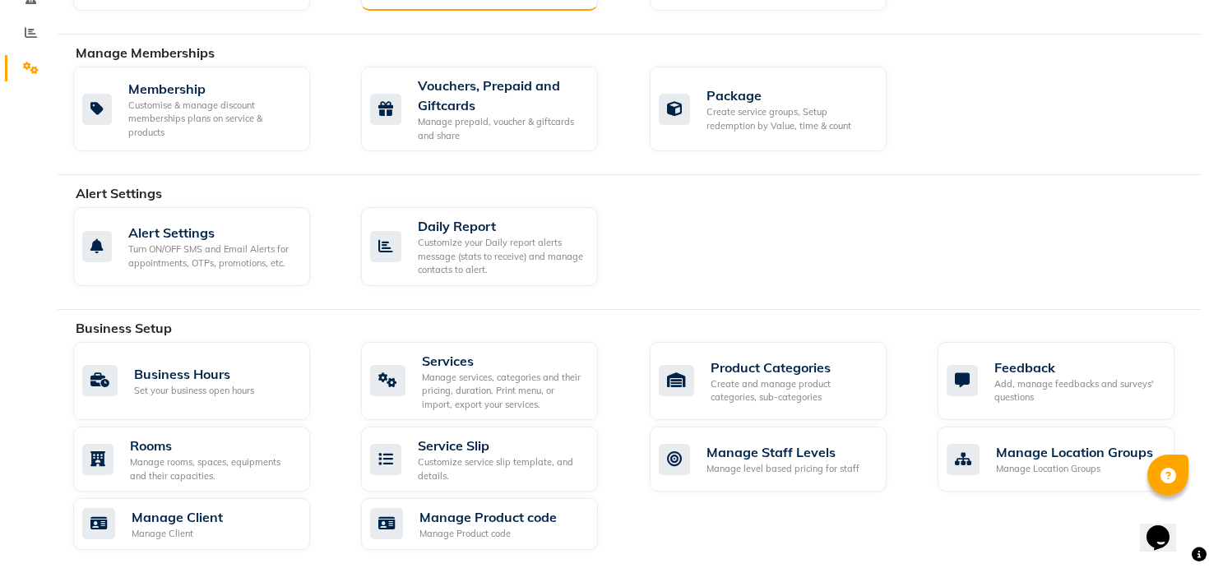
scroll to position [341, 0]
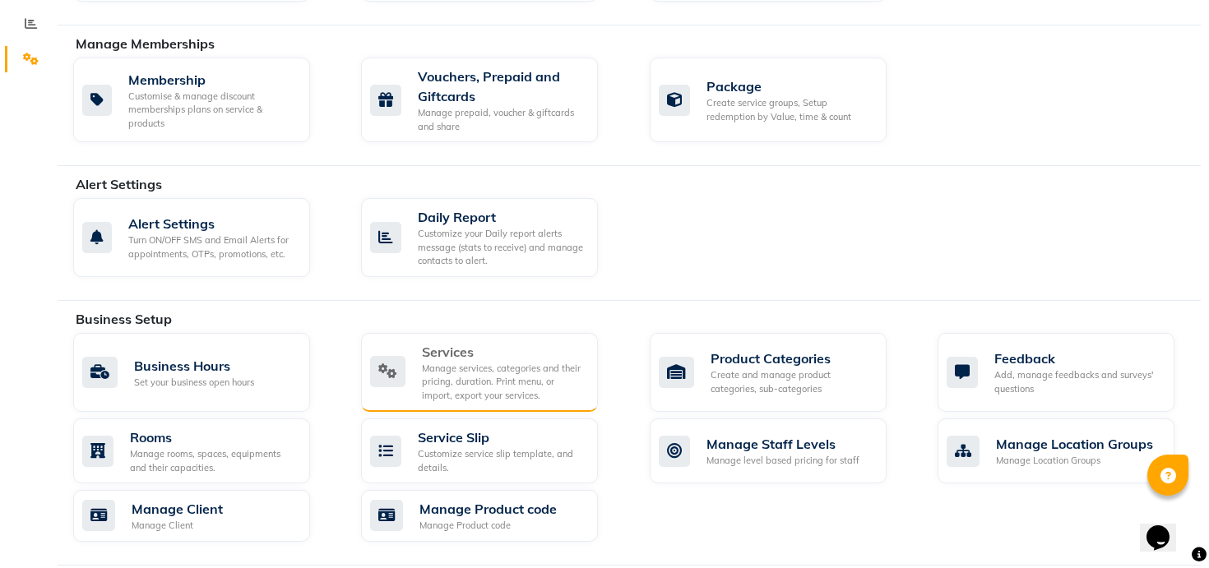
click at [451, 389] on div "Manage services, categories and their pricing, duration. Print menu, or import,…" at bounding box center [503, 382] width 163 height 41
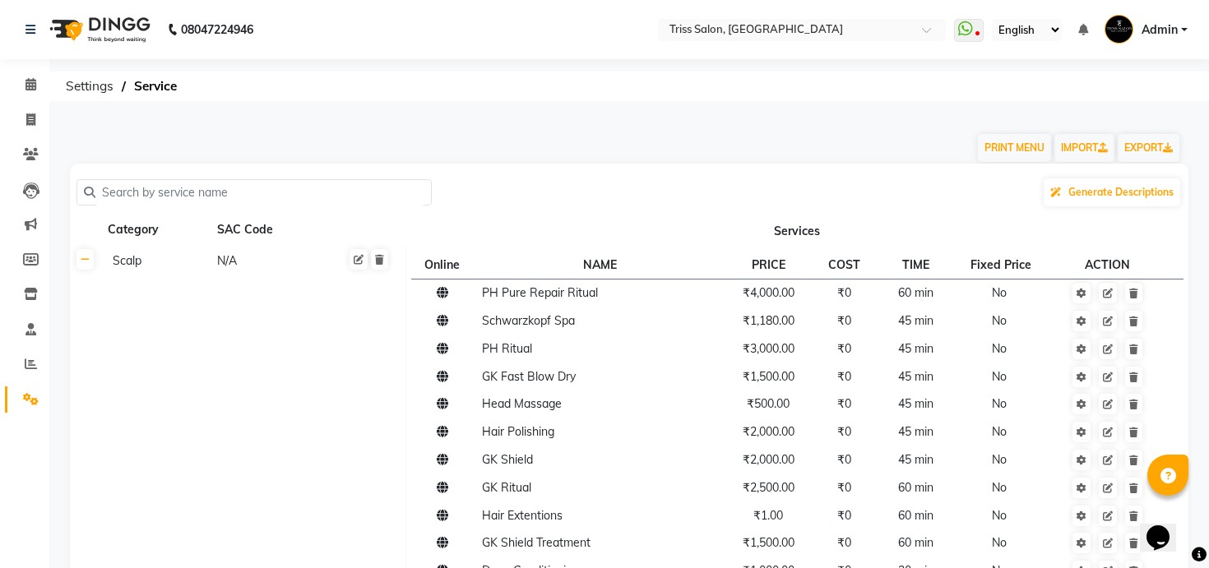
click at [350, 191] on input "text" at bounding box center [259, 193] width 329 height 26
type input "nano"
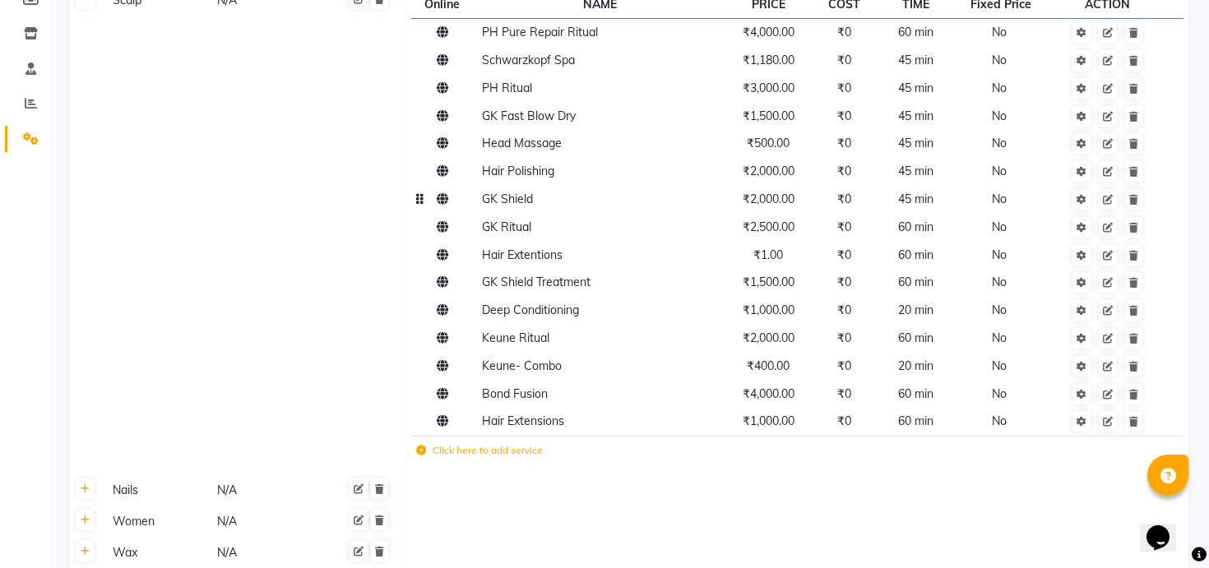
scroll to position [263, 0]
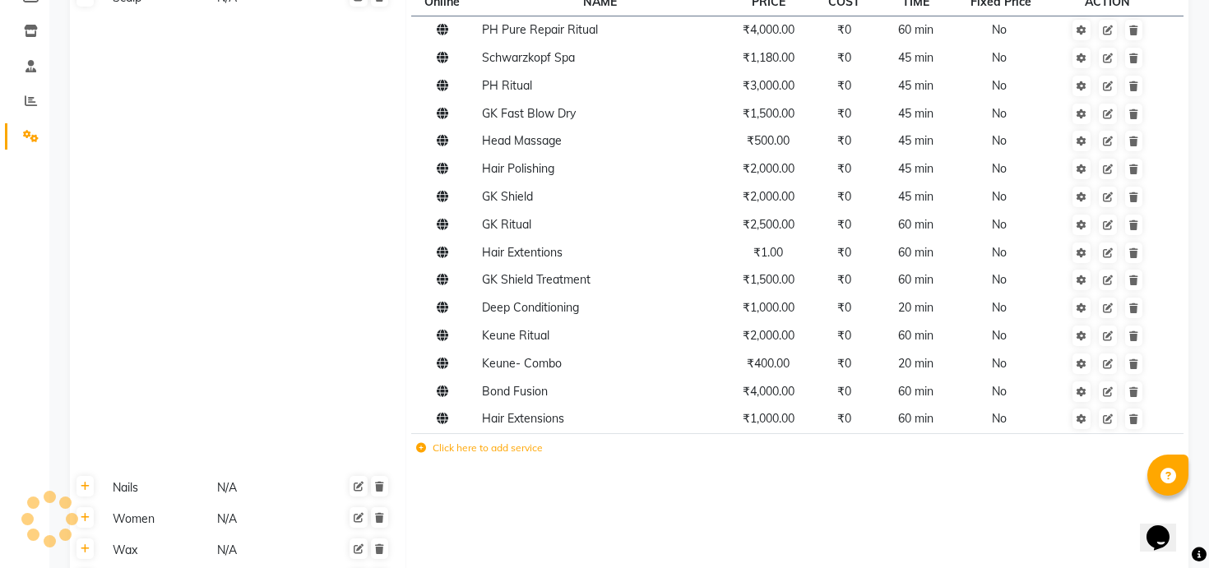
click at [507, 448] on label "Click here to add service" at bounding box center [479, 448] width 127 height 15
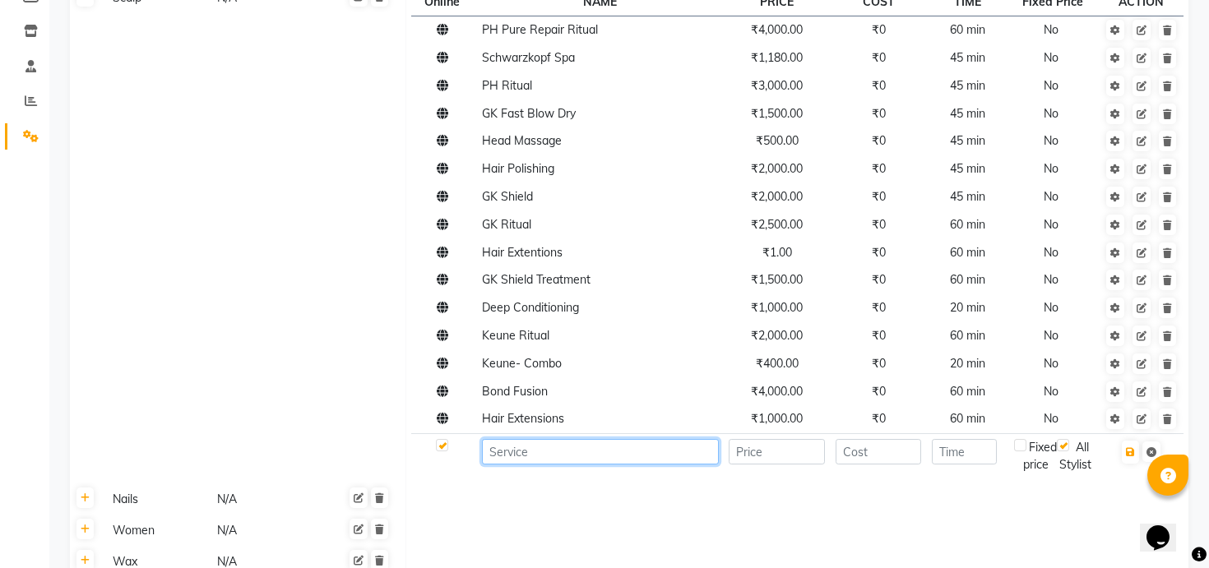
click at [512, 451] on input at bounding box center [600, 452] width 236 height 26
type input "Nanoplastia"
type input "8000"
click at [1131, 452] on icon "button" at bounding box center [1130, 452] width 9 height 10
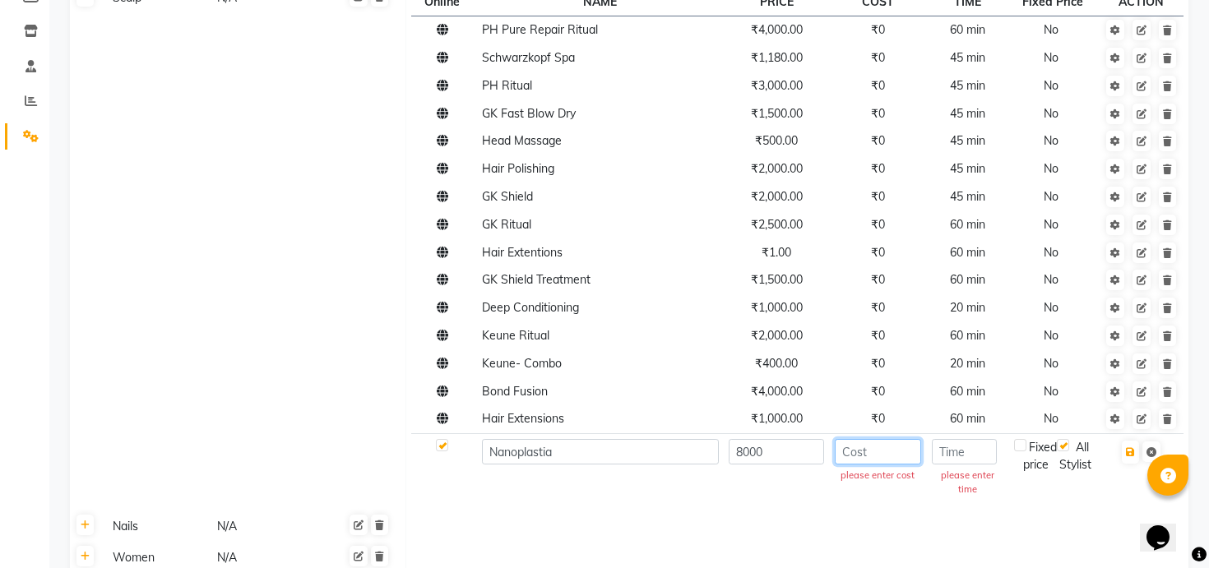
click at [892, 463] on input "number" at bounding box center [878, 452] width 87 height 26
type input "0"
click at [962, 459] on input "number" at bounding box center [964, 452] width 65 height 26
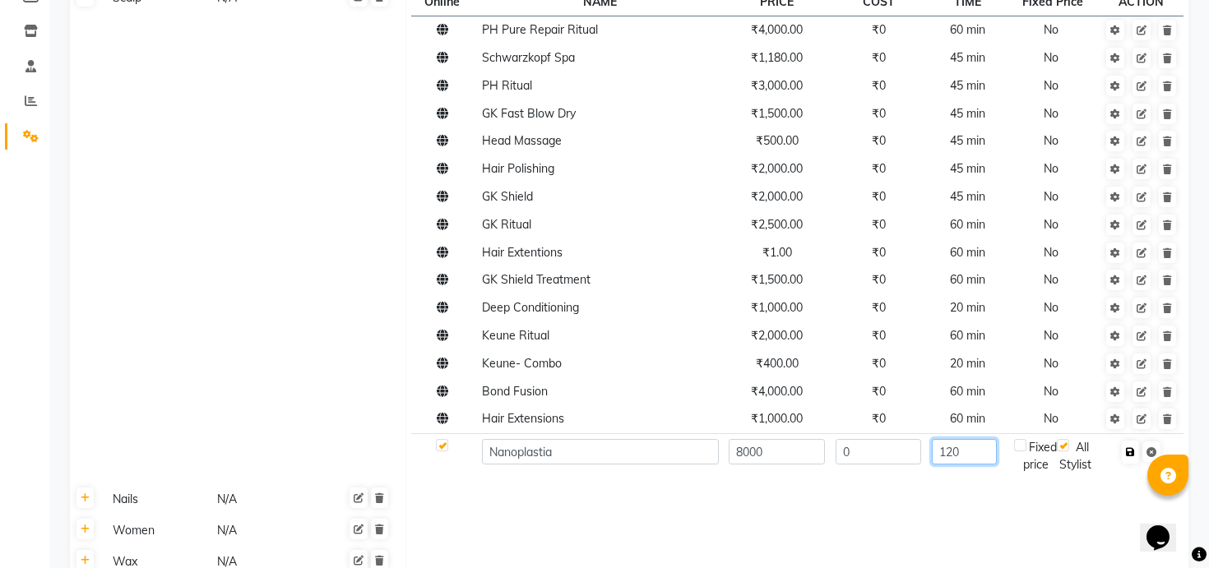
type input "120"
click at [1129, 454] on icon "button" at bounding box center [1130, 452] width 9 height 10
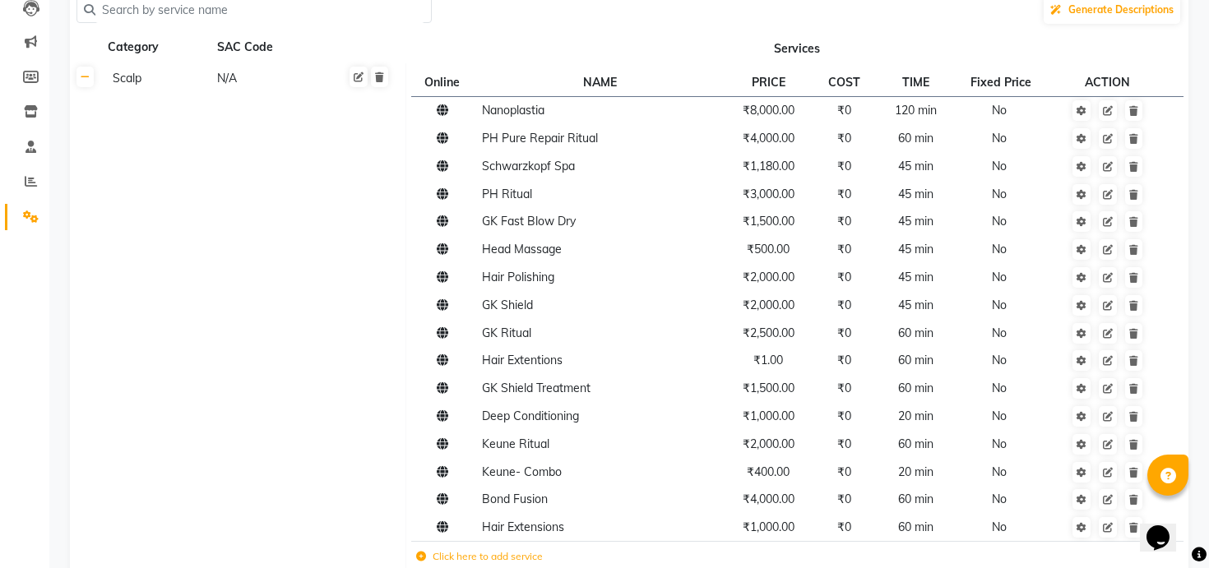
scroll to position [206, 0]
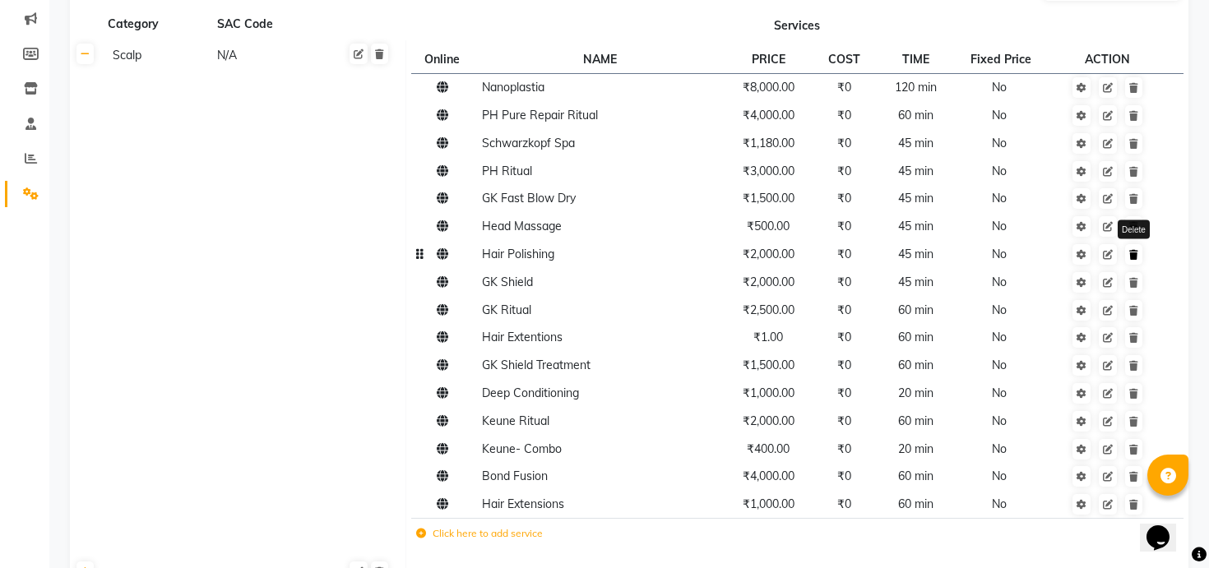
click at [1134, 258] on icon at bounding box center [1133, 255] width 9 height 10
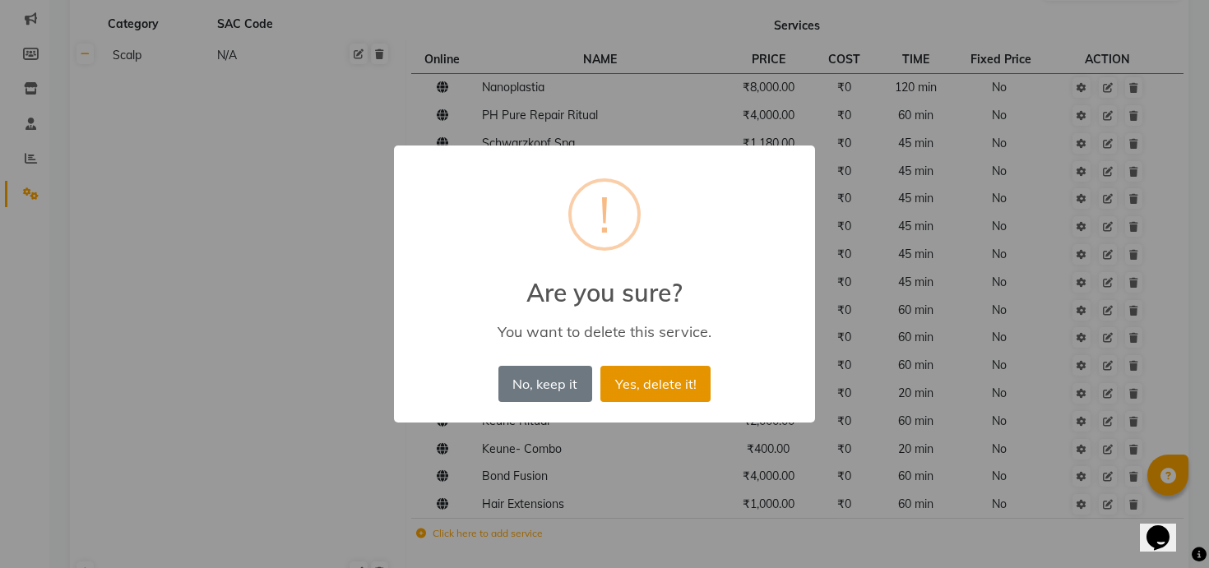
click at [700, 383] on button "Yes, delete it!" at bounding box center [655, 384] width 110 height 36
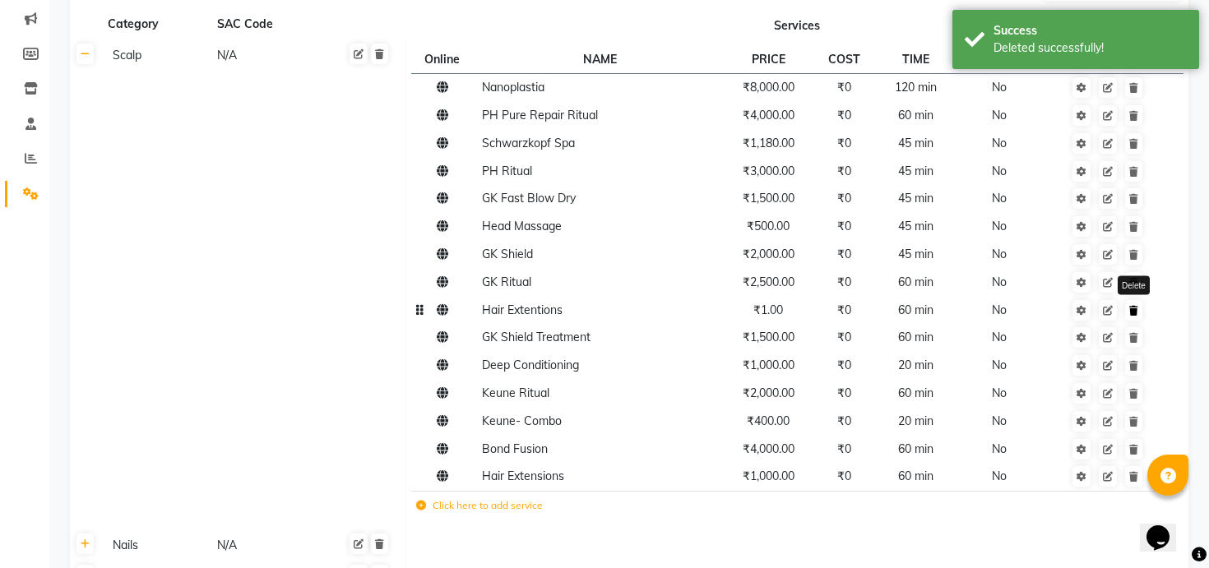
click at [1134, 314] on icon at bounding box center [1133, 311] width 9 height 10
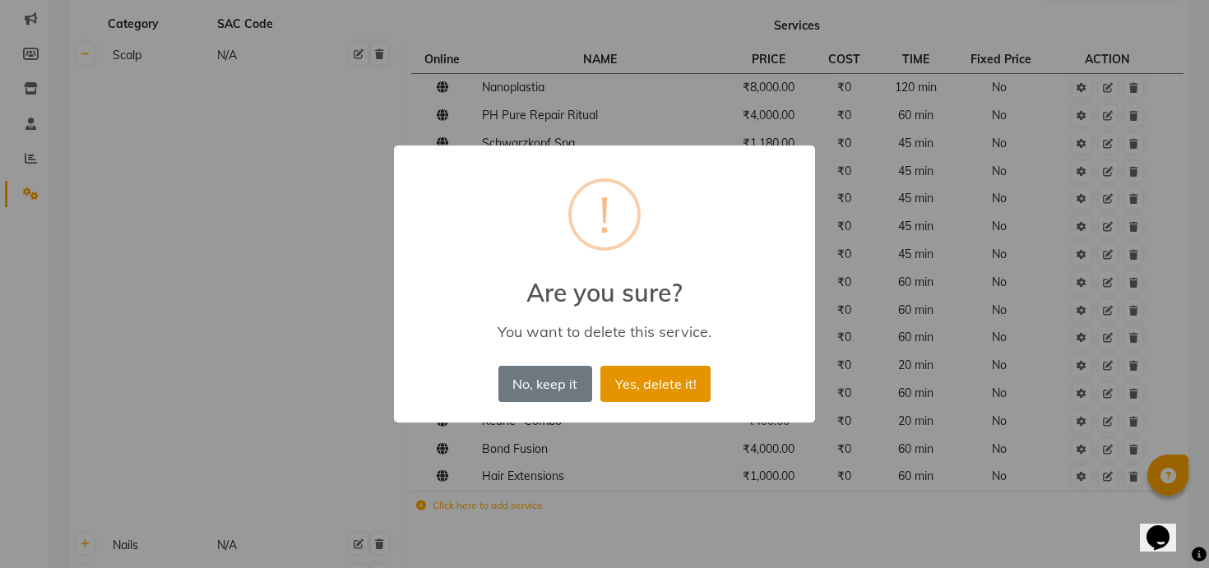
click at [651, 378] on button "Yes, delete it!" at bounding box center [655, 384] width 110 height 36
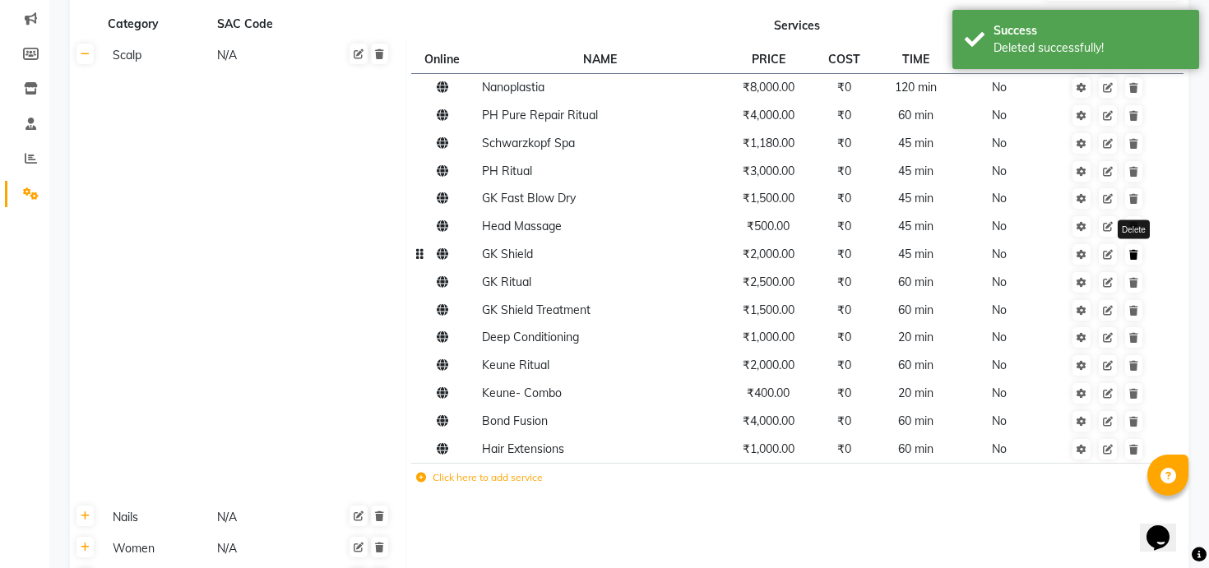
click at [1138, 260] on link at bounding box center [1133, 254] width 17 height 21
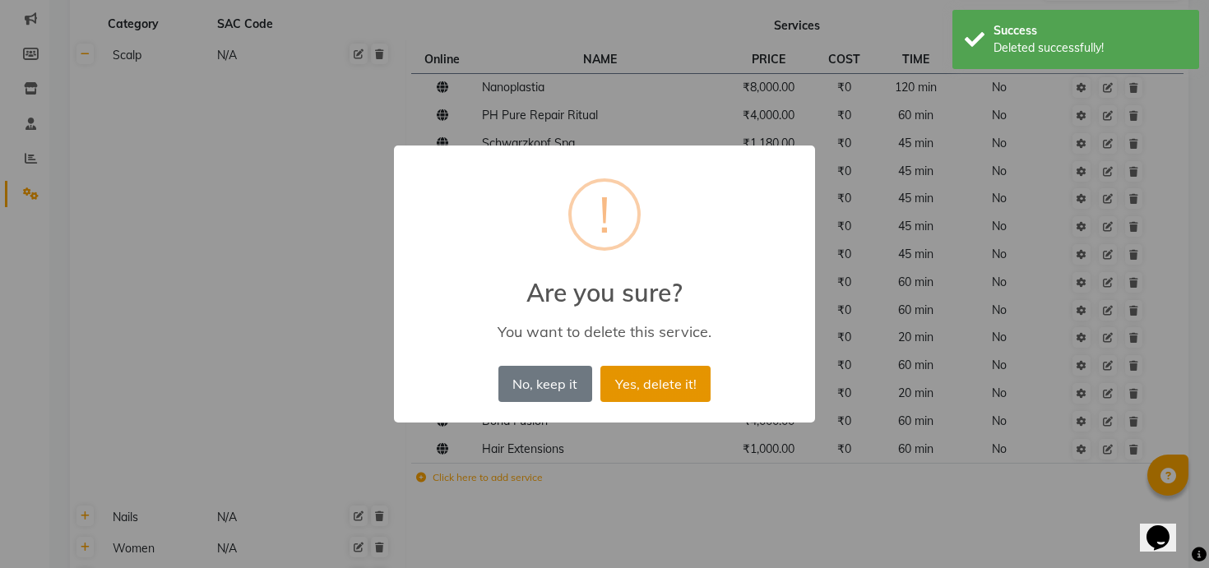
click at [633, 383] on button "Yes, delete it!" at bounding box center [655, 384] width 110 height 36
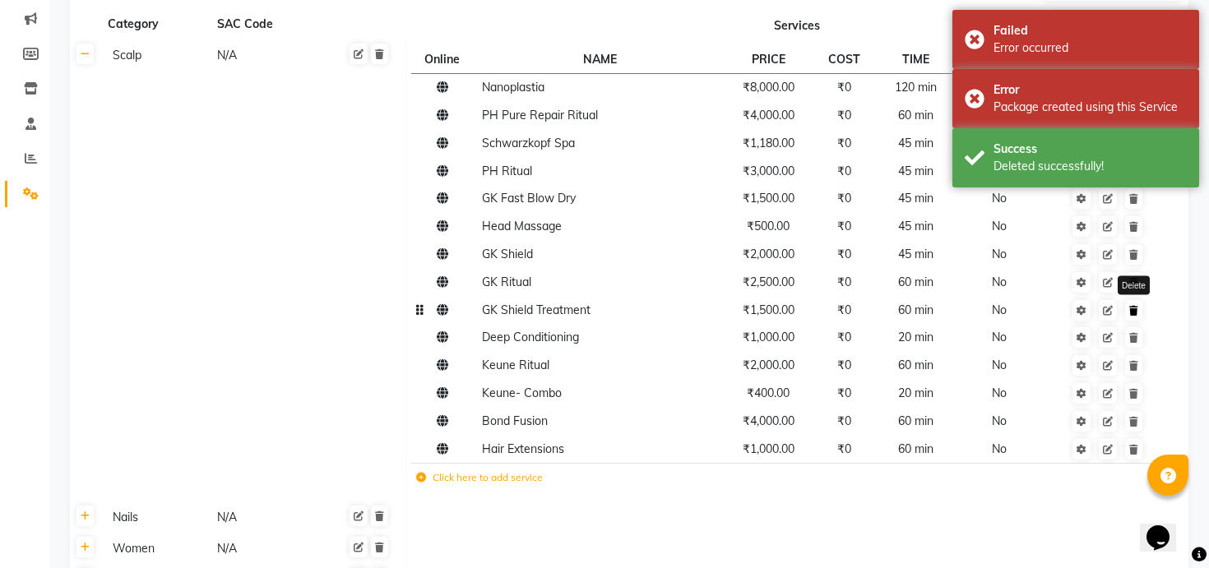
click at [1134, 314] on icon at bounding box center [1133, 311] width 9 height 10
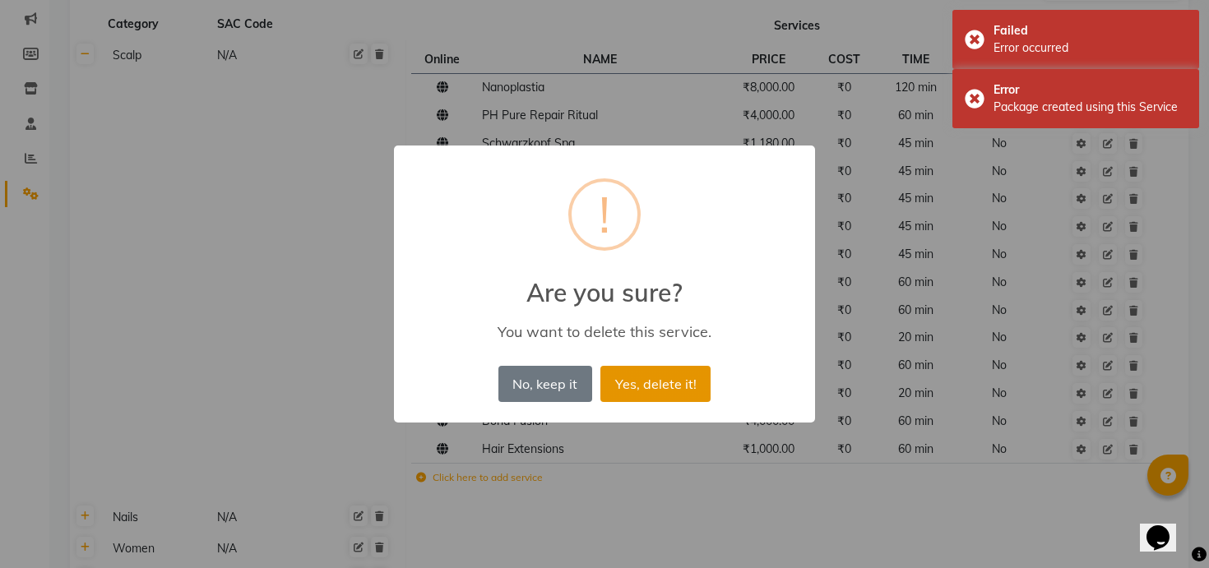
click at [654, 378] on button "Yes, delete it!" at bounding box center [655, 384] width 110 height 36
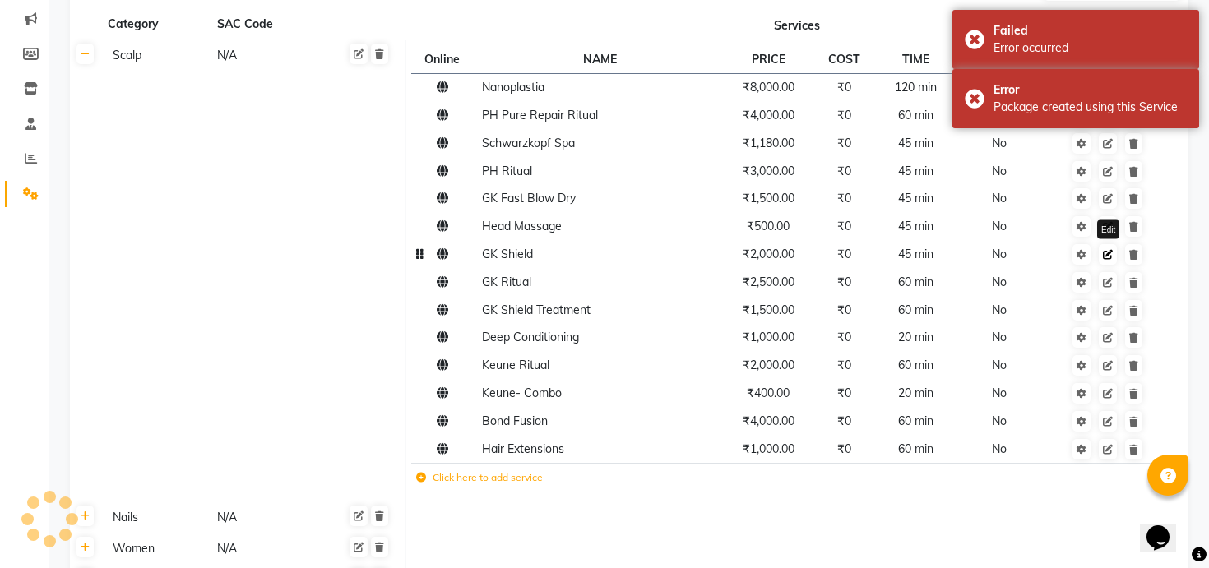
click at [1111, 253] on icon at bounding box center [1108, 255] width 10 height 10
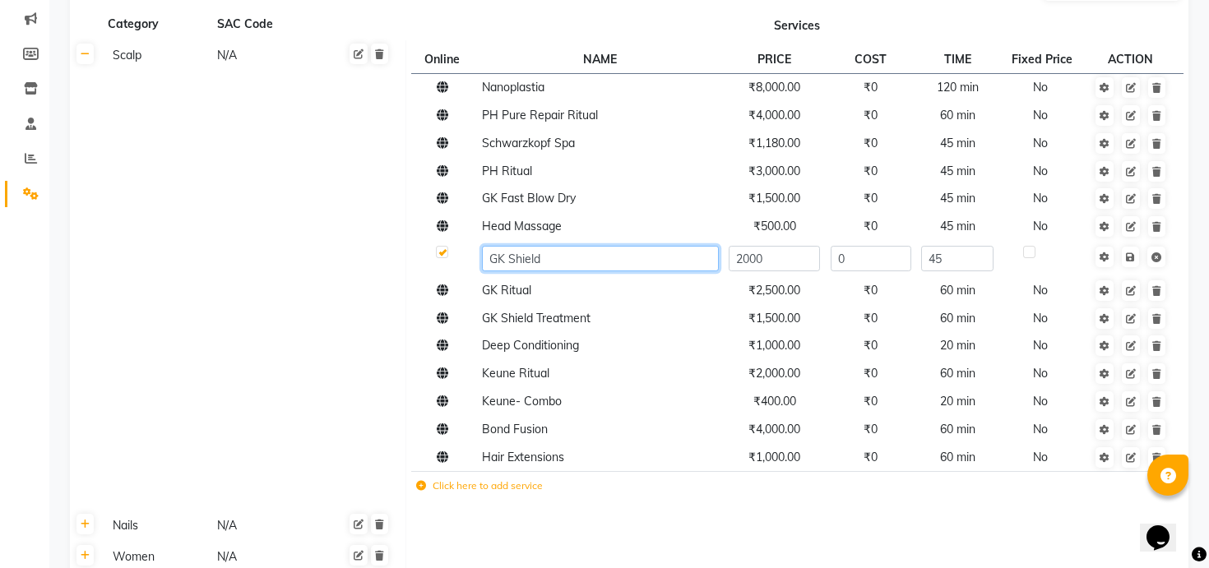
click at [571, 260] on input "GK Shield" at bounding box center [600, 259] width 236 height 26
type input "GK Shield Treatment"
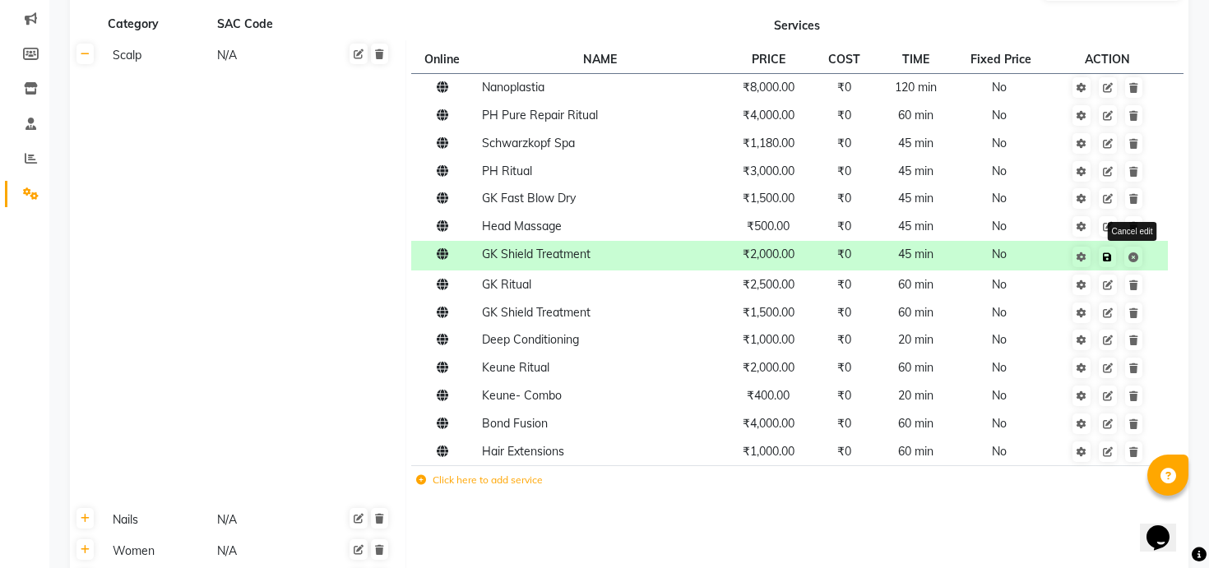
click at [1132, 257] on span "Cancel edit" at bounding box center [1118, 256] width 52 height 16
click at [1111, 254] on icon at bounding box center [1107, 258] width 9 height 10
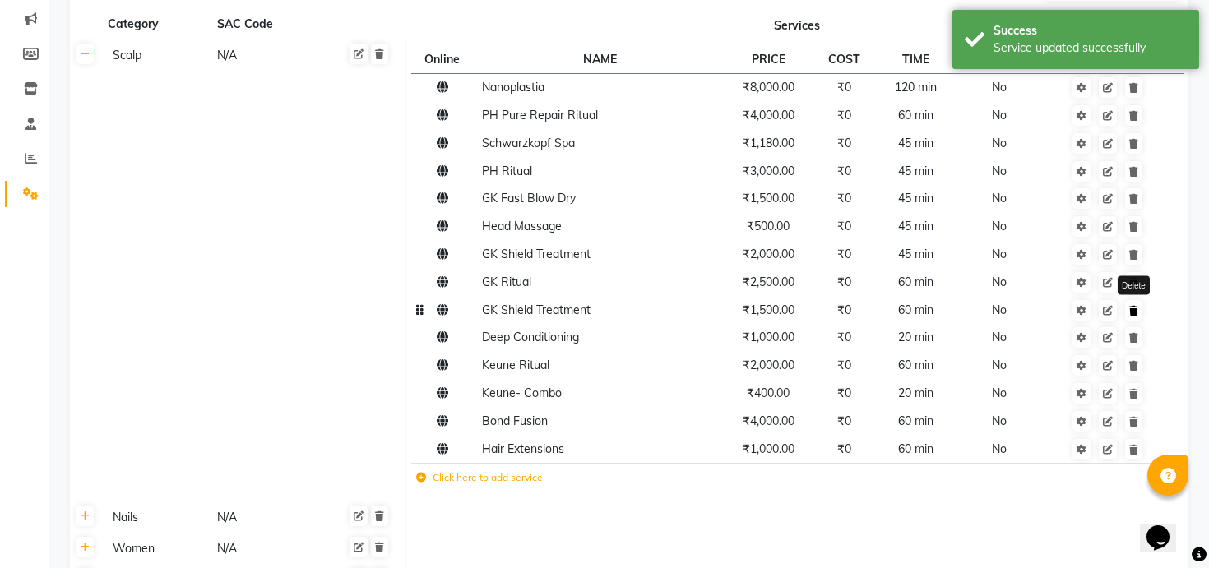
click at [1135, 313] on icon at bounding box center [1133, 311] width 9 height 10
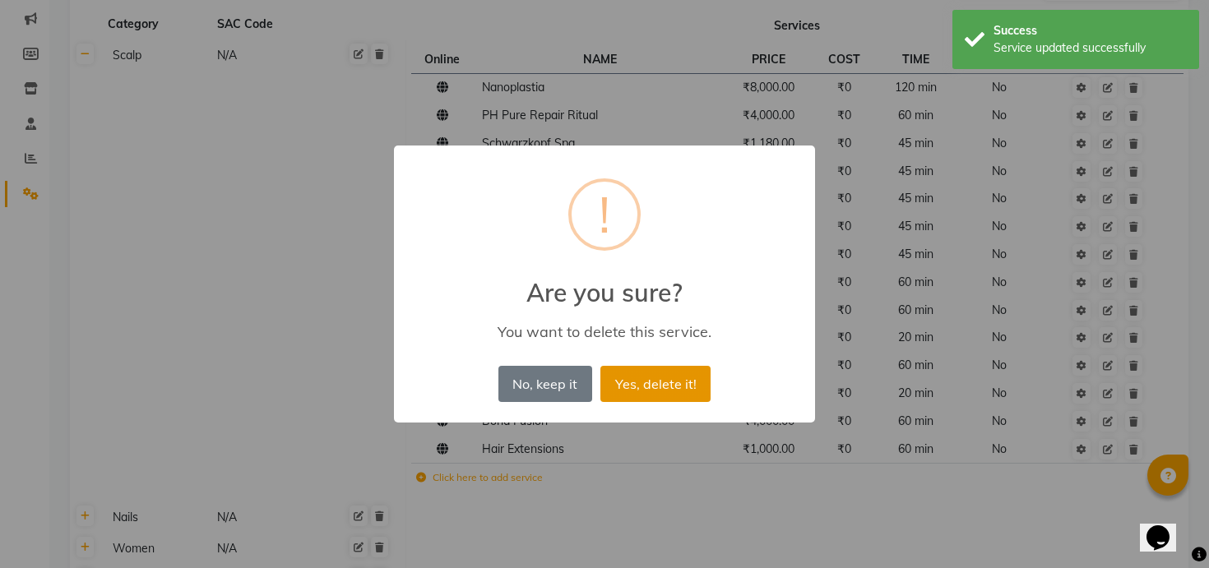
click at [662, 369] on button "Yes, delete it!" at bounding box center [655, 384] width 110 height 36
